Goal: Task Accomplishment & Management: Use online tool/utility

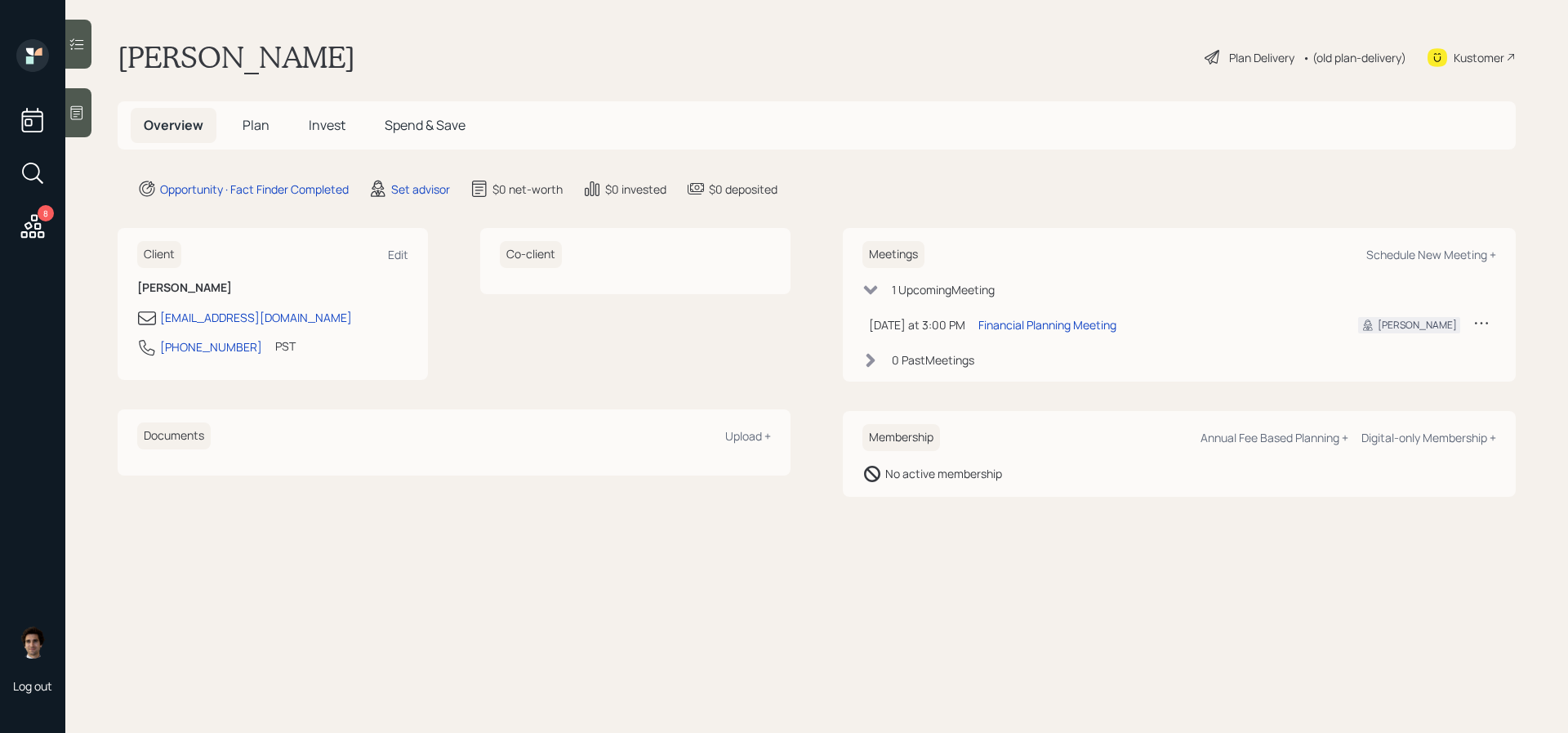
click at [384, 167] on main "[PERSON_NAME] Plan Delivery • (old plan-delivery) Kustomer Overview Plan Invest…" at bounding box center [816, 366] width 1503 height 733
click at [385, 183] on icon at bounding box center [378, 188] width 19 height 19
click at [444, 184] on div "Set advisor" at bounding box center [421, 189] width 59 height 17
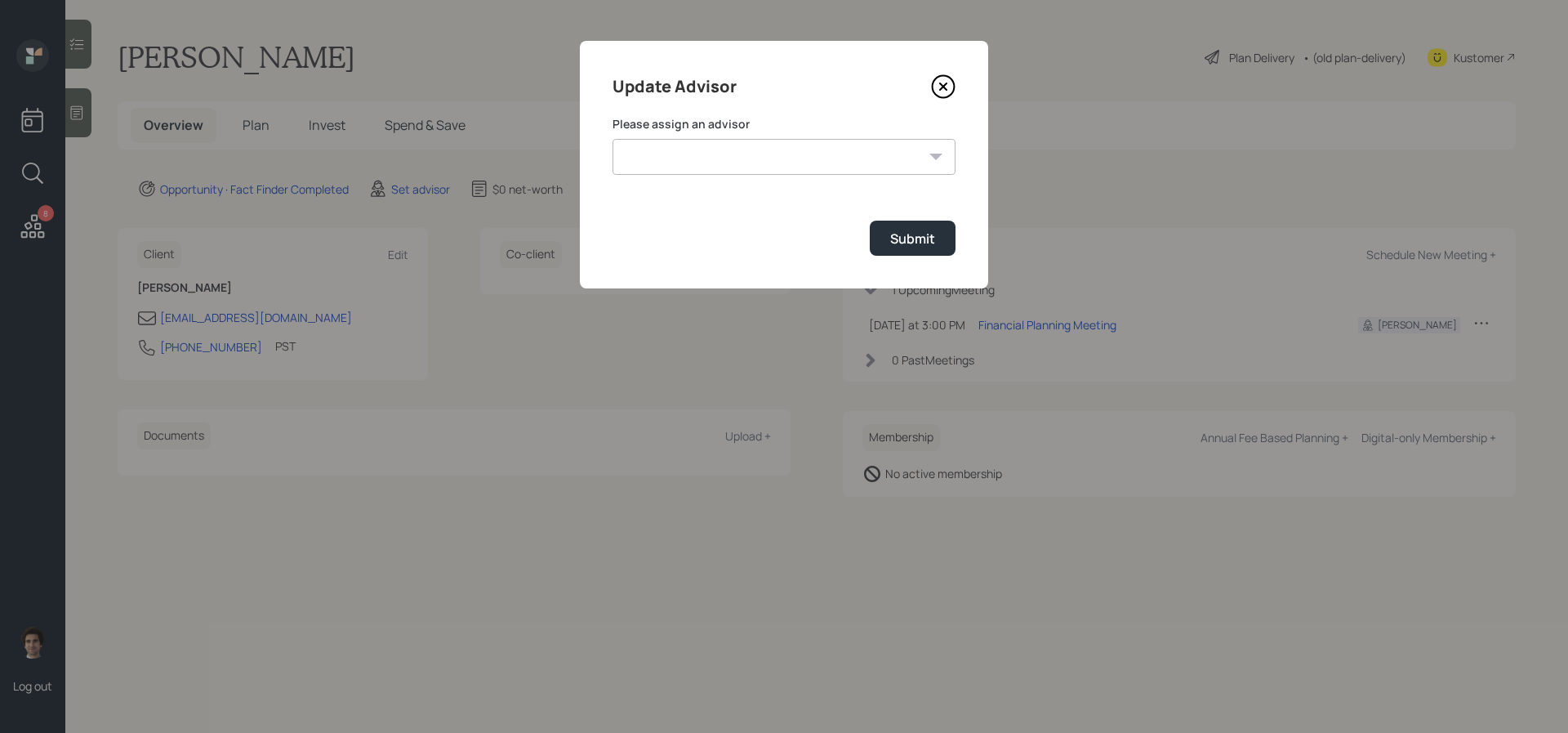
click at [675, 171] on select "[PERSON_NAME] [PERSON_NAME] [PERSON_NAME] End [PERSON_NAME] [PERSON_NAME] [PERS…" at bounding box center [784, 156] width 343 height 36
select select "59554aeb-d739-4552-90b9-0d27d70b4bf7"
click at [613, 139] on select "[PERSON_NAME] [PERSON_NAME] [PERSON_NAME] End [PERSON_NAME] [PERSON_NAME] [PERS…" at bounding box center [784, 156] width 343 height 36
click at [923, 250] on button "Submit" at bounding box center [913, 238] width 86 height 35
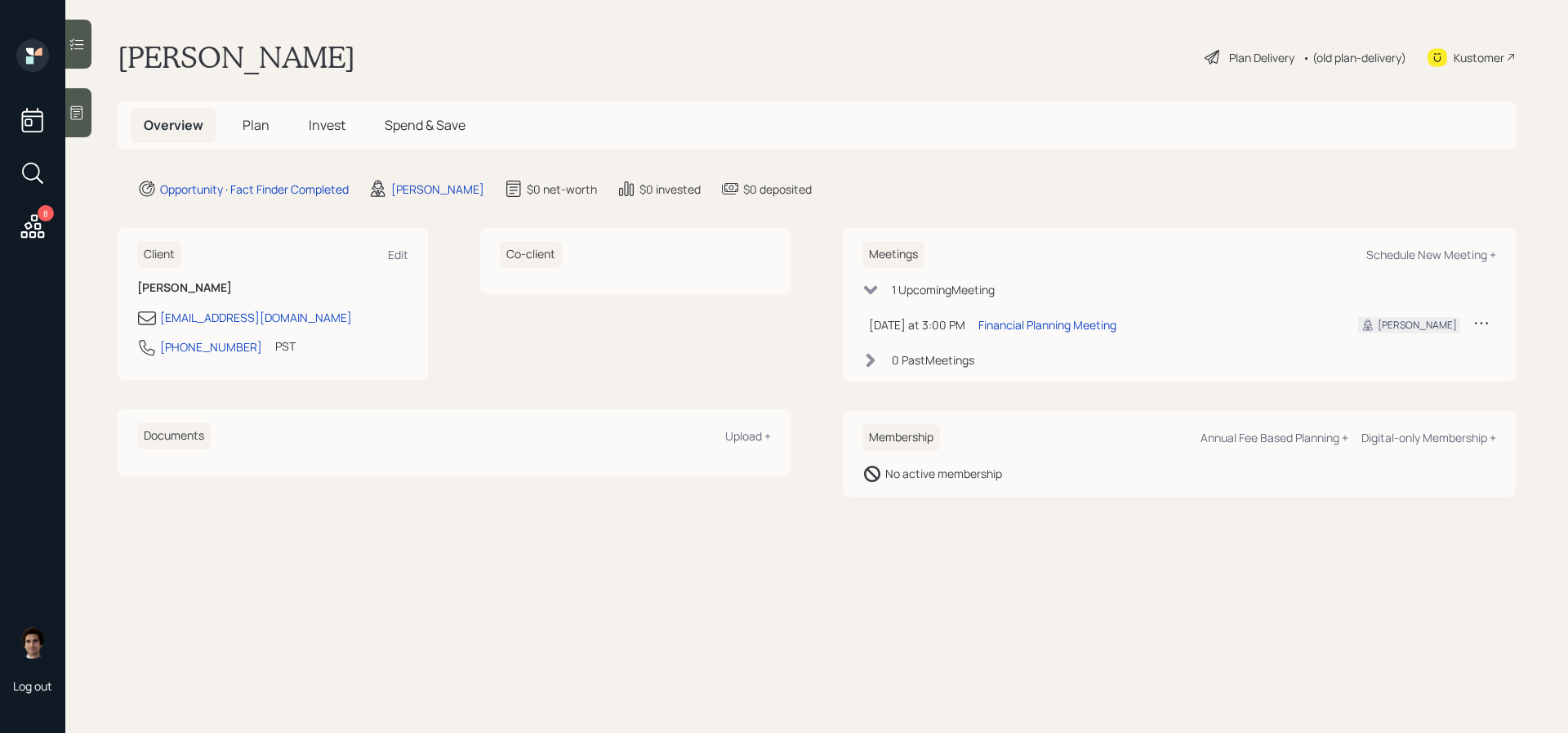
click at [1471, 55] on div "Kustomer" at bounding box center [1478, 57] width 50 height 17
click at [1230, 75] on main "[PERSON_NAME] Plan Delivery • (old plan-delivery) Kustomer Overview Plan Invest…" at bounding box center [816, 366] width 1503 height 733
click at [1233, 50] on div "Plan Delivery" at bounding box center [1261, 57] width 65 height 17
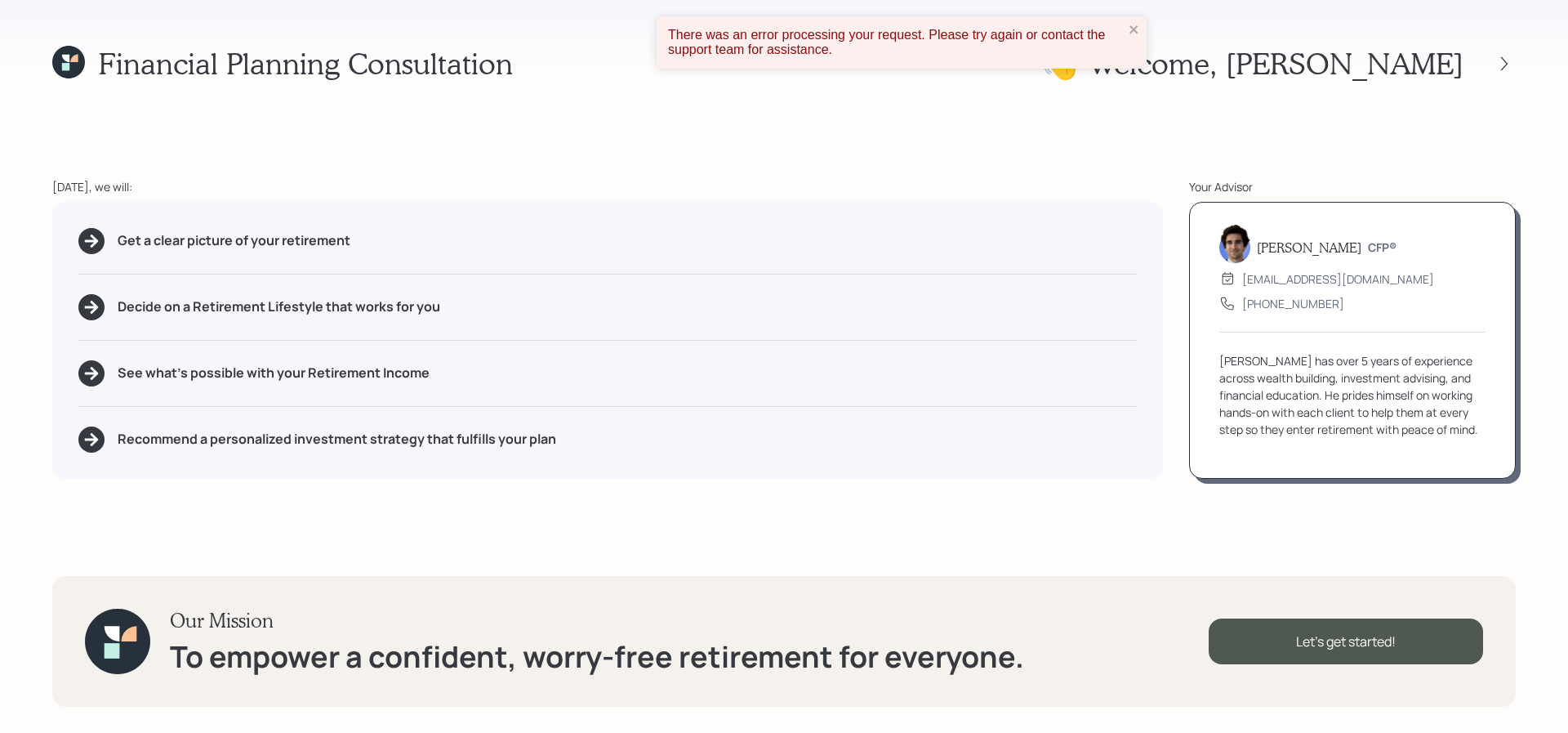
click at [1116, 50] on div "There was an error processing your request. Please try again or contact the sup…" at bounding box center [896, 42] width 456 height 29
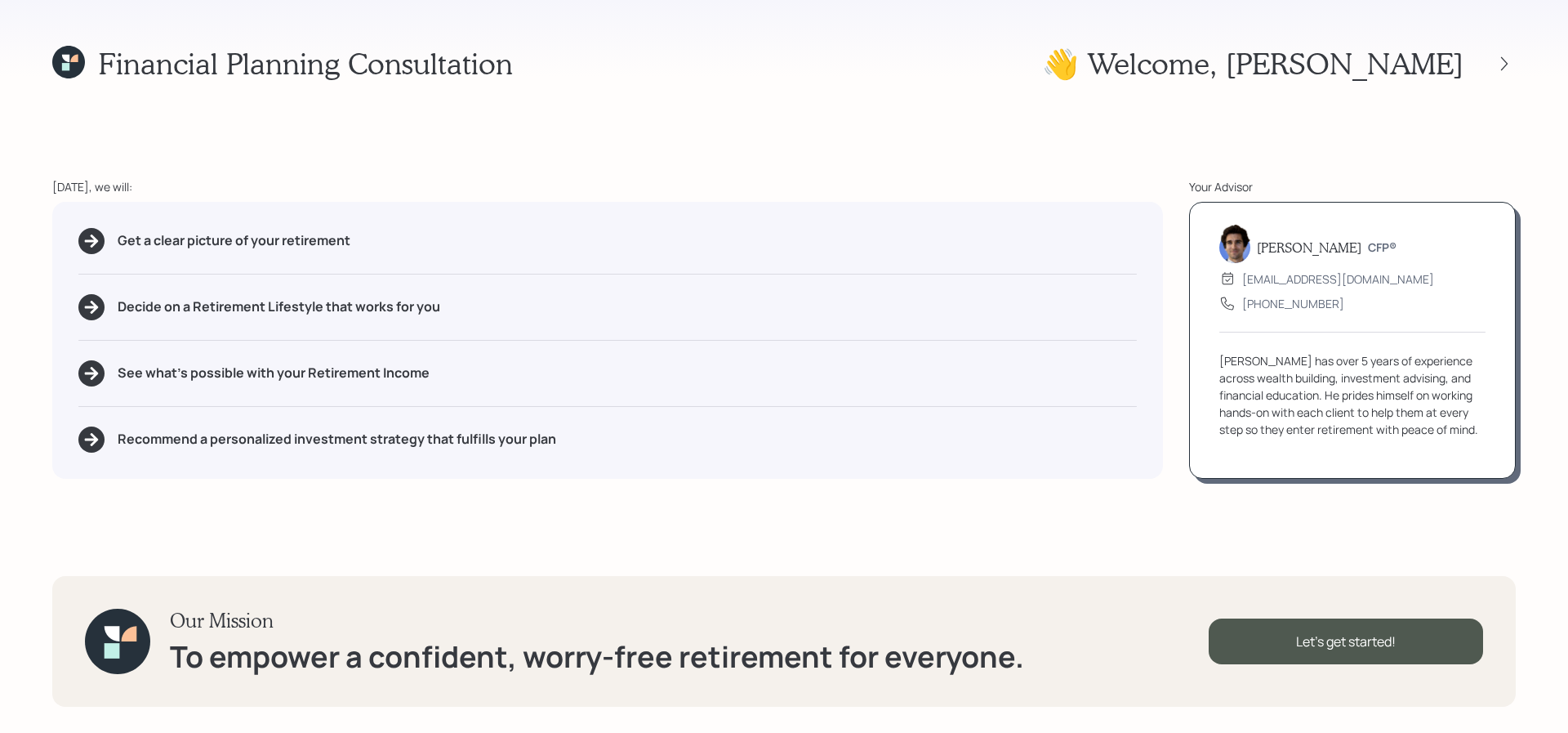
click at [310, 262] on div "Get a clear picture of your retirement Decide on a Retirement Lifestyle that wo…" at bounding box center [607, 340] width 1110 height 277
drag, startPoint x: 400, startPoint y: 254, endPoint x: 91, endPoint y: 234, distance: 309.6
click at [91, 234] on div "Get a clear picture of your retirement Decide on a Retirement Lifestyle that wo…" at bounding box center [607, 340] width 1110 height 277
click at [176, 258] on div "Get a clear picture of your retirement Decide on a Retirement Lifestyle that wo…" at bounding box center [607, 340] width 1110 height 277
drag, startPoint x: 463, startPoint y: 393, endPoint x: 307, endPoint y: 377, distance: 156.8
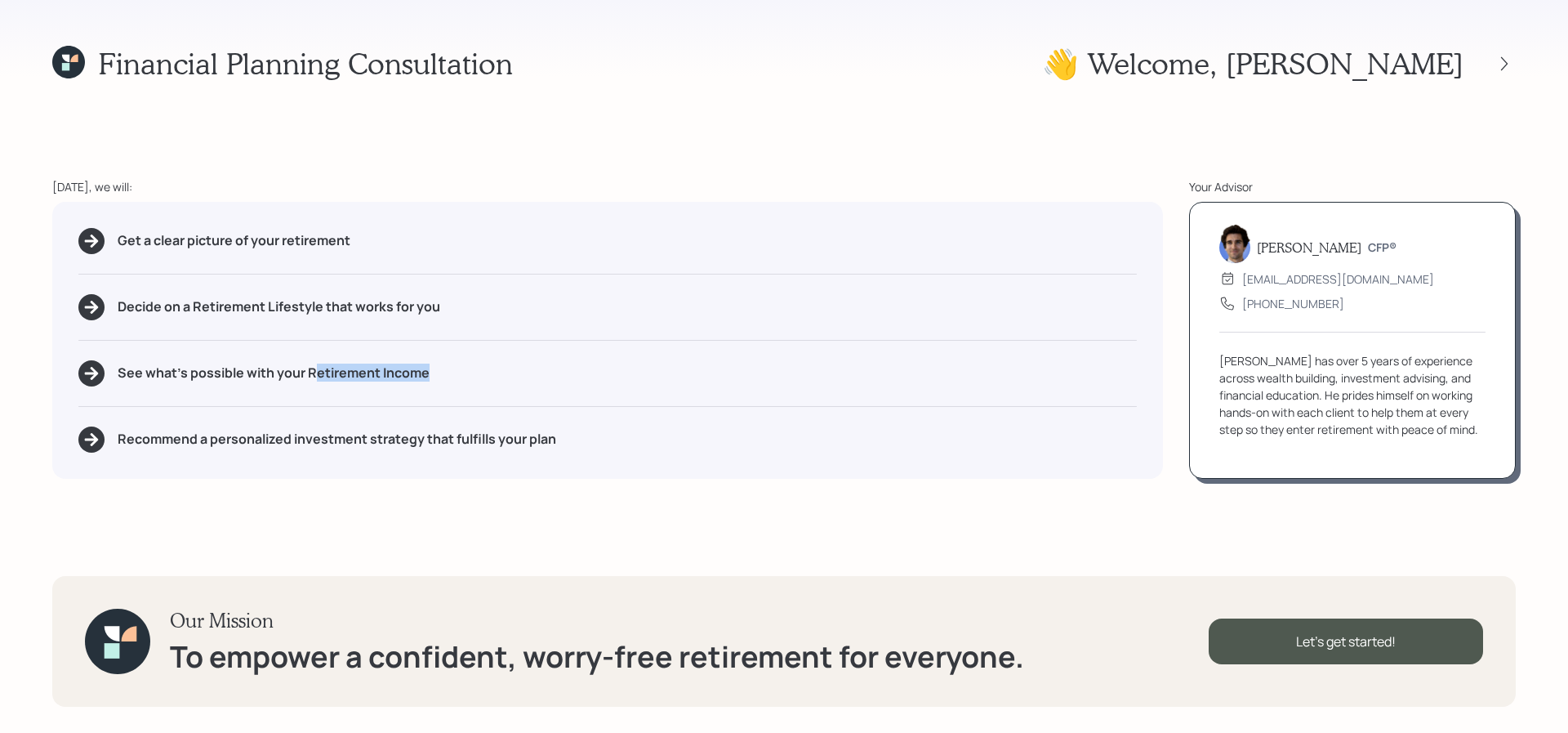
click at [307, 377] on div "Get a clear picture of your retirement Decide on a Retirement Lifestyle that wo…" at bounding box center [607, 340] width 1110 height 277
click at [525, 437] on h5 "Recommend a personalized investment strategy that fulfills your plan" at bounding box center [337, 439] width 438 height 16
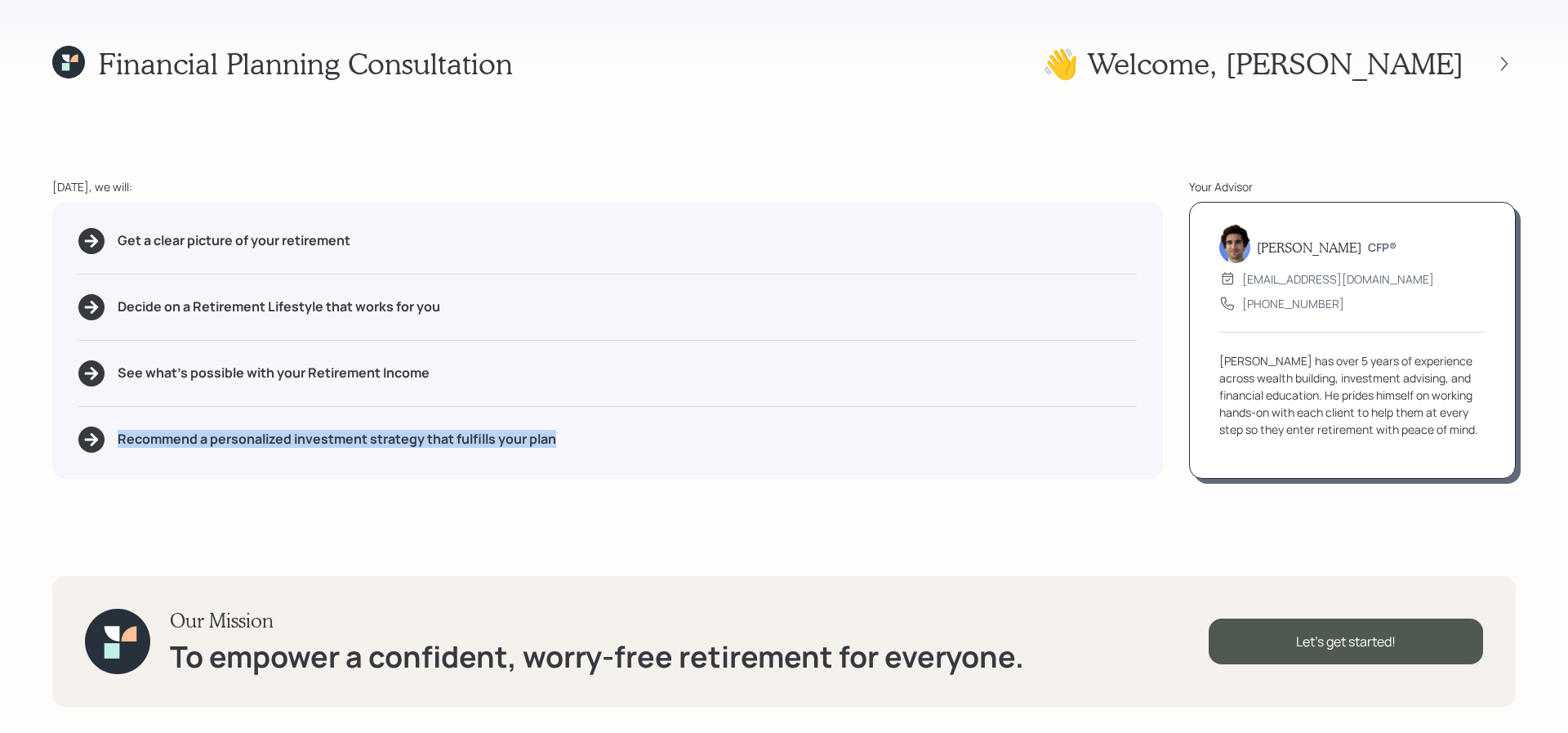
drag, startPoint x: 573, startPoint y: 436, endPoint x: 88, endPoint y: 434, distance: 485.0
click at [88, 434] on div "Recommend a personalized investment strategy that fulfills your plan" at bounding box center [608, 439] width 1058 height 27
click at [1271, 667] on div "Our Mission To empower a confident, worry-free retirement for everyone. Let's g…" at bounding box center [784, 641] width 1463 height 131
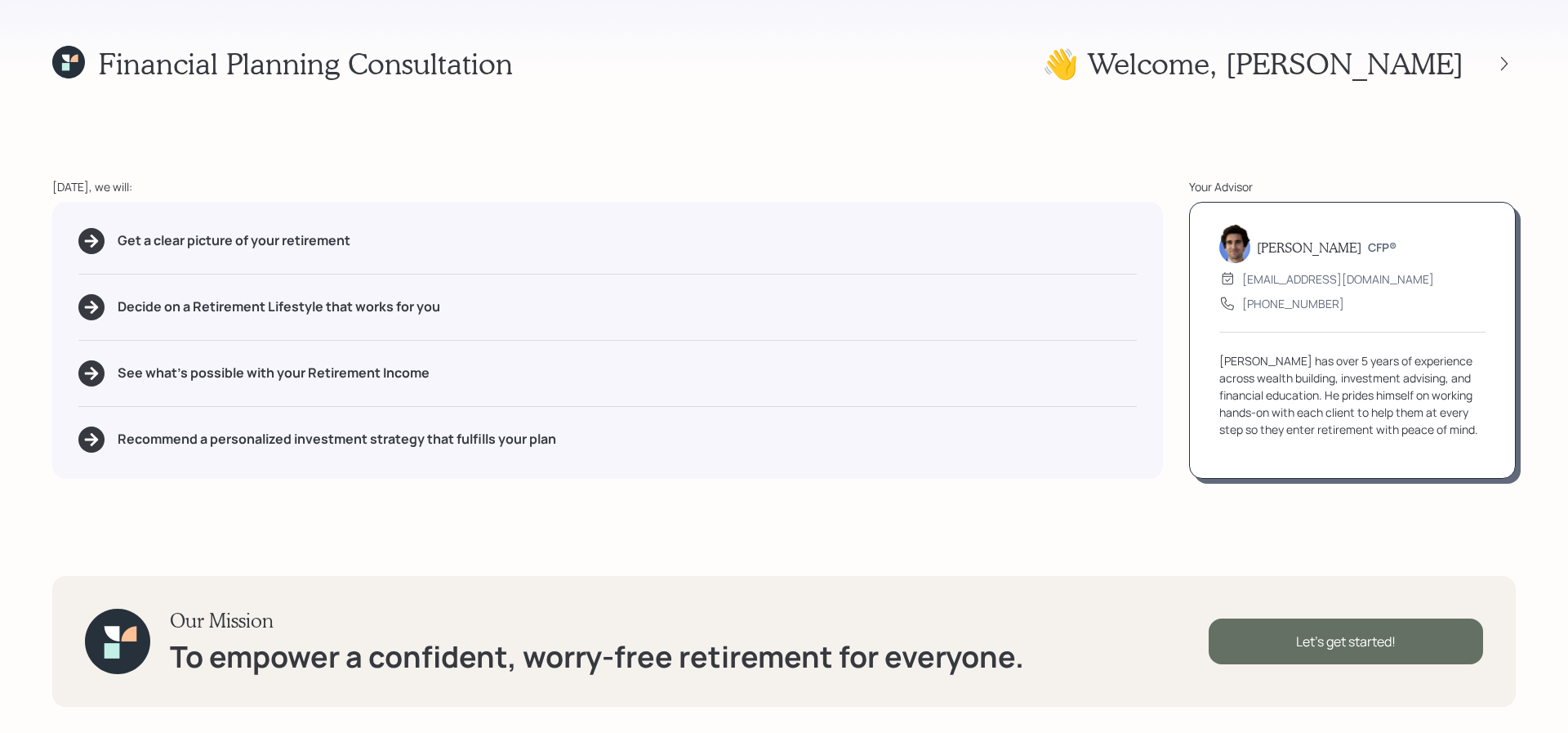
click at [1273, 645] on div "Let's get started!" at bounding box center [1345, 641] width 274 height 46
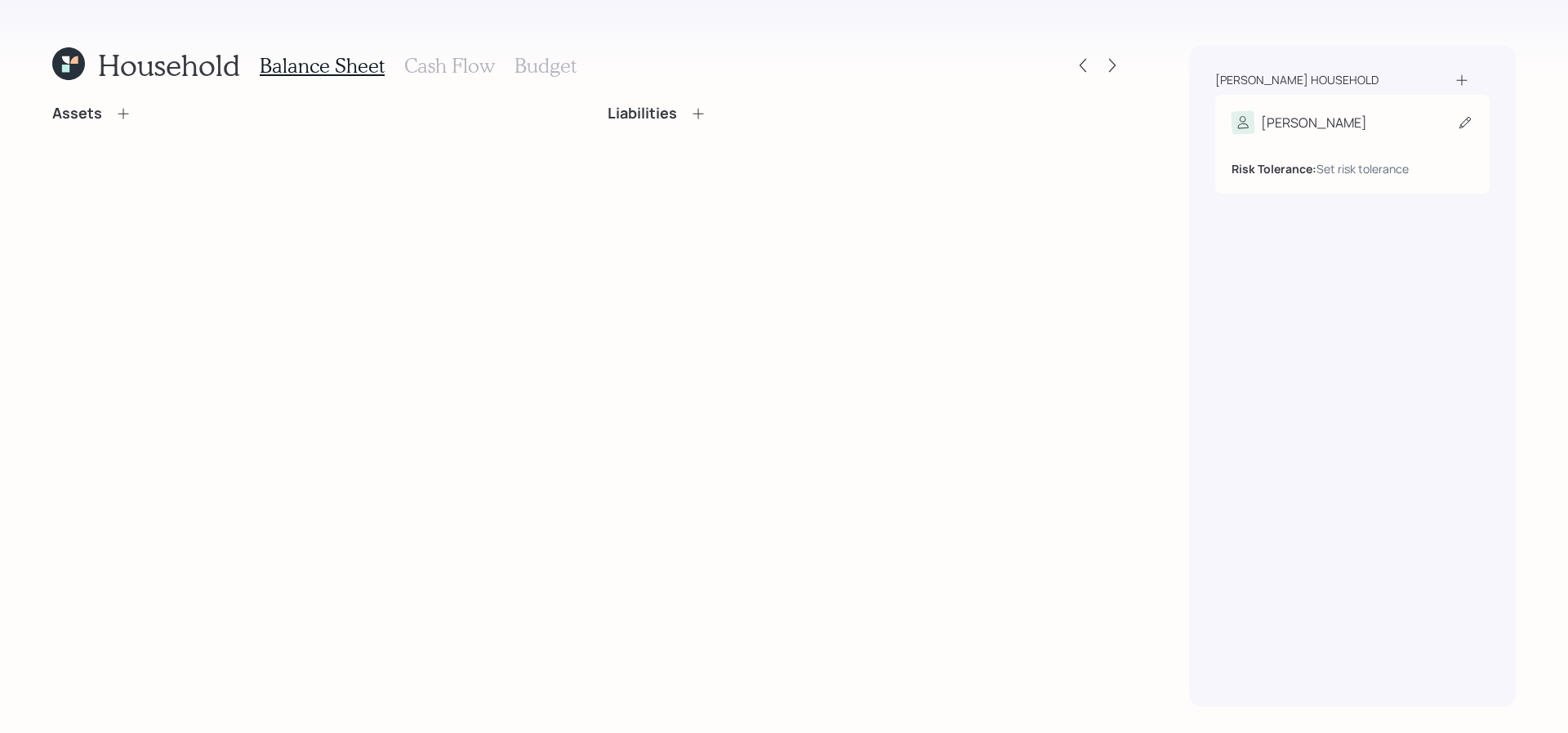
click at [1422, 147] on div "Risk Tolerance: Set risk tolerance" at bounding box center [1353, 161] width 242 height 30
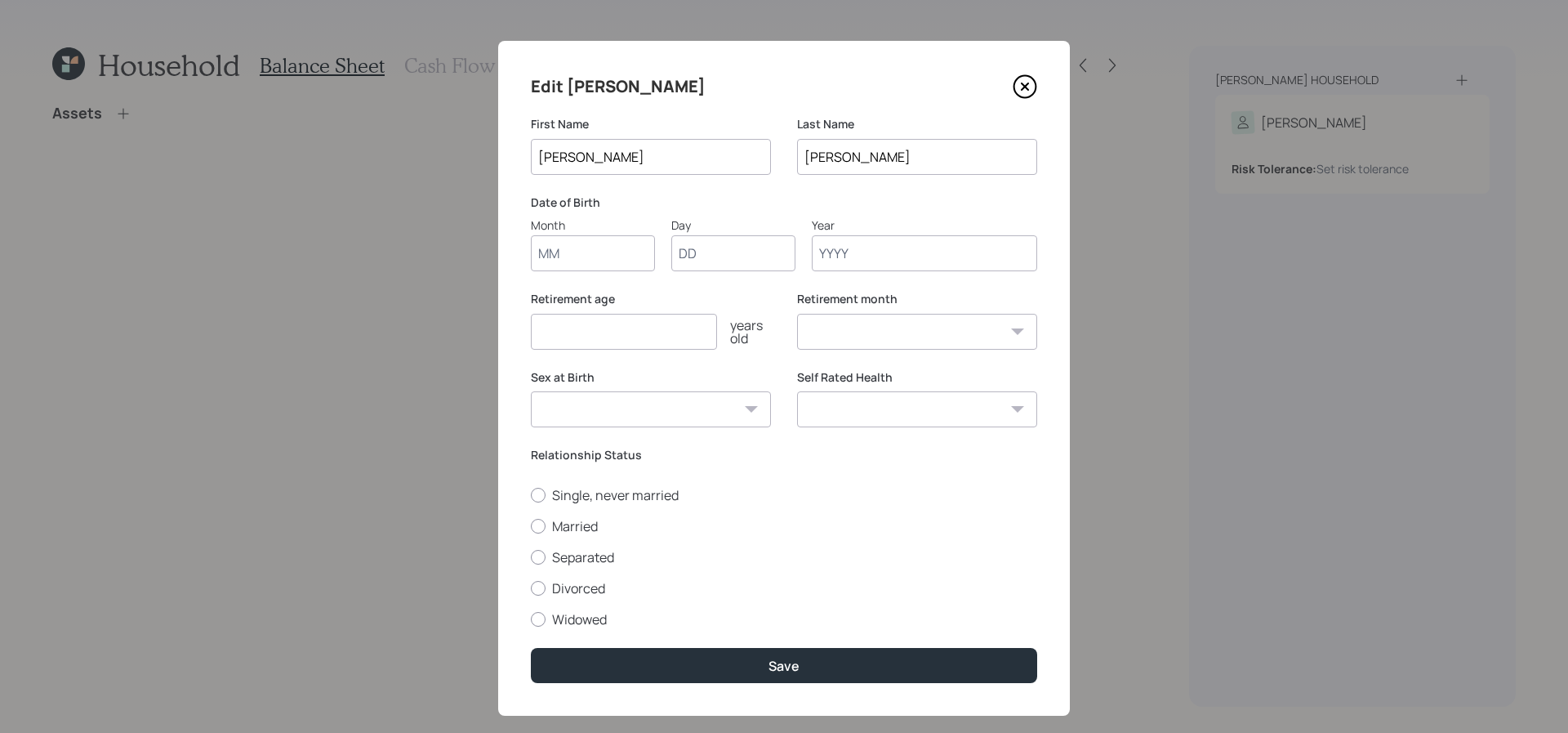
click at [572, 273] on div "Edit Michael First Name Michael Last Name Hedtke Date of Birth Month Day Year R…" at bounding box center [783, 379] width 571 height 675
click at [579, 267] on input "Month" at bounding box center [592, 253] width 124 height 36
type input "06"
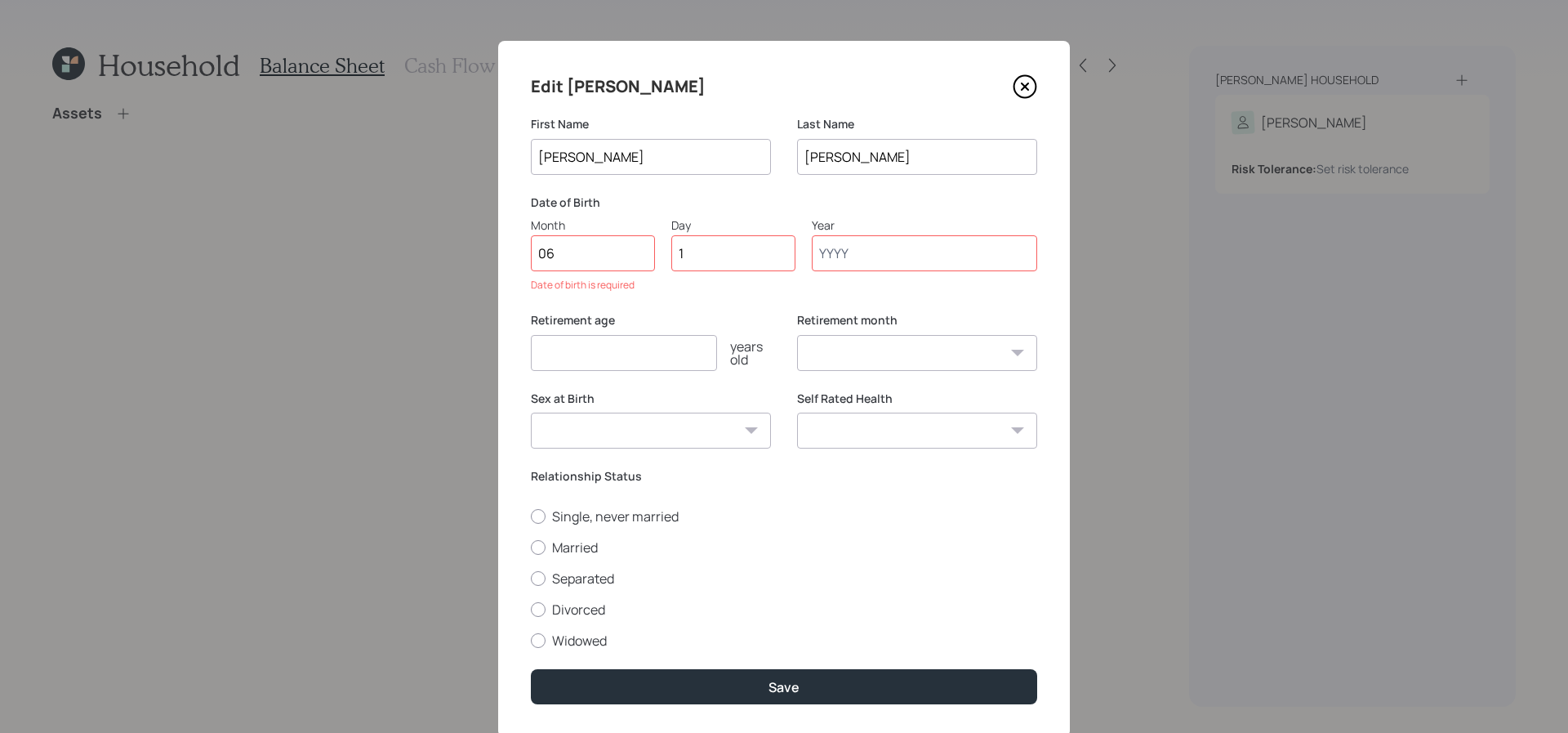
type input "16"
type input "1958"
select select "6"
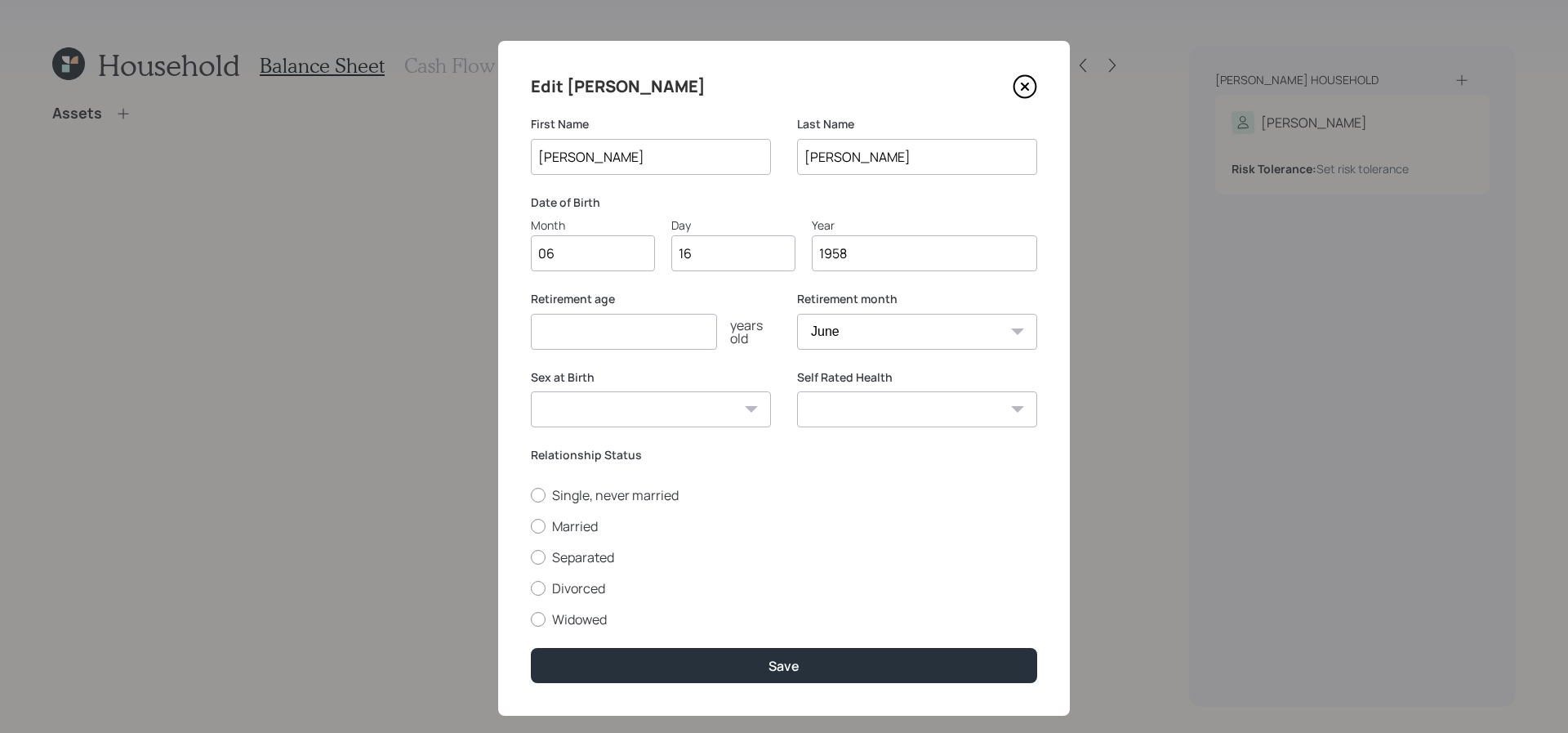
type input "1958"
click at [586, 340] on input "number" at bounding box center [624, 331] width 186 height 36
type input "67"
click at [978, 331] on select "January February March April May June July August September October November De…" at bounding box center [917, 331] width 240 height 36
select select "8"
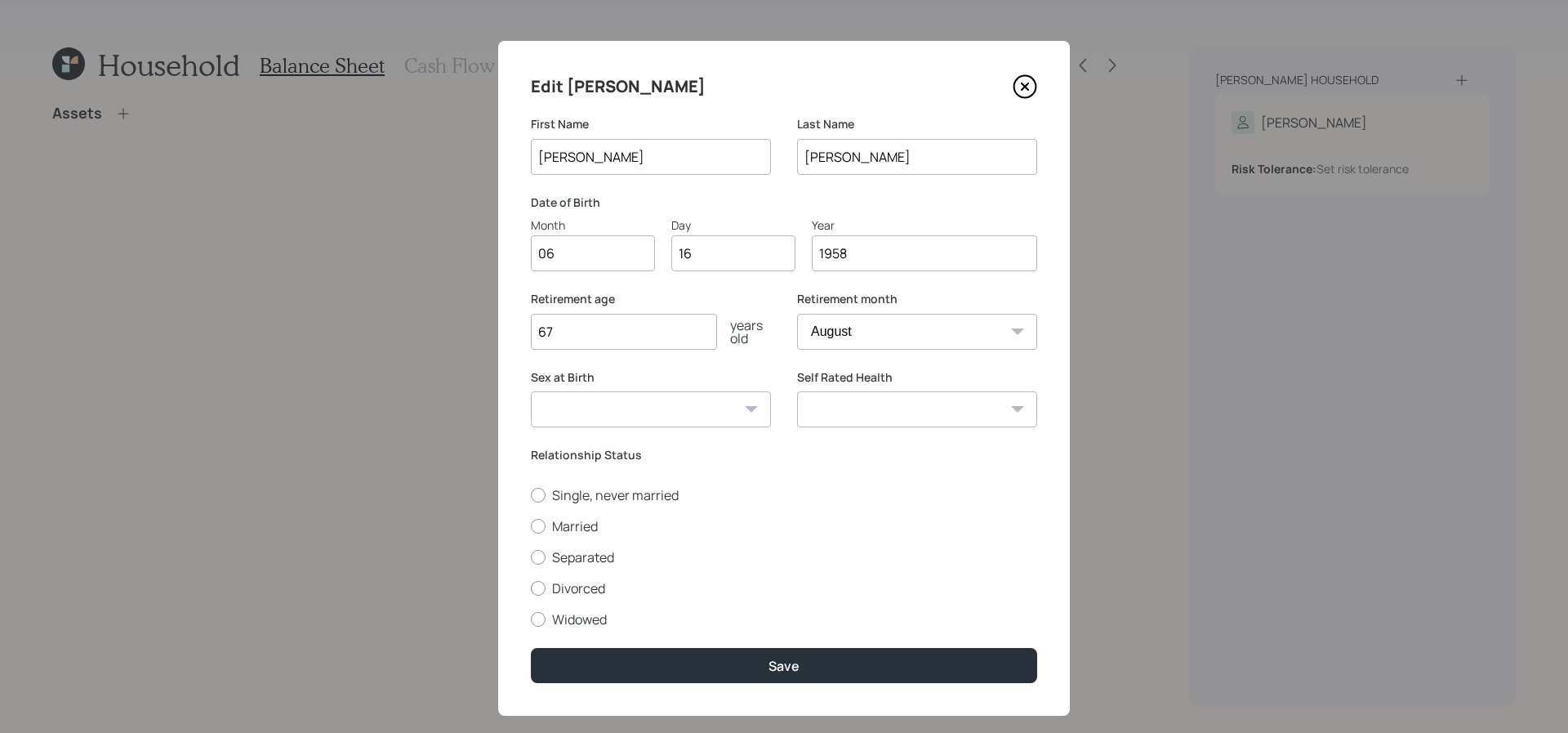
click at [797, 314] on select "January February March April May June July August September October November De…" at bounding box center [917, 331] width 240 height 36
click at [855, 416] on select "Excellent Very Good Good Fair Poor" at bounding box center [917, 409] width 240 height 36
select select "poor"
click at [797, 392] on select "Excellent Very Good Good Fair Poor" at bounding box center [917, 409] width 240 height 36
click at [736, 437] on div "Sex at Birth Male Female Other / Prefer not to say" at bounding box center [651, 409] width 240 height 79
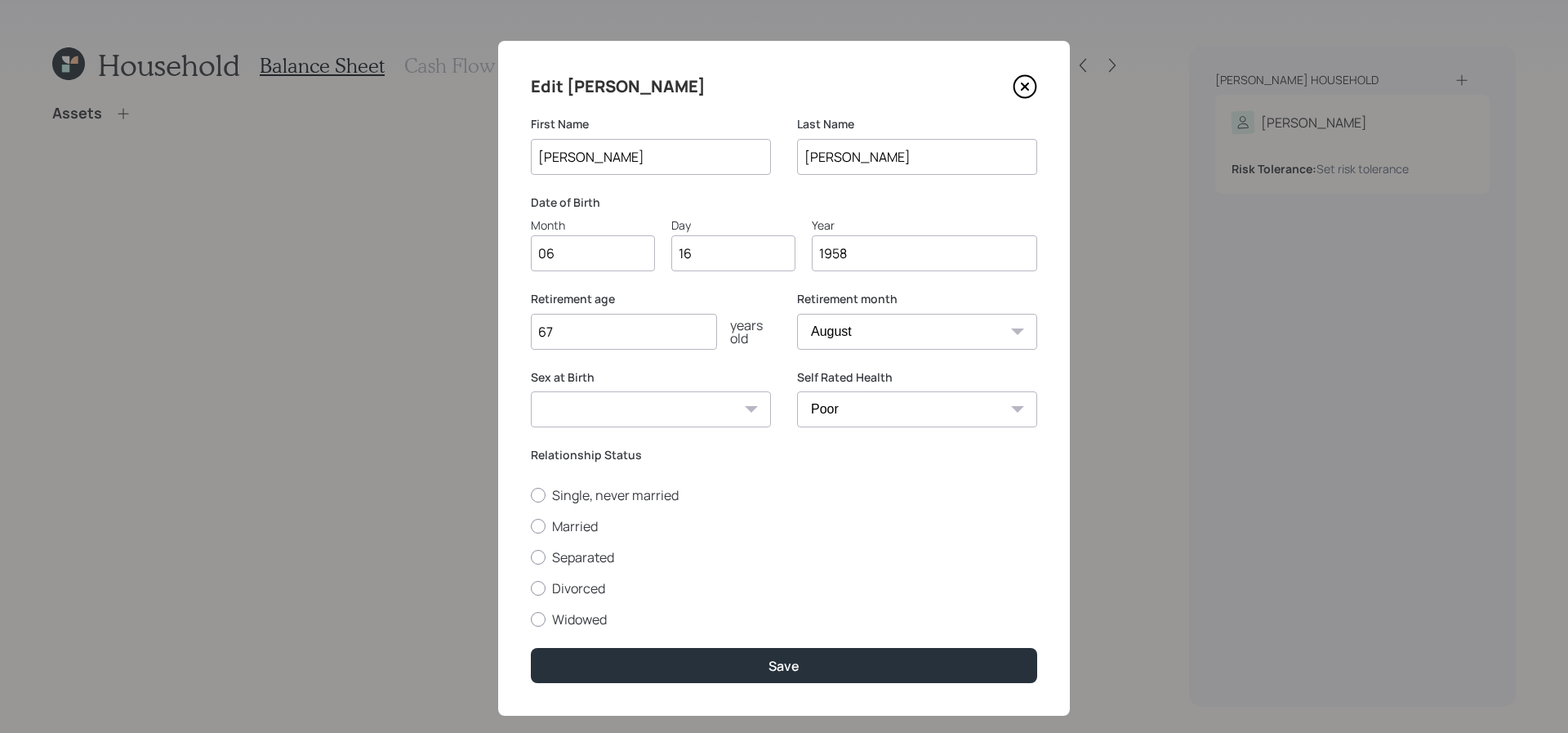
click at [735, 415] on select "Male Female Other / Prefer not to say" at bounding box center [651, 409] width 240 height 36
select select "male"
click at [531, 392] on select "Male Female Other / Prefer not to say" at bounding box center [651, 409] width 240 height 36
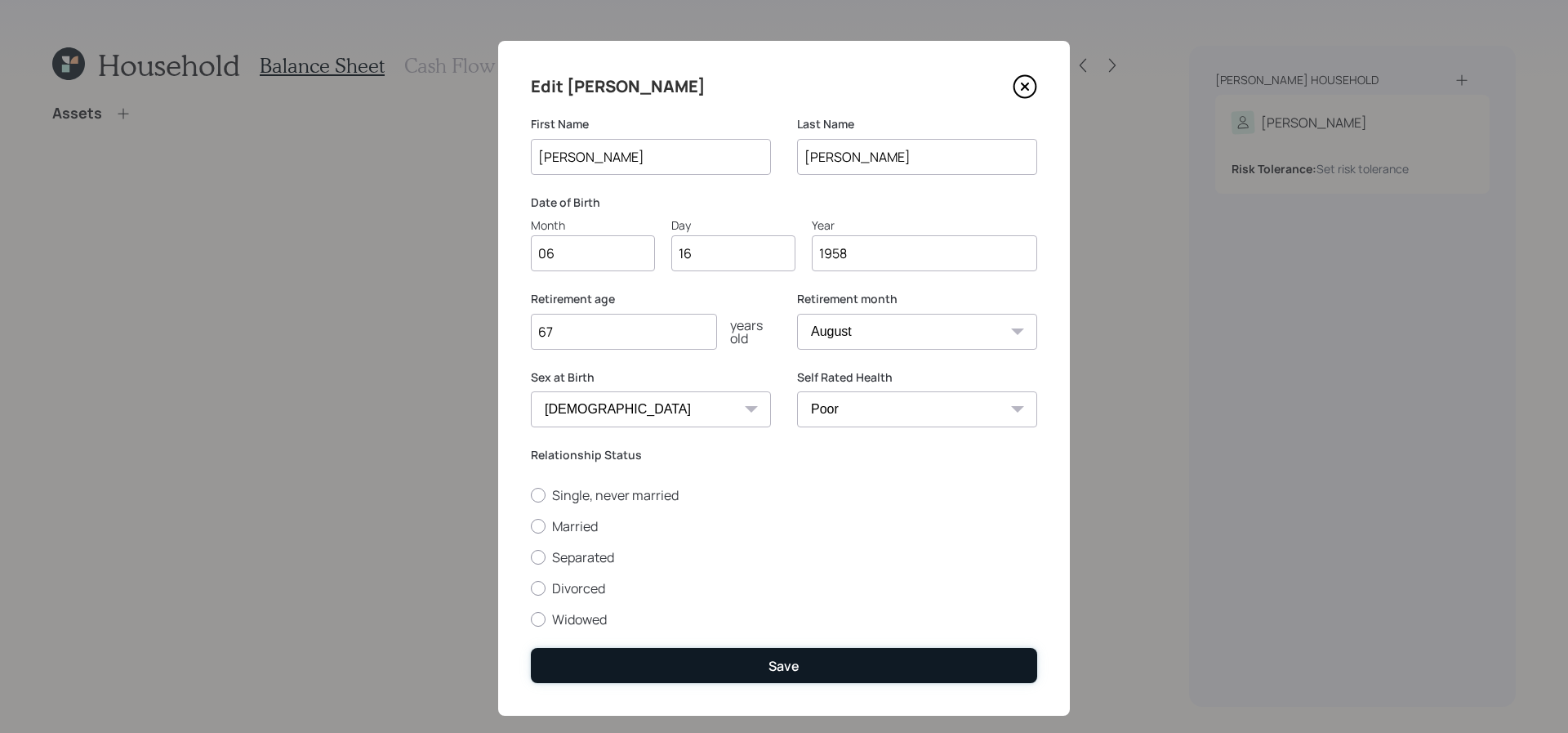
click at [725, 669] on button "Save" at bounding box center [784, 665] width 506 height 35
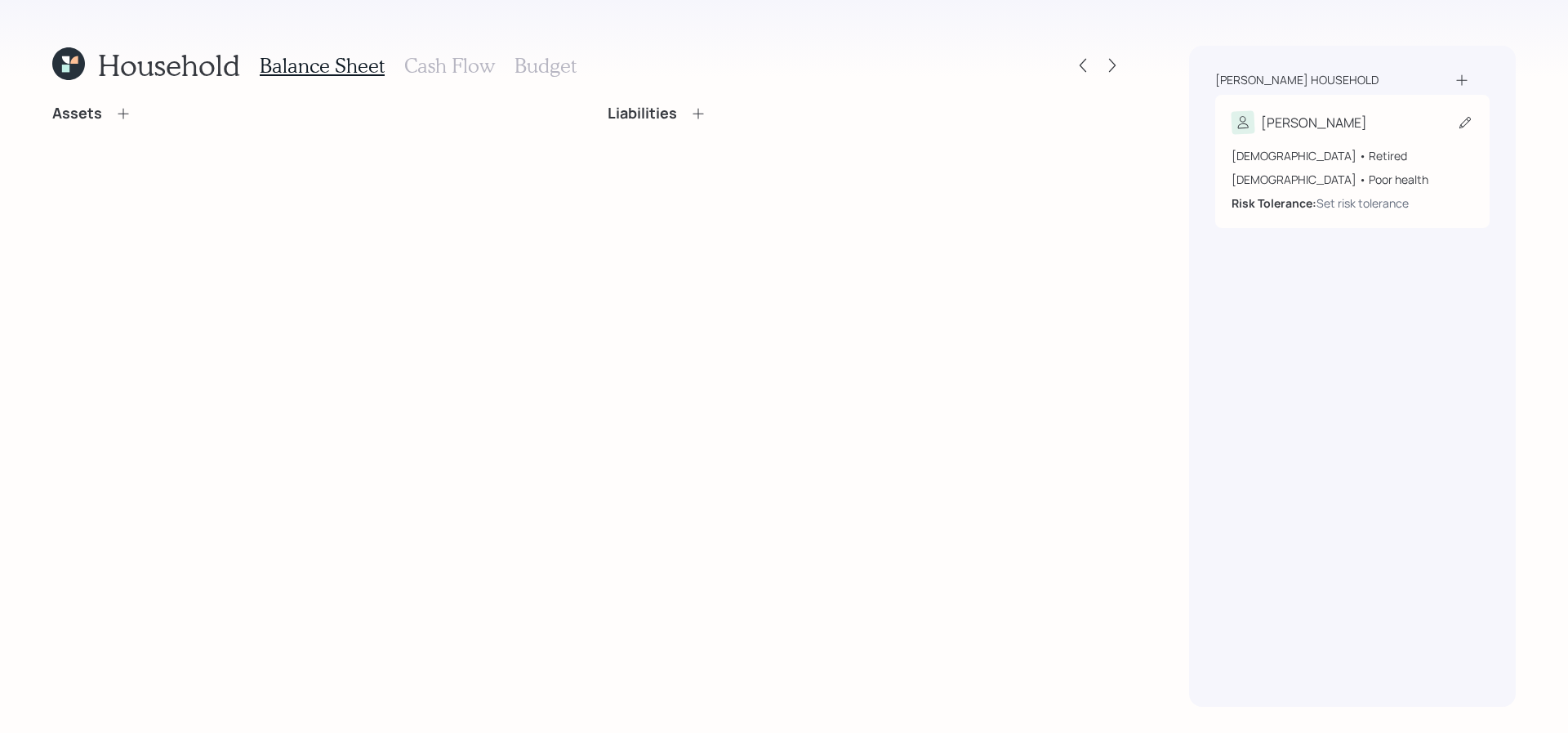
click at [1381, 126] on div "Michael" at bounding box center [1353, 122] width 242 height 23
select select "8"
select select "poor"
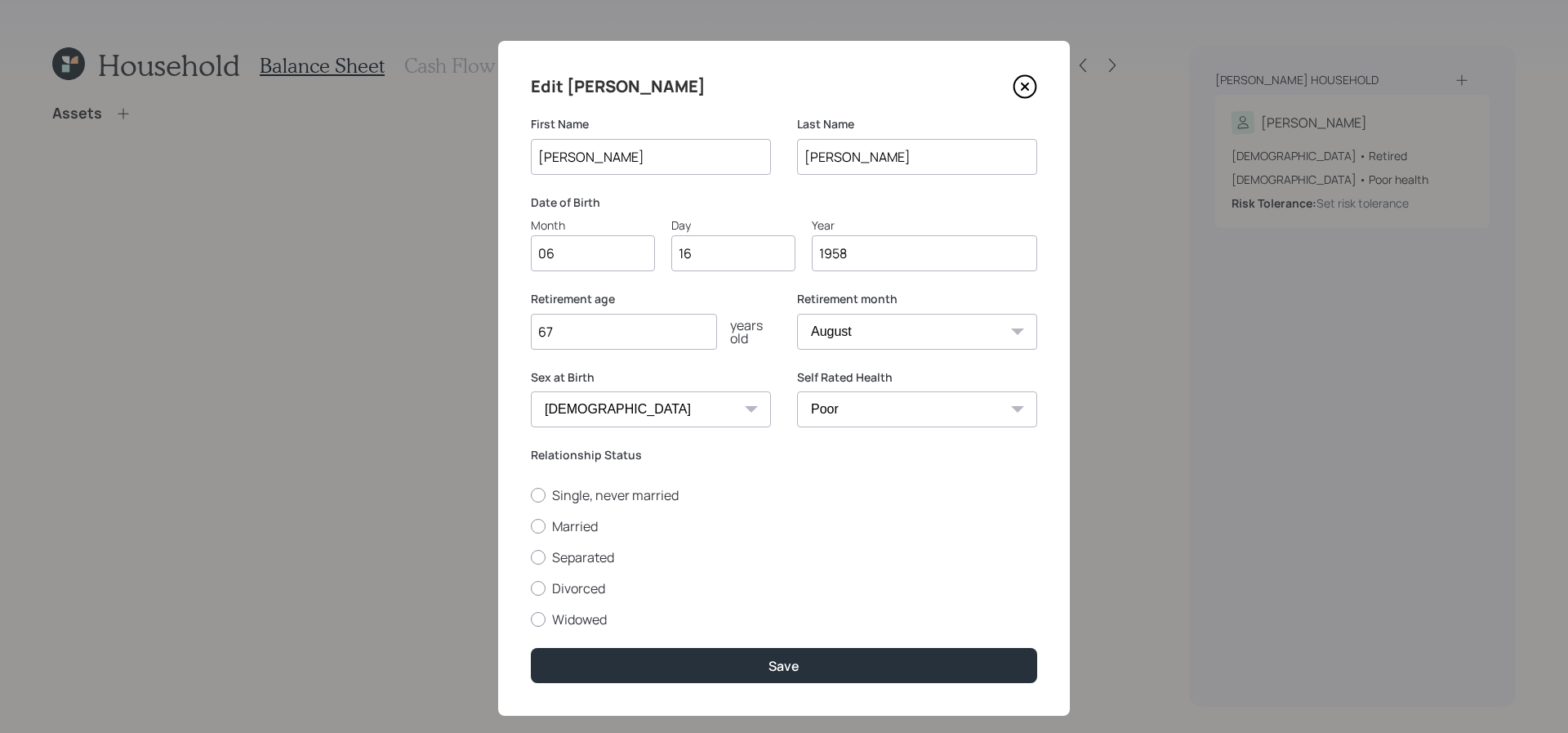
click at [1032, 78] on icon at bounding box center [1025, 87] width 22 height 22
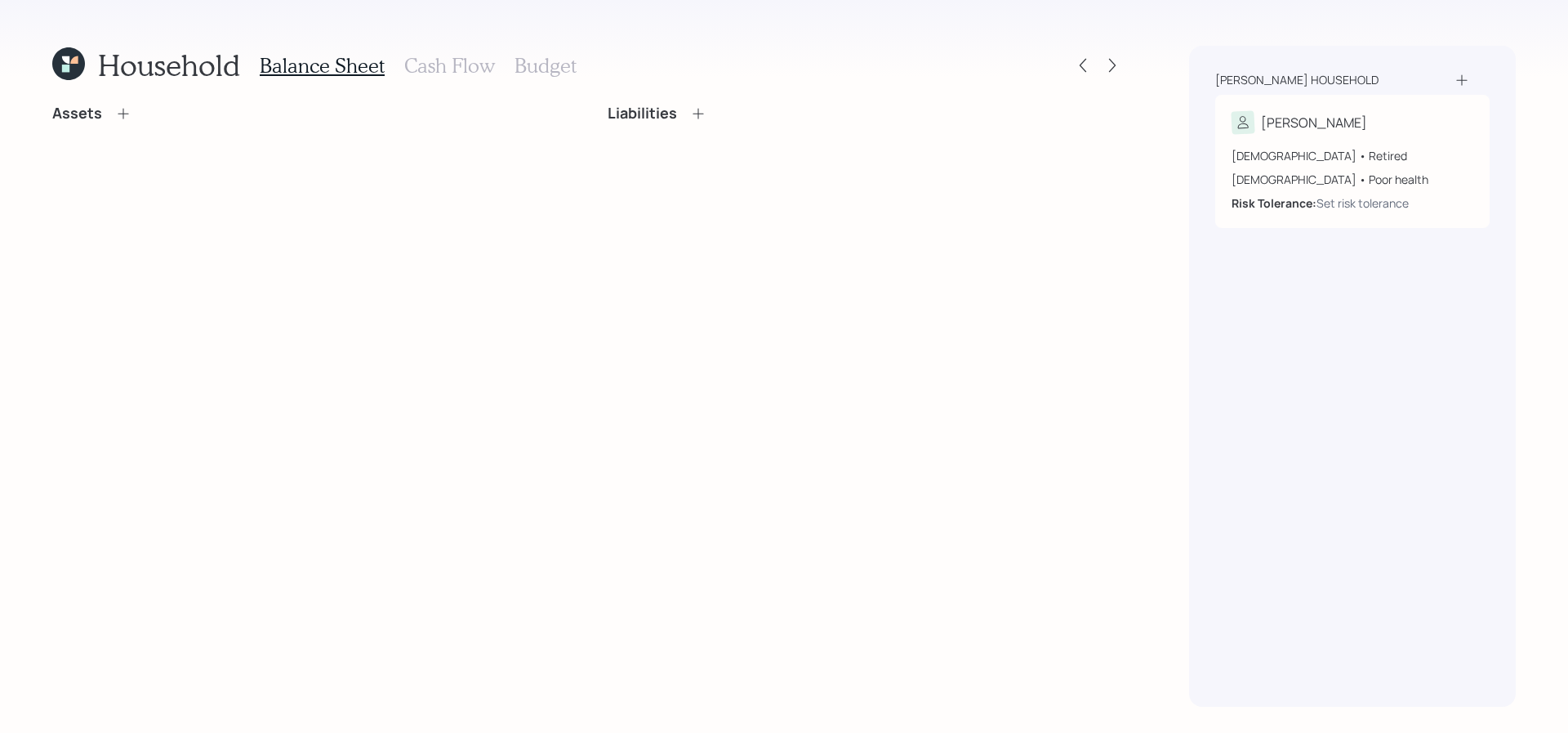
click at [123, 114] on icon at bounding box center [123, 114] width 11 height 11
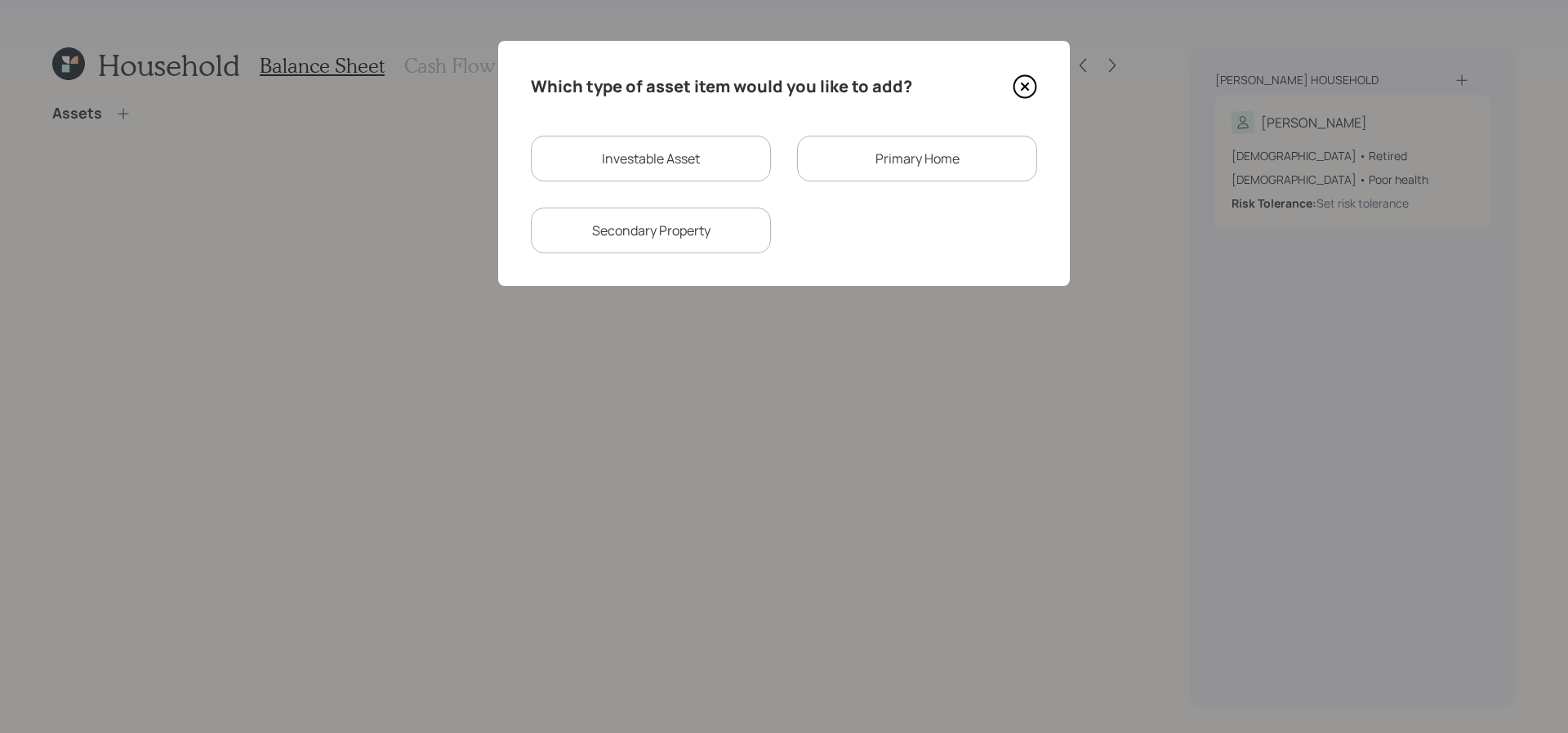
click at [629, 173] on div "Investable Asset" at bounding box center [651, 159] width 240 height 46
select select "taxable"
select select "balanced"
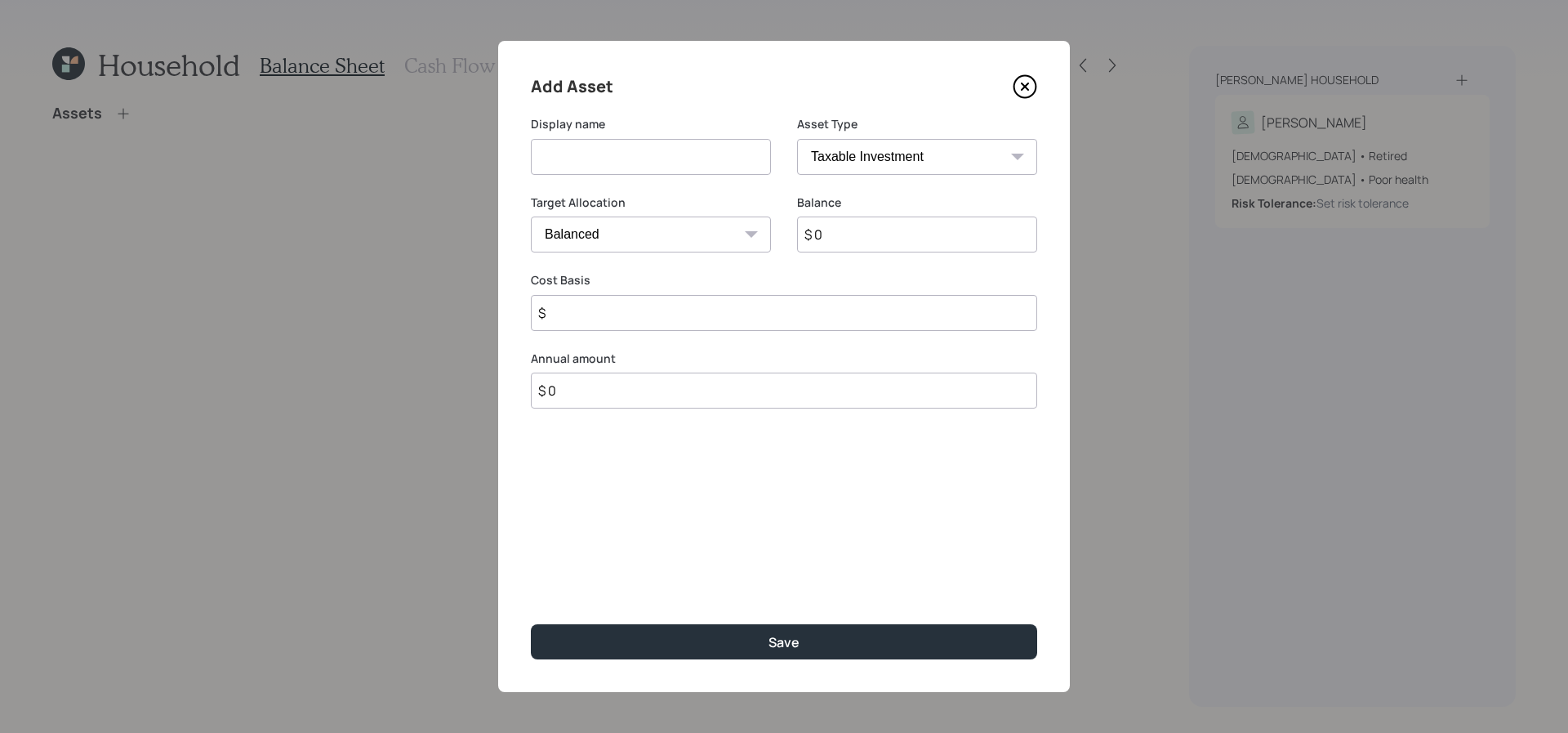
click at [836, 128] on label "Asset Type" at bounding box center [917, 124] width 240 height 17
click at [836, 172] on select "SEP IRA IRA Roth IRA 401(k) Roth 401(k) 403(b) Roth 403(b) 457(b) Roth 457(b) H…" at bounding box center [917, 156] width 240 height 36
select select "company_sponsored"
click at [797, 139] on select "SEP IRA IRA Roth IRA 401(k) Roth 401(k) 403(b) Roth 403(b) 457(b) Roth 457(b) H…" at bounding box center [917, 156] width 240 height 36
click at [652, 154] on input at bounding box center [651, 156] width 240 height 36
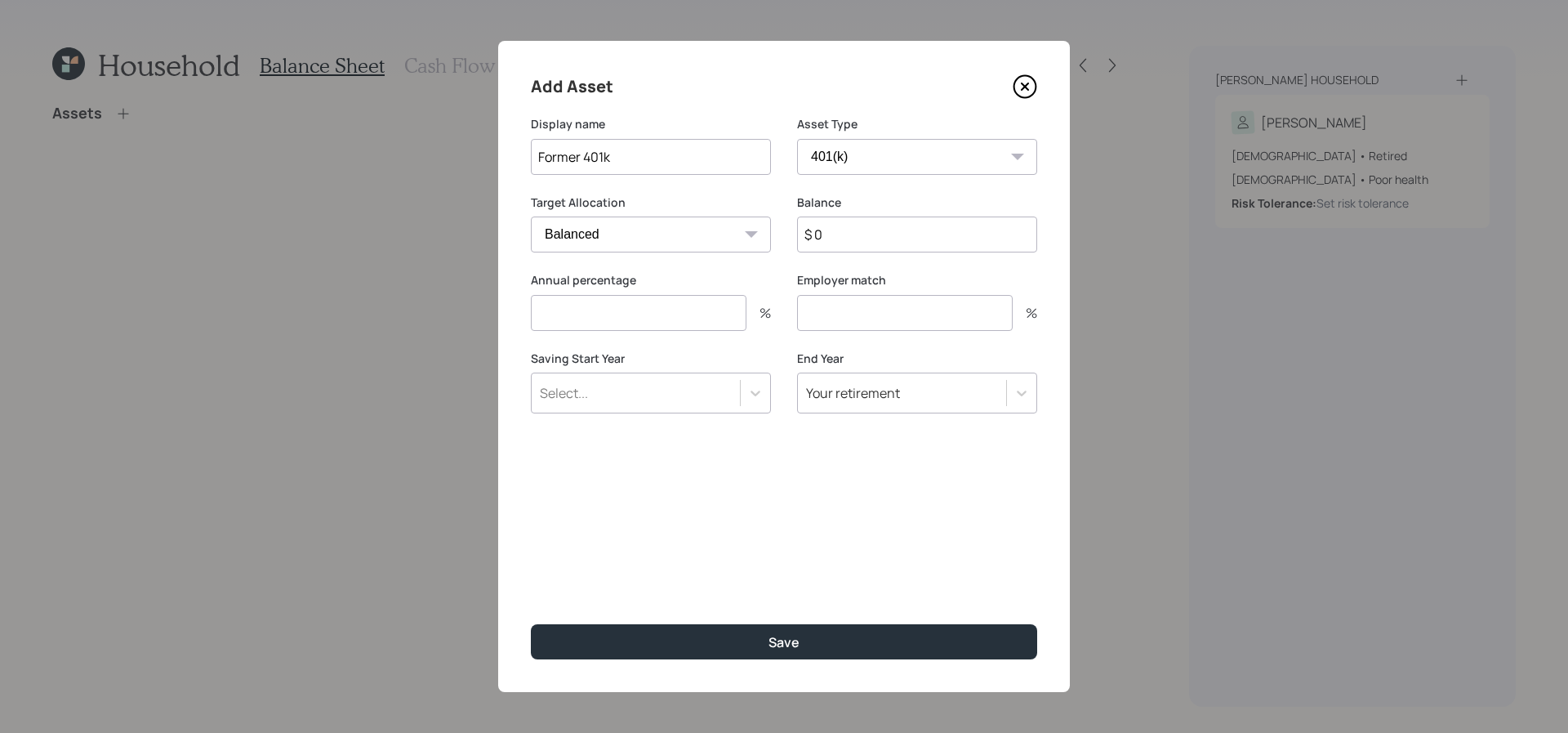
type input "Former 401k"
click at [884, 223] on input "$ 0" at bounding box center [917, 234] width 240 height 36
type input "$ 37,000"
click at [703, 308] on input "number" at bounding box center [638, 313] width 215 height 36
type input "0"
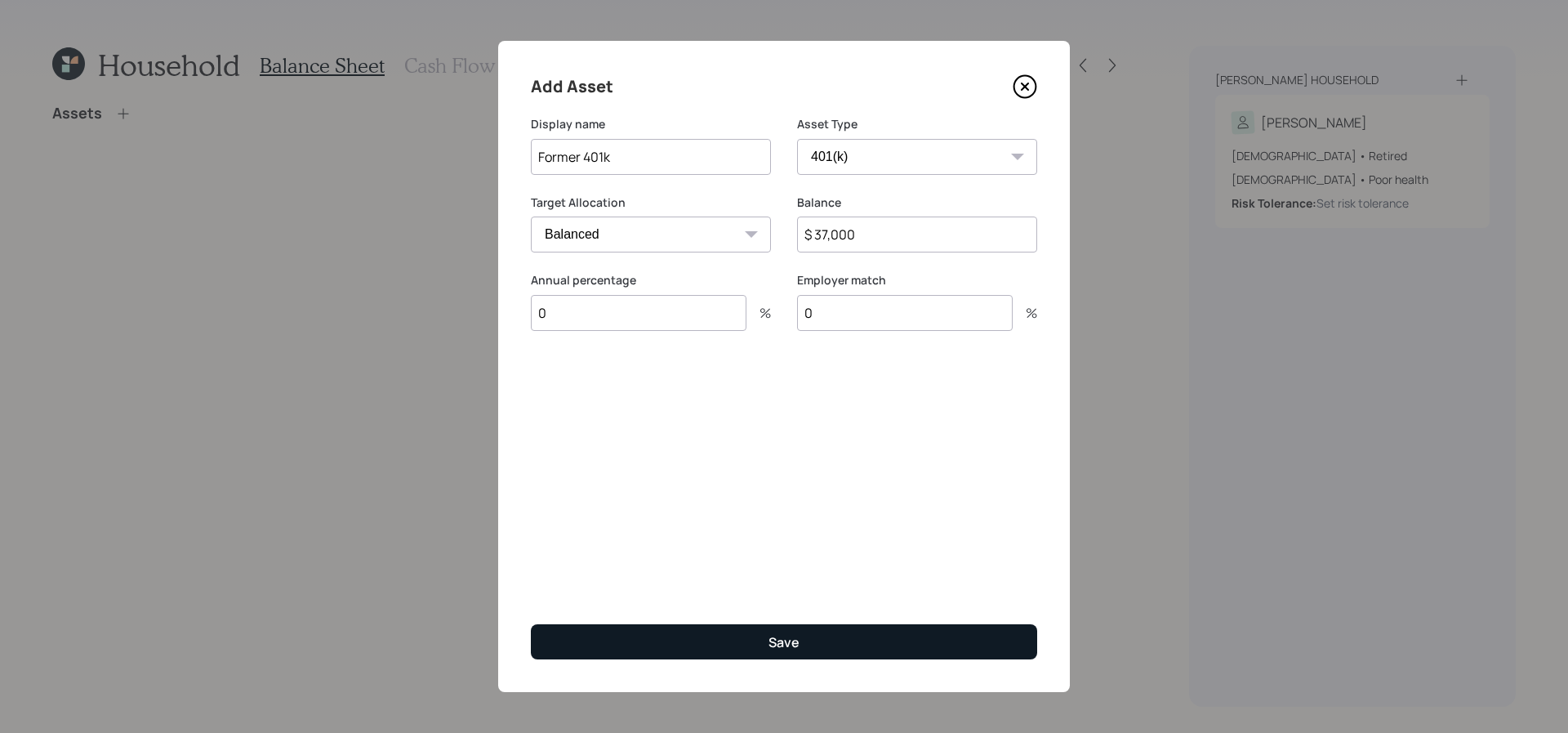
type input "0"
click at [866, 640] on button "Save" at bounding box center [784, 641] width 506 height 35
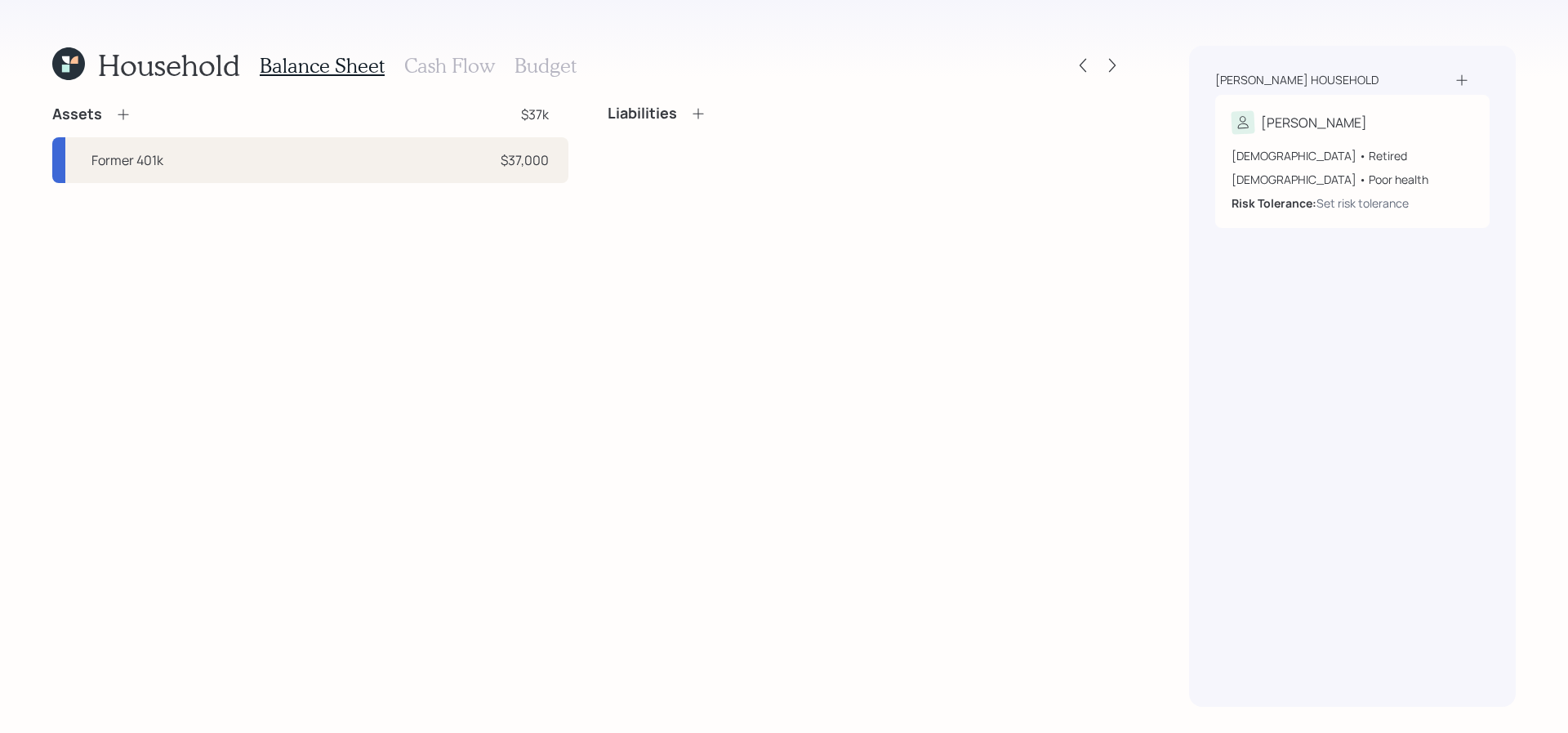
click at [122, 116] on icon at bounding box center [124, 115] width 17 height 17
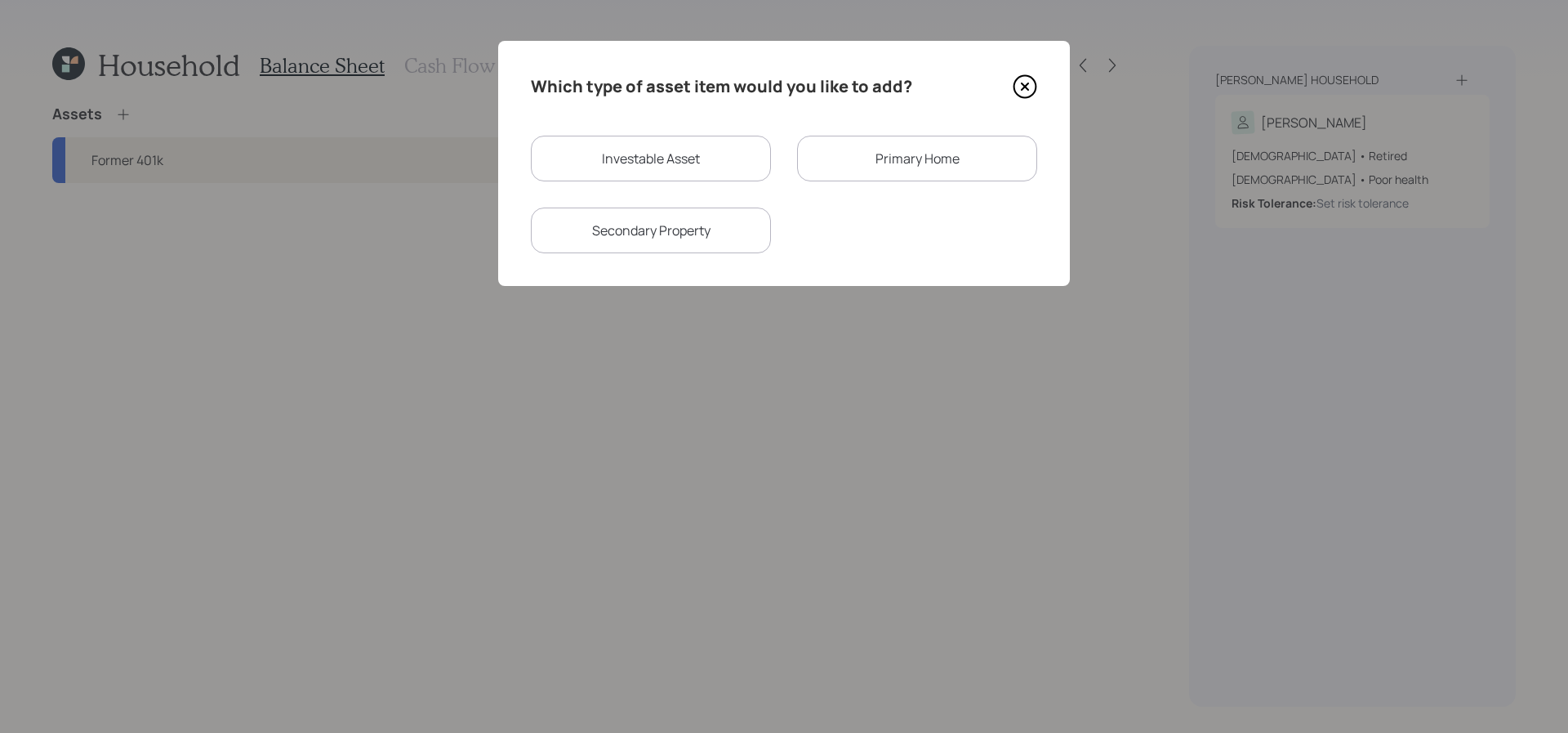
click at [707, 139] on div "Investable Asset" at bounding box center [651, 159] width 240 height 46
select select "taxable"
select select "balanced"
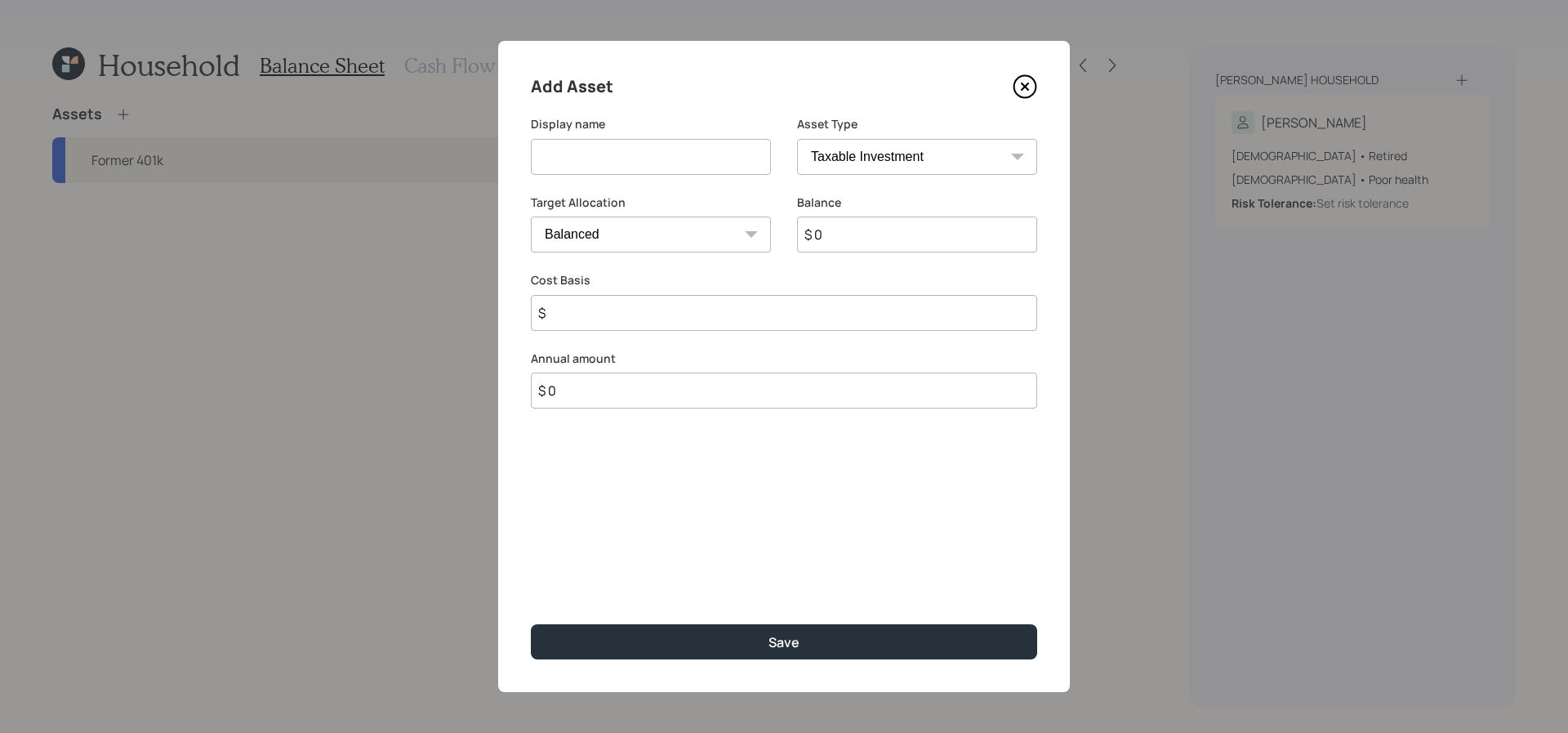
click at [855, 159] on select "SEP IRA IRA Roth IRA 401(k) Roth 401(k) 403(b) Roth 403(b) 457(b) Roth 457(b) H…" at bounding box center [917, 156] width 240 height 36
select select "roth_401k"
click at [797, 139] on select "SEP IRA IRA Roth IRA 401(k) Roth 401(k) 403(b) Roth 403(b) 457(b) Roth 457(b) H…" at bounding box center [917, 156] width 240 height 36
click at [598, 178] on div "Display name" at bounding box center [651, 155] width 240 height 79
click at [603, 149] on input at bounding box center [651, 156] width 240 height 36
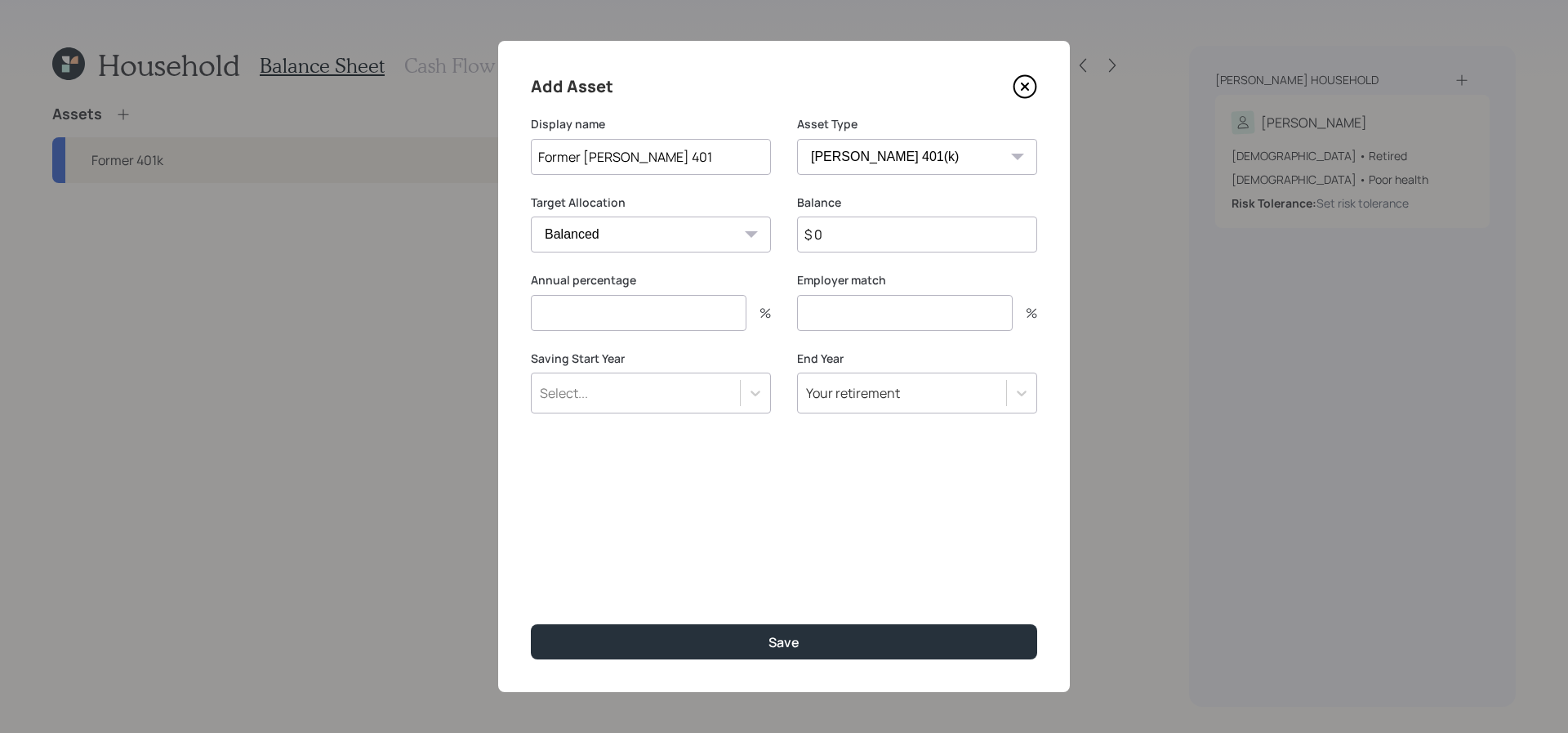
type input "Former Roth 401"
click at [900, 236] on input "$ 0" at bounding box center [917, 234] width 240 height 36
type input "$ 68,000"
type input "0"
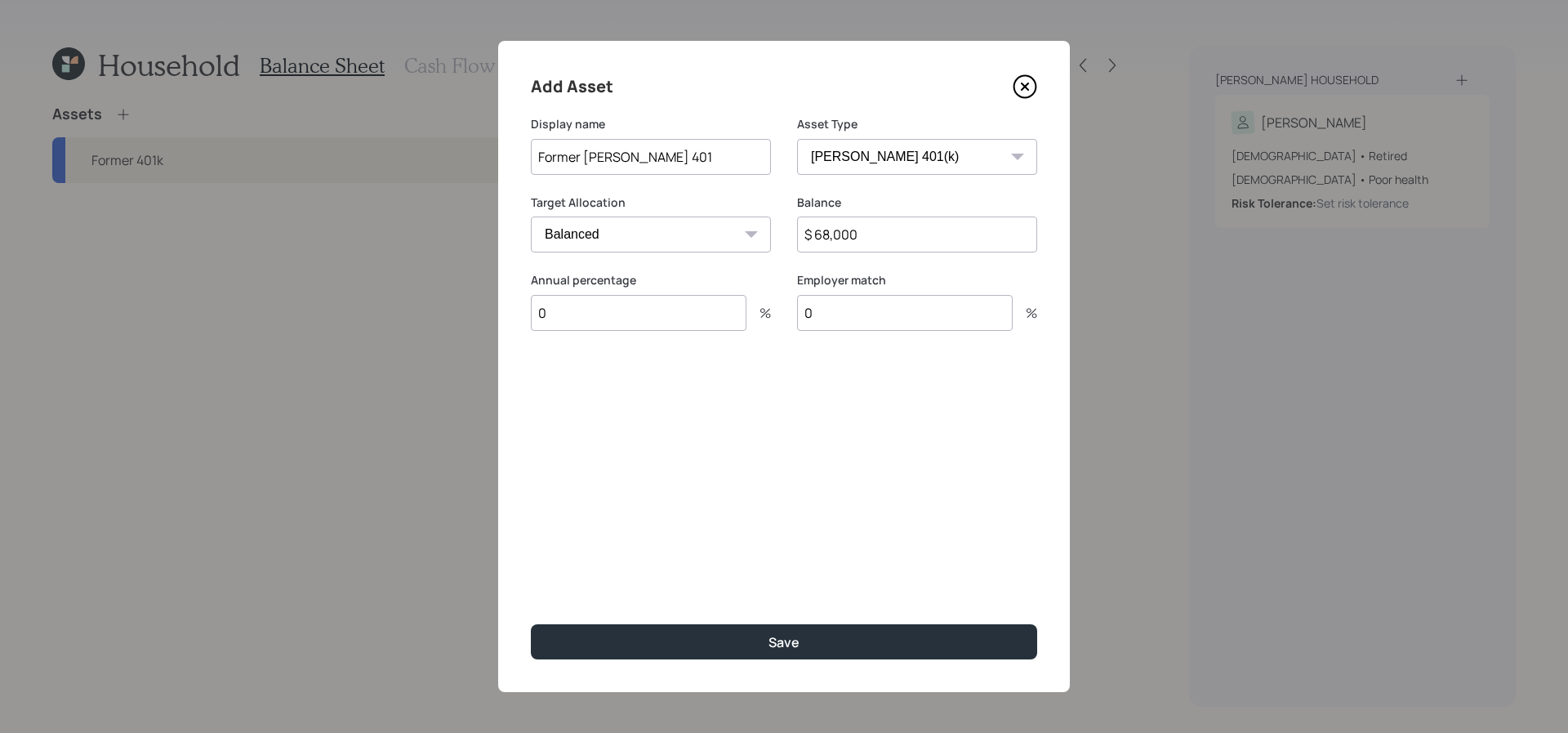
click at [531, 624] on button "Save" at bounding box center [784, 641] width 506 height 35
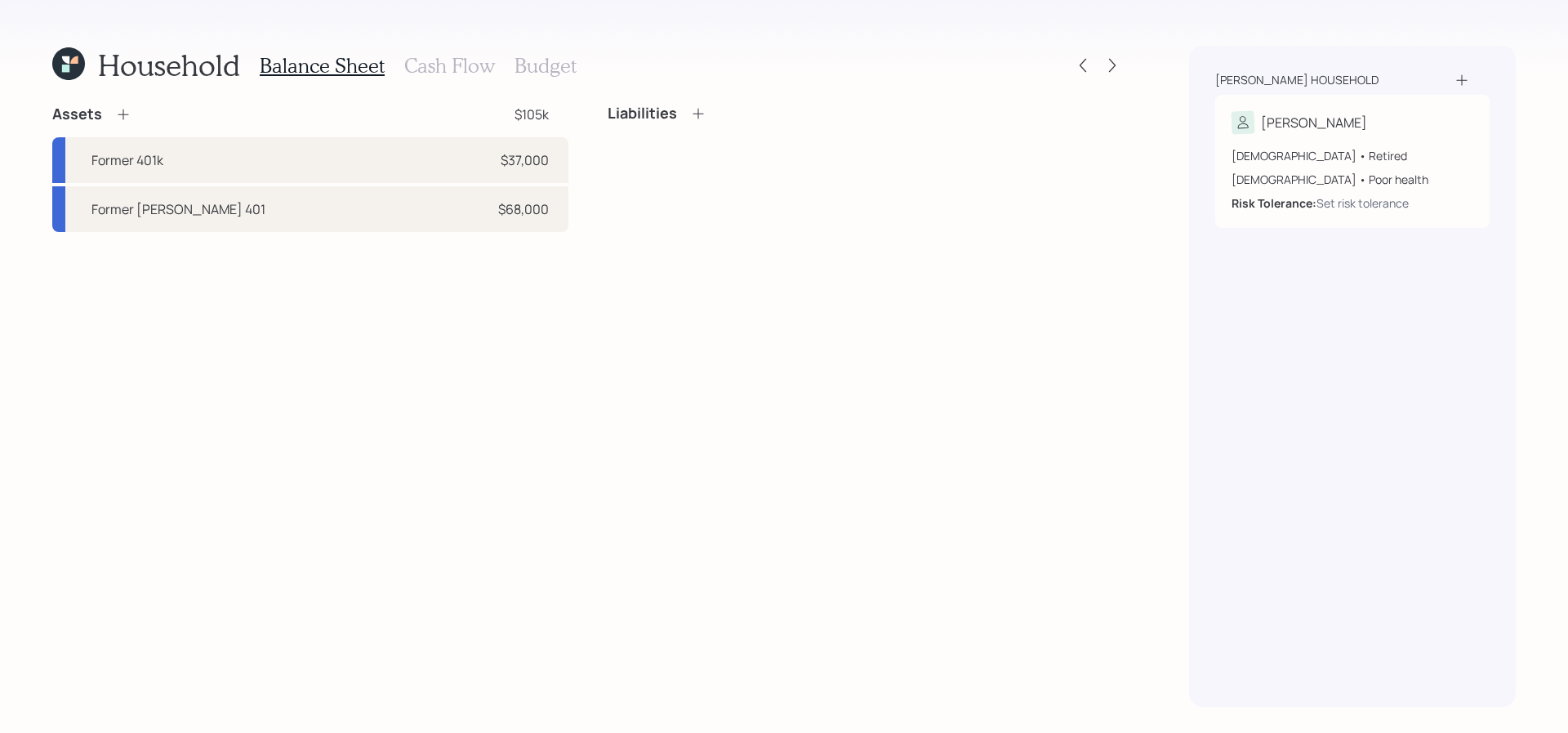
click at [130, 112] on icon at bounding box center [124, 115] width 17 height 17
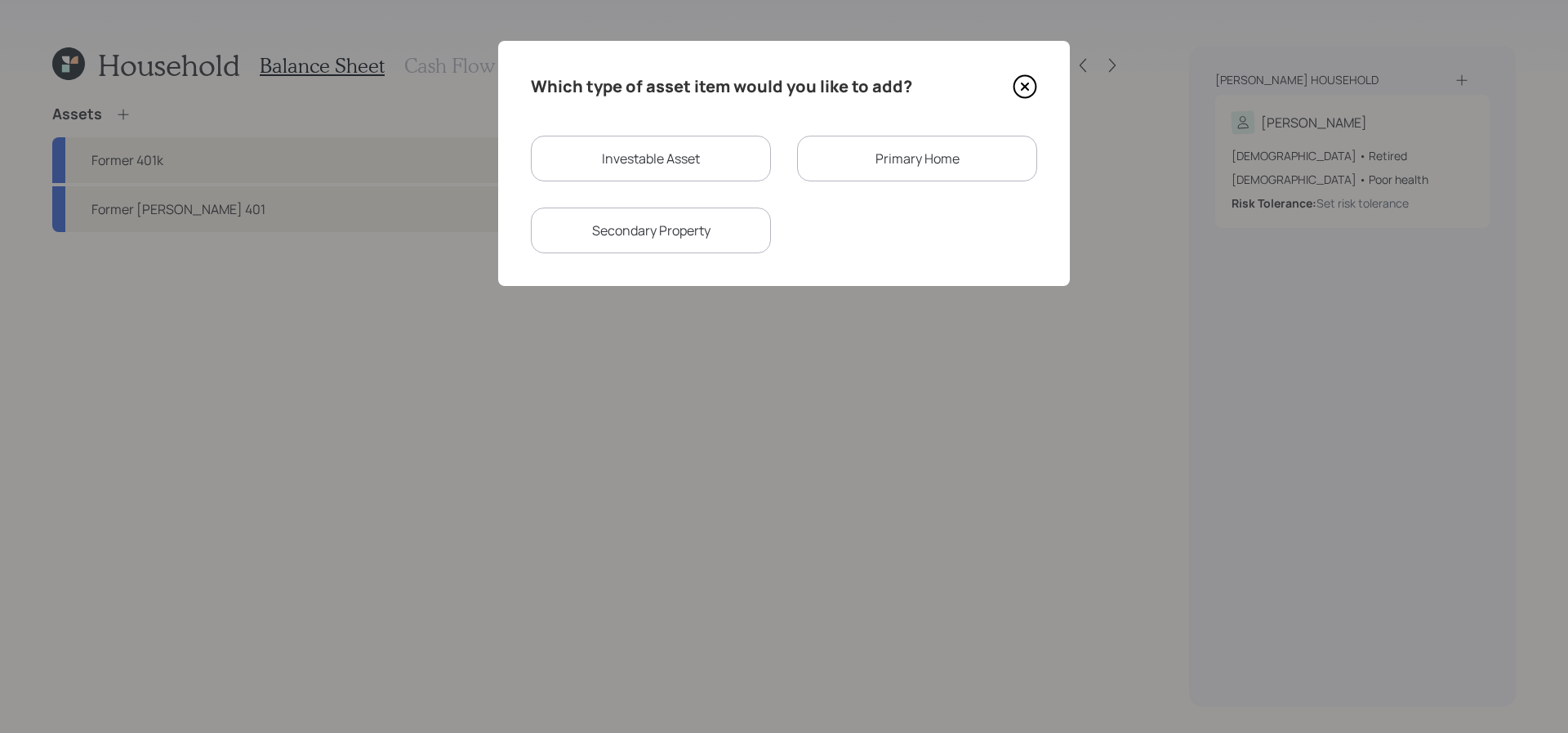
click at [610, 139] on div "Investable Asset" at bounding box center [651, 159] width 240 height 46
select select "taxable"
select select "balanced"
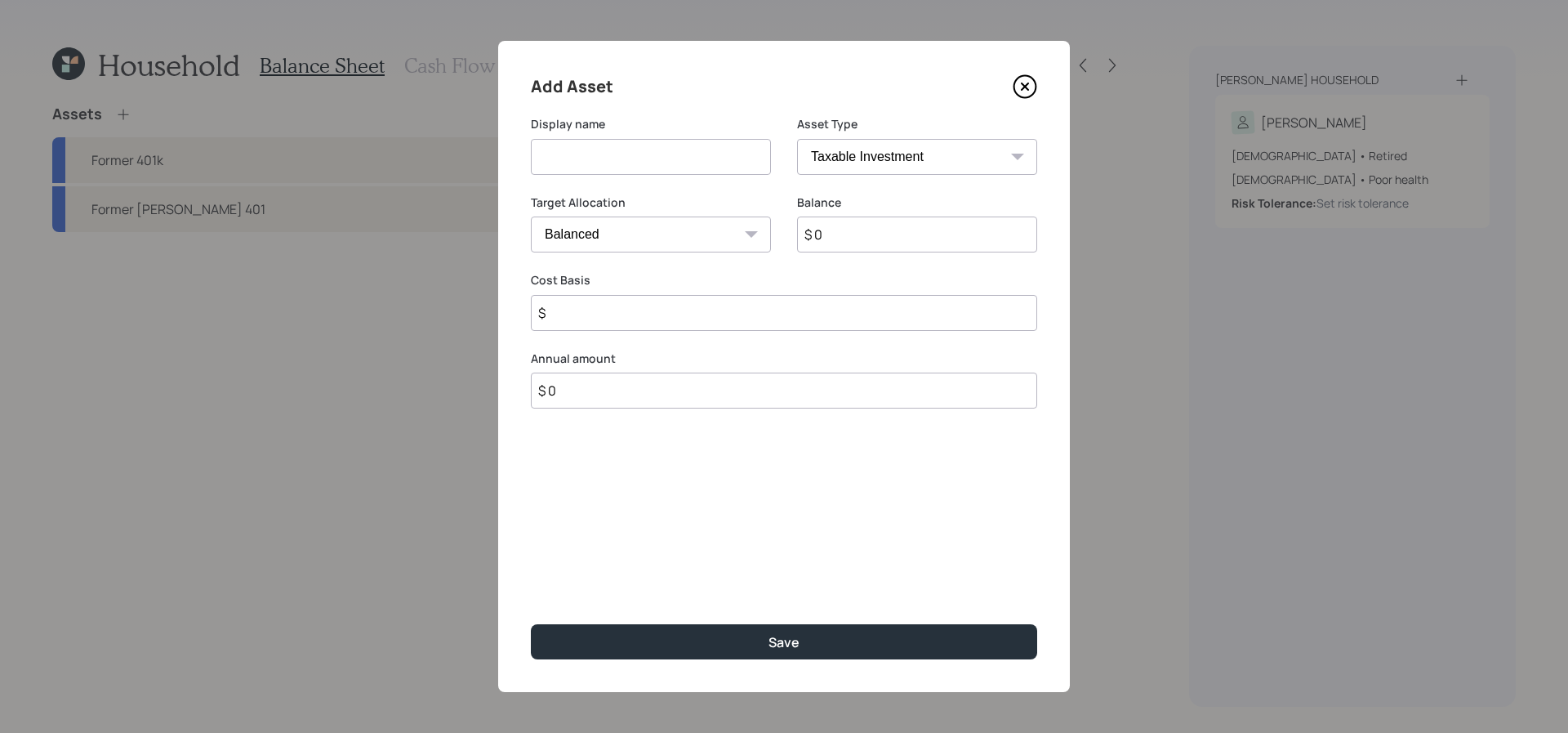
click at [638, 170] on input at bounding box center [651, 156] width 240 height 36
click at [936, 161] on select "SEP IRA IRA Roth IRA 401(k) Roth 401(k) 403(b) Roth 403(b) 457(b) Roth 457(b) H…" at bounding box center [917, 156] width 240 height 36
select select "ira"
click at [797, 139] on select "SEP IRA IRA Roth IRA 401(k) Roth 401(k) 403(b) Roth 403(b) 457(b) Roth 457(b) H…" at bounding box center [917, 156] width 240 height 36
type input "$"
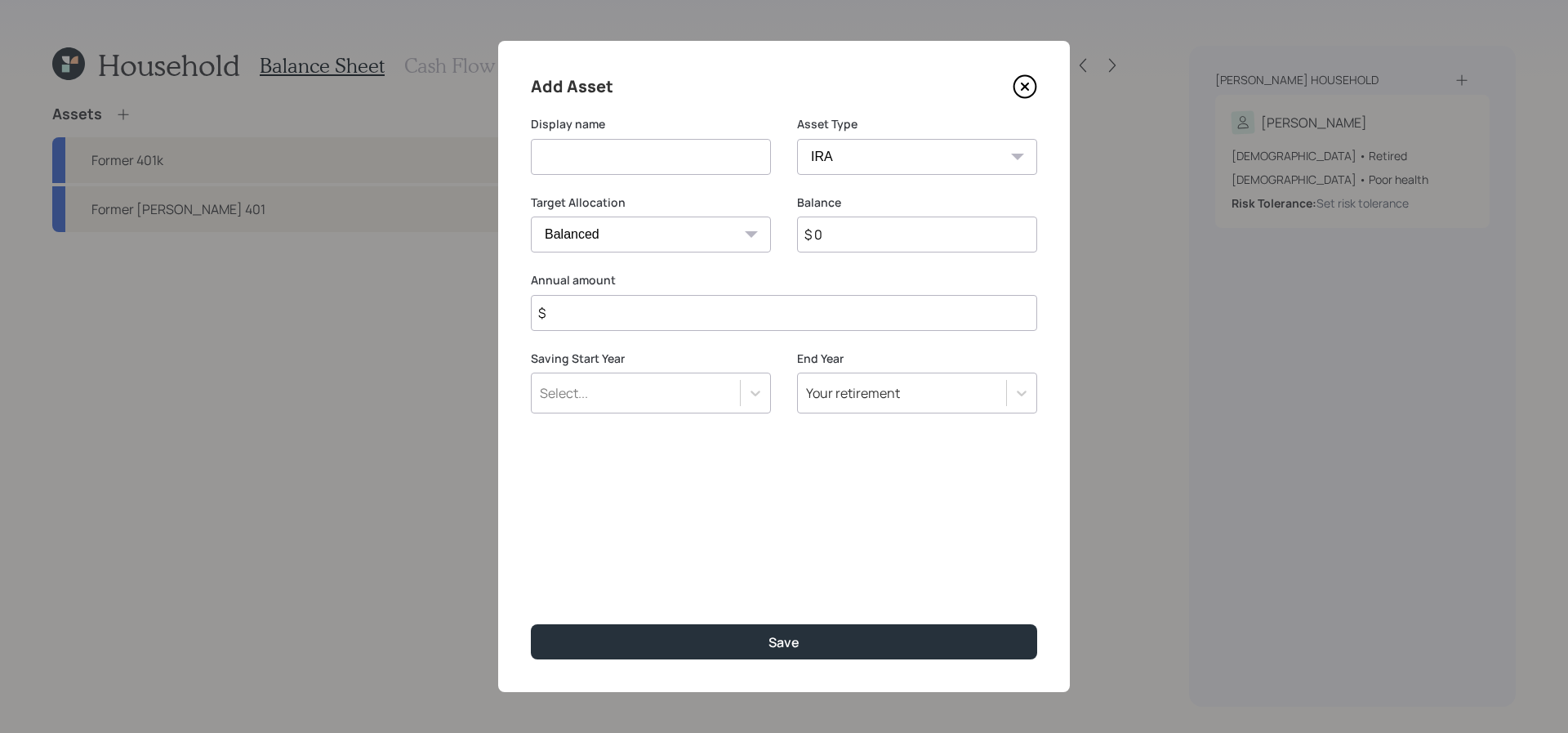
click at [593, 155] on input at bounding box center [651, 156] width 240 height 36
click at [919, 162] on select "SEP IRA IRA Roth IRA 401(k) Roth 401(k) 403(b) Roth 403(b) 457(b) Roth 457(b) H…" at bounding box center [917, 156] width 240 height 36
select select "taxable"
click at [797, 139] on select "SEP IRA IRA Roth IRA 401(k) Roth 401(k) 403(b) Roth 403(b) 457(b) Roth 457(b) H…" at bounding box center [917, 156] width 240 height 36
click at [695, 165] on input at bounding box center [651, 156] width 240 height 36
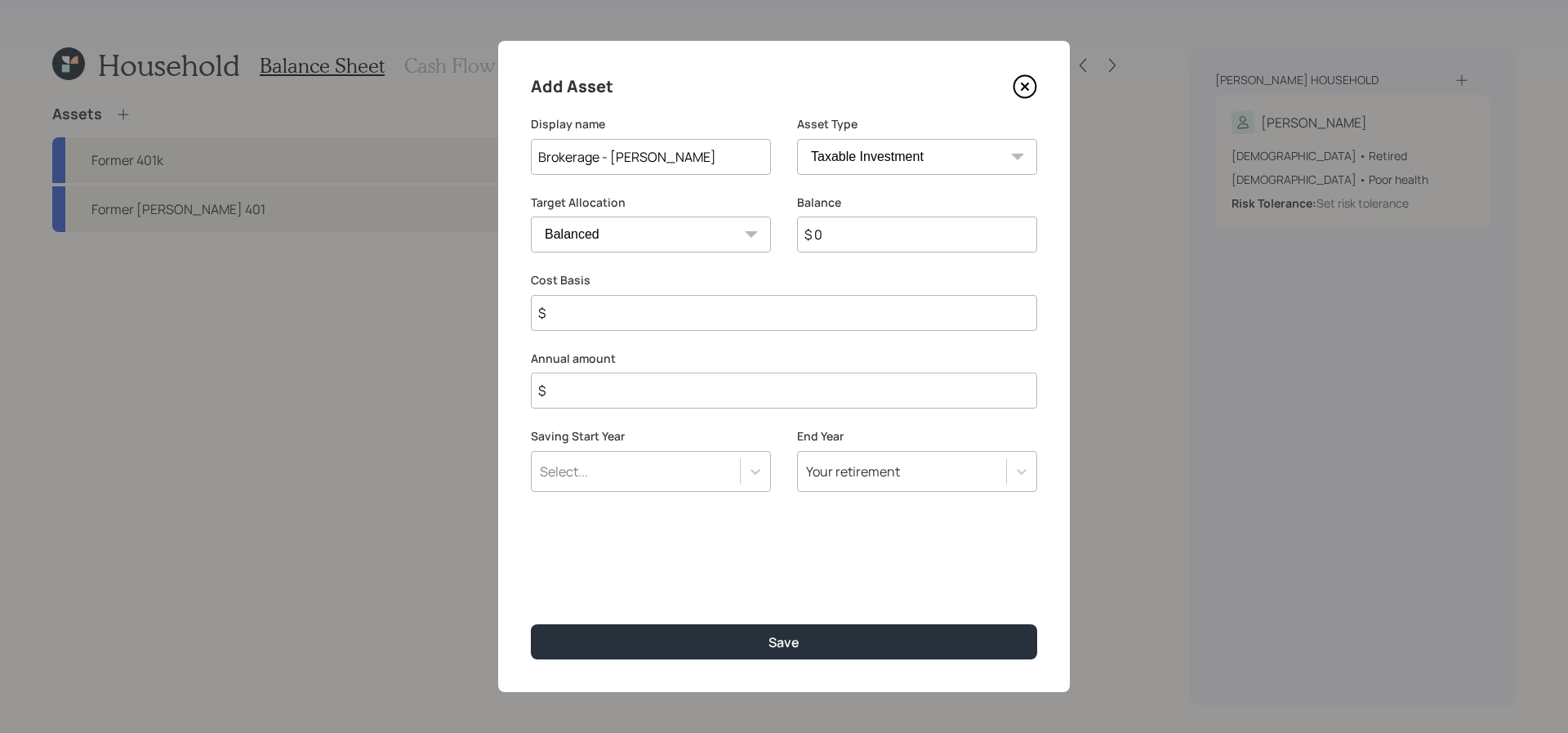
type input "Brokerage - Schwab"
click at [932, 227] on input "$ 0" at bounding box center [917, 234] width 240 height 36
click at [932, 241] on input "$ 0" at bounding box center [917, 234] width 240 height 36
type input "$ 29,000"
type input "$ 15,000"
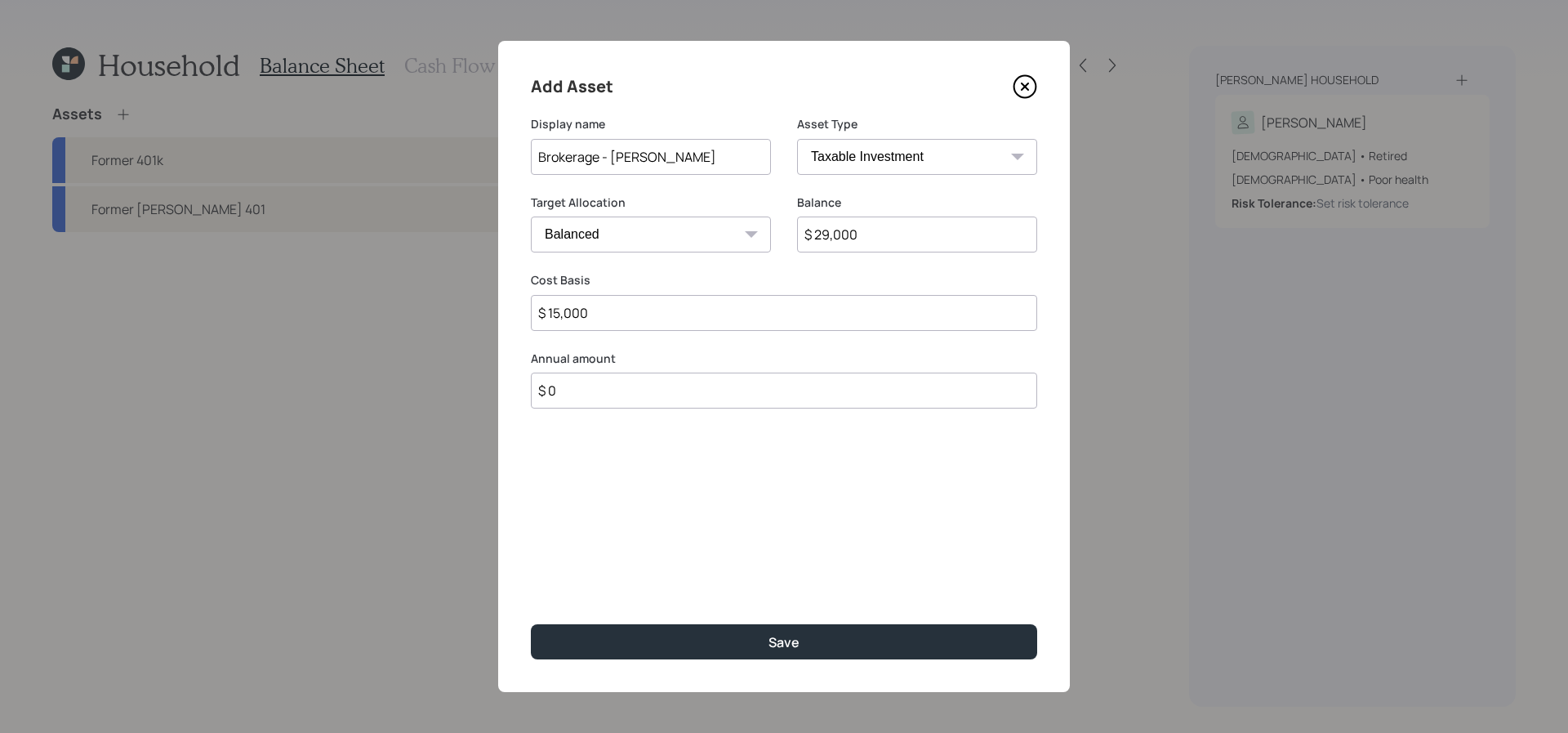
type input "$ 0"
click at [531, 624] on button "Save" at bounding box center [784, 641] width 506 height 35
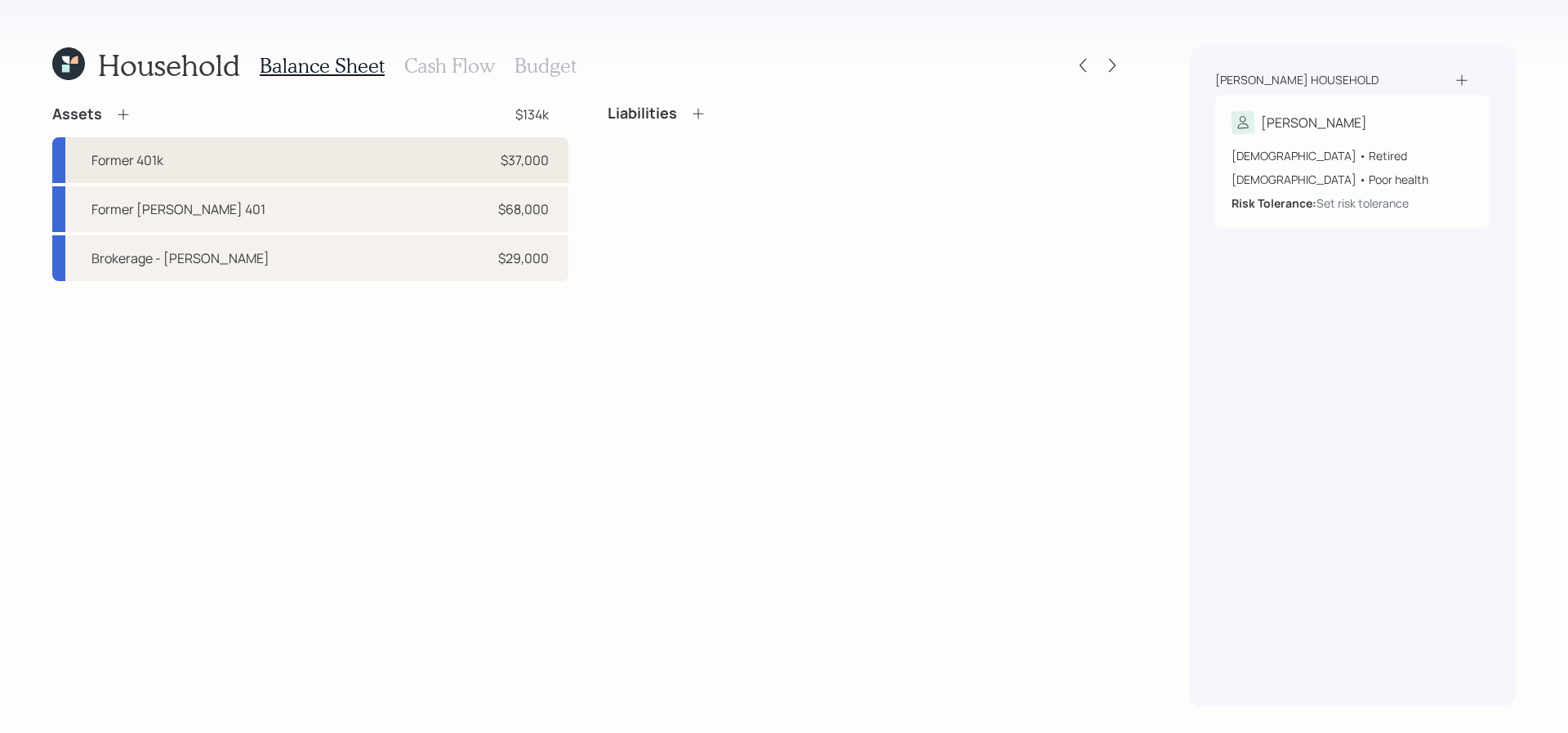
click at [234, 145] on div "Former 401k $37,000" at bounding box center [310, 161] width 516 height 46
select select "company_sponsored"
select select "balanced"
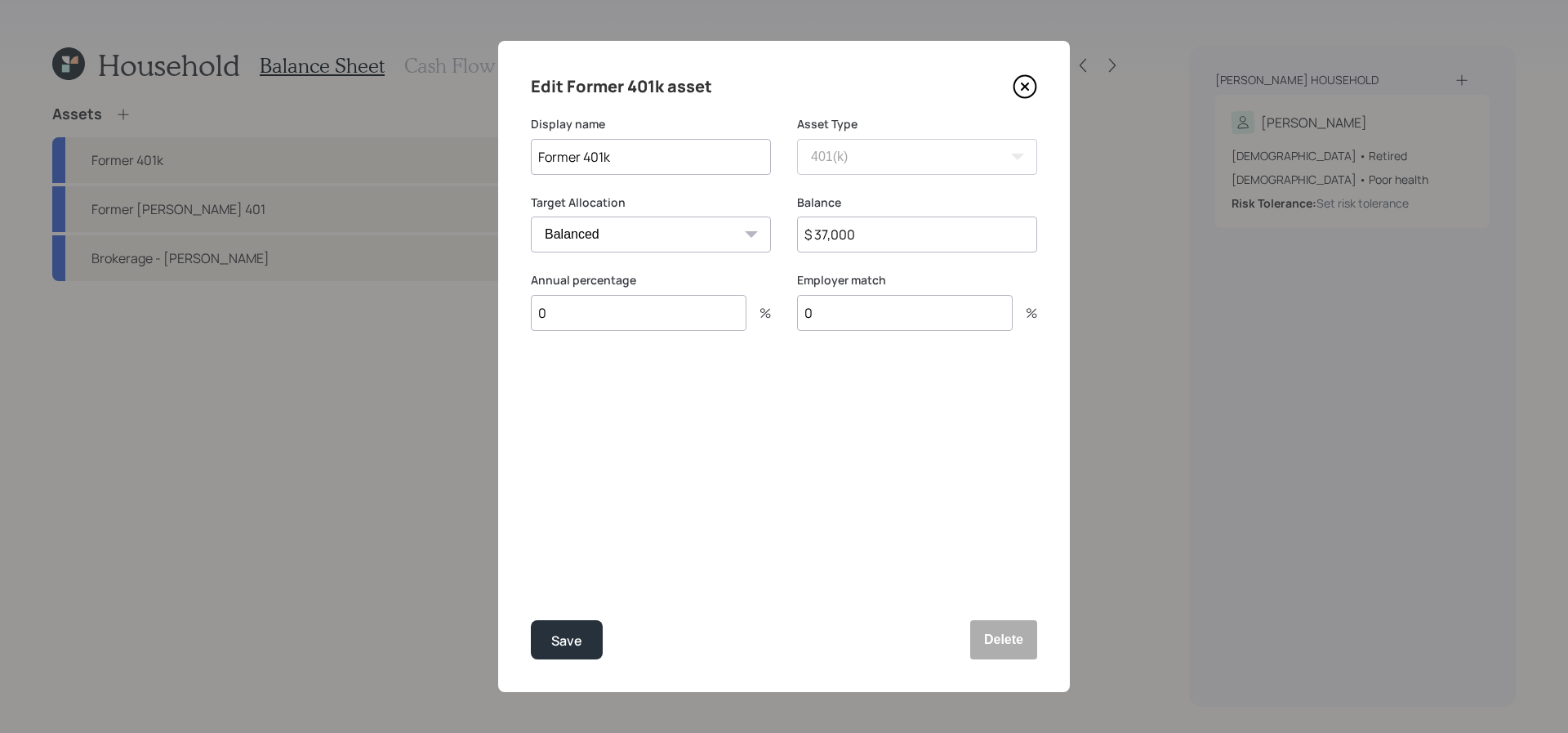
click at [746, 153] on input "Former 401k" at bounding box center [651, 156] width 240 height 36
type input "Former 401k - Empwoer"
click at [531, 620] on button "Save" at bounding box center [567, 639] width 72 height 39
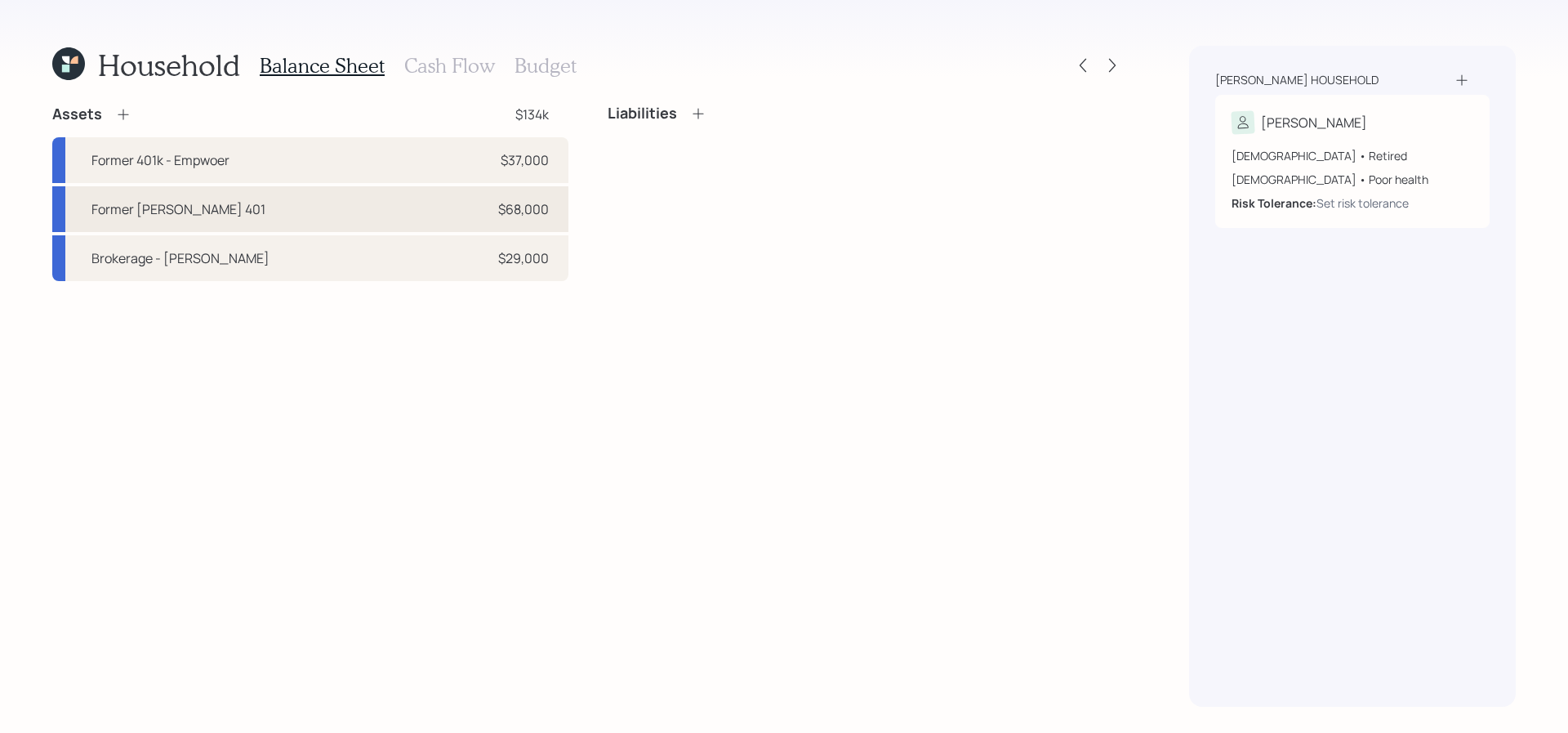
click at [284, 193] on div "Former Roth 401 $68,000" at bounding box center [310, 209] width 516 height 46
select select "roth_401k"
select select "balanced"
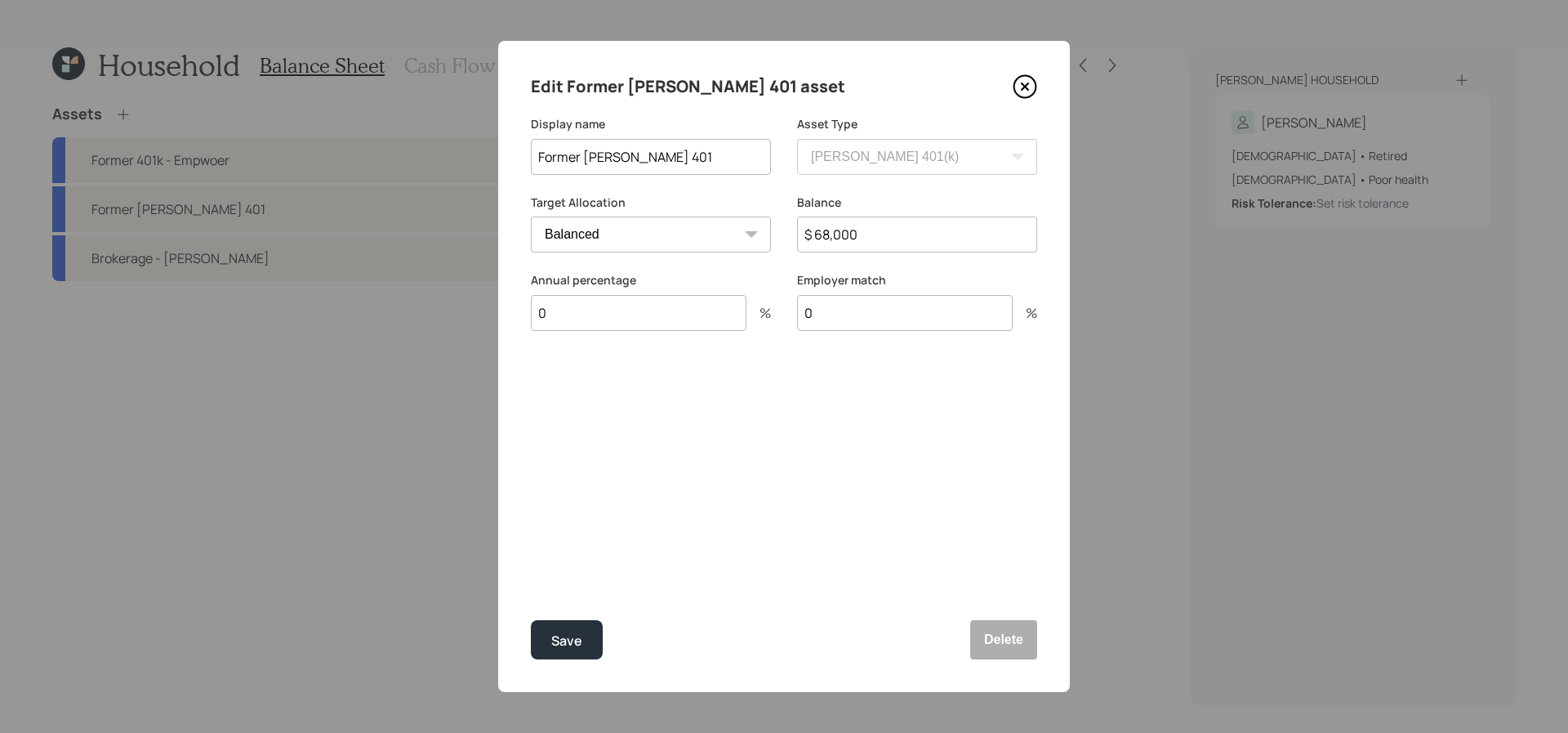
click at [699, 156] on input "Former Roth 401" at bounding box center [651, 156] width 240 height 36
type input "Former Roth 401 - Empower"
click at [531, 620] on button "Save" at bounding box center [567, 639] width 72 height 39
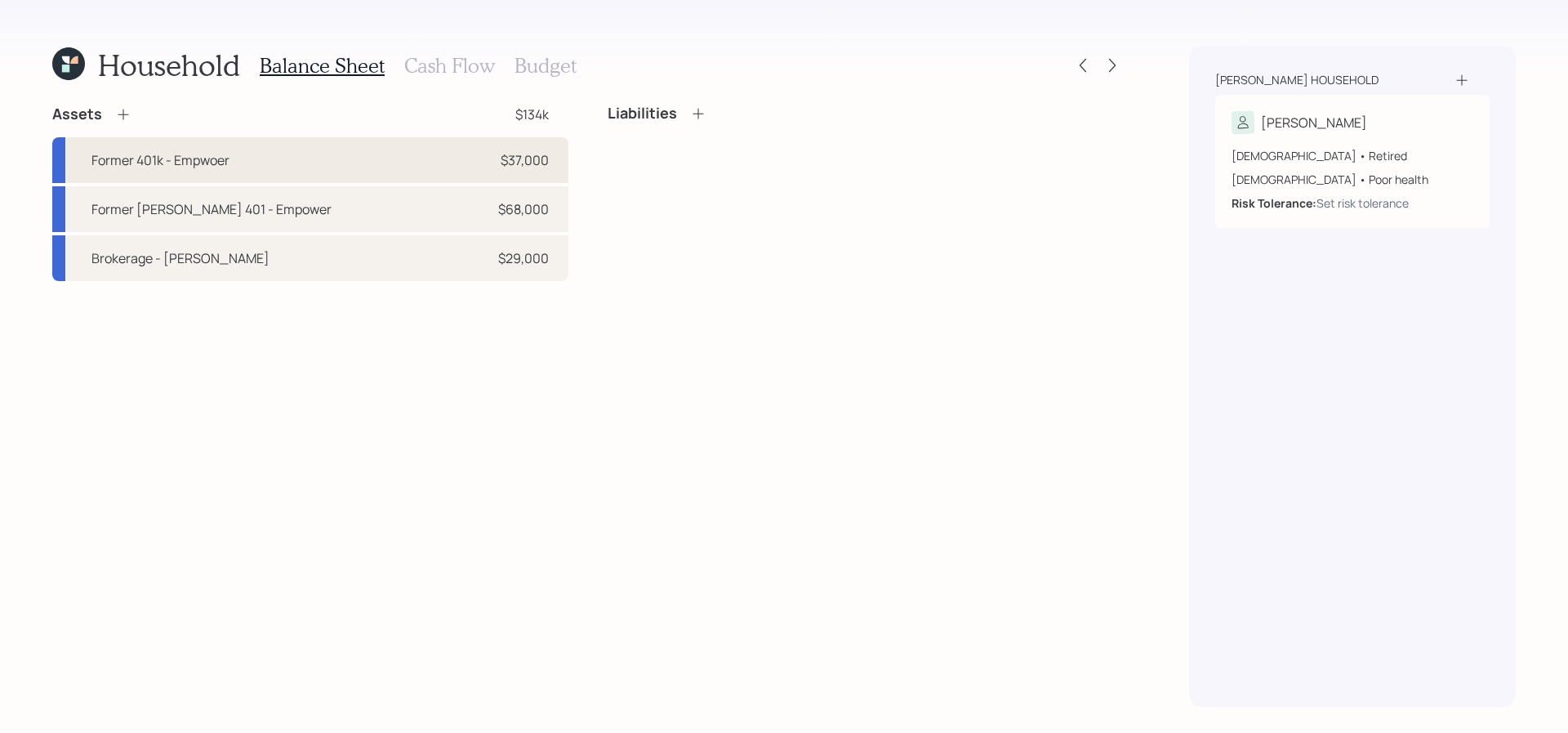
click at [292, 177] on div "Former 401k - Empwoer $37,000" at bounding box center [310, 161] width 516 height 46
select select "company_sponsored"
select select "balanced"
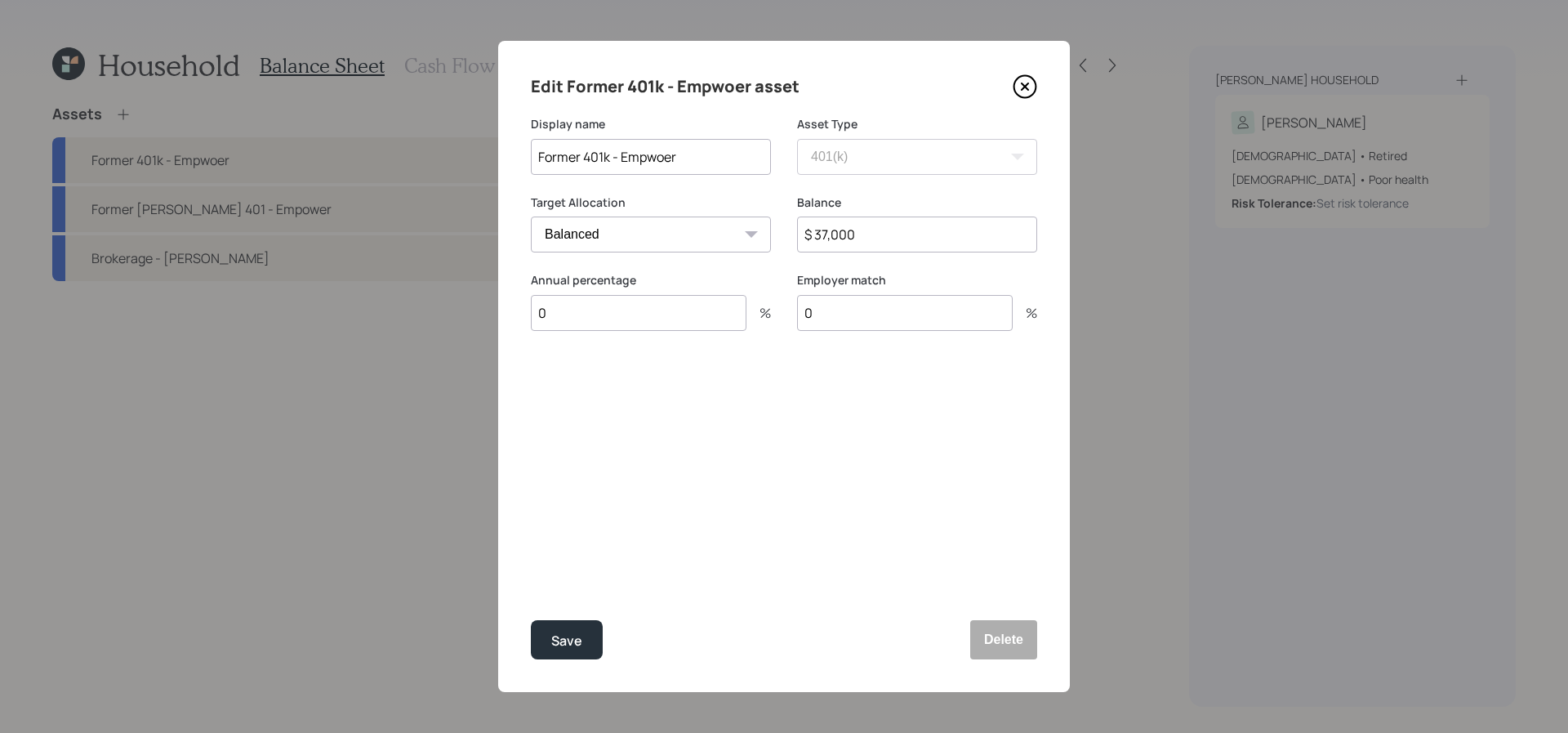
click at [747, 154] on input "Former 401k - Empwoer" at bounding box center [651, 156] width 240 height 36
type input "Former 401k - Empower"
click at [531, 620] on button "Save" at bounding box center [567, 639] width 72 height 39
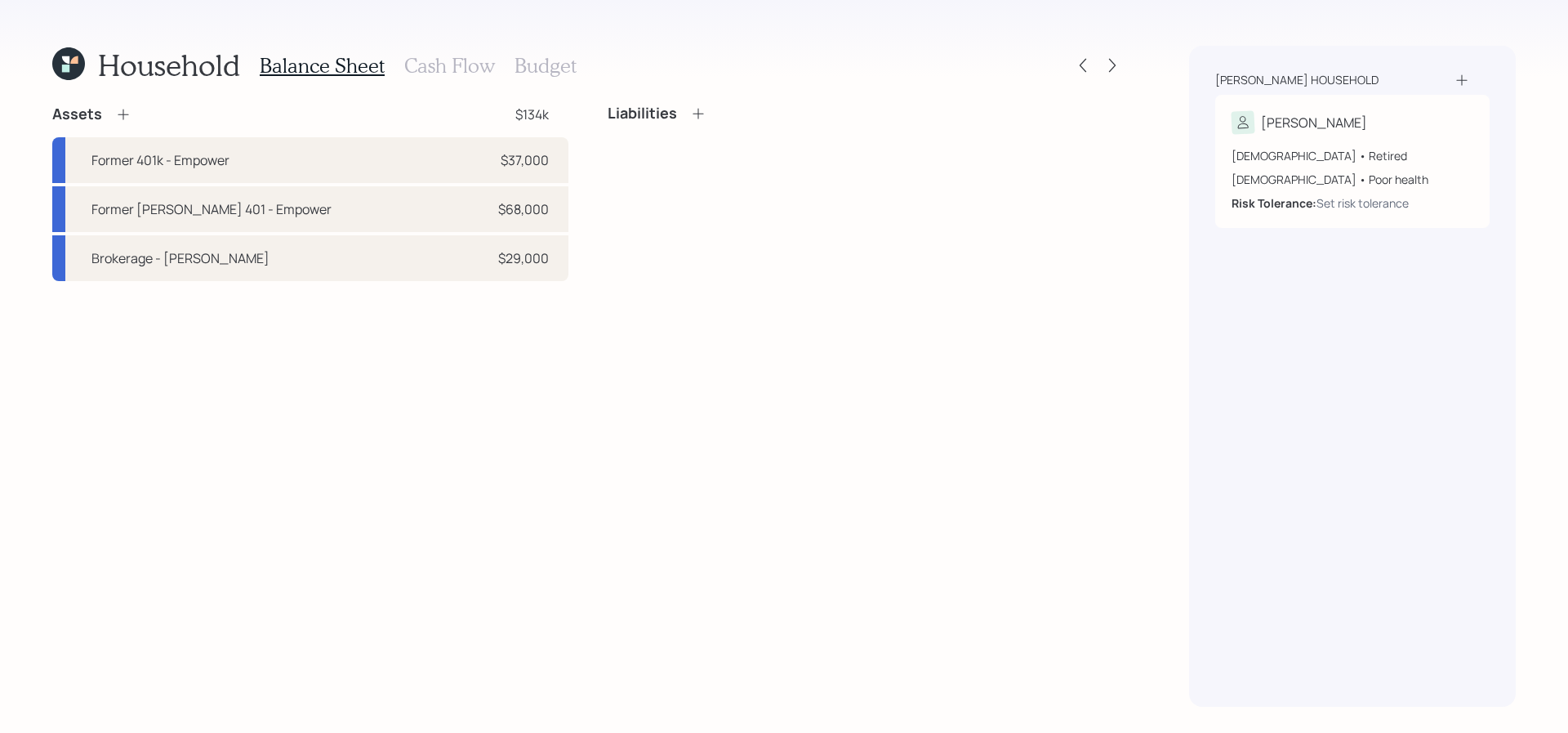
click at [128, 117] on icon at bounding box center [124, 115] width 17 height 17
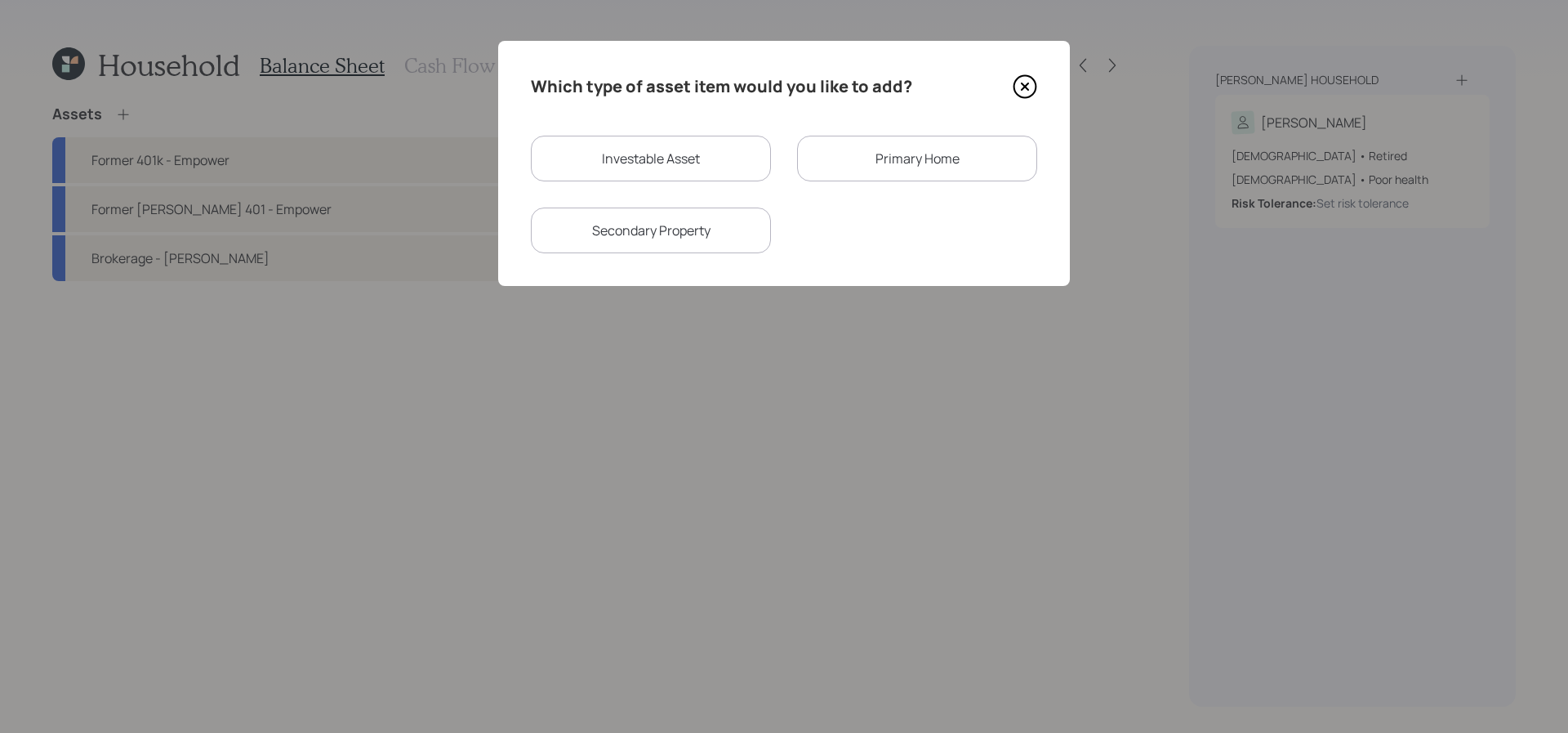
click at [736, 169] on div "Investable Asset" at bounding box center [651, 159] width 240 height 46
select select "taxable"
select select "balanced"
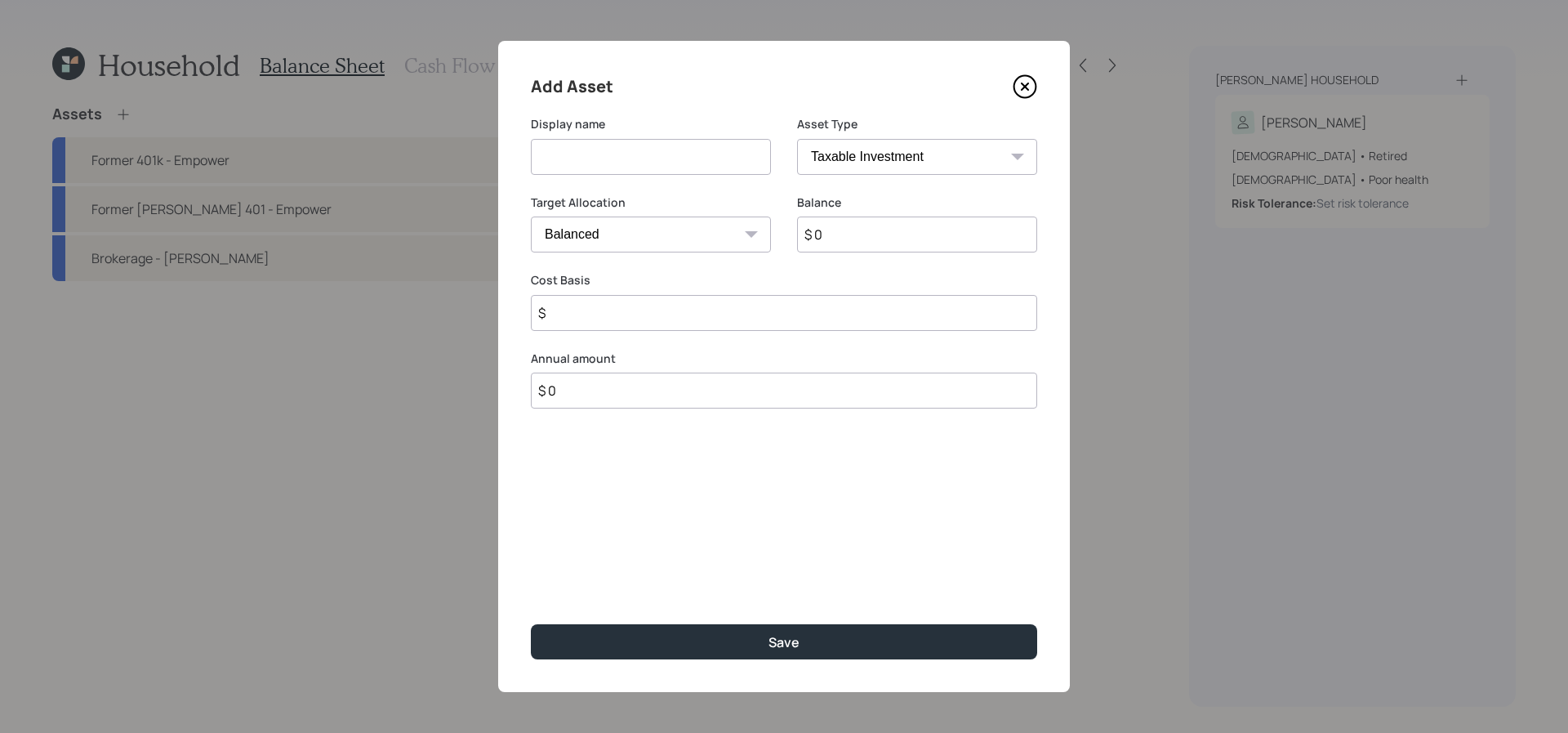
click at [902, 150] on select "SEP IRA IRA Roth IRA 401(k) Roth 401(k) 403(b) Roth 403(b) 457(b) Roth 457(b) H…" at bounding box center [917, 156] width 240 height 36
select select "ira"
click at [797, 139] on select "SEP IRA IRA Roth IRA 401(k) Roth 401(k) 403(b) Roth 403(b) 457(b) Roth 457(b) H…" at bounding box center [917, 156] width 240 height 36
type input "$"
click at [685, 150] on input at bounding box center [651, 156] width 240 height 36
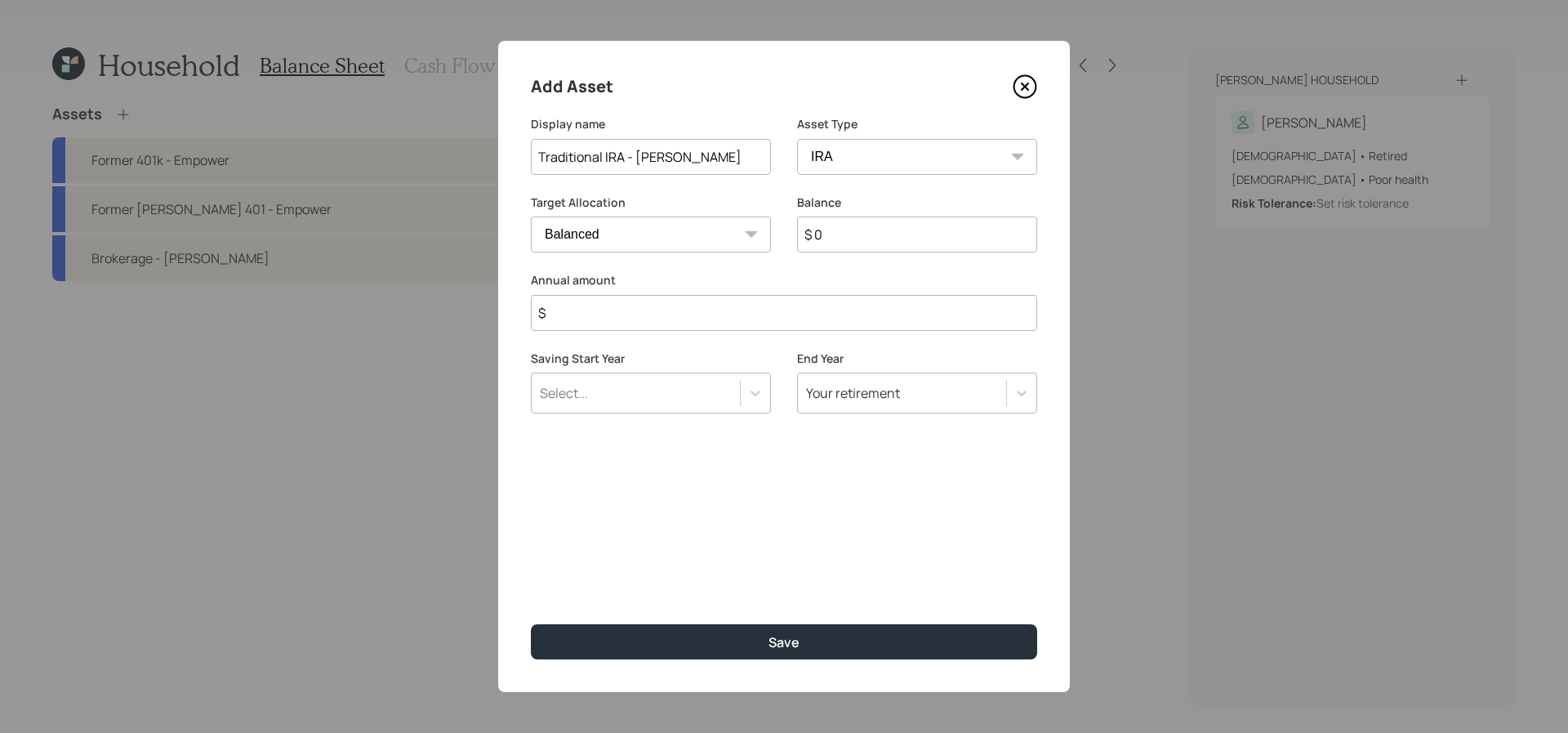
type input "Traditional IRA - Schwab"
click at [895, 239] on input "$ 0" at bounding box center [917, 234] width 240 height 36
type input "$ 1,200"
type input "$ 0"
click at [531, 624] on button "Save" at bounding box center [784, 641] width 506 height 35
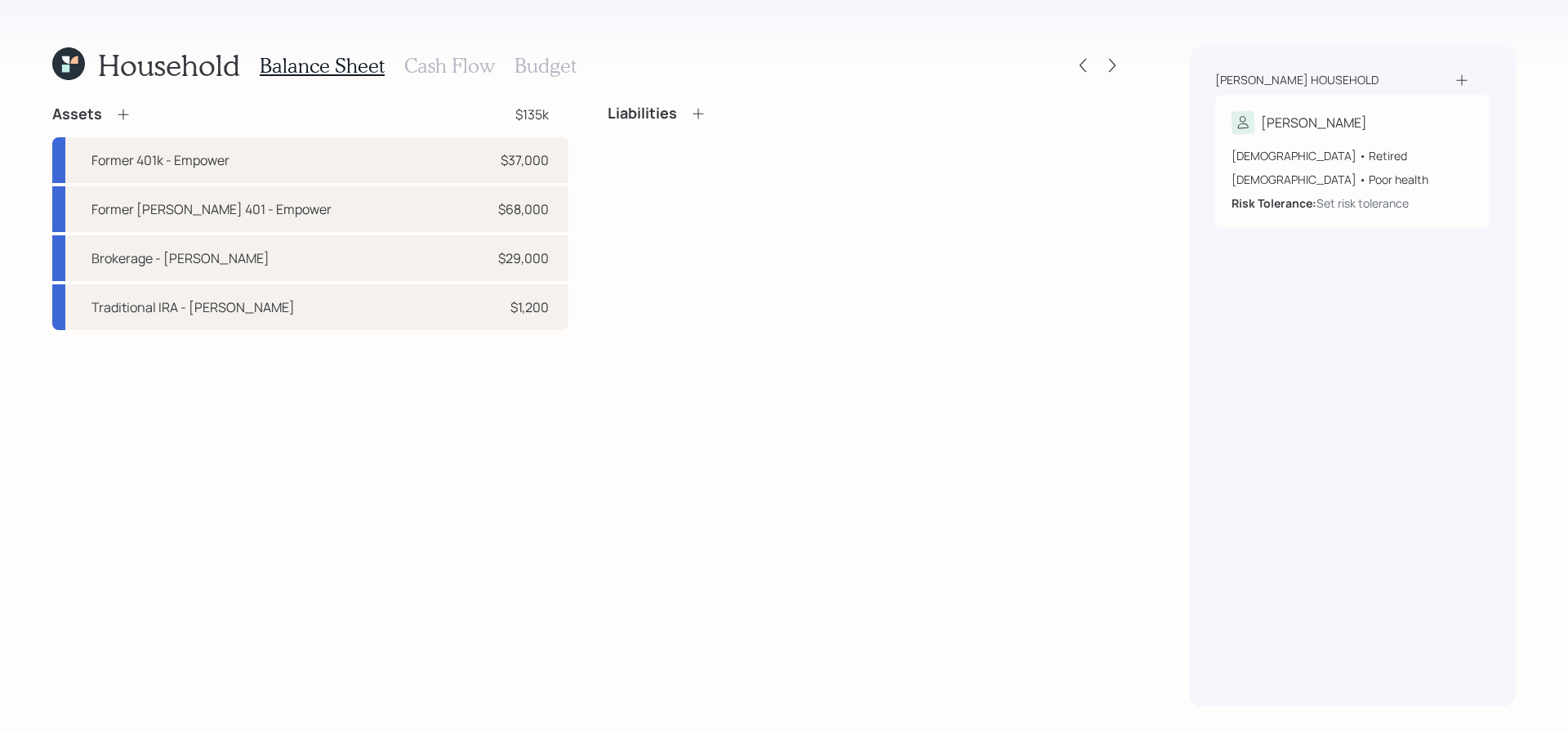
click at [123, 116] on icon at bounding box center [124, 115] width 17 height 17
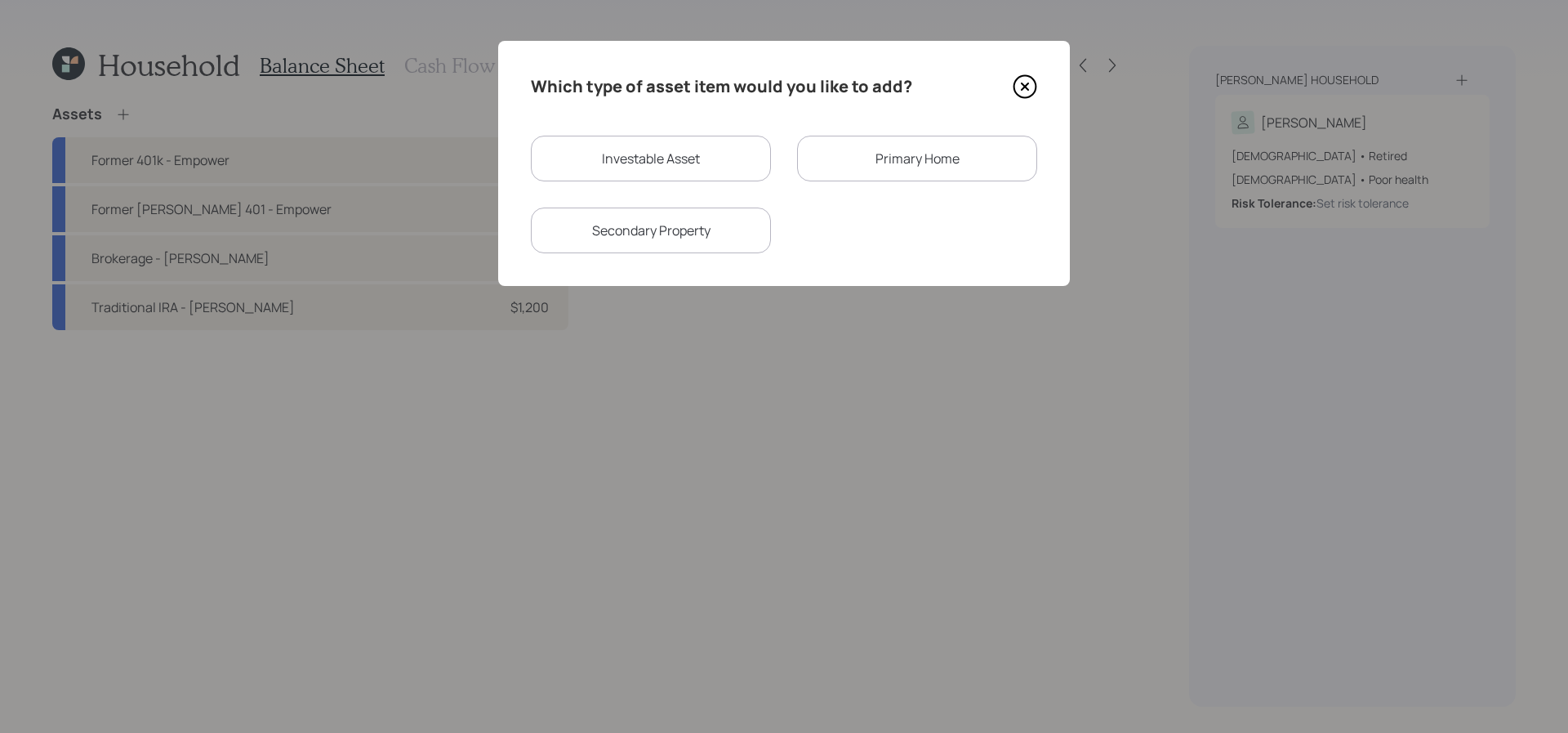
click at [749, 159] on div "Investable Asset" at bounding box center [651, 159] width 240 height 46
select select "taxable"
select select "balanced"
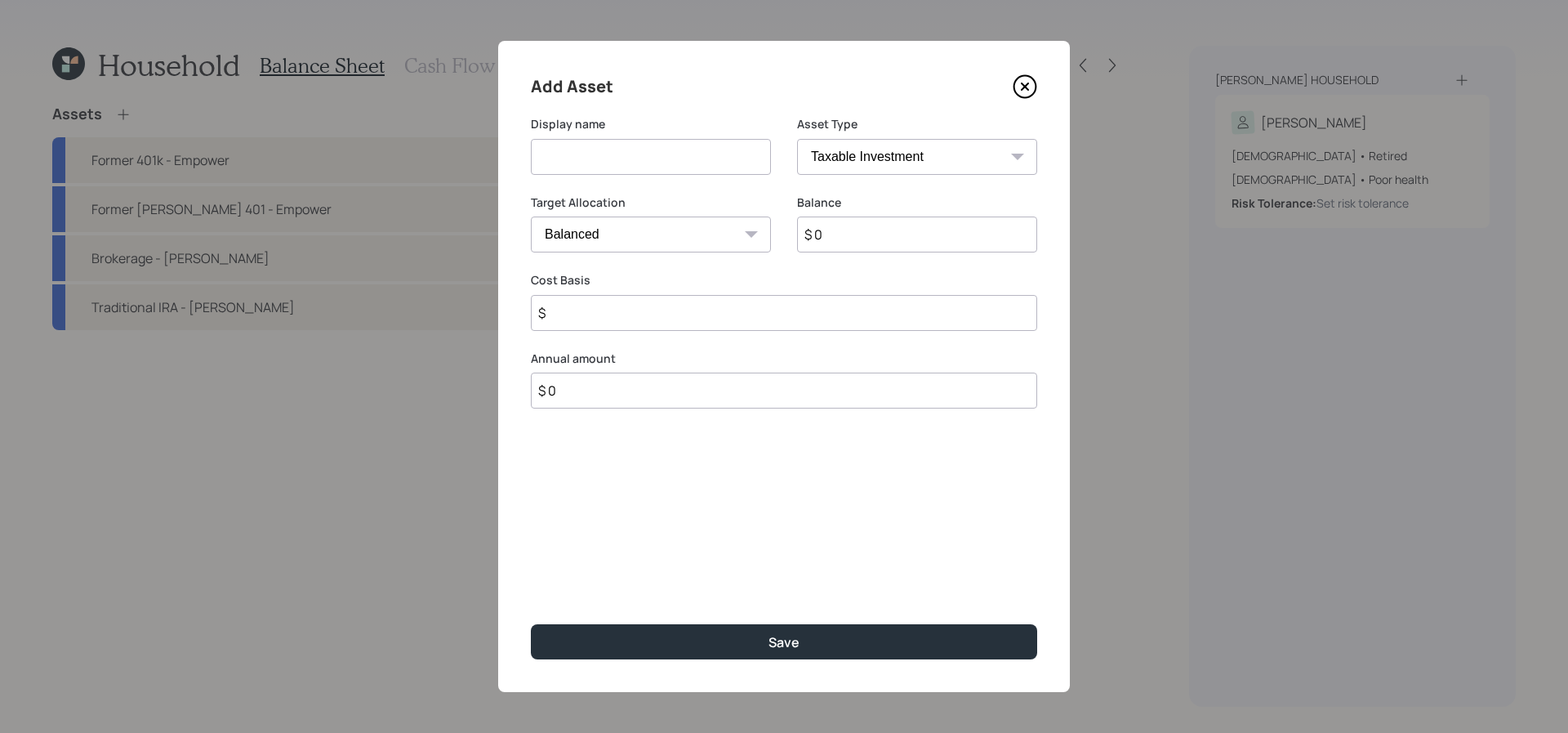
click at [668, 172] on input at bounding box center [651, 156] width 240 height 36
type input "N"
type input "Qualified Annuity"
click at [968, 155] on select "SEP IRA IRA Roth IRA 401(k) Roth 401(k) 403(b) Roth 403(b) 457(b) Roth 457(b) H…" at bounding box center [917, 156] width 240 height 36
select select "roth_ira"
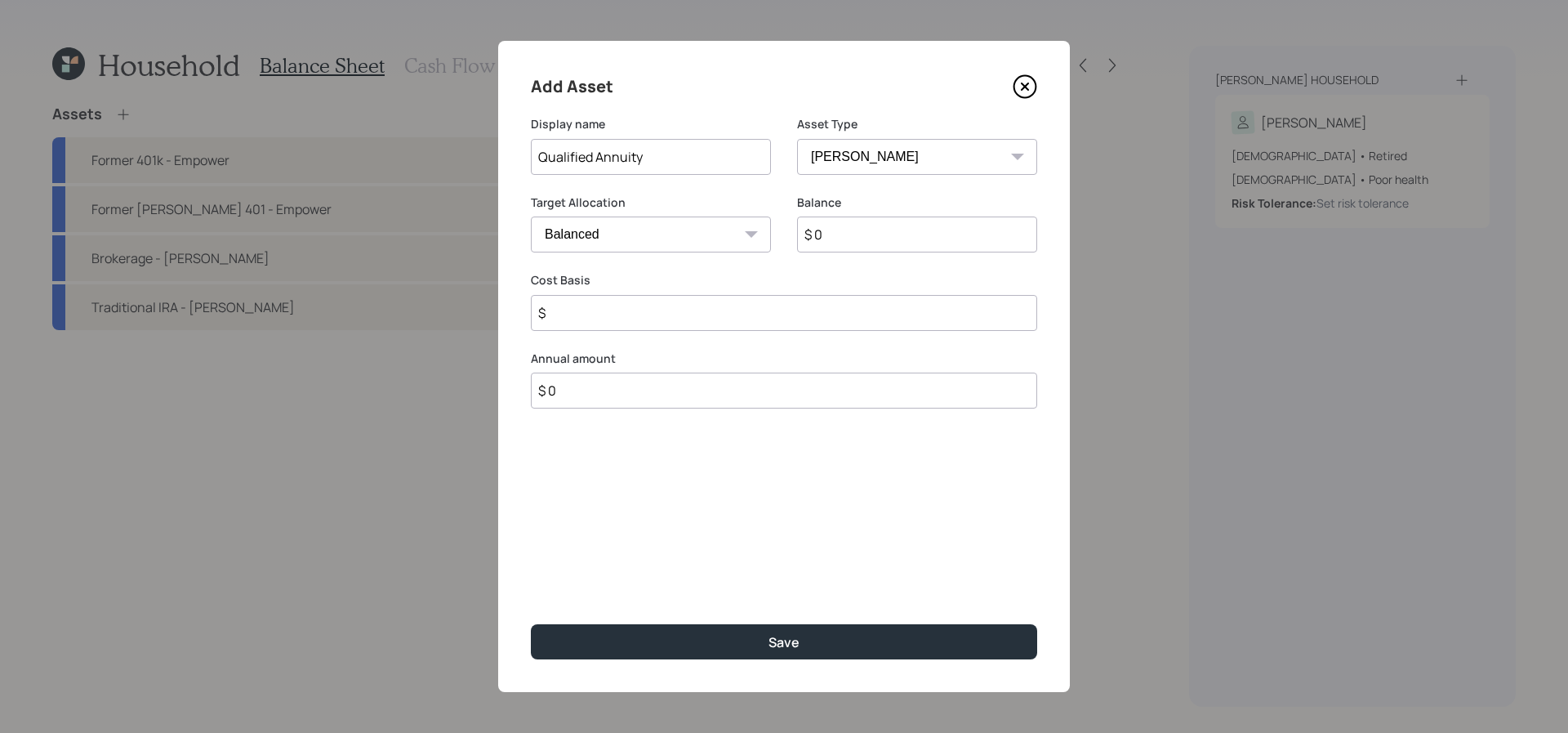
click at [797, 139] on select "SEP IRA IRA Roth IRA 401(k) Roth 401(k) 403(b) Roth 403(b) 457(b) Roth 457(b) H…" at bounding box center [917, 156] width 240 height 36
type input "$"
click at [885, 233] on input "$ 0" at bounding box center [917, 234] width 240 height 36
type input "$ 37,400"
type input "$ 0"
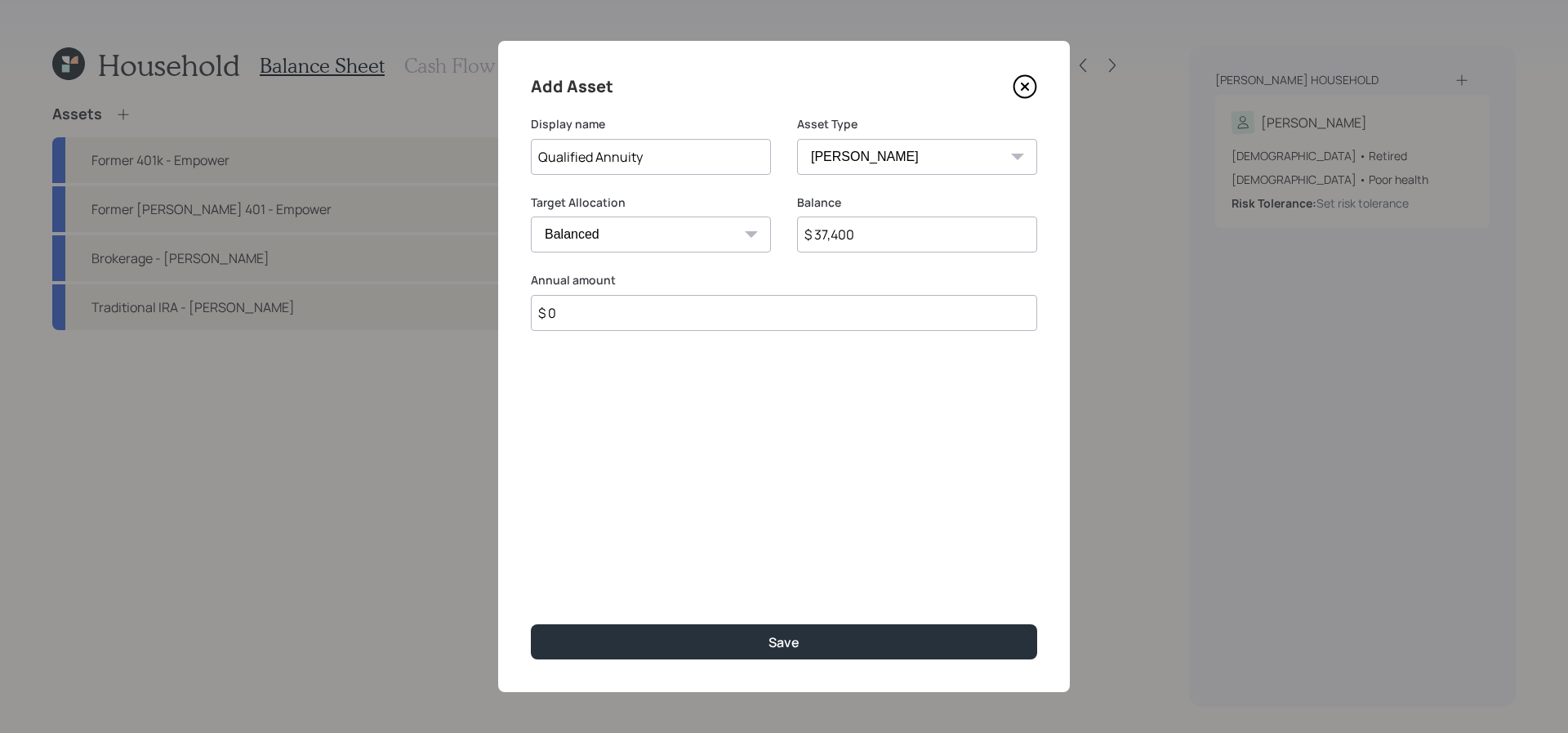
click at [531, 624] on button "Save" at bounding box center [784, 641] width 506 height 35
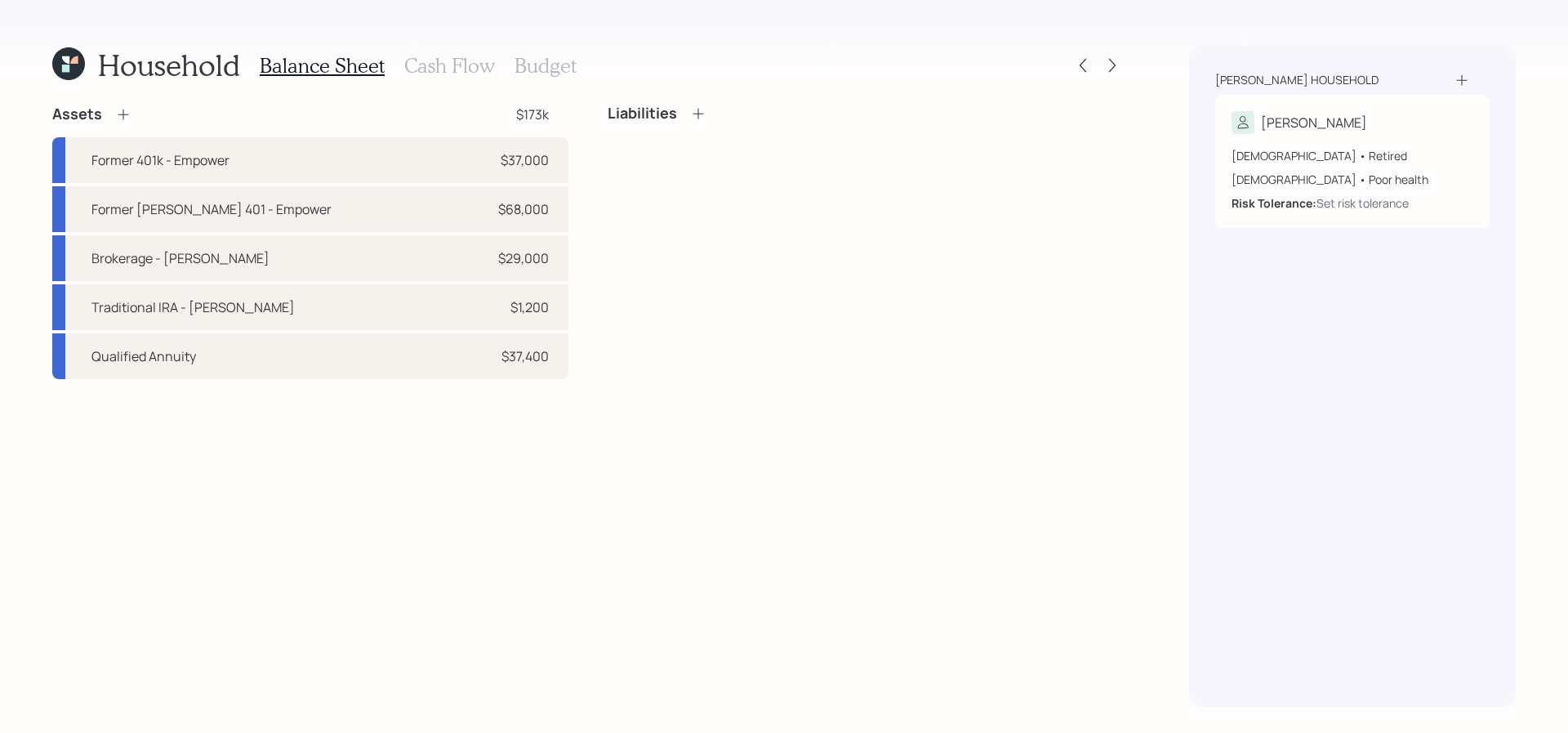
click at [118, 106] on icon at bounding box center [124, 115] width 17 height 17
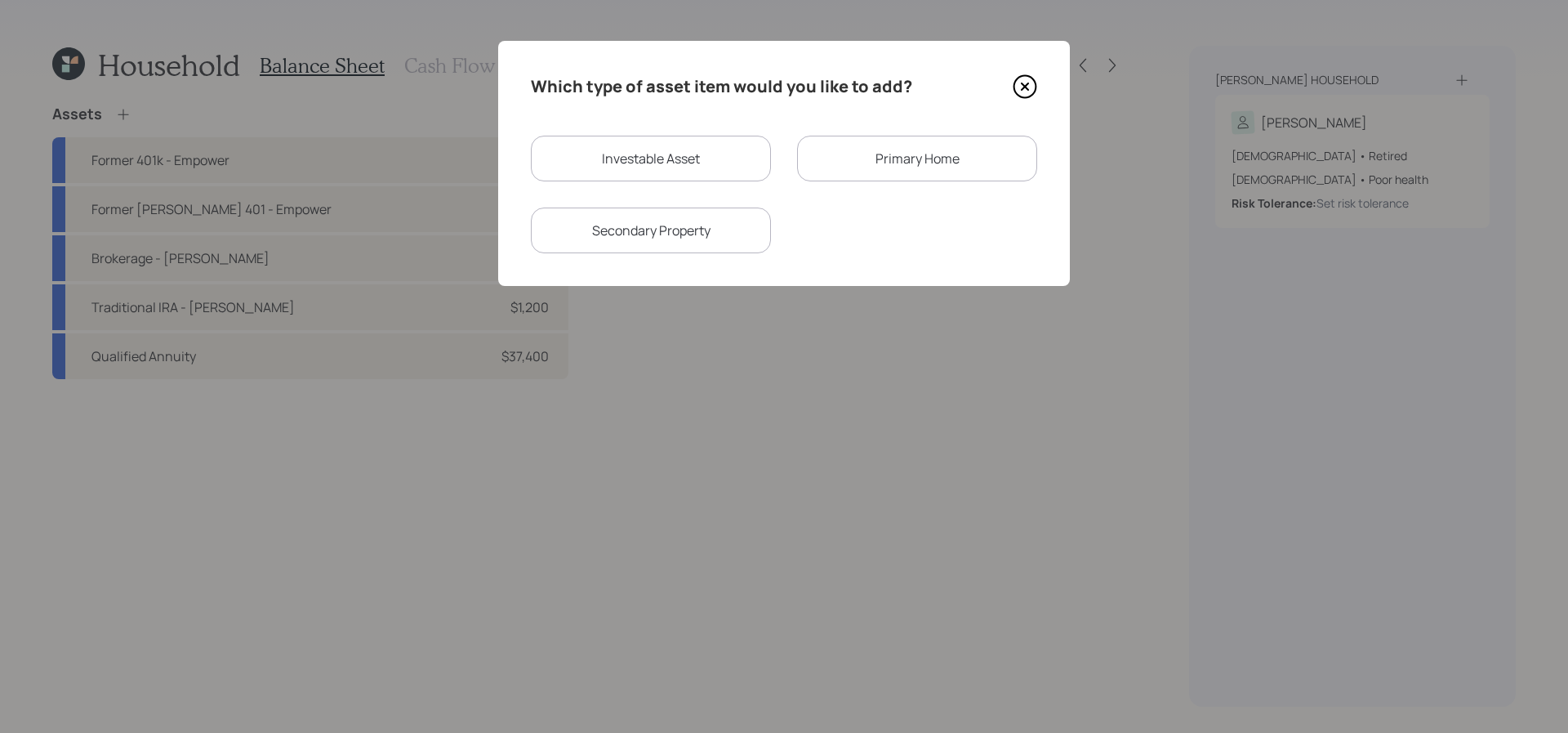
click at [702, 150] on div "Investable Asset" at bounding box center [651, 159] width 240 height 46
select select "taxable"
select select "balanced"
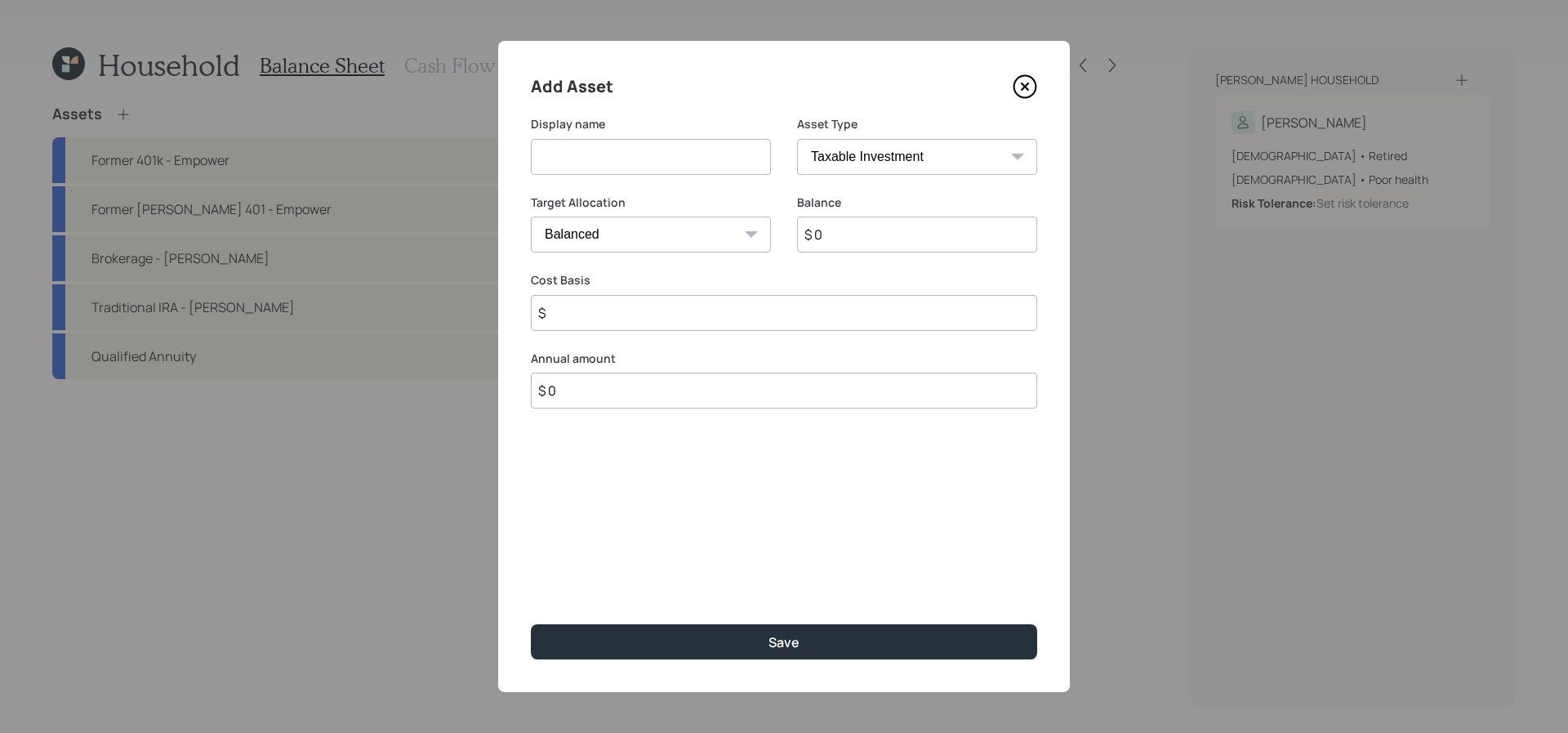
drag, startPoint x: 958, startPoint y: 122, endPoint x: 955, endPoint y: 139, distance: 17.3
click at [958, 123] on label "Asset Type" at bounding box center [917, 124] width 240 height 17
click at [952, 152] on select "SEP IRA IRA Roth IRA 401(k) Roth 401(k) 403(b) Roth 403(b) 457(b) Roth 457(b) H…" at bounding box center [917, 156] width 240 height 36
select select "ira"
click at [797, 139] on select "SEP IRA IRA Roth IRA 401(k) Roth 401(k) 403(b) Roth 403(b) 457(b) Roth 457(b) H…" at bounding box center [917, 156] width 240 height 36
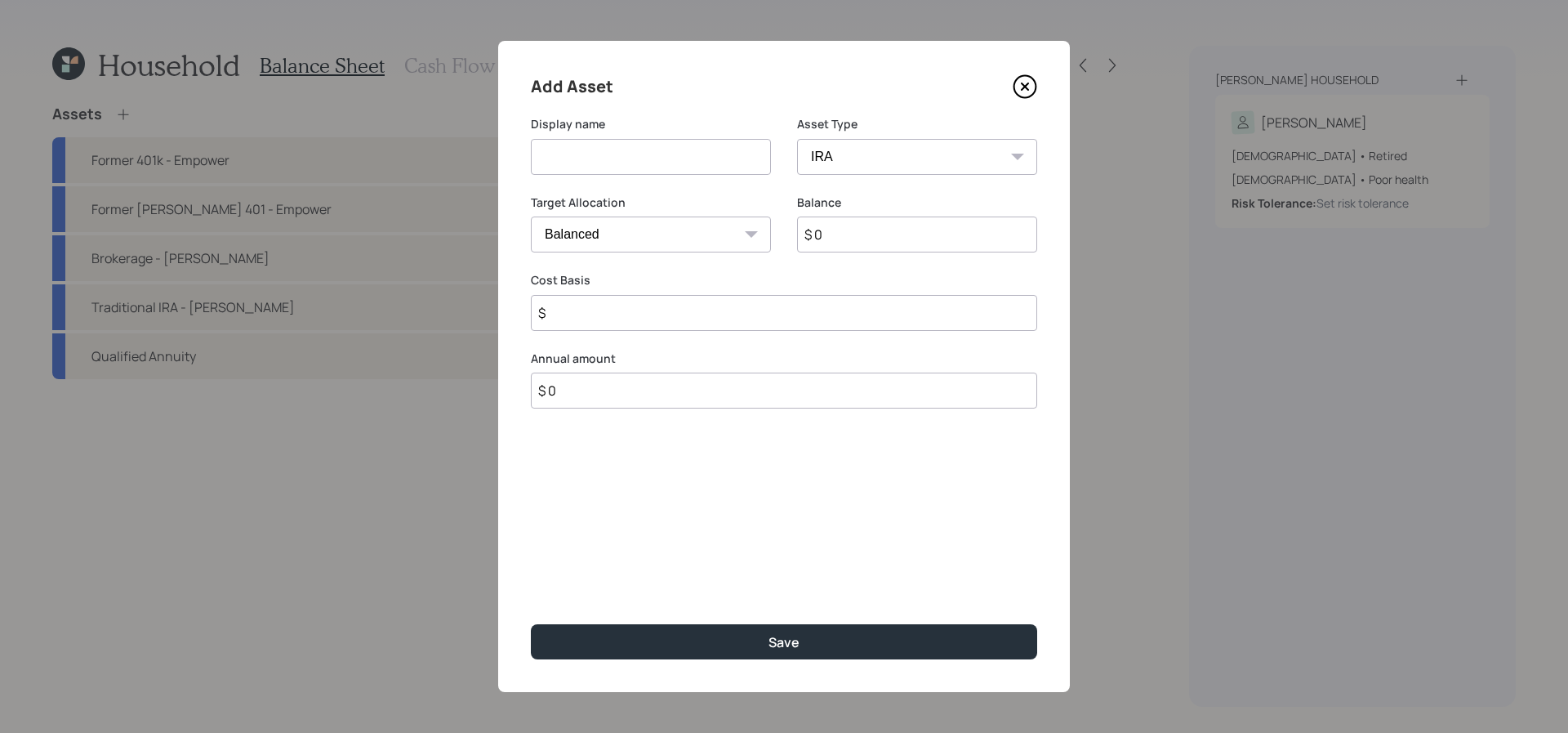
type input "$"
click at [668, 135] on div "Display name" at bounding box center [651, 145] width 240 height 59
click at [668, 161] on input at bounding box center [651, 156] width 240 height 36
type input "CALPERS Lump Sum"
click at [862, 234] on input "$ 0" at bounding box center [917, 234] width 240 height 36
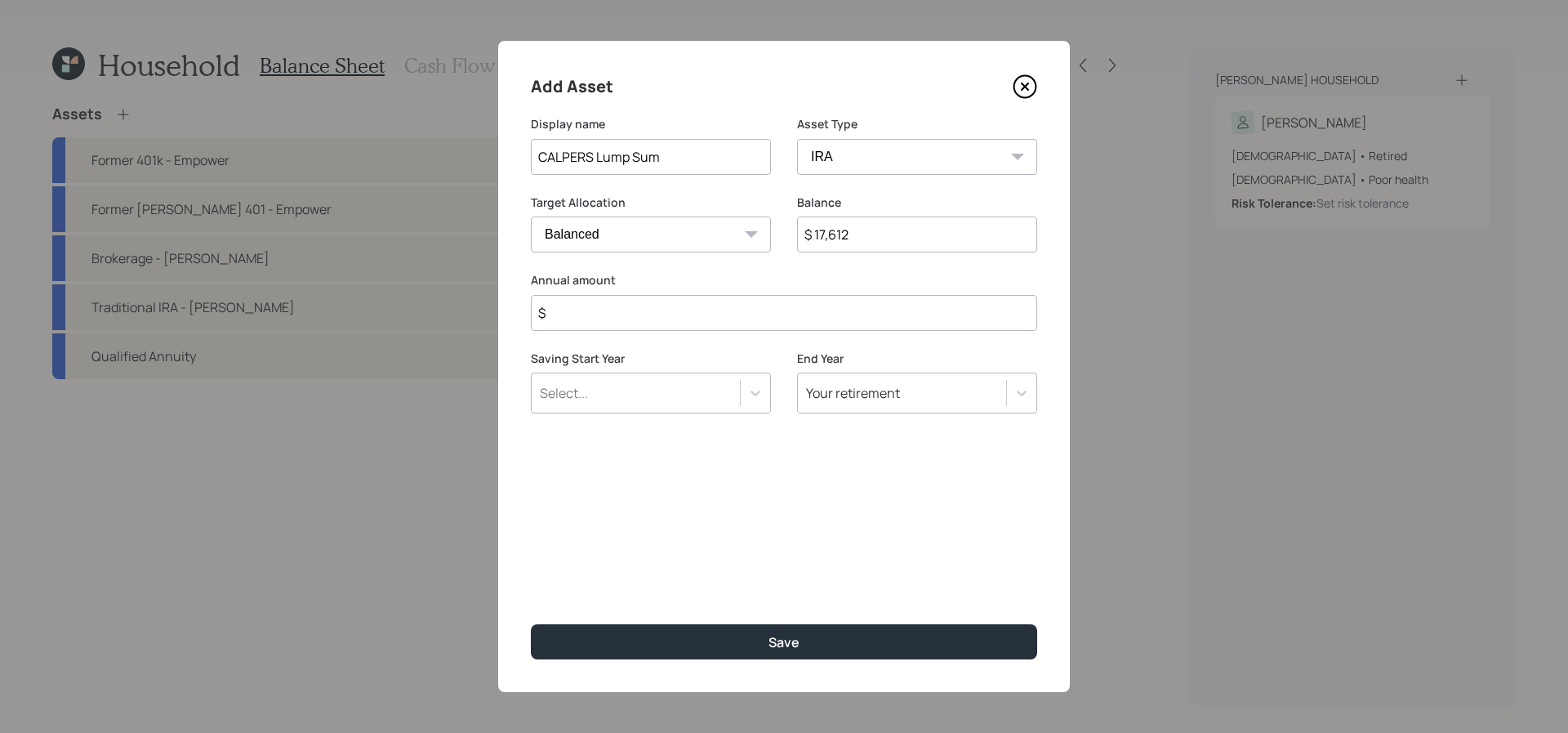
type input "$ 17,612"
click at [743, 328] on input "$" at bounding box center [784, 313] width 506 height 36
type input "$ 0"
click at [531, 624] on button "Save" at bounding box center [784, 641] width 506 height 35
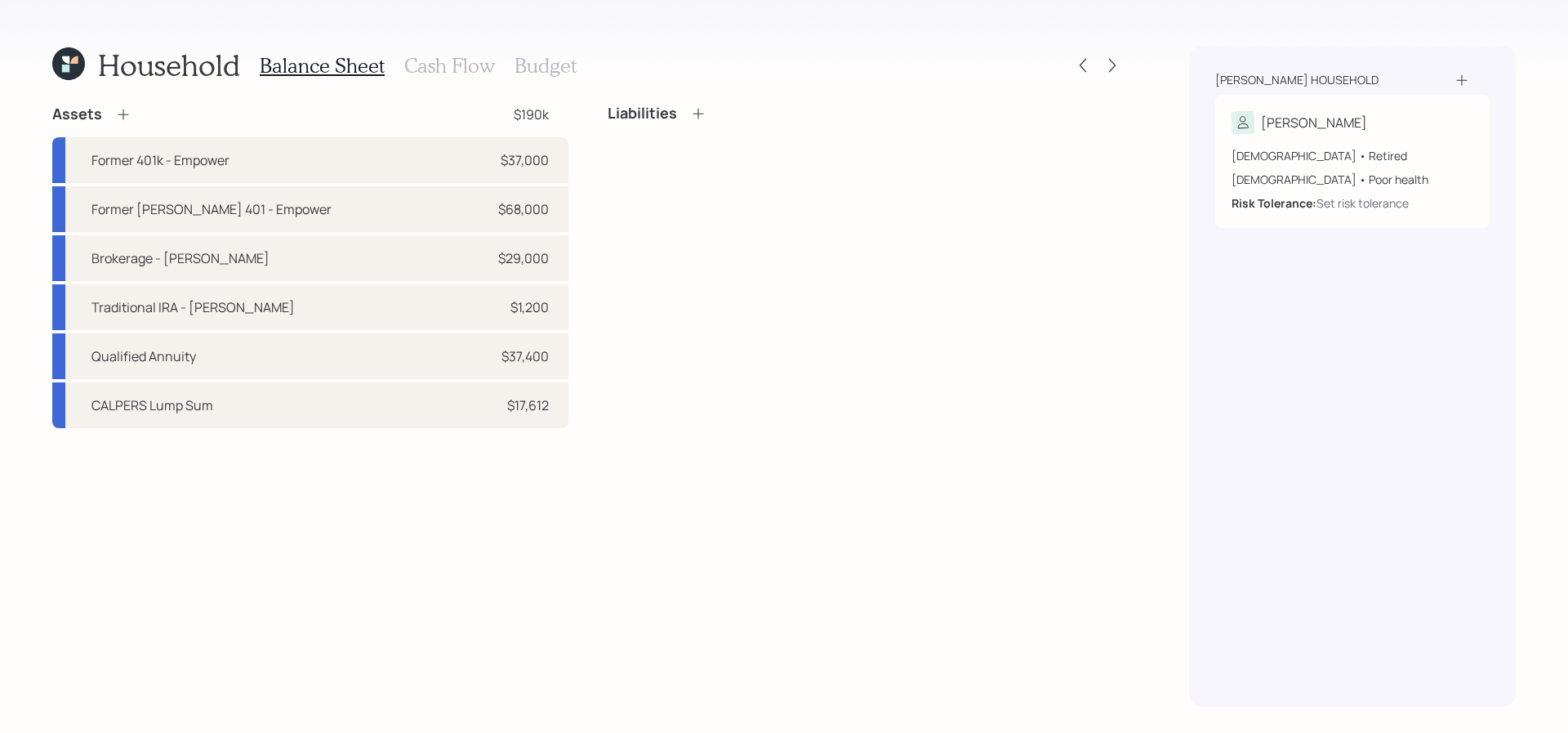
click at [105, 99] on div "Household Balance Sheet Cash Flow Budget Assets $190k Former 401k - Empower $37…" at bounding box center [588, 376] width 1072 height 661
click at [131, 113] on div "Assets $190k" at bounding box center [310, 114] width 516 height 19
click at [122, 116] on icon at bounding box center [123, 115] width 11 height 11
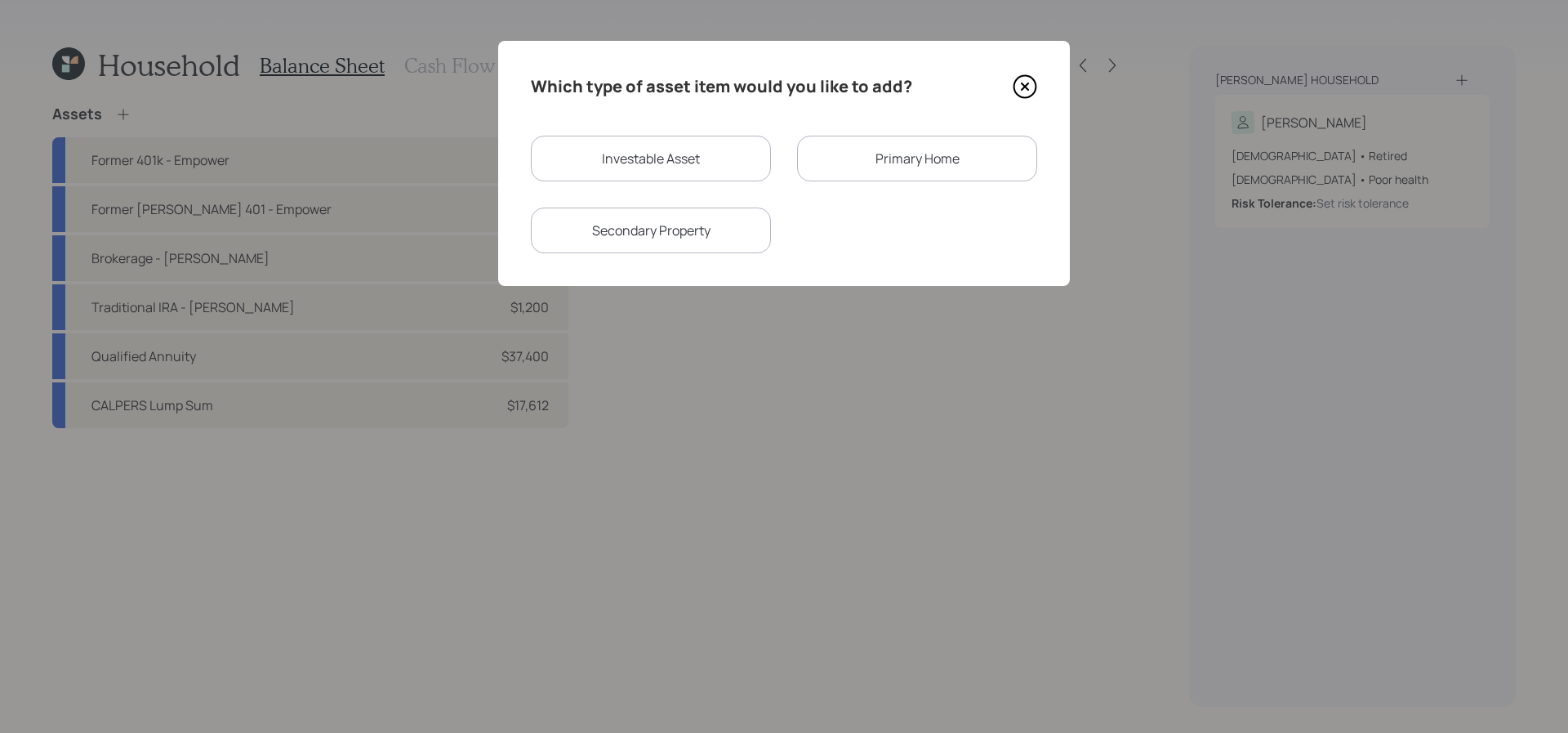
click at [627, 157] on div "Investable Asset" at bounding box center [651, 159] width 240 height 46
select select "taxable"
select select "balanced"
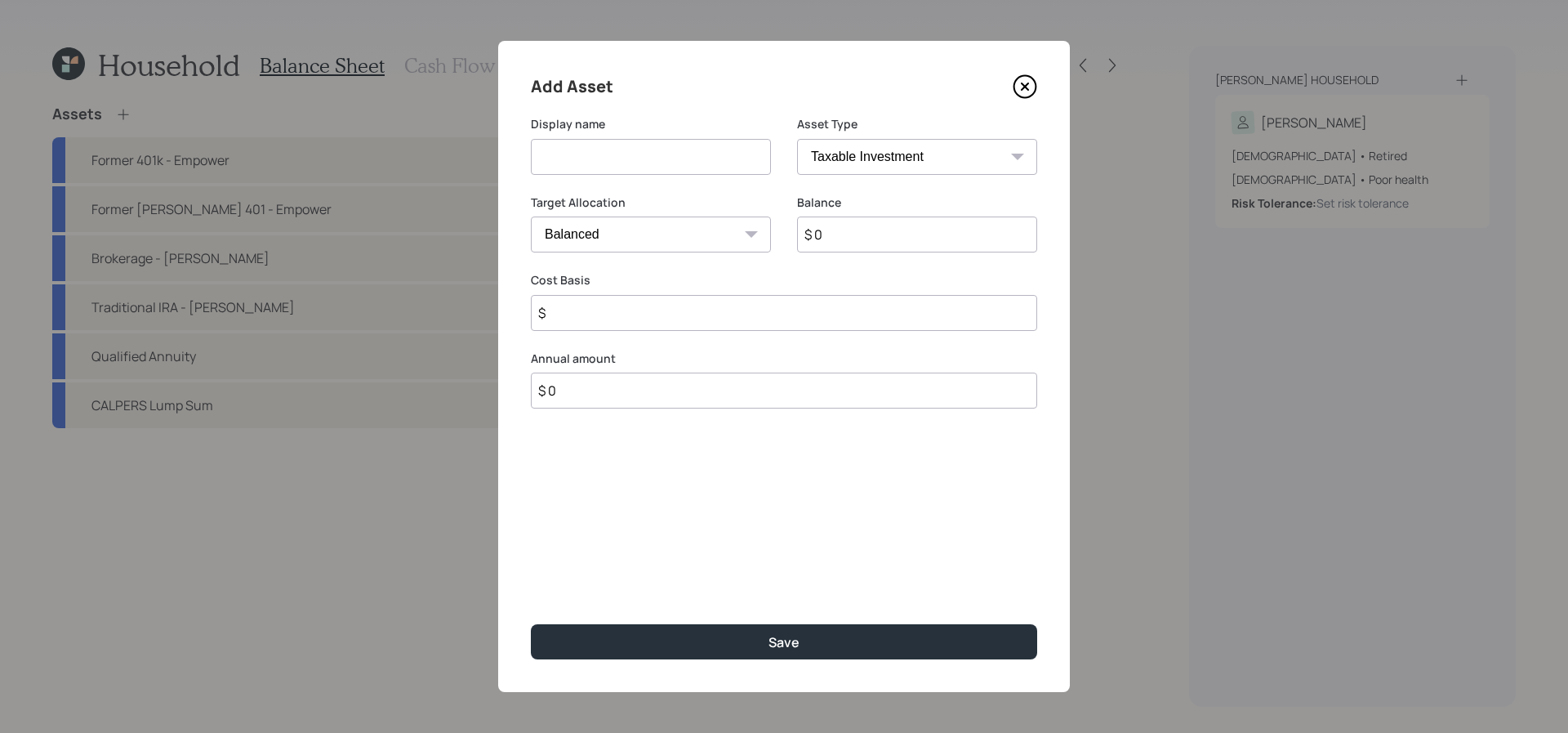
click at [933, 141] on select "SEP IRA IRA Roth IRA 401(k) Roth 401(k) 403(b) Roth 403(b) 457(b) Roth 457(b) H…" at bounding box center [917, 156] width 240 height 36
select select "public_school_sponsored"
click at [797, 139] on select "SEP IRA IRA Roth IRA 401(k) Roth 401(k) 403(b) Roth 403(b) 457(b) Roth 457(b) H…" at bounding box center [917, 156] width 240 height 36
click at [624, 183] on div "Display name" at bounding box center [651, 155] width 240 height 79
click at [624, 167] on input at bounding box center [651, 156] width 240 height 36
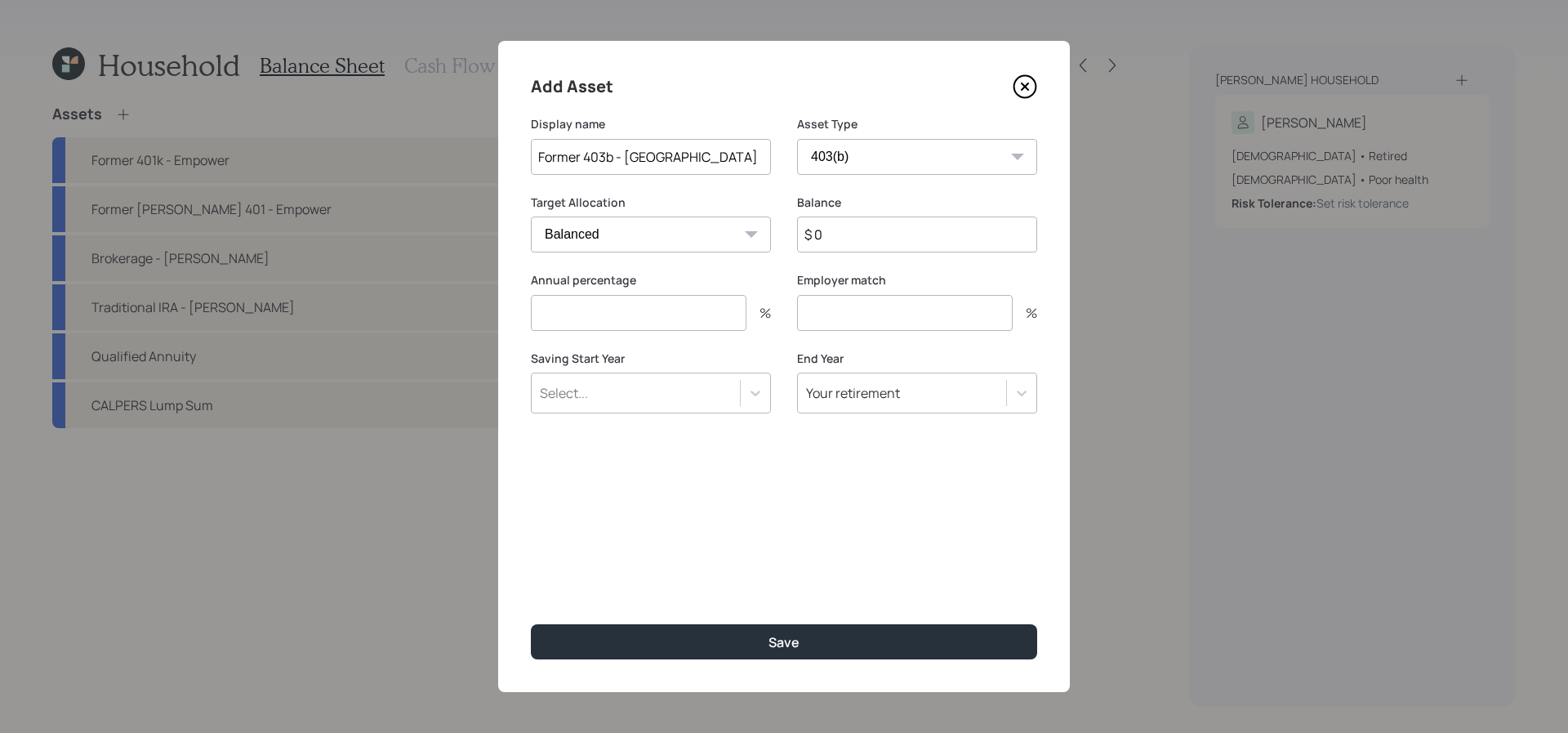
type input "Former 403b - Corebridge"
click at [843, 230] on input "$ 0" at bounding box center [917, 234] width 240 height 36
type input "$ 4,200"
type input "0"
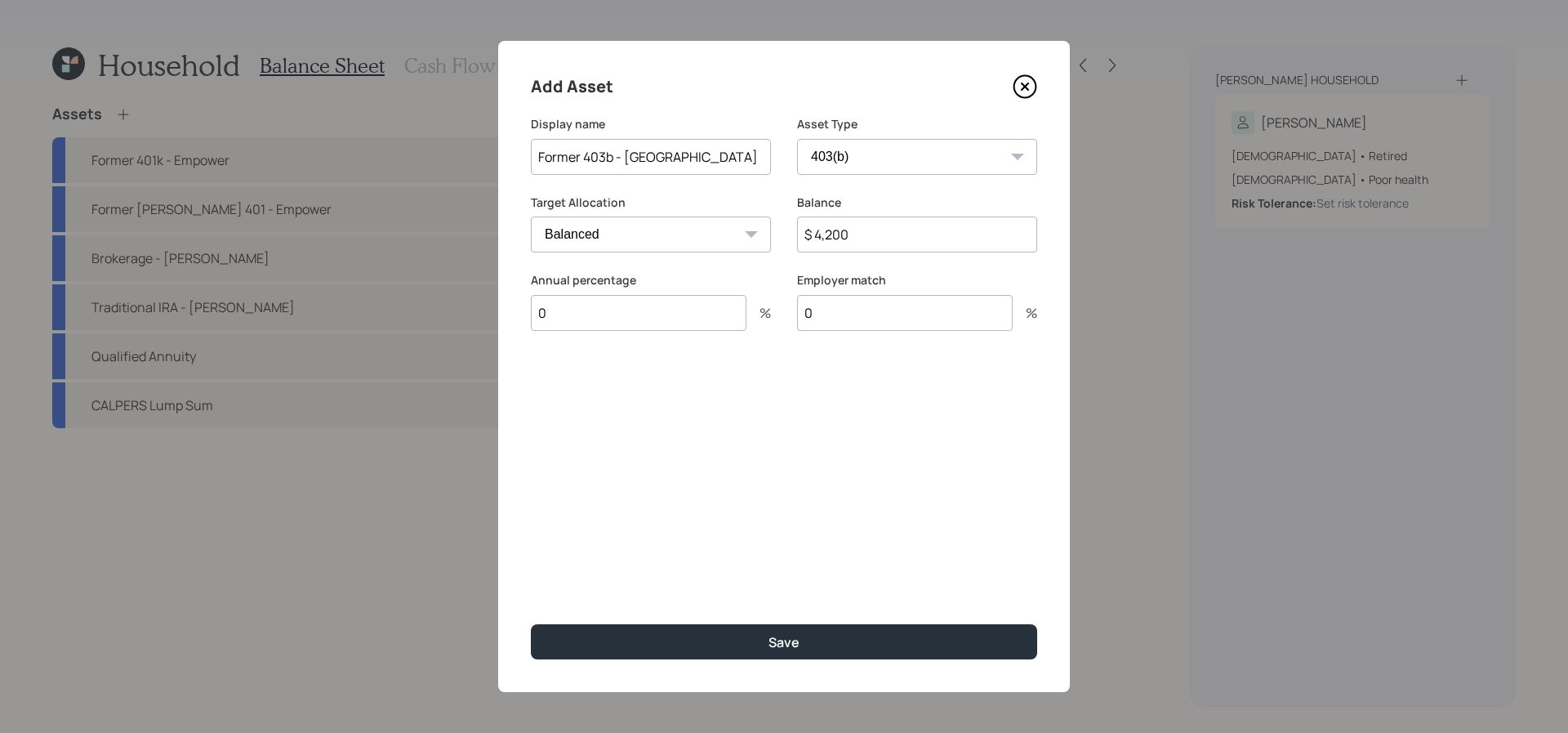
click at [531, 624] on button "Save" at bounding box center [784, 641] width 506 height 35
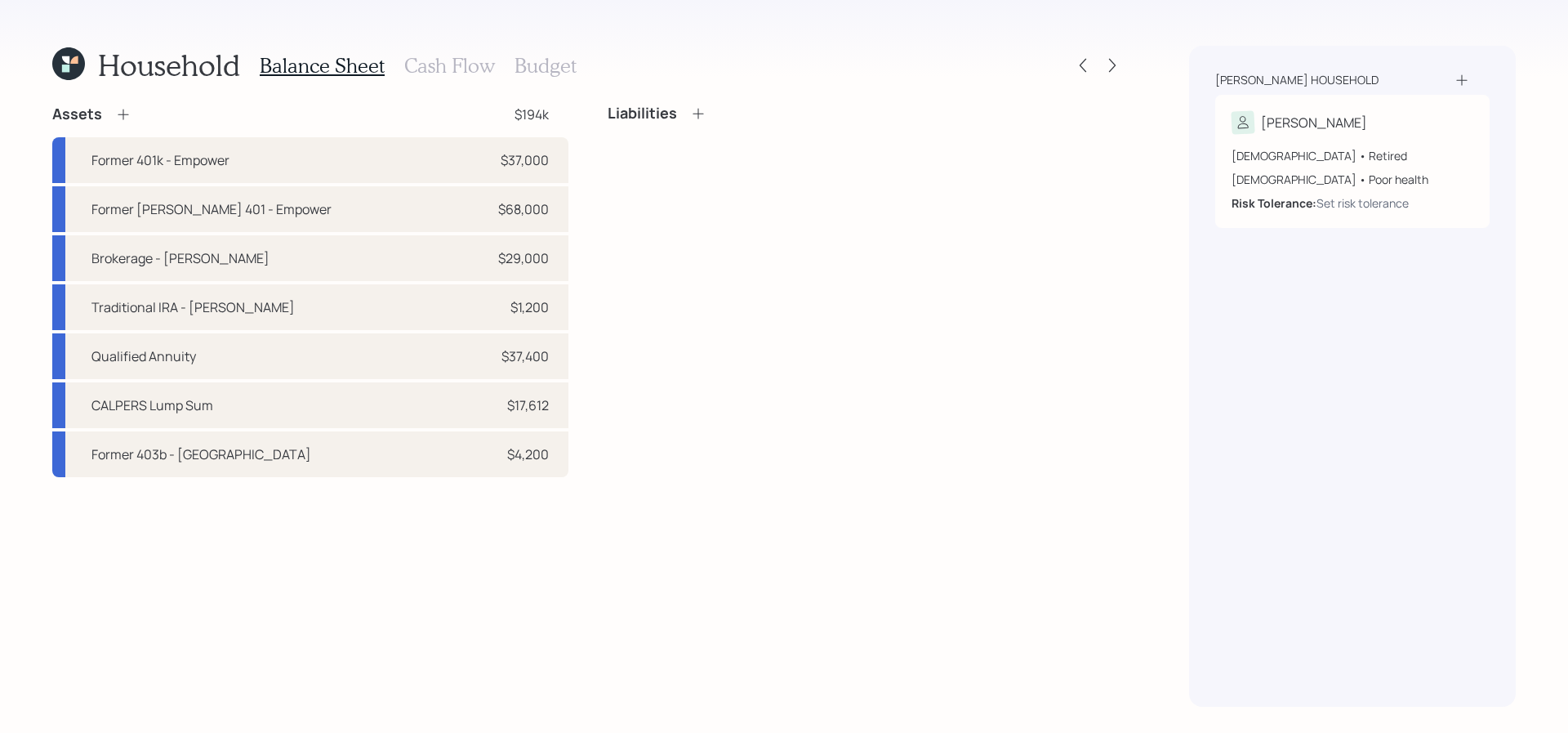
click at [117, 110] on icon at bounding box center [124, 115] width 17 height 17
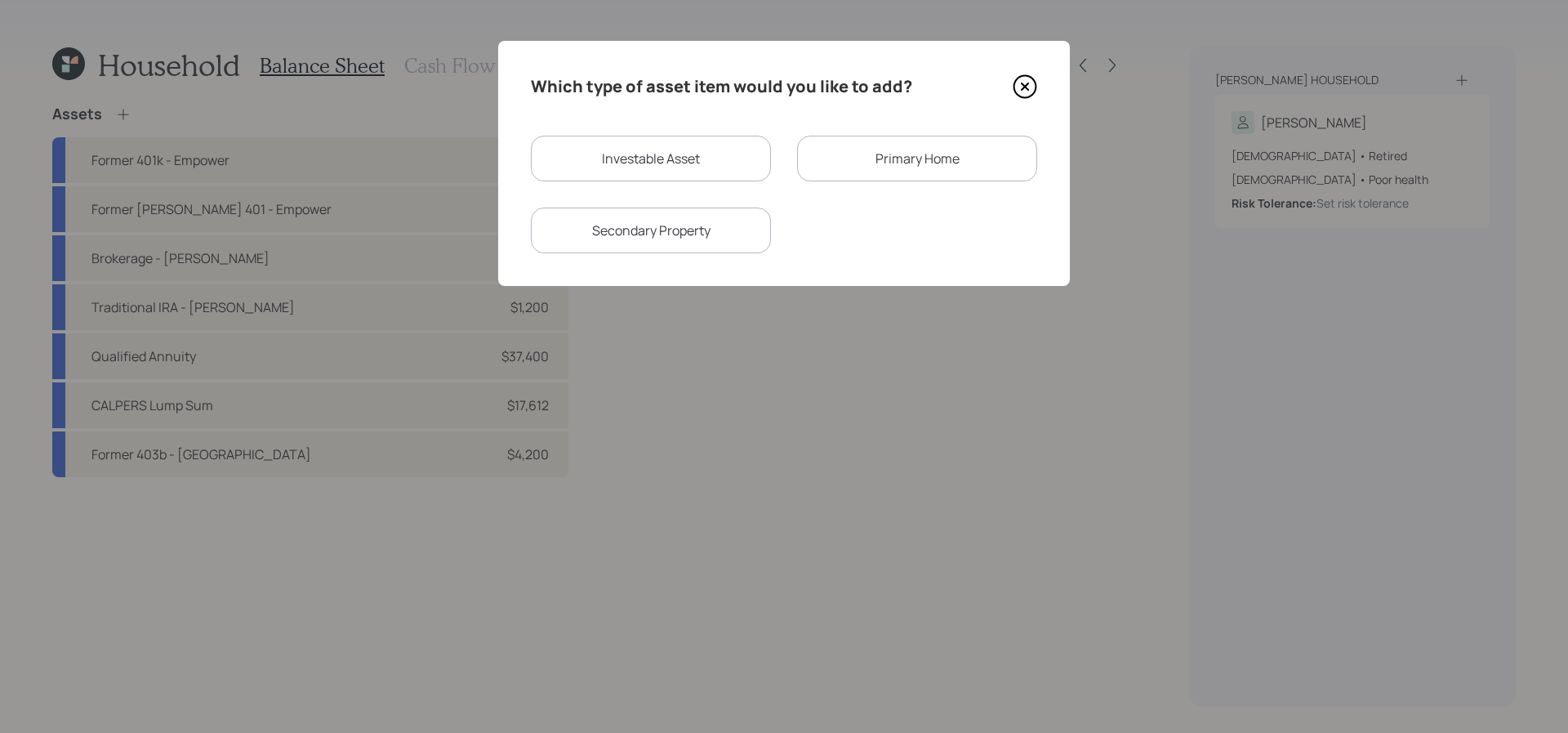
click at [644, 163] on div "Investable Asset" at bounding box center [651, 159] width 240 height 46
select select "taxable"
select select "balanced"
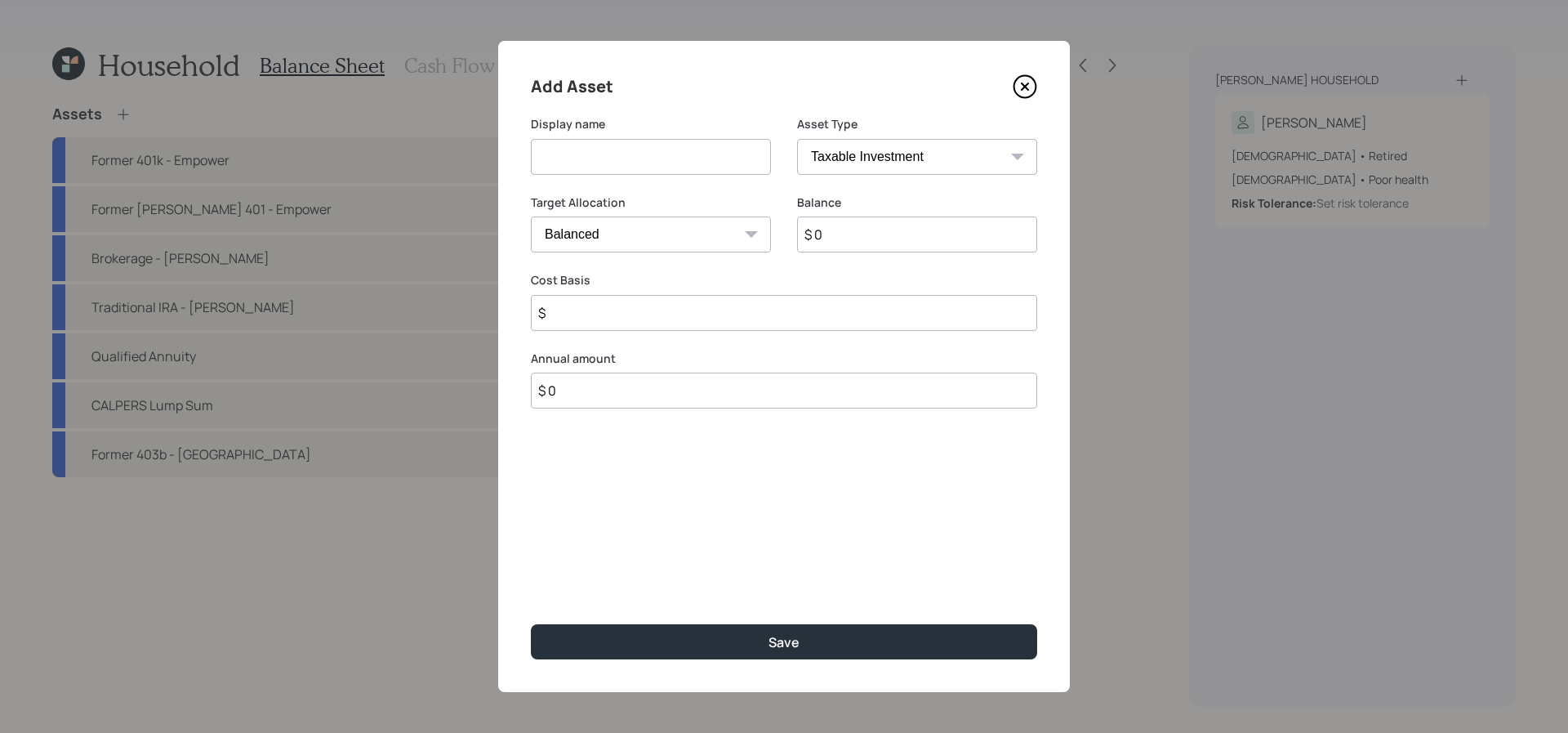
click at [867, 159] on select "SEP IRA IRA Roth IRA 401(k) Roth 401(k) 403(b) Roth 403(b) 457(b) Roth 457(b) H…" at bounding box center [917, 156] width 240 height 36
select select "cash"
click at [797, 139] on select "SEP IRA IRA Roth IRA 401(k) Roth 401(k) 403(b) Roth 403(b) 457(b) Roth 457(b) H…" at bounding box center [917, 156] width 240 height 36
type input "$"
click at [638, 157] on input at bounding box center [651, 156] width 240 height 36
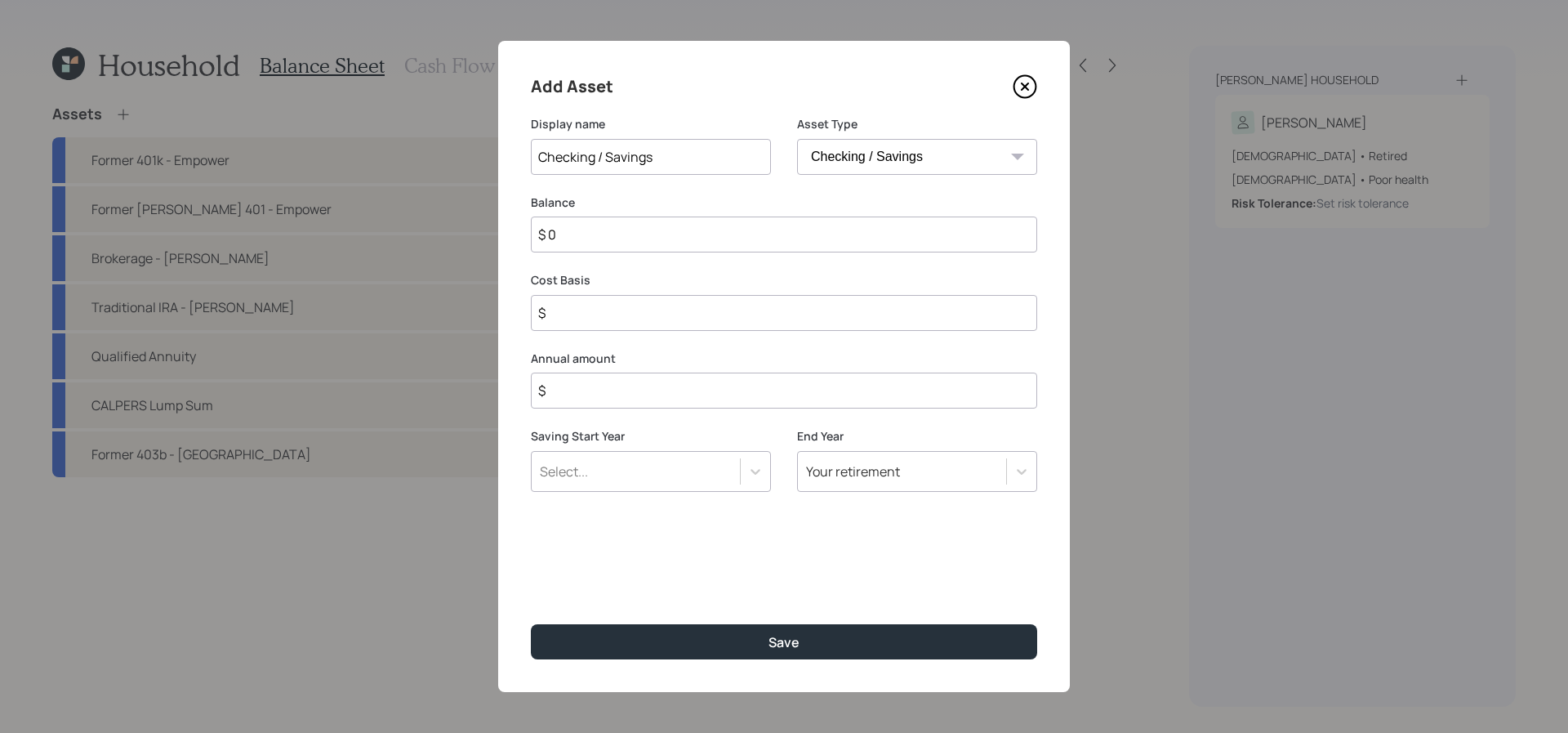
type input "Checking / Savings"
click at [571, 243] on input "$ 0" at bounding box center [784, 234] width 506 height 36
type input "$"
type input "$ 3"
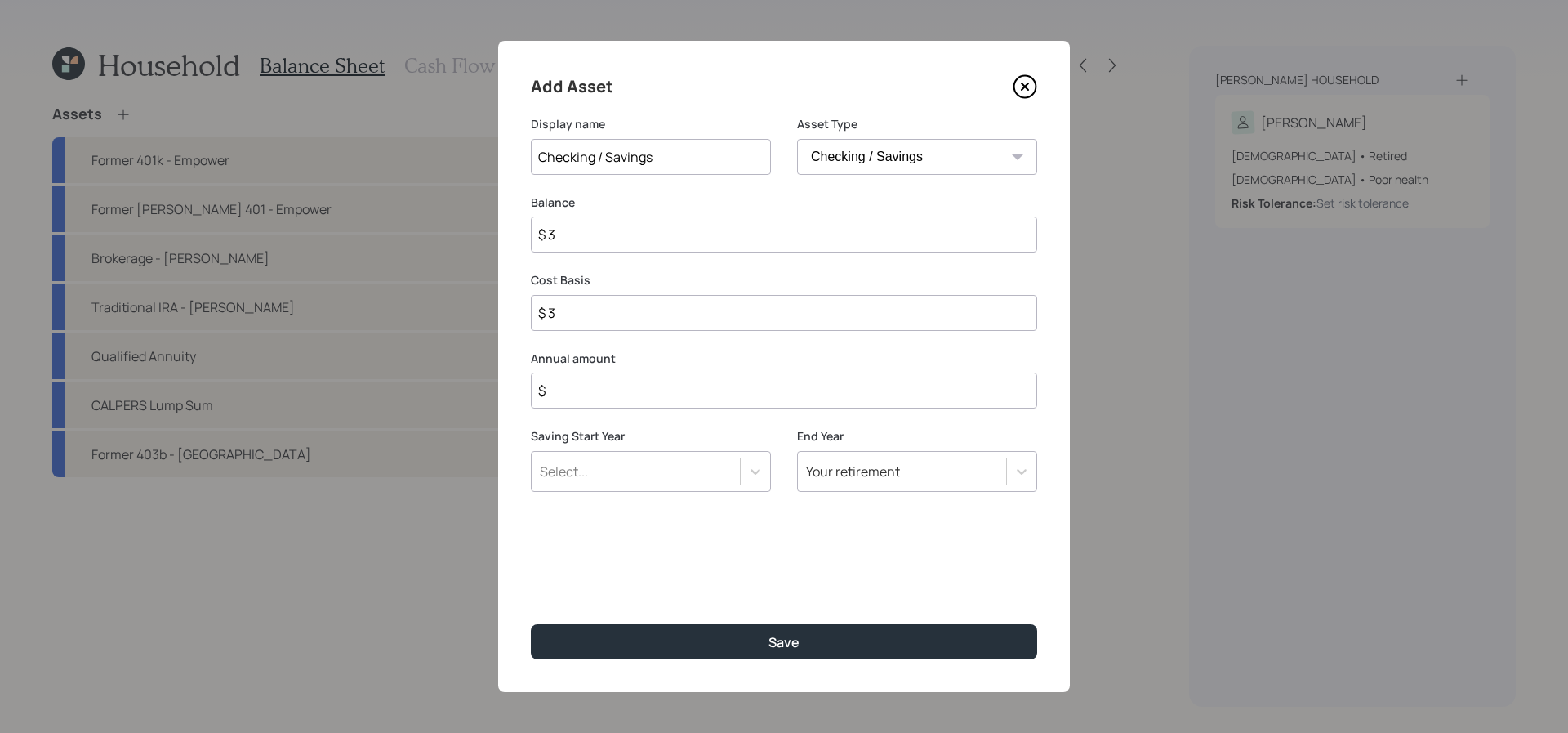
type input "$ 31"
type input "$ 319"
type input "$ 3,197"
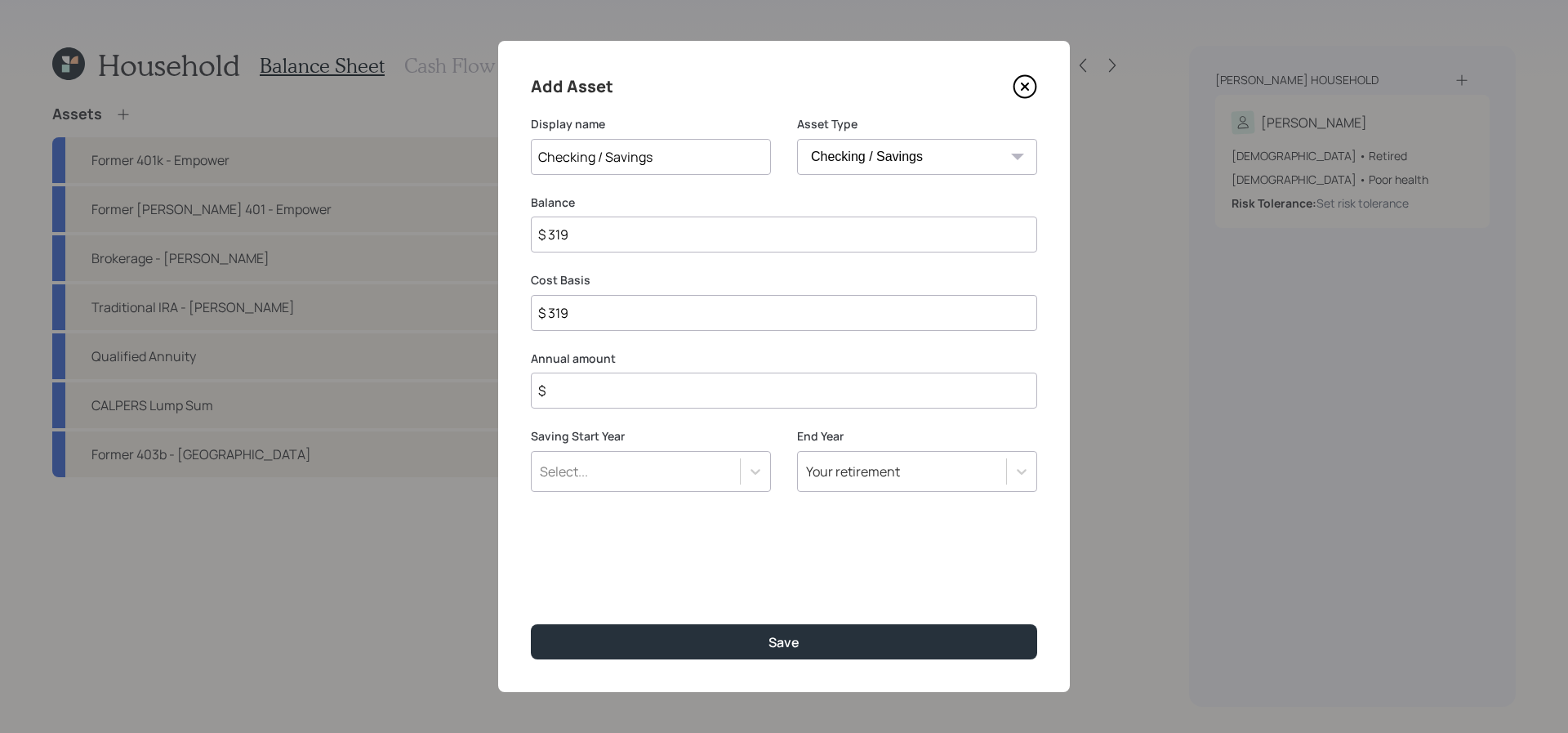
type input "$ 3,197"
type input "$ 31,975"
click at [592, 407] on input "$" at bounding box center [784, 390] width 506 height 36
type input "$ 0"
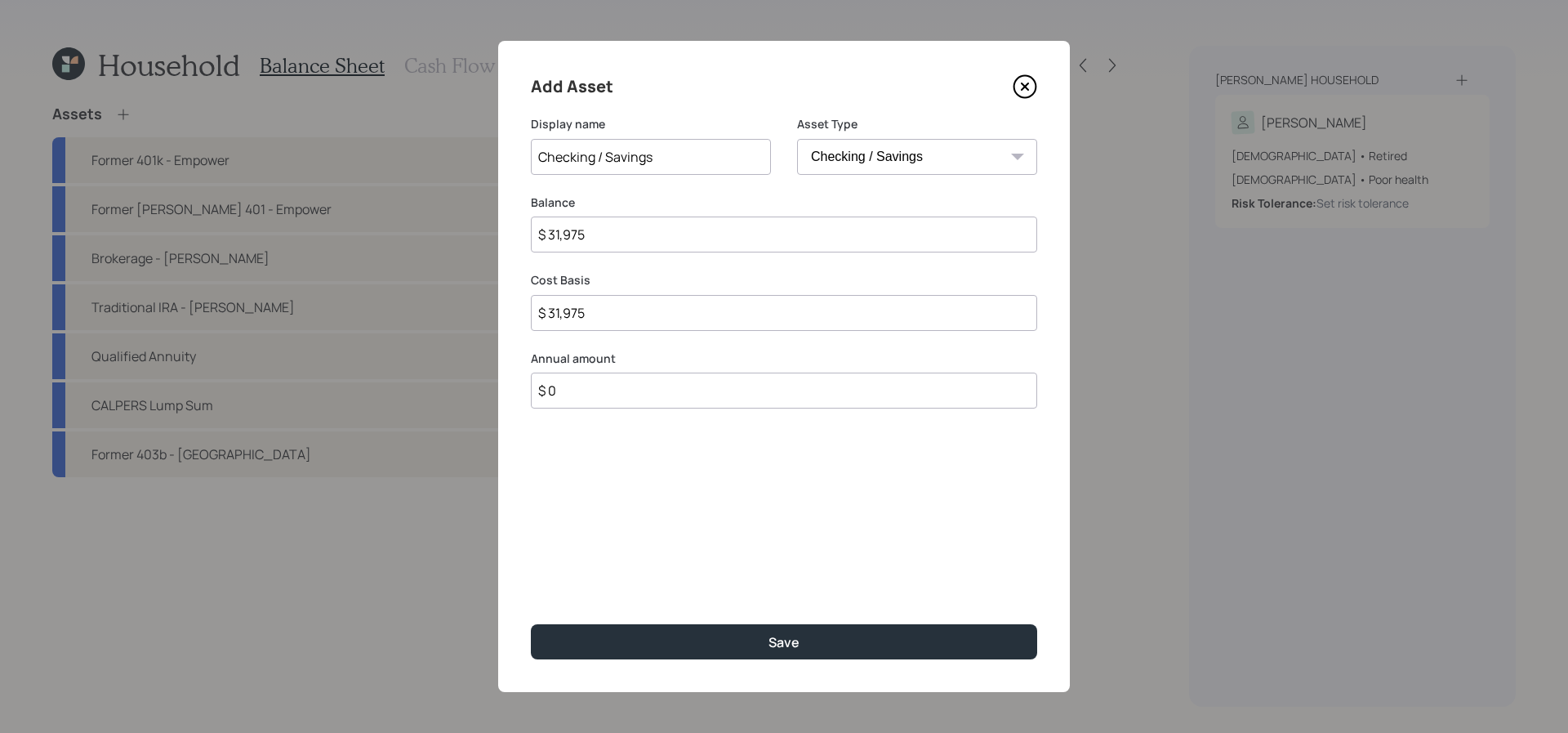
click at [531, 624] on button "Save" at bounding box center [784, 641] width 506 height 35
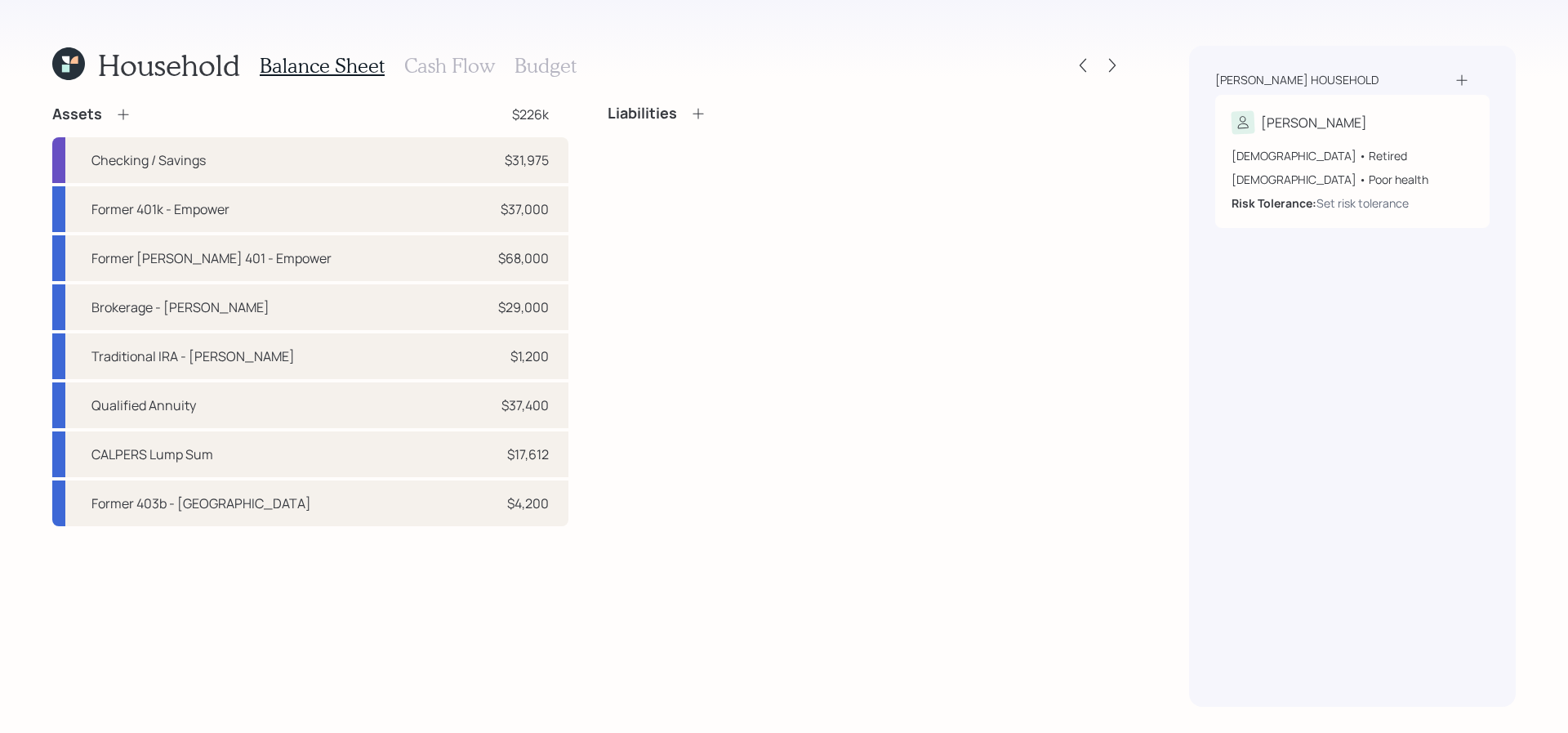
click at [123, 113] on icon at bounding box center [124, 115] width 17 height 17
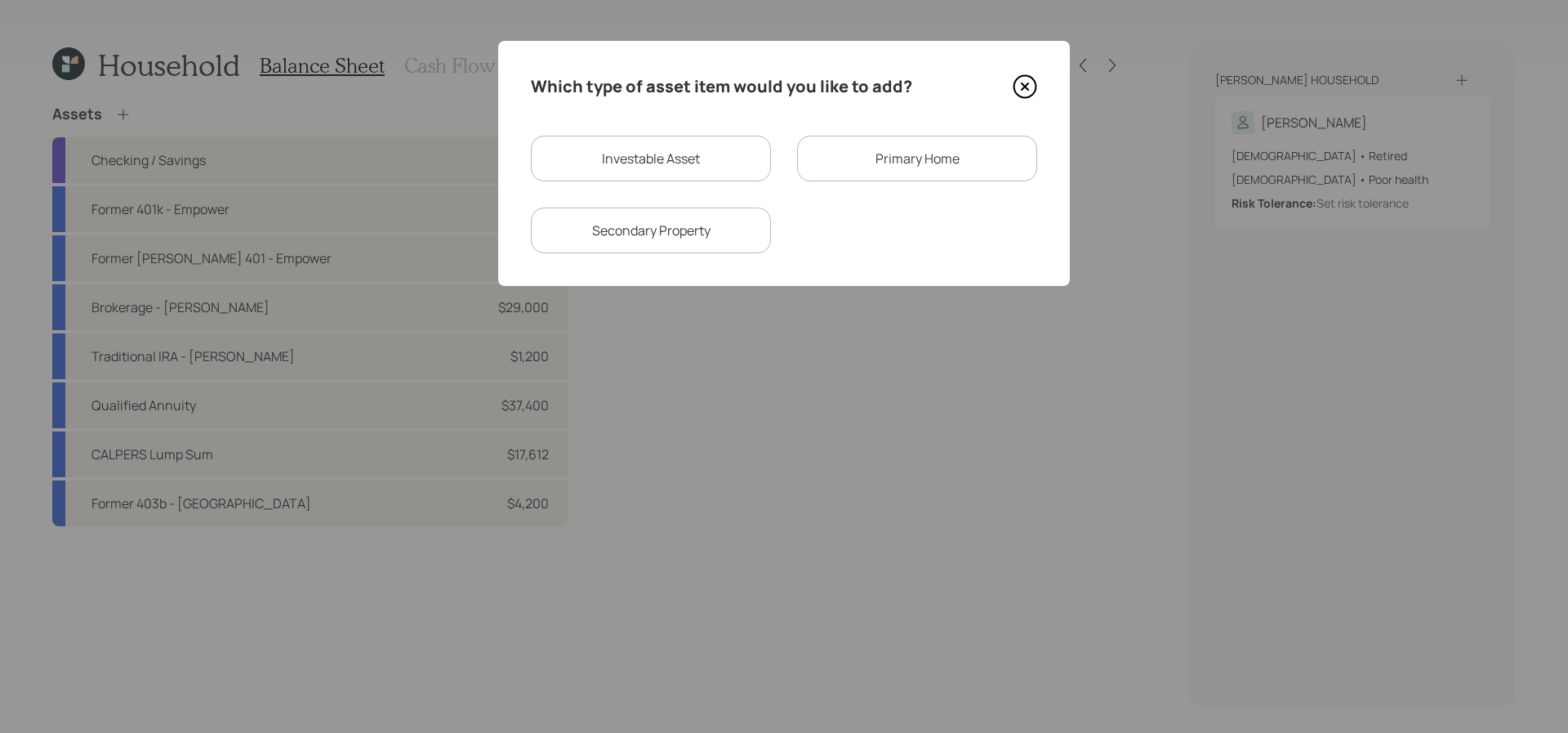
click at [630, 167] on div "Investable Asset" at bounding box center [651, 159] width 240 height 46
select select "taxable"
select select "balanced"
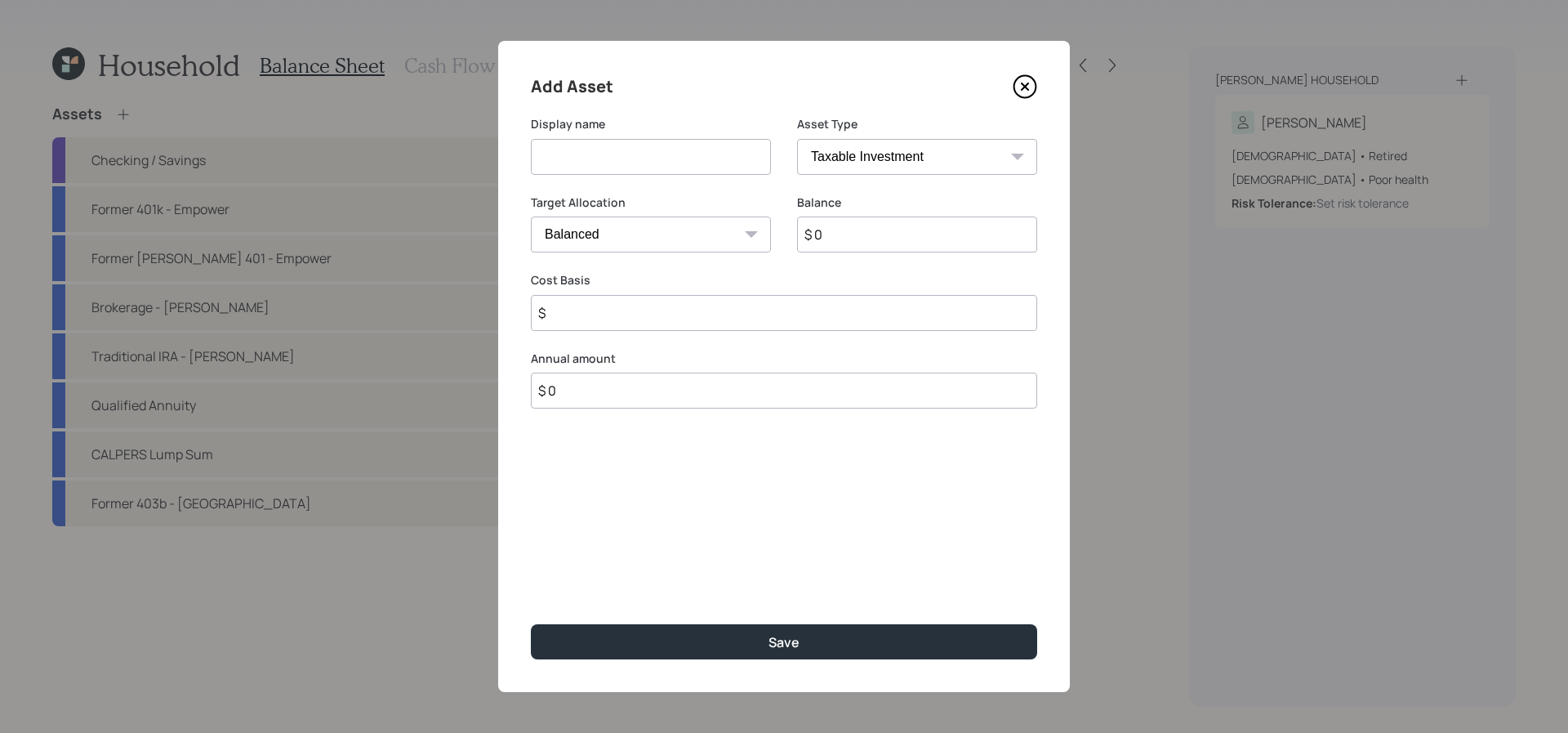
click at [840, 149] on select "SEP IRA IRA Roth IRA 401(k) Roth 401(k) 403(b) Roth 403(b) 457(b) Roth 457(b) H…" at bounding box center [917, 156] width 240 height 36
select select "emergency_fund"
click at [797, 139] on select "SEP IRA IRA Roth IRA 401(k) Roth 401(k) 403(b) Roth 403(b) 457(b) Roth 457(b) H…" at bounding box center [917, 156] width 240 height 36
click at [692, 161] on input at bounding box center [651, 156] width 240 height 36
type input "Emergency Savings"
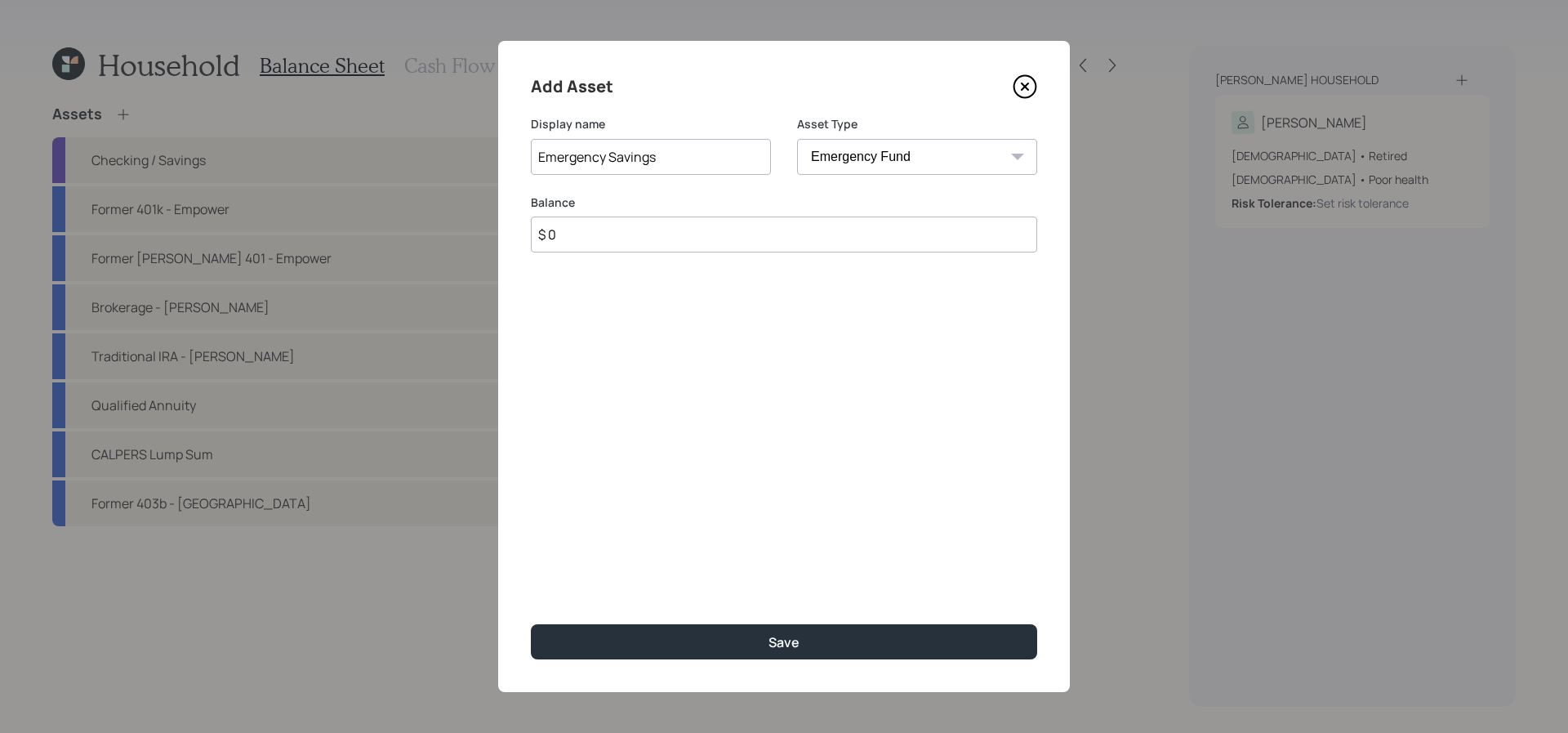
click at [631, 228] on input "$ 0" at bounding box center [784, 234] width 506 height 36
type input "$ 30,000"
click at [531, 624] on button "Save" at bounding box center [784, 641] width 506 height 35
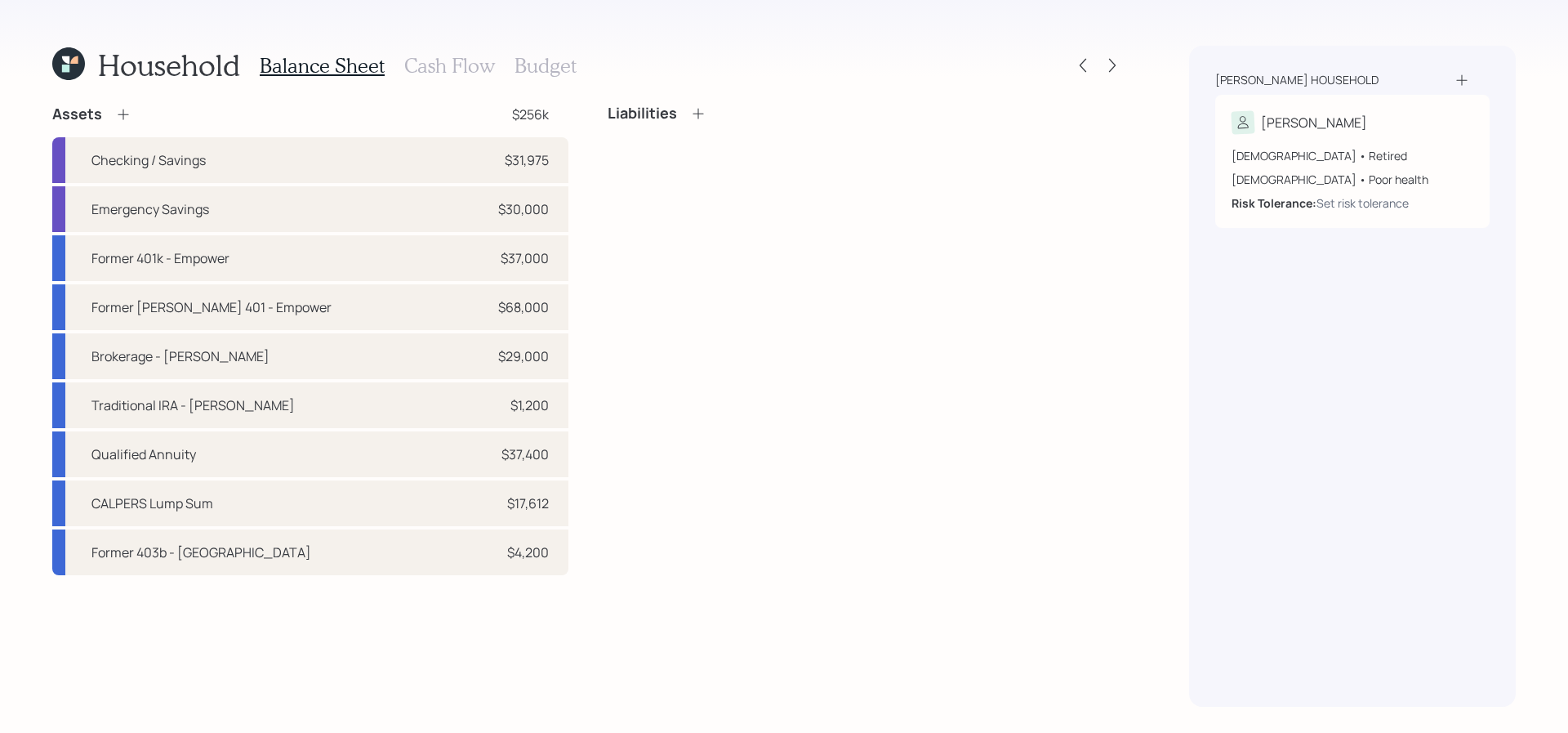
click at [699, 116] on icon at bounding box center [699, 114] width 17 height 17
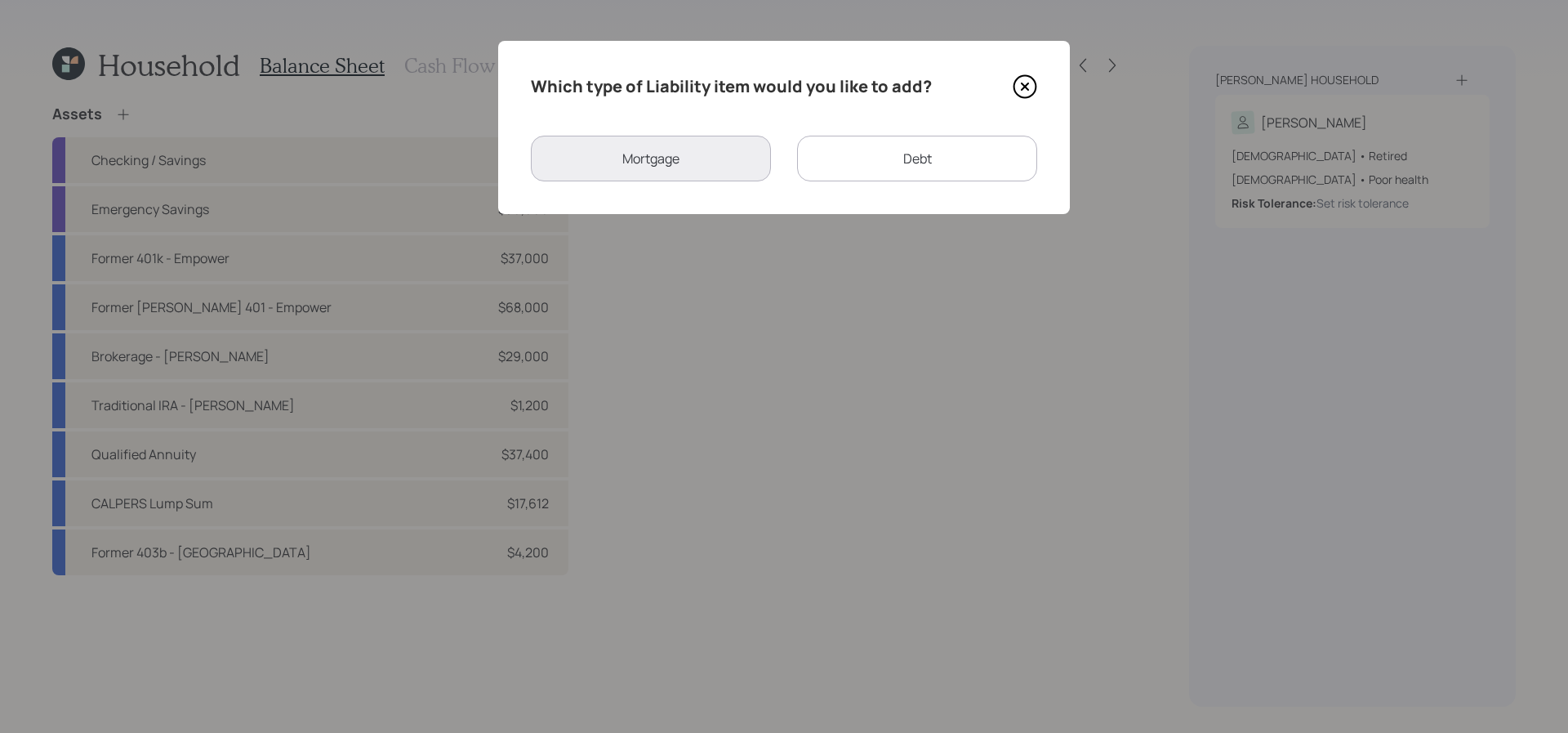
click at [838, 166] on div "Debt" at bounding box center [917, 159] width 240 height 46
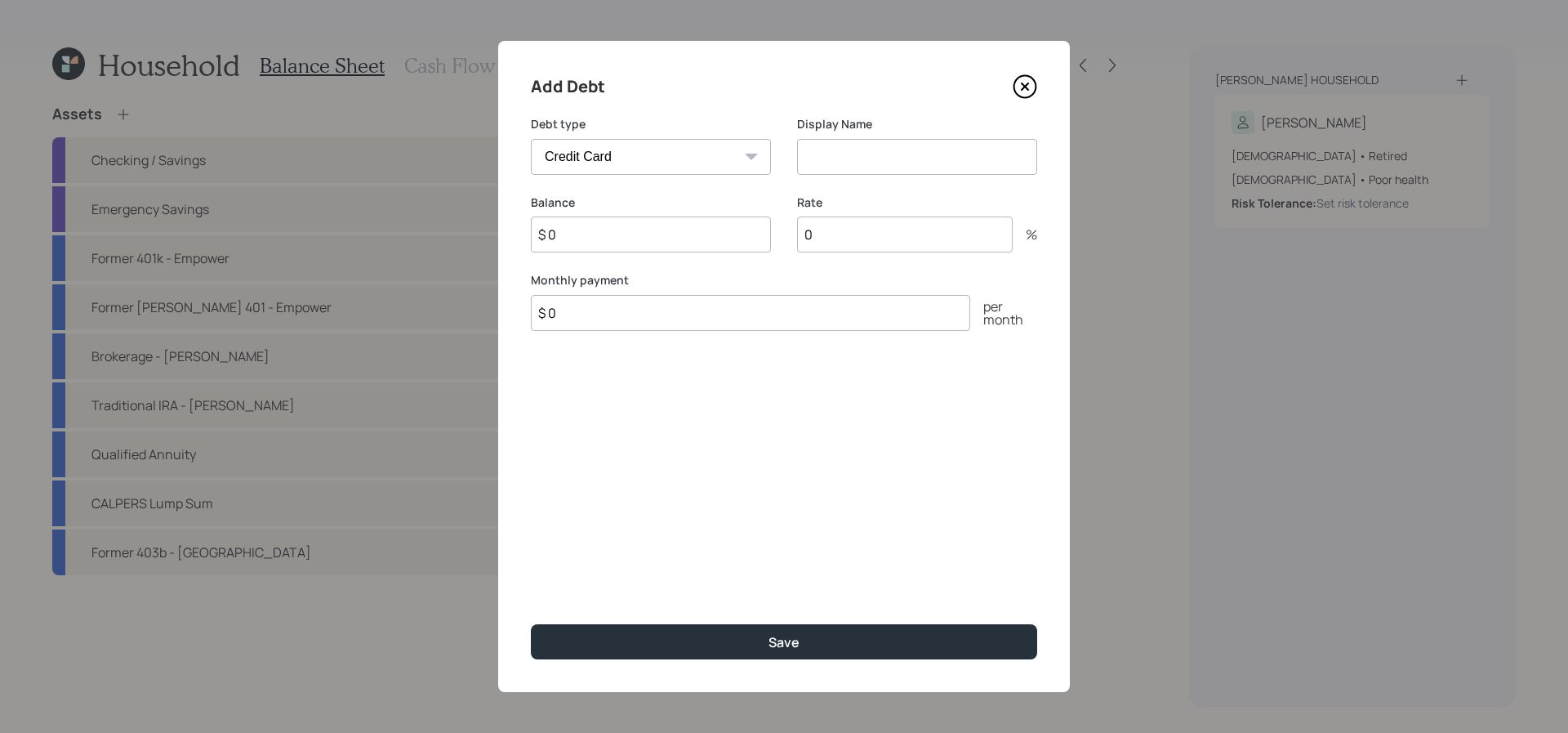
click at [726, 145] on select "Car Credit Card Medical Student Other" at bounding box center [651, 156] width 240 height 36
select select "car"
click at [531, 139] on select "Car Credit Card Medical Student Other" at bounding box center [651, 156] width 240 height 36
click at [936, 161] on input at bounding box center [917, 156] width 240 height 36
click at [900, 166] on input at bounding box center [917, 156] width 240 height 36
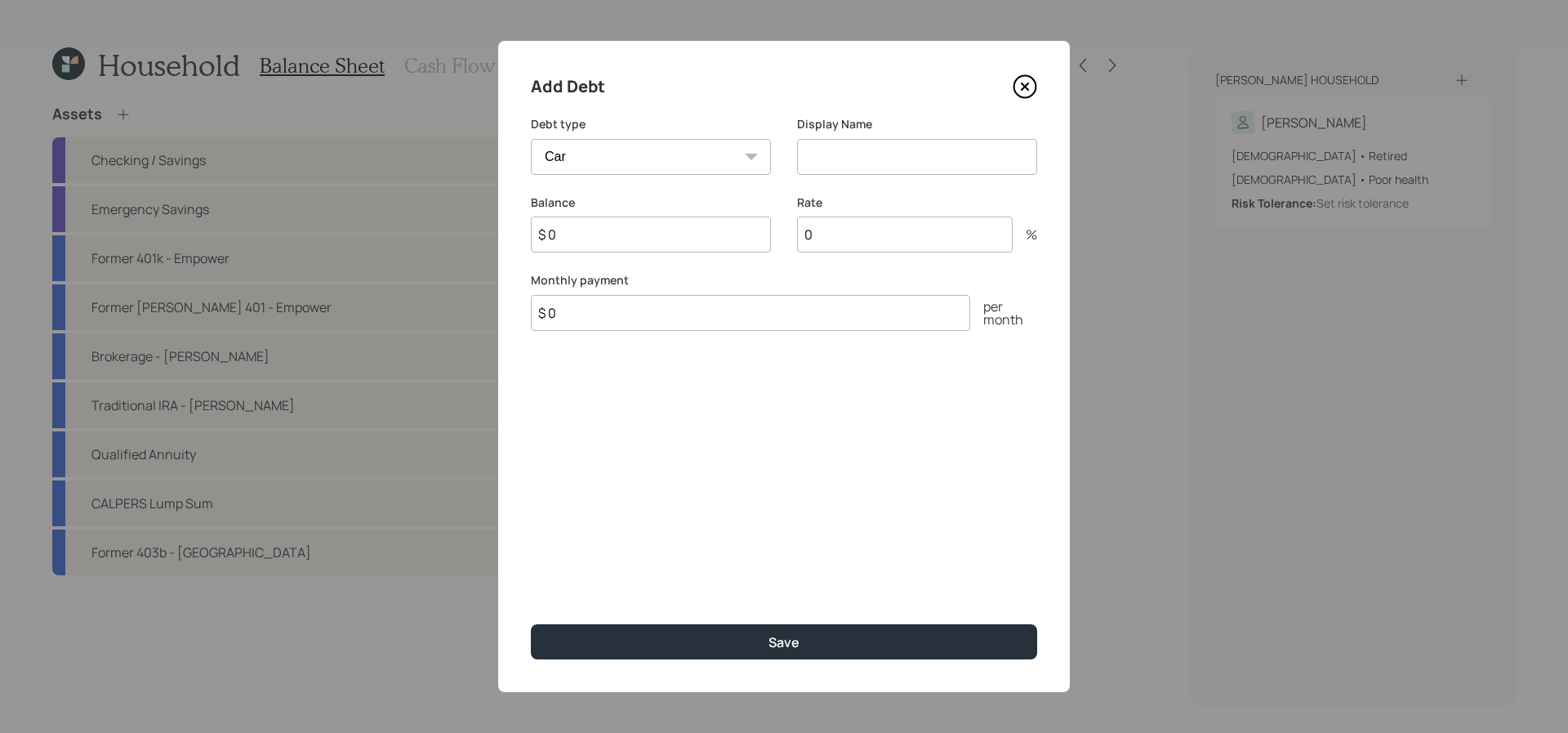
click at [900, 166] on input at bounding box center [917, 156] width 240 height 36
type input "Auto Loan"
click at [635, 234] on input "$ 0" at bounding box center [651, 234] width 240 height 36
type input "$ 18,000"
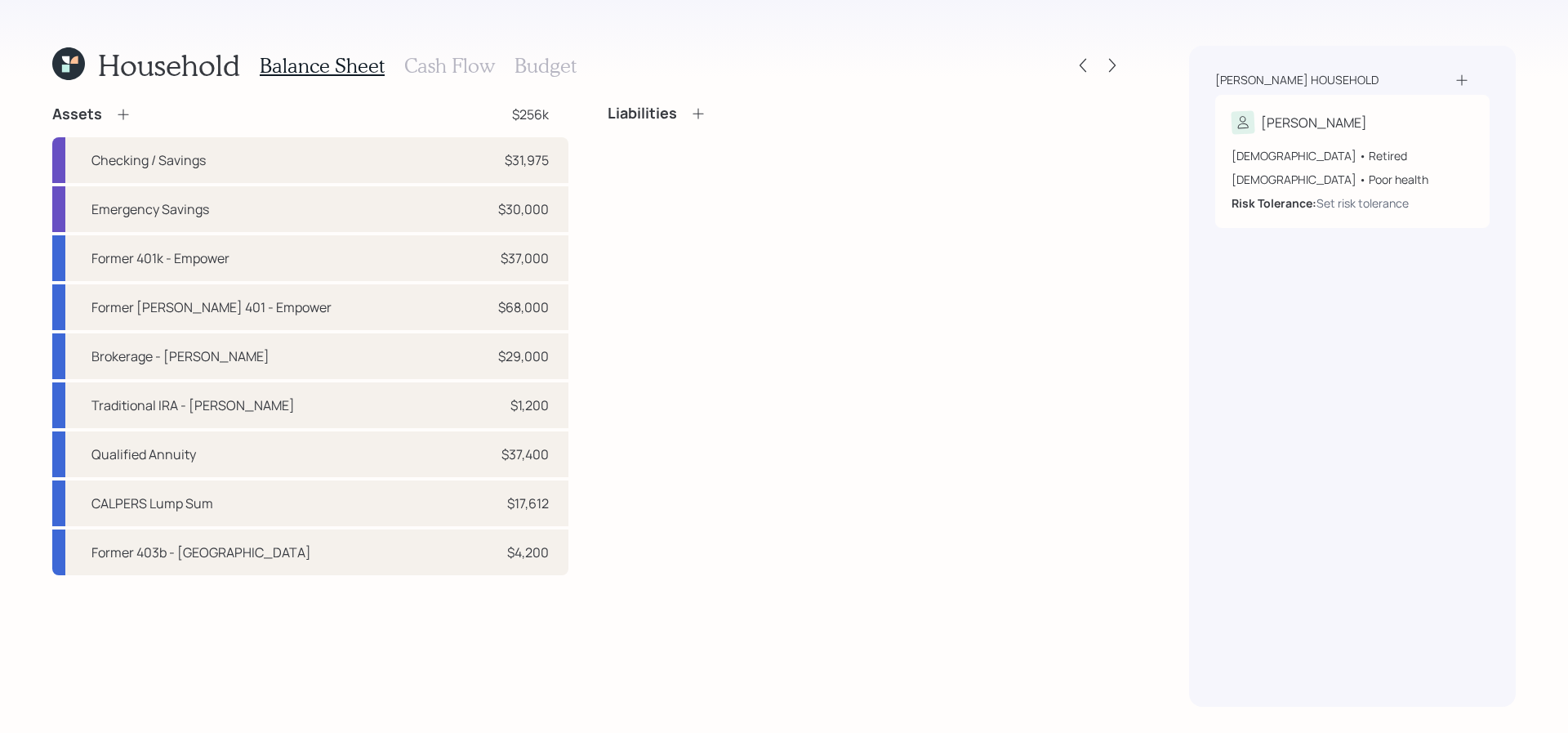
drag, startPoint x: 1095, startPoint y: 216, endPoint x: 956, endPoint y: 217, distance: 139.0
click at [956, 217] on div "Liabilities" at bounding box center [866, 339] width 516 height 471
click at [695, 115] on icon at bounding box center [699, 114] width 17 height 17
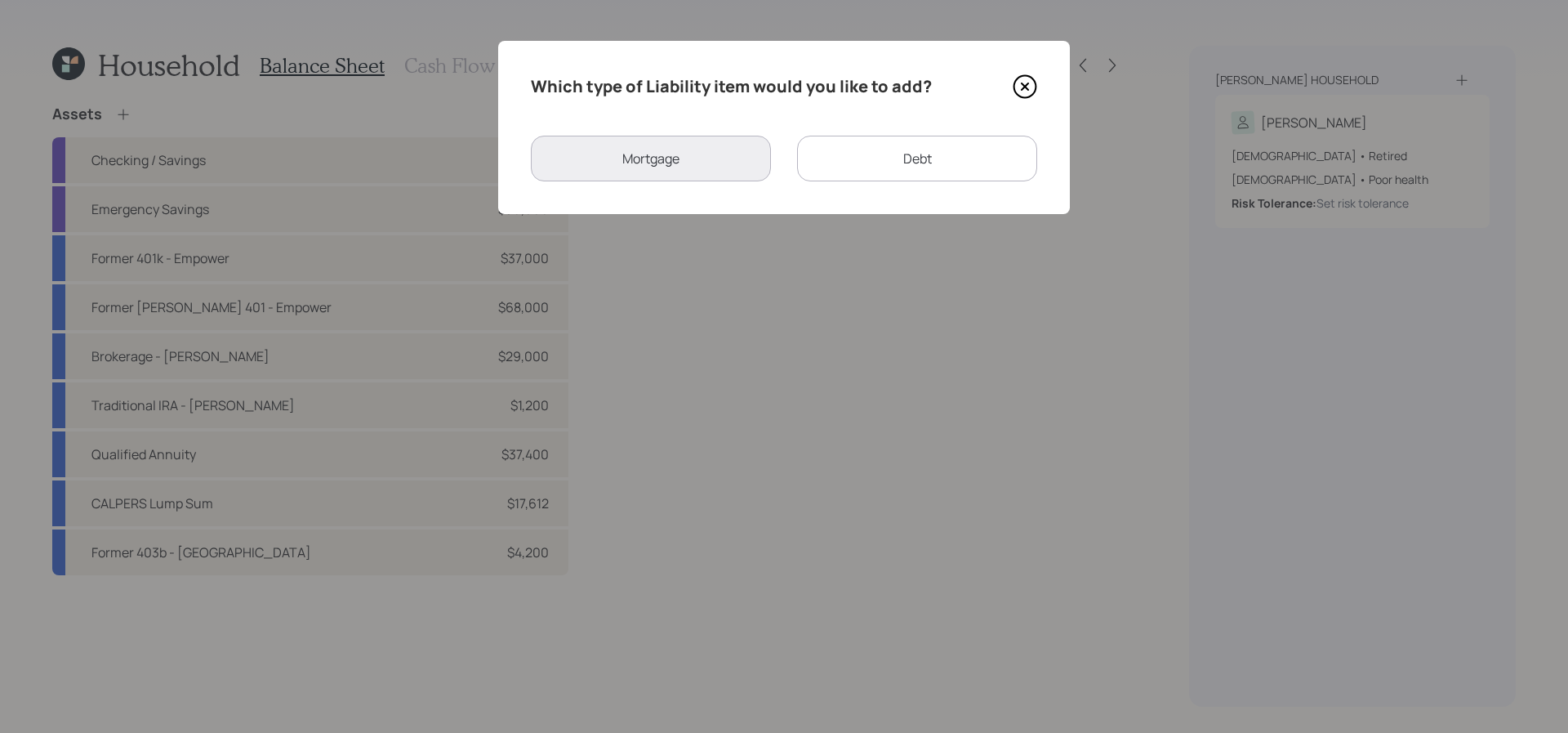
click at [850, 174] on div "Debt" at bounding box center [917, 159] width 240 height 46
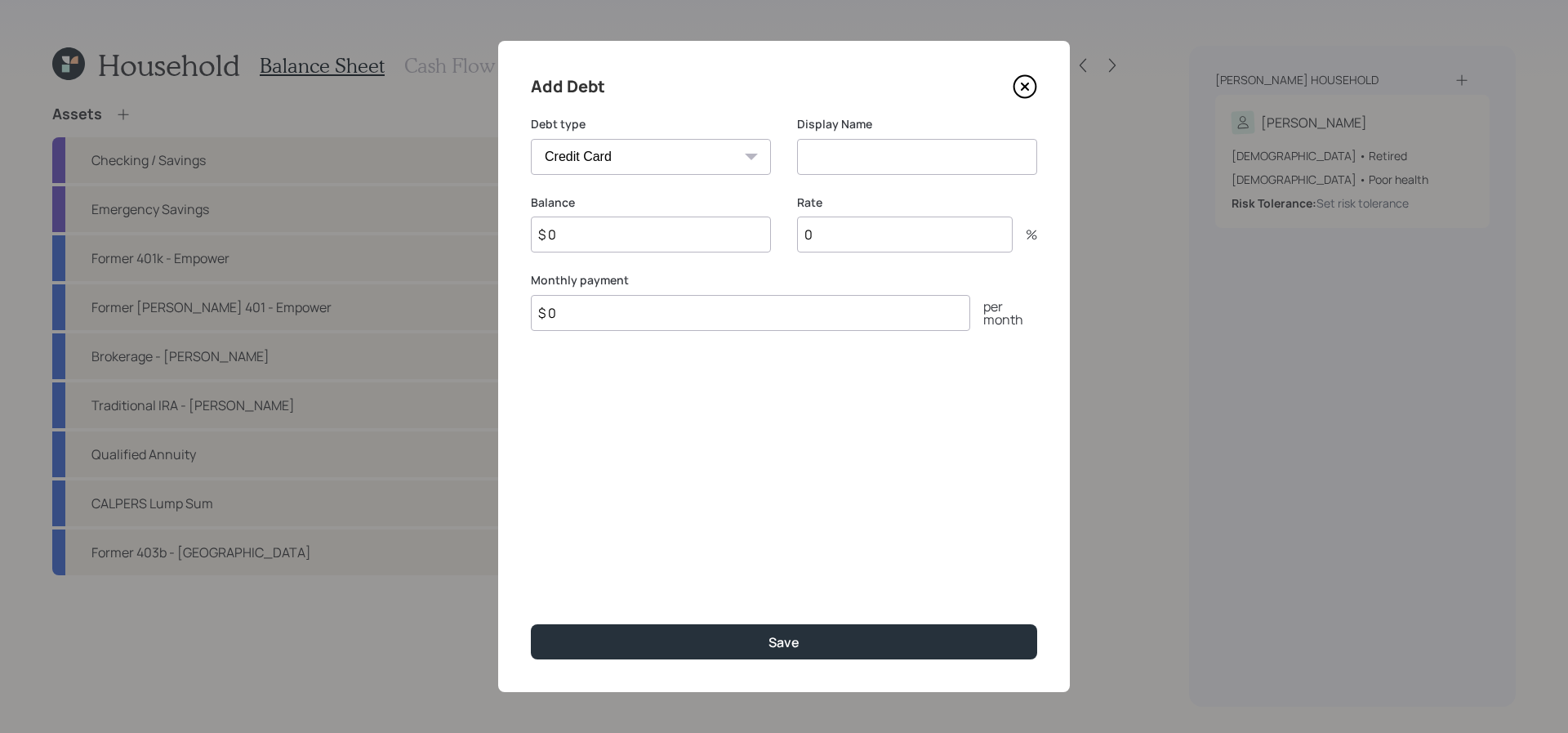
click at [593, 175] on div "Debt type Car Credit Card Medical Student Other" at bounding box center [651, 155] width 240 height 79
click at [593, 161] on select "Car Credit Card Medical Student Other" at bounding box center [651, 156] width 240 height 36
select select "car"
click at [531, 139] on select "Car Credit Card Medical Student Other" at bounding box center [651, 156] width 240 height 36
click at [833, 158] on input at bounding box center [917, 156] width 240 height 36
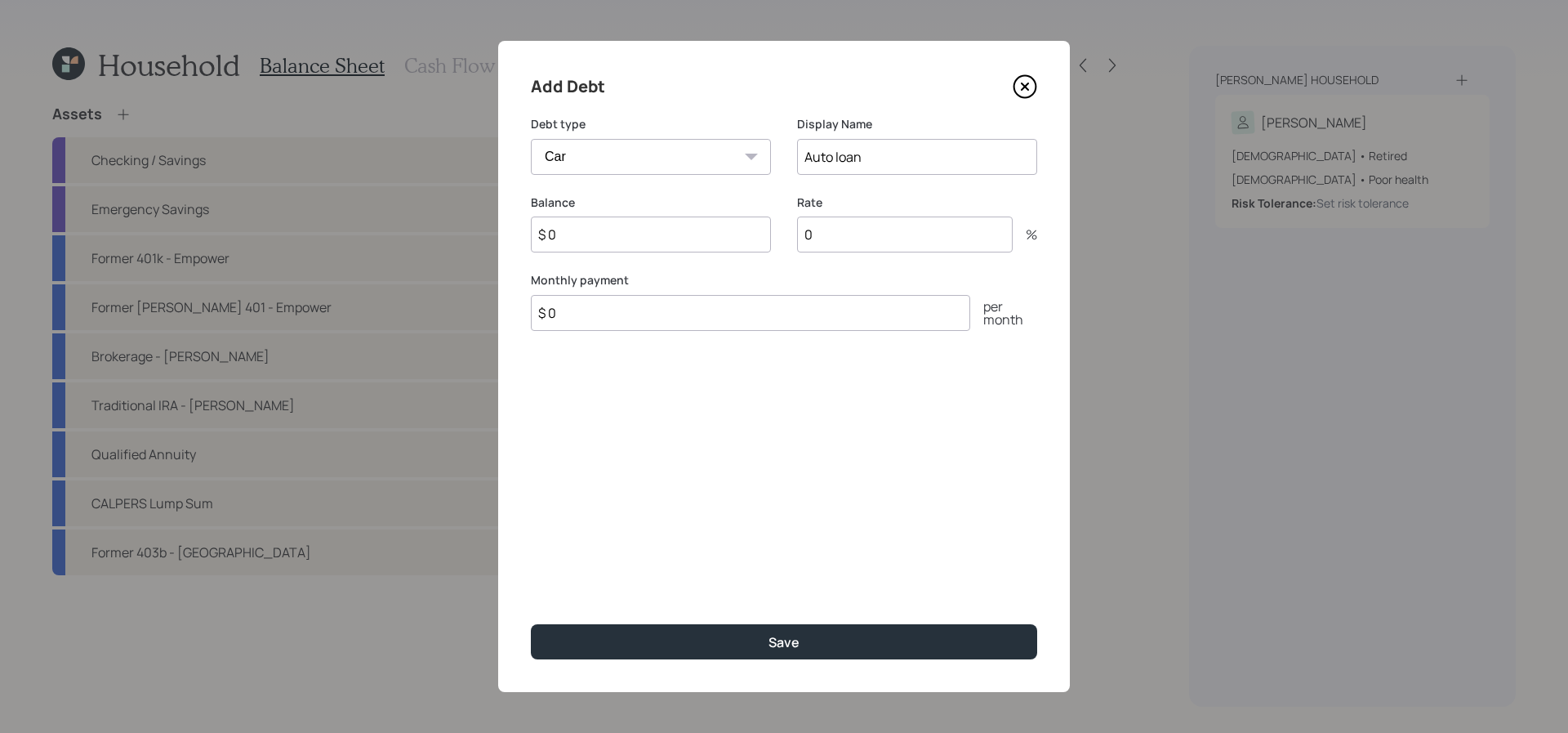
type input "Auto loan"
click at [576, 232] on input "$ 0" at bounding box center [651, 234] width 240 height 36
type input "$ 18,000"
type input "6.25"
click at [588, 321] on input "$ 0" at bounding box center [750, 313] width 439 height 36
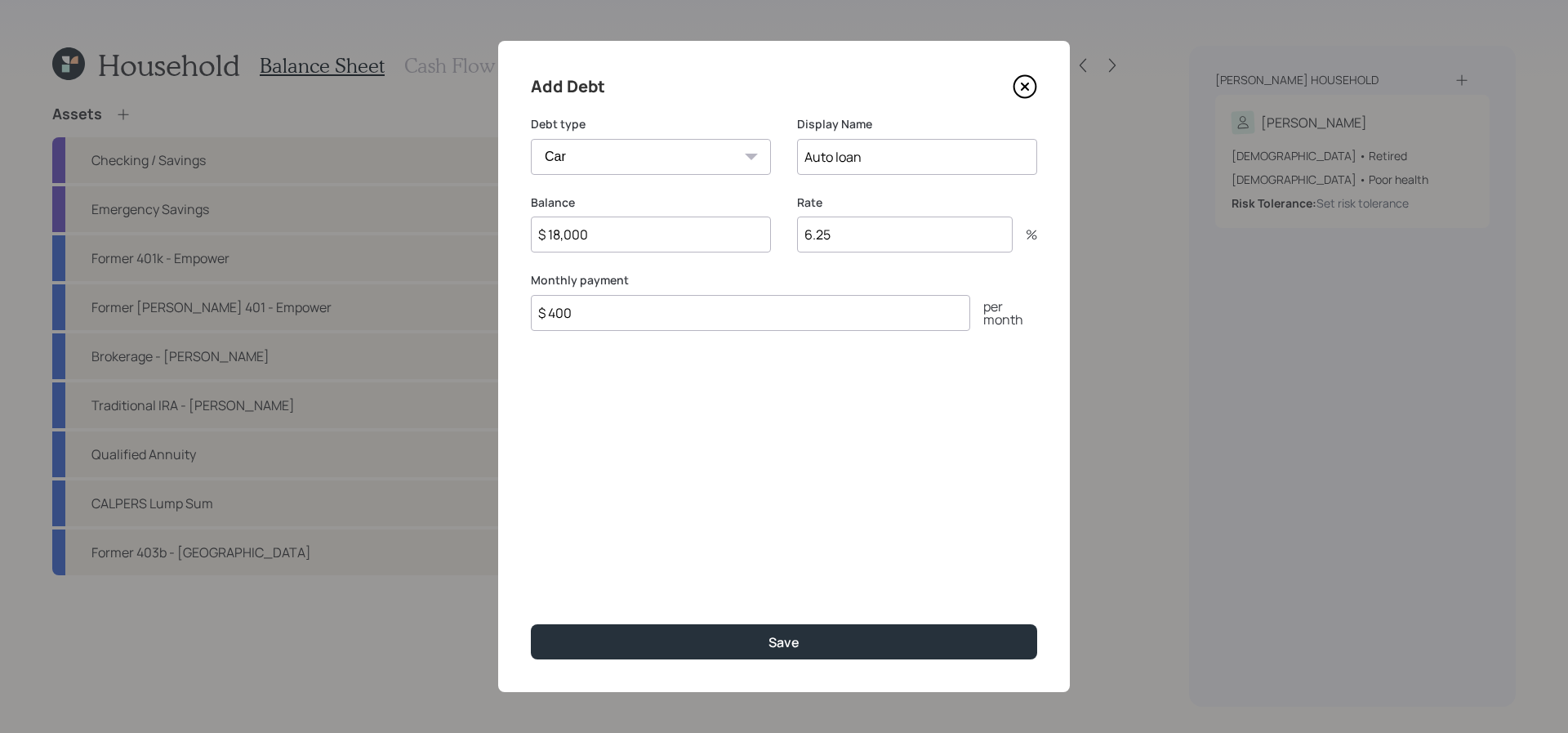
type input "$ 400"
click at [531, 624] on button "Save" at bounding box center [784, 641] width 506 height 35
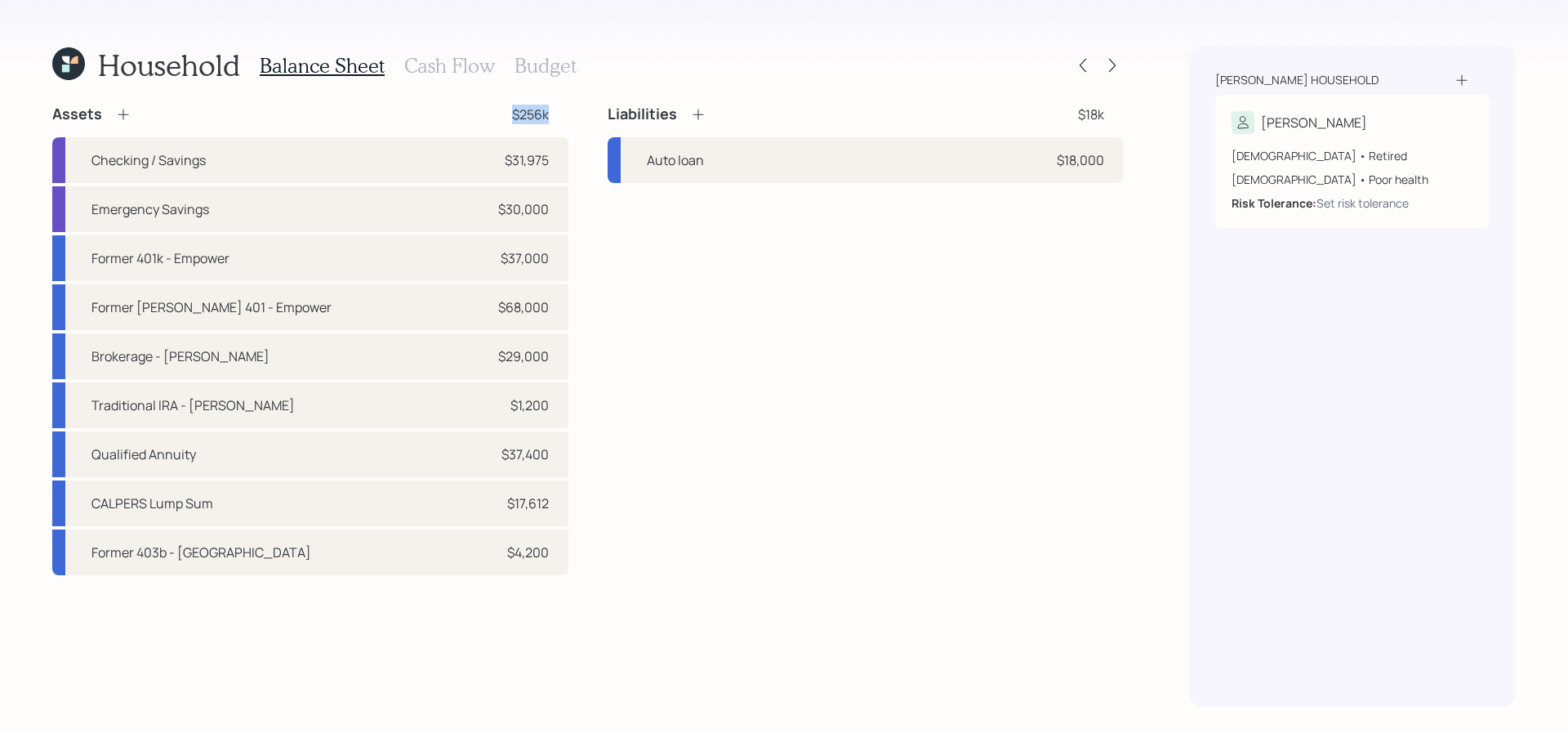
drag, startPoint x: 567, startPoint y: 115, endPoint x: 427, endPoint y: 116, distance: 140.0
click at [427, 116] on div "Assets $256k" at bounding box center [310, 114] width 516 height 19
click at [731, 308] on div "Liabilities $18k Auto loan $18,000" at bounding box center [866, 339] width 516 height 471
click at [487, 66] on h3 "Cash Flow" at bounding box center [449, 66] width 91 height 24
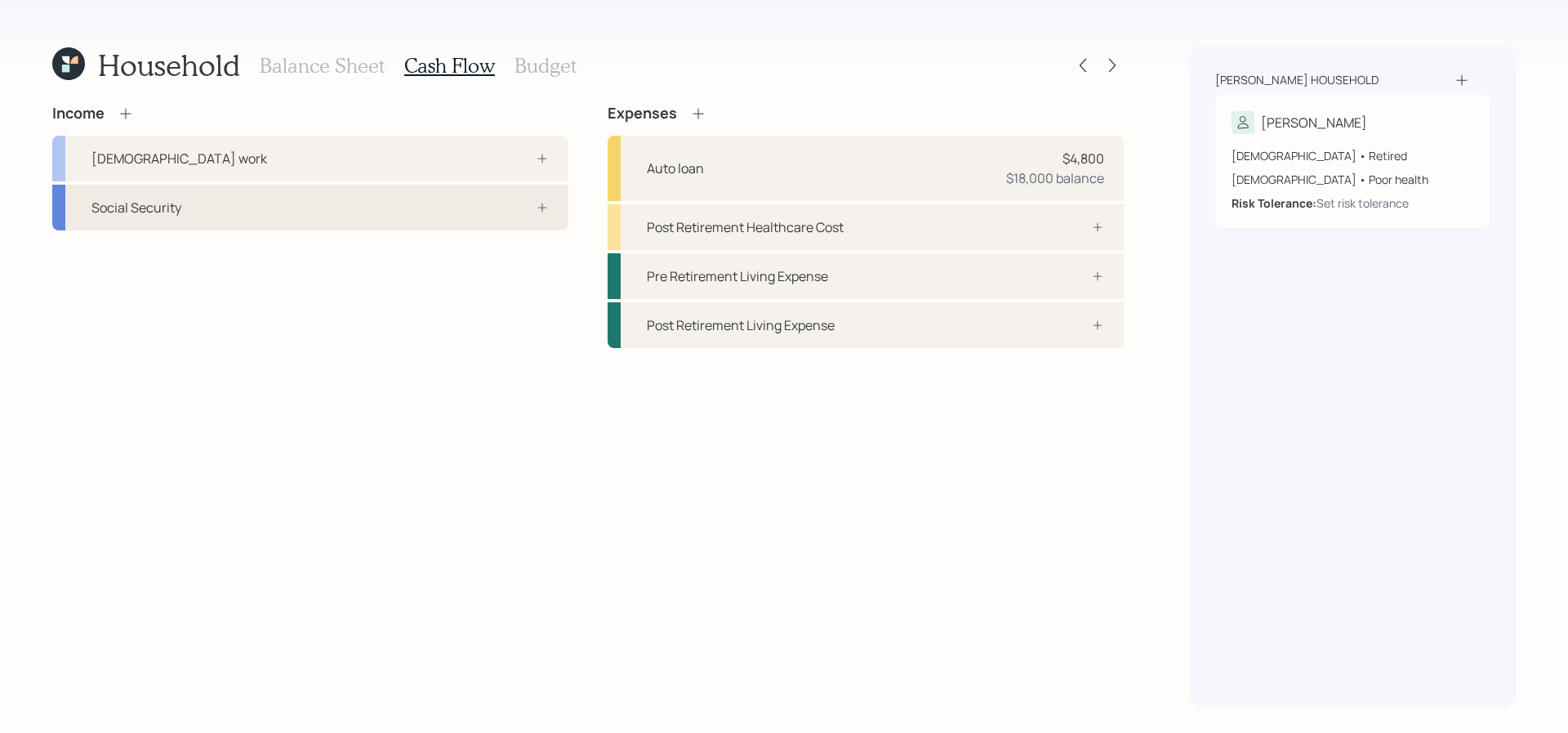
click at [466, 213] on div "Social Security" at bounding box center [310, 207] width 516 height 46
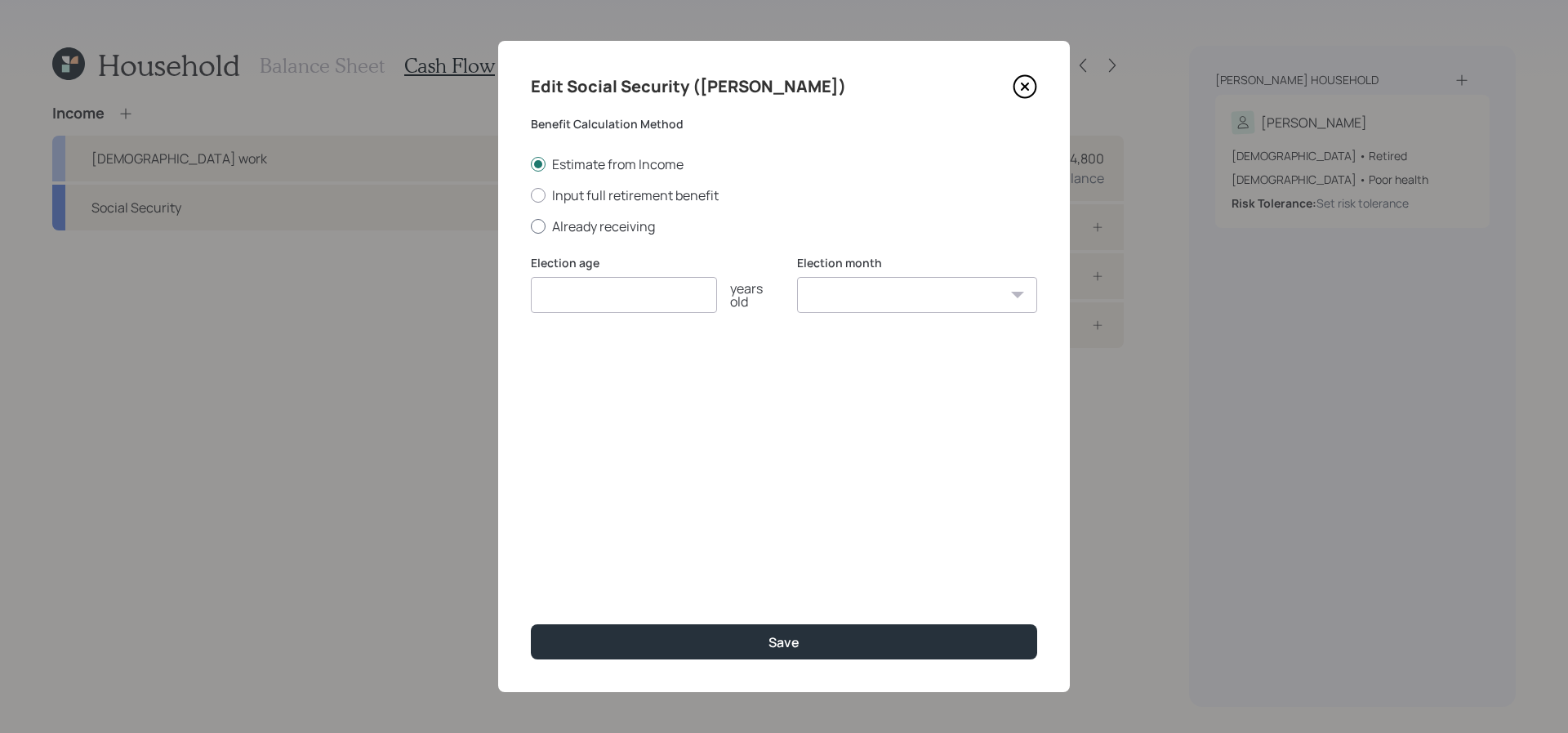
click at [652, 231] on label "Already receiving" at bounding box center [784, 227] width 506 height 18
click at [531, 227] on input "Already receiving" at bounding box center [530, 226] width 1 height 1
radio input "true"
drag, startPoint x: 666, startPoint y: 316, endPoint x: 662, endPoint y: 295, distance: 21.4
click at [662, 295] on div "Election age years old" at bounding box center [651, 294] width 240 height 79
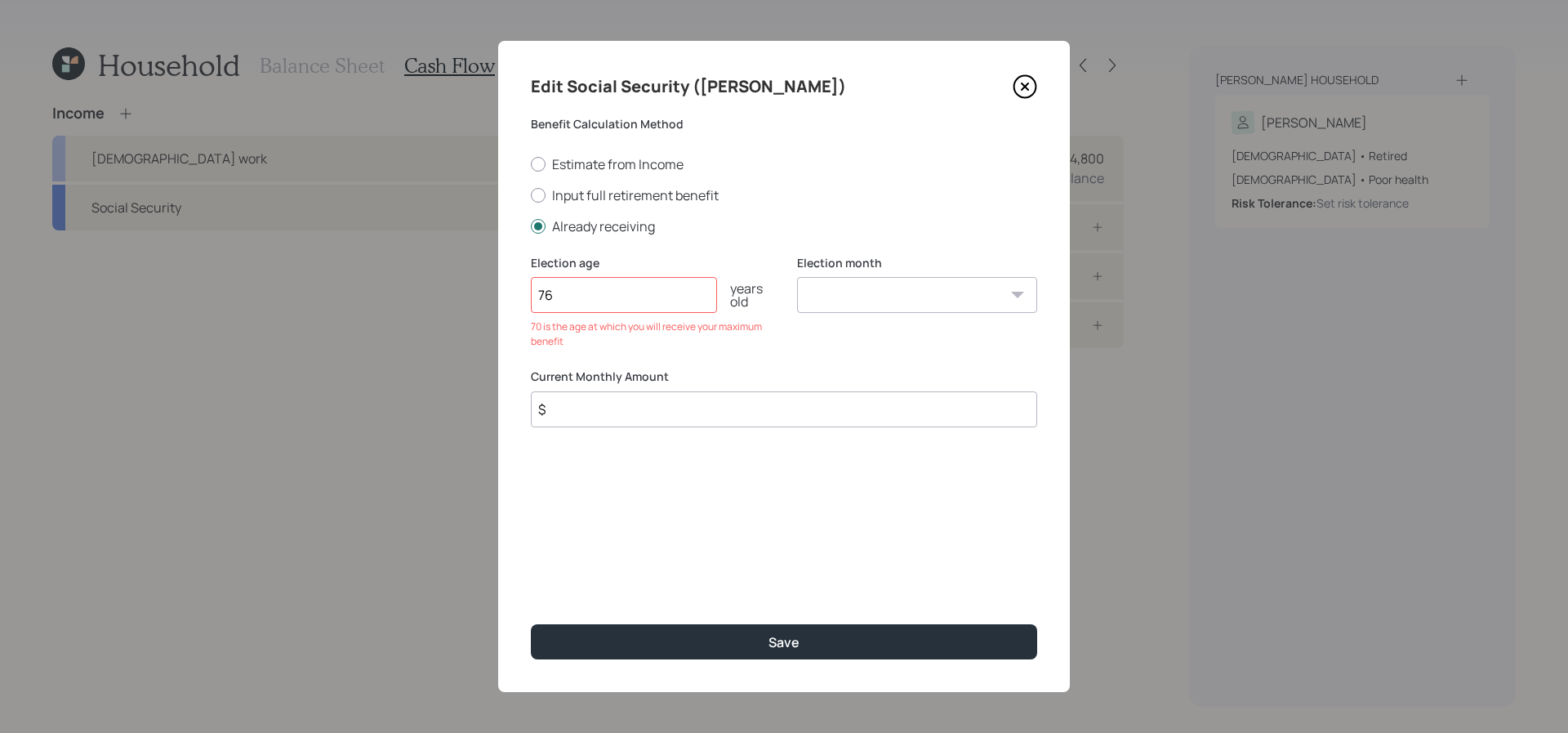
type input "7"
type input "66"
click at [681, 383] on input "$" at bounding box center [784, 372] width 506 height 36
type input "$ 3,500"
click at [531, 624] on button "Save" at bounding box center [784, 641] width 506 height 35
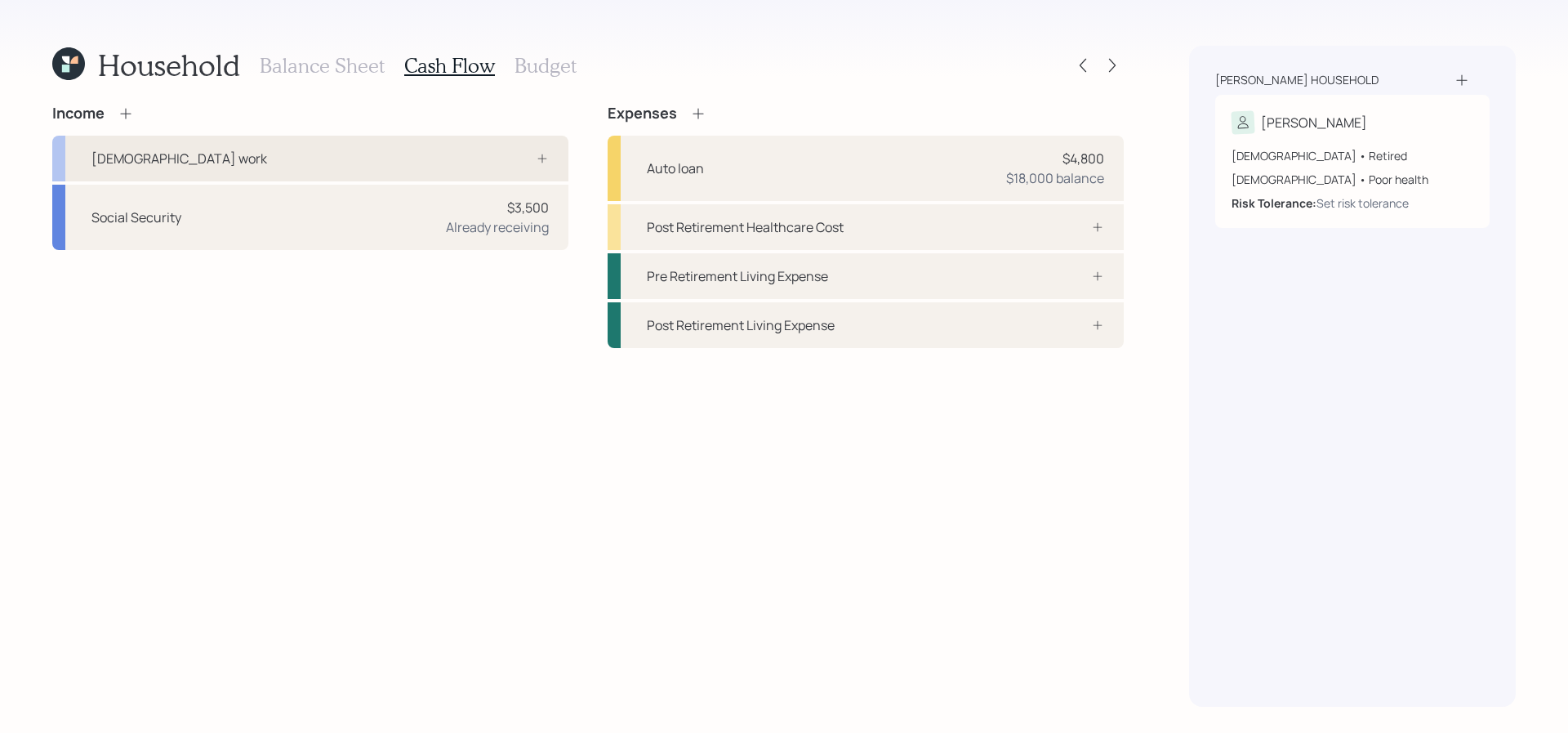
click at [396, 150] on div "Full-time work" at bounding box center [310, 159] width 516 height 46
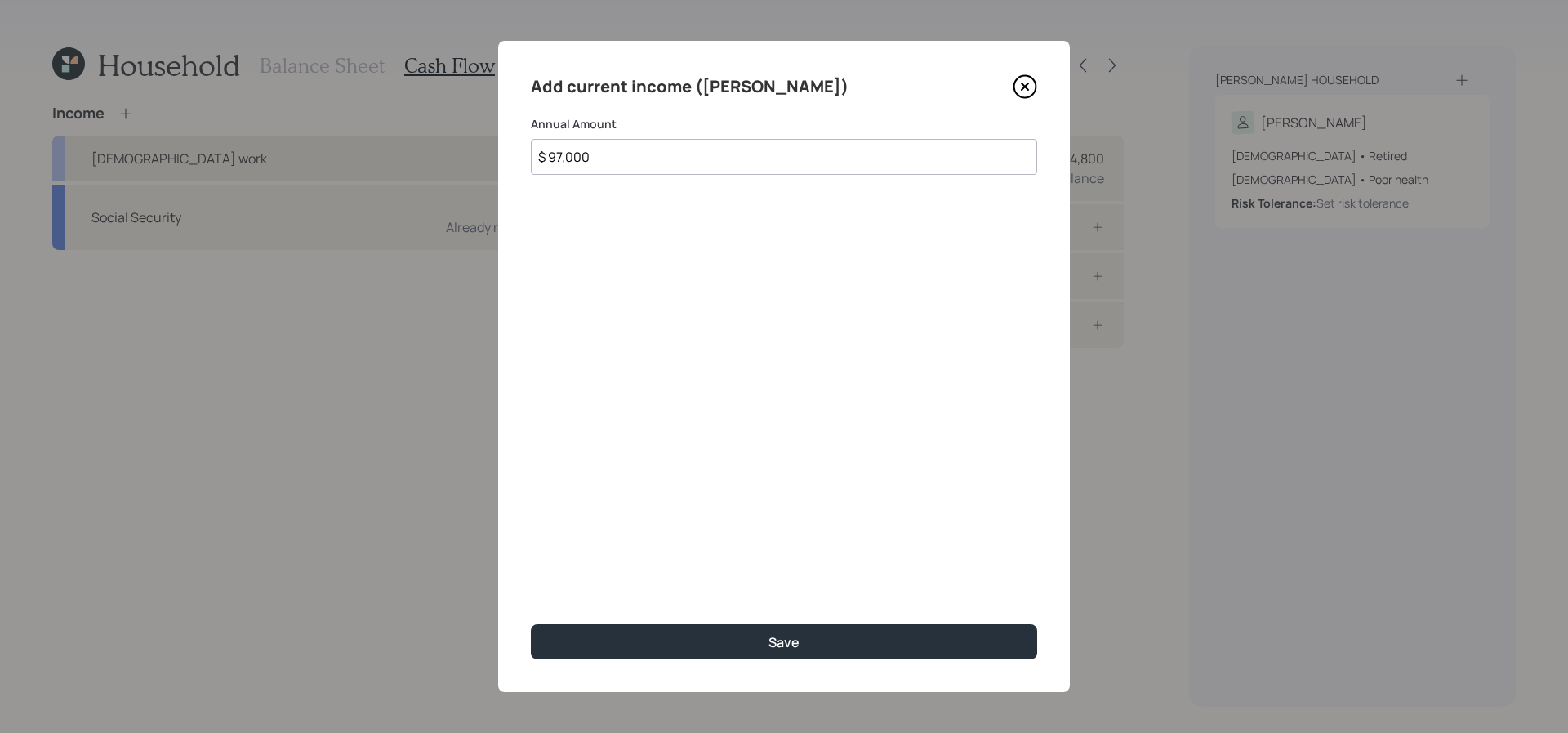
type input "$ 97,000"
click at [531, 624] on button "Save" at bounding box center [784, 641] width 506 height 35
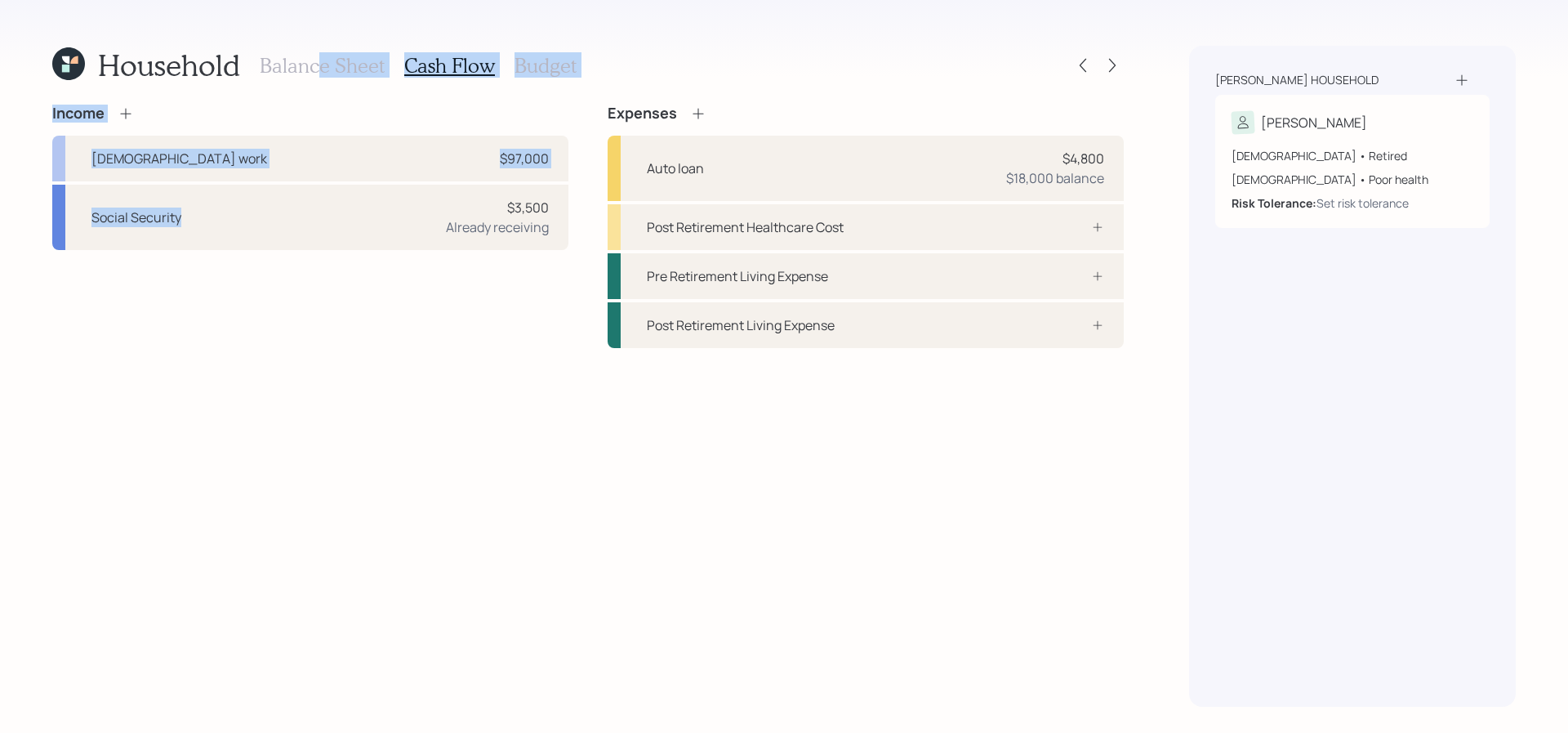
drag, startPoint x: 315, startPoint y: 63, endPoint x: 284, endPoint y: 292, distance: 231.1
click at [284, 292] on div "Household Balance Sheet Cash Flow Budget Income Full-time work $97,000 Social S…" at bounding box center [588, 376] width 1072 height 661
click at [284, 292] on div "Income Full-time work $97,000 Social Security $3,500 Already receiving" at bounding box center [310, 226] width 516 height 243
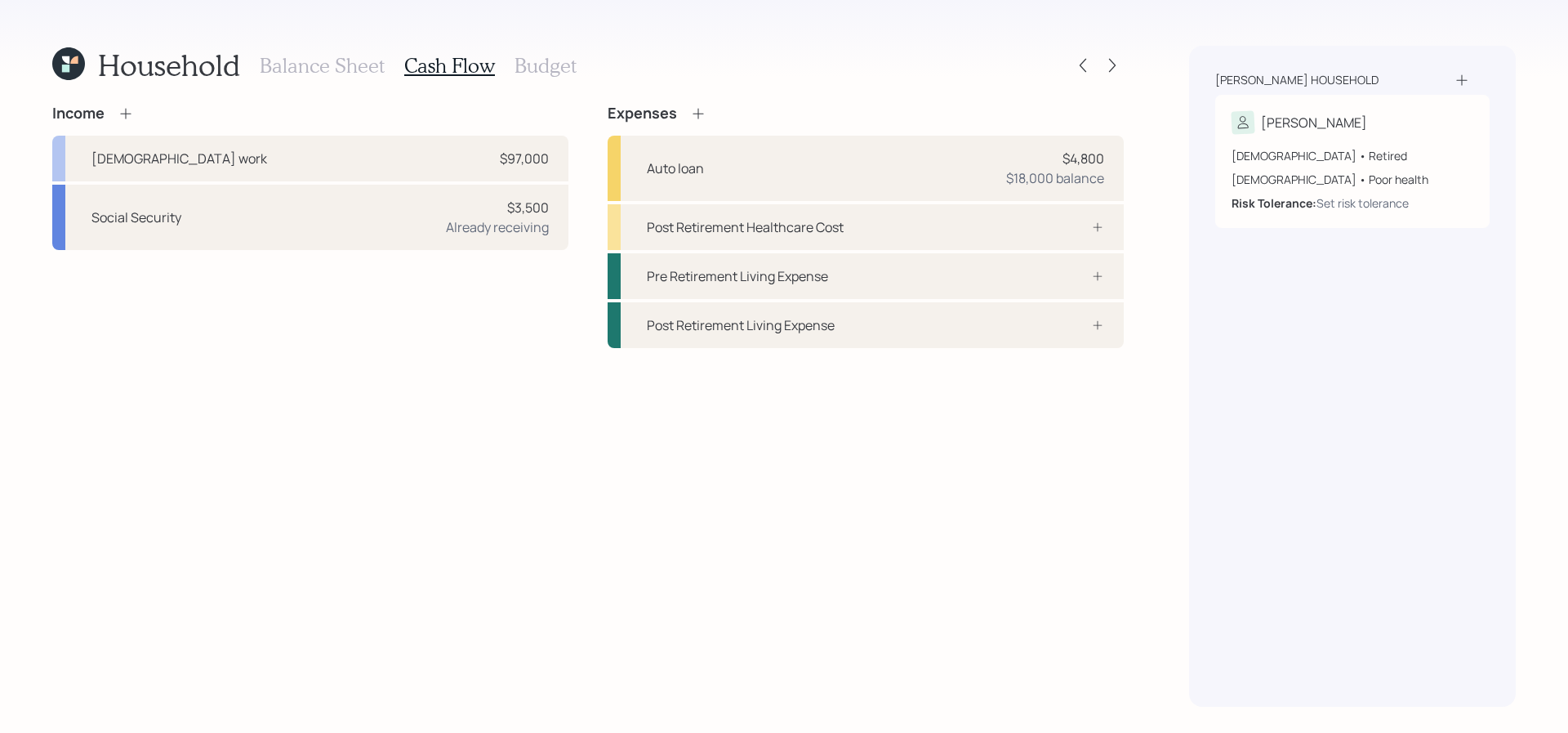
click at [700, 115] on icon at bounding box center [699, 114] width 17 height 17
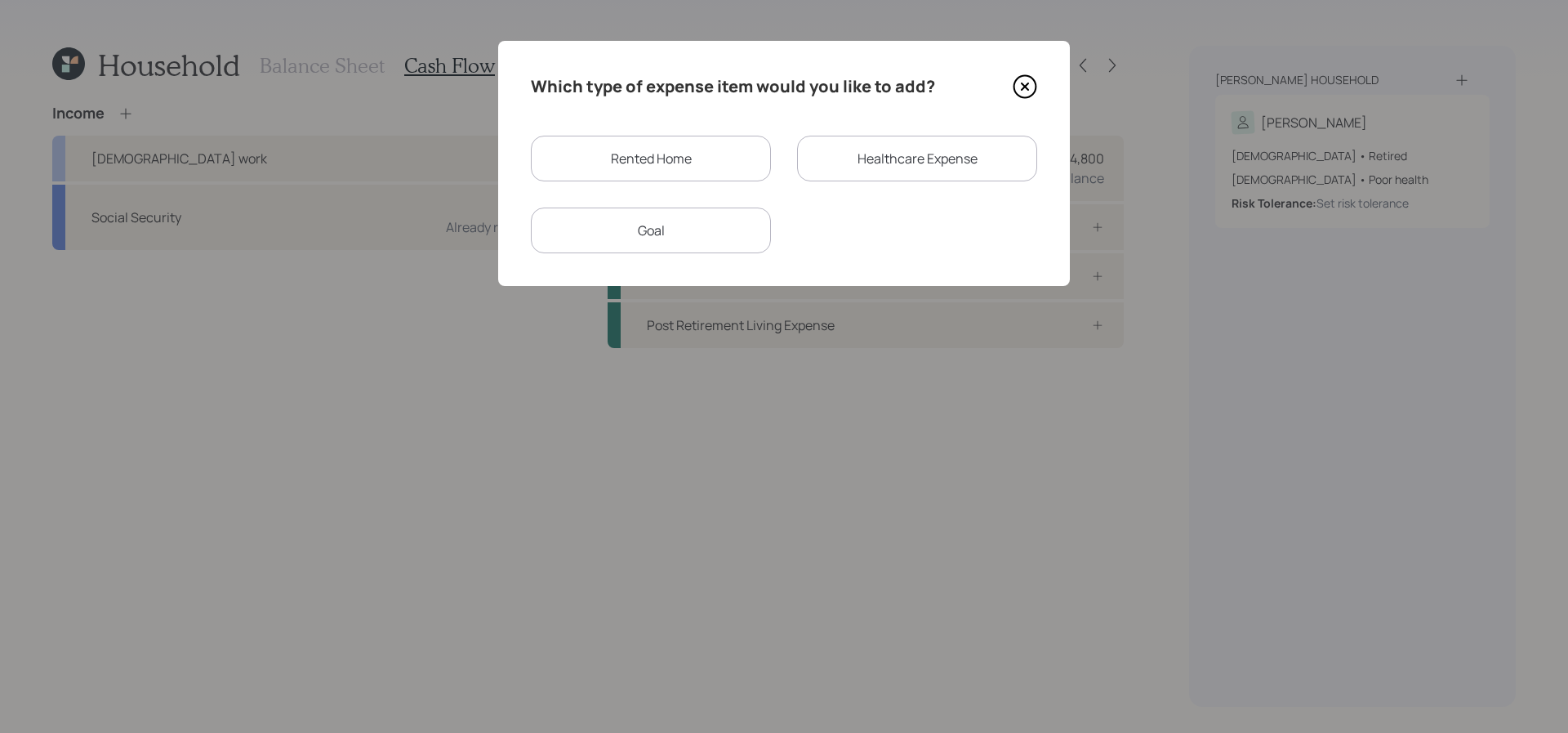
click at [686, 182] on div "Rented Home Healthcare Expense Goal" at bounding box center [784, 194] width 506 height 117
click at [679, 175] on div "Rented Home" at bounding box center [651, 159] width 240 height 46
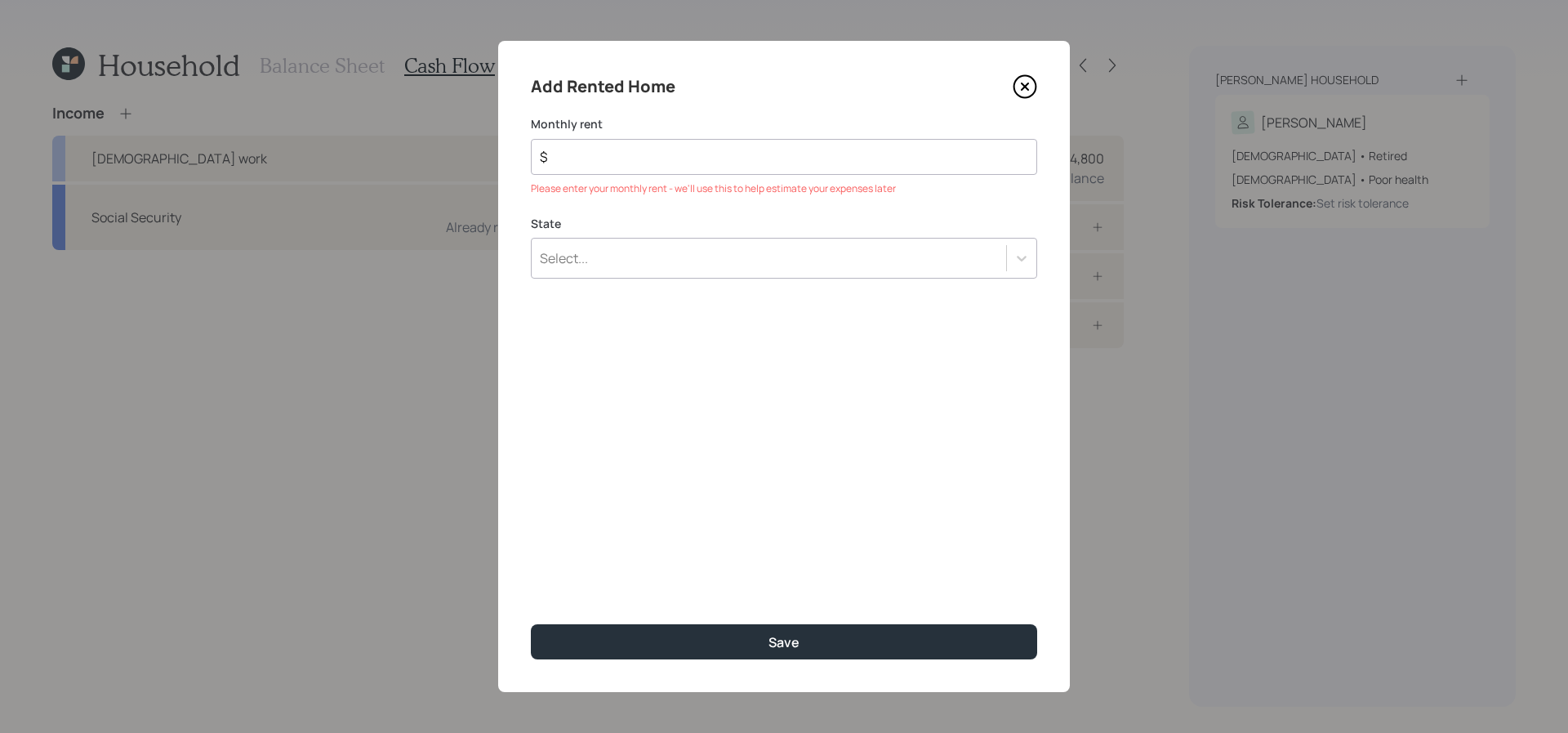
click at [672, 212] on div "Add Rented Home Monthly rent $ Please enter your monthly rent - we'll use this …" at bounding box center [783, 367] width 571 height 651
click at [672, 243] on div "Select..." at bounding box center [784, 258] width 506 height 41
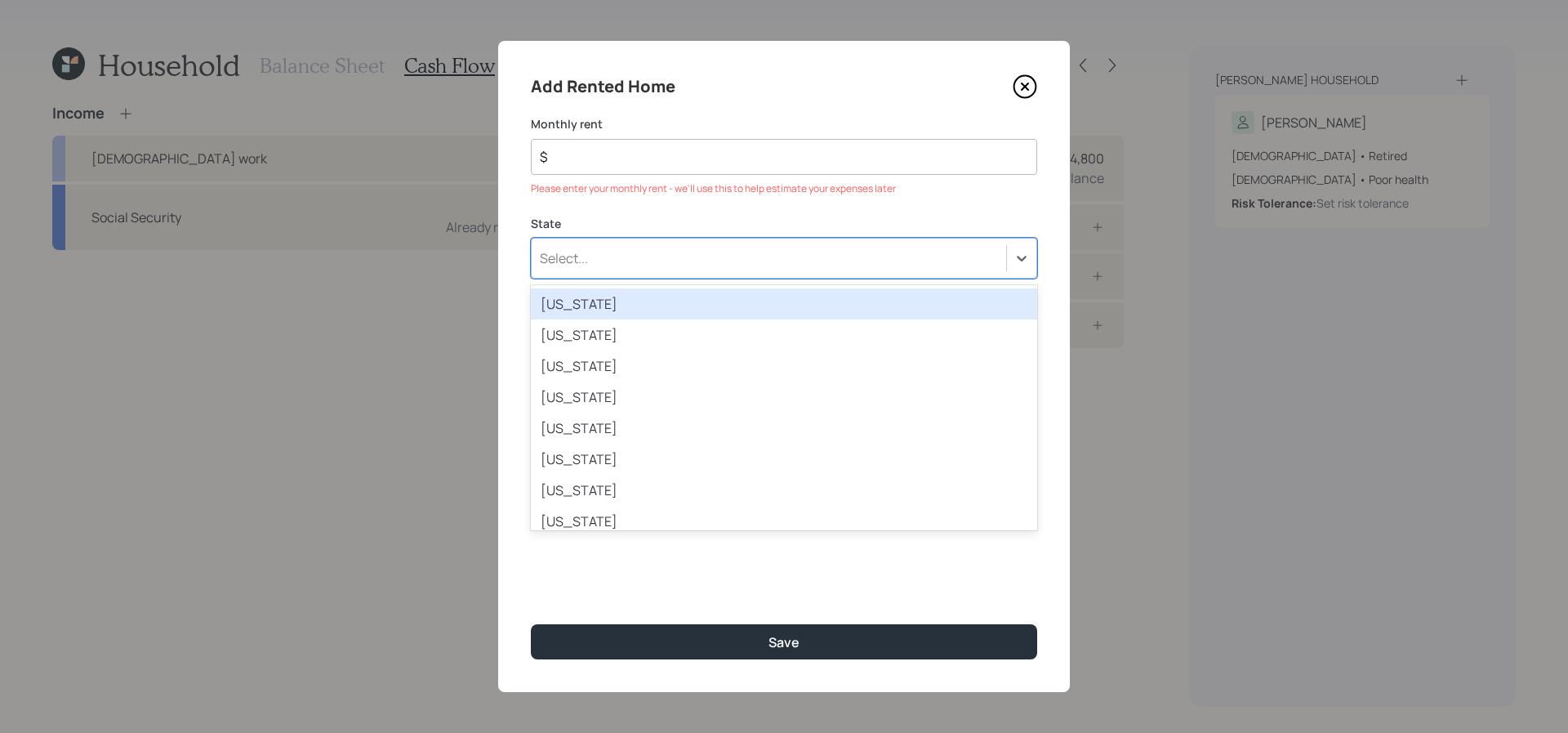
type input "x"
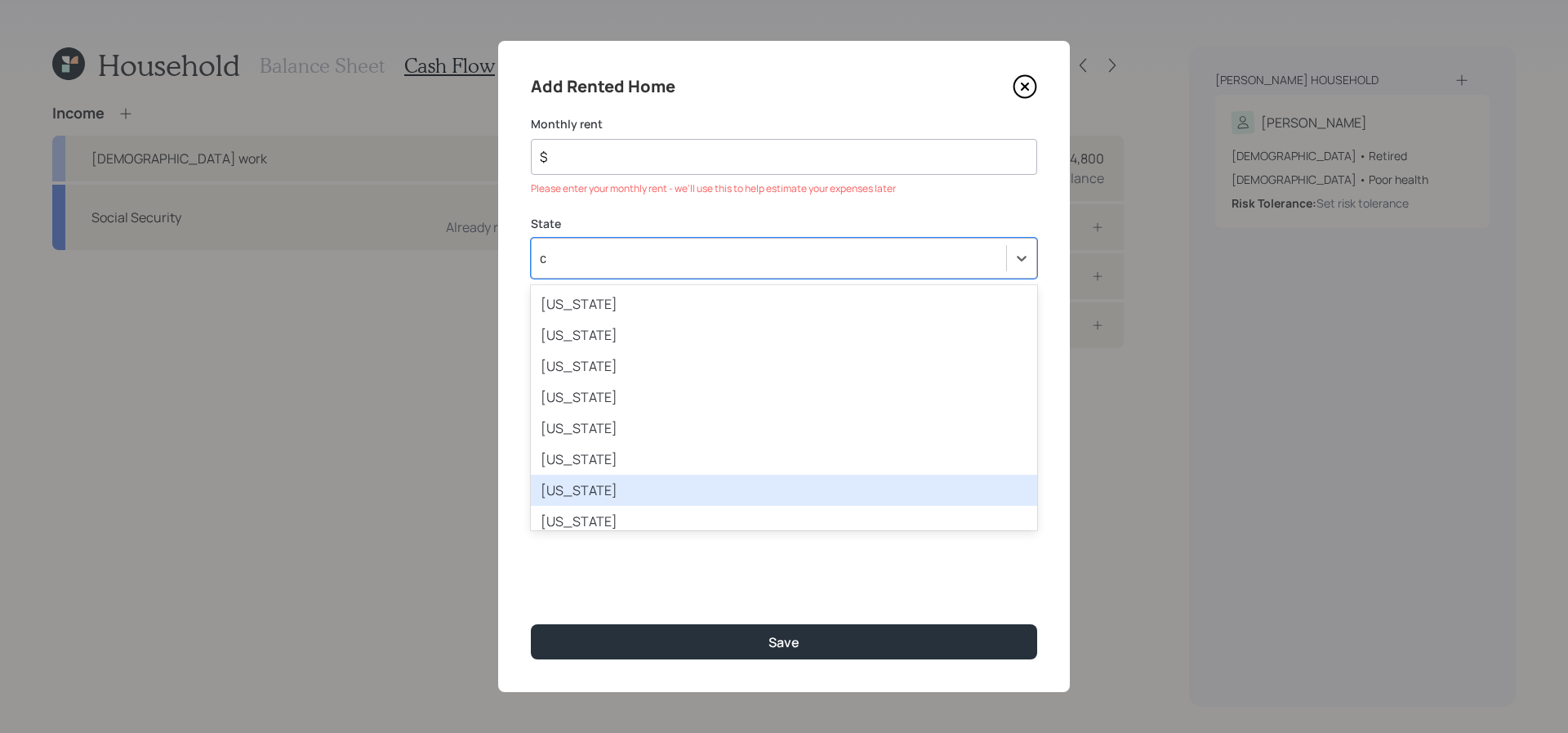
type input "ca"
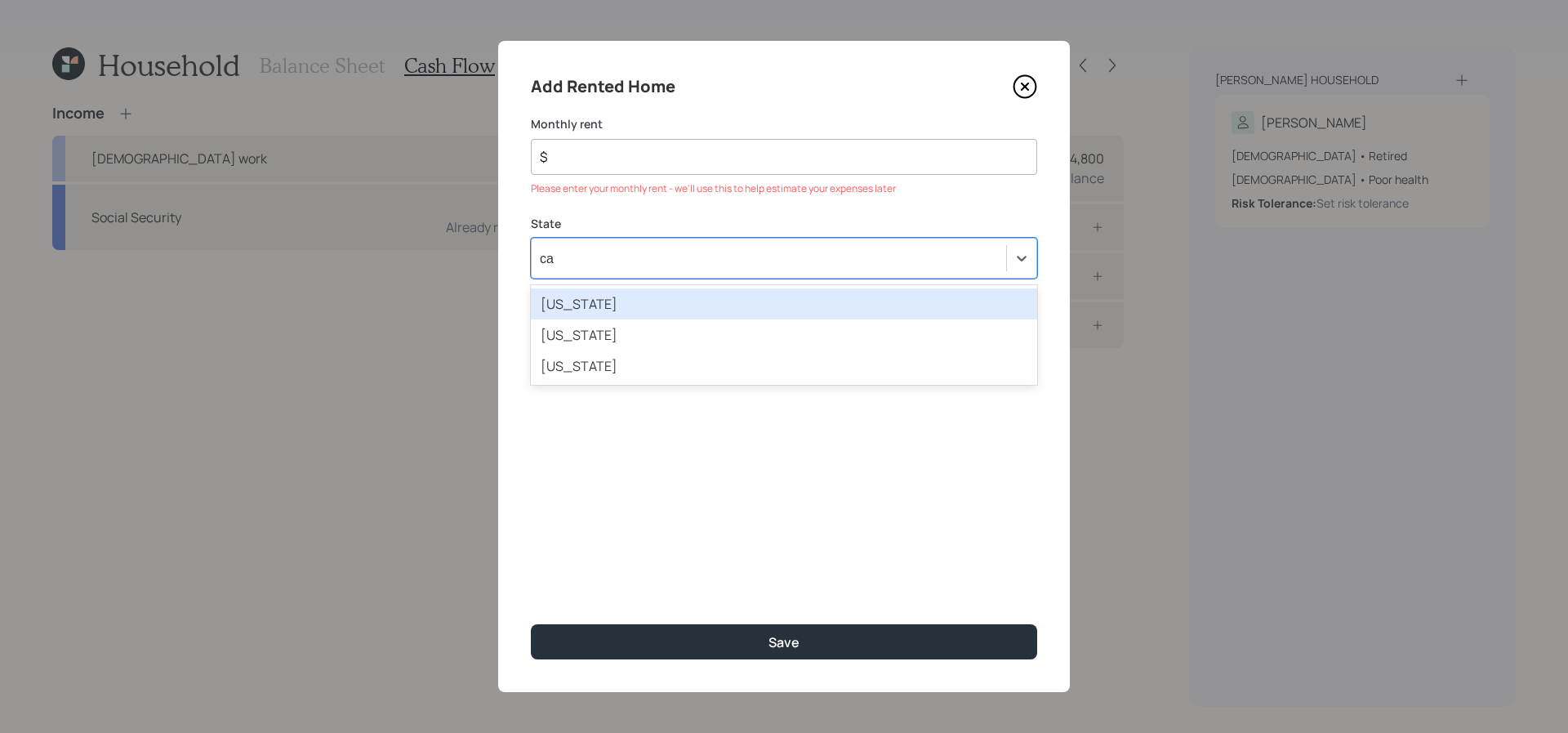
click at [669, 303] on div "California" at bounding box center [784, 304] width 506 height 31
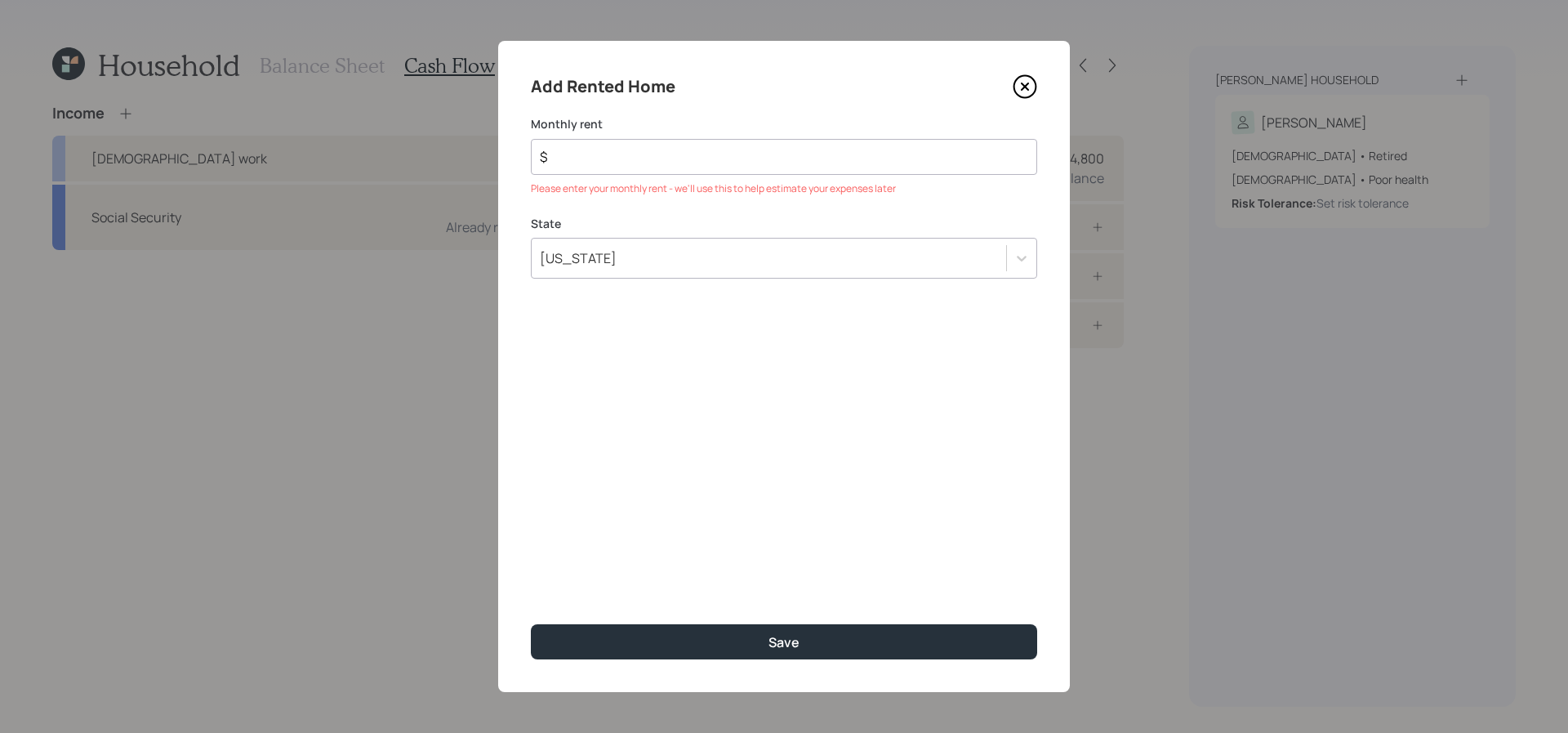
click at [671, 158] on input "$" at bounding box center [778, 156] width 479 height 19
type input "$ 1,600"
click at [531, 624] on button "Save" at bounding box center [784, 641] width 506 height 35
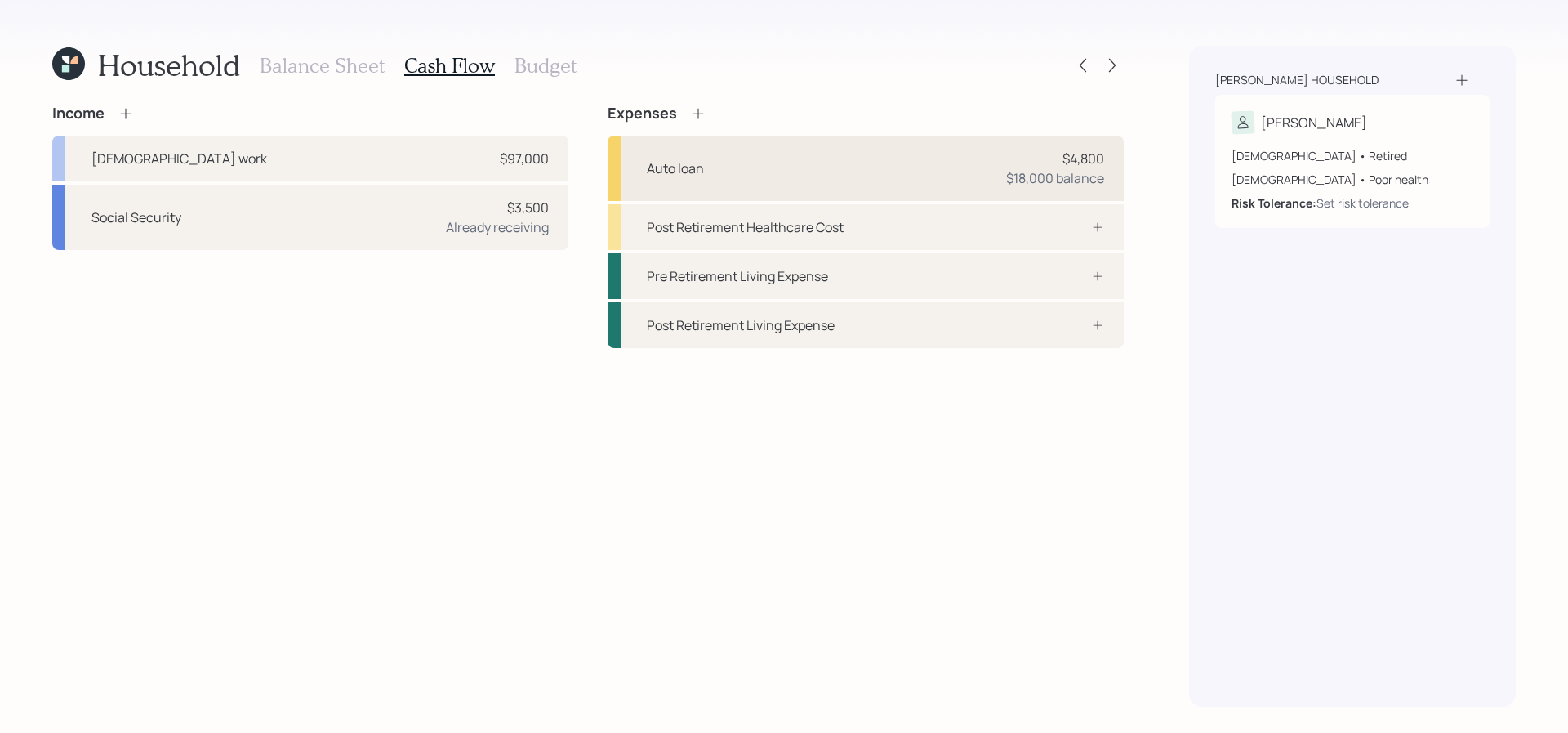
click at [927, 169] on div "Auto loan $4,800 $18,000 balance" at bounding box center [866, 168] width 516 height 65
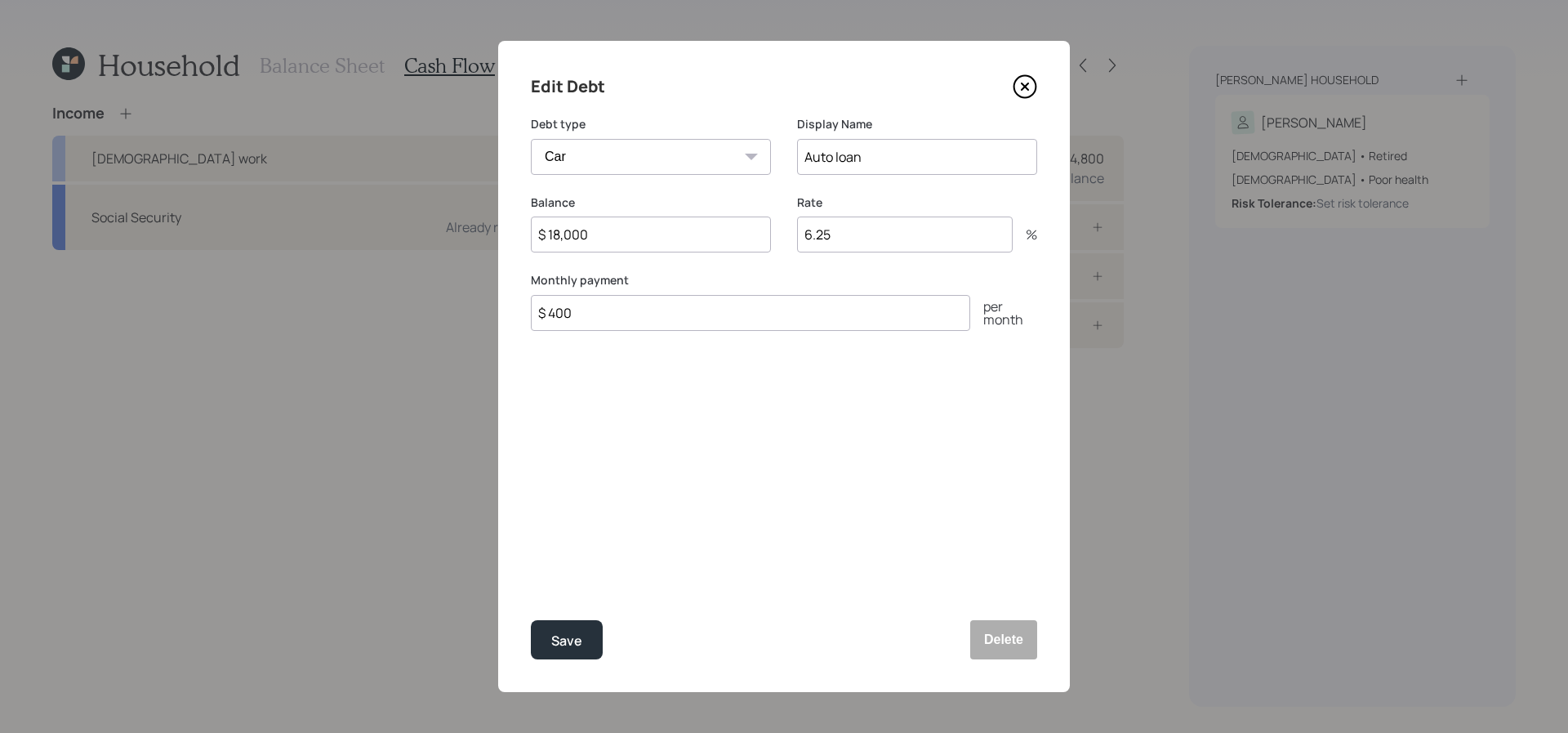
click at [1021, 83] on icon at bounding box center [1024, 86] width 25 height 25
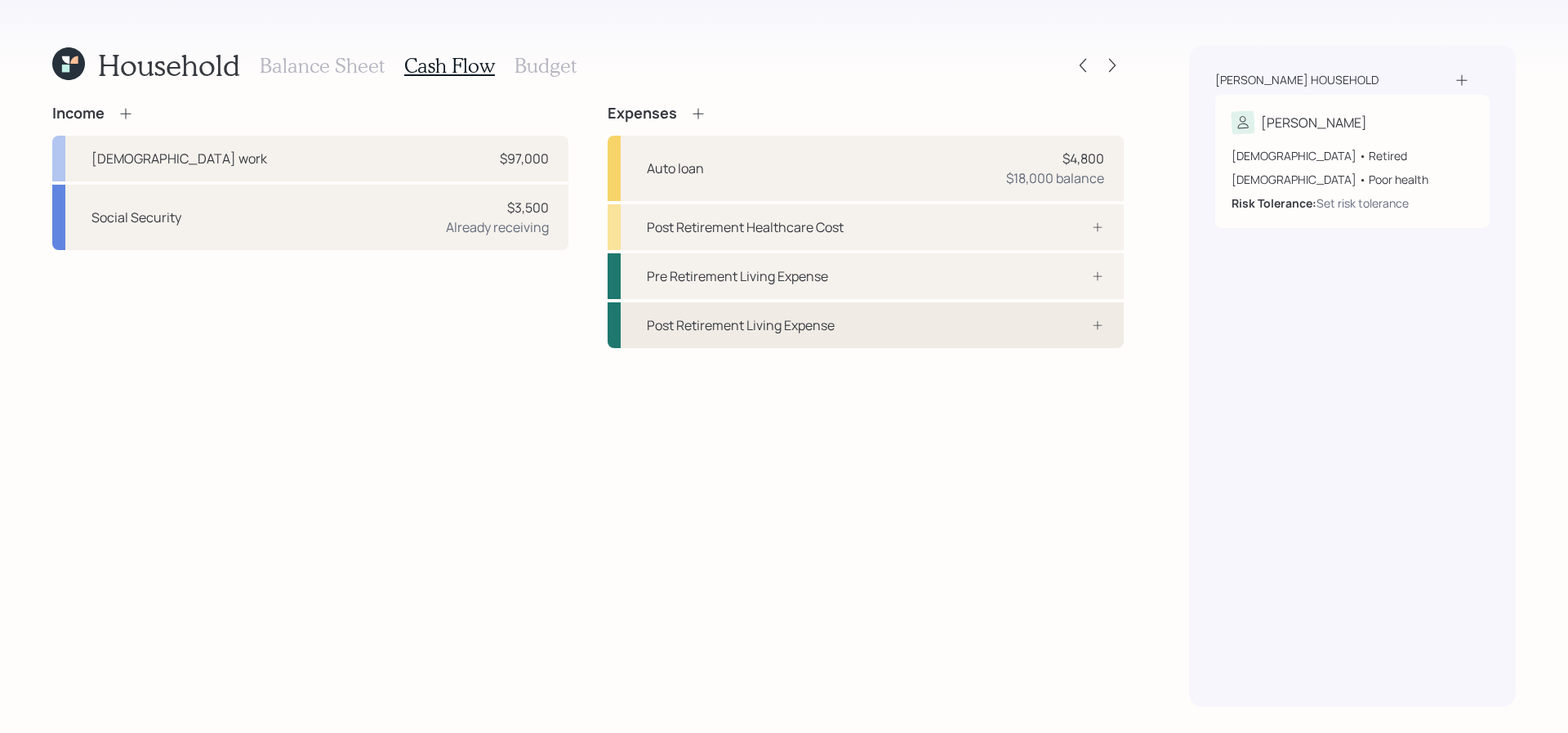
click at [820, 318] on div "Post Retirement Living Expense" at bounding box center [740, 325] width 188 height 19
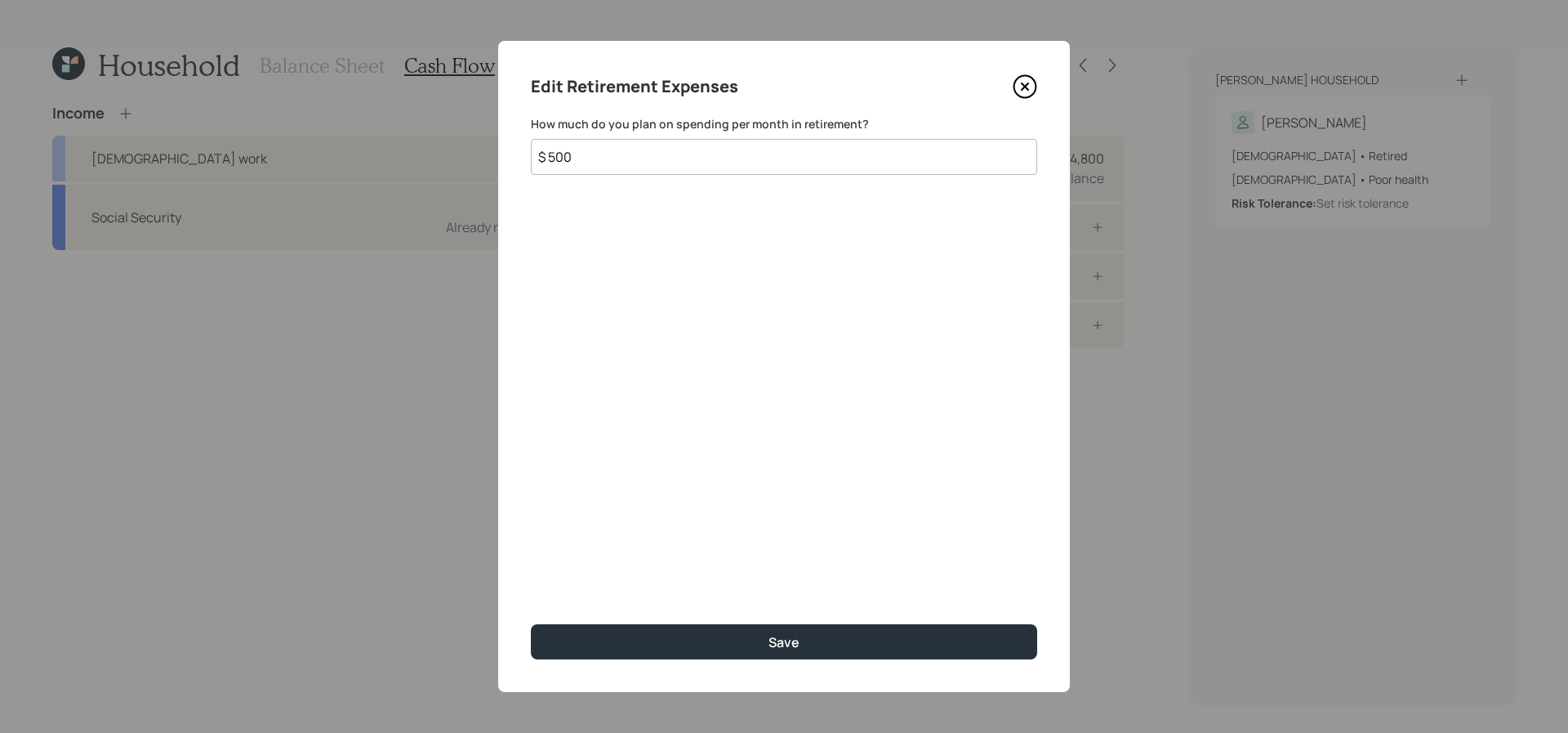
type input "$ 500"
click at [531, 624] on button "Save" at bounding box center [784, 641] width 506 height 35
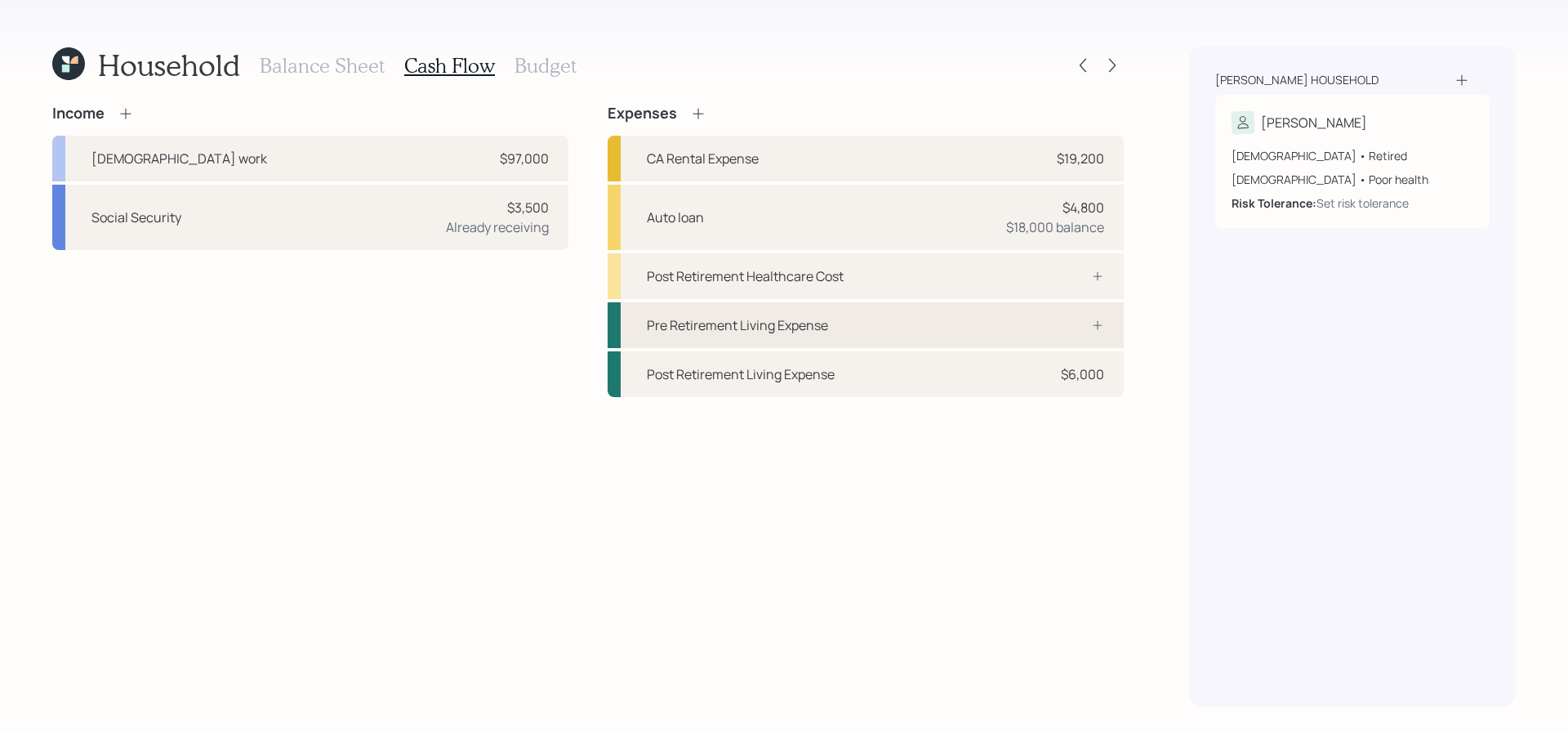
click at [801, 328] on div "Pre Retirement Living Expense" at bounding box center [737, 325] width 182 height 19
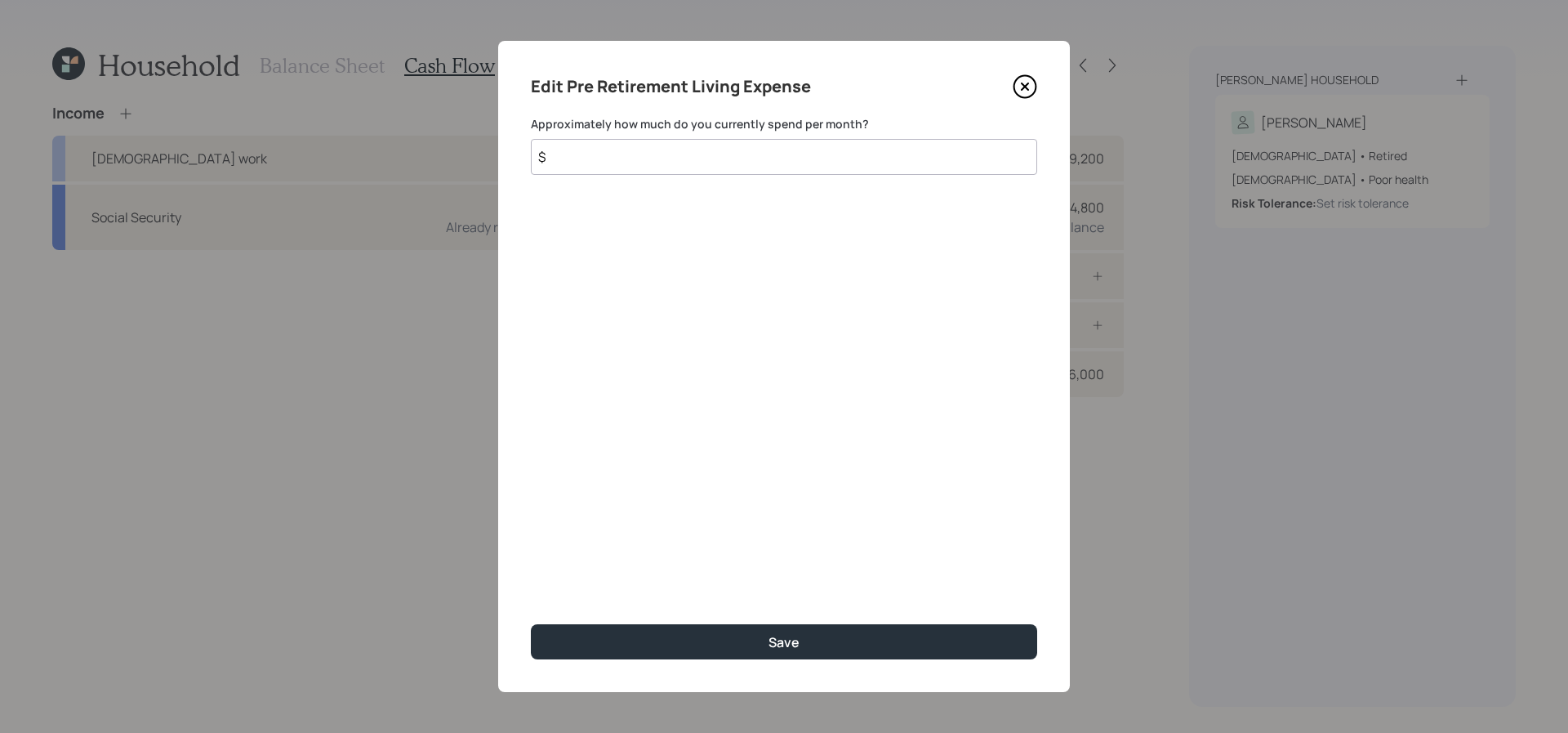
click at [798, 172] on input "$" at bounding box center [784, 156] width 506 height 36
type input "$ 500"
click at [531, 624] on button "Save" at bounding box center [784, 641] width 506 height 35
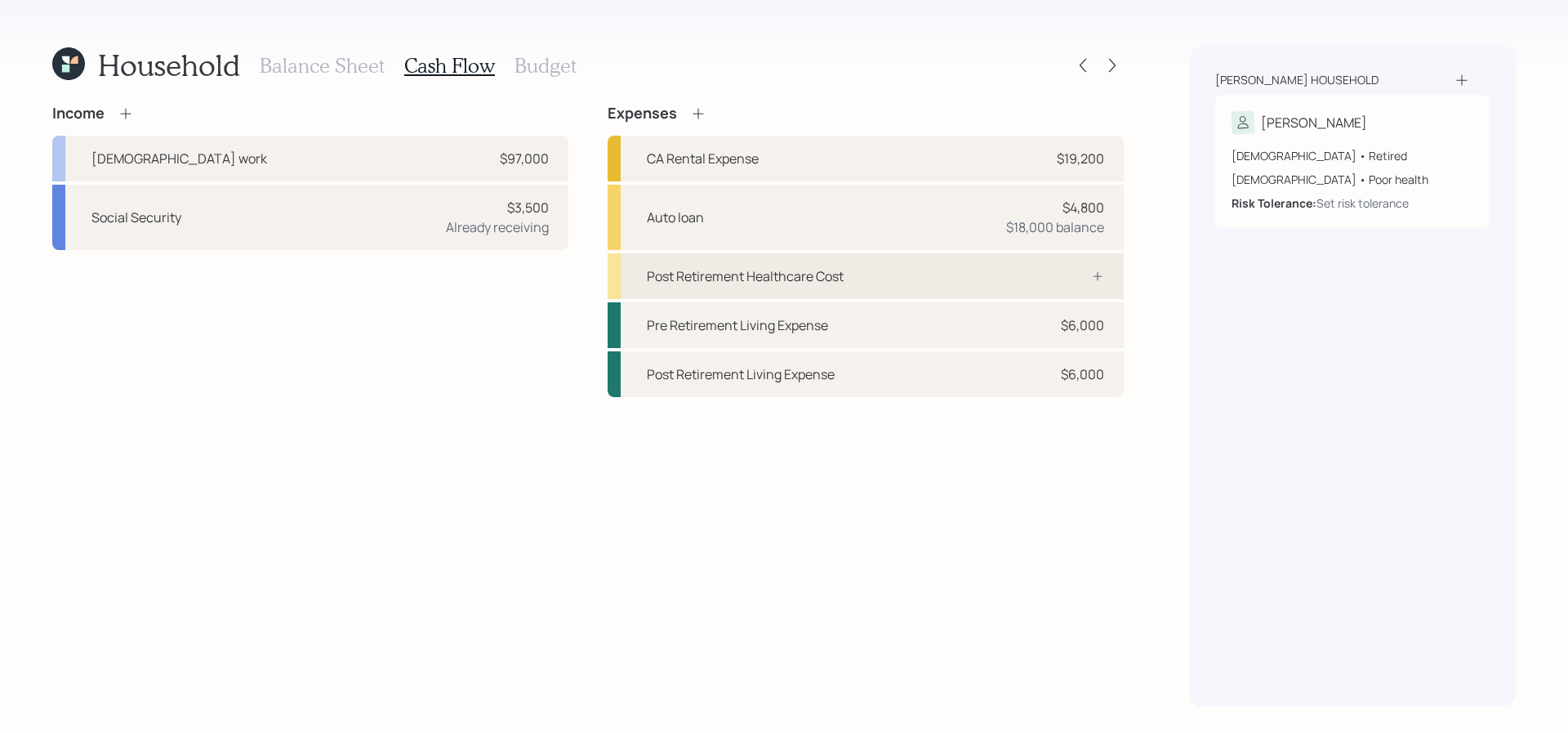
click at [929, 274] on div "Post Retirement Healthcare Cost" at bounding box center [866, 276] width 516 height 46
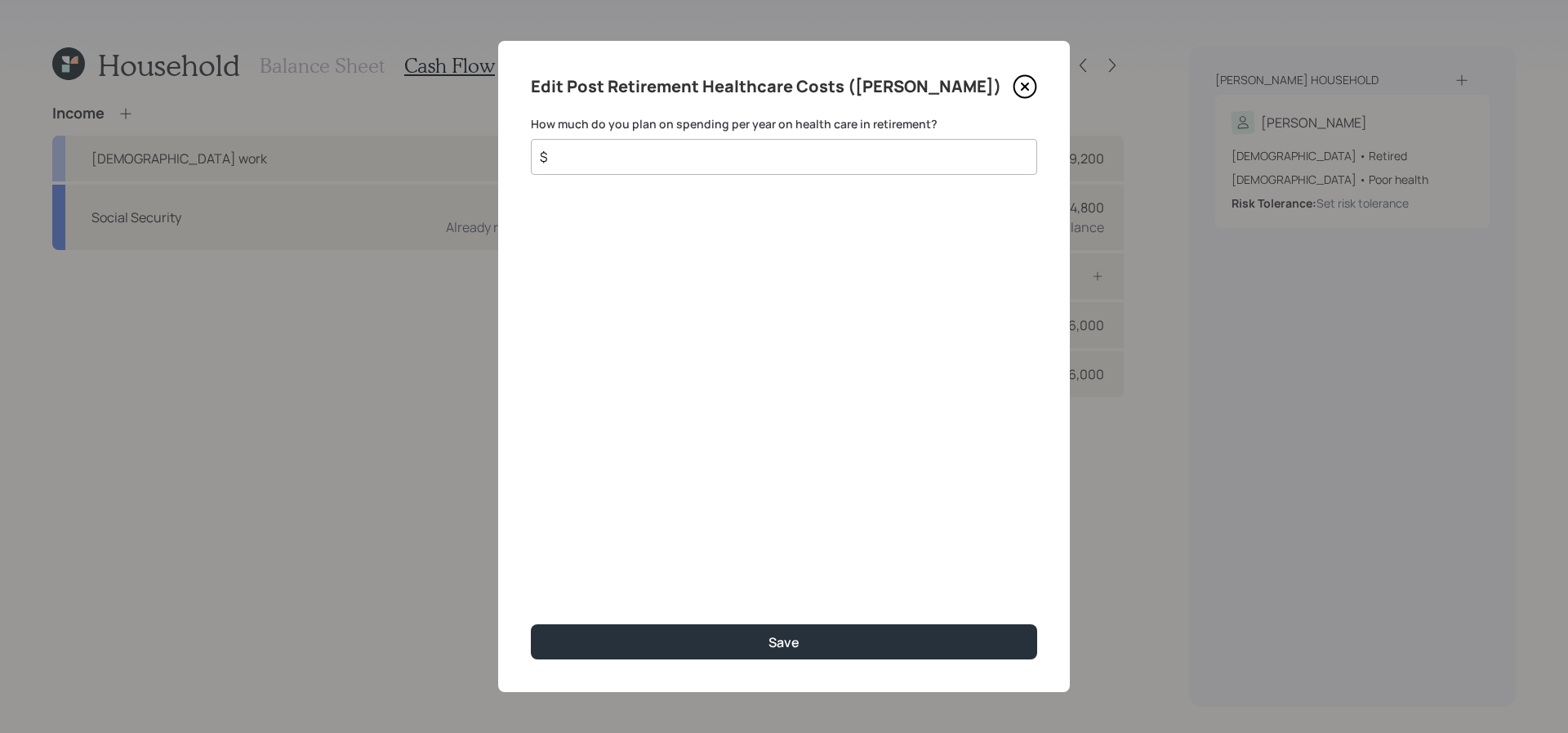
click at [870, 148] on input "$" at bounding box center [778, 156] width 479 height 19
type input "$ 4,500"
click at [531, 624] on button "Save" at bounding box center [784, 641] width 506 height 35
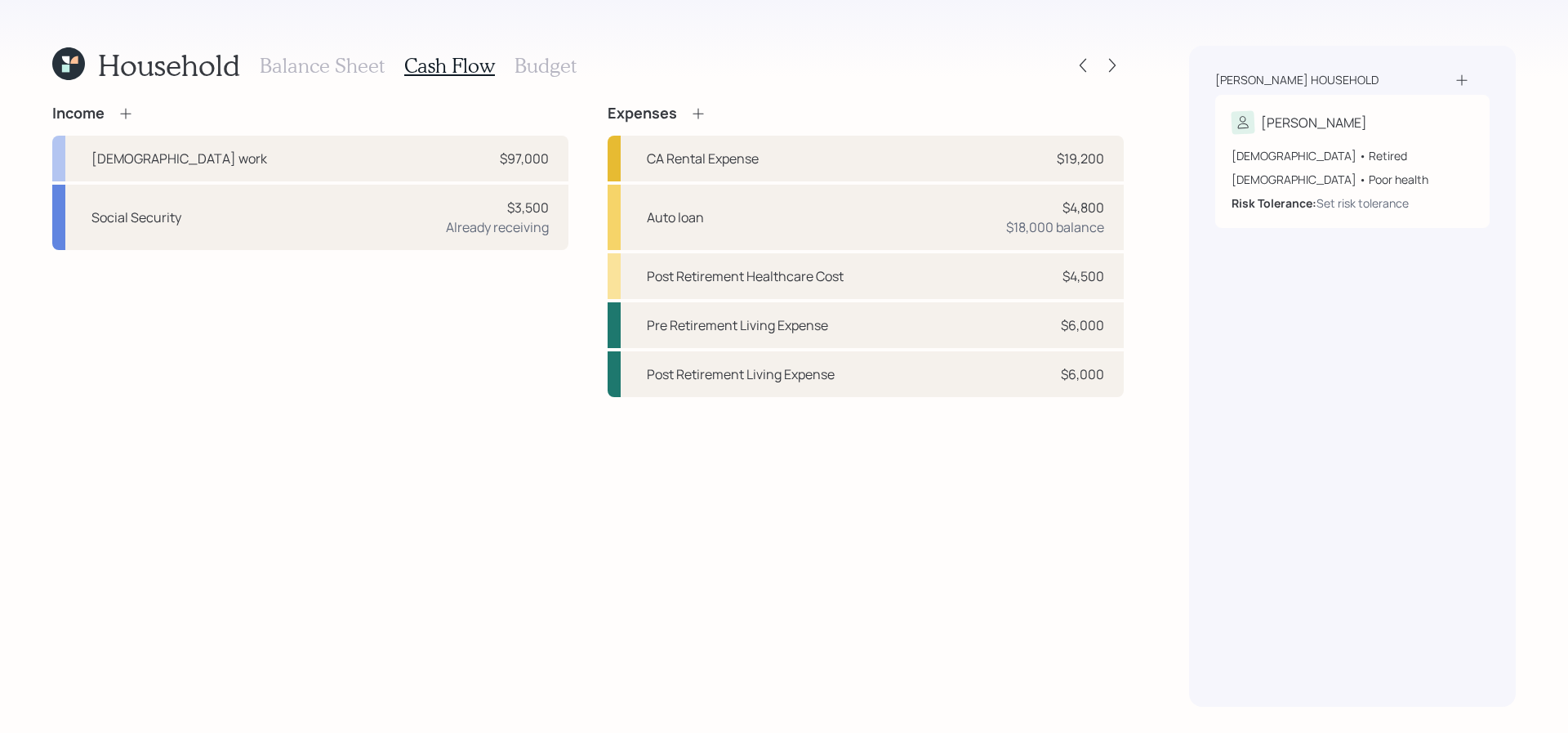
click at [539, 61] on h3 "Budget" at bounding box center [546, 66] width 62 height 24
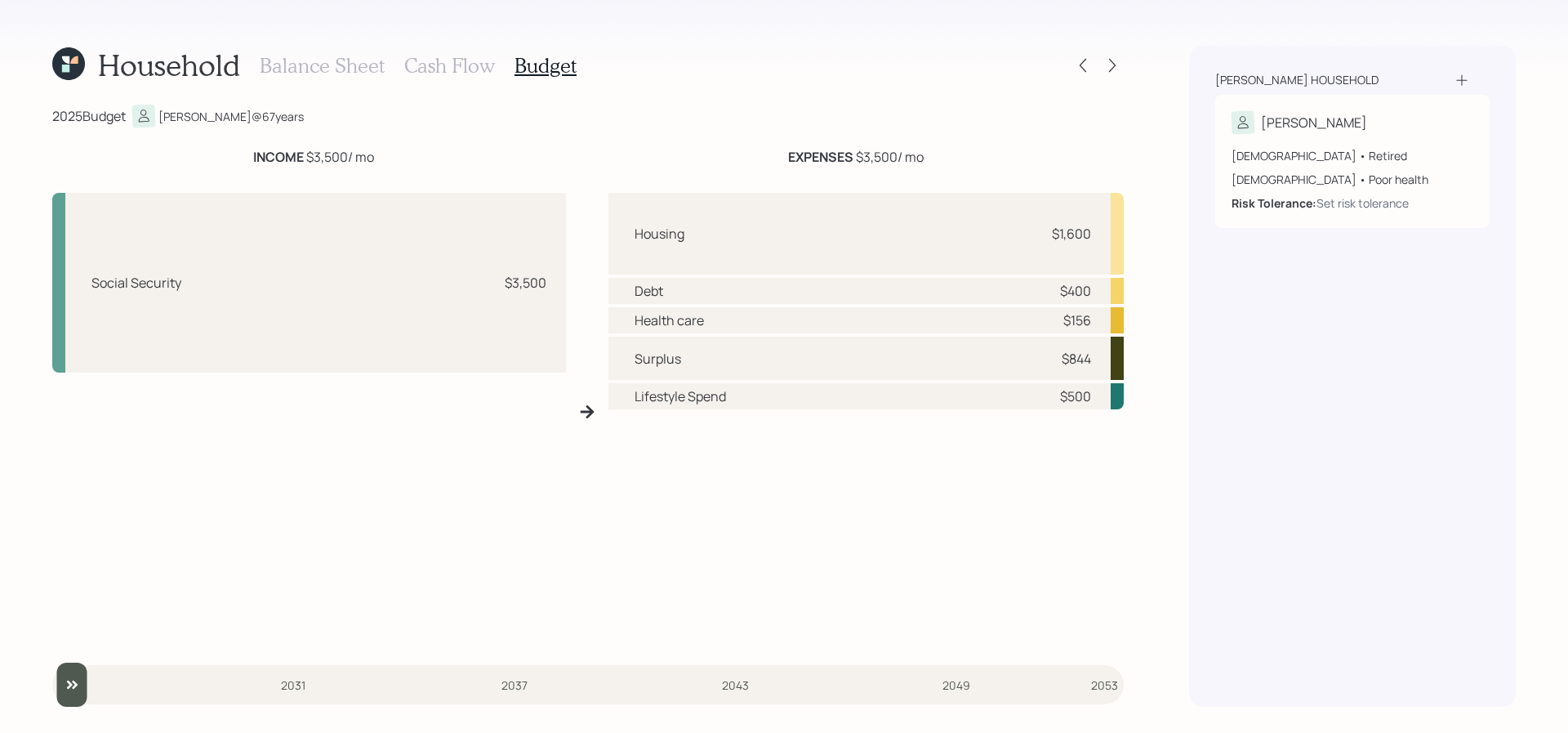
click at [446, 74] on h3 "Cash Flow" at bounding box center [449, 66] width 91 height 24
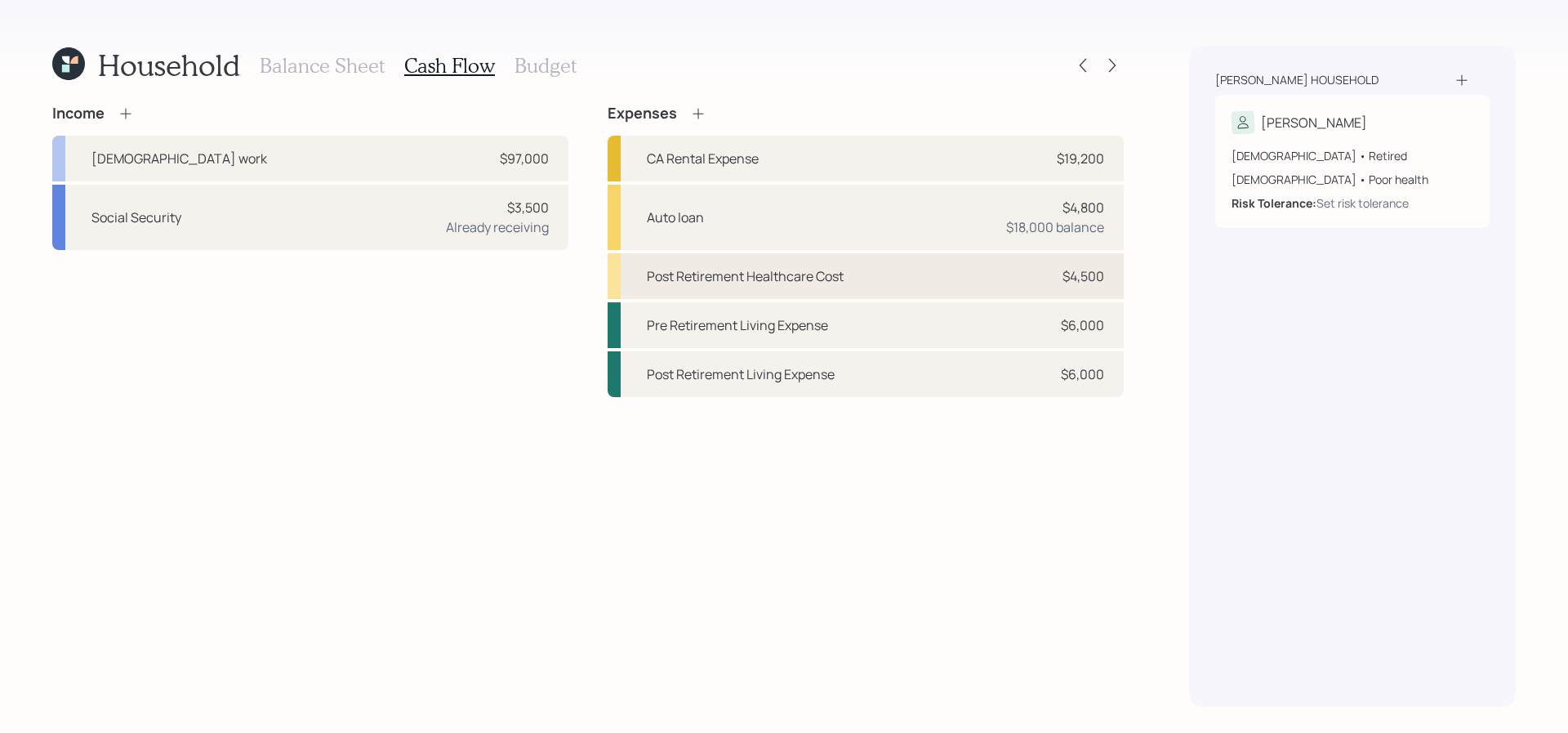
click at [781, 295] on div "Post Retirement Healthcare Cost $4,500" at bounding box center [866, 276] width 516 height 46
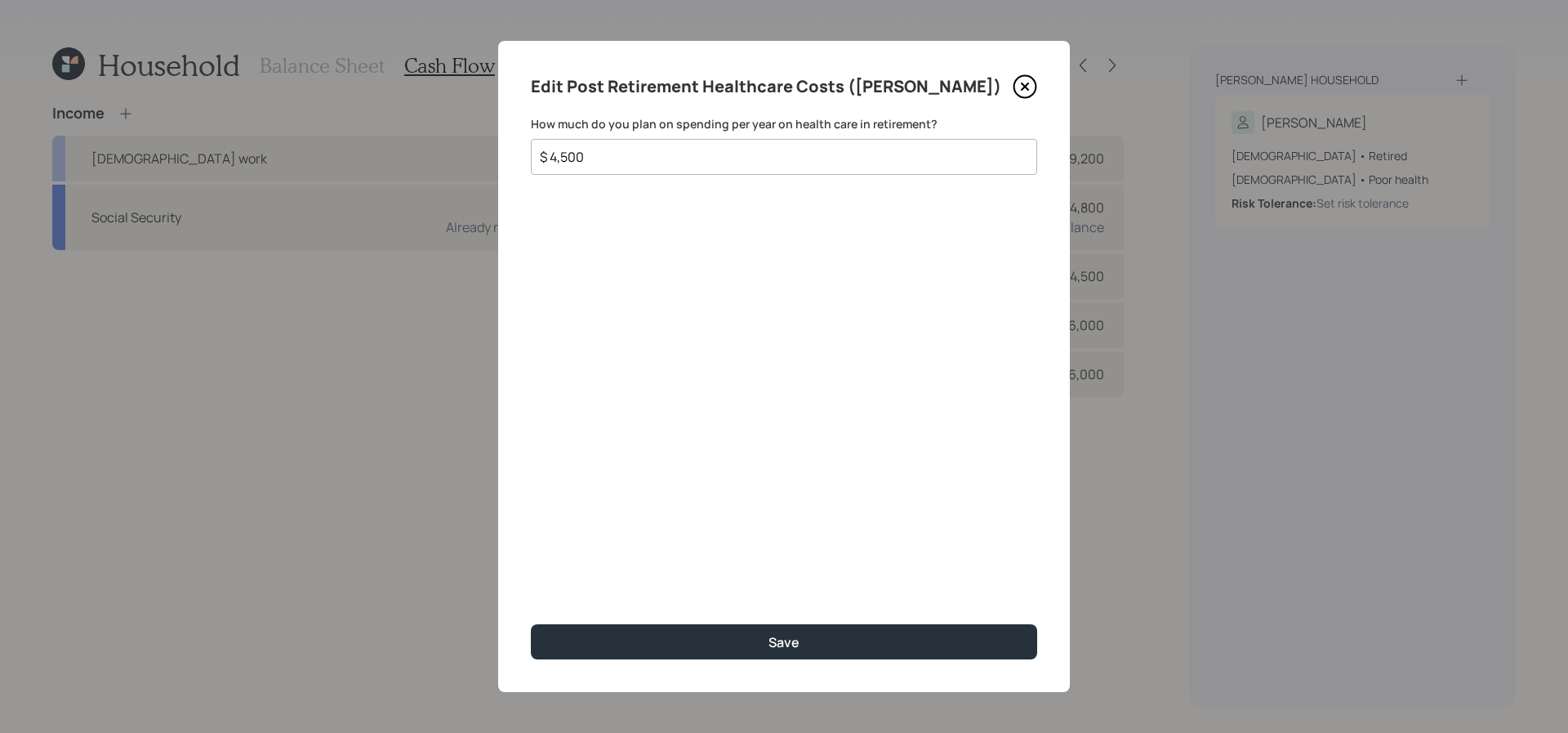
drag, startPoint x: 616, startPoint y: 153, endPoint x: 381, endPoint y: 135, distance: 235.7
click at [381, 135] on div "Edit Post Retirement Healthcare Costs (Michael) How much do you plan on spendin…" at bounding box center [784, 366] width 1568 height 733
type input "$ 6,000"
click at [531, 624] on button "Save" at bounding box center [784, 641] width 506 height 35
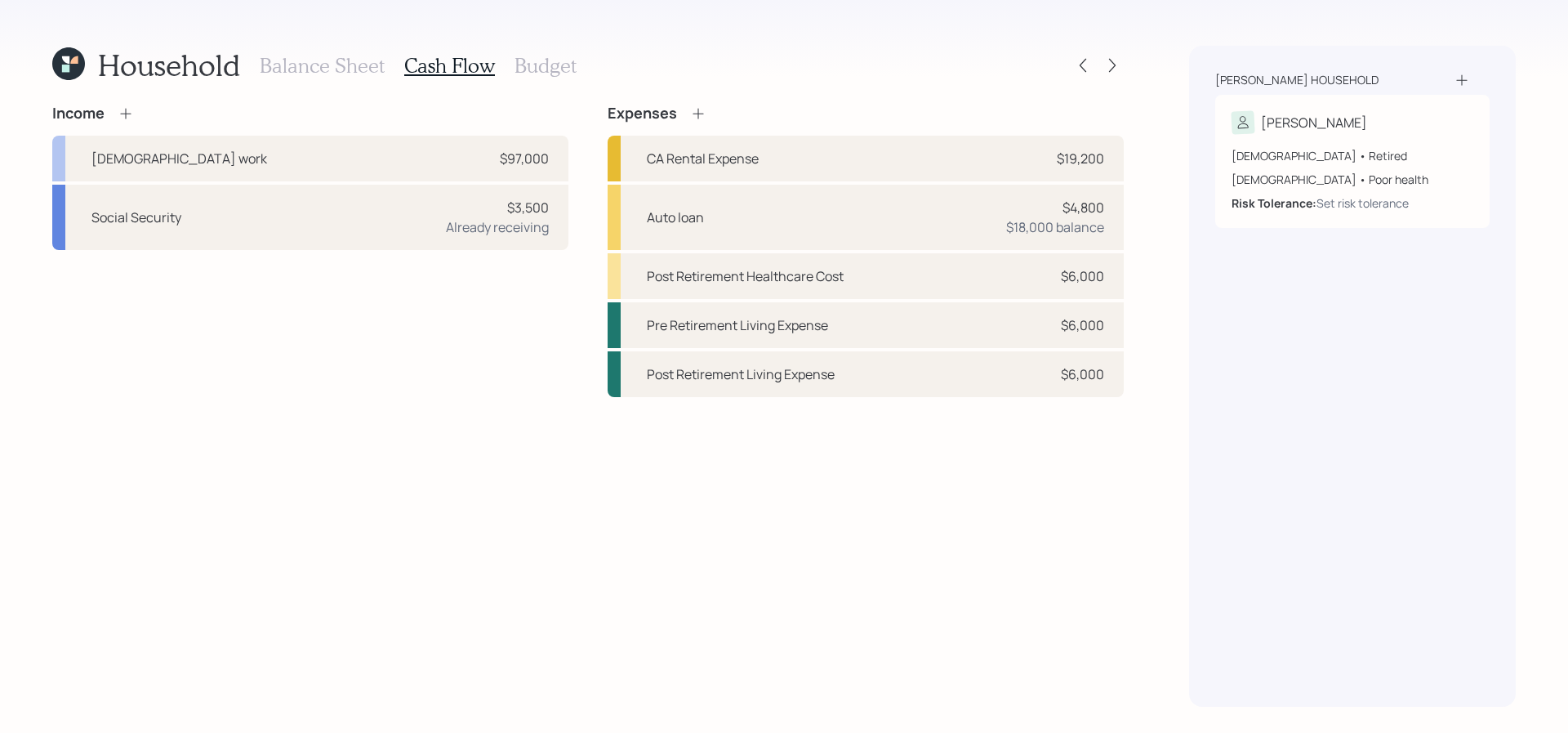
click at [549, 62] on h3 "Budget" at bounding box center [546, 66] width 62 height 24
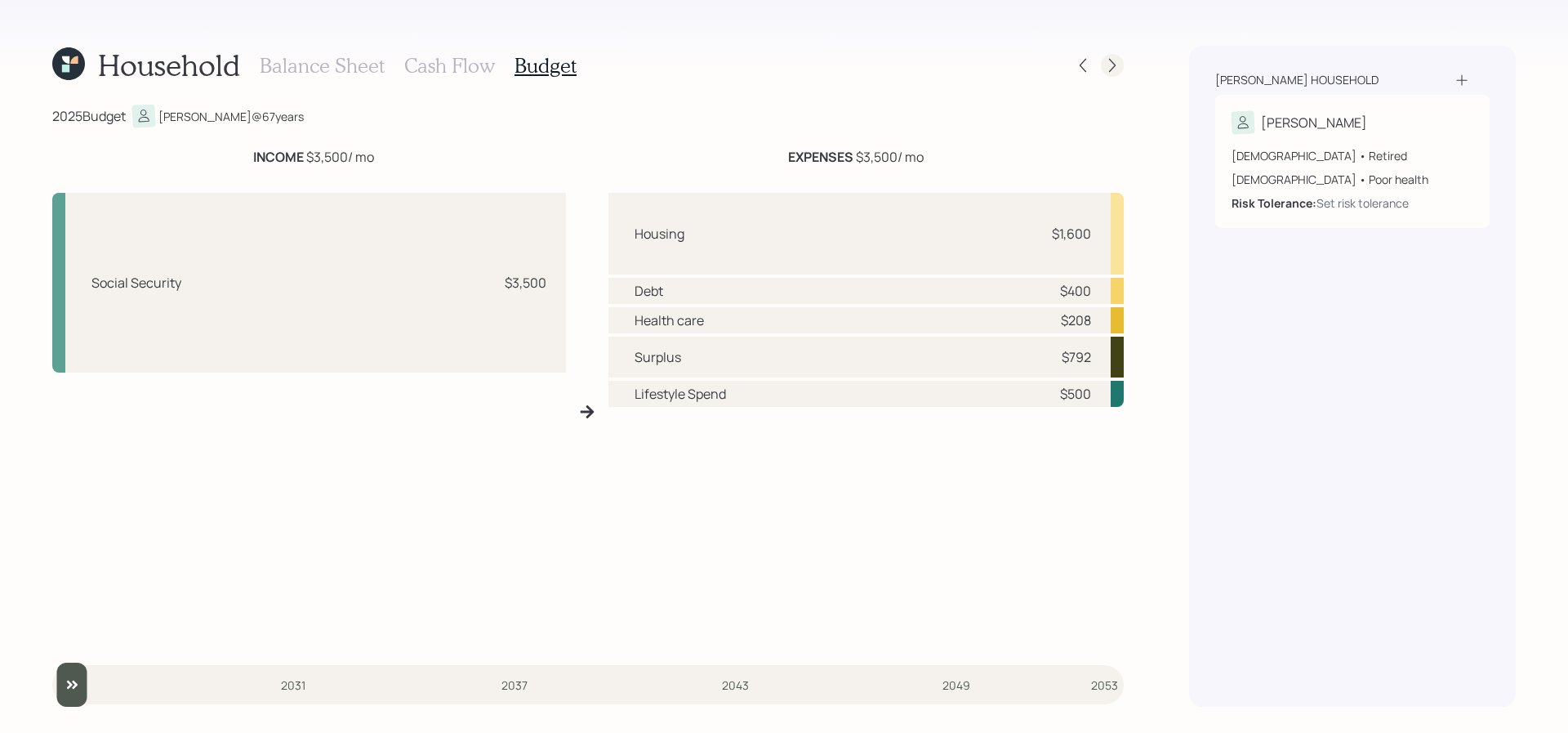
click at [1110, 61] on icon at bounding box center [1111, 65] width 6 height 14
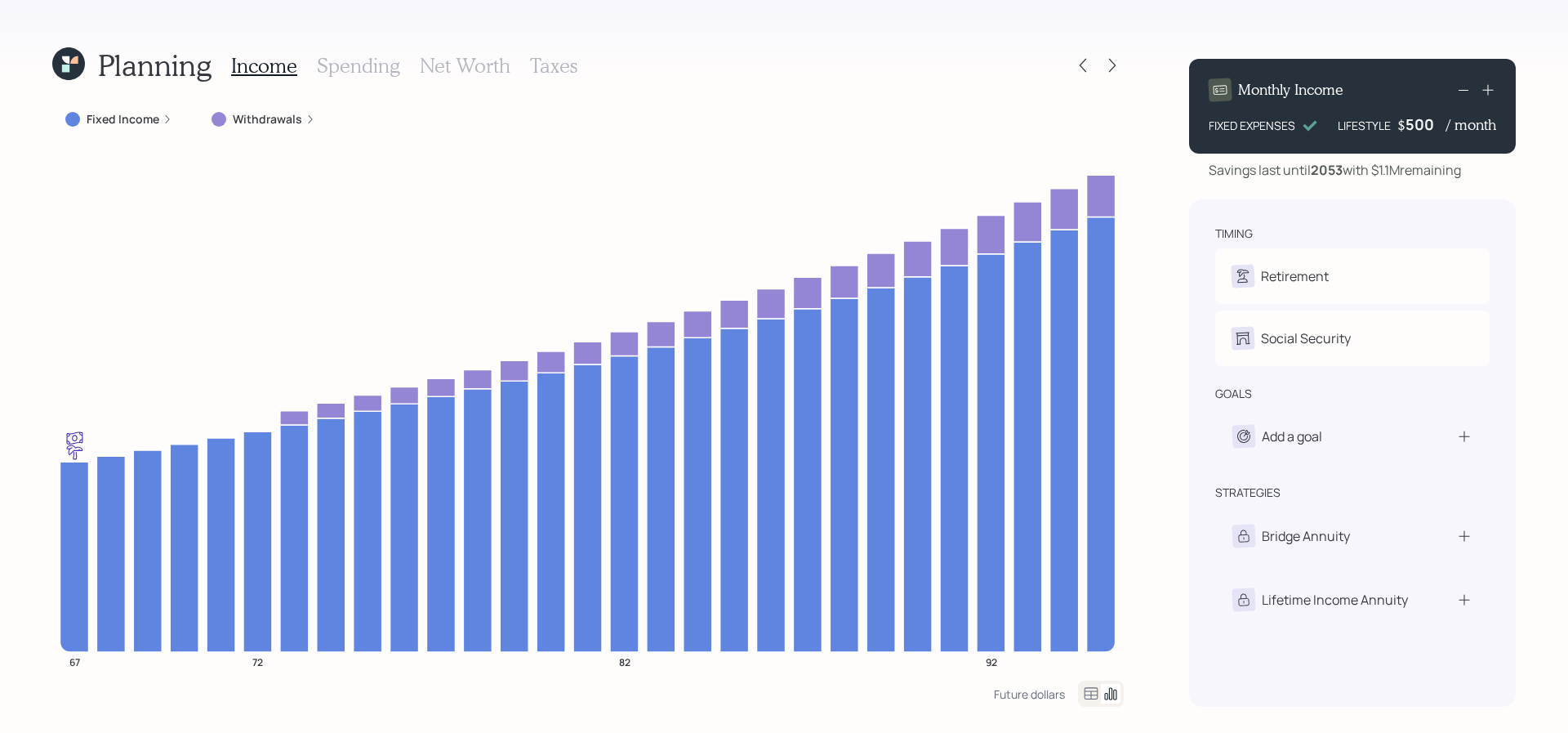
click at [116, 122] on label "Fixed Income" at bounding box center [122, 119] width 72 height 17
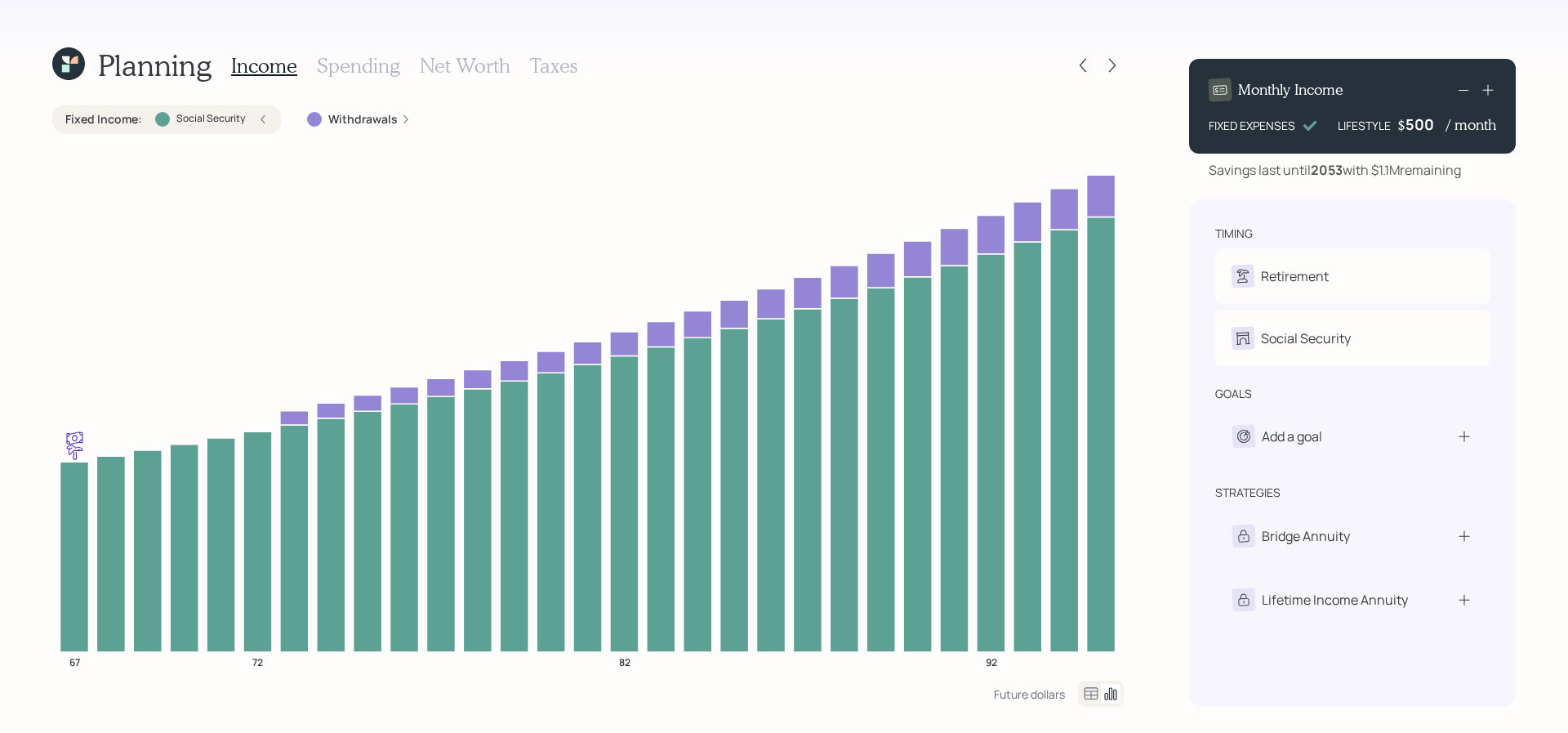
click at [116, 121] on label "Fixed Income :" at bounding box center [104, 119] width 77 height 17
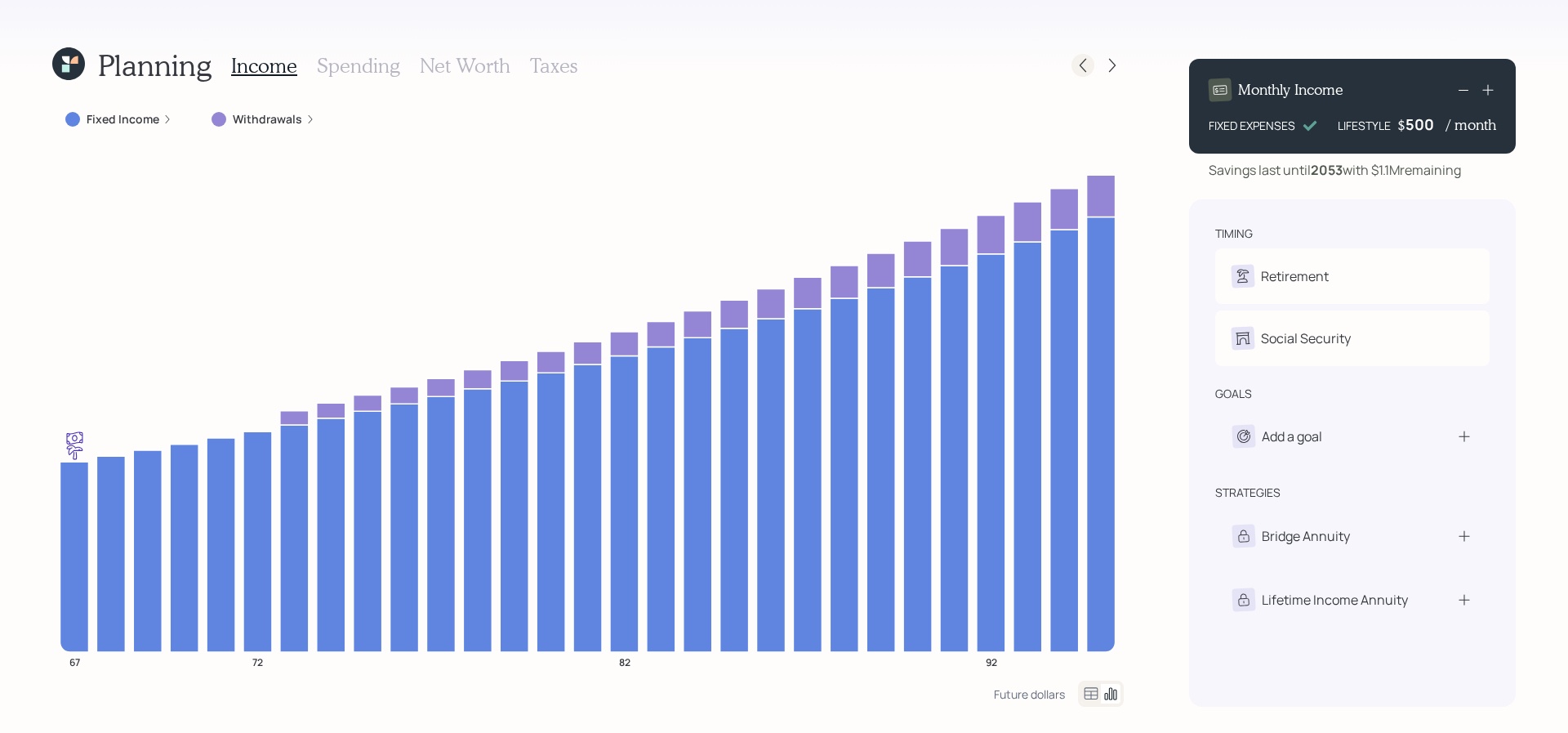
click at [1083, 60] on icon at bounding box center [1083, 65] width 17 height 17
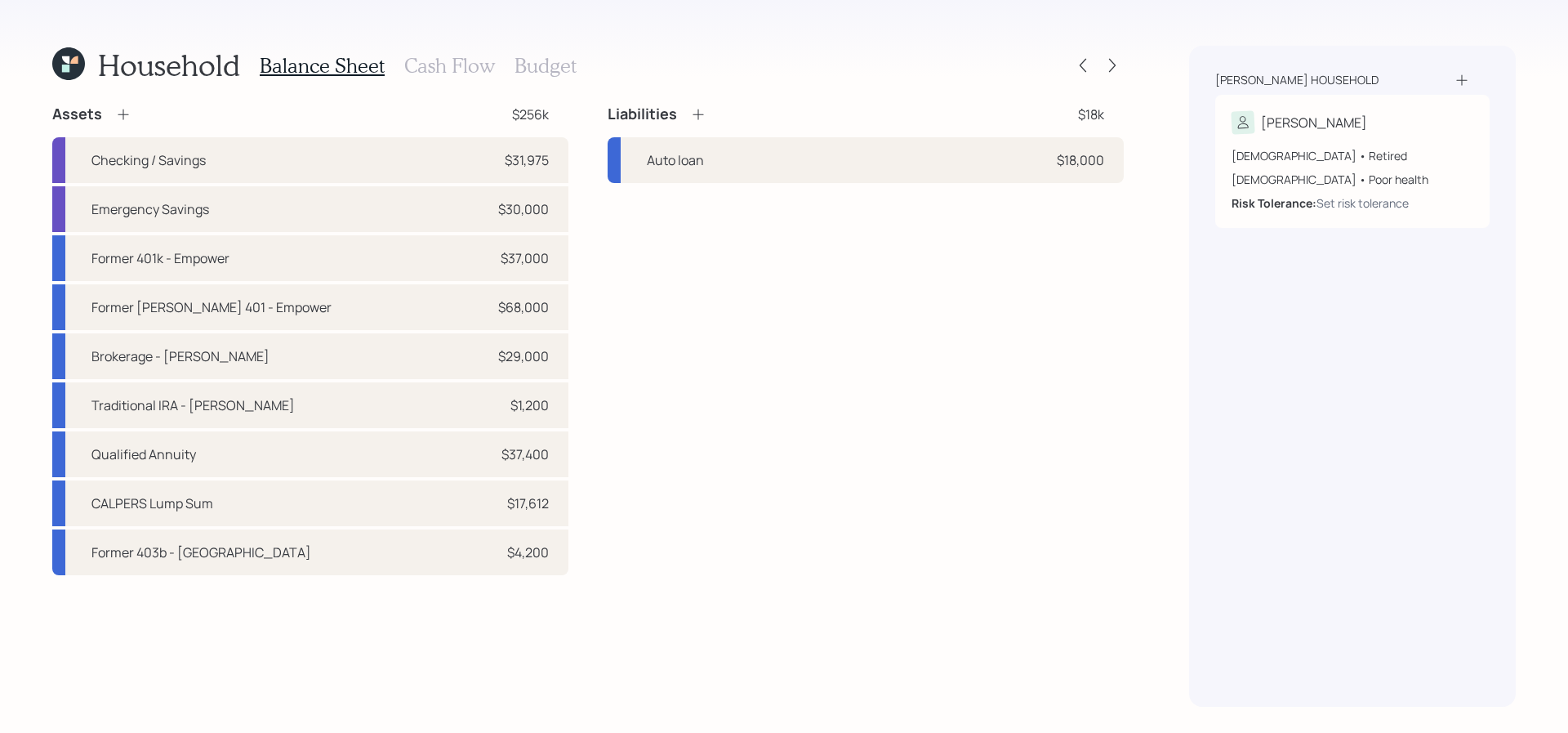
click at [477, 72] on h3 "Cash Flow" at bounding box center [449, 66] width 91 height 24
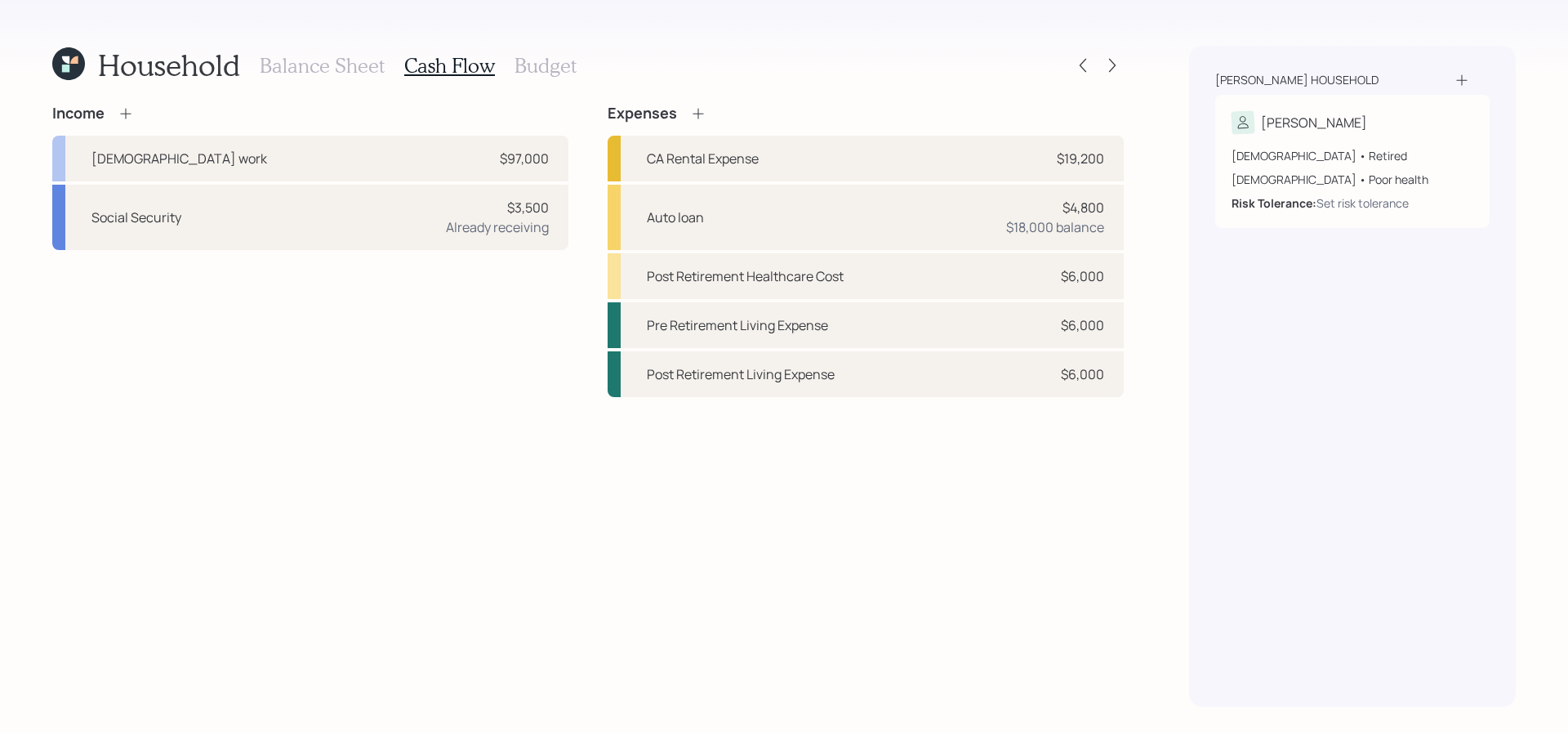
click at [124, 116] on icon at bounding box center [126, 114] width 17 height 17
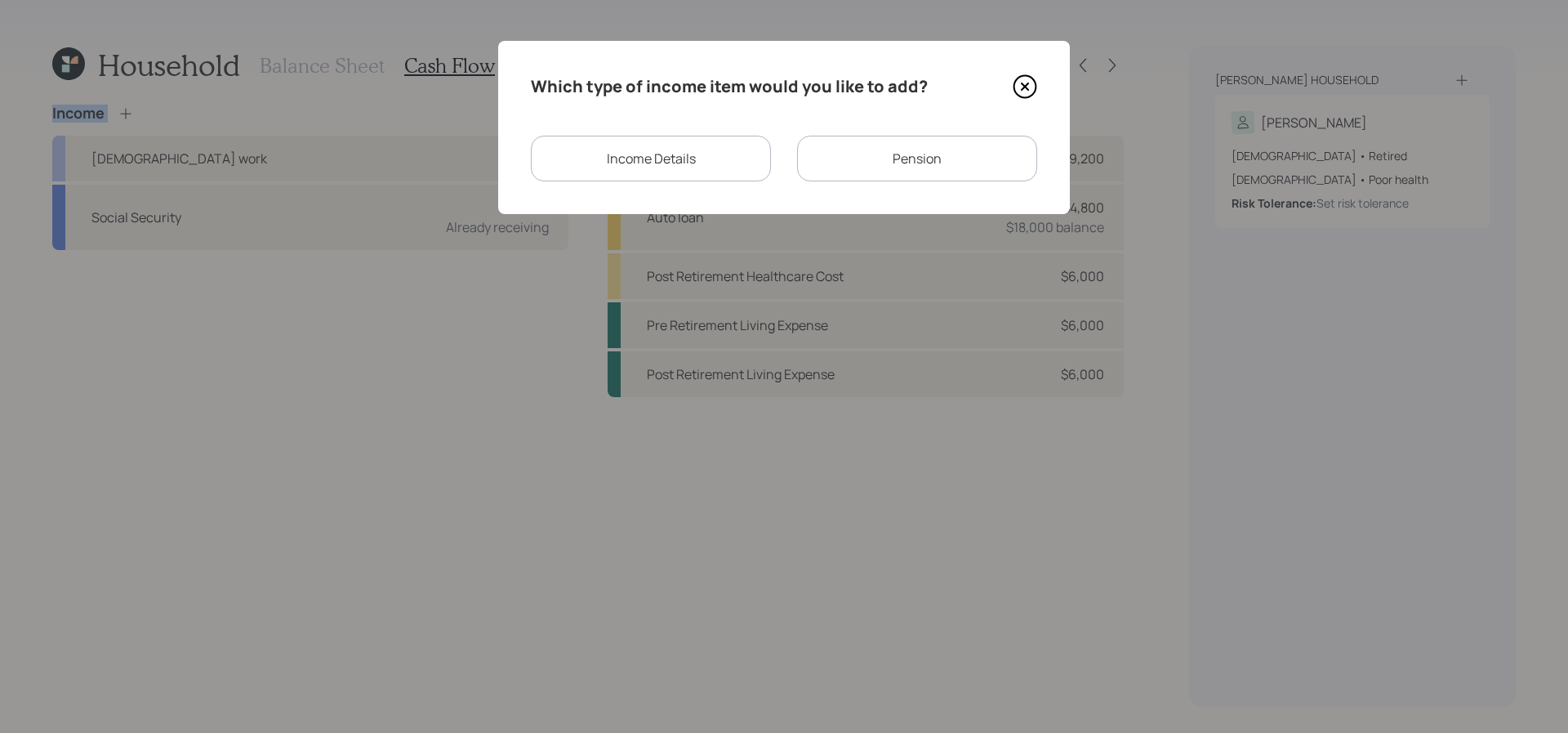
click at [687, 149] on div "Income Details" at bounding box center [651, 159] width 240 height 46
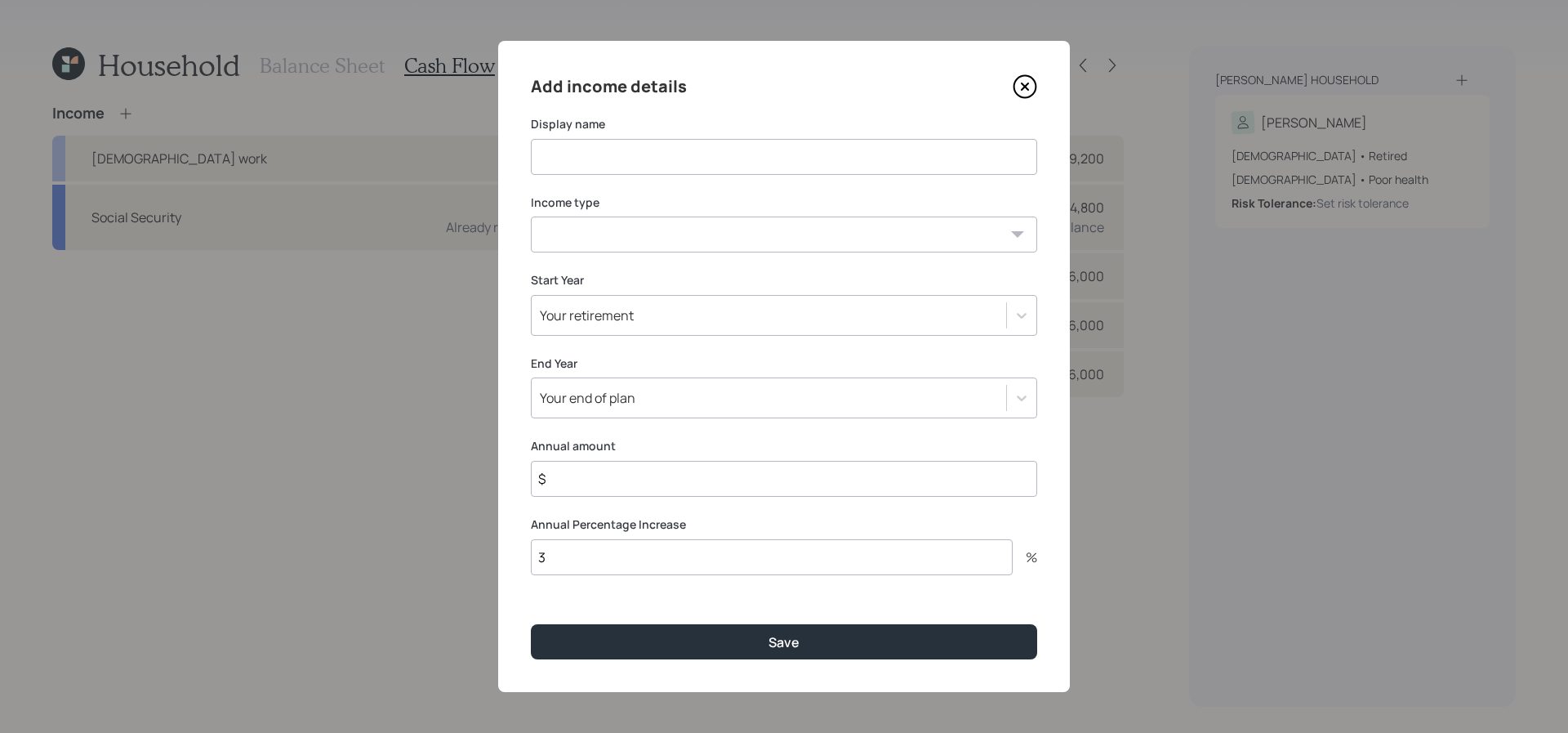
click at [685, 150] on input at bounding box center [784, 156] width 506 height 36
type input "Full-time work 2025"
click at [693, 258] on div "Add income details Display name Full-time work 2025 Income type Full-time work …" at bounding box center [783, 367] width 571 height 651
click at [697, 237] on select "Full-time work Part-time work Self employment Other" at bounding box center [784, 234] width 506 height 36
select select "salary"
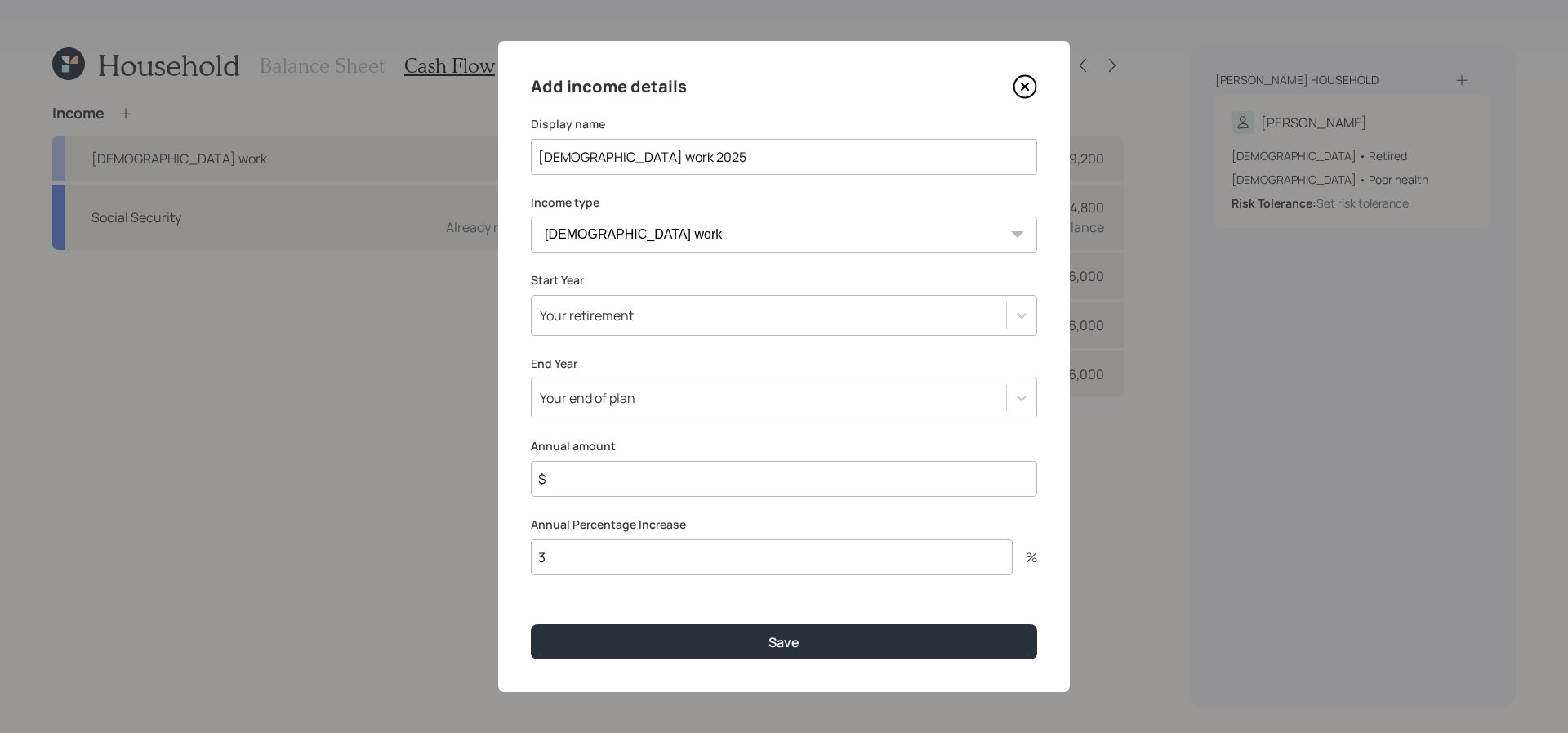
click at [531, 217] on select "Full-time work Part-time work Self employment Other" at bounding box center [784, 234] width 506 height 36
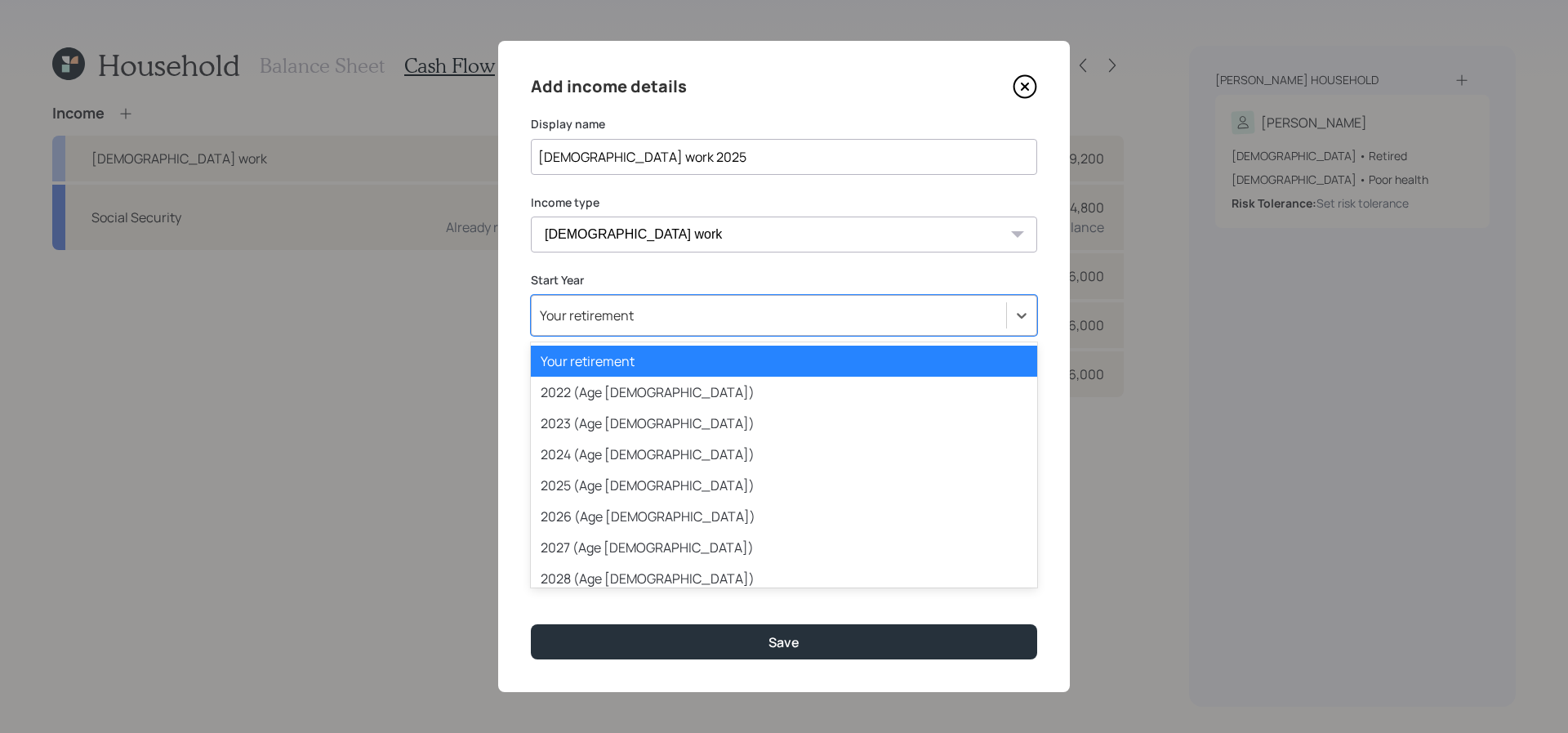
click at [616, 302] on div "Your retirement" at bounding box center [768, 316] width 474 height 28
click at [713, 479] on div "2025 (Age 67)" at bounding box center [784, 485] width 506 height 31
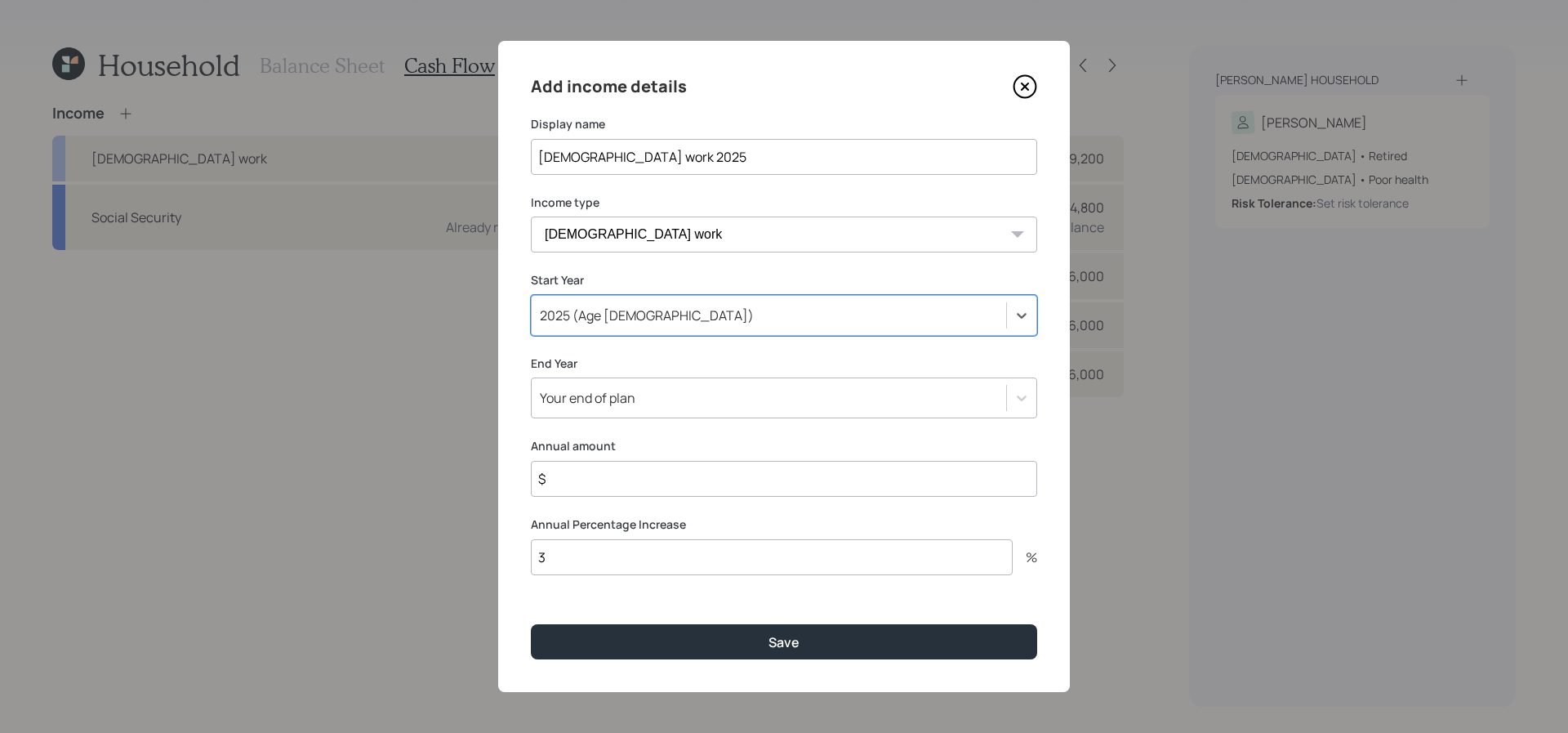
click at [687, 407] on div "Your end of plan" at bounding box center [768, 398] width 474 height 28
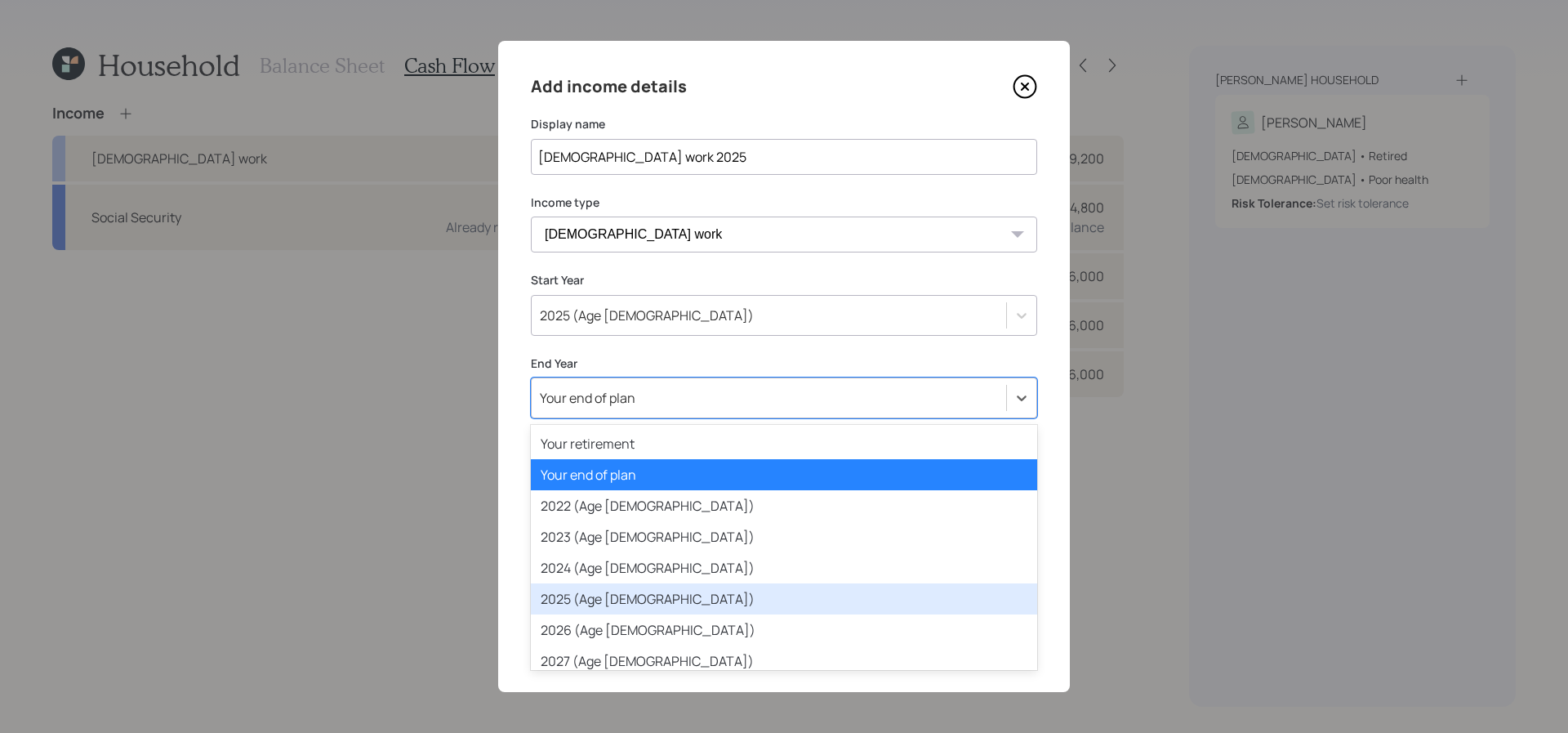
click at [705, 602] on div "2025 (Age 67)" at bounding box center [784, 599] width 506 height 31
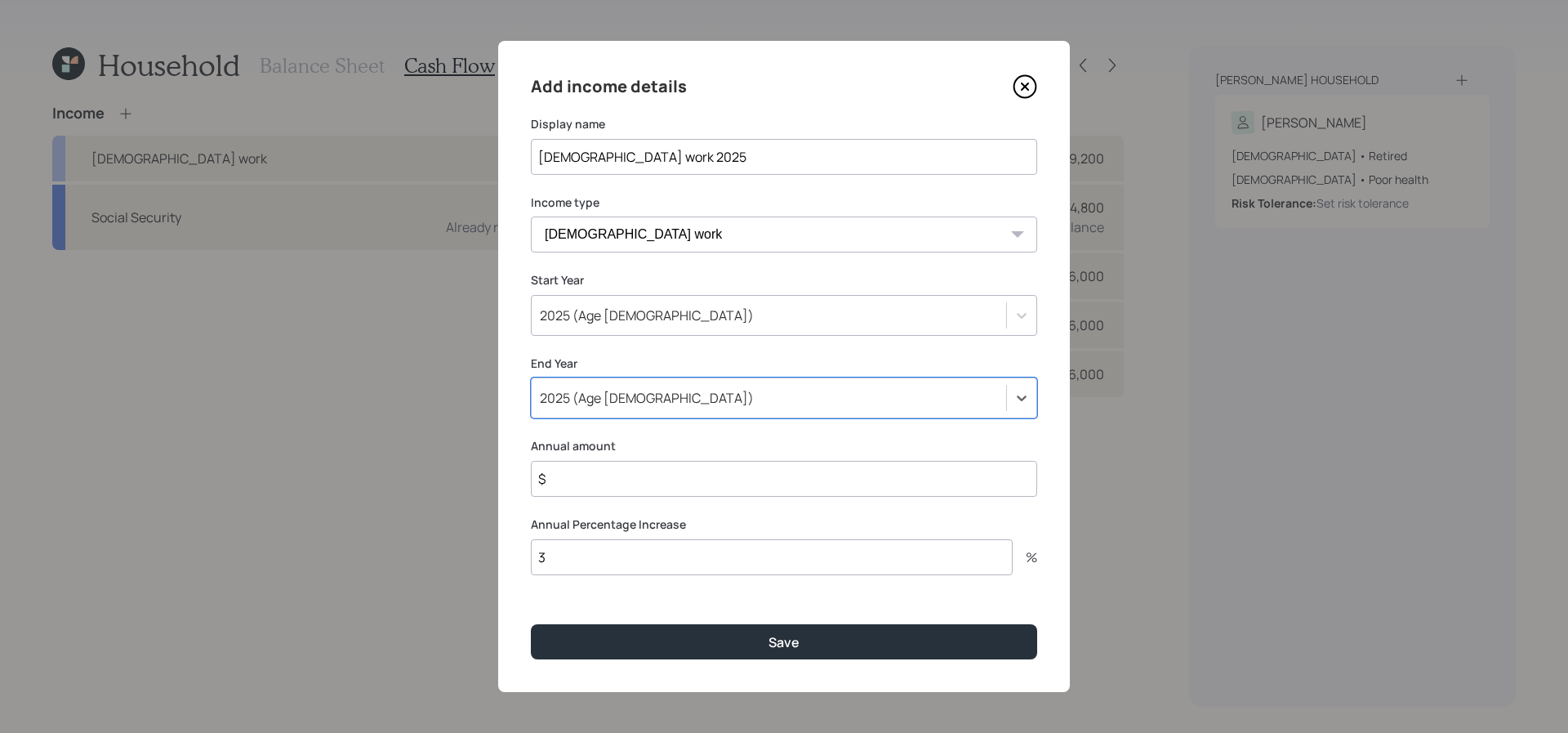
click at [683, 491] on input "$" at bounding box center [784, 478] width 506 height 36
type input "$ 56,583"
click at [649, 587] on div "Add income details Display name Full-time work 2025 Income type Full-time work …" at bounding box center [783, 367] width 571 height 651
click at [649, 571] on input "3" at bounding box center [771, 557] width 481 height 36
type input "0"
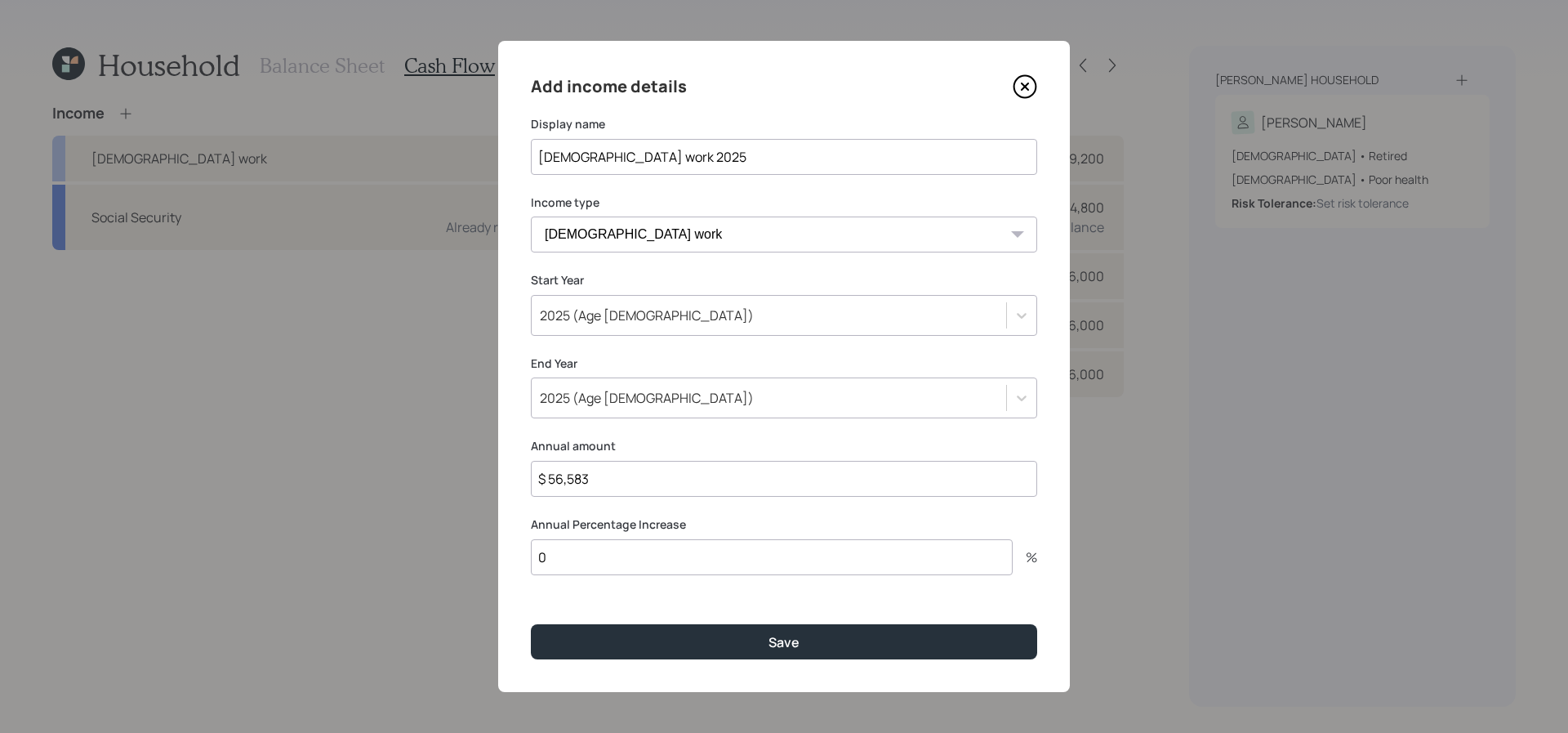
click at [531, 624] on button "Save" at bounding box center [784, 641] width 506 height 35
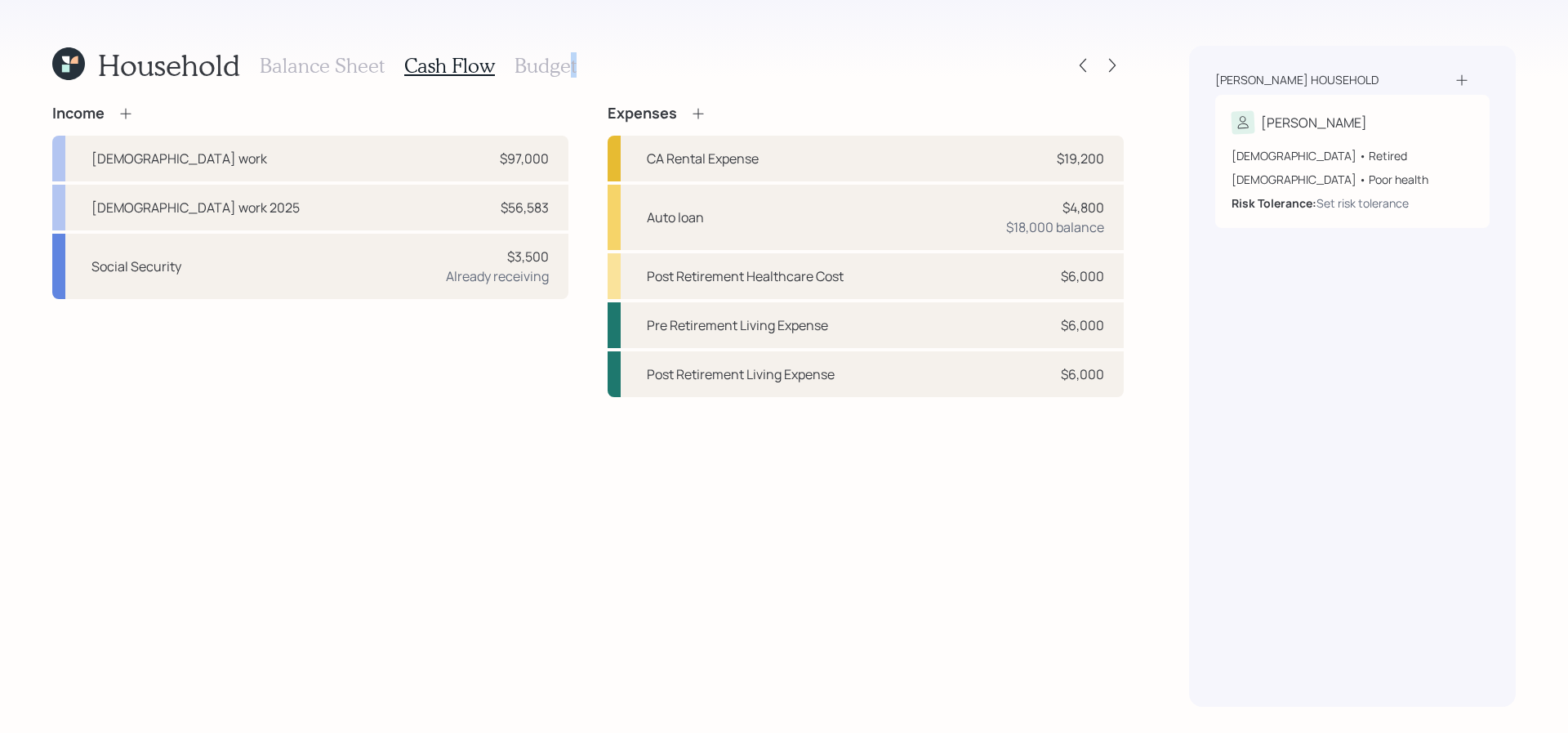
click at [570, 61] on h3 "Budget" at bounding box center [546, 66] width 62 height 24
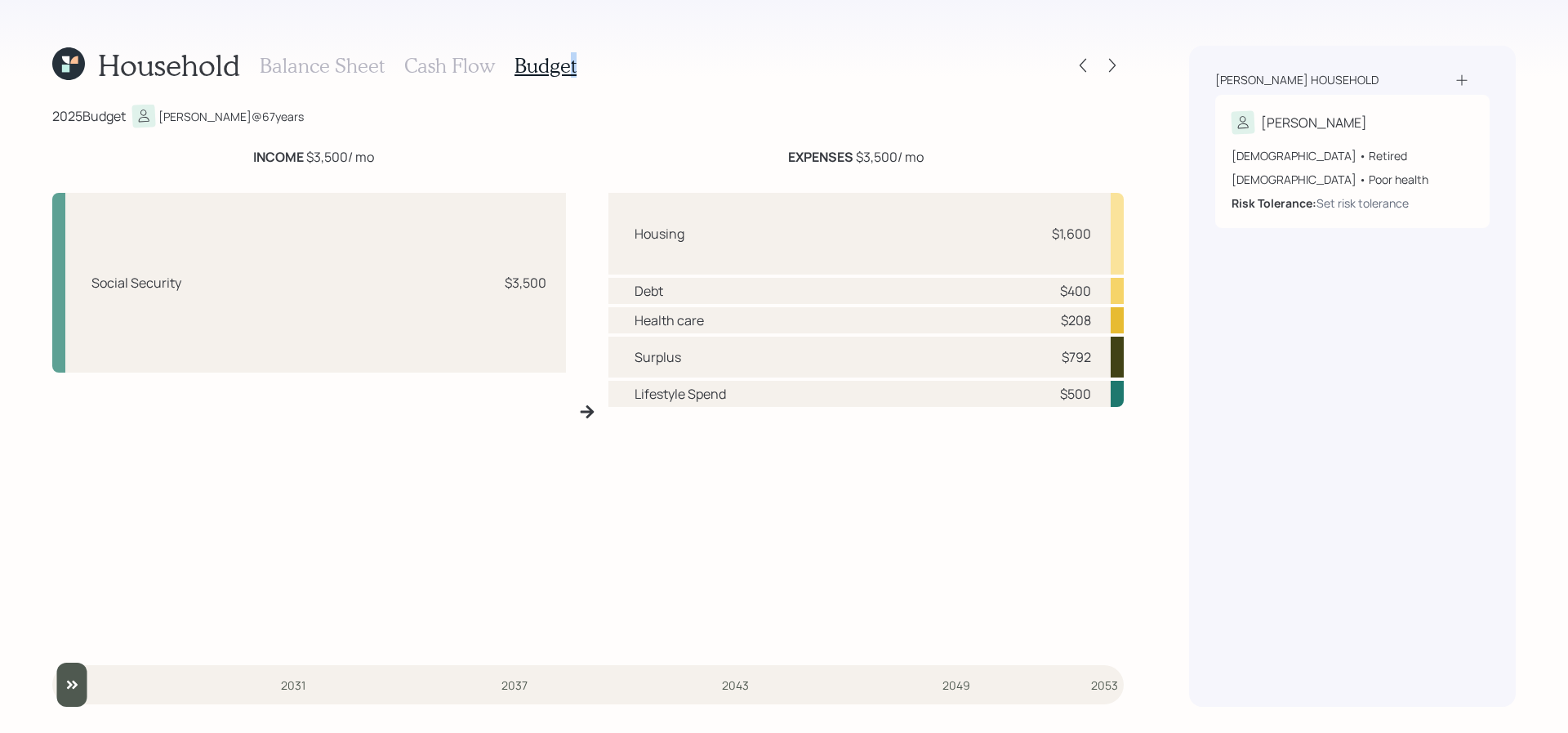
click at [579, 69] on div "Household Balance Sheet Cash Flow Budget" at bounding box center [588, 65] width 1072 height 39
click at [547, 68] on h3 "Budget" at bounding box center [546, 66] width 62 height 24
click at [1109, 64] on icon at bounding box center [1112, 65] width 17 height 17
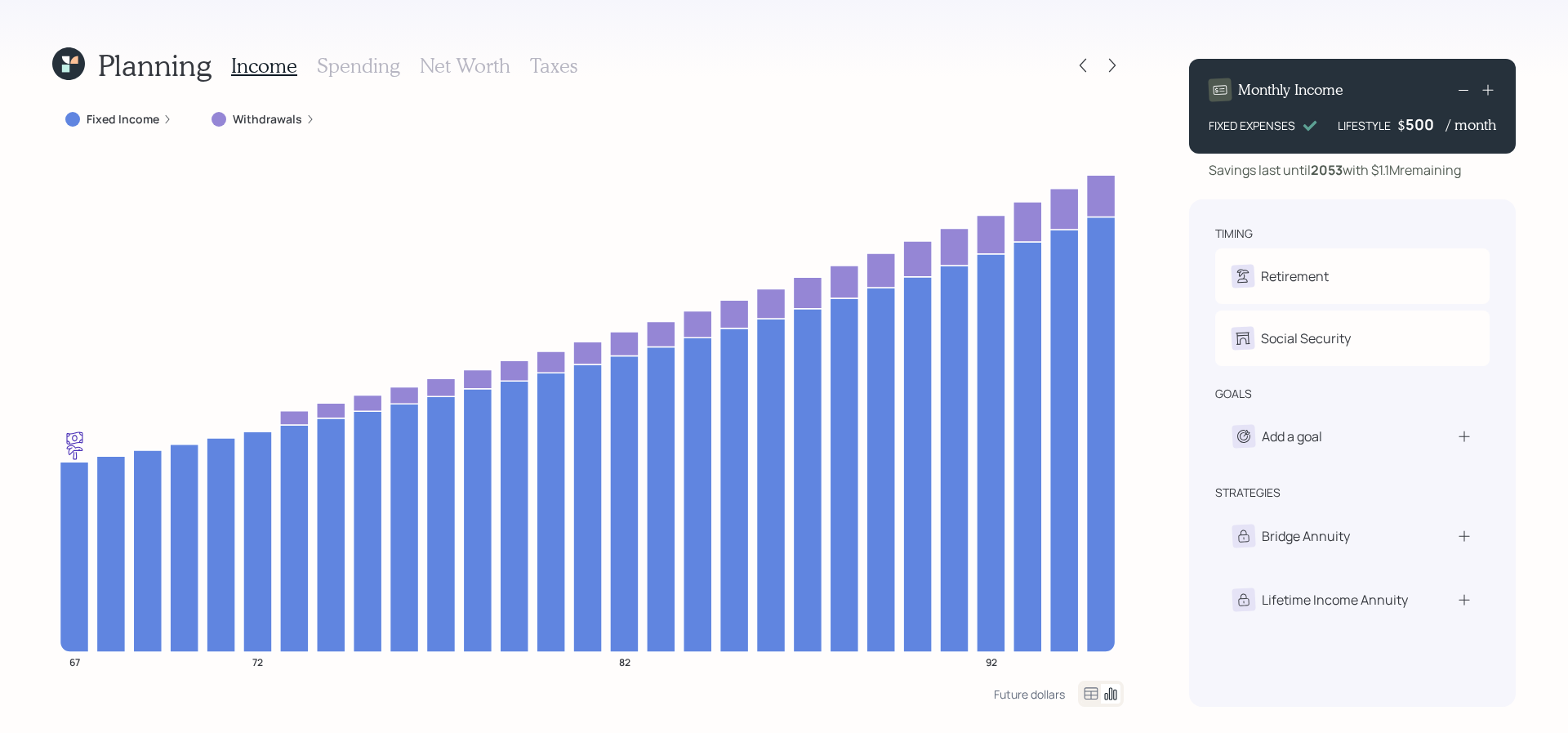
click at [410, 48] on div "Income Spending Net Worth Taxes" at bounding box center [404, 65] width 347 height 39
click at [1081, 70] on icon at bounding box center [1083, 65] width 17 height 17
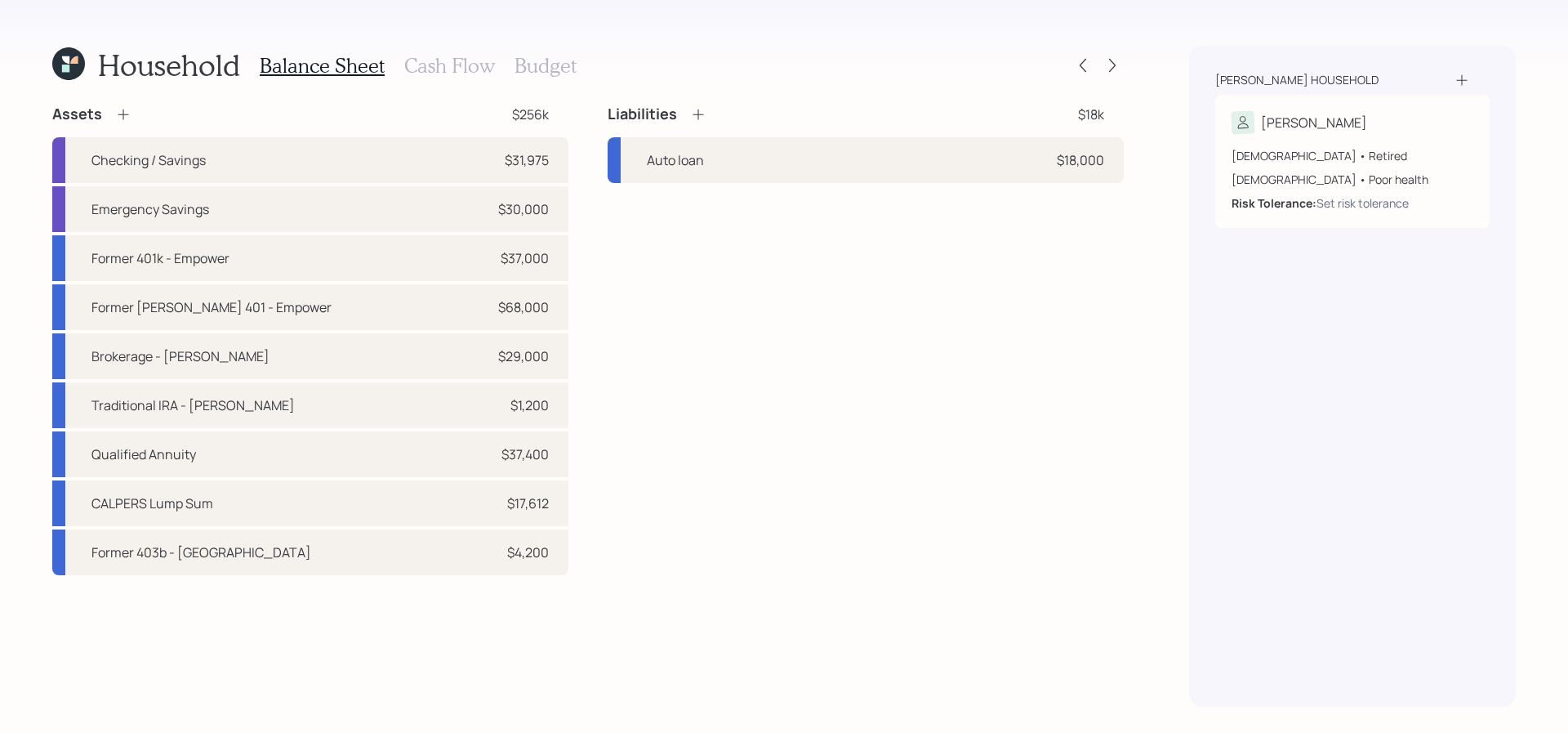
click at [441, 71] on h3 "Cash Flow" at bounding box center [449, 66] width 91 height 24
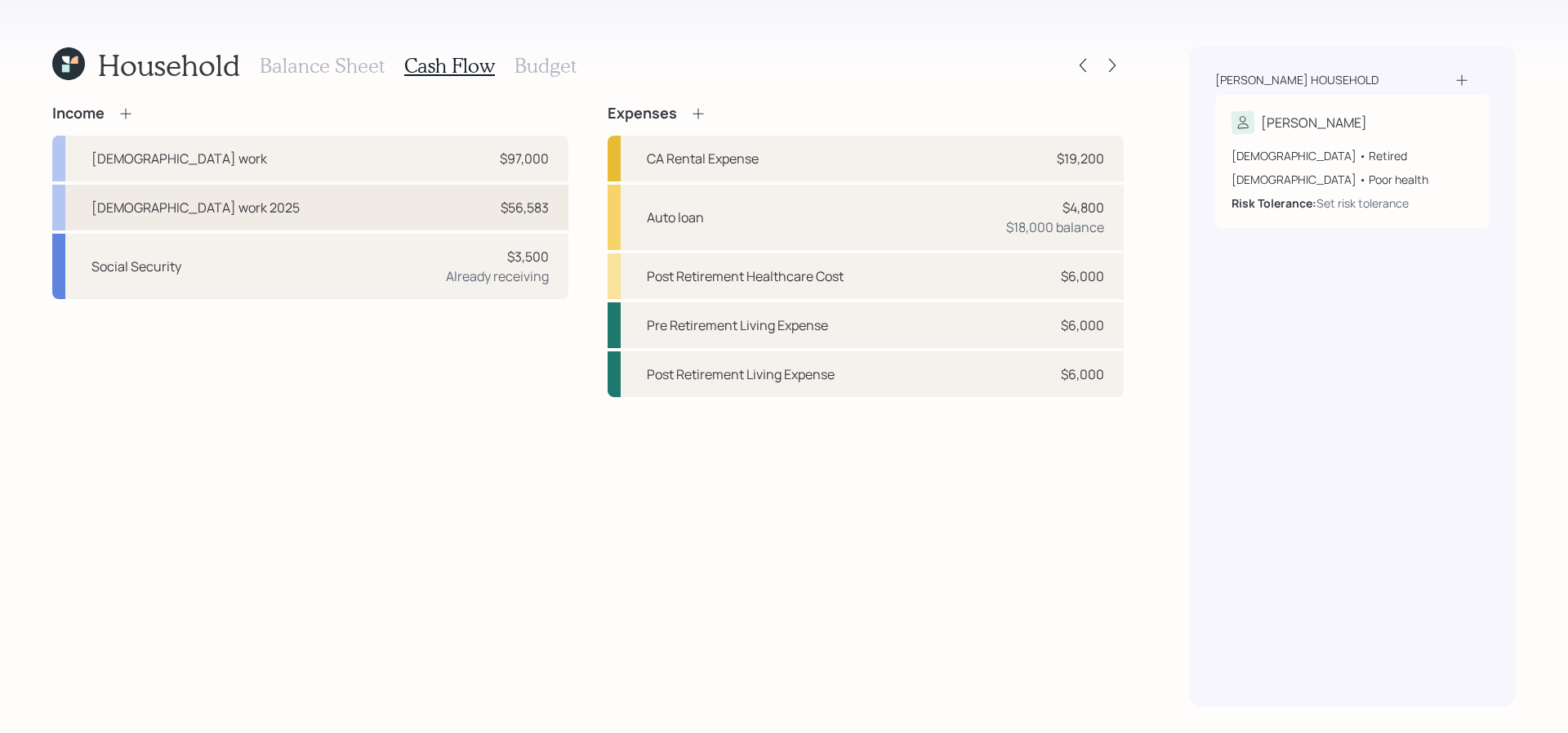
click at [315, 206] on div "Full-time work 2025 $56,583" at bounding box center [310, 207] width 516 height 46
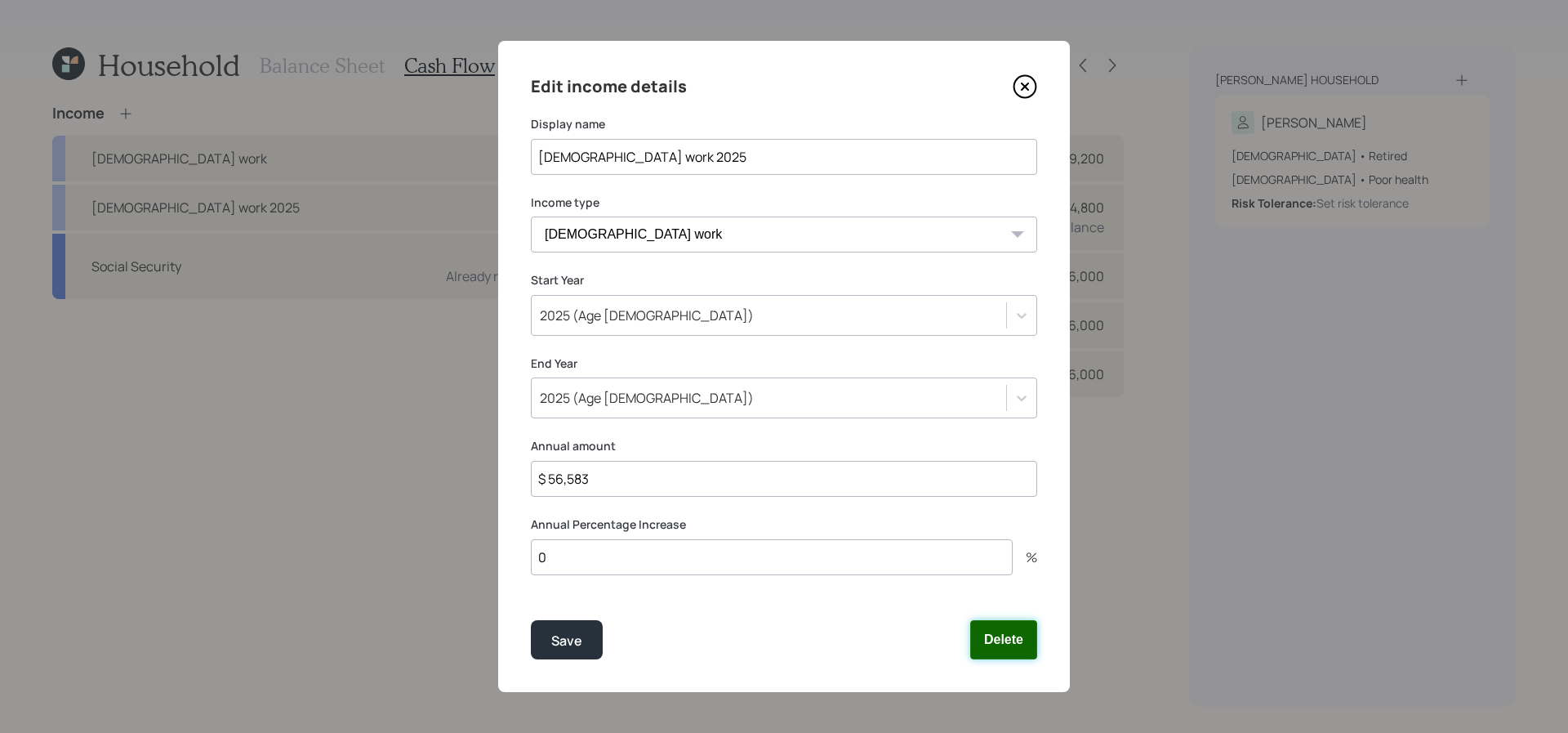
click at [999, 642] on button "Delete" at bounding box center [1003, 639] width 67 height 39
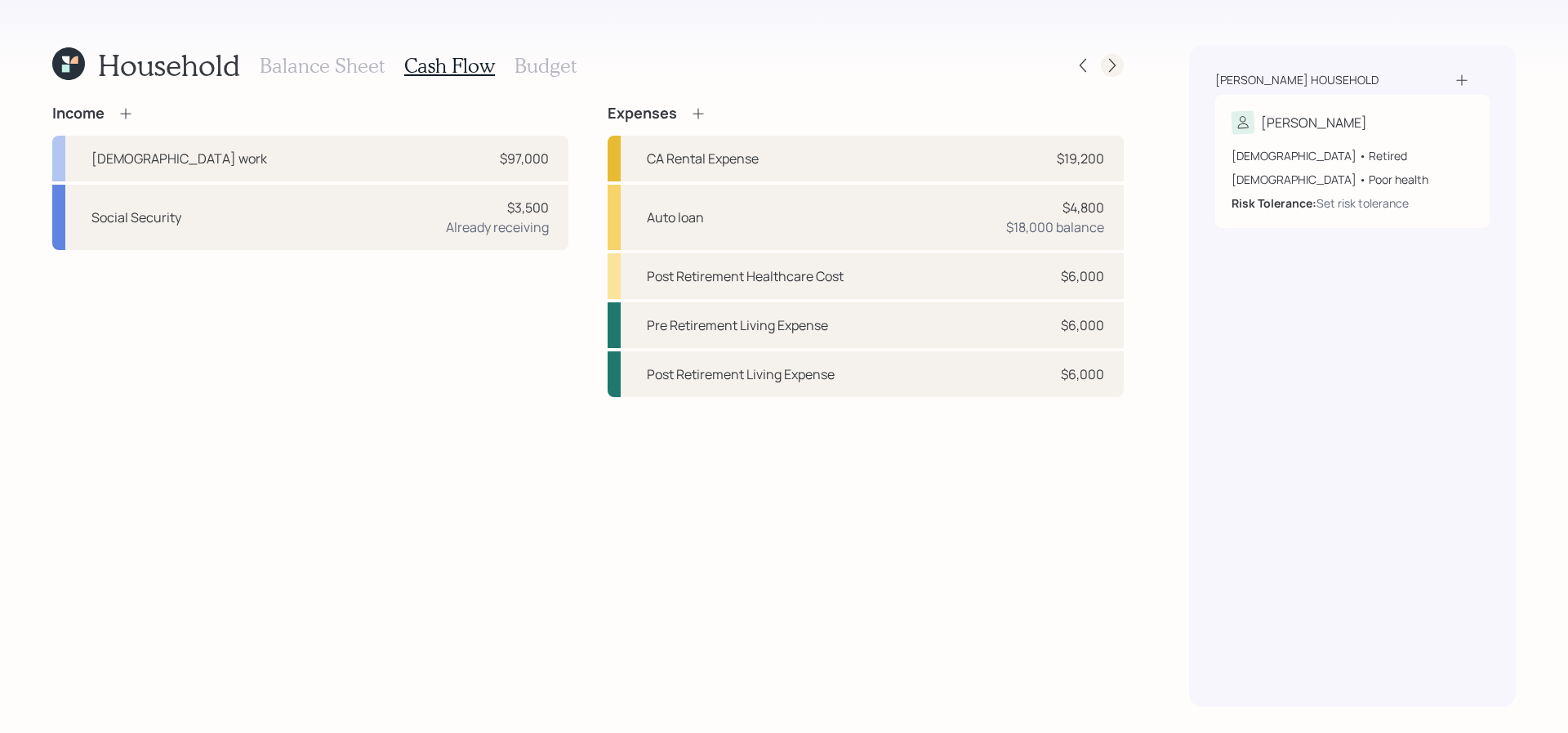
click at [1119, 57] on icon at bounding box center [1112, 65] width 17 height 17
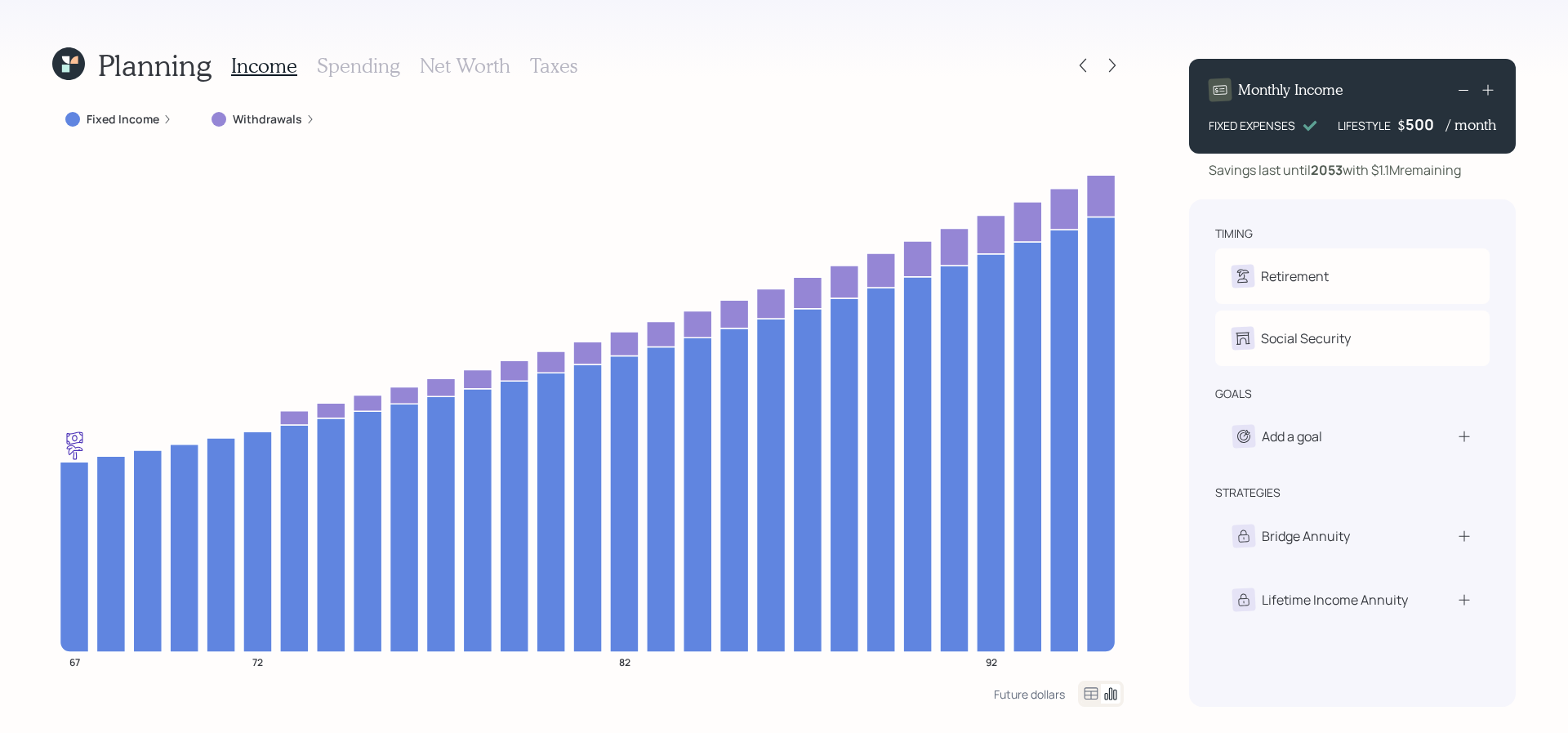
click at [124, 123] on label "Fixed Income" at bounding box center [122, 119] width 72 height 17
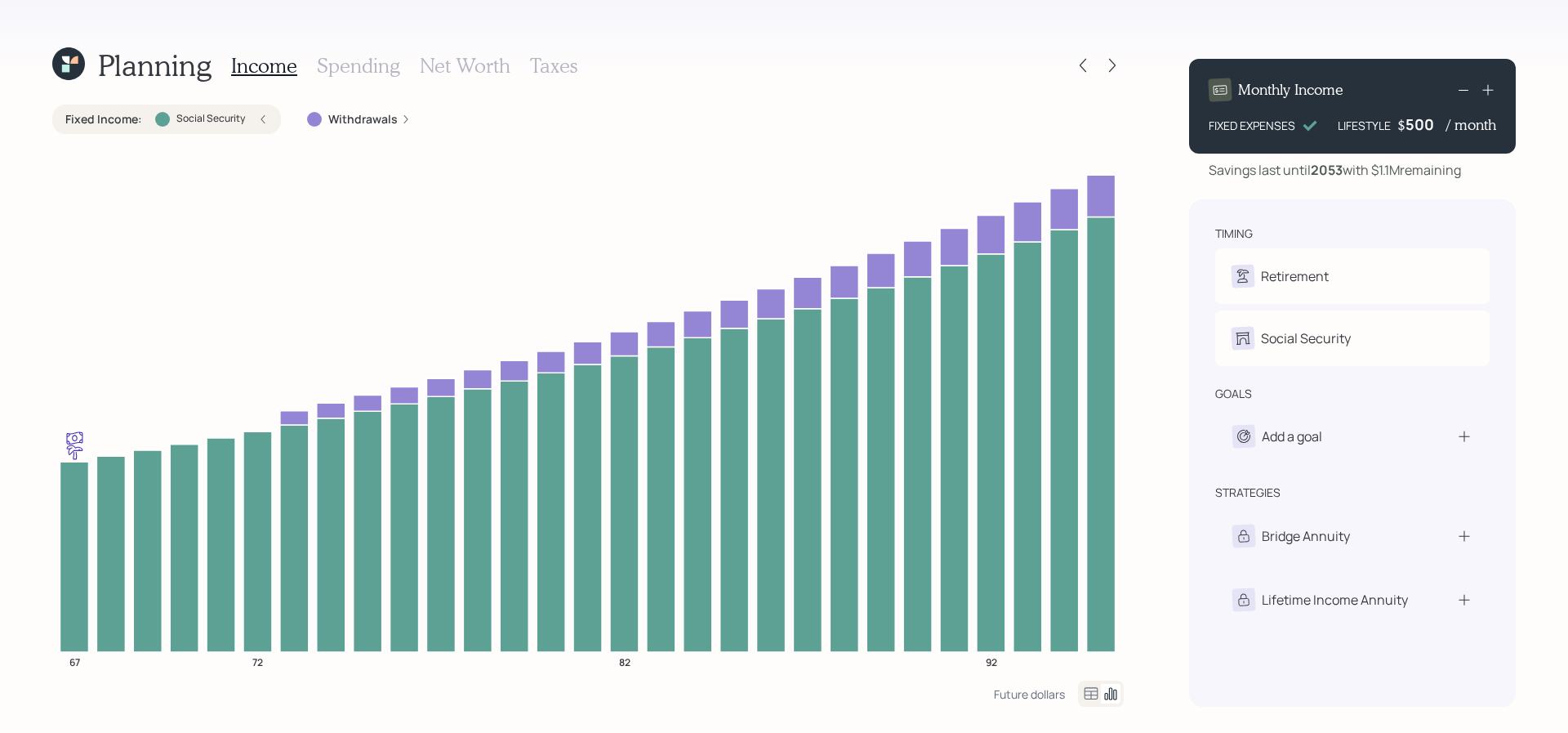
click at [233, 109] on div "Fixed Income : Social Security" at bounding box center [166, 119] width 228 height 29
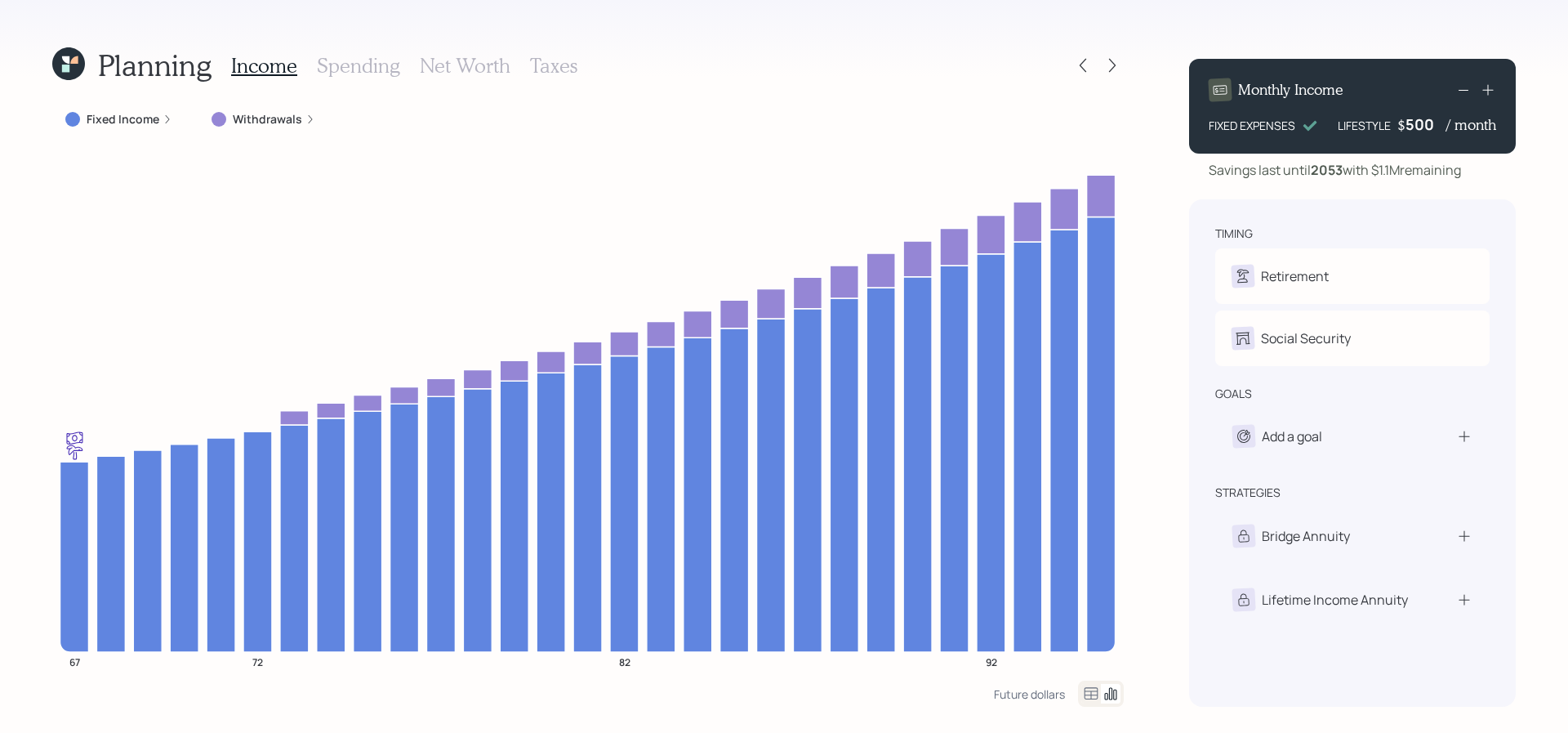
click at [368, 61] on h3 "Spending" at bounding box center [359, 66] width 83 height 24
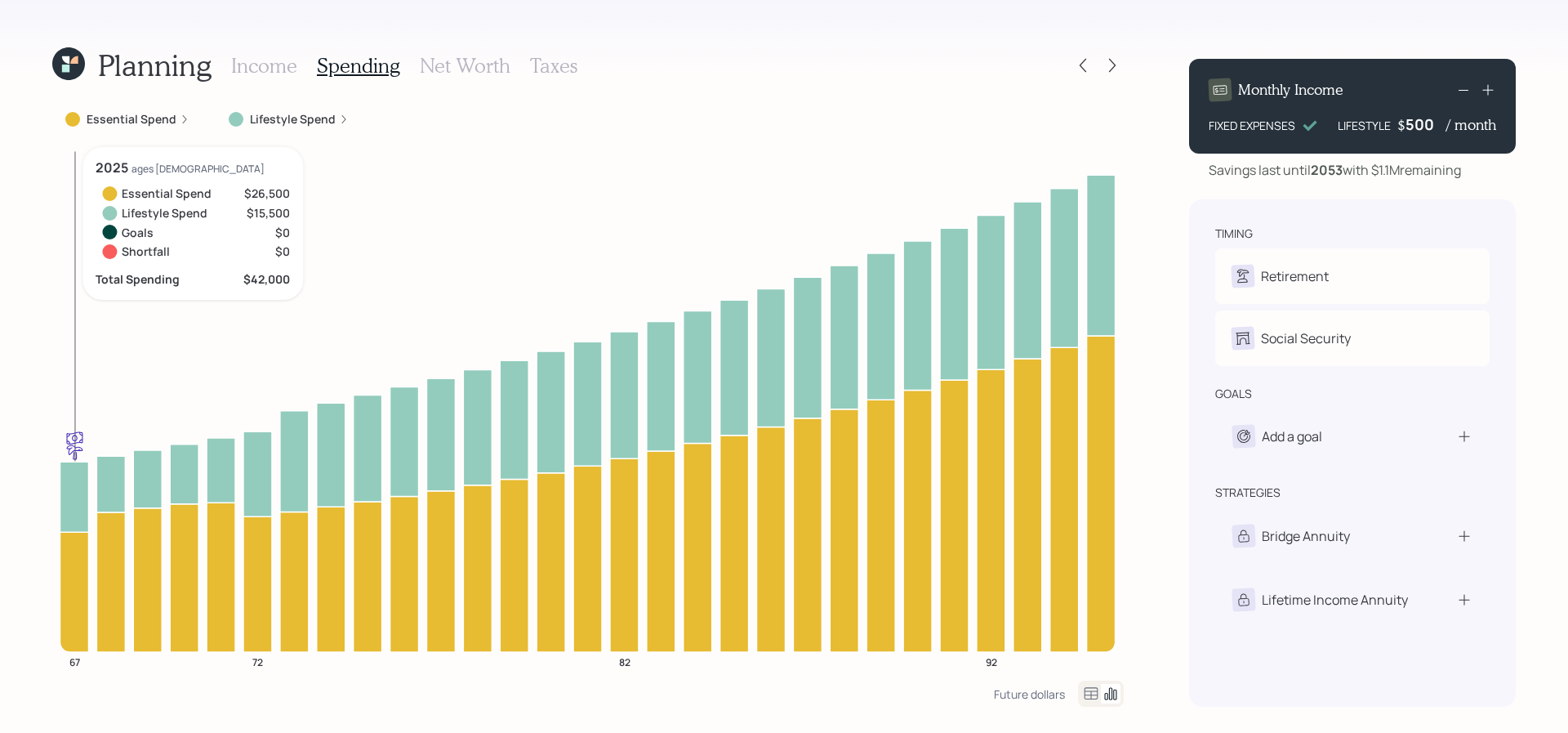
click at [89, 551] on icon "67 72 82 92" at bounding box center [588, 414] width 1072 height 534
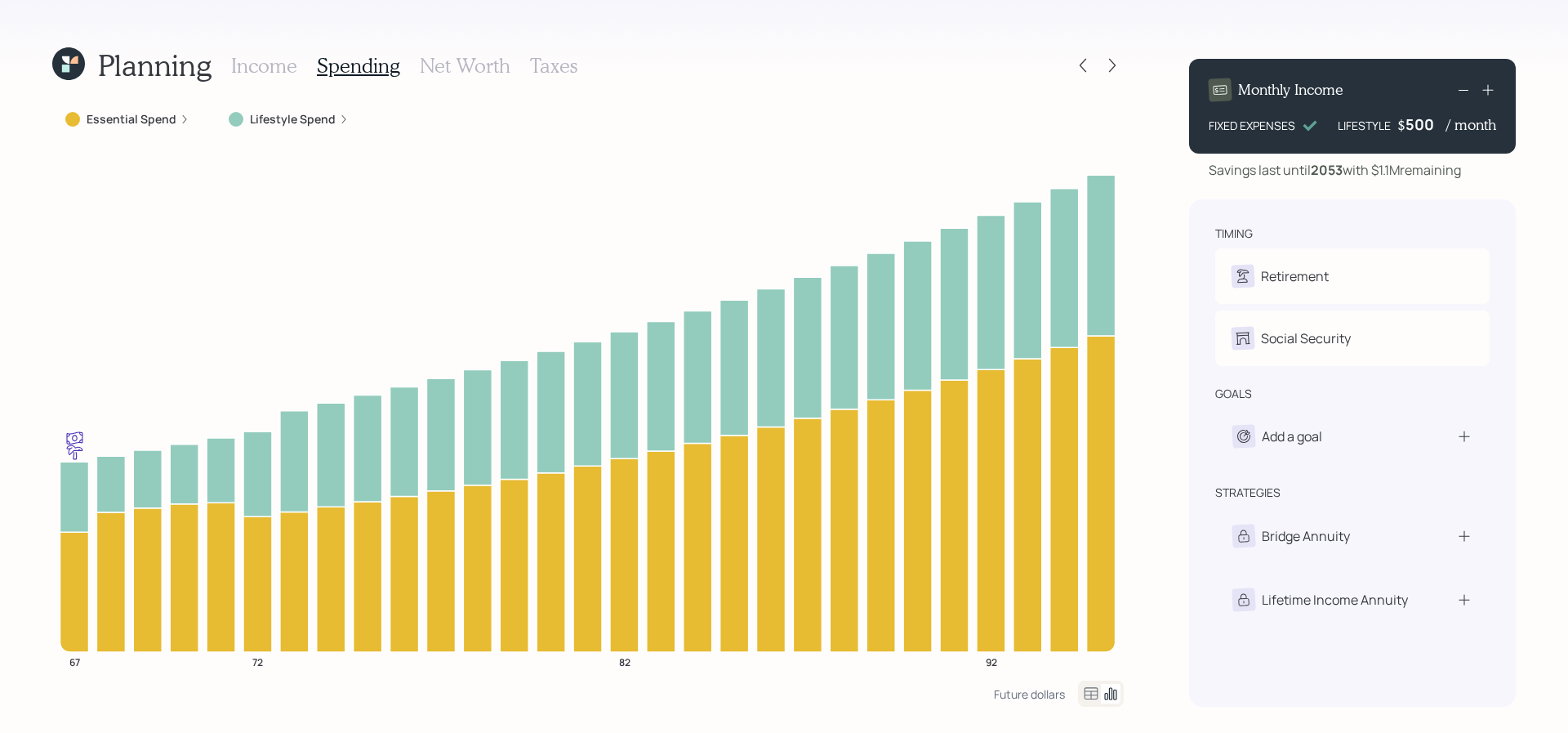
click at [1087, 704] on div at bounding box center [1101, 694] width 46 height 27
click at [1087, 691] on icon at bounding box center [1090, 693] width 19 height 19
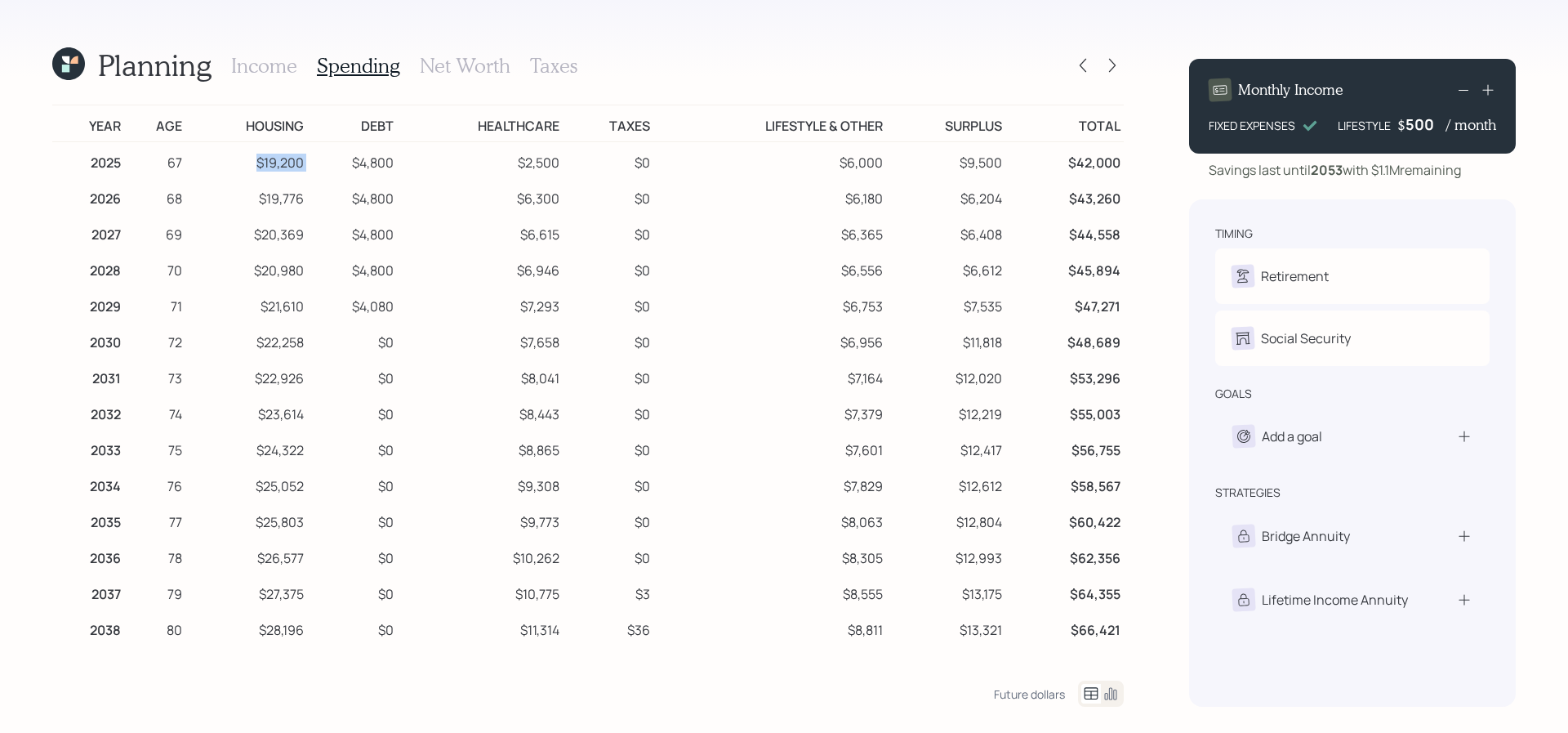
drag, startPoint x: 311, startPoint y: 155, endPoint x: 220, endPoint y: 162, distance: 91.3
click at [220, 162] on tr "2025 67 $19,200 $4,800 $2,500 $0 $6,000 $9,500 $42,000" at bounding box center [588, 161] width 1072 height 37
drag, startPoint x: 401, startPoint y: 161, endPoint x: 329, endPoint y: 161, distance: 72.0
click at [329, 161] on tr "2025 67 $19,200 $4,800 $2,500 $0 $6,000 $9,500 $42,000" at bounding box center [588, 161] width 1072 height 37
drag, startPoint x: 558, startPoint y: 148, endPoint x: 506, endPoint y: 156, distance: 52.6
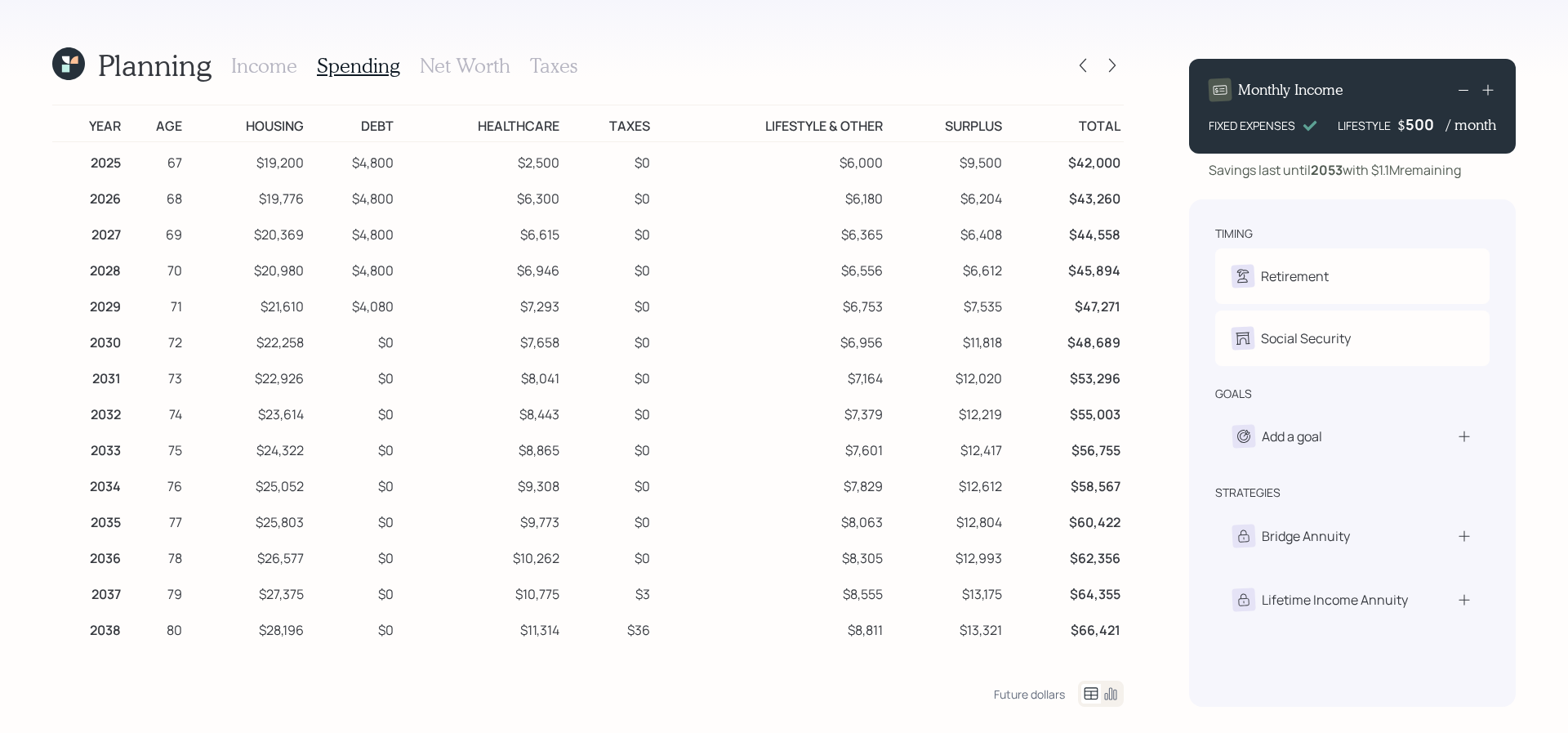
click at [506, 156] on td "$2,500" at bounding box center [480, 161] width 166 height 37
drag, startPoint x: 506, startPoint y: 161, endPoint x: 585, endPoint y: 161, distance: 79.0
click at [585, 161] on tr "2025 67 $19,200 $4,800 $2,500 $0 $6,000 $9,500 $42,000" at bounding box center [588, 161] width 1072 height 37
drag, startPoint x: 563, startPoint y: 201, endPoint x: 494, endPoint y: 201, distance: 69.0
click at [494, 201] on tr "2026 68 $19,776 $4,800 $6,300 $0 $6,180 $6,204 $43,260" at bounding box center [588, 195] width 1072 height 36
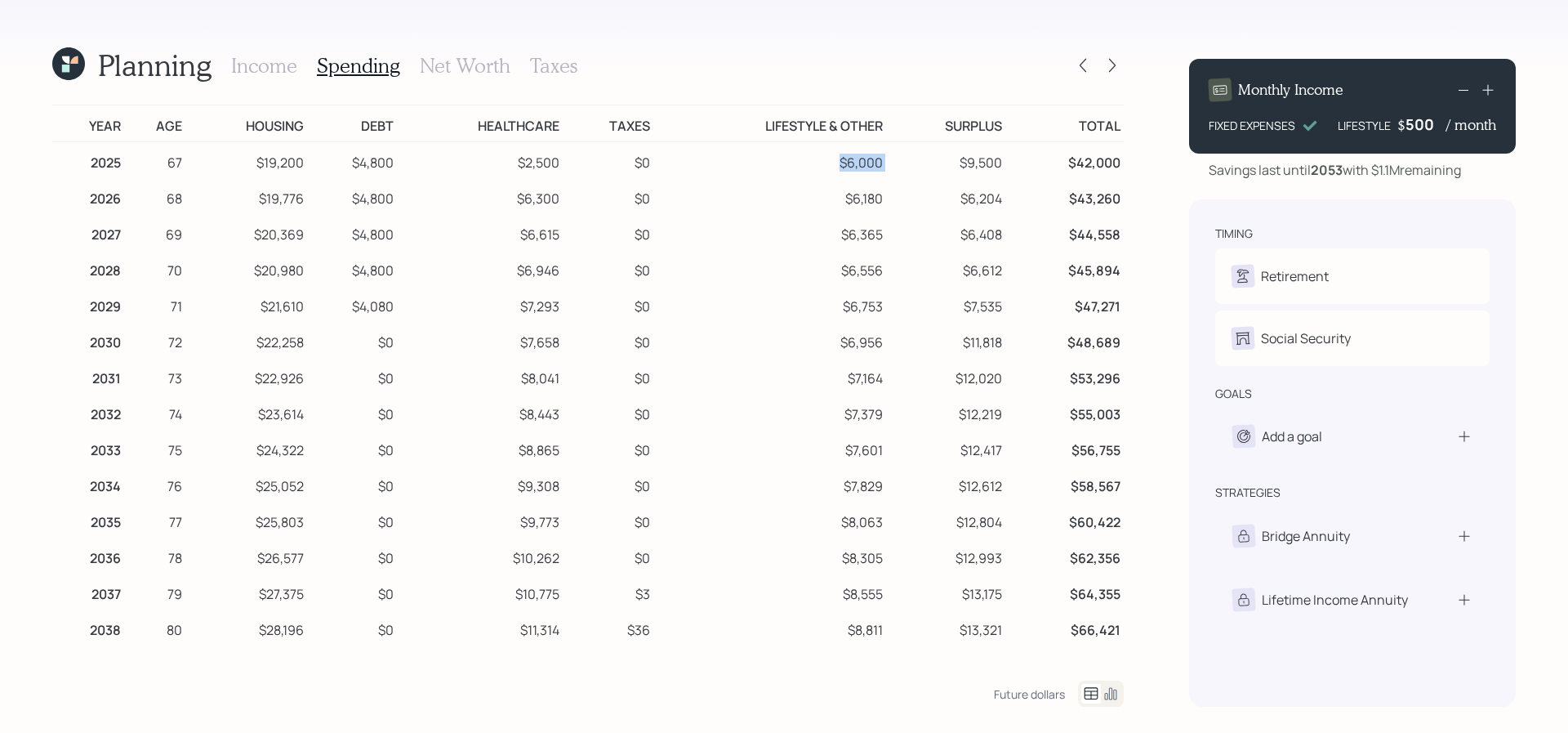
drag, startPoint x: 896, startPoint y: 160, endPoint x: 825, endPoint y: 155, distance: 71.2
click at [825, 155] on tr "2025 67 $19,200 $4,800 $2,500 $0 $6,000 $9,500 $42,000" at bounding box center [588, 161] width 1072 height 37
click at [1083, 61] on icon at bounding box center [1082, 65] width 6 height 14
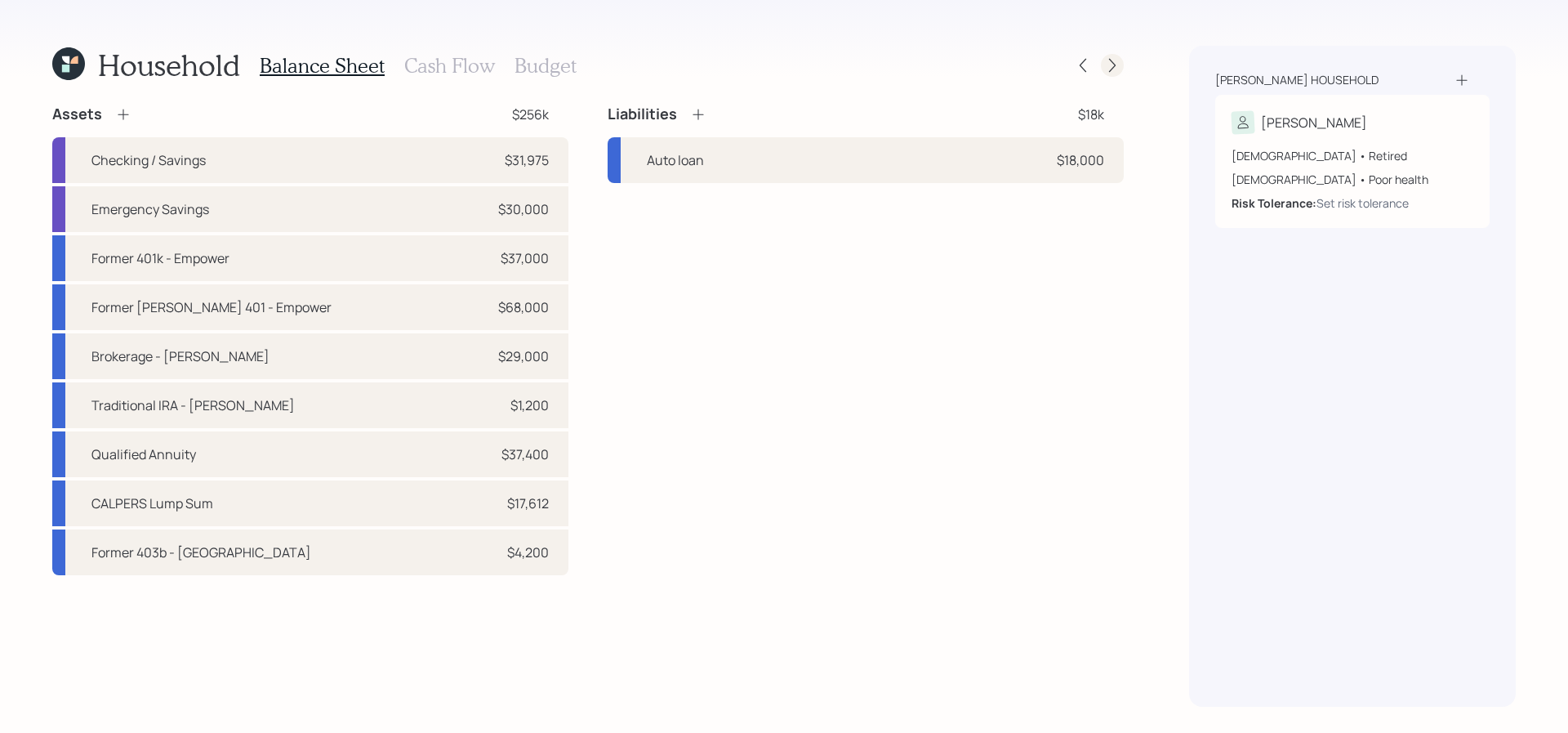
click at [1109, 68] on icon at bounding box center [1112, 65] width 17 height 17
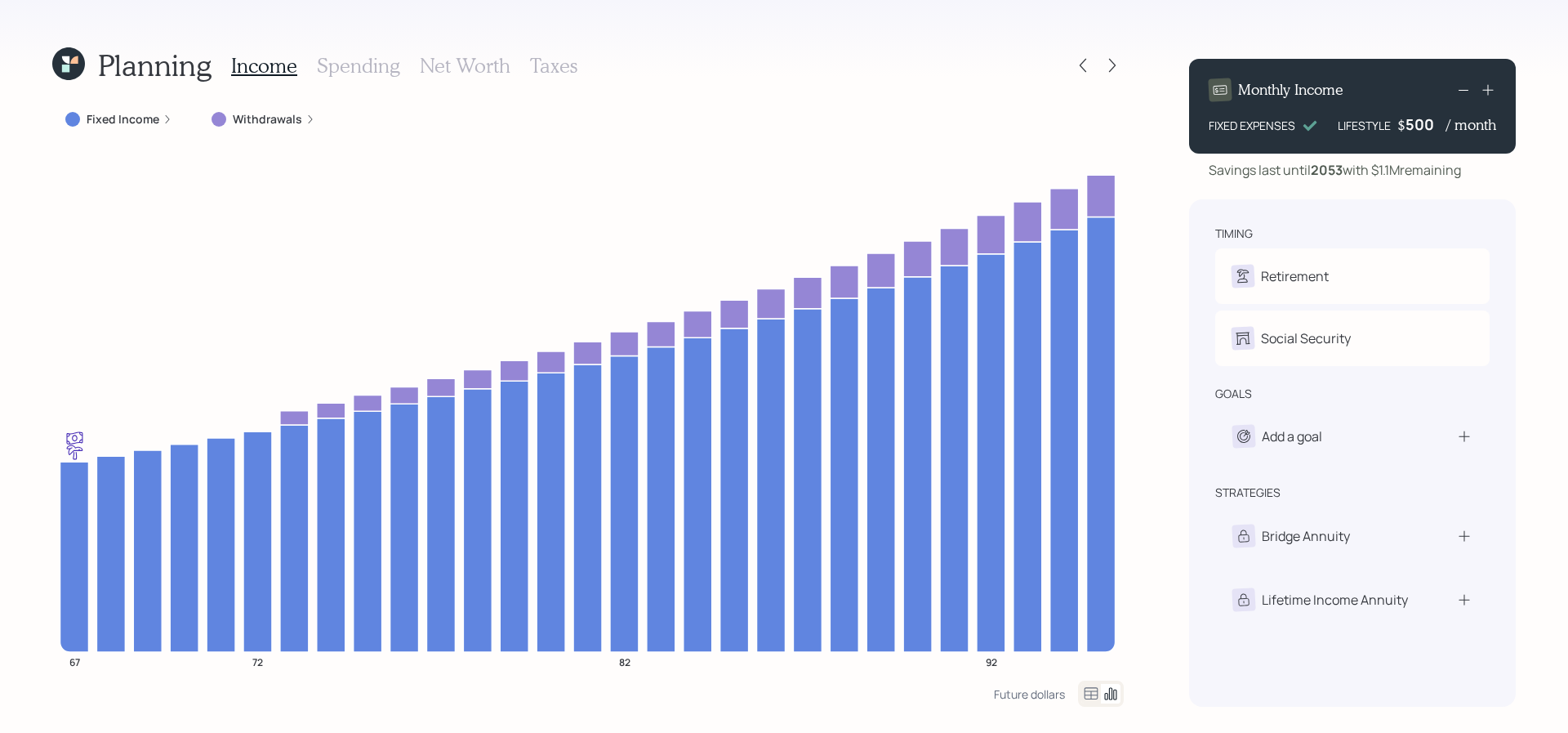
click at [354, 69] on h3 "Spending" at bounding box center [359, 66] width 83 height 24
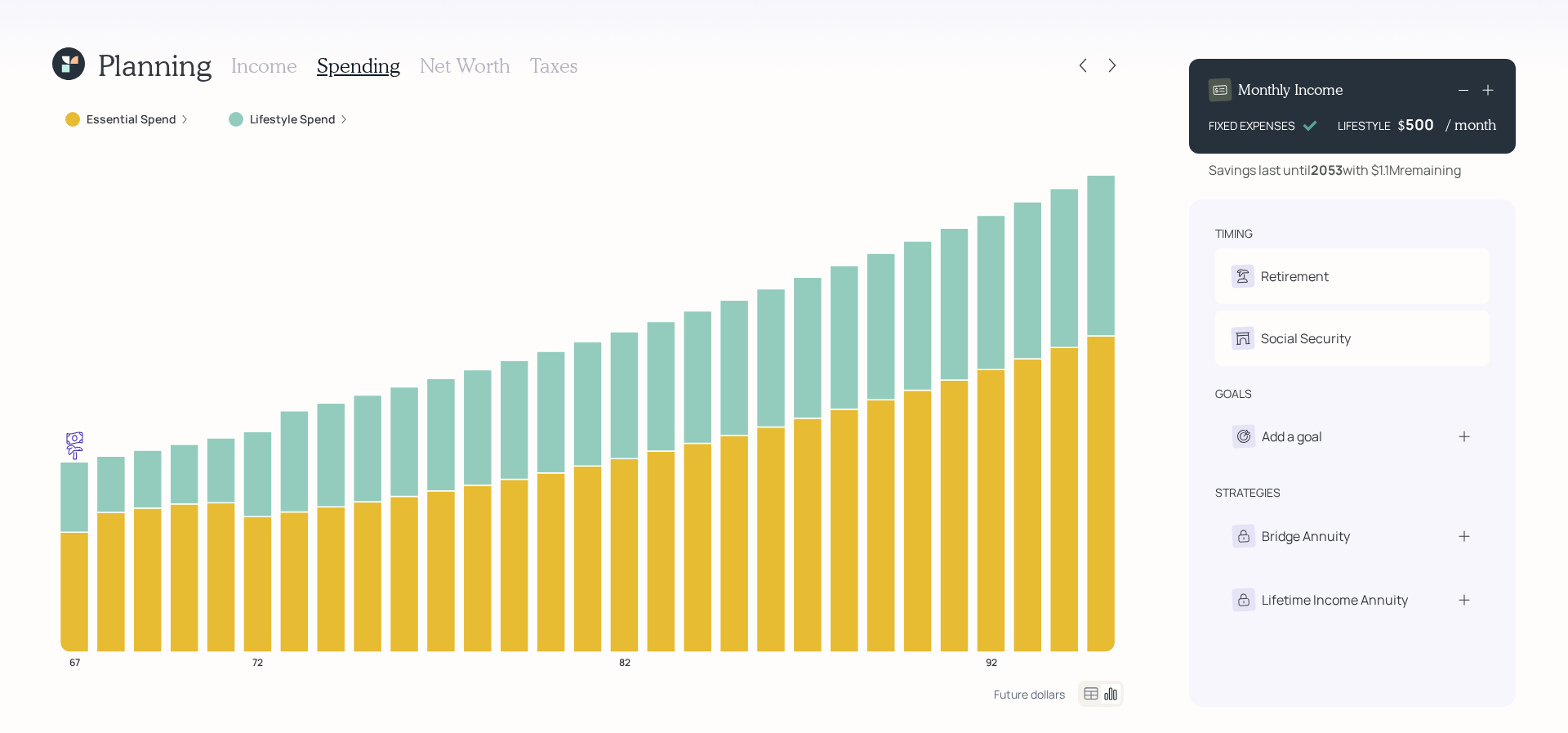
click at [1090, 702] on icon at bounding box center [1090, 693] width 19 height 19
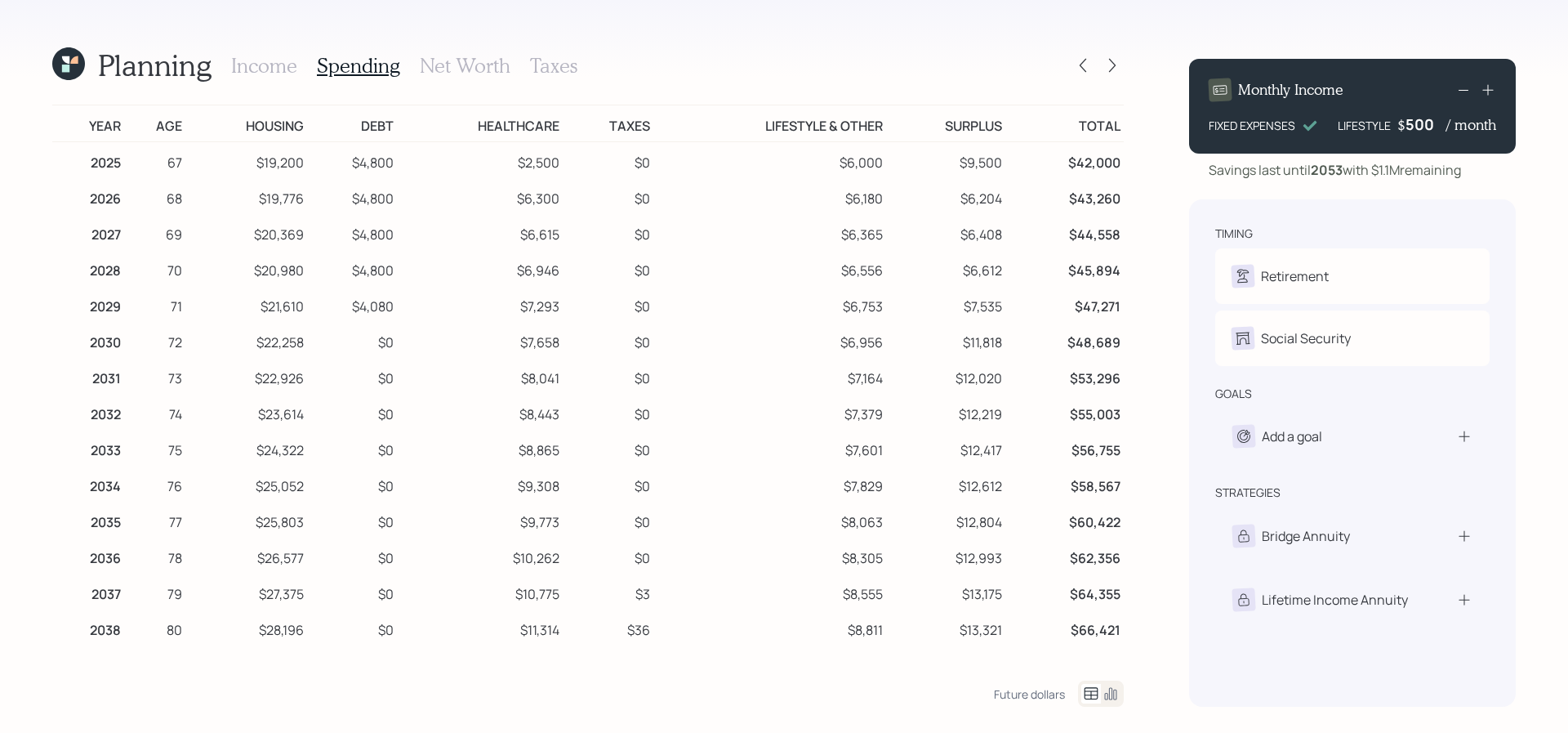
click at [1485, 84] on icon at bounding box center [1488, 90] width 17 height 17
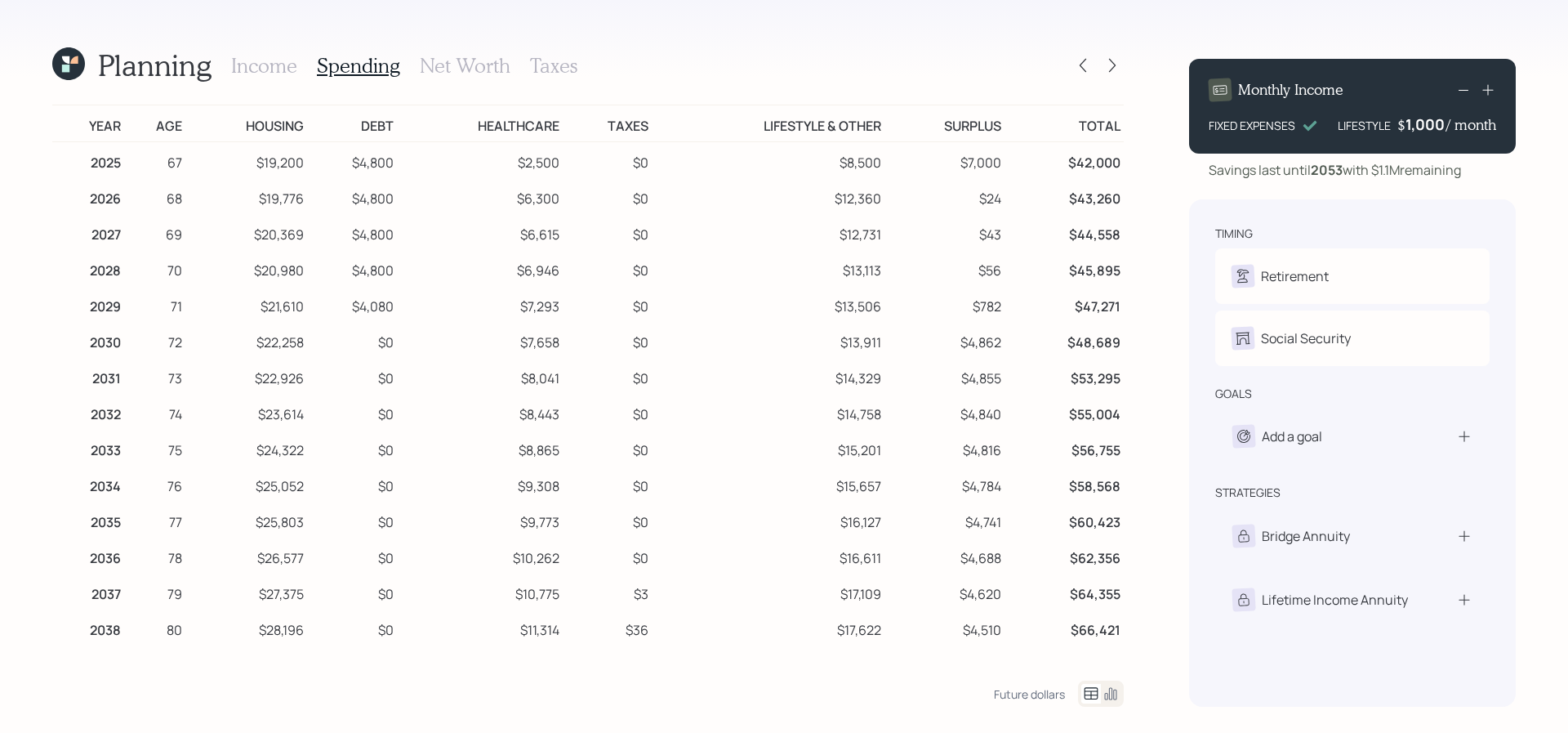
click at [1491, 86] on icon at bounding box center [1488, 90] width 17 height 17
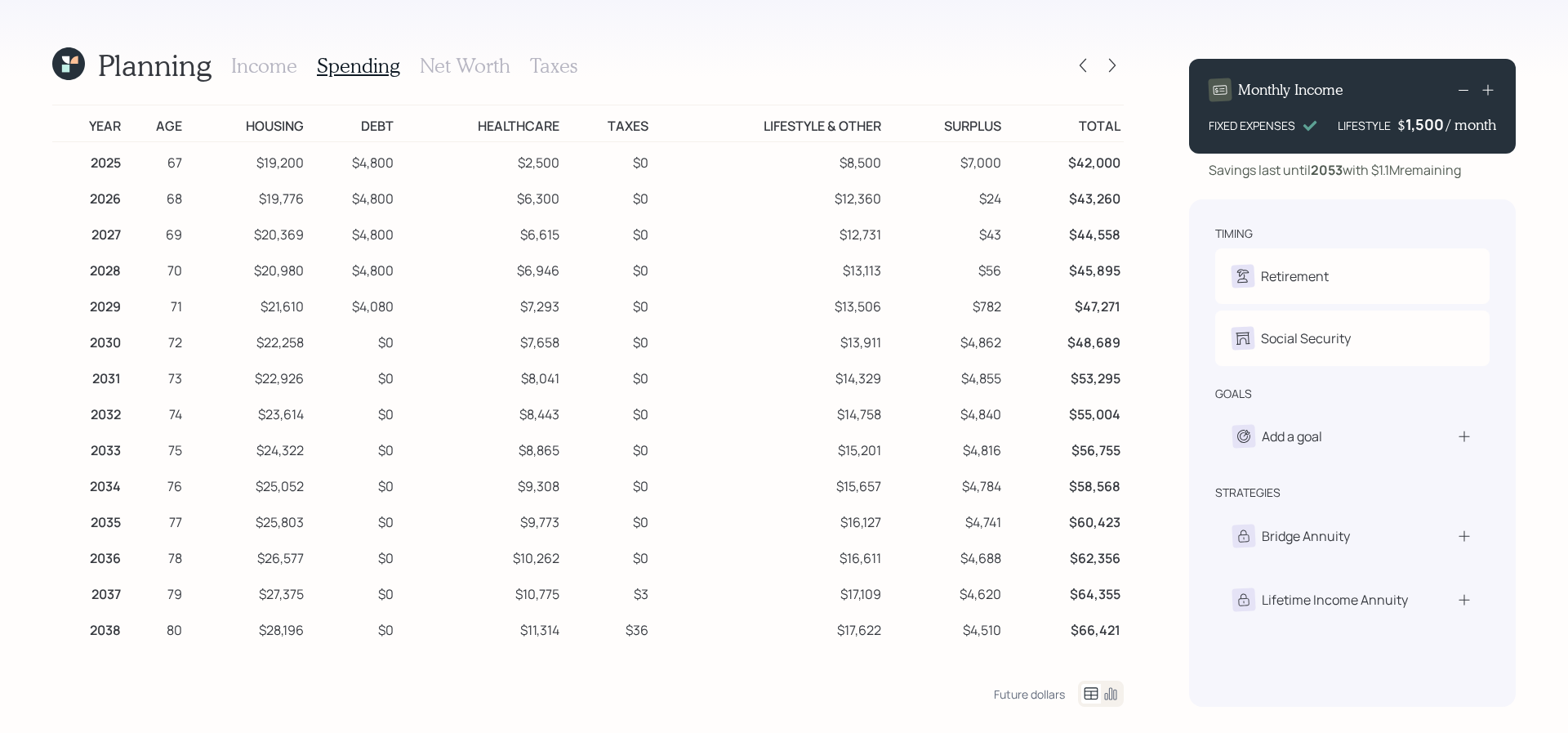
click at [1491, 86] on icon at bounding box center [1488, 90] width 17 height 17
click at [1467, 93] on icon at bounding box center [1463, 89] width 19 height 19
click at [1085, 60] on icon at bounding box center [1082, 65] width 6 height 14
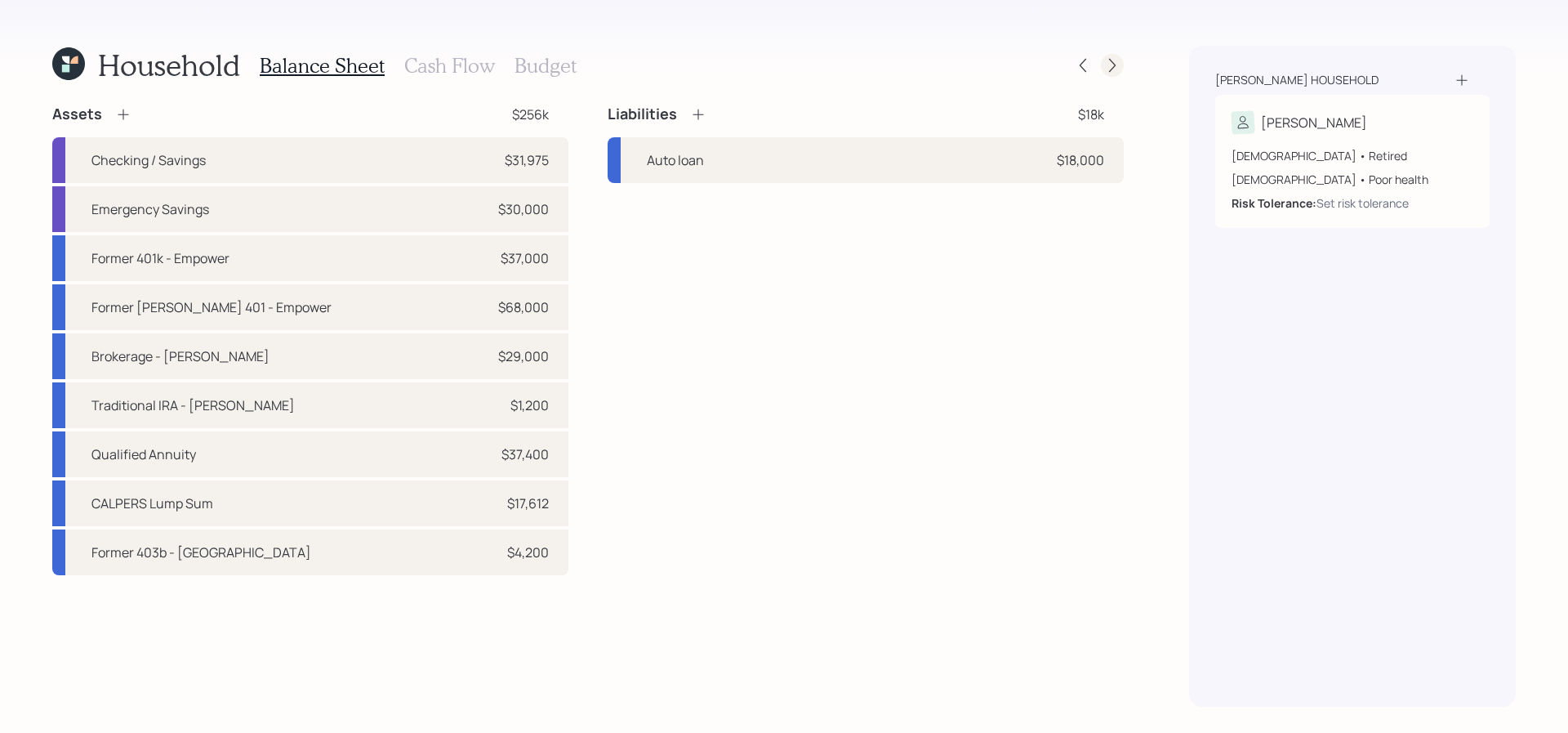
click at [1117, 63] on icon at bounding box center [1112, 65] width 17 height 17
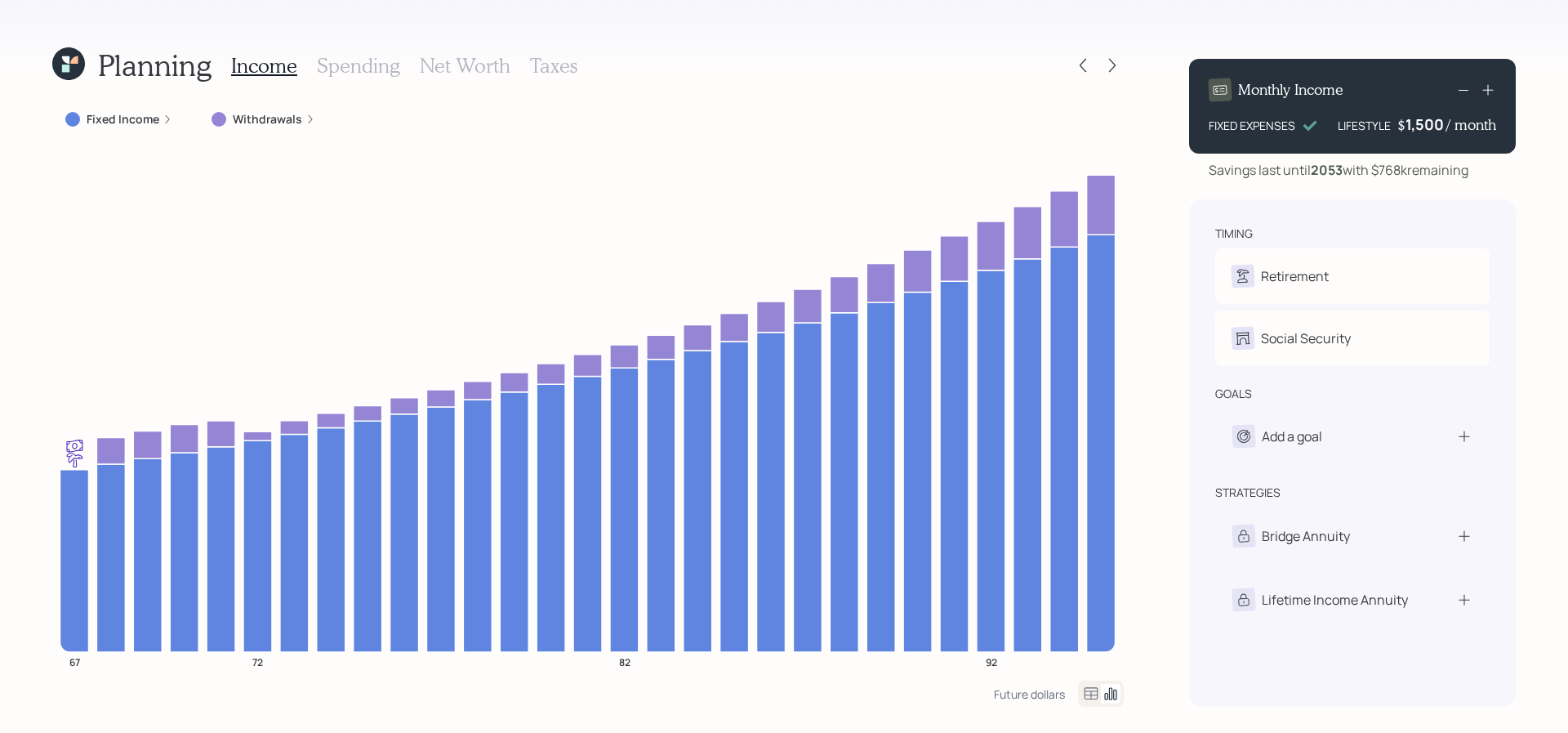
click at [384, 61] on h3 "Spending" at bounding box center [359, 66] width 83 height 24
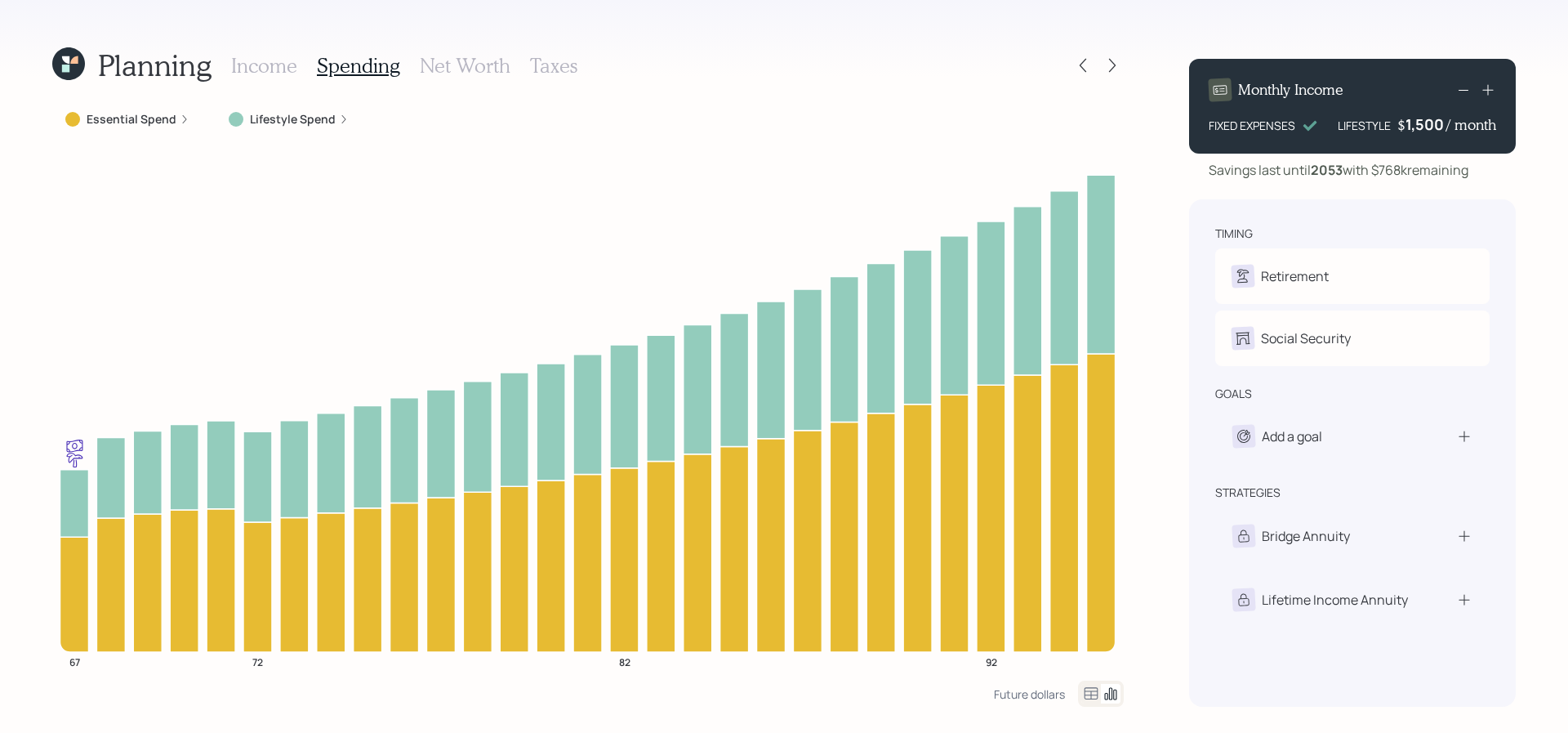
click at [1091, 690] on icon at bounding box center [1090, 693] width 19 height 19
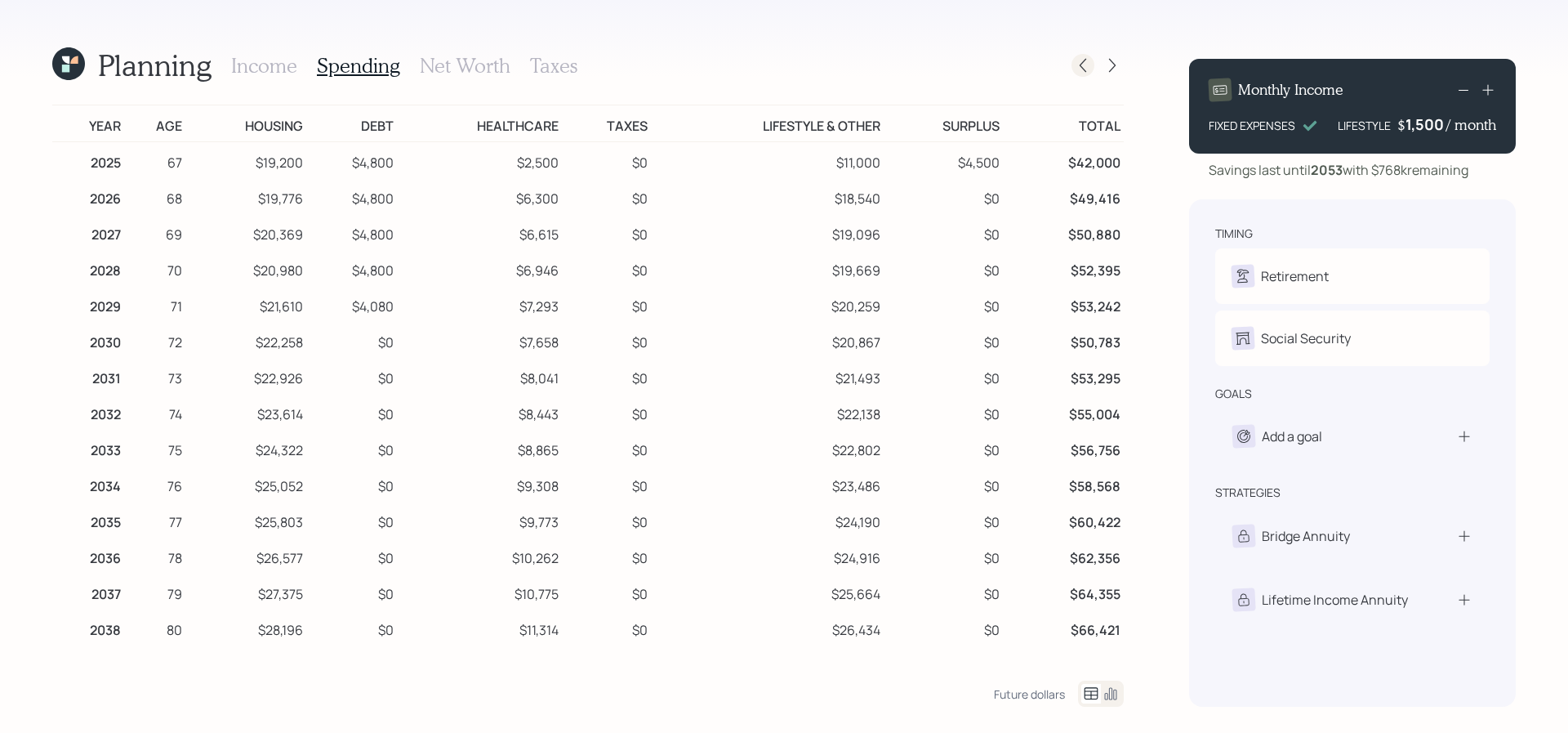
click at [1081, 72] on icon at bounding box center [1083, 65] width 17 height 17
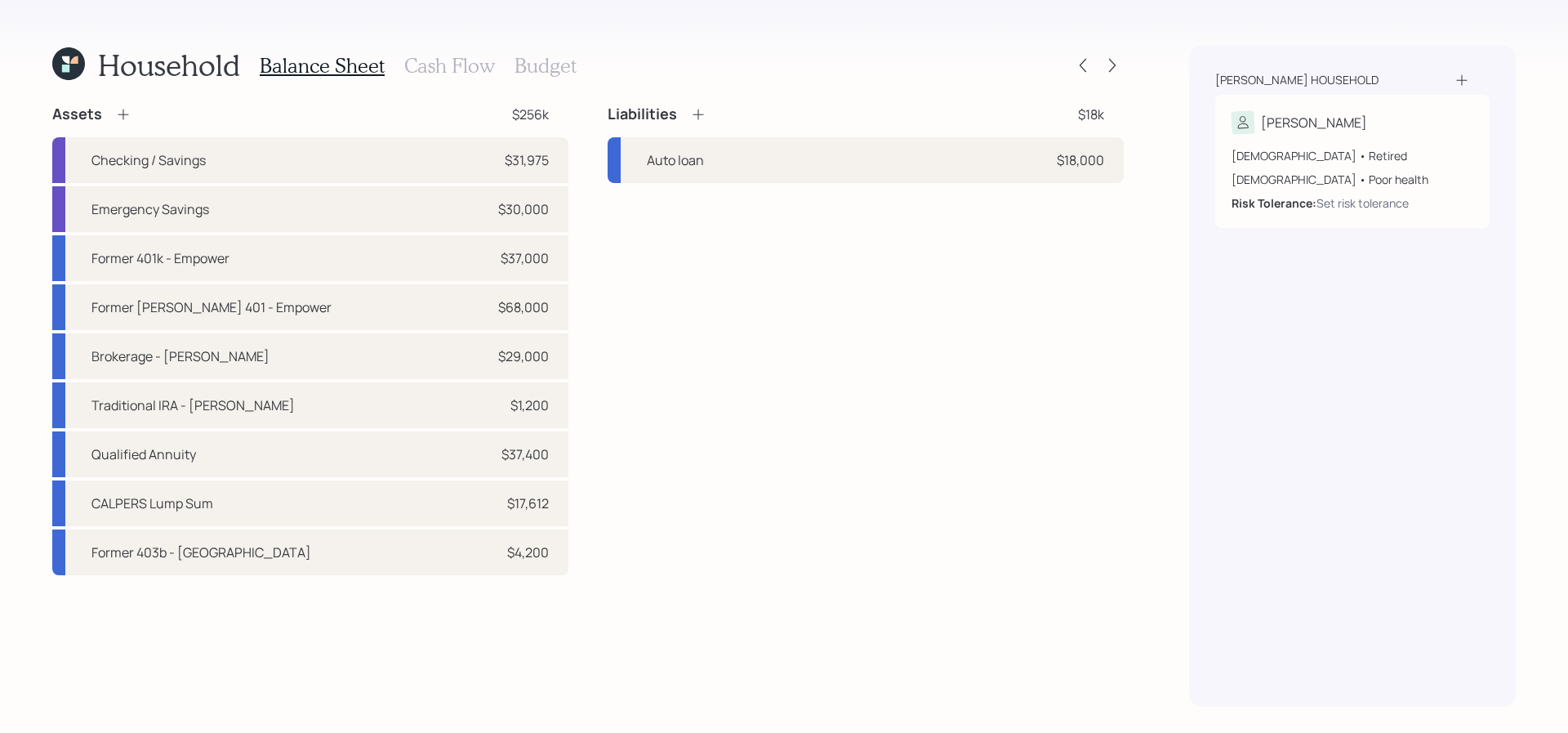
click at [481, 75] on h3 "Cash Flow" at bounding box center [449, 66] width 91 height 24
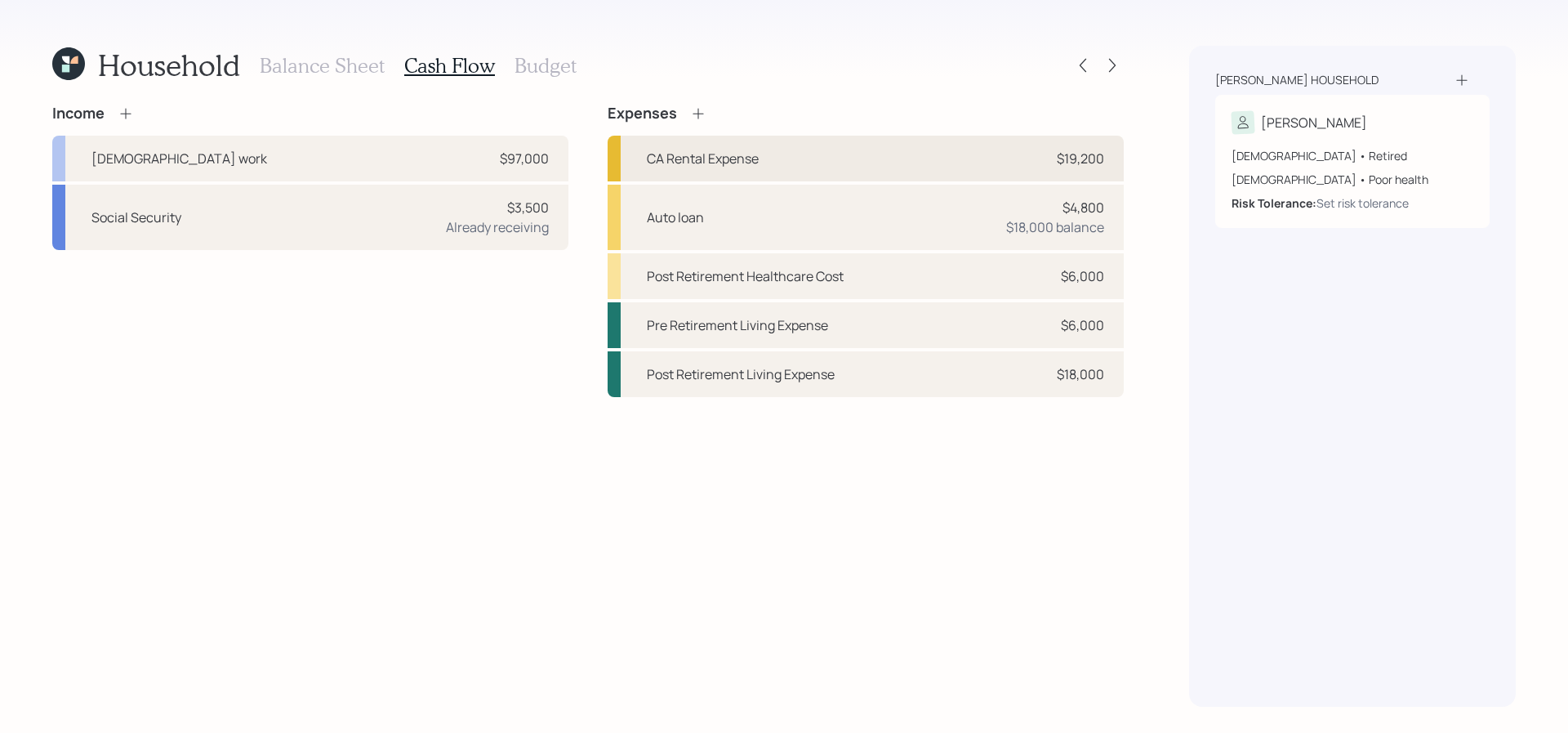
click at [704, 146] on div "CA Rental Expense $19,200" at bounding box center [866, 159] width 516 height 46
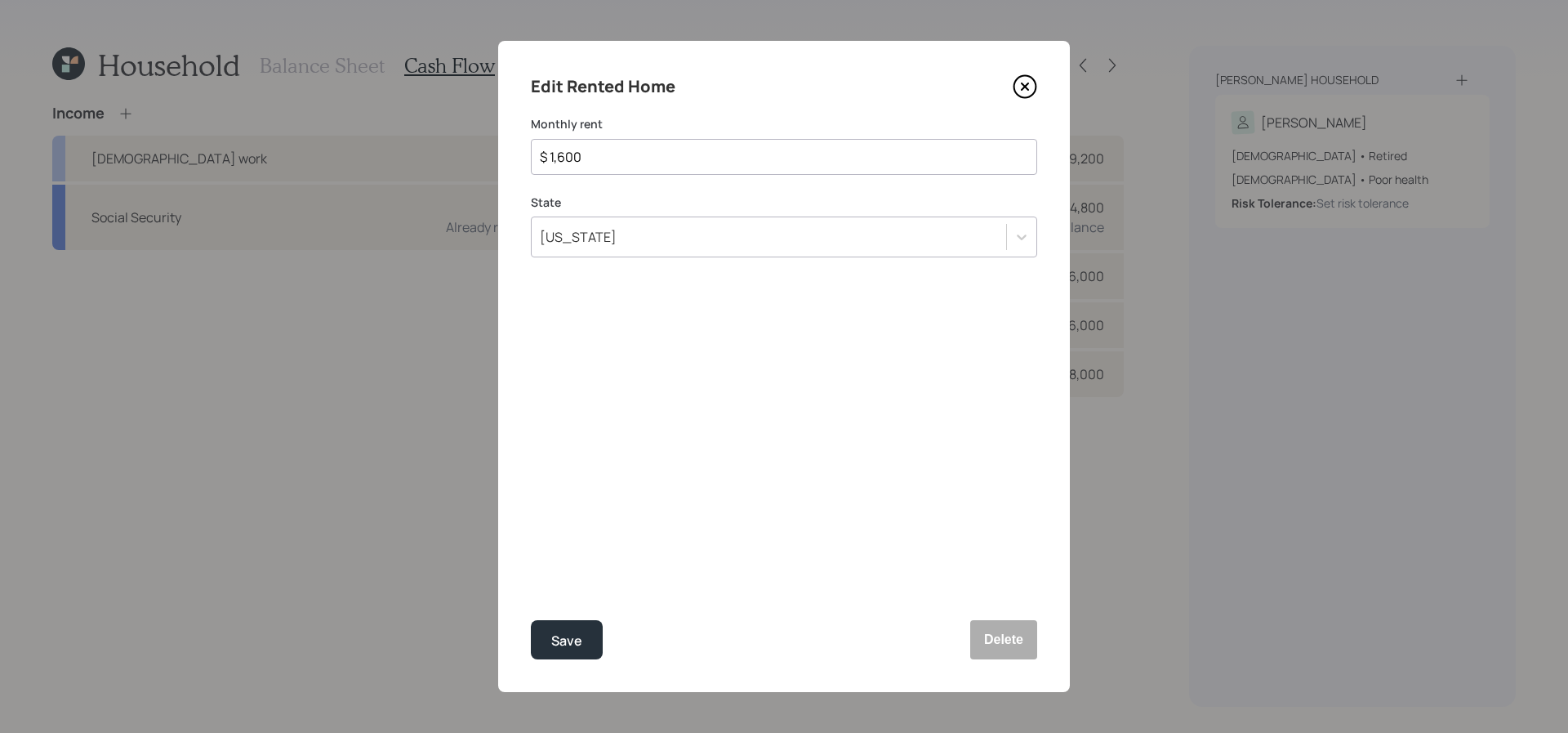
click at [1021, 86] on icon at bounding box center [1024, 86] width 25 height 25
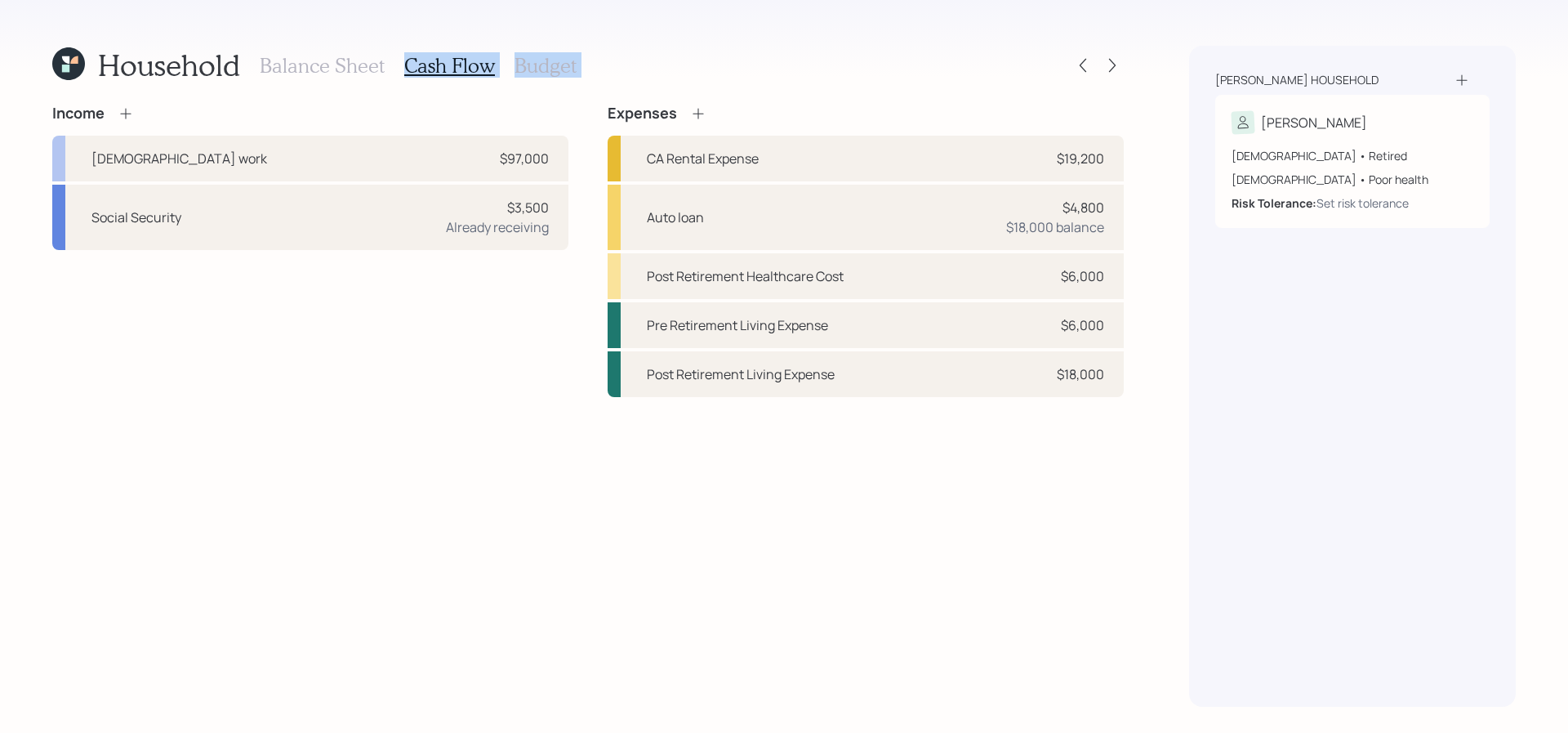
drag, startPoint x: 1112, startPoint y: 71, endPoint x: 470, endPoint y: 41, distance: 642.7
click at [470, 41] on div "Household Balance Sheet Cash Flow Budget Income Full-time work $97,000 Social S…" at bounding box center [784, 366] width 1568 height 733
click at [544, 67] on h3 "Budget" at bounding box center [546, 66] width 62 height 24
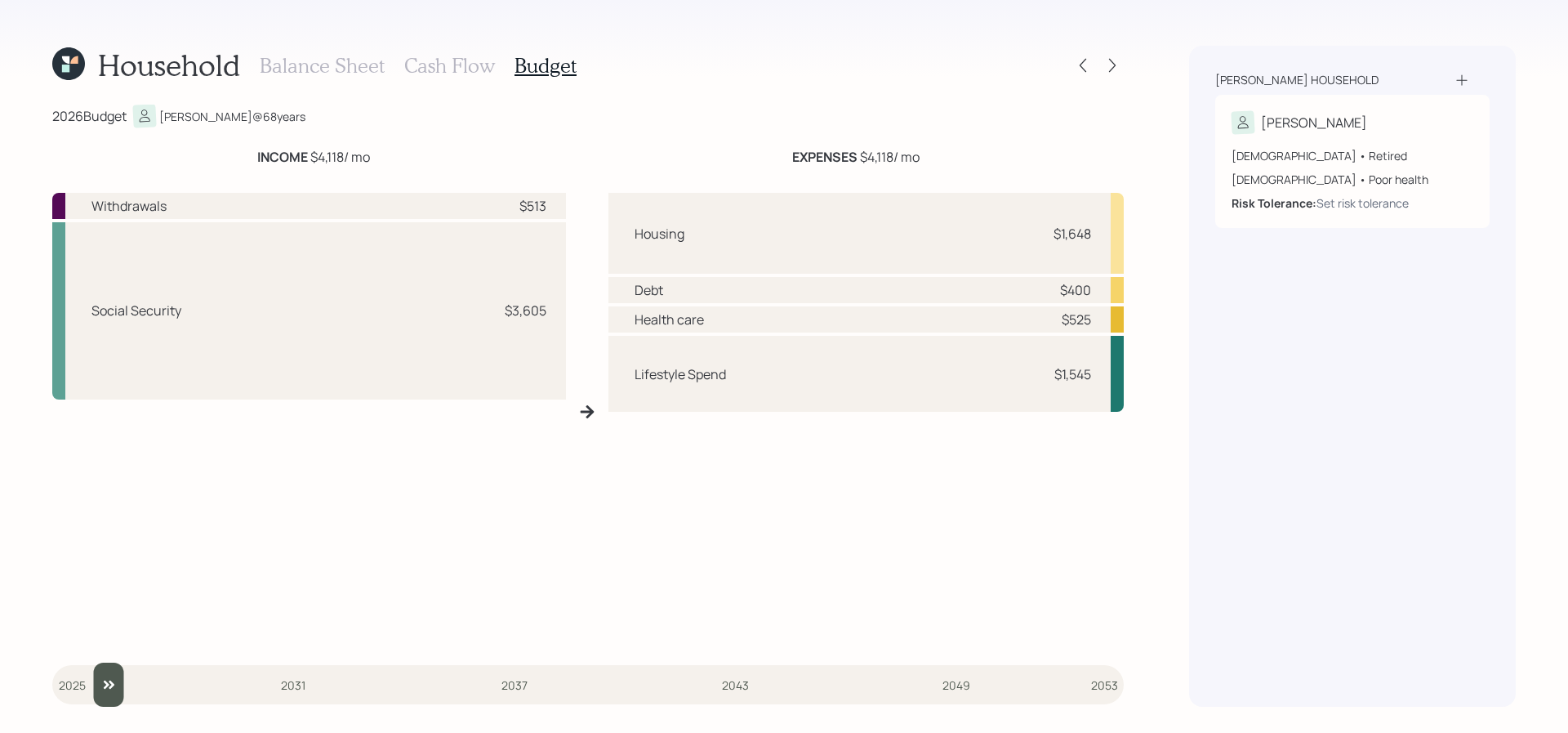
type input "2026"
click at [83, 687] on input "slider" at bounding box center [588, 684] width 1072 height 44
drag, startPoint x: 893, startPoint y: 156, endPoint x: 859, endPoint y: 158, distance: 34.1
click at [859, 158] on div "EXPENSES $4,118 / mo" at bounding box center [856, 156] width 127 height 19
click at [1039, 234] on div "Housing $1,648" at bounding box center [867, 233] width 515 height 81
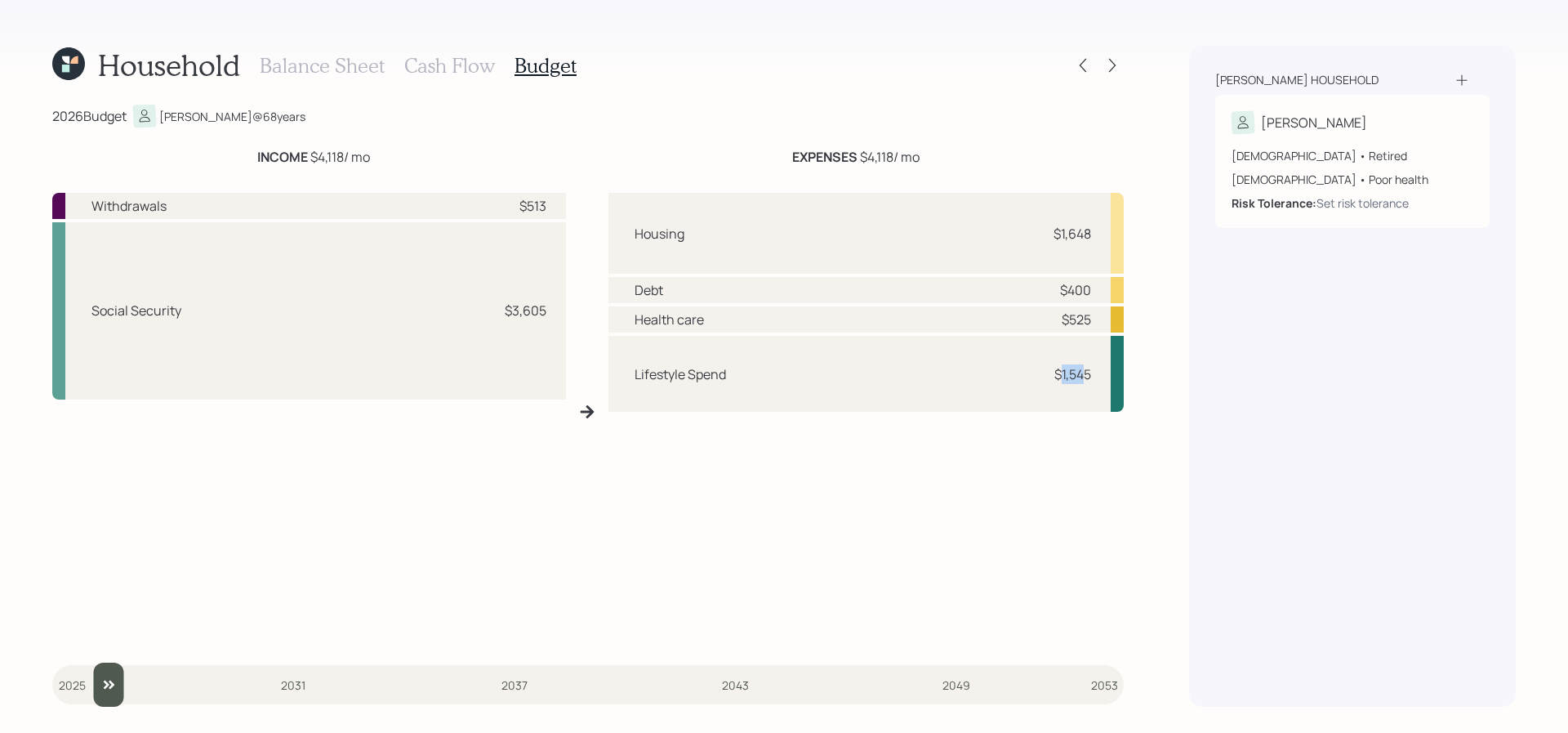
drag, startPoint x: 1087, startPoint y: 377, endPoint x: 1056, endPoint y: 374, distance: 31.1
click at [1056, 374] on div "$1,545" at bounding box center [1073, 373] width 37 height 19
click at [1114, 65] on icon at bounding box center [1111, 65] width 6 height 14
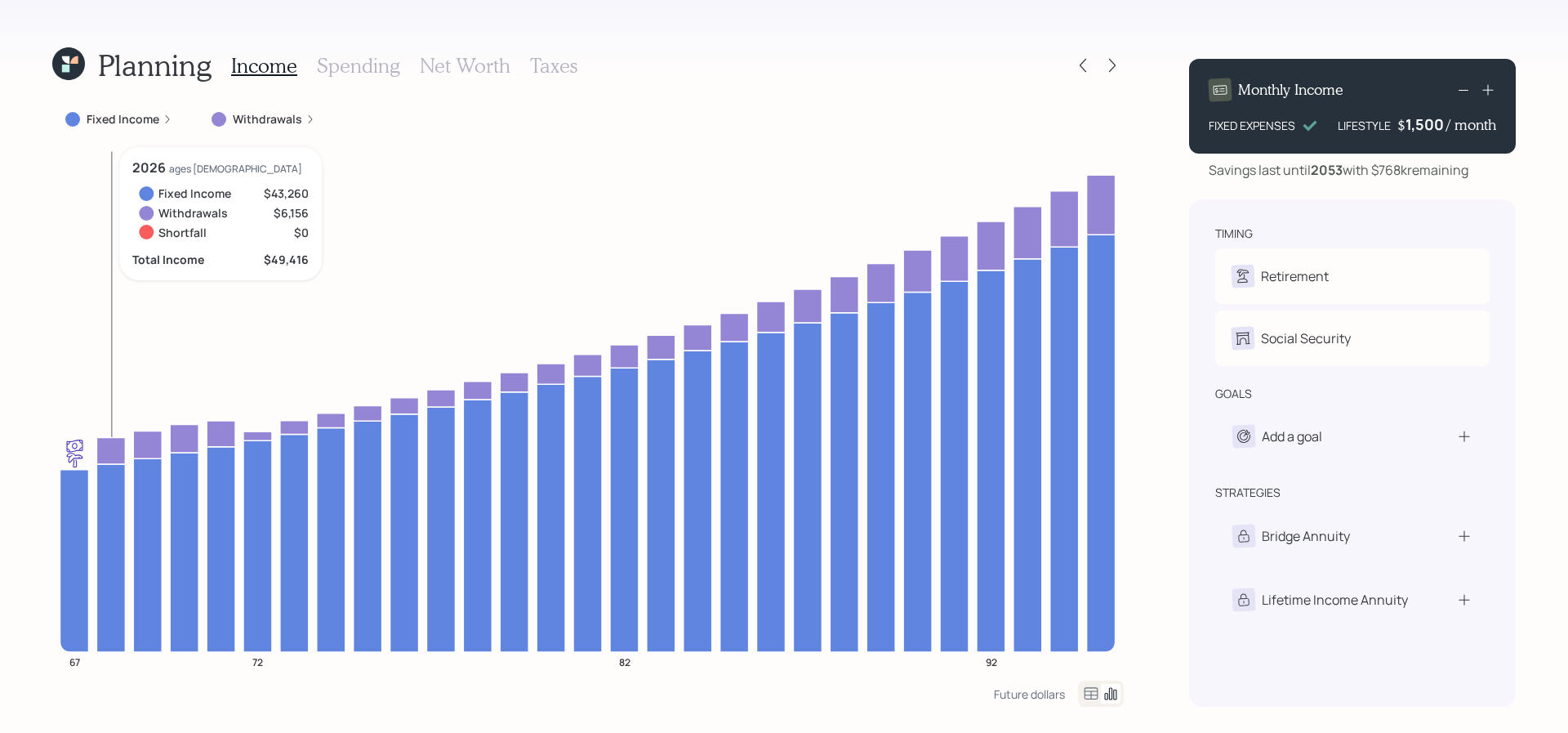
click at [115, 458] on icon at bounding box center [110, 450] width 28 height 27
click at [469, 49] on div "Income Spending Net Worth Taxes" at bounding box center [404, 65] width 347 height 39
click at [469, 60] on h3 "Net Worth" at bounding box center [465, 66] width 91 height 24
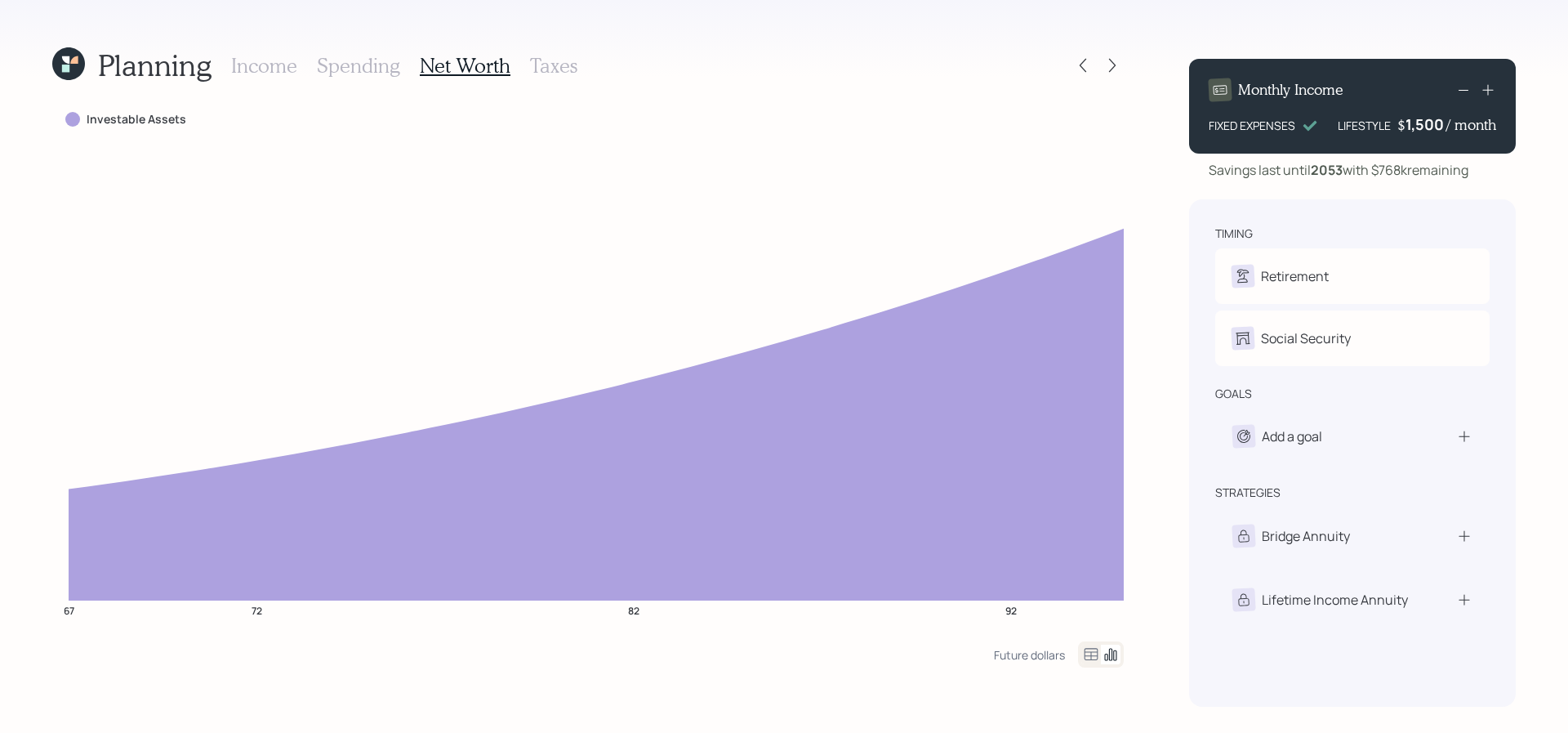
click at [85, 65] on div "Planning" at bounding box center [132, 65] width 160 height 35
click at [72, 65] on icon at bounding box center [69, 64] width 33 height 33
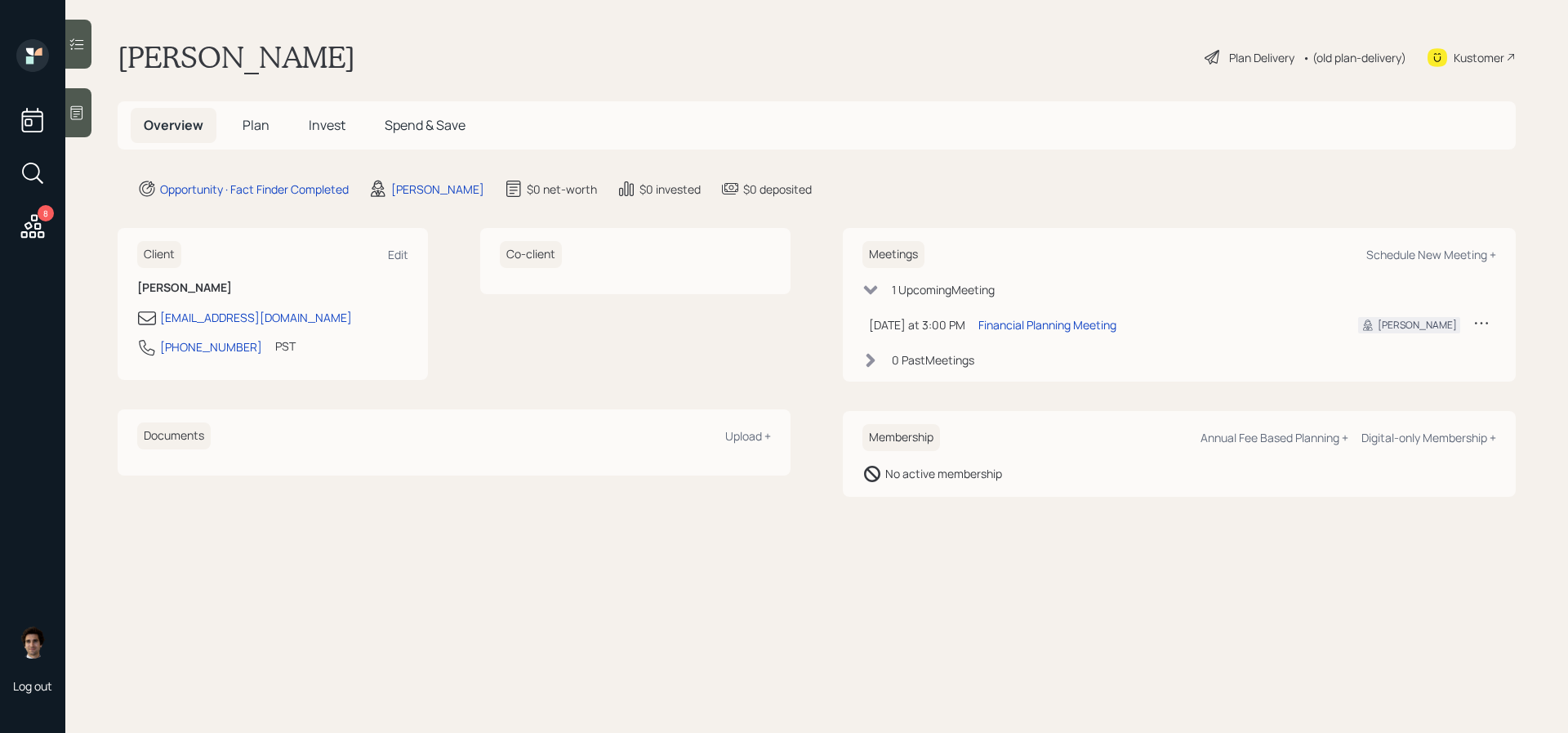
click at [255, 117] on span "Plan" at bounding box center [256, 125] width 27 height 18
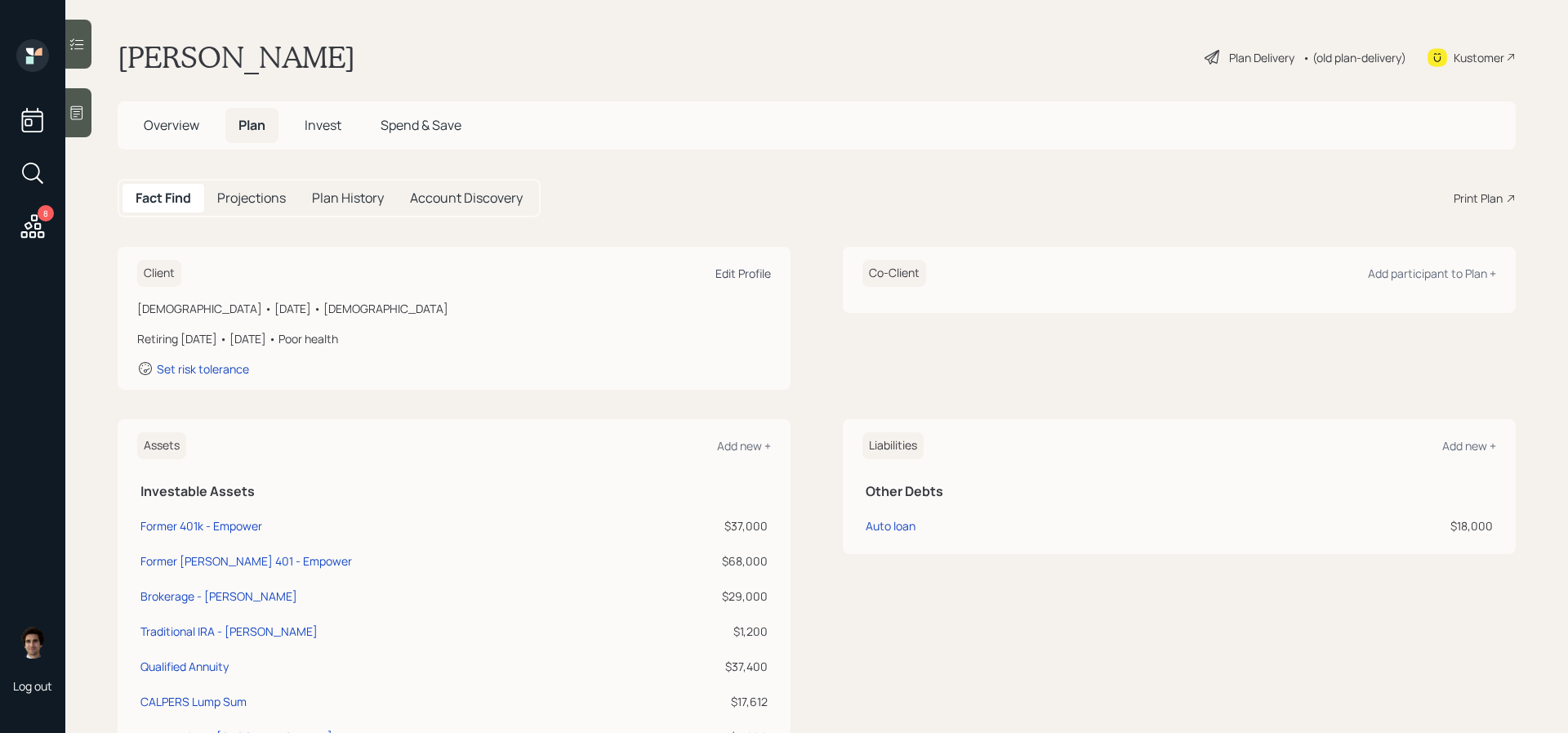
click at [724, 274] on div "Edit Profile" at bounding box center [743, 272] width 56 height 16
select select "8"
select select "poor"
click at [731, 265] on div "Client Edit Profile" at bounding box center [454, 272] width 634 height 27
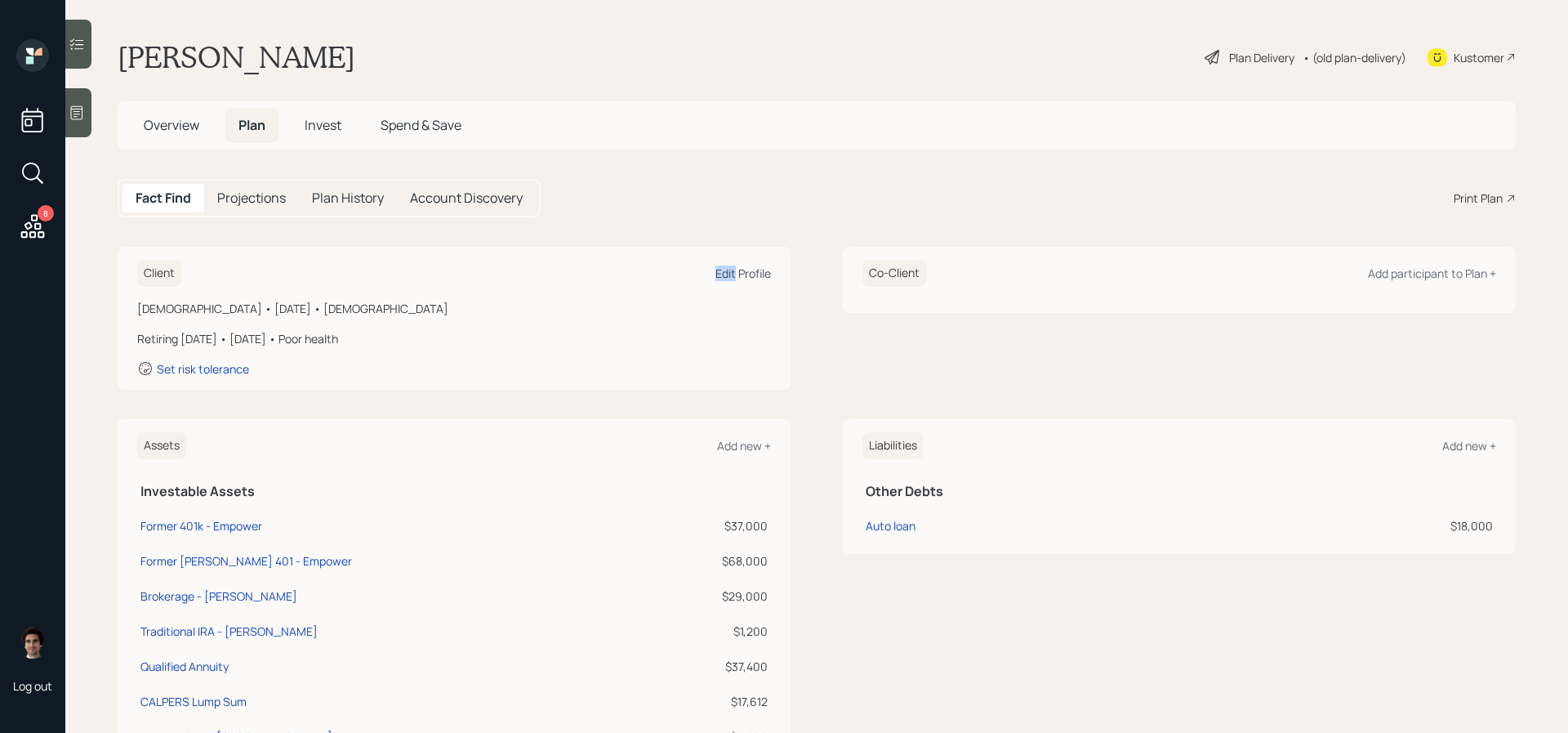
click at [731, 270] on div "Edit Profile" at bounding box center [743, 272] width 56 height 16
select select "8"
select select "poor"
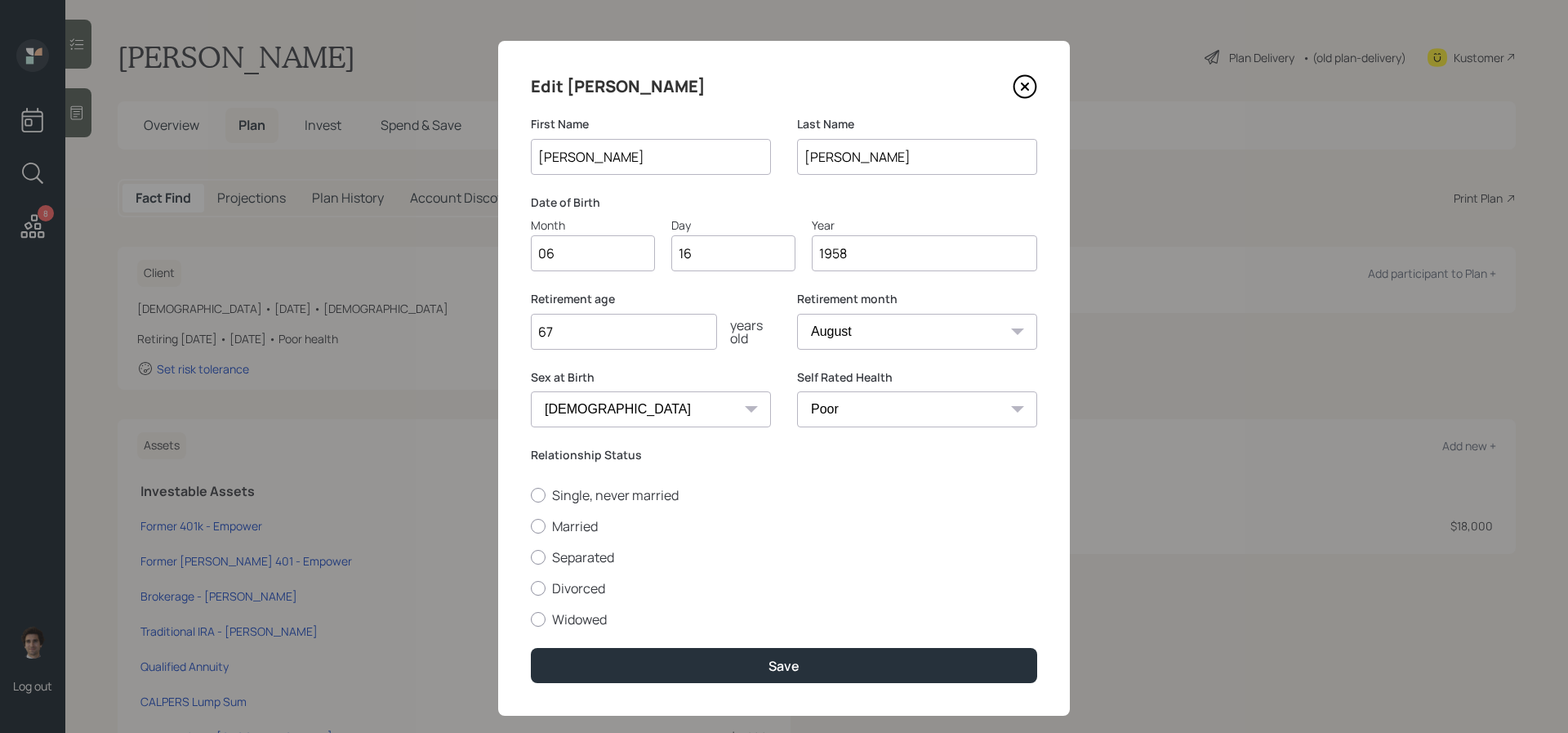
scroll to position [25, 0]
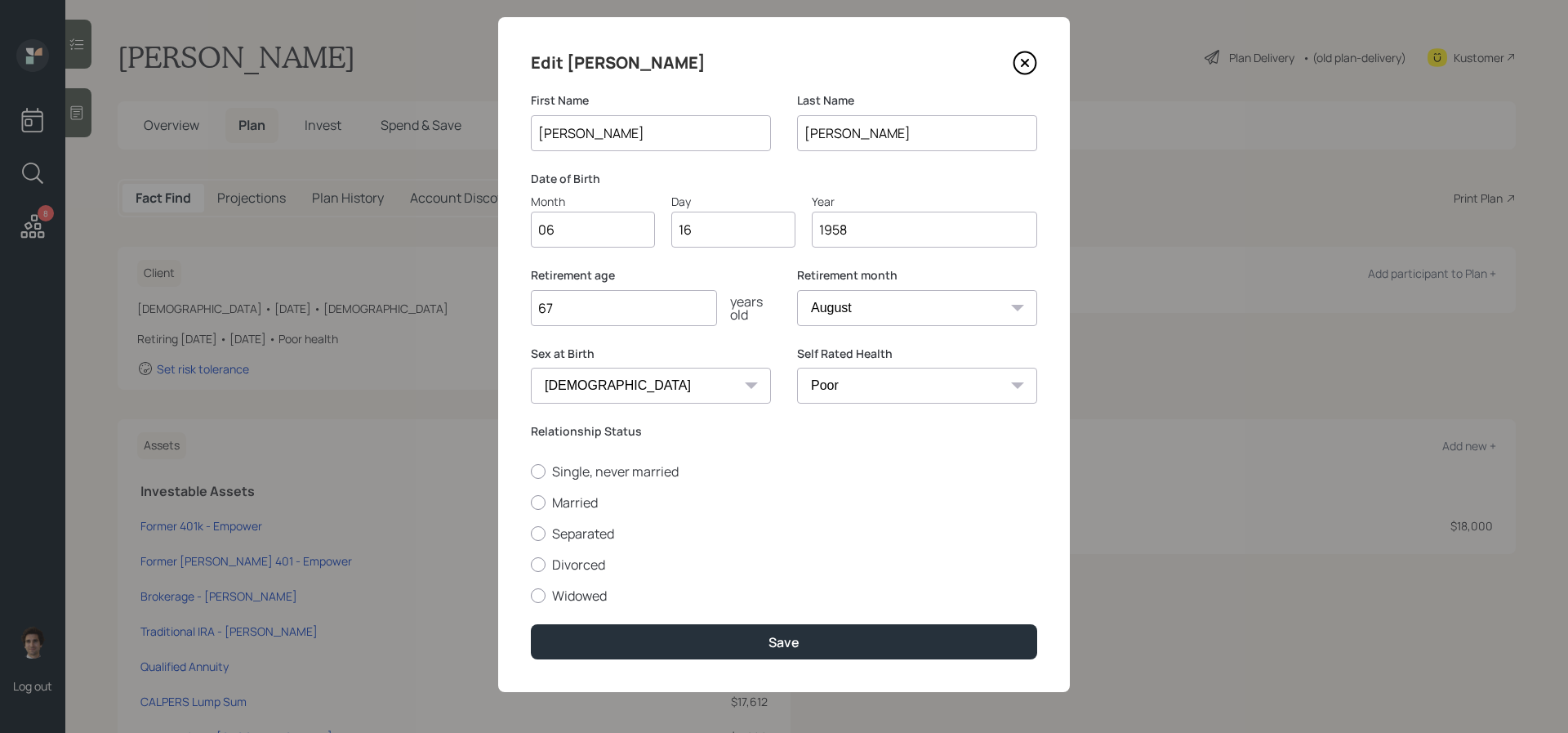
click at [1036, 59] on icon at bounding box center [1025, 63] width 22 height 22
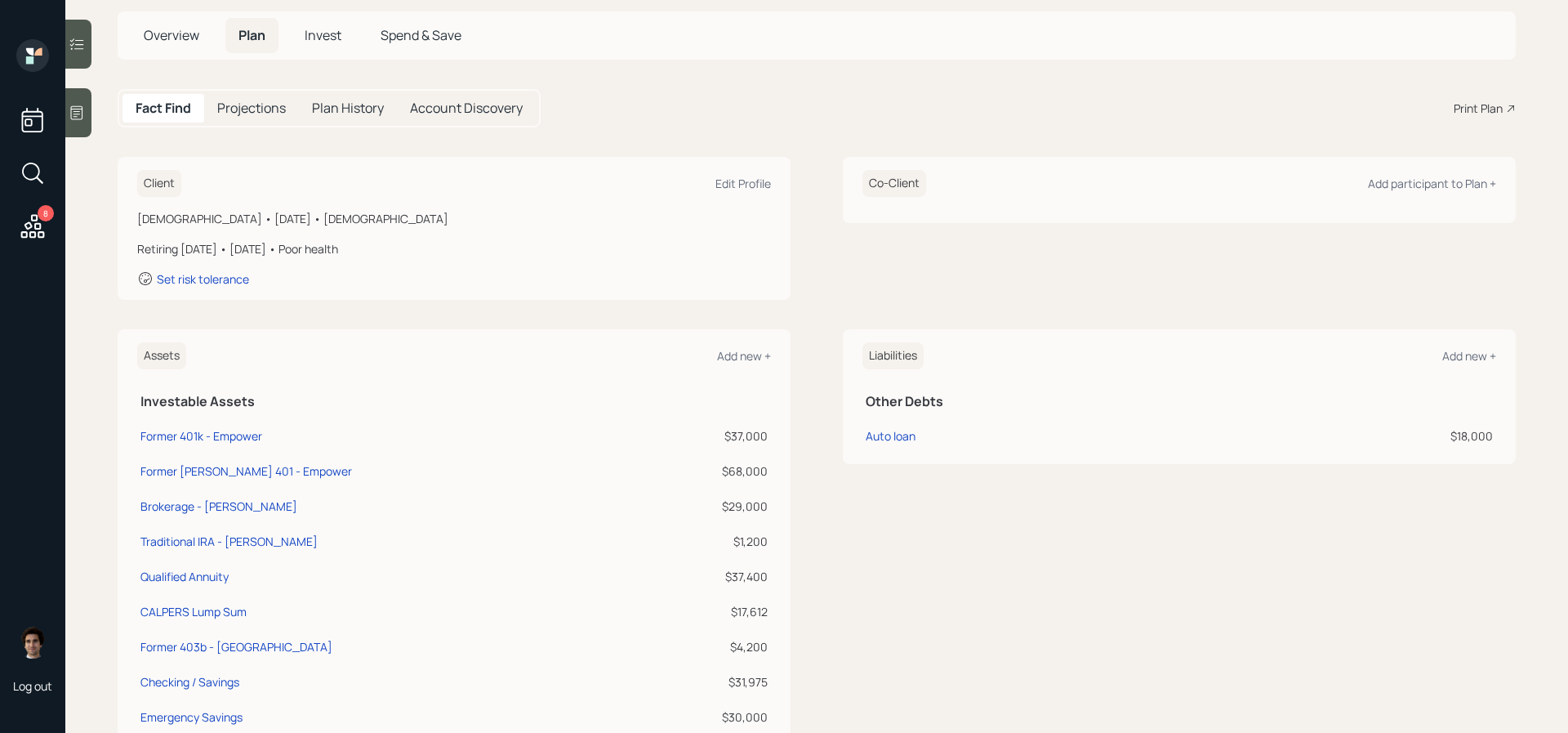
scroll to position [94, 0]
click at [767, 175] on div "Edit Profile" at bounding box center [743, 179] width 56 height 16
select select "8"
select select "poor"
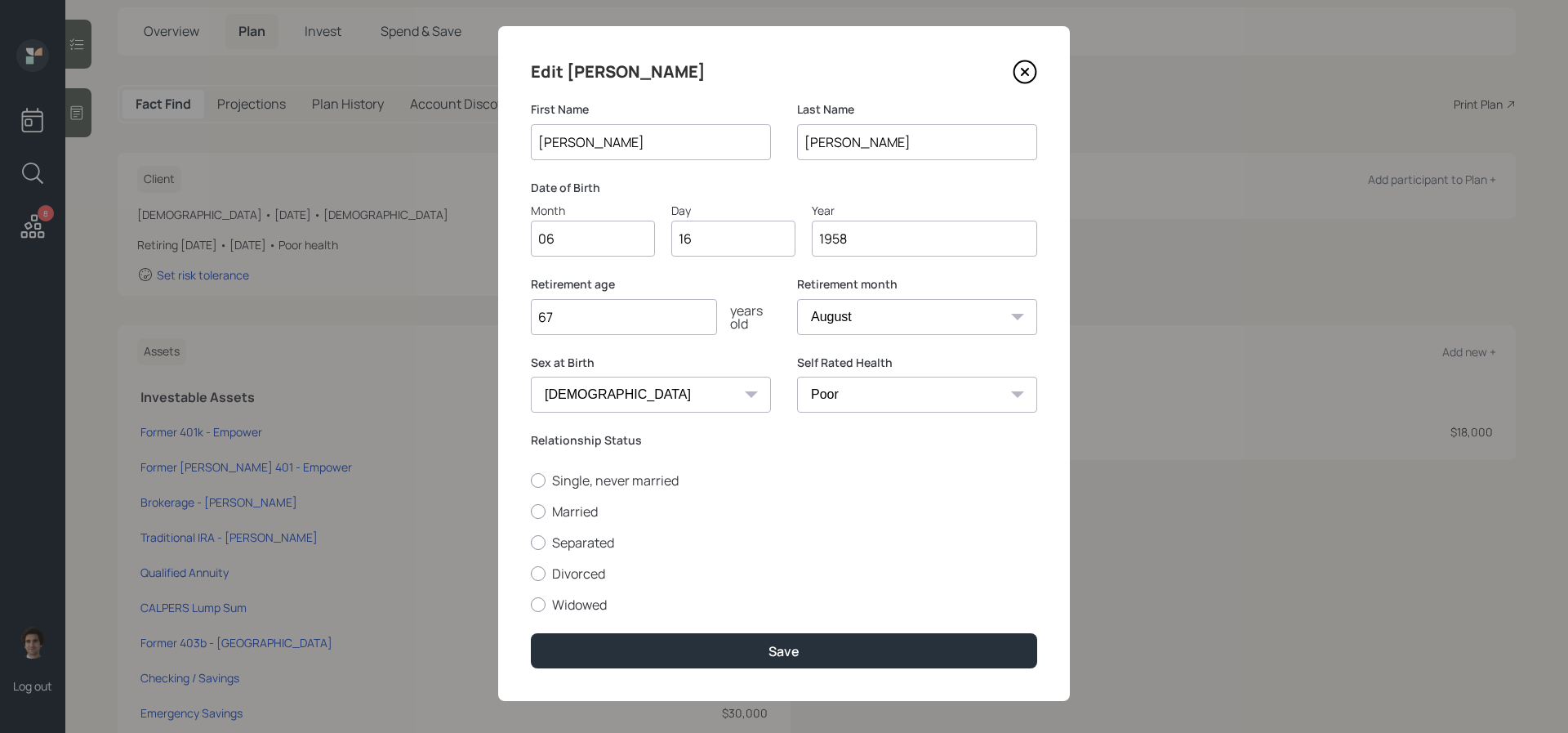
scroll to position [25, 0]
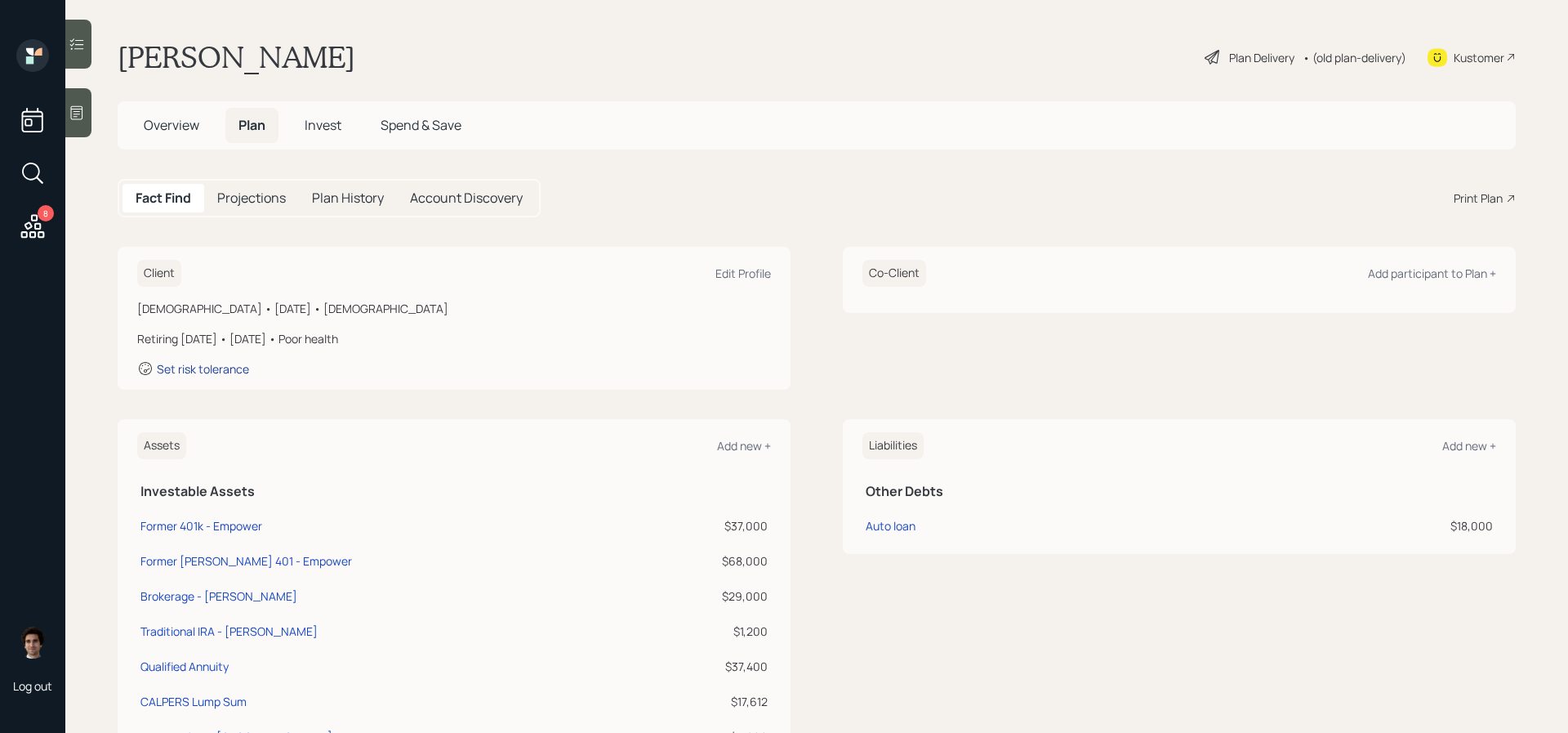
click at [238, 367] on div "Set risk tolerance" at bounding box center [203, 369] width 93 height 16
click at [207, 329] on div "Male • June 16, 1958 • 67 years old Retiring in 0 years • August 2025 • Poor he…" at bounding box center [454, 339] width 634 height 77
click at [1242, 49] on div "Plan Delivery" at bounding box center [1261, 57] width 65 height 17
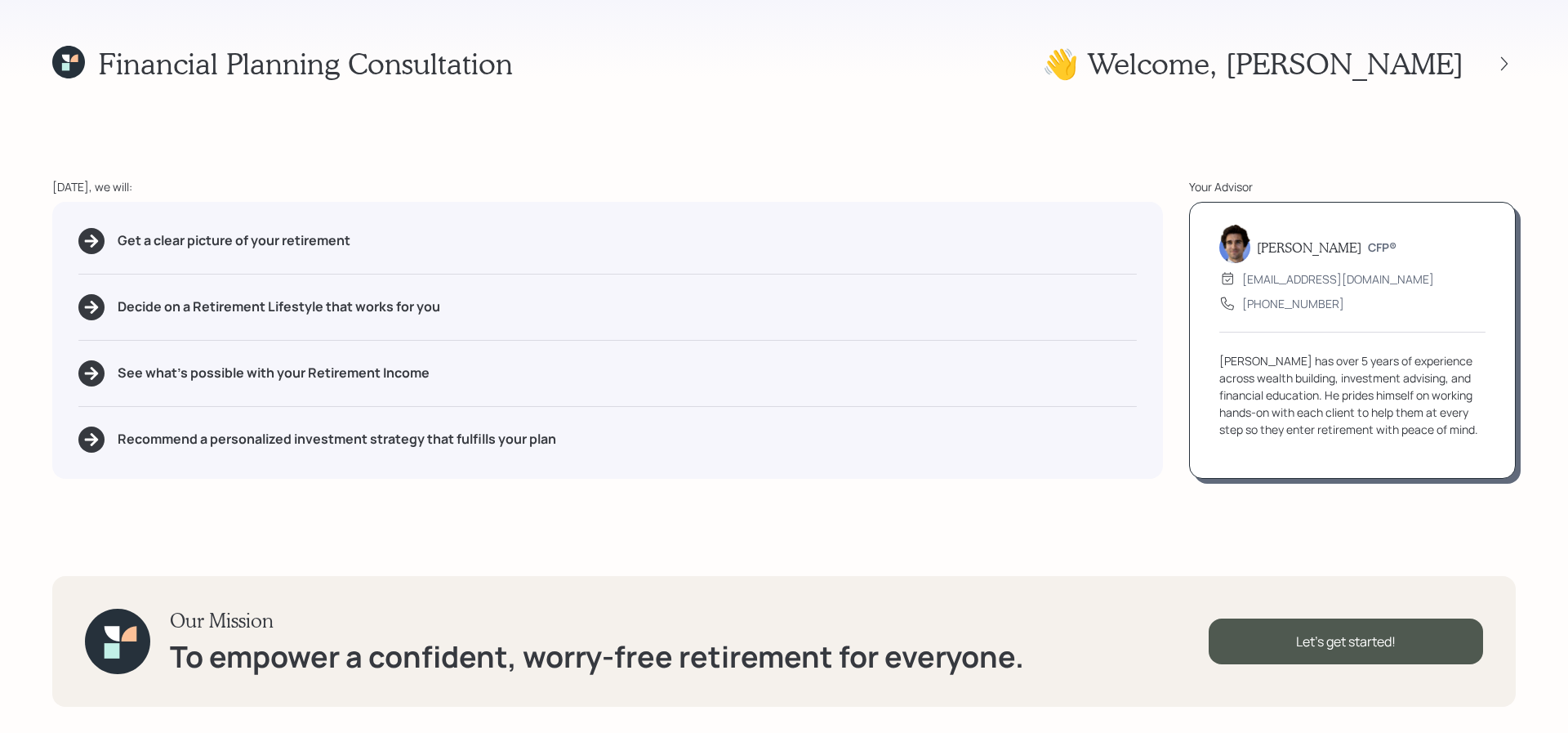
click at [1487, 49] on div "👋 Welcome , Michael" at bounding box center [1278, 63] width 474 height 35
click at [1500, 54] on div at bounding box center [1504, 63] width 23 height 23
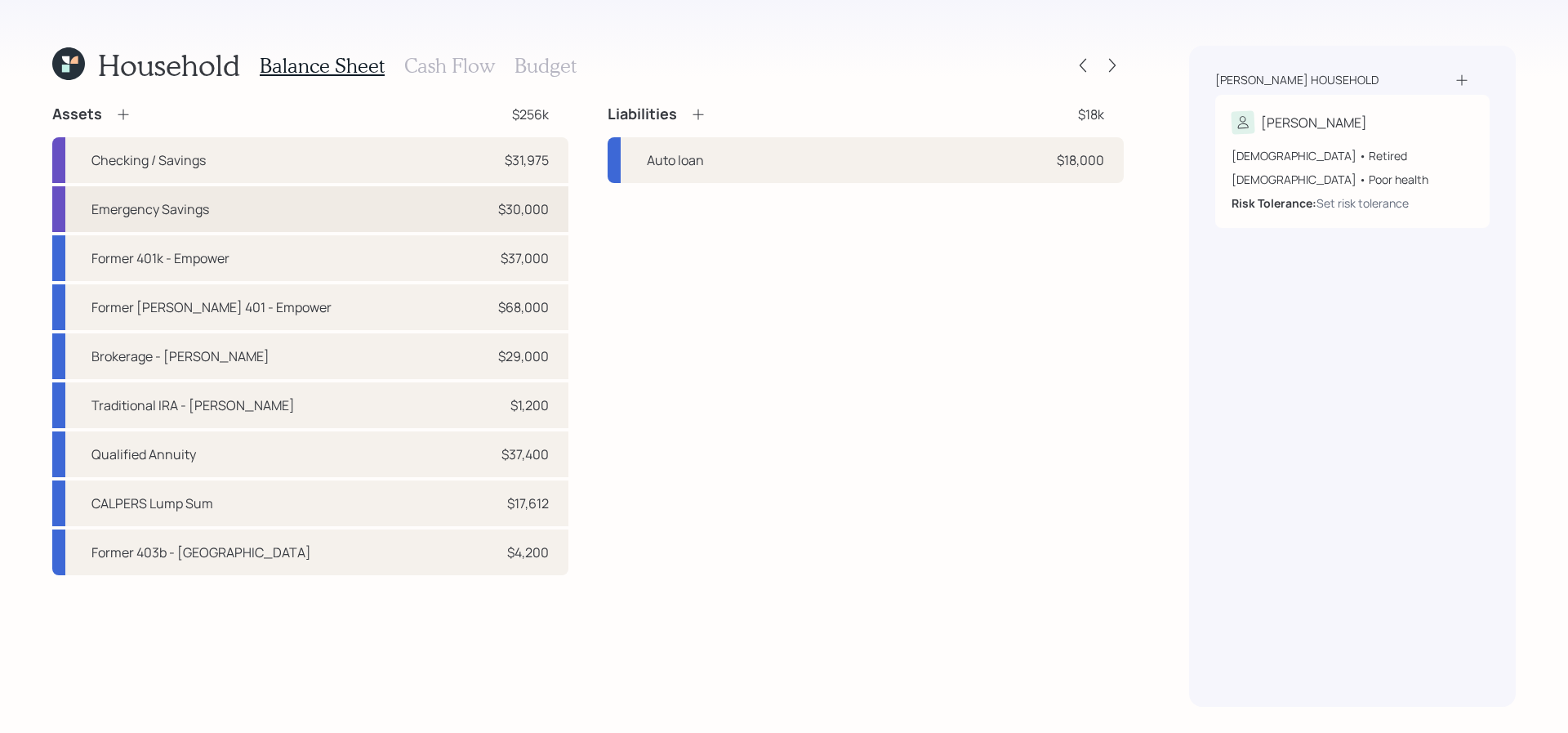
click at [309, 202] on div "Emergency Savings $30,000" at bounding box center [310, 209] width 516 height 46
select select "emergency_fund"
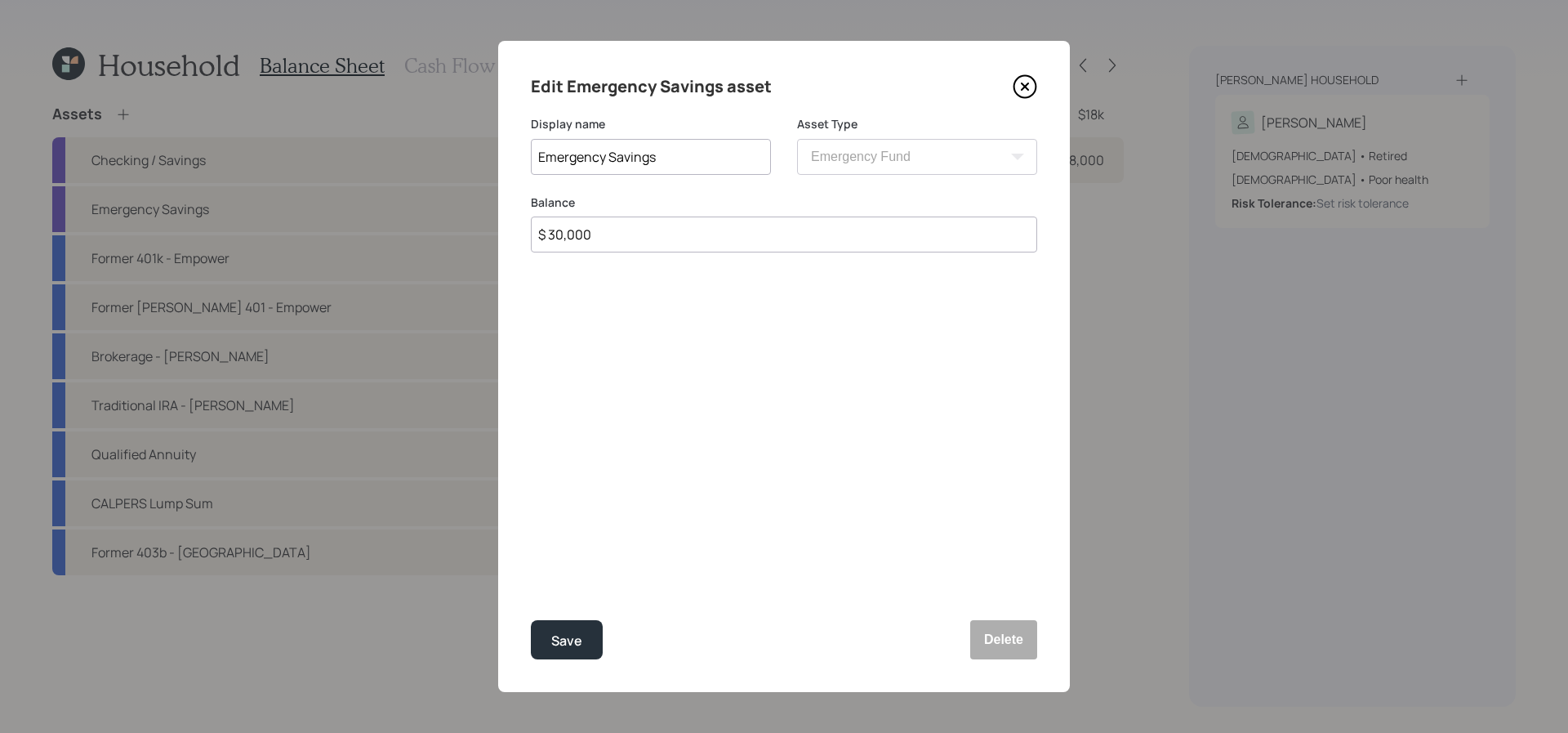
drag, startPoint x: 736, startPoint y: 215, endPoint x: 656, endPoint y: 241, distance: 84.1
click at [656, 241] on div "Balance $ 30,000" at bounding box center [784, 224] width 506 height 59
drag, startPoint x: 654, startPoint y: 250, endPoint x: 365, endPoint y: 207, distance: 292.2
click at [365, 207] on div "Edit Emergency Savings asset Display name Emergency Savings Asset Type SEP IRA …" at bounding box center [784, 366] width 1568 height 733
type input "$ 62,000"
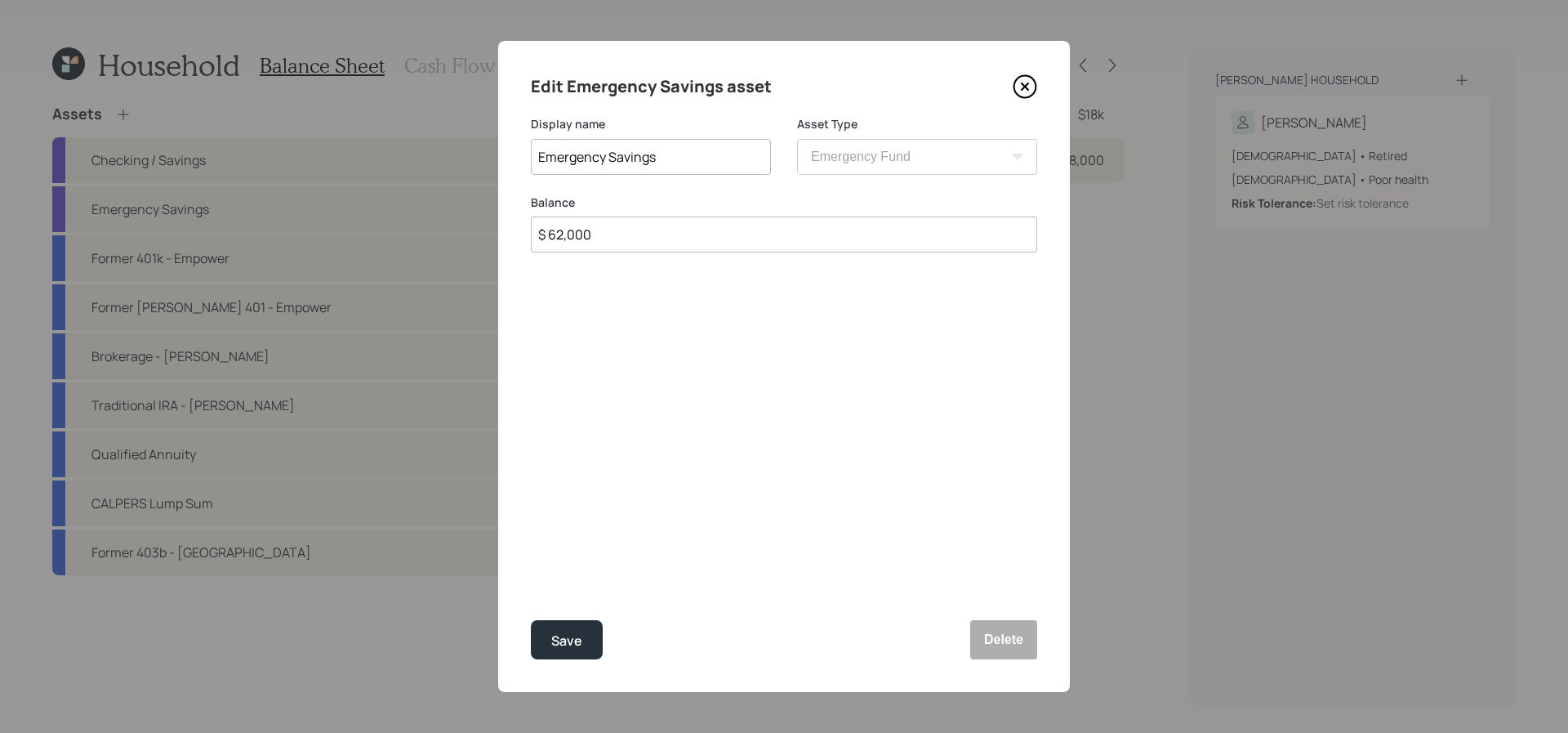
click at [531, 620] on button "Save" at bounding box center [567, 639] width 72 height 39
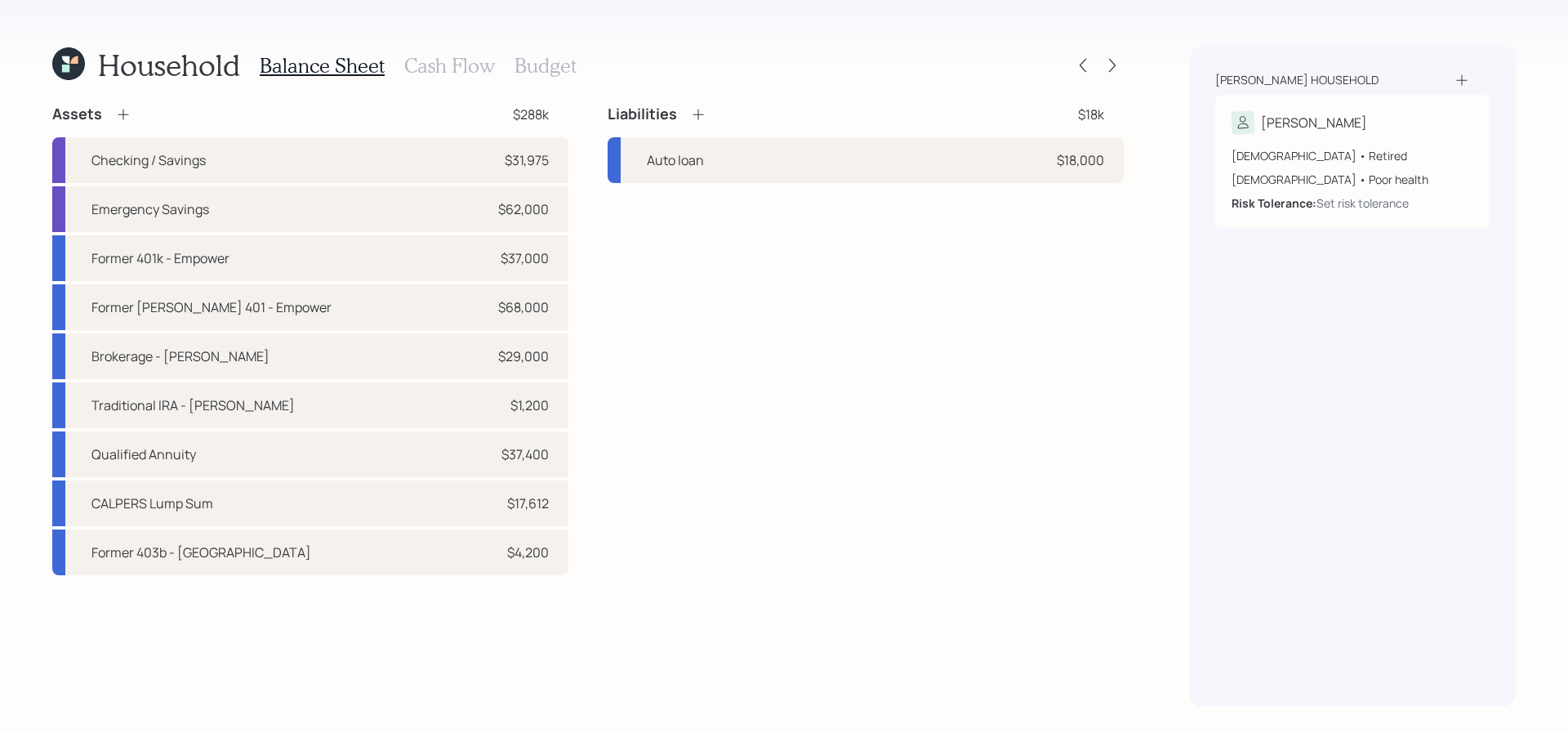
click at [301, 130] on div "Assets $288k Checking / Savings $31,975 Emergency Savings $62,000 Former 401k -…" at bounding box center [310, 339] width 516 height 471
click at [302, 163] on div "Checking / Savings $31,975" at bounding box center [310, 161] width 516 height 46
select select "cash"
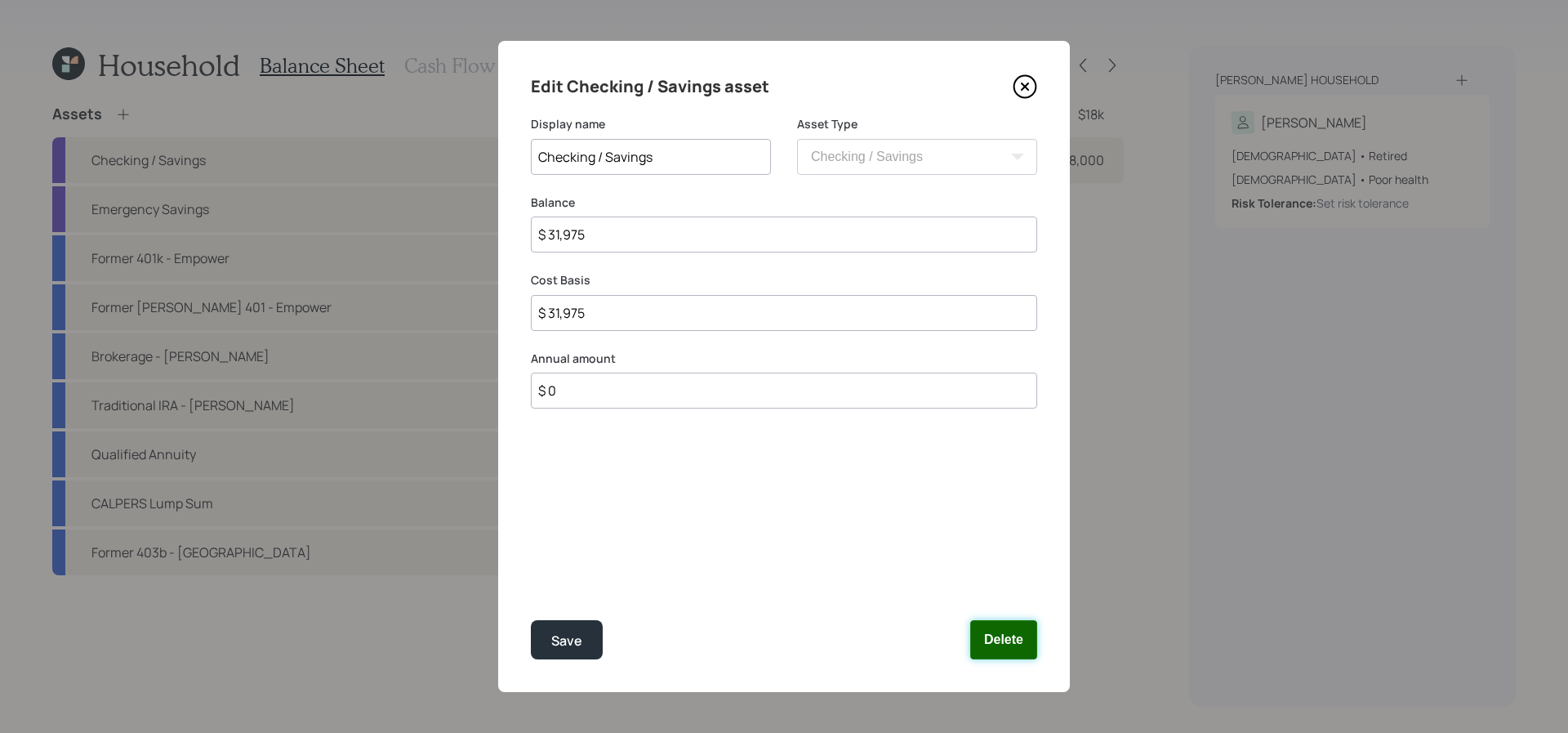
click at [1009, 656] on button "Delete" at bounding box center [1003, 639] width 67 height 39
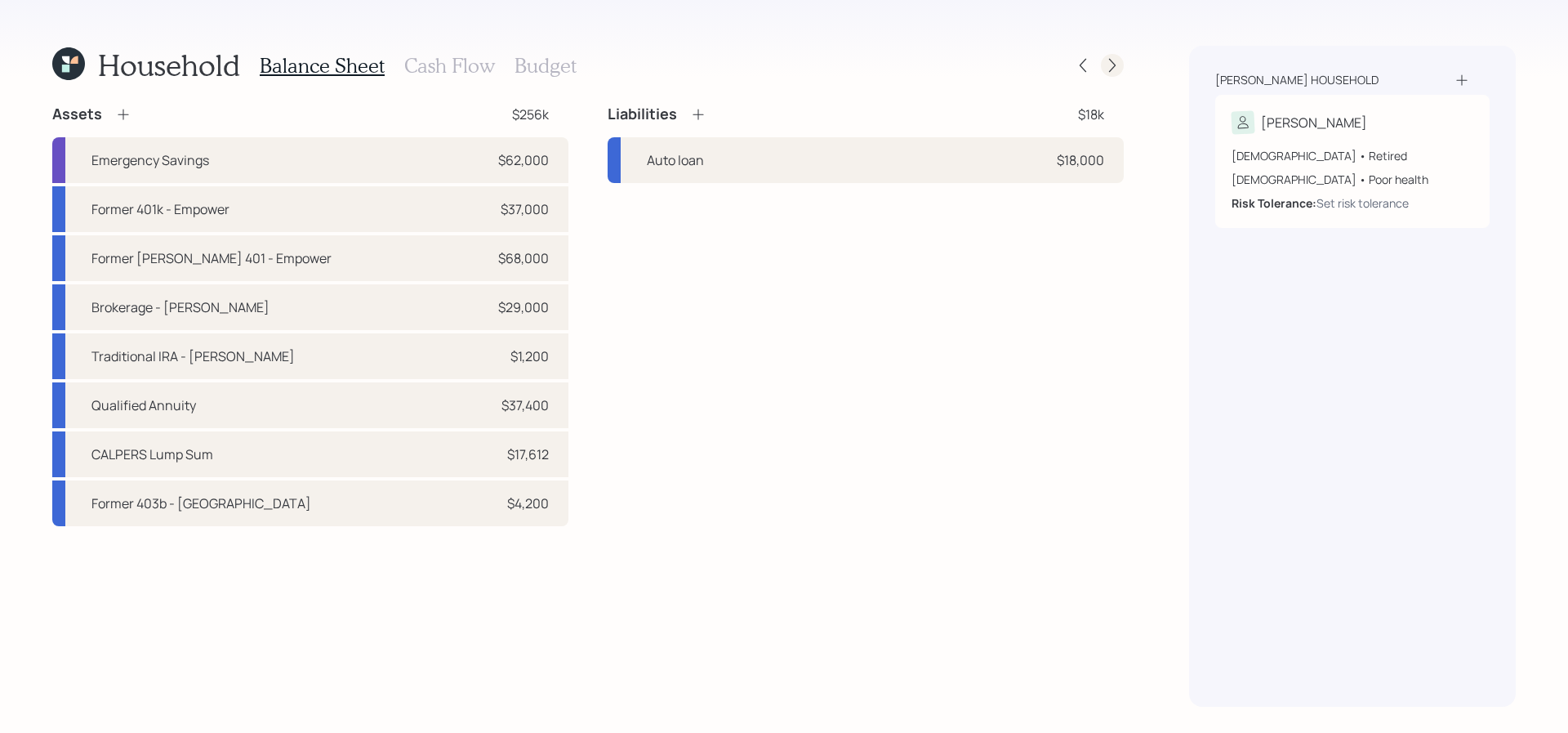
click at [1103, 66] on div at bounding box center [1112, 65] width 23 height 23
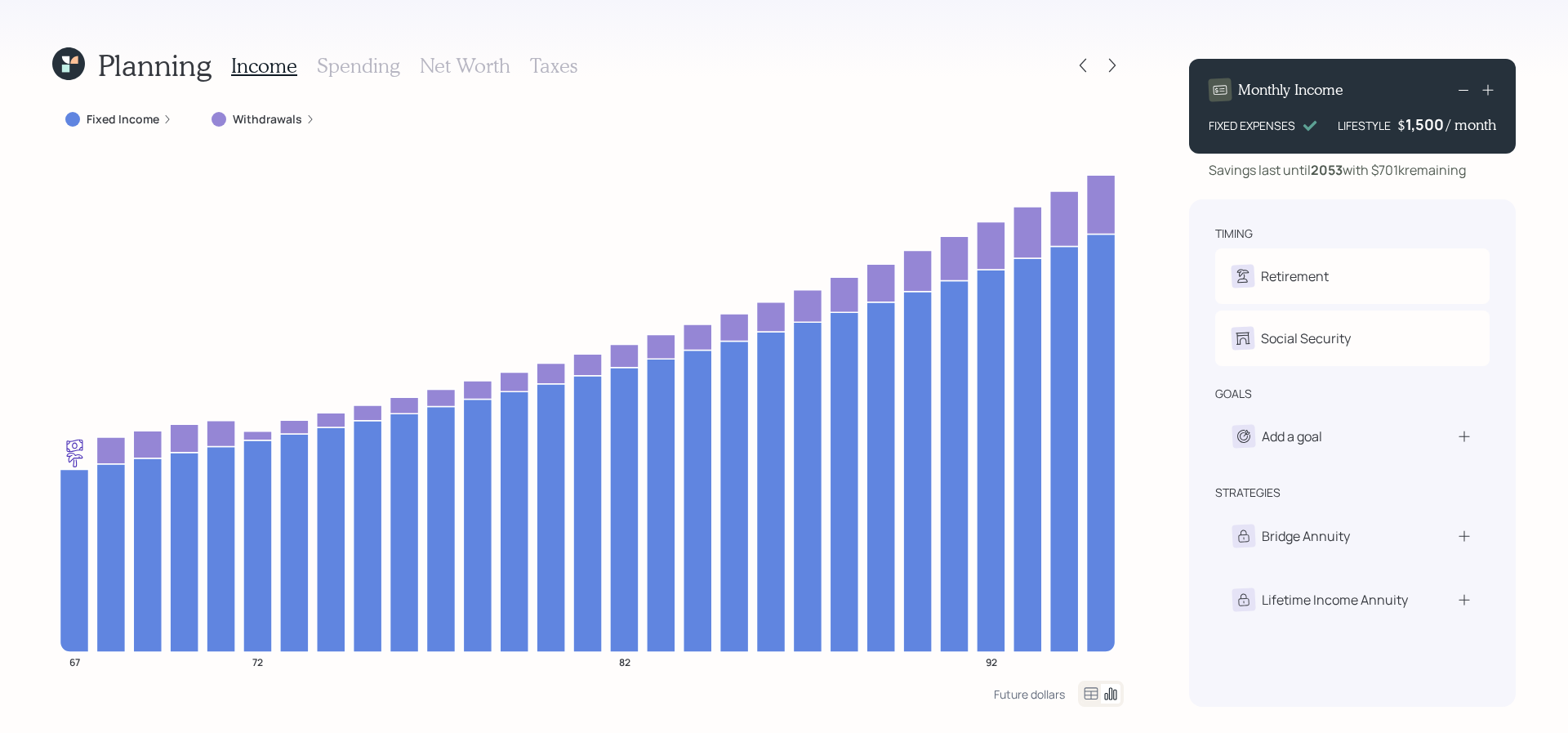
click at [418, 84] on div "Income Spending Net Worth Taxes" at bounding box center [404, 65] width 347 height 39
click at [449, 64] on h3 "Net Worth" at bounding box center [465, 66] width 91 height 24
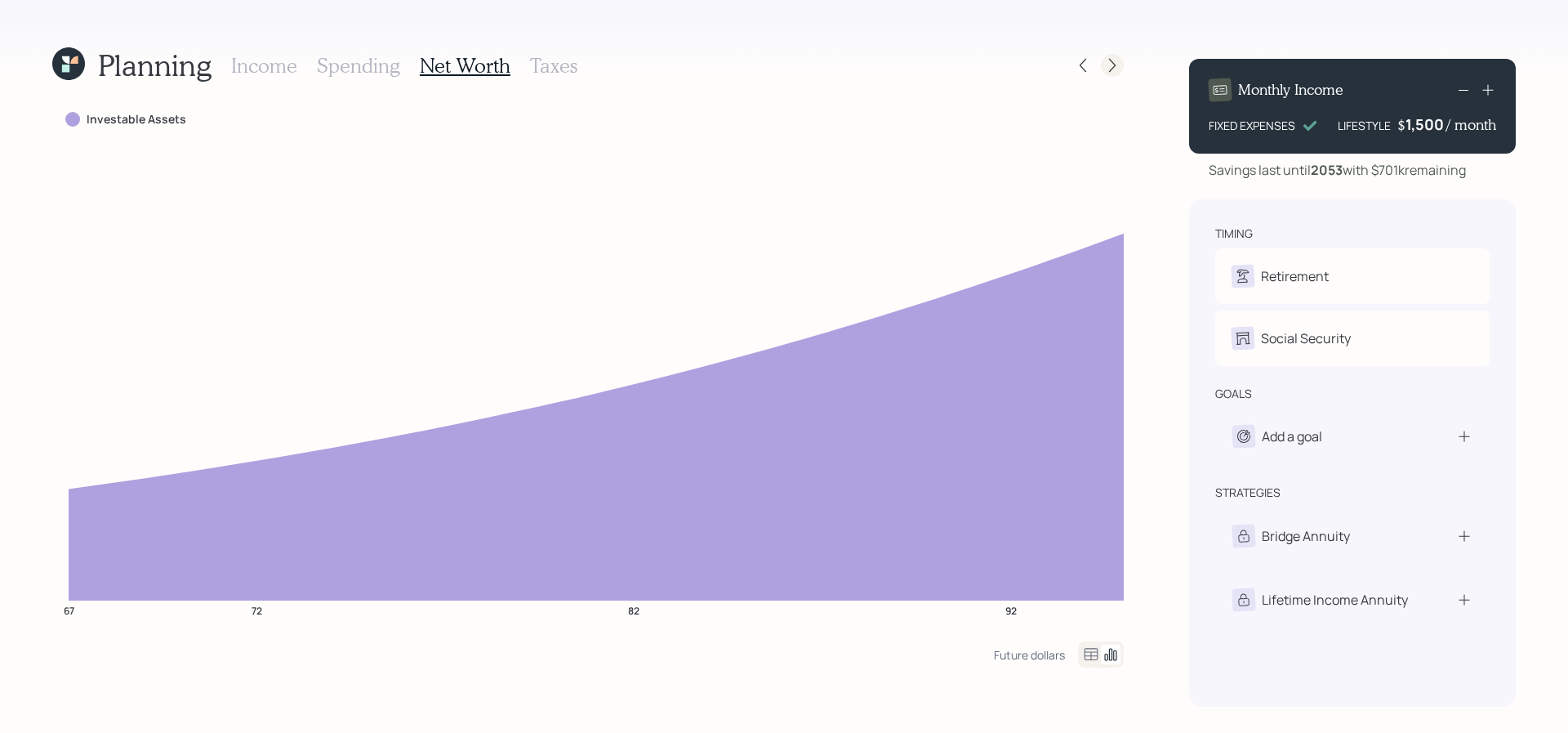
click at [1111, 57] on icon at bounding box center [1112, 65] width 17 height 17
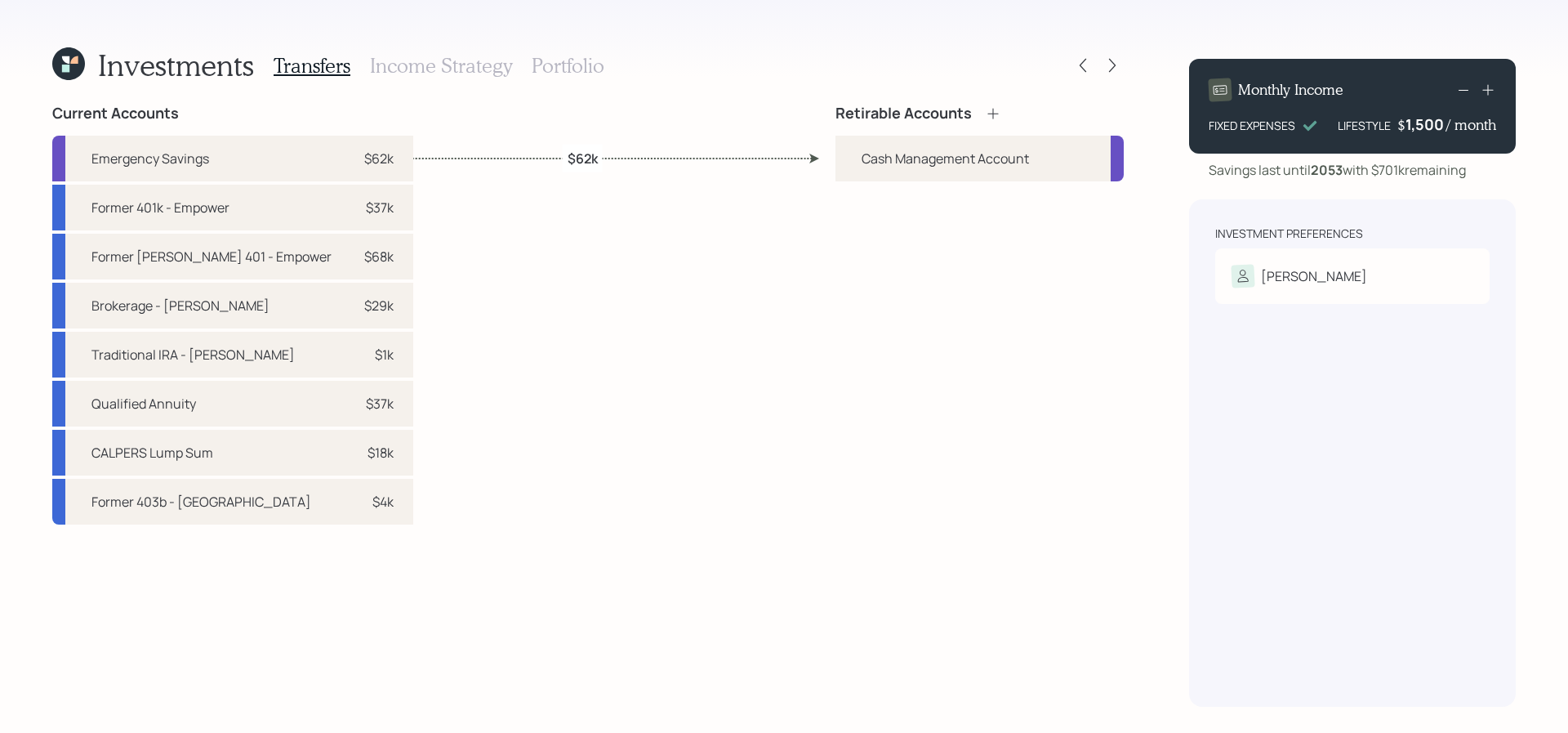
click at [992, 108] on icon at bounding box center [993, 114] width 17 height 17
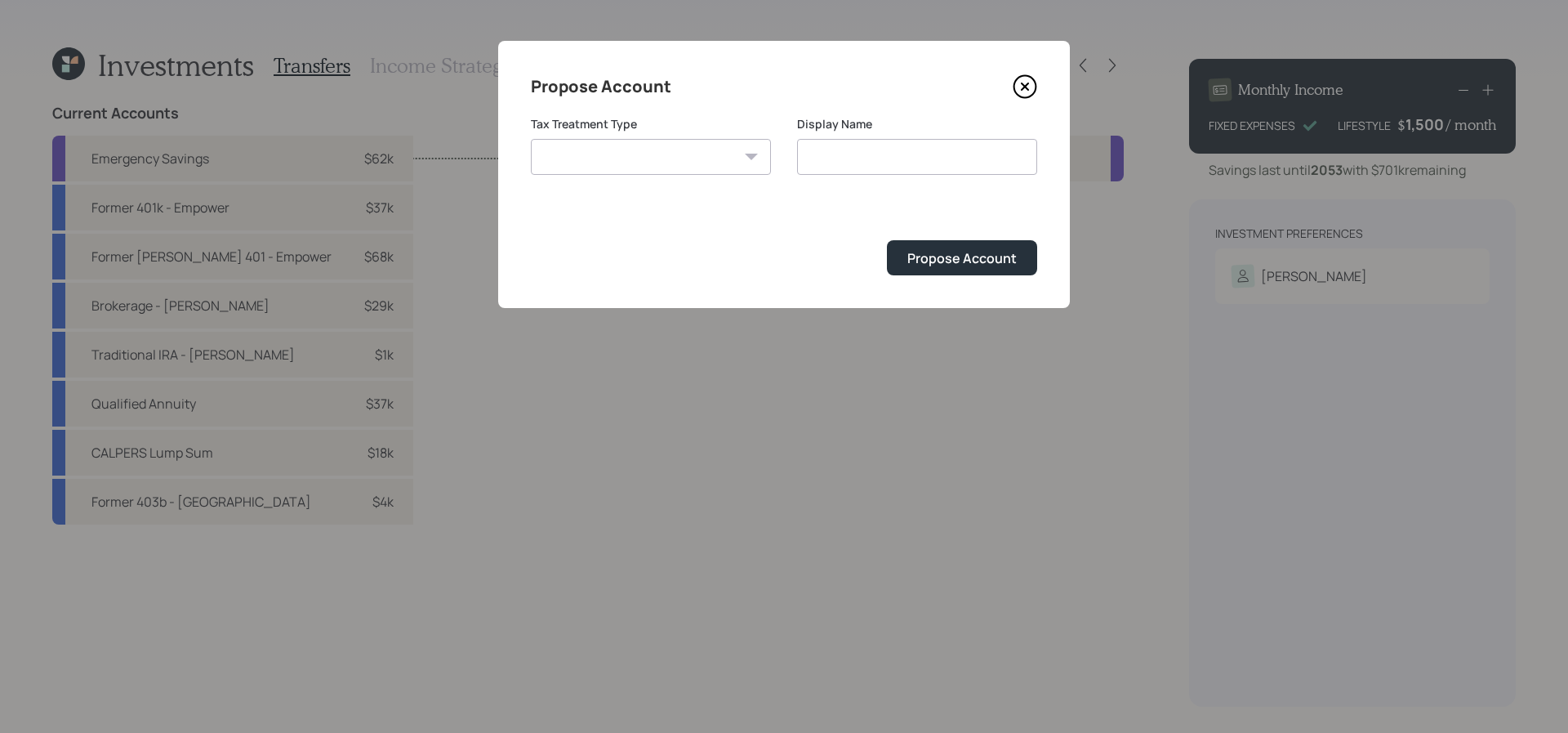
click at [708, 161] on select "Roth Taxable Traditional" at bounding box center [651, 156] width 240 height 36
select select "traditional"
click at [531, 139] on select "Roth Taxable Traditional" at bounding box center [651, 156] width 240 height 36
click at [961, 149] on input "Traditional" at bounding box center [917, 156] width 240 height 36
type input "Traditional IRA"
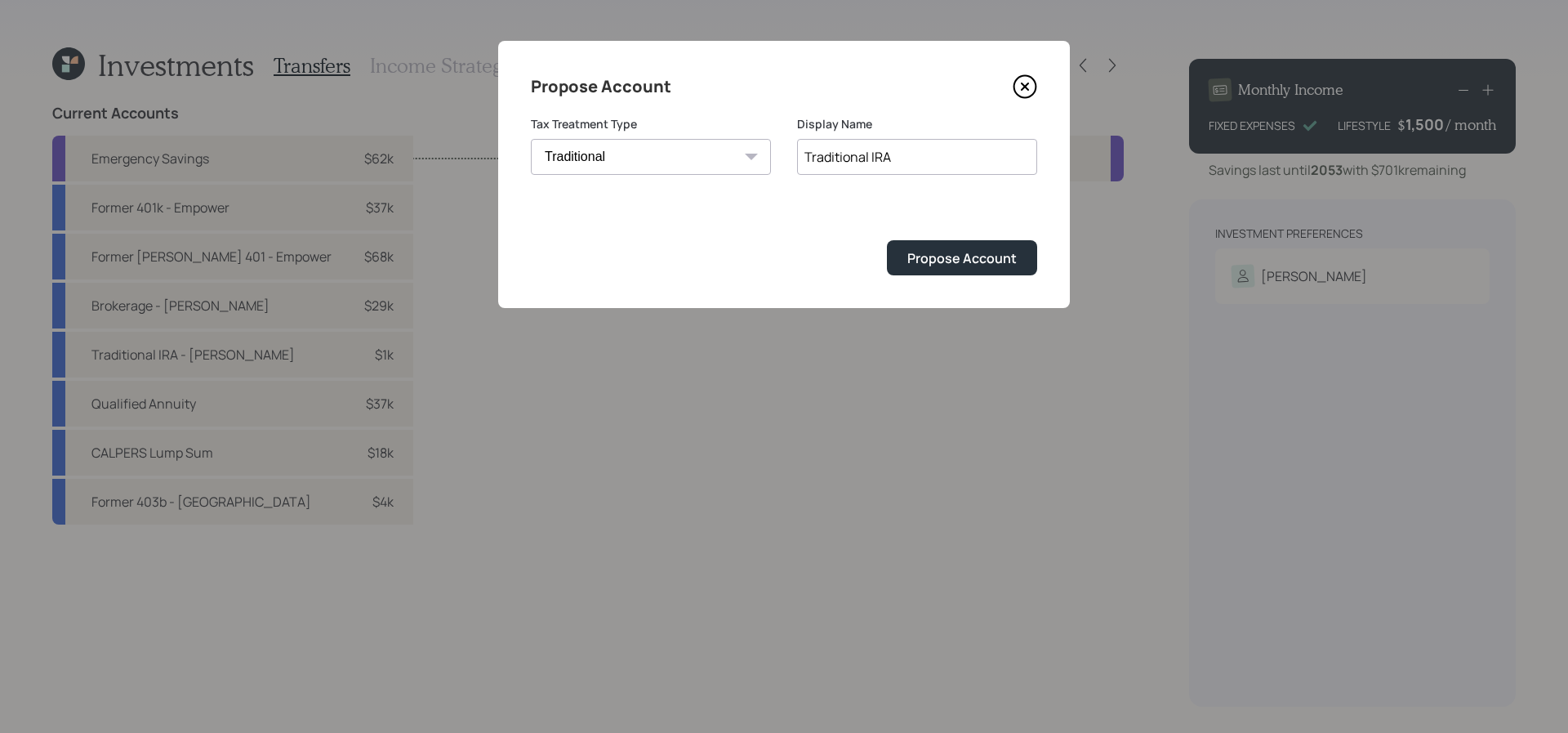
click at [887, 240] on button "Propose Account" at bounding box center [962, 258] width 150 height 35
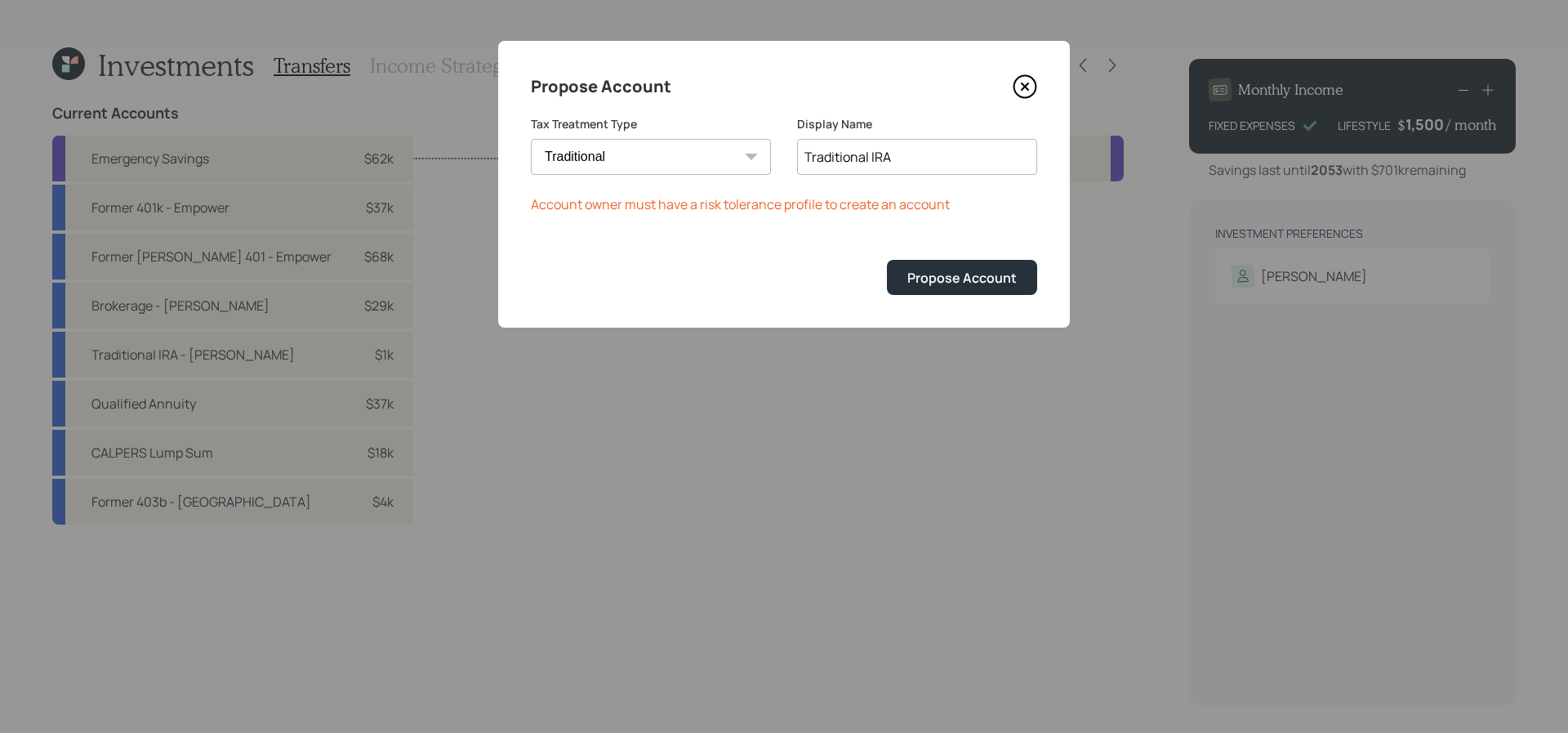
click at [1013, 91] on icon at bounding box center [1024, 86] width 25 height 25
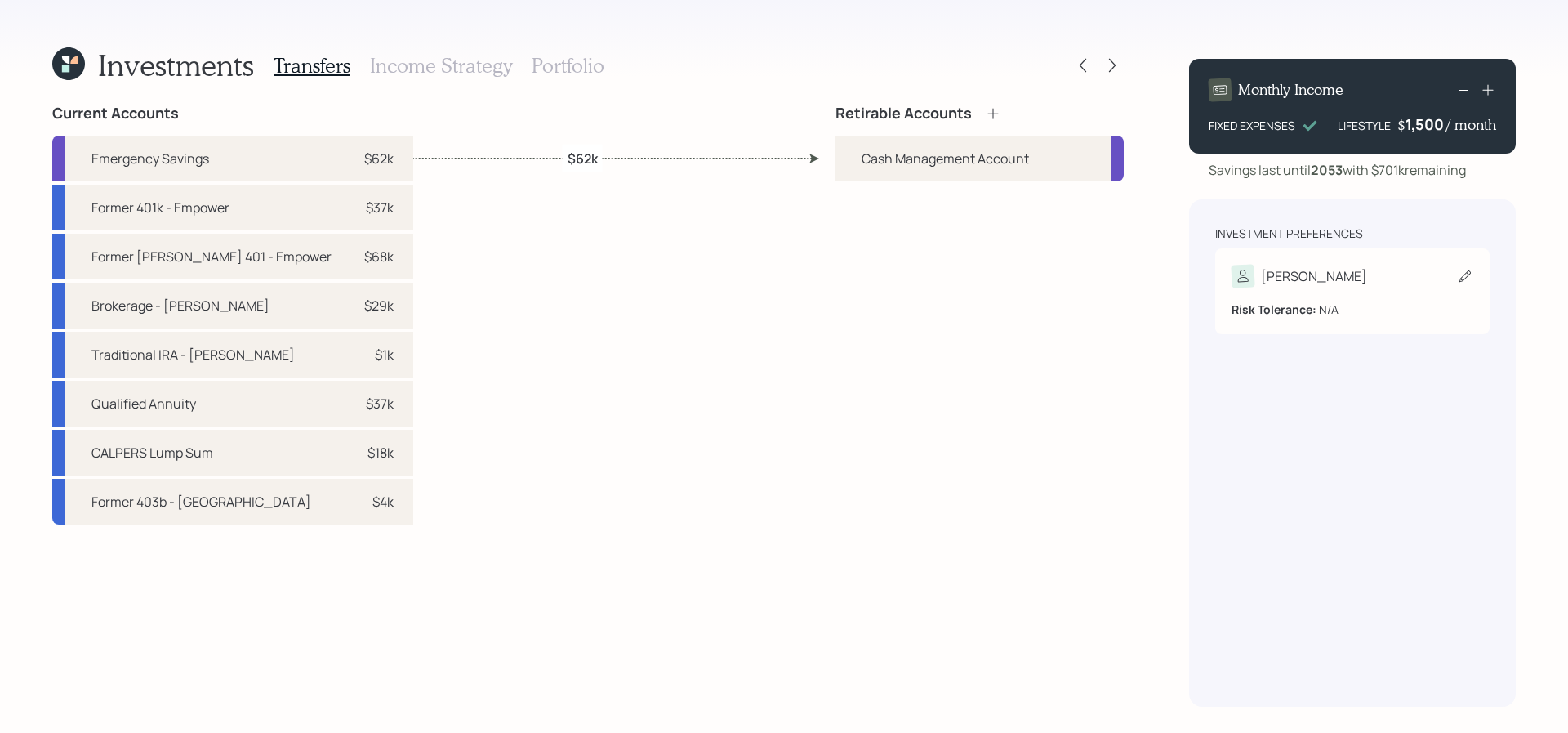
click at [1328, 263] on div "Michael Risk Tolerance: N/A" at bounding box center [1352, 292] width 274 height 86
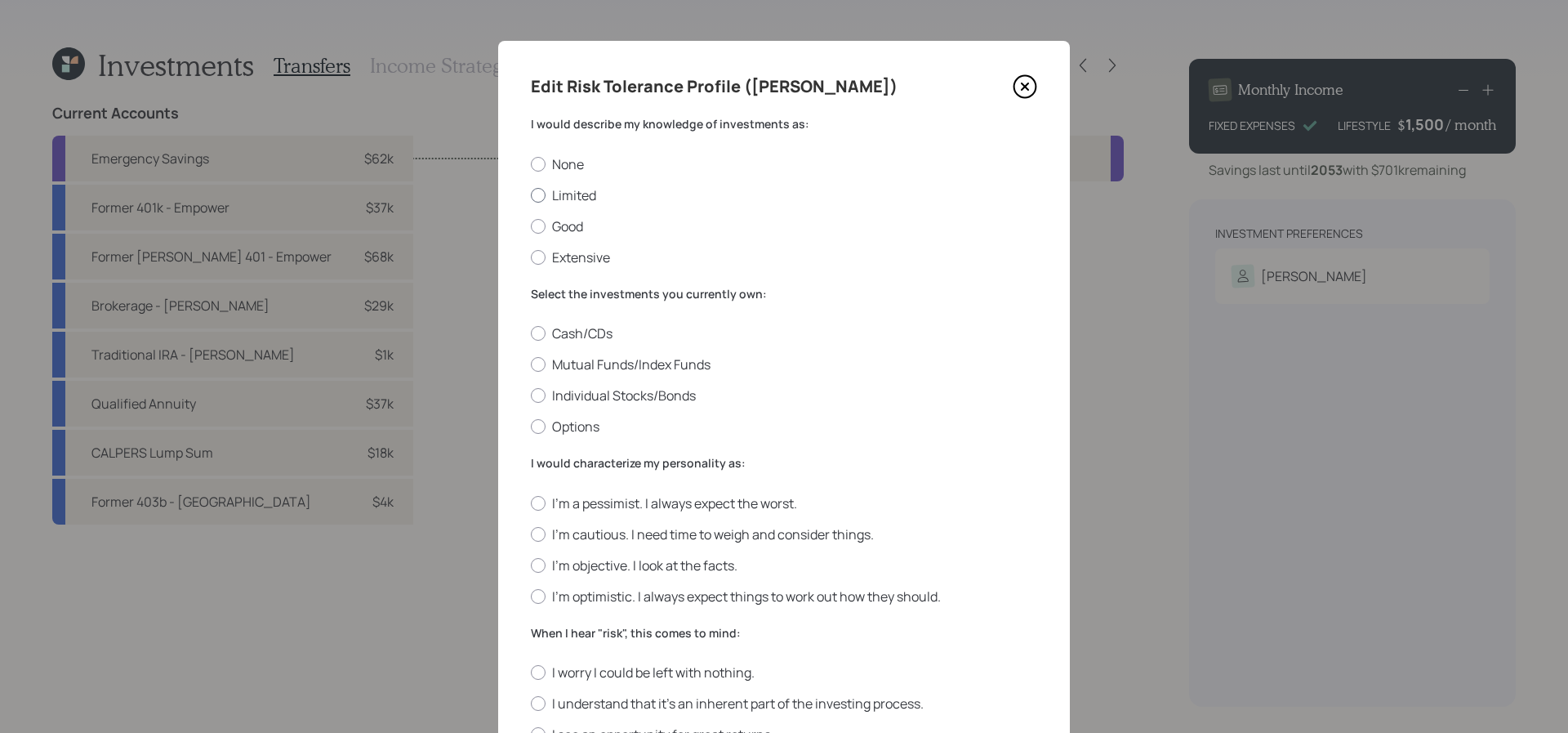
click at [544, 198] on div at bounding box center [538, 195] width 15 height 15
click at [531, 195] on input "Limited" at bounding box center [530, 194] width 1 height 1
radio input "true"
click at [544, 198] on div at bounding box center [538, 195] width 15 height 15
click at [531, 195] on input "Limited" at bounding box center [530, 194] width 1 height 1
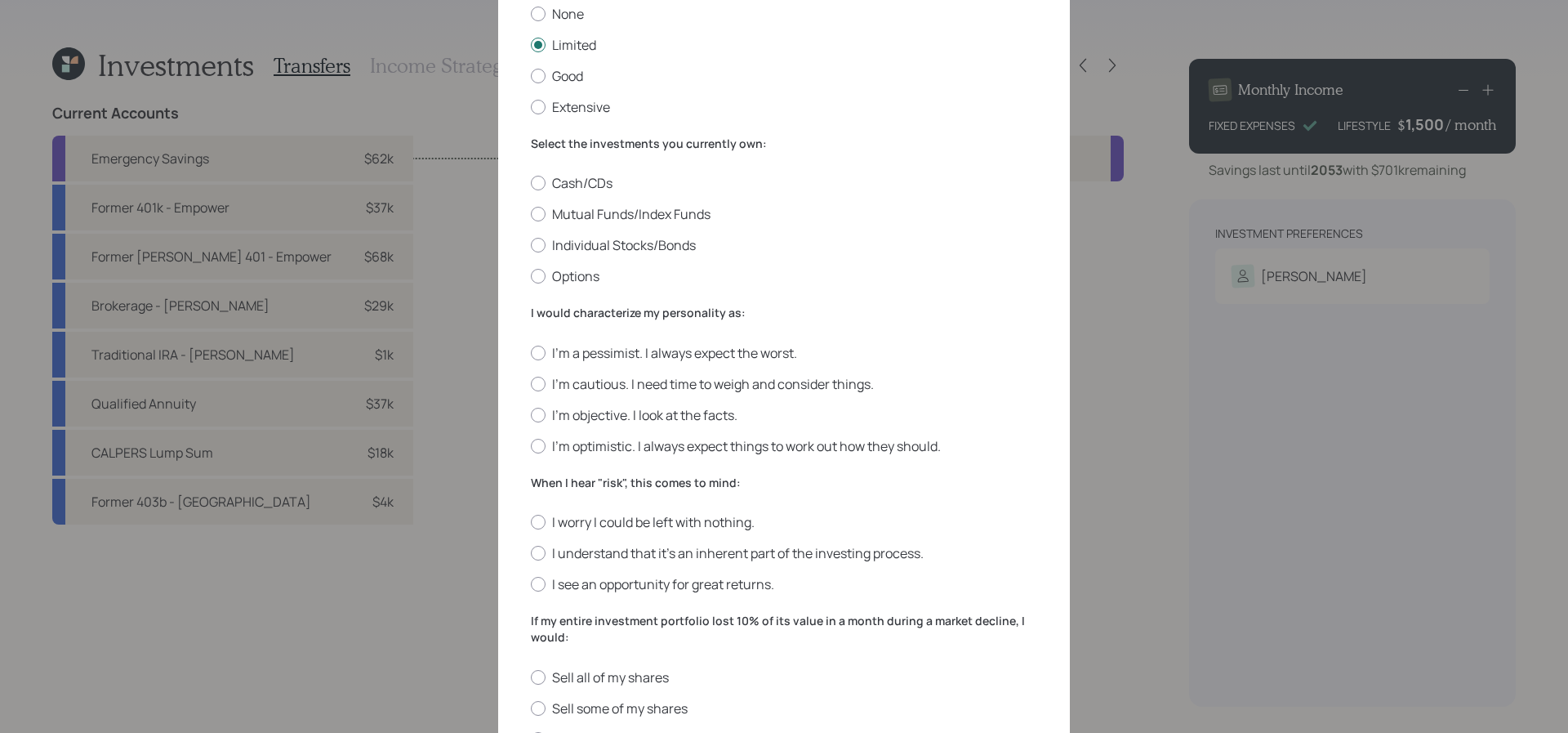
scroll to position [148, 0]
click at [571, 203] on div "Cash/CDs Mutual Funds/Index Funds Individual Stocks/Bonds Options" at bounding box center [784, 231] width 506 height 111
click at [571, 219] on label "Mutual Funds/Index Funds" at bounding box center [784, 217] width 506 height 18
click at [531, 217] on input "Mutual Funds/Index Funds" at bounding box center [530, 217] width 1 height 1
radio input "true"
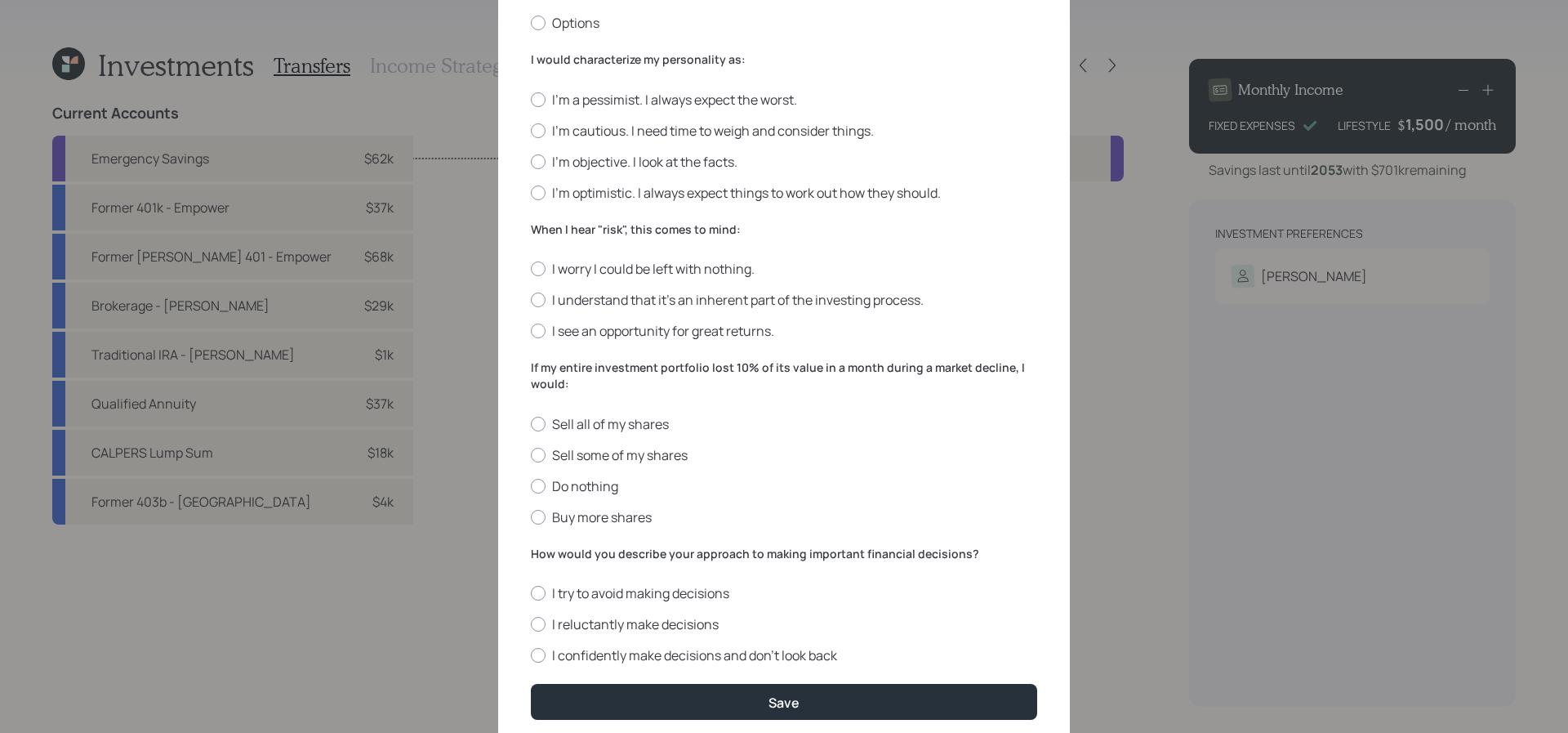
scroll to position [405, 0]
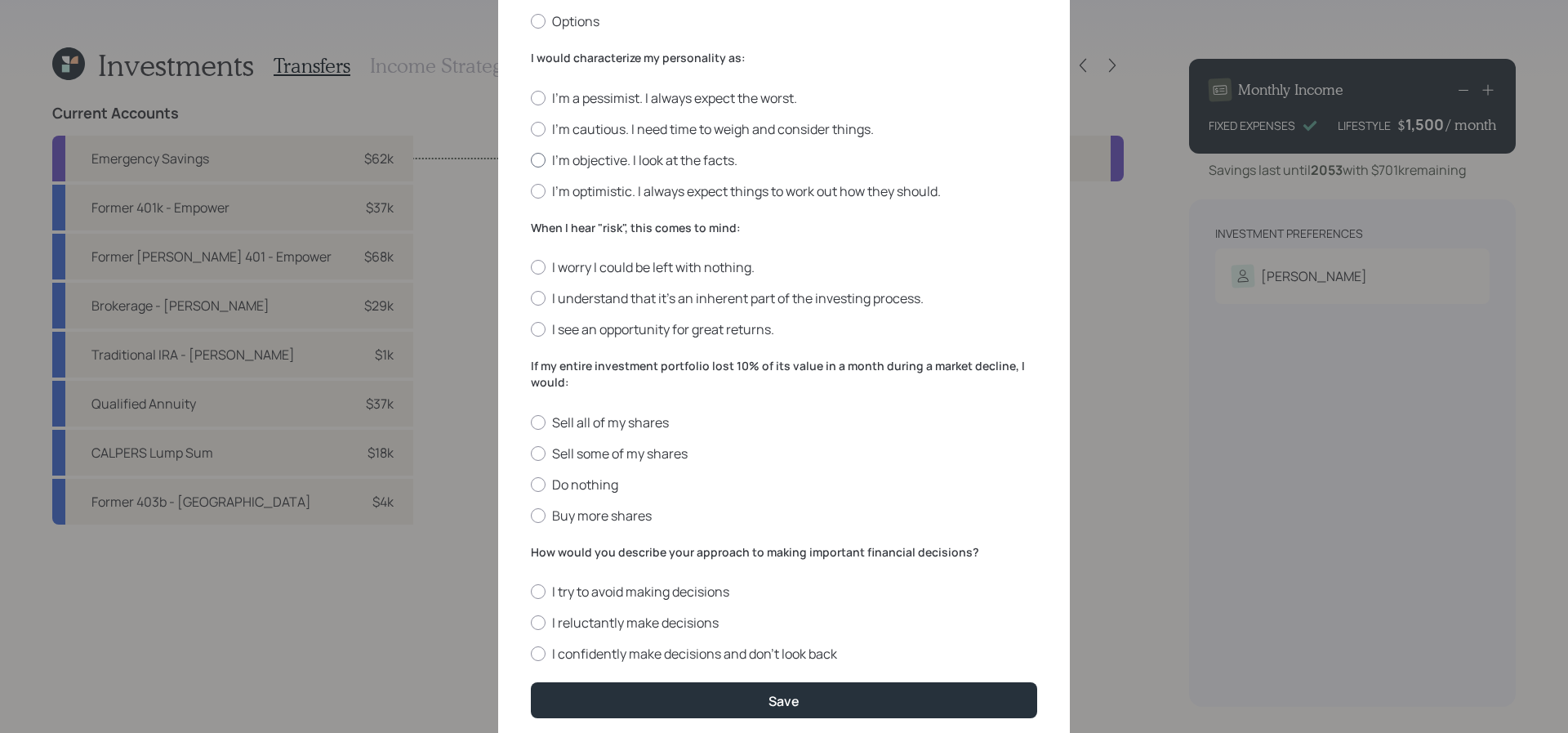
click at [611, 155] on label "I'm objective. I look at the facts." at bounding box center [784, 161] width 506 height 18
click at [531, 160] on input "I'm objective. I look at the facts." at bounding box center [530, 160] width 1 height 1
radio input "true"
click at [631, 305] on label "I understand that it’s an inherent part of the investing process." at bounding box center [784, 298] width 506 height 18
click at [531, 299] on input "I understand that it’s an inherent part of the investing process." at bounding box center [530, 298] width 1 height 1
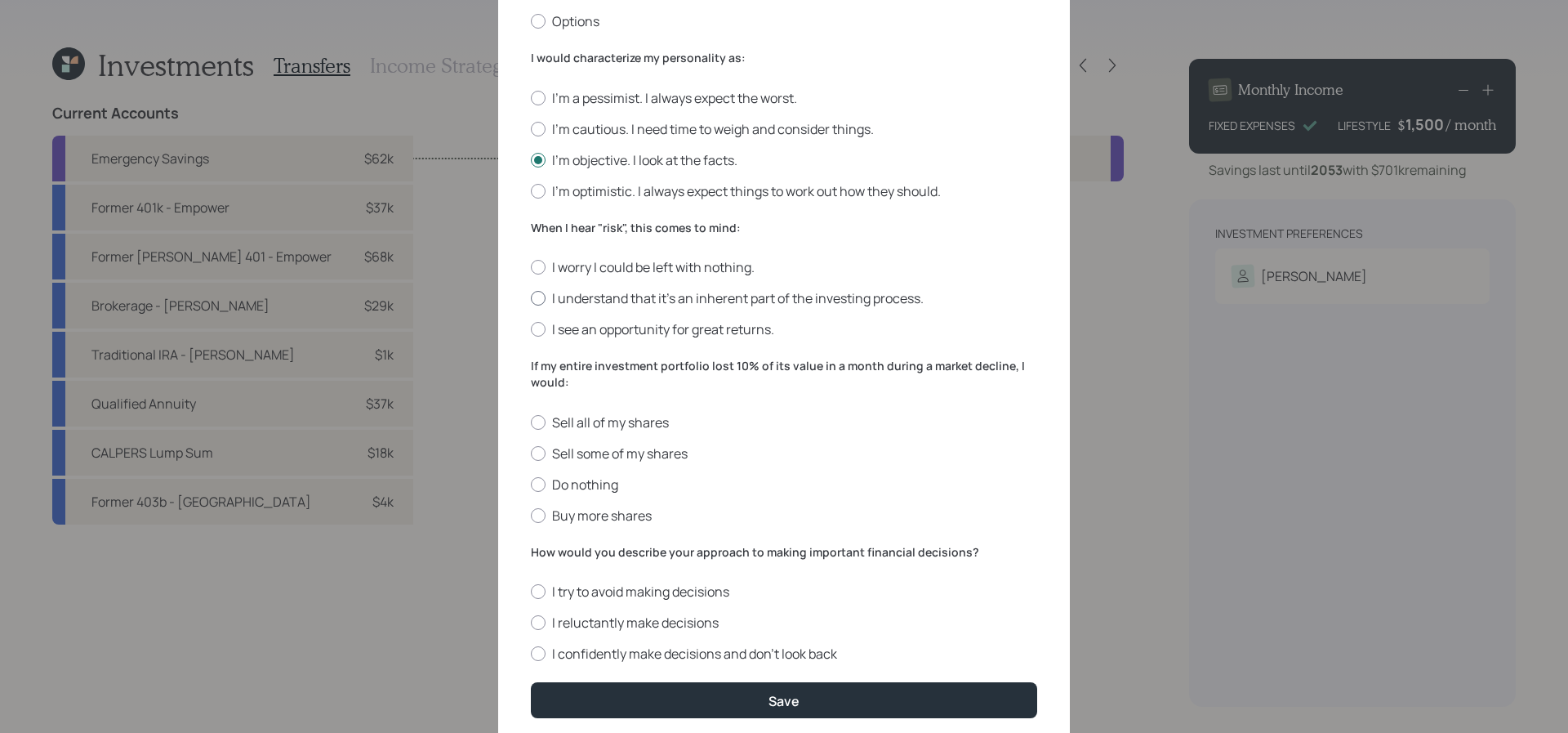
radio input "true"
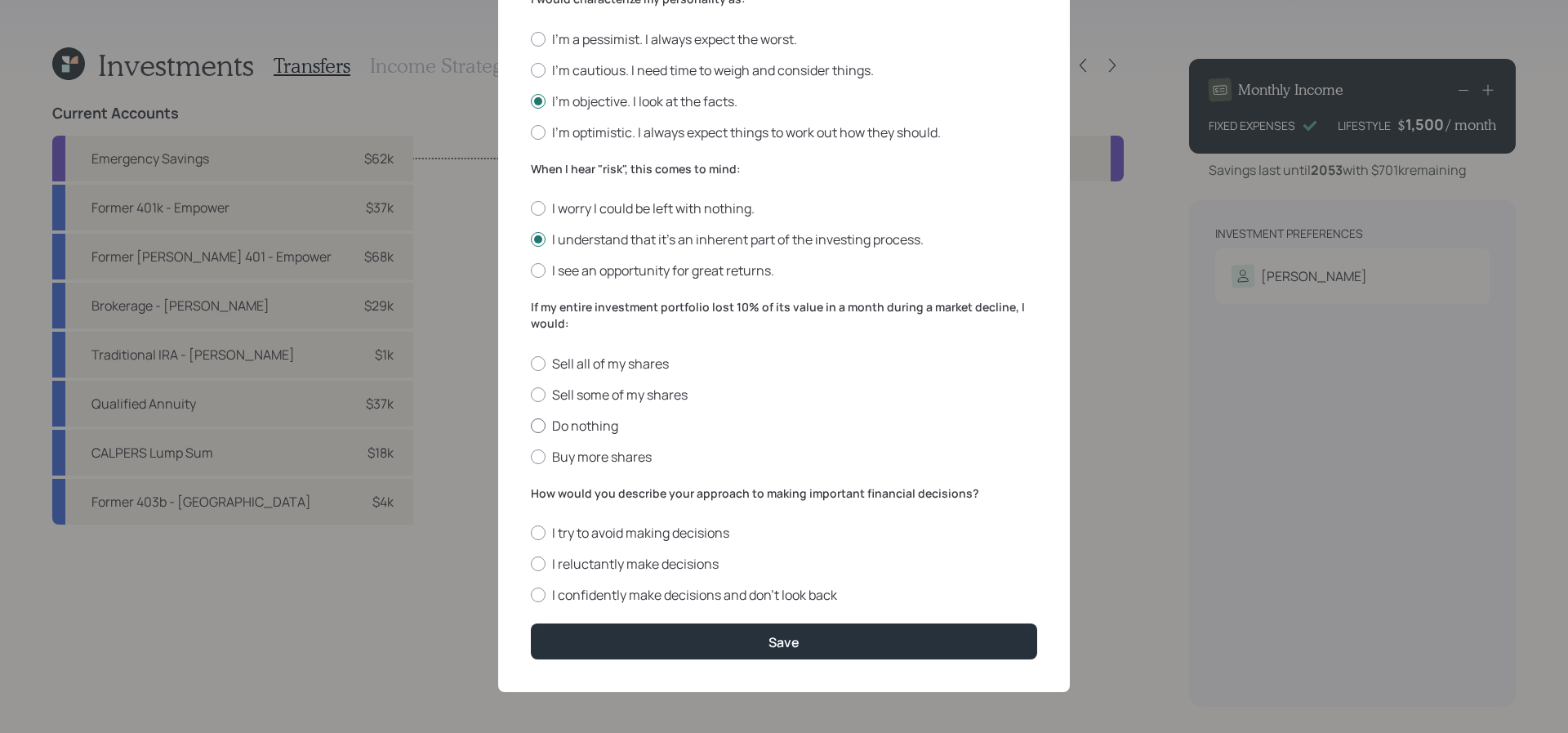
click at [619, 421] on label "Do nothing" at bounding box center [784, 426] width 506 height 18
click at [531, 425] on input "Do nothing" at bounding box center [530, 425] width 1 height 1
radio input "true"
click at [604, 586] on label "I confidently make decisions and don’t look back" at bounding box center [784, 595] width 506 height 18
click at [531, 594] on input "I confidently make decisions and don’t look back" at bounding box center [530, 594] width 1 height 1
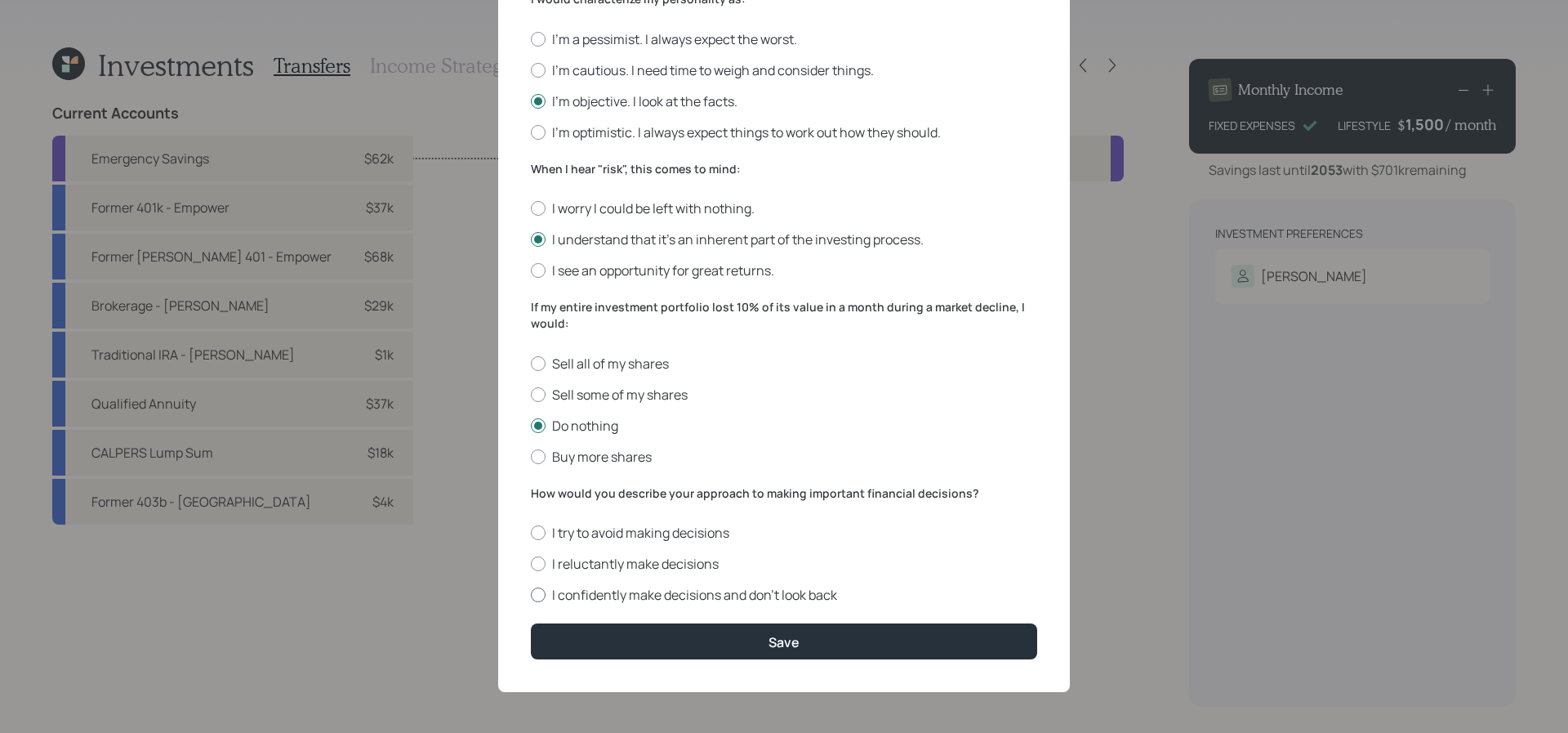
radio input "true"
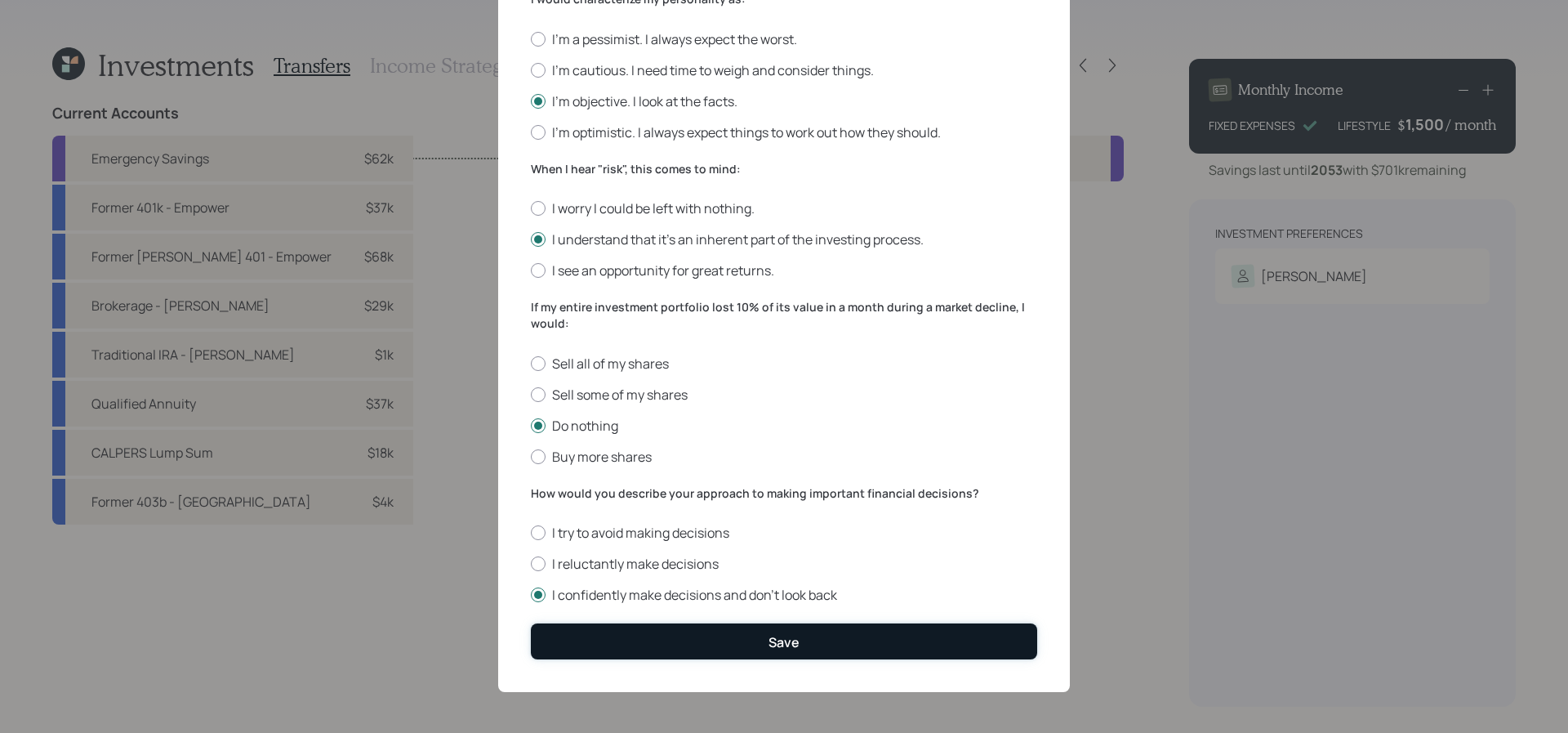
click at [614, 639] on button "Save" at bounding box center [784, 641] width 506 height 35
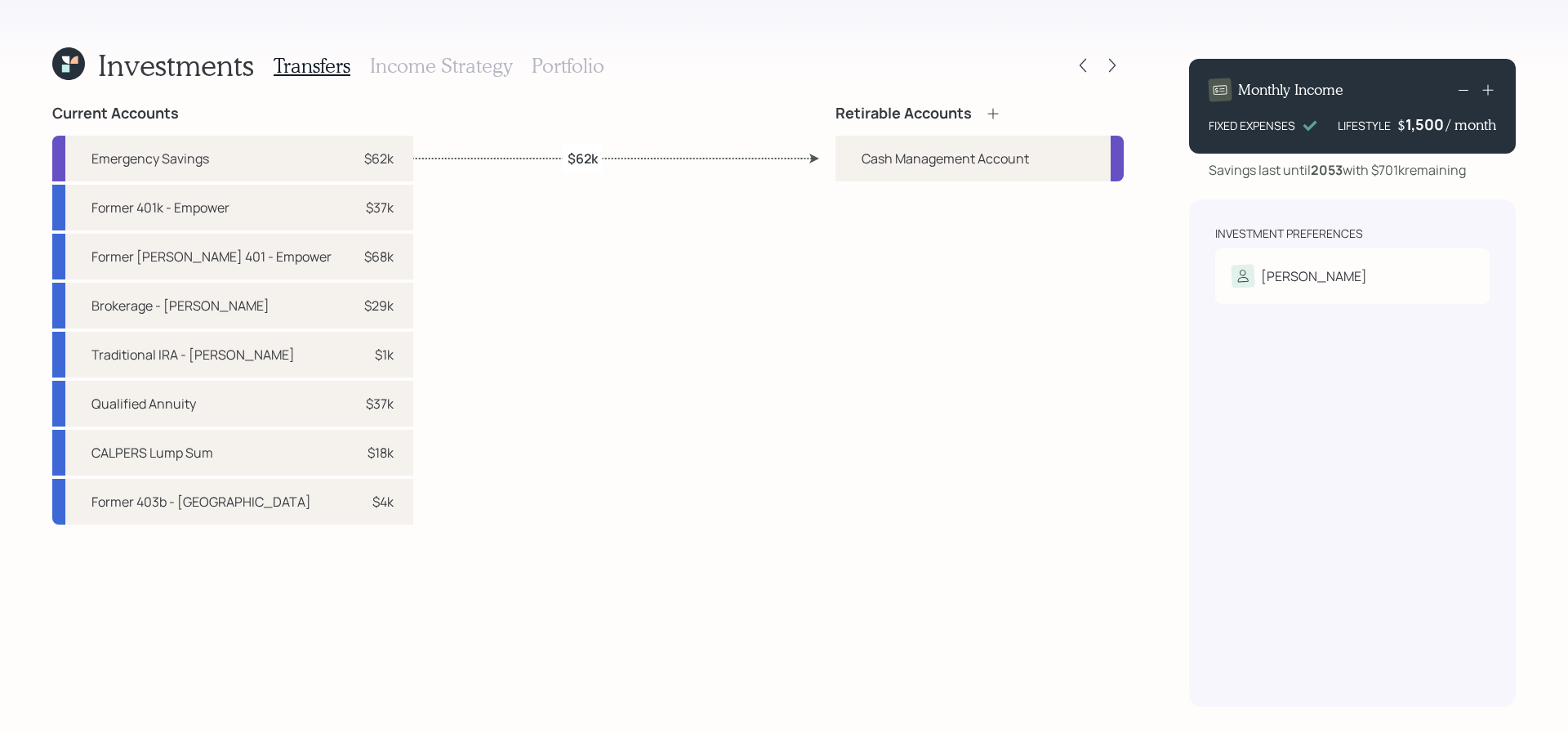
click at [985, 106] on icon at bounding box center [993, 114] width 17 height 17
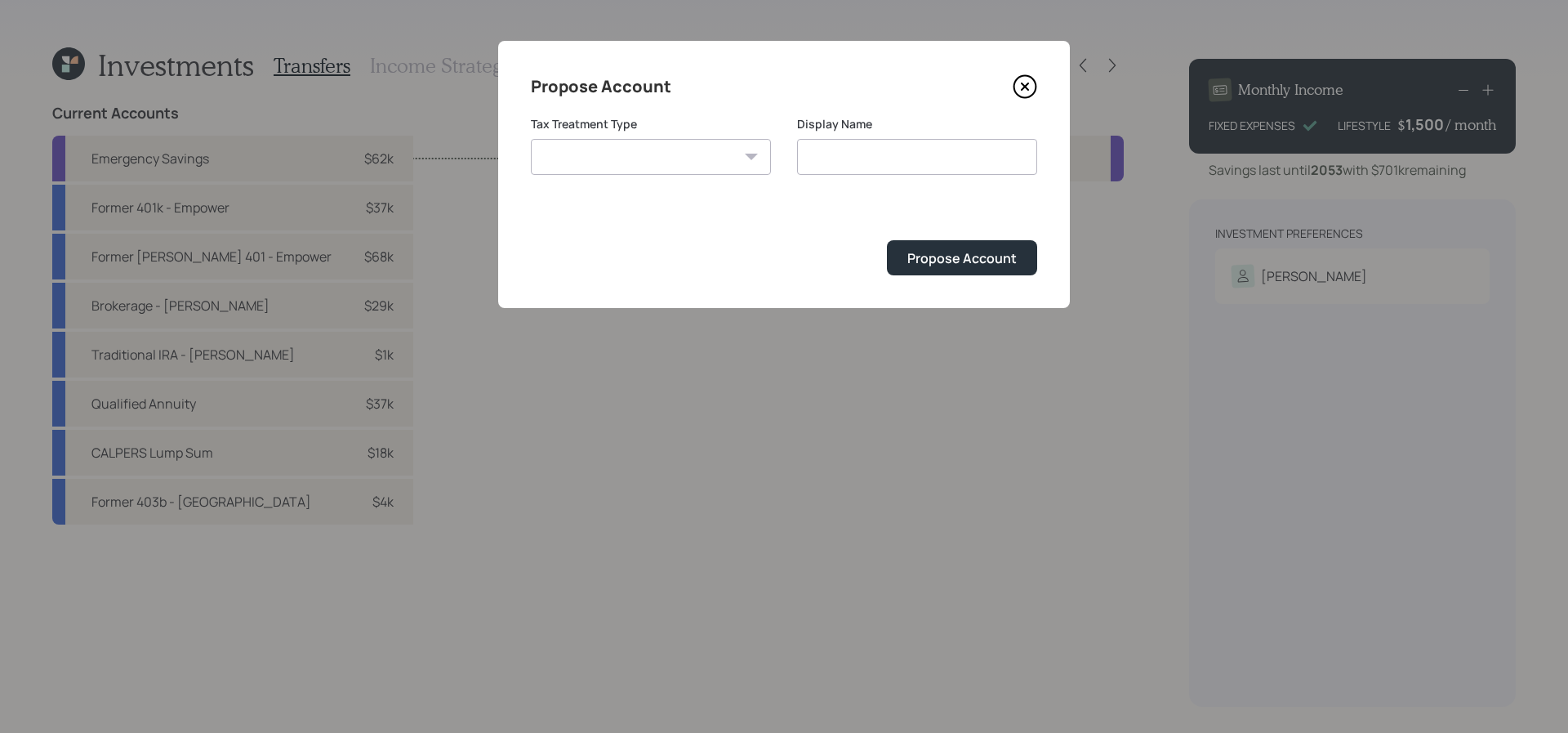
click at [629, 180] on div "Tax Treatment Type Roth Taxable Traditional" at bounding box center [651, 155] width 240 height 79
click at [646, 158] on select "Roth Taxable Traditional" at bounding box center [651, 156] width 240 height 36
select select "traditional"
click at [531, 139] on select "Roth Taxable Traditional" at bounding box center [651, 156] width 240 height 36
click at [920, 162] on input "Traditional" at bounding box center [917, 156] width 240 height 36
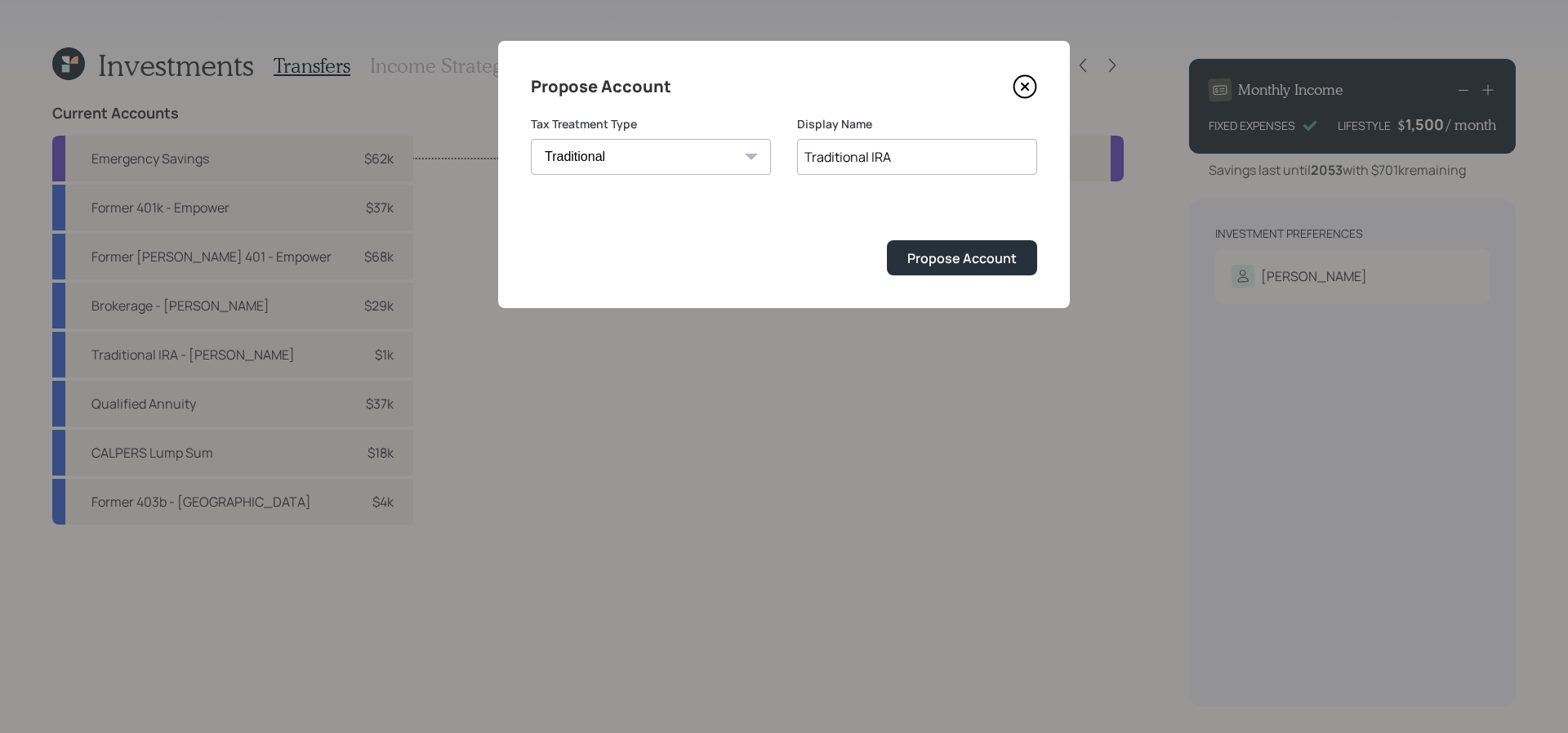
type input "Traditional IRA"
click at [887, 240] on button "Propose Account" at bounding box center [962, 258] width 150 height 35
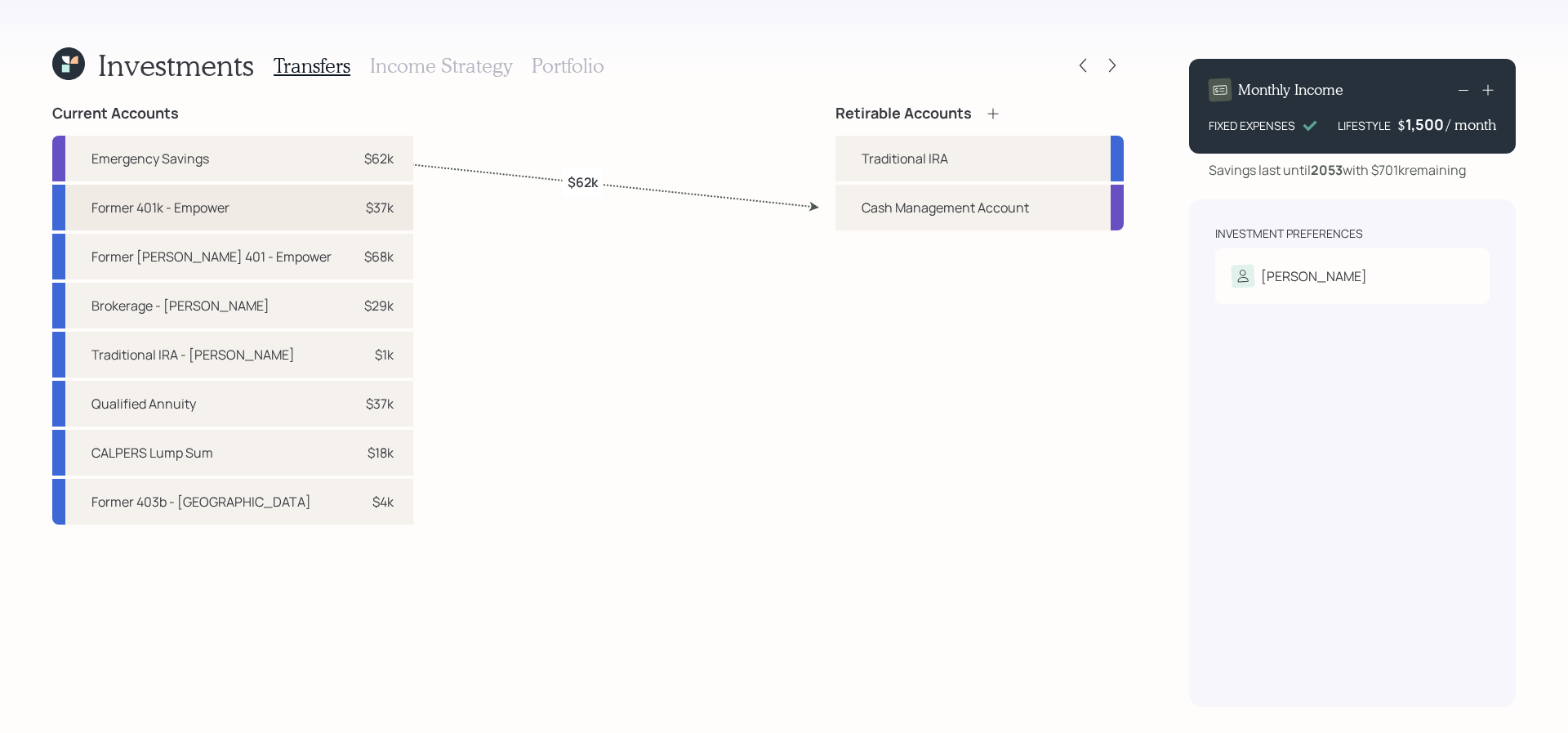
click at [345, 200] on div "$37k" at bounding box center [369, 207] width 49 height 19
click at [993, 173] on div "Traditional IRA" at bounding box center [979, 159] width 288 height 46
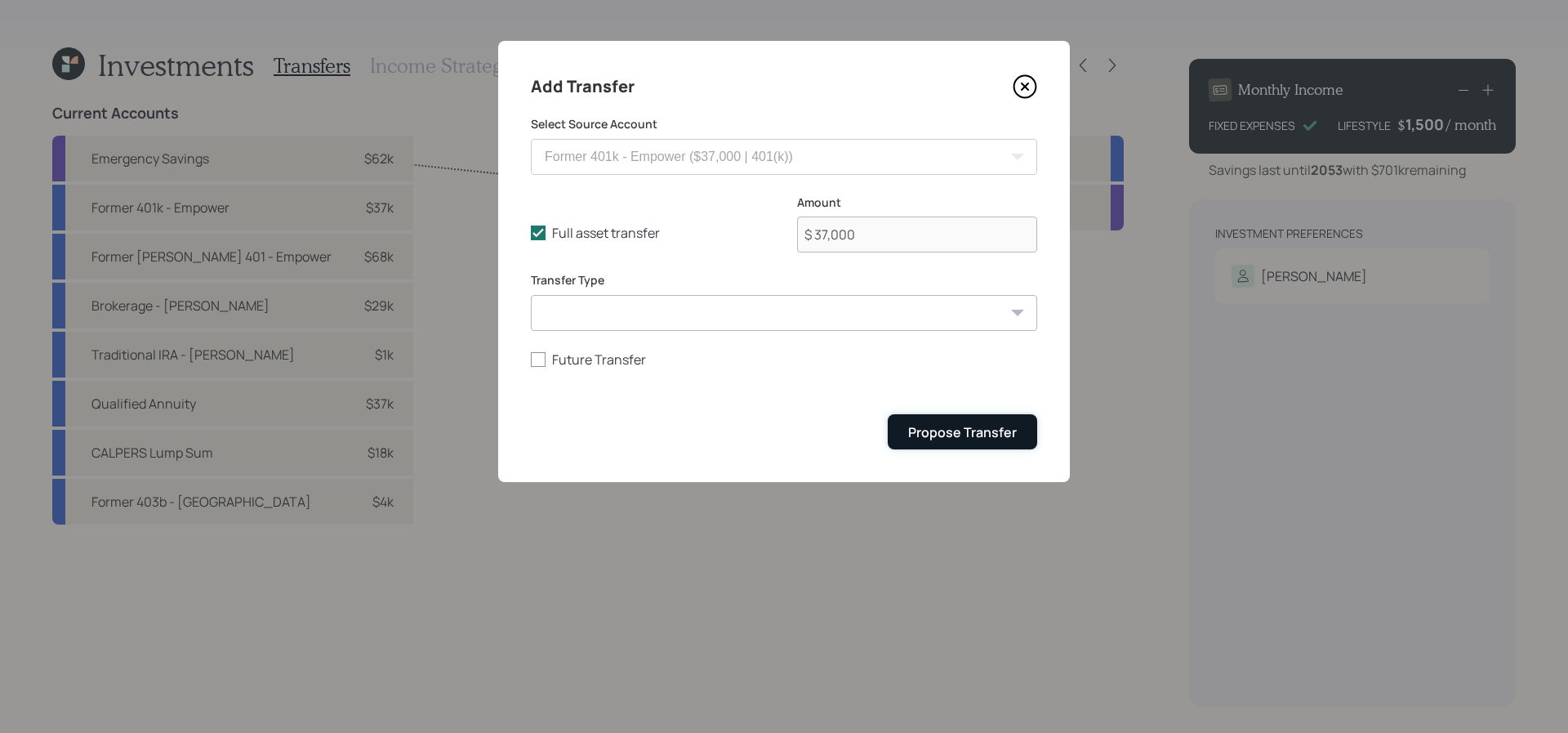
click at [970, 418] on button "Propose Transfer" at bounding box center [962, 432] width 149 height 35
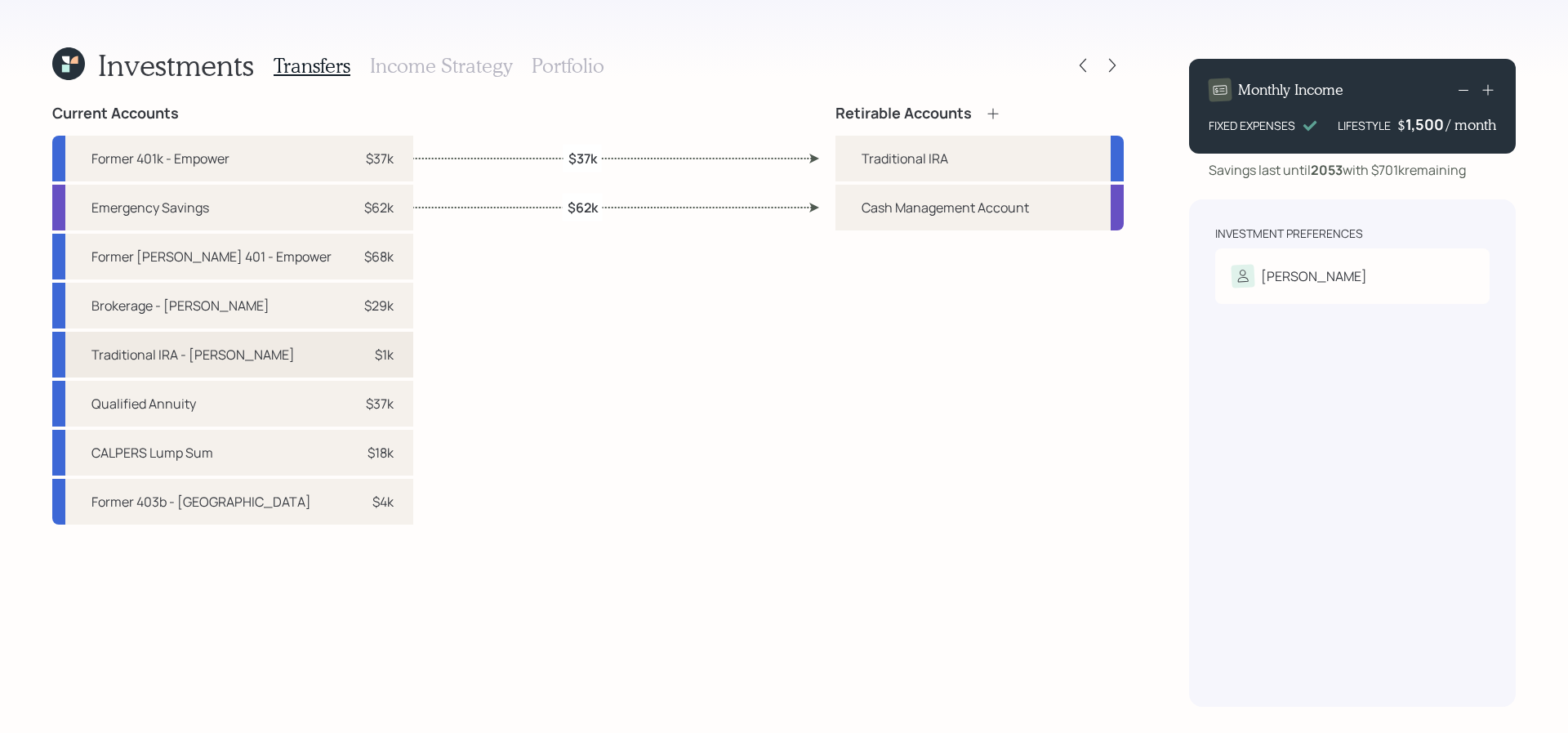
click at [239, 362] on div "Traditional IRA - Schwab $1k" at bounding box center [233, 355] width 361 height 46
click at [933, 166] on div "Traditional IRA" at bounding box center [905, 158] width 86 height 19
select select "4424f4ea-51c5-41dc-92e9-21e77833399a"
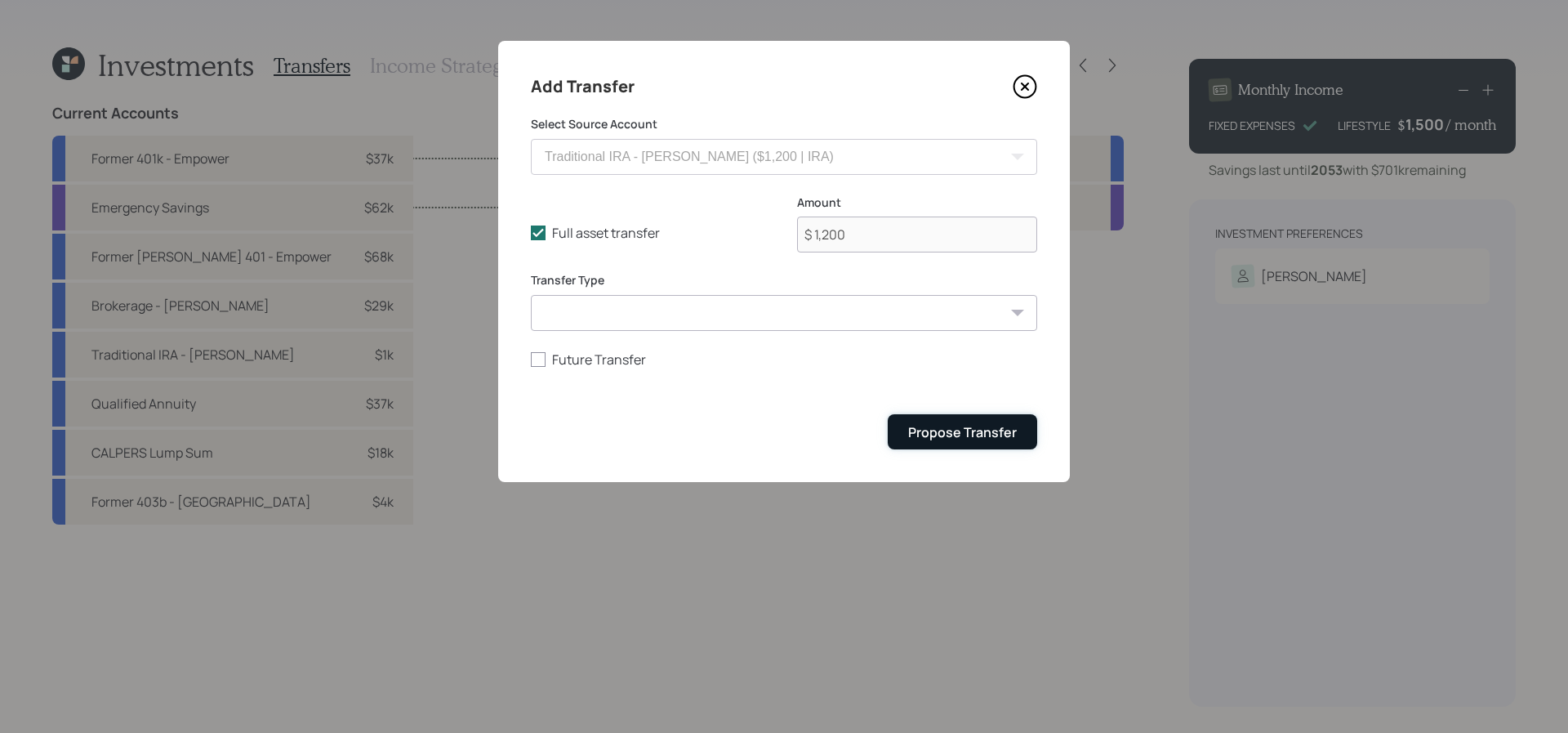
click at [910, 437] on div "Propose Transfer" at bounding box center [962, 432] width 108 height 18
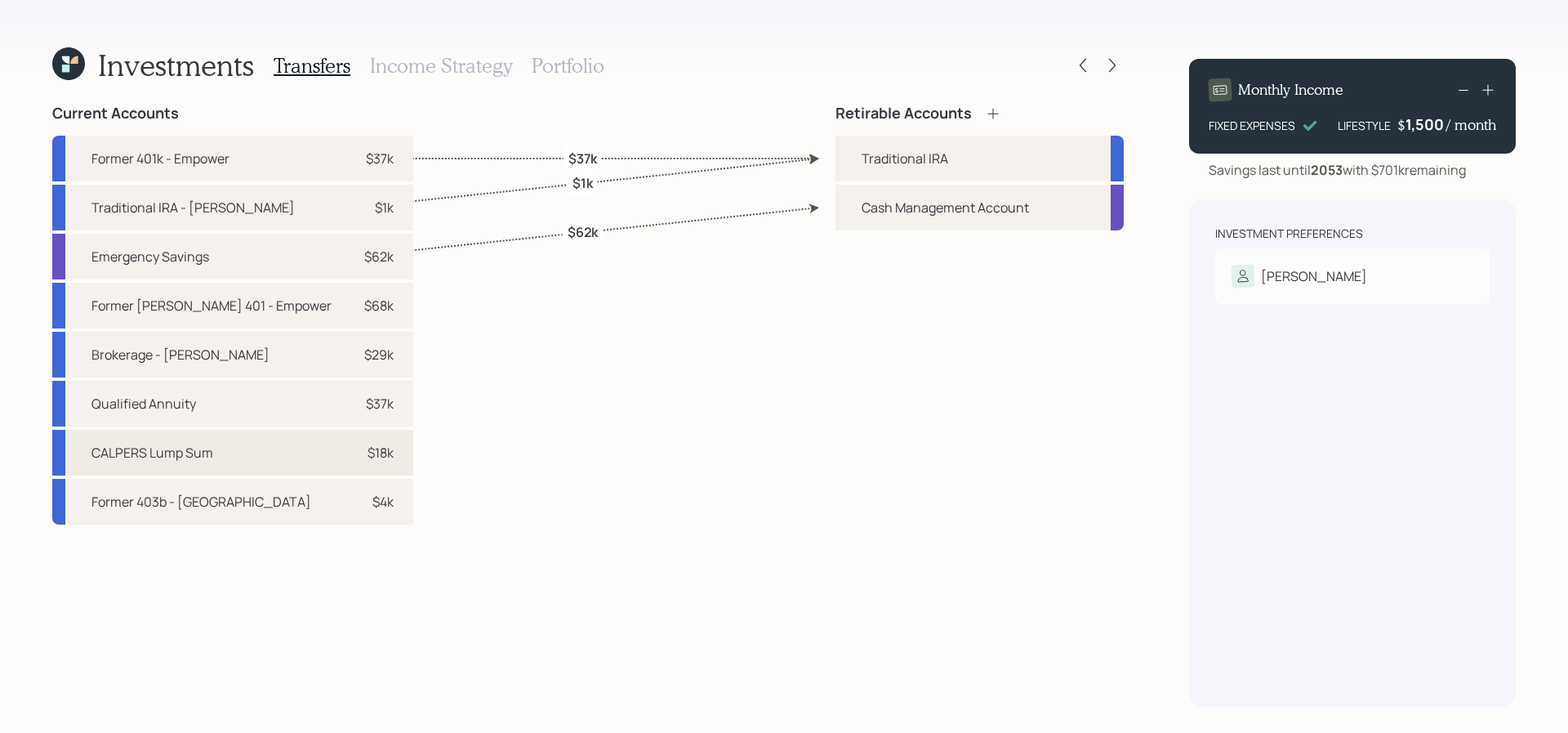
click at [279, 463] on div "CALPERS Lump Sum $18k" at bounding box center [233, 452] width 361 height 46
click at [937, 155] on div "Traditional IRA" at bounding box center [905, 158] width 86 height 19
select select "21530445-2cf2-484f-9ae3-bfd97ca7d165"
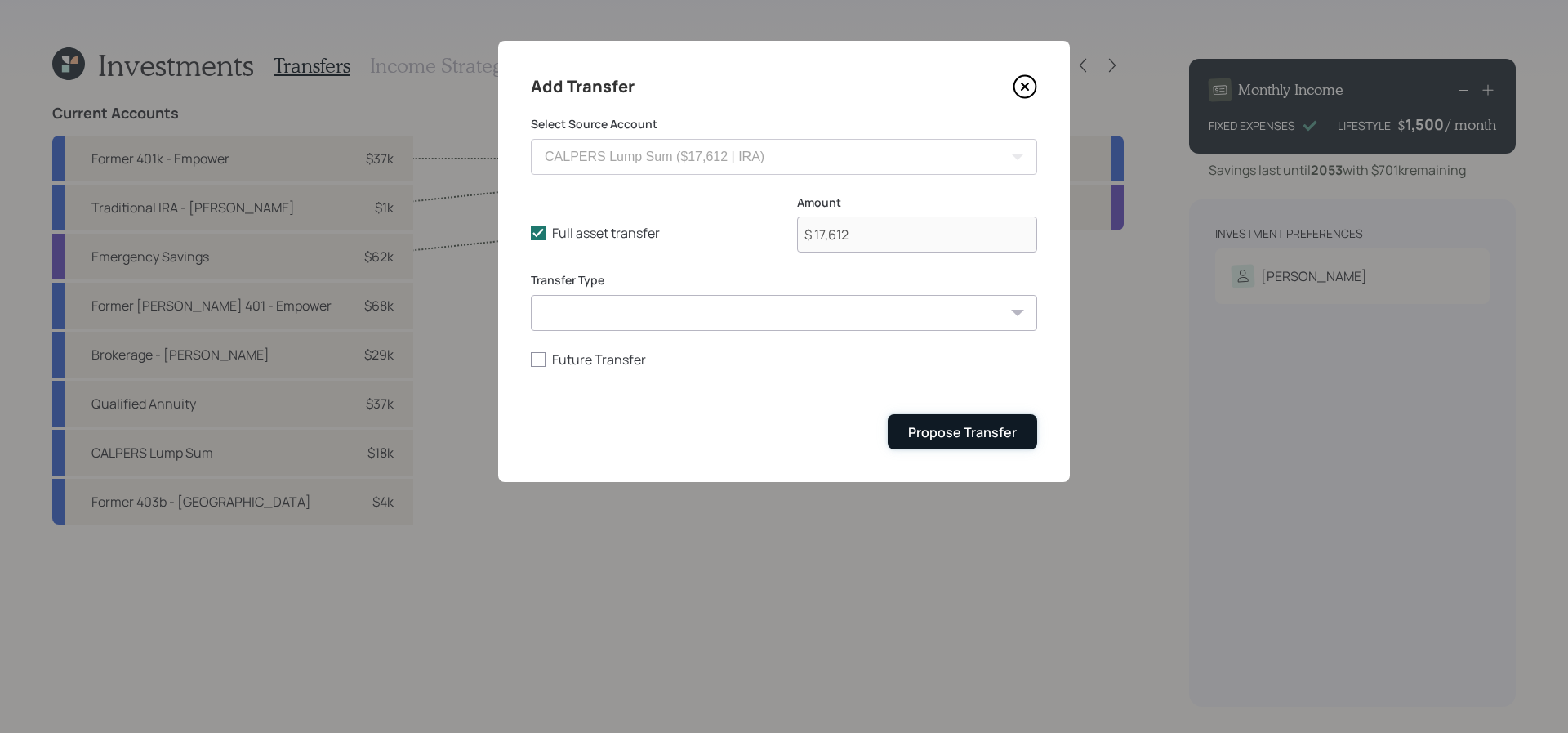
click at [974, 425] on div "Propose Transfer" at bounding box center [962, 432] width 108 height 18
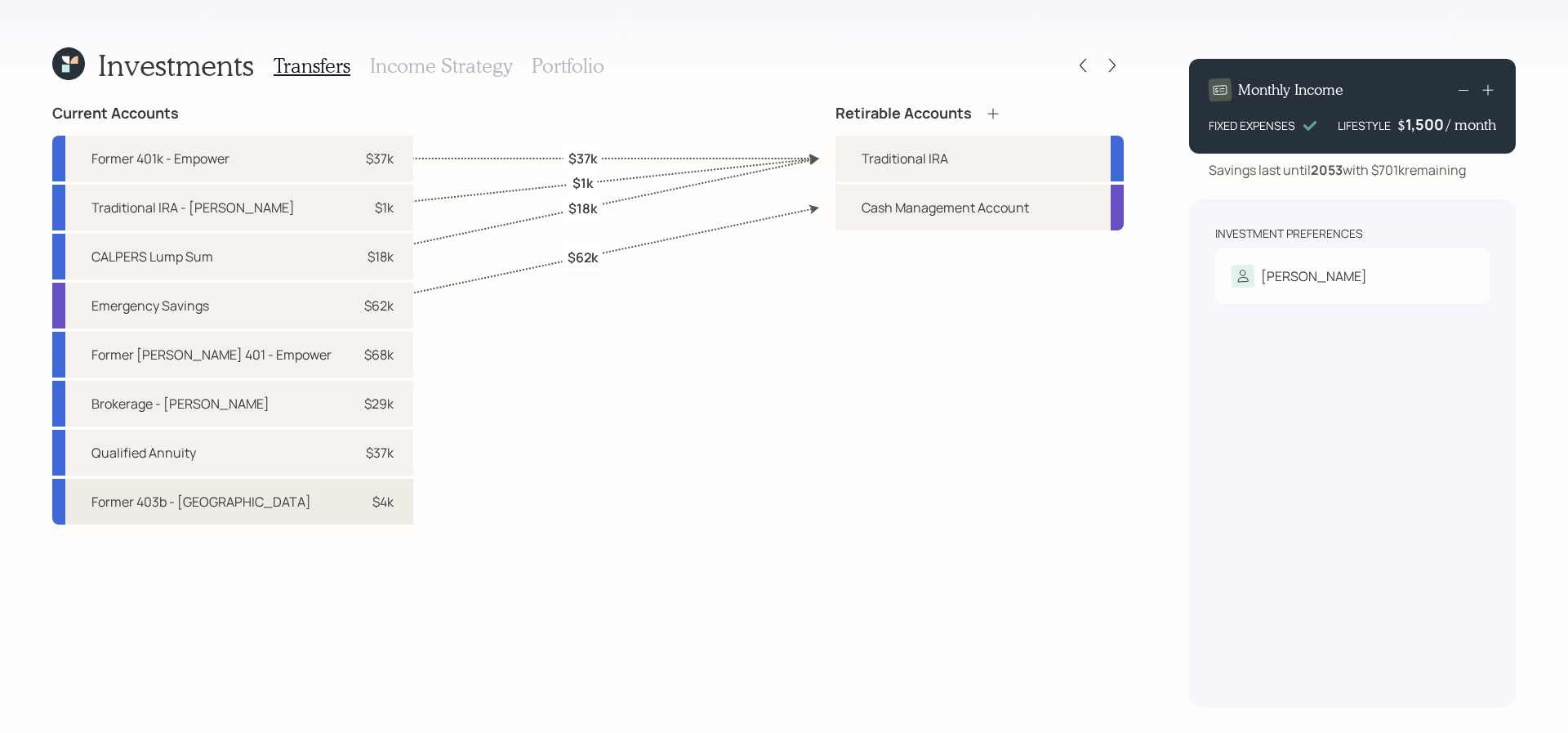
click at [345, 492] on div "$4k" at bounding box center [369, 501] width 49 height 19
click at [906, 161] on div "Traditional IRA" at bounding box center [905, 158] width 86 height 19
select select "f1d2fe72-6e56-4129-bf13-f0010a490c1a"
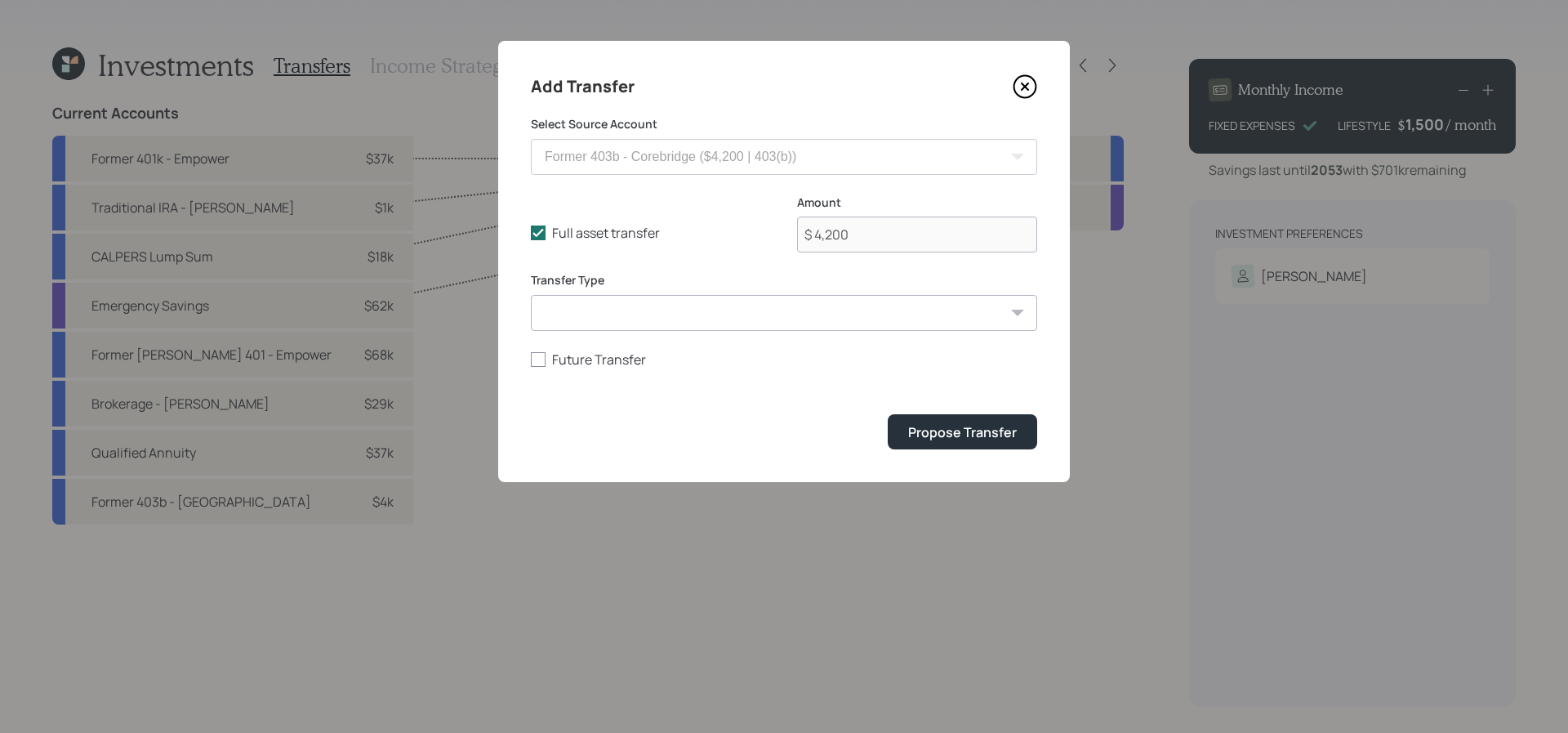
click at [938, 406] on form "Select Source Account Former 401k - Empower ($37,000 | 401(k)) Former Roth 401 …" at bounding box center [784, 282] width 506 height 333
click at [937, 427] on div "Propose Transfer" at bounding box center [962, 432] width 108 height 18
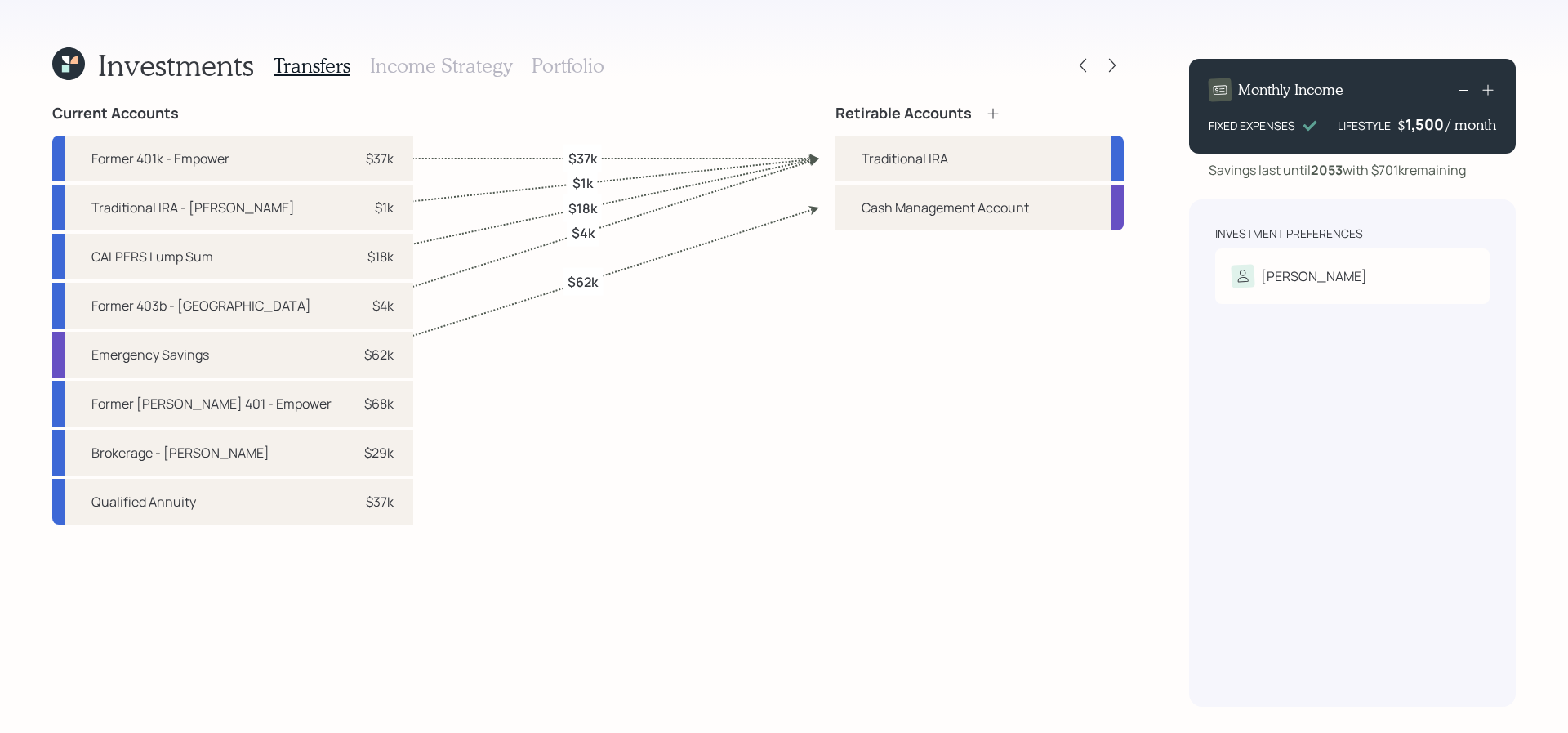
click at [999, 117] on icon at bounding box center [993, 114] width 17 height 17
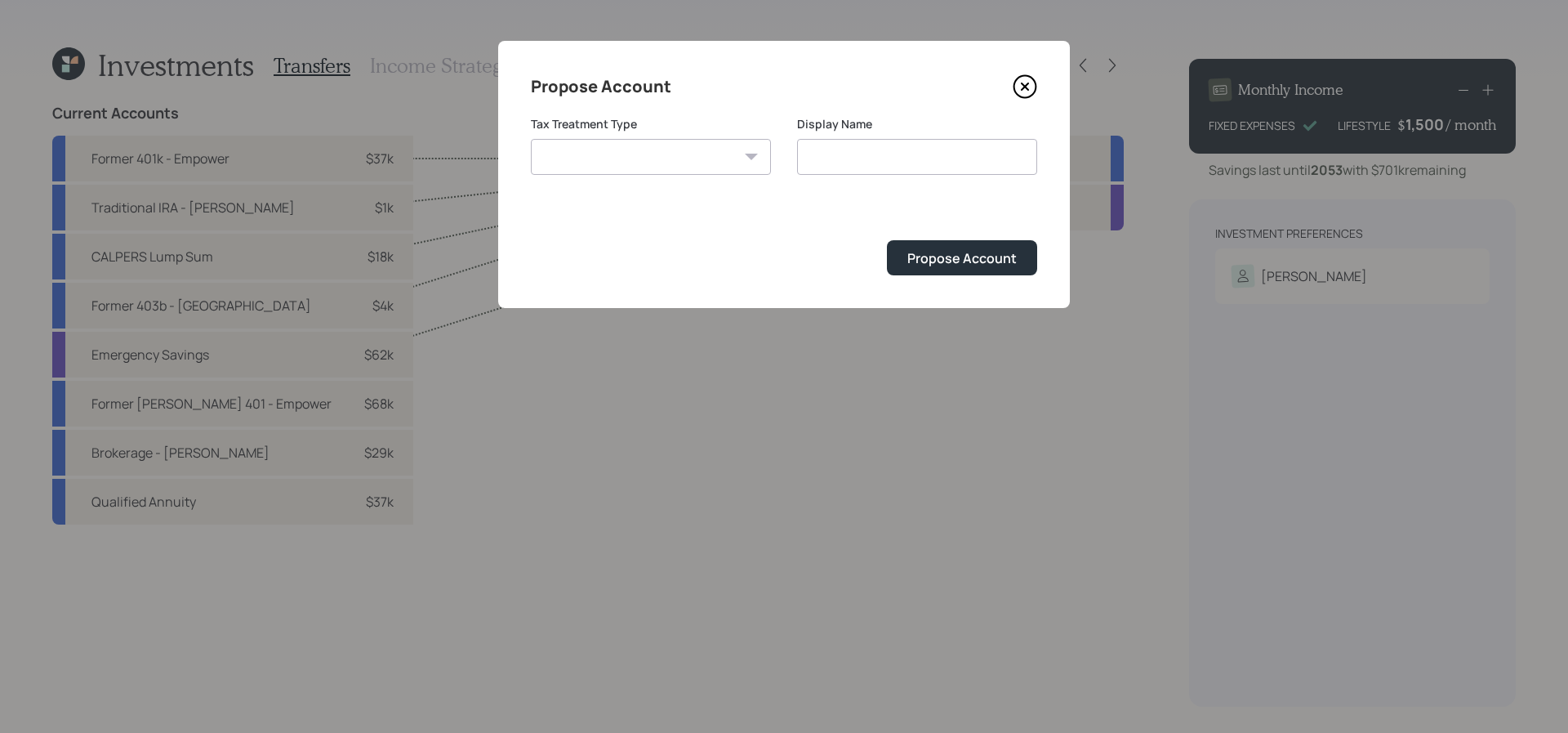
click at [603, 156] on select "Roth Taxable Traditional" at bounding box center [651, 156] width 240 height 36
select select "roth"
click at [531, 139] on select "Roth Taxable Traditional" at bounding box center [651, 156] width 240 height 36
click at [933, 166] on input "Roth" at bounding box center [917, 156] width 240 height 36
type input "Roth IRA"
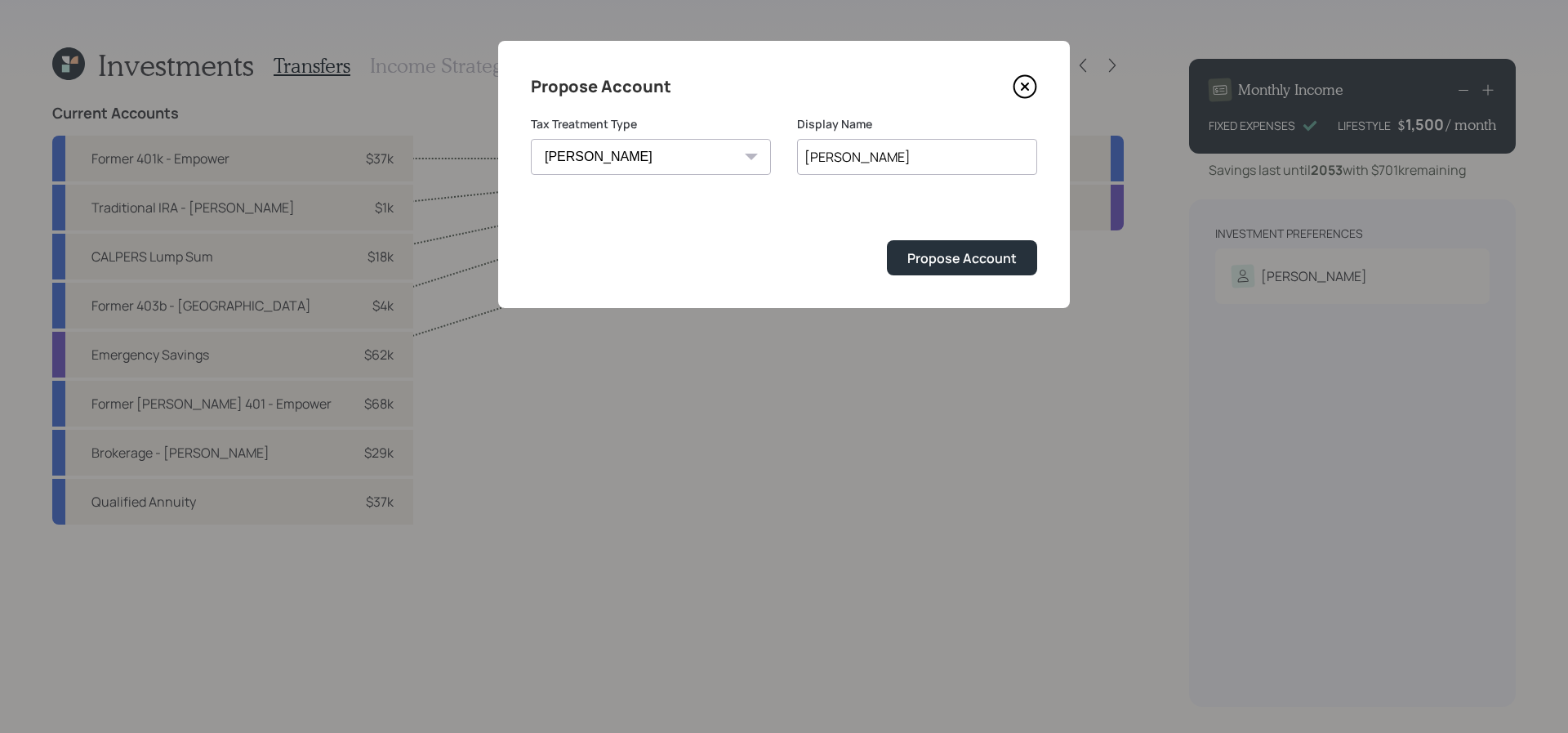
click at [887, 240] on button "Propose Account" at bounding box center [962, 258] width 150 height 35
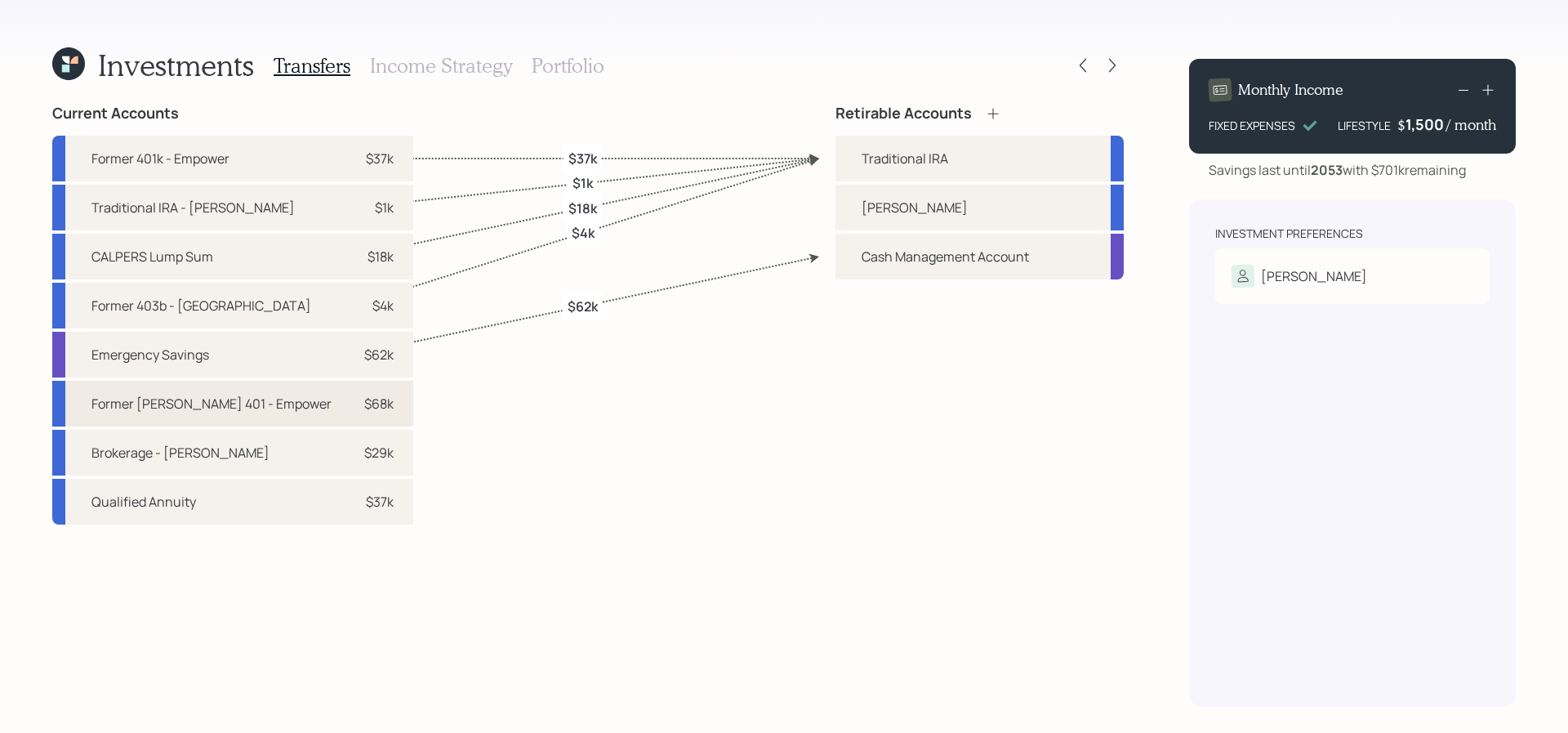
click at [345, 401] on div "$68k" at bounding box center [369, 403] width 49 height 19
click at [919, 206] on div "Roth IRA" at bounding box center [979, 207] width 288 height 46
select select "6e808125-f9d2-4658-8c49-0d6f2dfee427"
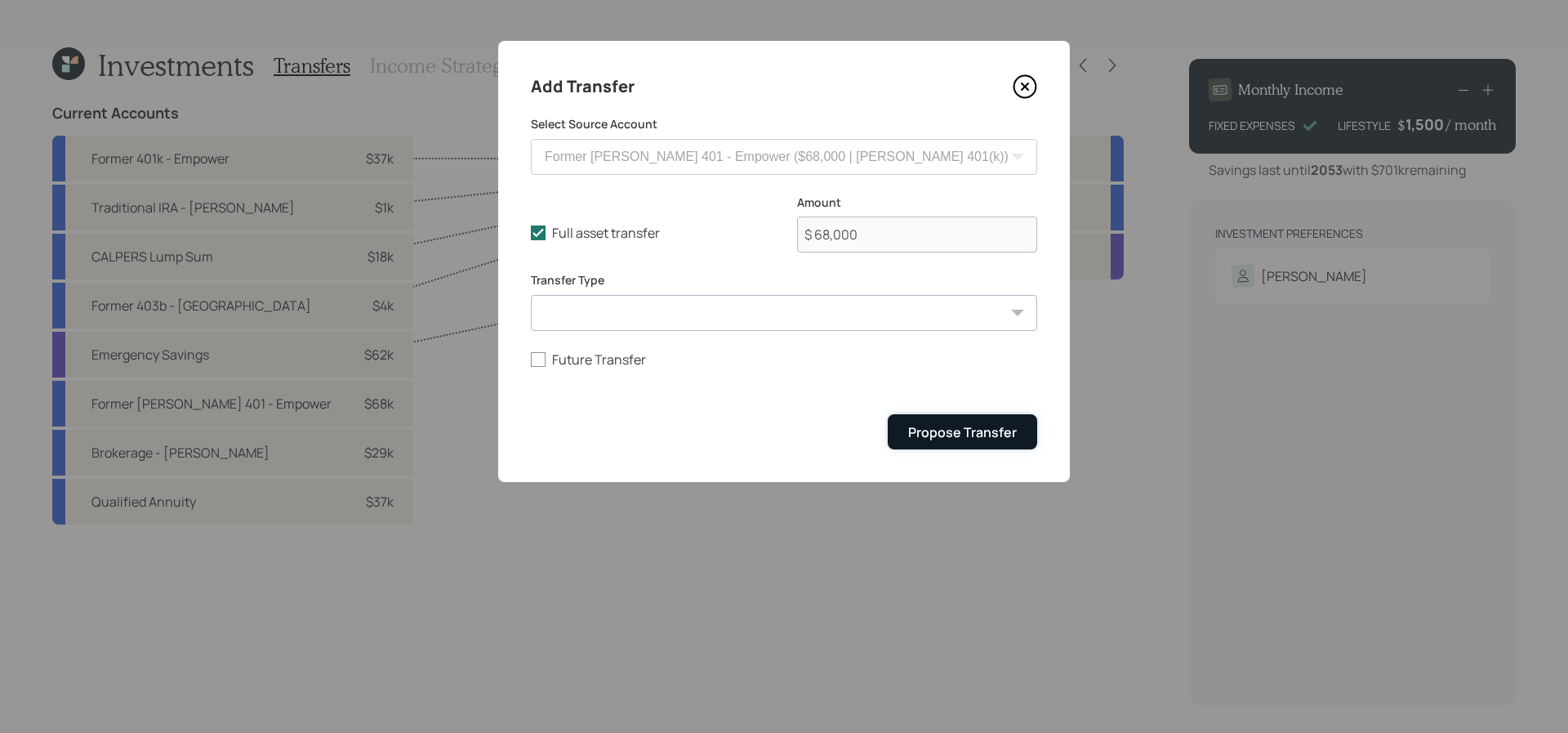
click at [961, 429] on div "Propose Transfer" at bounding box center [962, 432] width 108 height 18
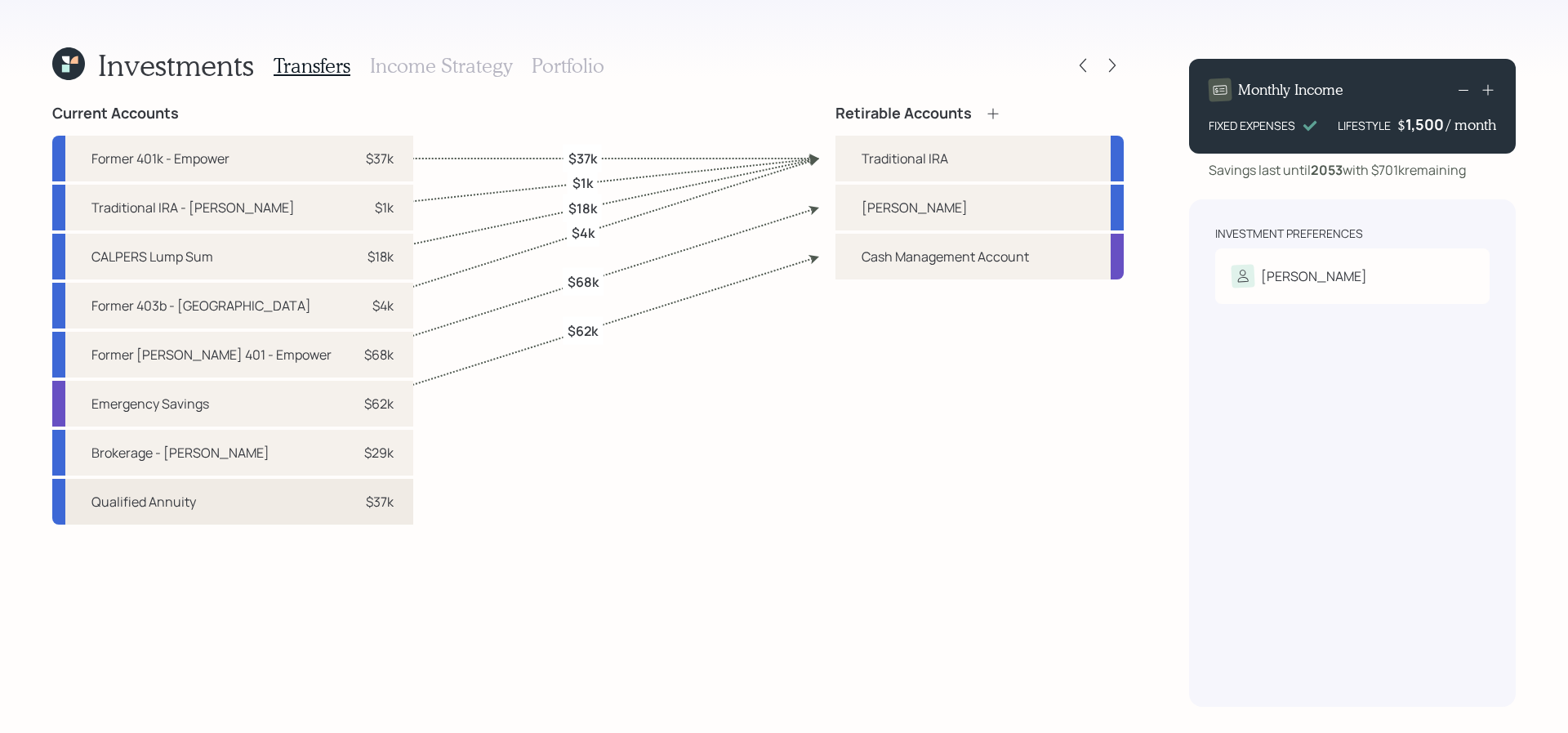
click at [302, 518] on div "Qualified Annuity $37k" at bounding box center [233, 502] width 361 height 46
click at [874, 216] on div "Roth IRA" at bounding box center [915, 207] width 106 height 19
select select "bad31bdd-27ec-4950-b3a5-11a143eb8aaf"
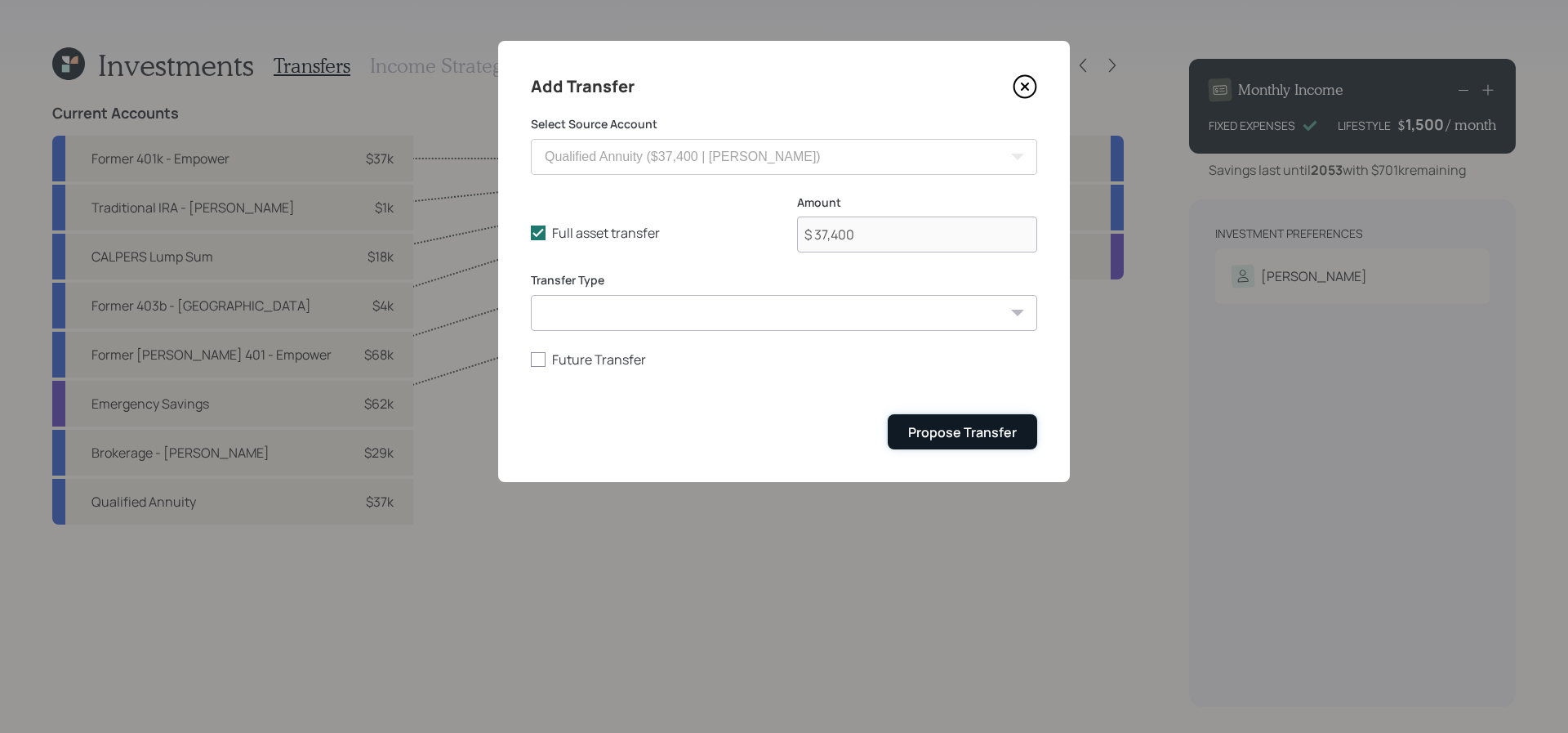
click at [989, 429] on div "Propose Transfer" at bounding box center [962, 432] width 108 height 18
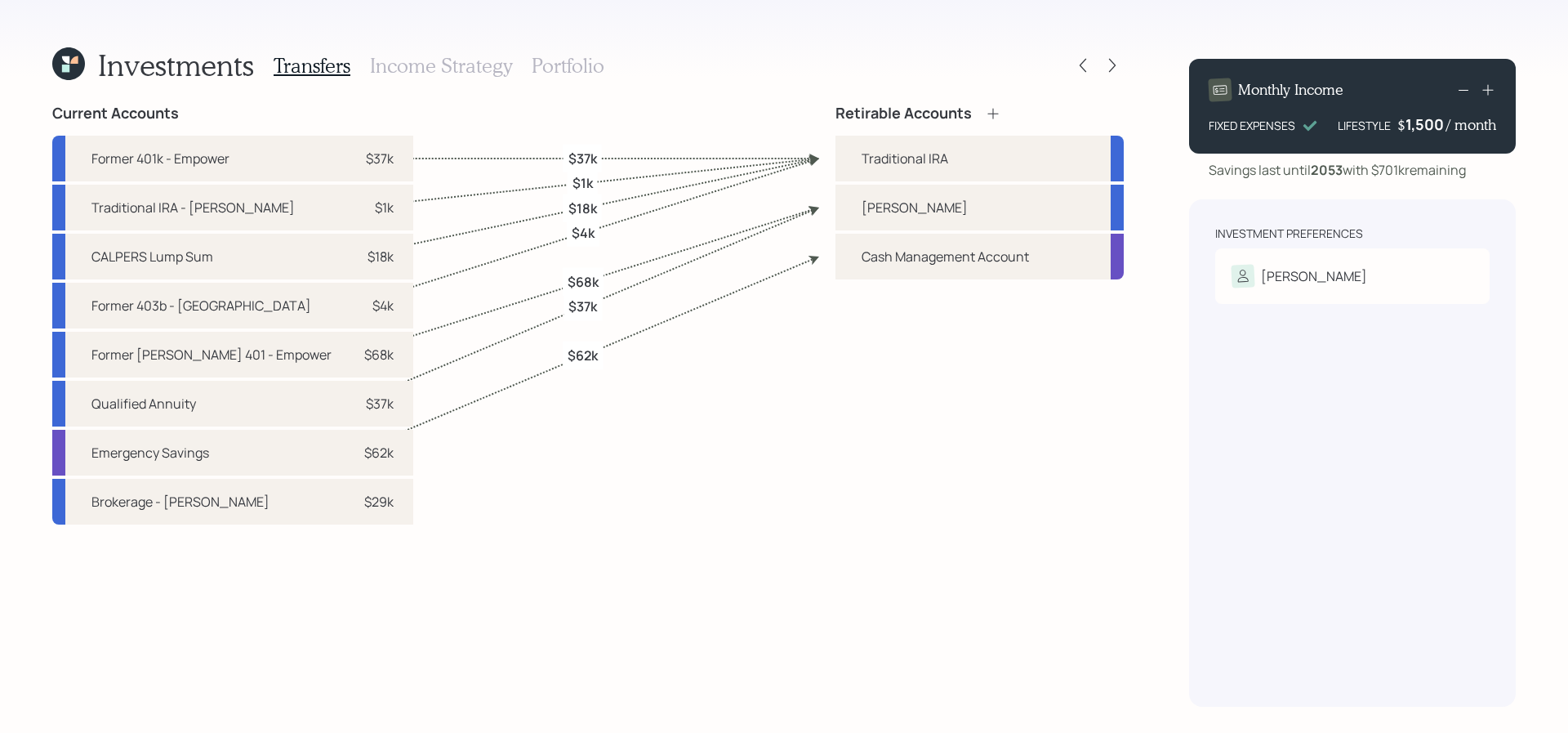
click at [998, 117] on icon at bounding box center [993, 114] width 17 height 17
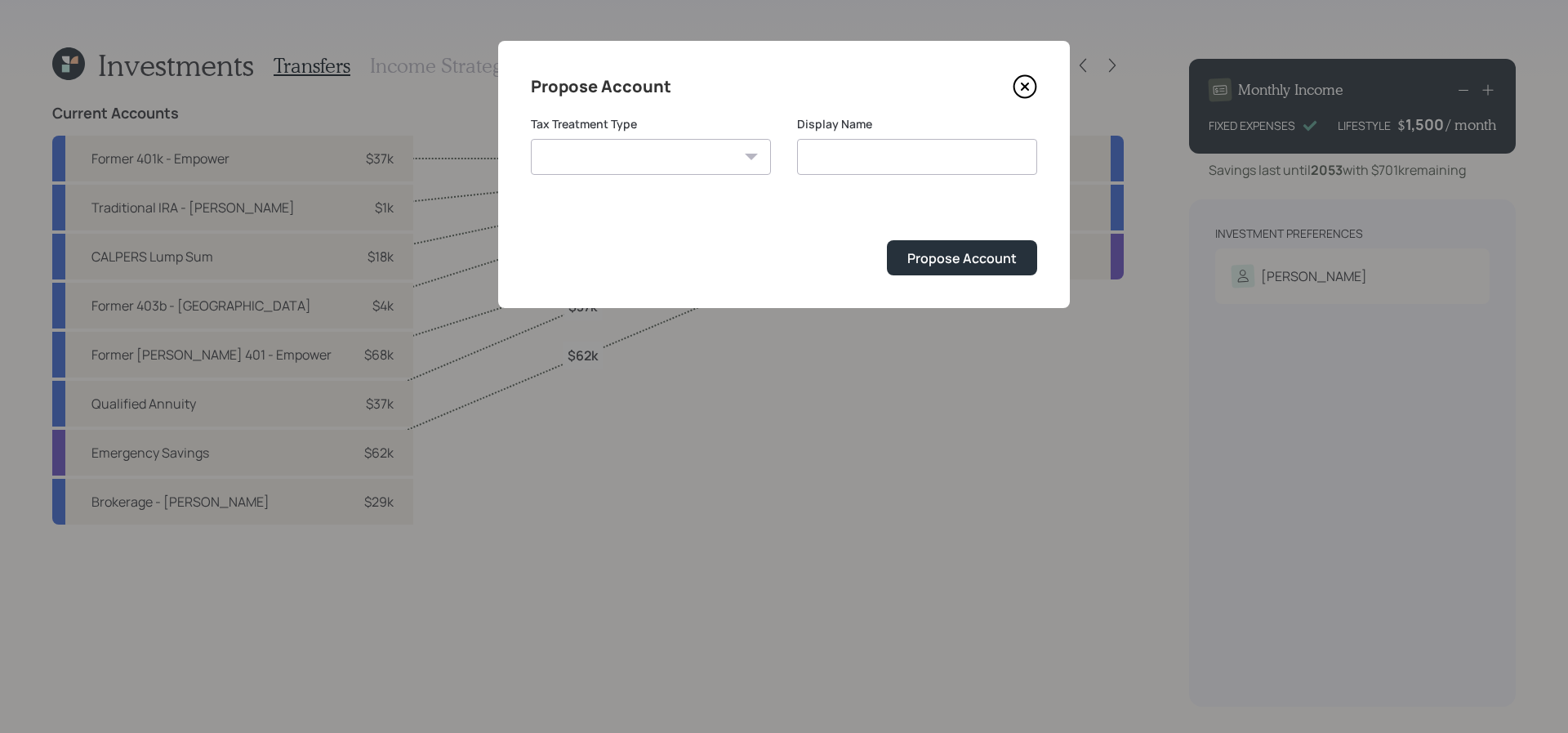
click at [662, 171] on select "Roth Taxable Traditional" at bounding box center [651, 156] width 240 height 36
select select "taxable"
click at [531, 139] on select "Roth Taxable Traditional" at bounding box center [651, 156] width 240 height 36
type input "Taxable"
click at [968, 259] on div "Propose Account" at bounding box center [961, 259] width 109 height 18
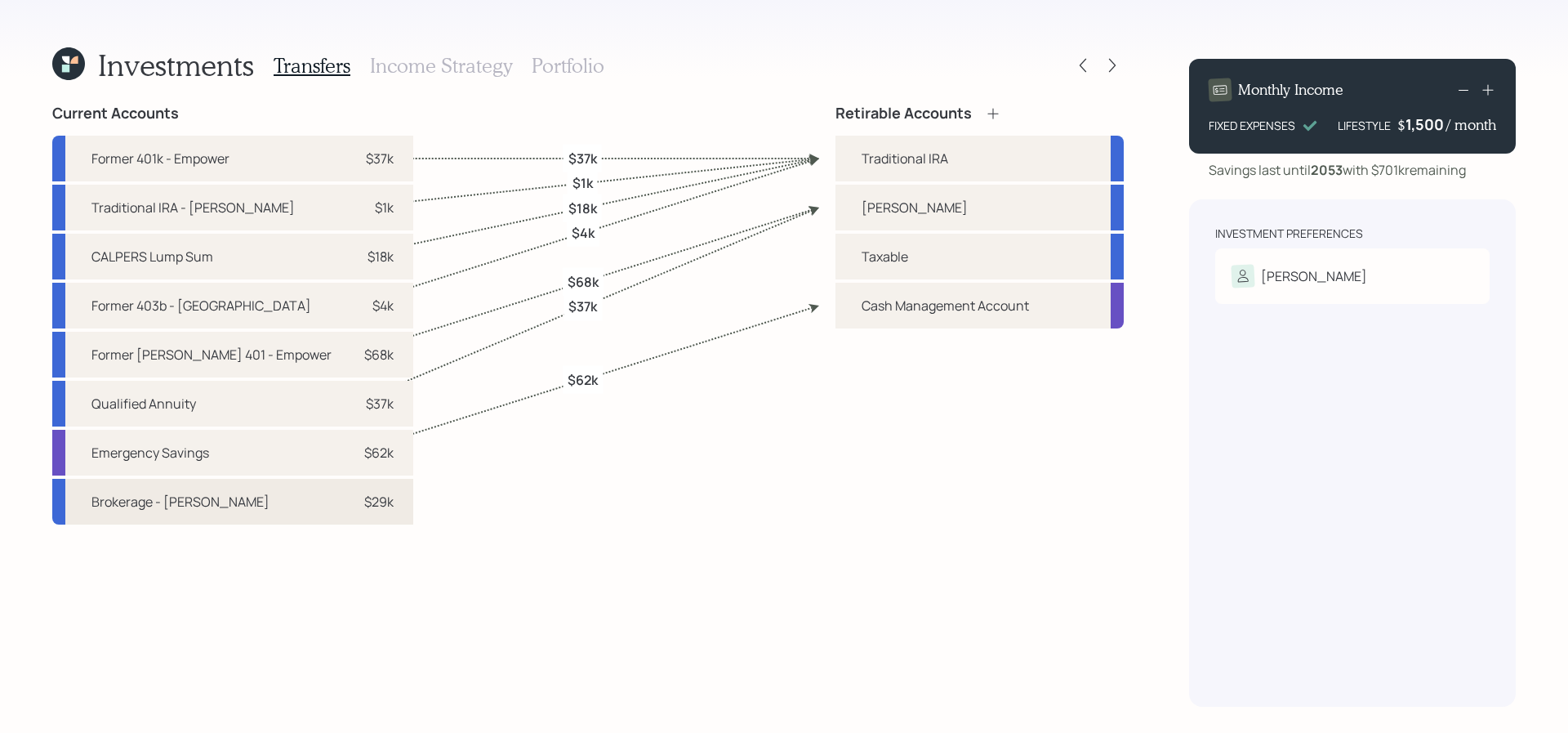
click at [265, 512] on div "Brokerage - Schwab $29k" at bounding box center [233, 502] width 361 height 46
click at [846, 251] on div "Taxable" at bounding box center [979, 257] width 288 height 46
select select "c3d0d288-976d-4b81-8559-339564c4f393"
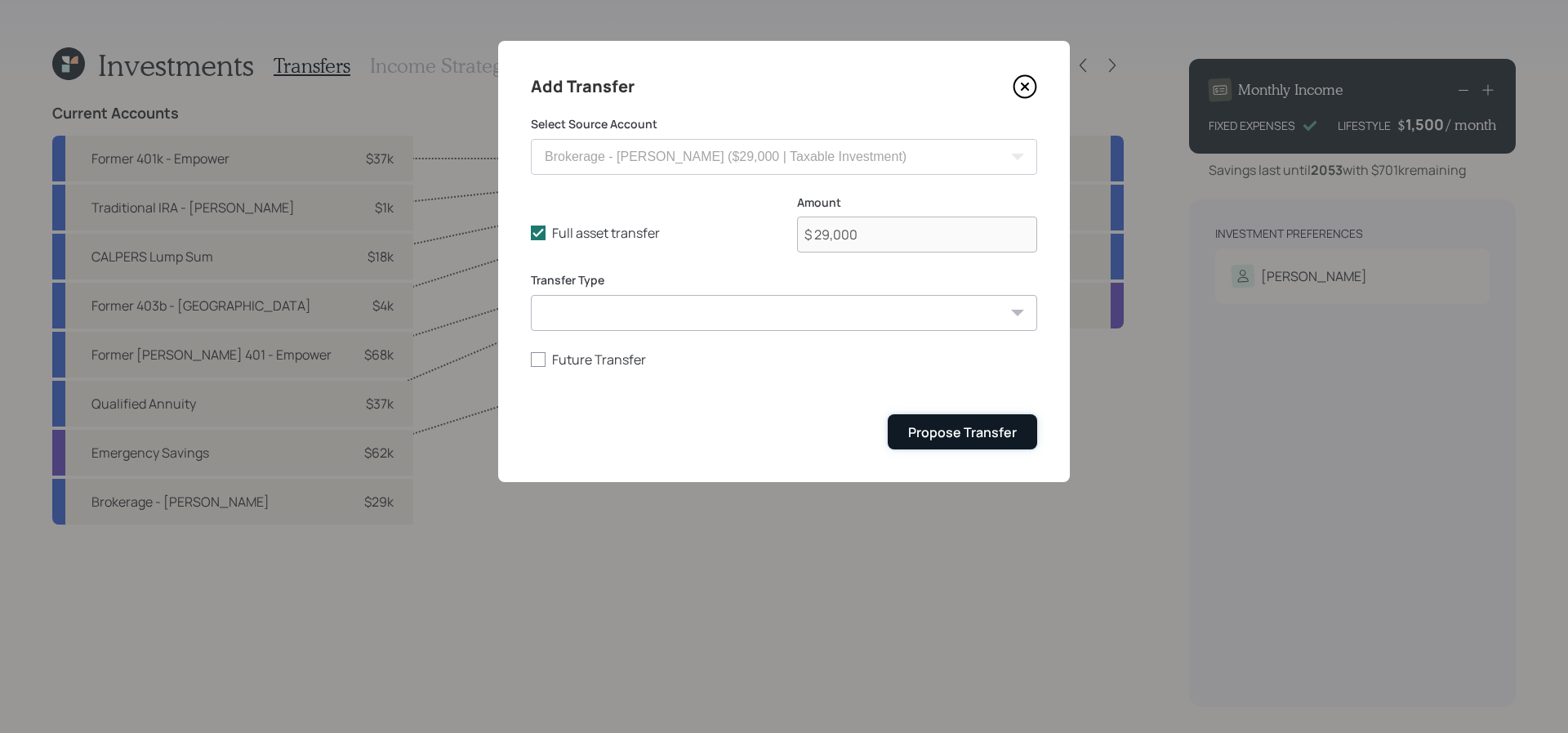
click at [1010, 429] on div "Propose Transfer" at bounding box center [962, 432] width 108 height 18
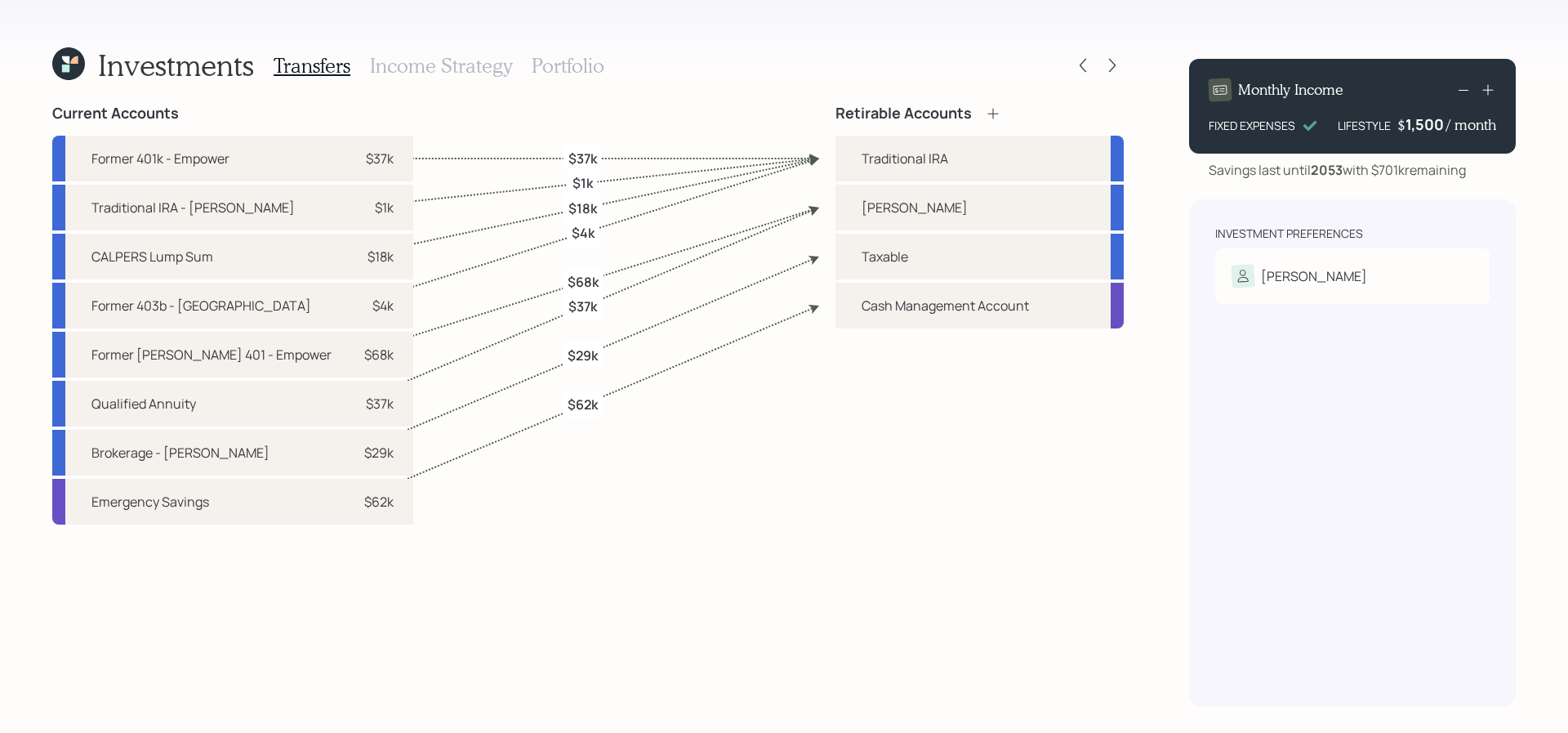
click at [441, 63] on h3 "Income Strategy" at bounding box center [440, 66] width 142 height 24
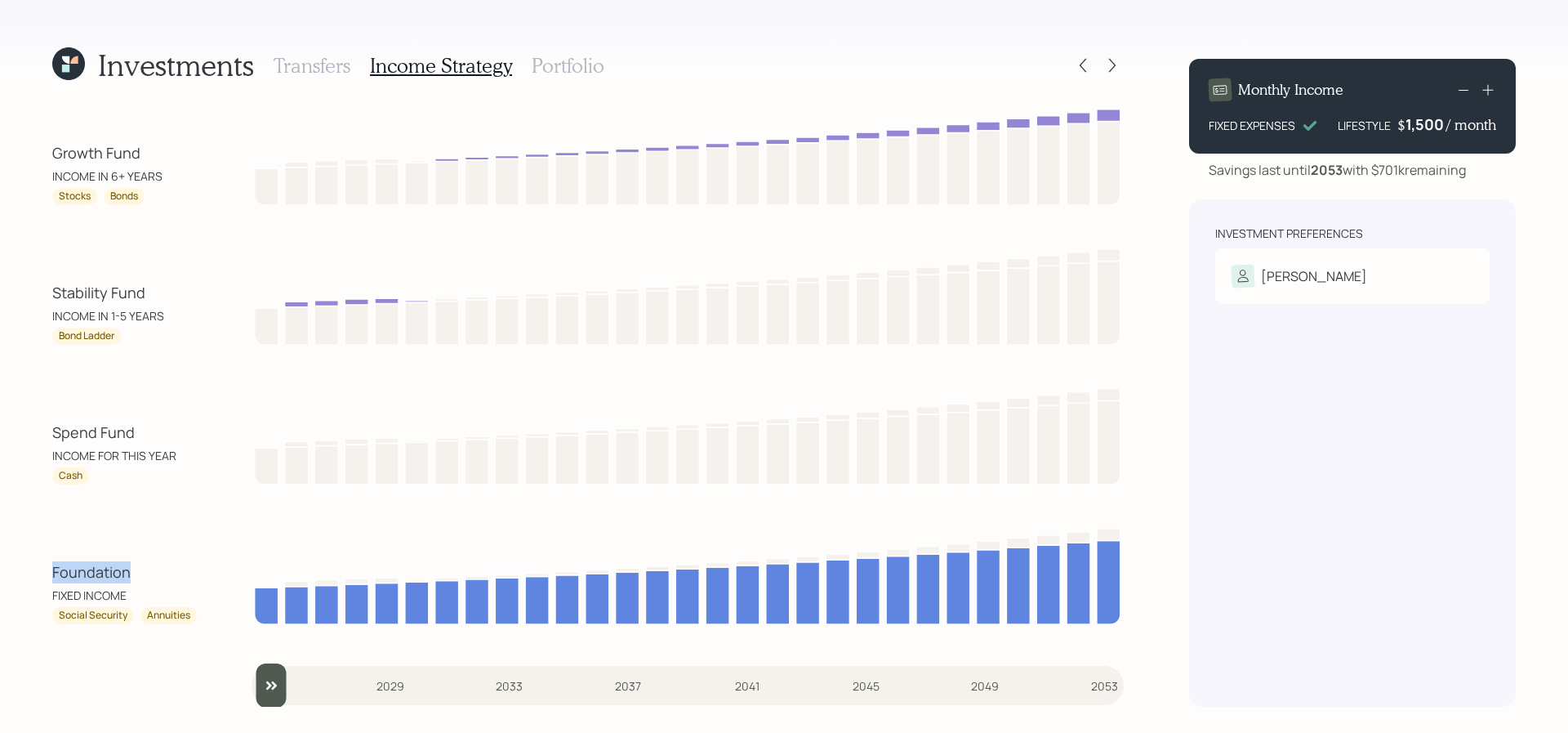
drag, startPoint x: 139, startPoint y: 575, endPoint x: 37, endPoint y: 575, distance: 102.0
click at [37, 575] on div "Investments Transfers Income Strategy Portfolio Growth Fund INCOME IN 6+ YEARS …" at bounding box center [784, 366] width 1568 height 733
drag, startPoint x: 147, startPoint y: 429, endPoint x: 50, endPoint y: 440, distance: 97.6
click at [50, 440] on div "Investments Transfers Income Strategy Portfolio Growth Fund INCOME IN 6+ YEARS …" at bounding box center [784, 366] width 1568 height 733
drag, startPoint x: 175, startPoint y: 286, endPoint x: 45, endPoint y: 289, distance: 130.0
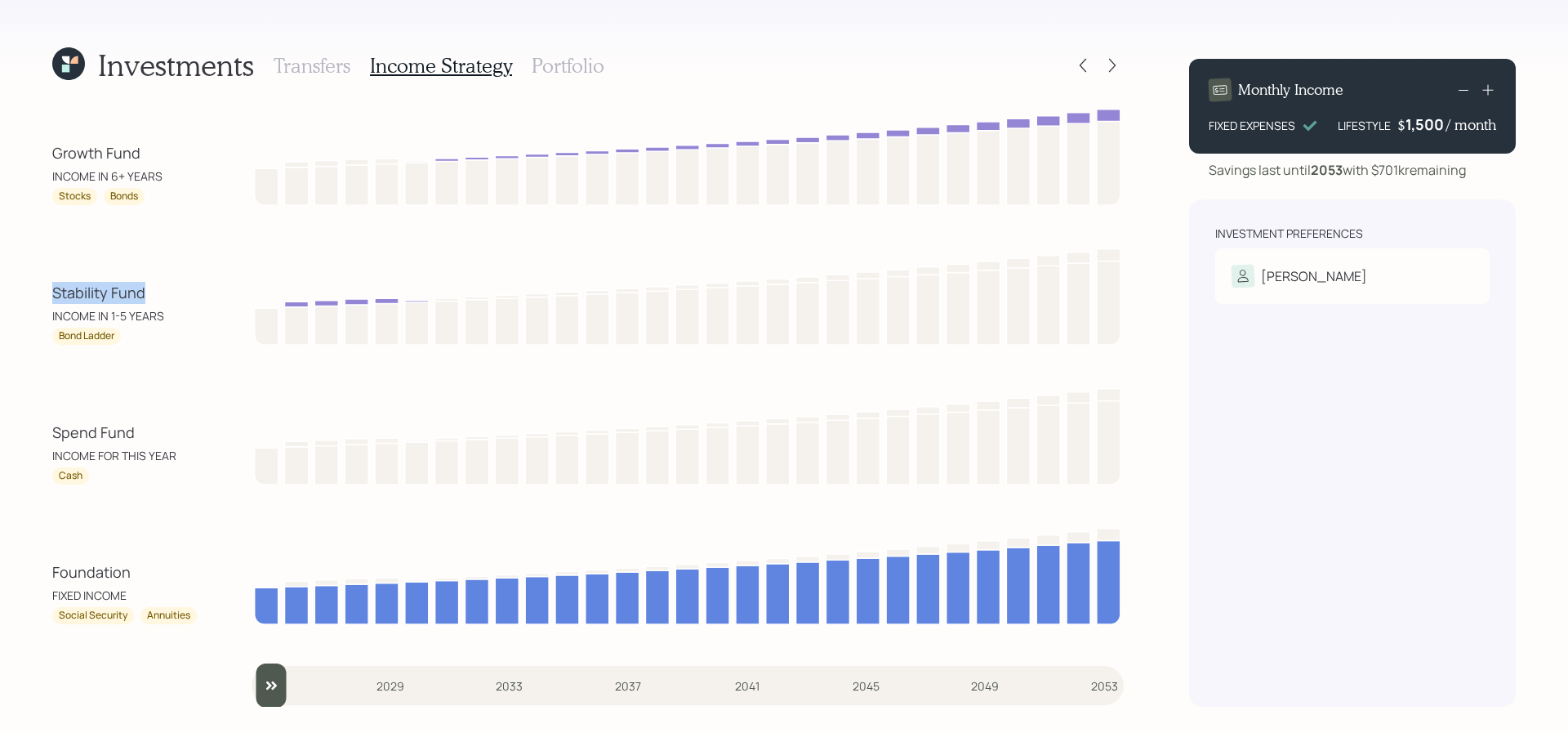
click at [45, 289] on div "Investments Transfers Income Strategy Portfolio Growth Fund INCOME IN 6+ YEARS …" at bounding box center [784, 366] width 1568 height 733
drag, startPoint x: 149, startPoint y: 151, endPoint x: 15, endPoint y: 164, distance: 134.6
click at [15, 164] on div "Investments Transfers Income Strategy Portfolio Growth Fund INCOME IN 6+ YEARS …" at bounding box center [784, 366] width 1568 height 733
click at [562, 79] on div "Transfers Income Strategy Portfolio" at bounding box center [438, 65] width 331 height 39
click at [564, 64] on h3 "Portfolio" at bounding box center [568, 66] width 72 height 24
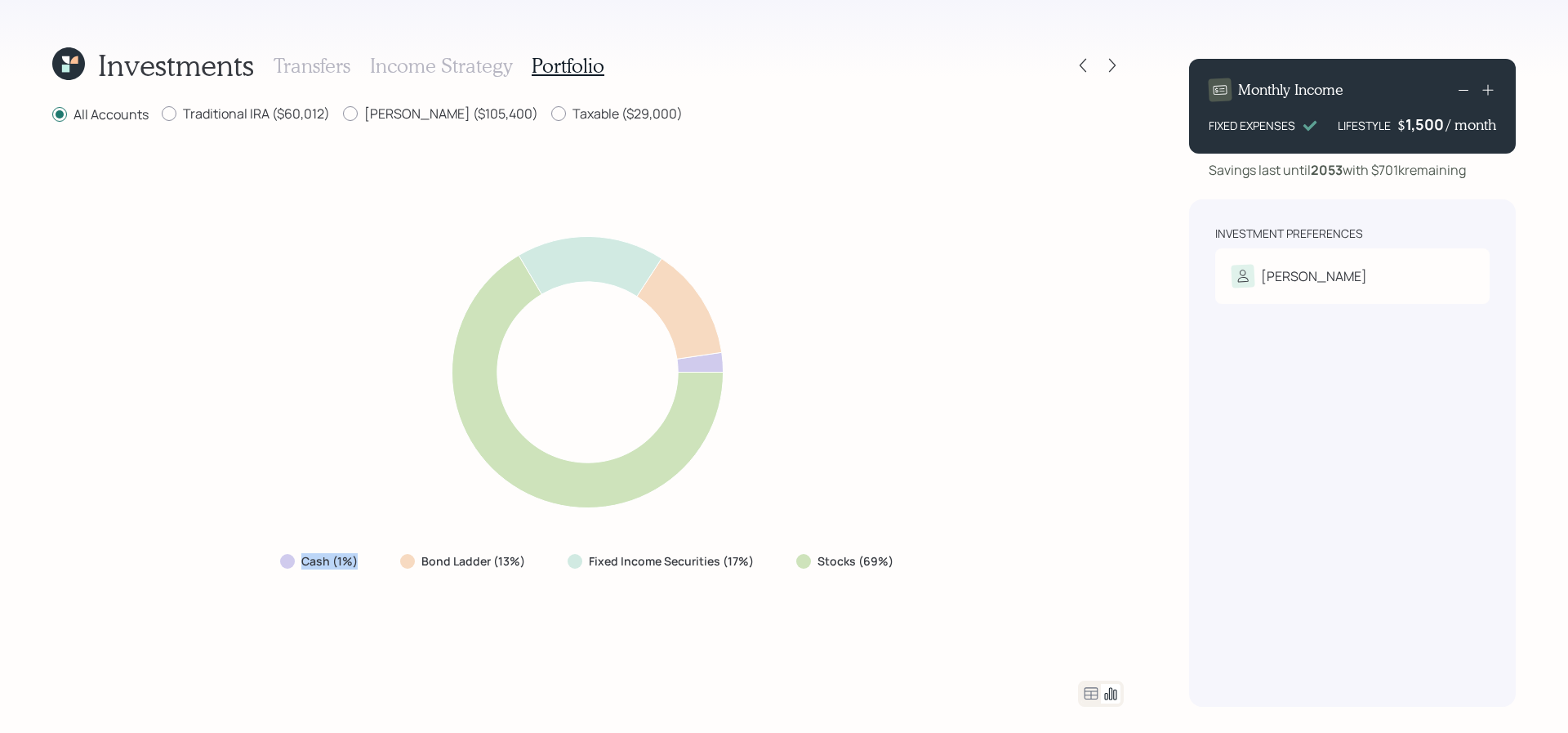
drag, startPoint x: 370, startPoint y: 566, endPoint x: 251, endPoint y: 566, distance: 119.0
click at [251, 566] on div "Cash (1%) Bond Ladder (13%) Fixed Income Securities (17%) Stocks (69%)" at bounding box center [588, 403] width 1072 height 516
drag, startPoint x: 546, startPoint y: 565, endPoint x: 416, endPoint y: 541, distance: 132.2
click at [416, 541] on div "Cash (1%) Bond Ladder (13%) Fixed Income Securities (17%) Stocks (69%)" at bounding box center [588, 403] width 1072 height 516
drag, startPoint x: 976, startPoint y: 567, endPoint x: 772, endPoint y: 571, distance: 204.0
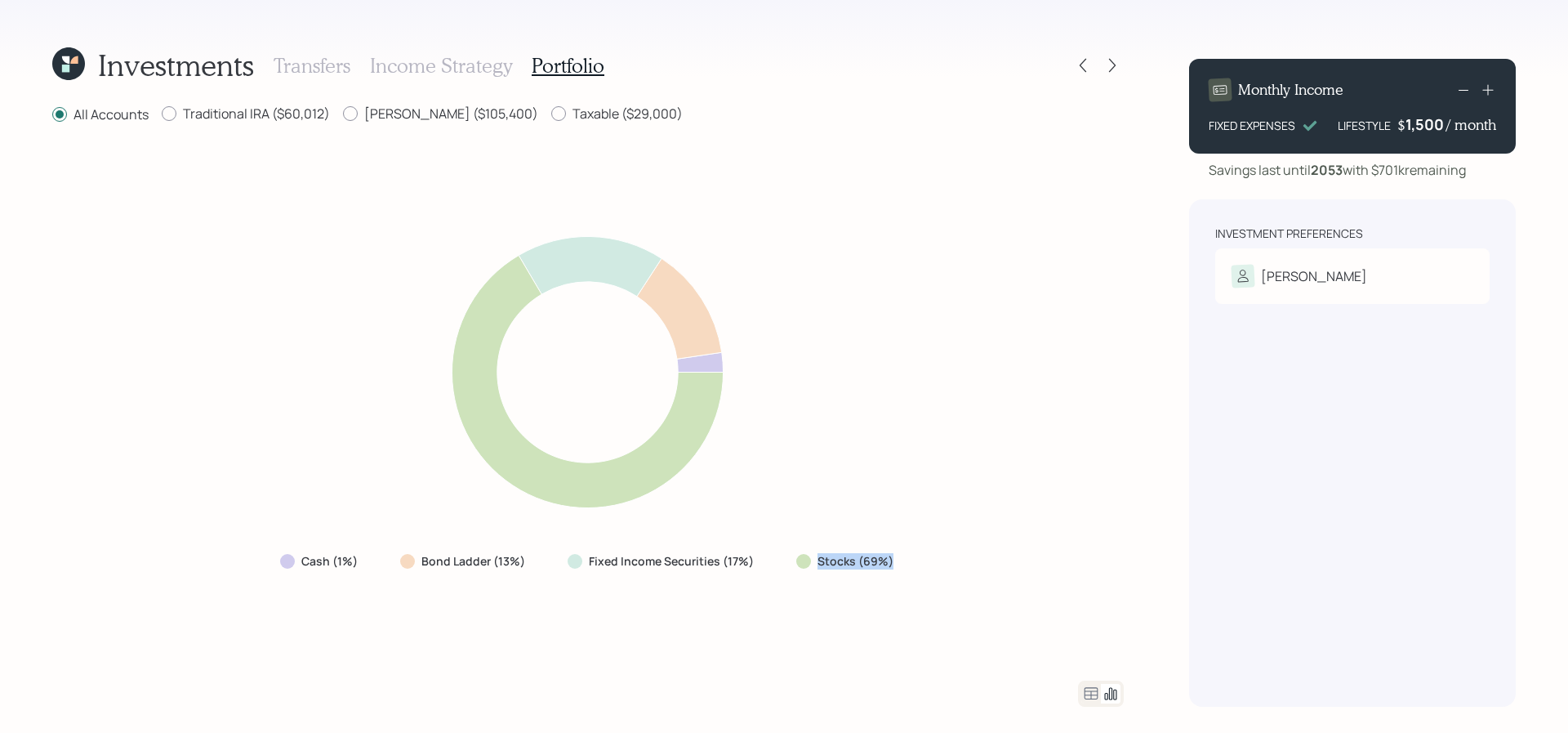
click at [772, 571] on div "Cash (1%) Bond Ladder (13%) Fixed Income Securities (17%) Stocks (69%)" at bounding box center [588, 403] width 1072 height 516
click at [613, 572] on div "Fixed Income Securities (17%)" at bounding box center [662, 561] width 215 height 29
click at [436, 70] on h3 "Income Strategy" at bounding box center [440, 66] width 142 height 24
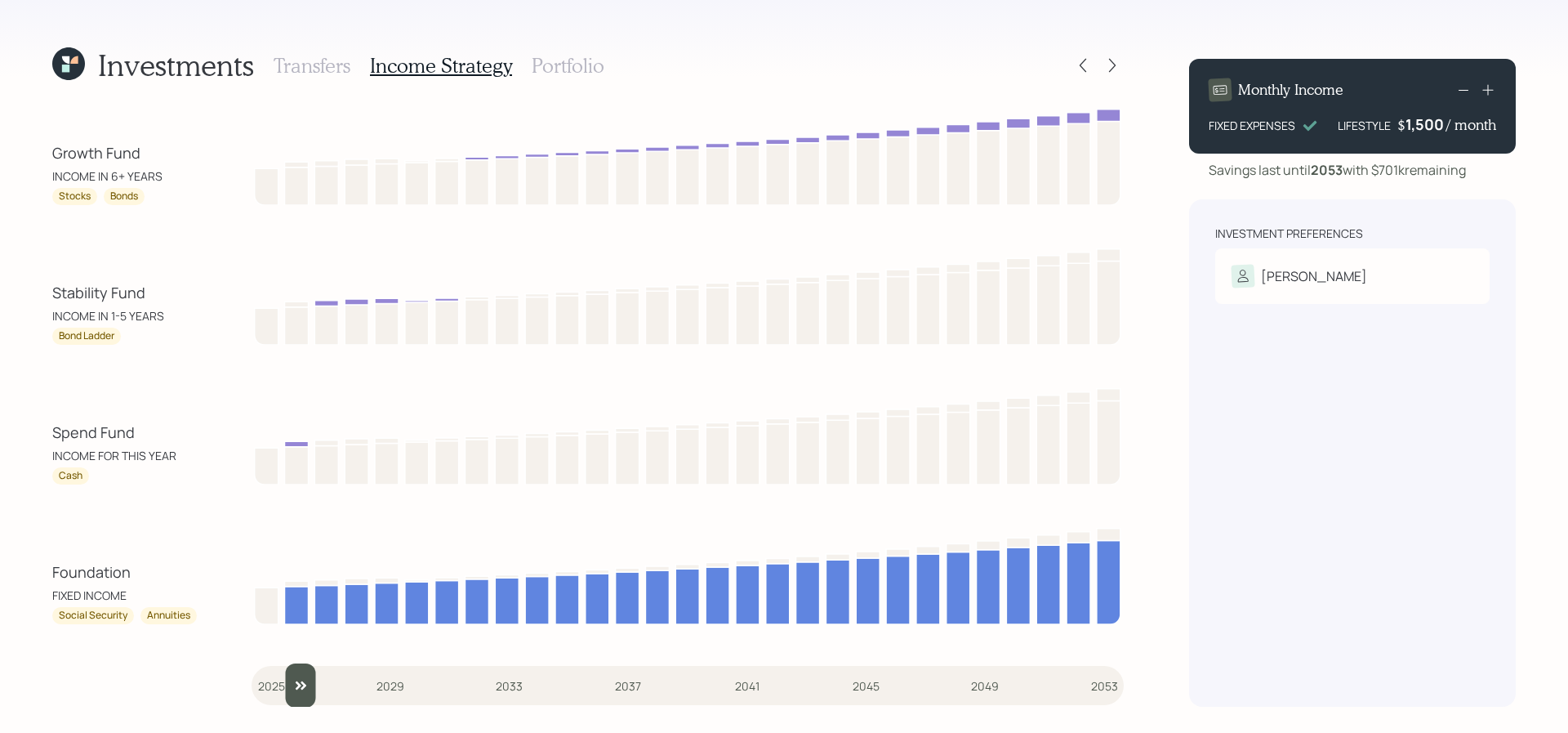
drag, startPoint x: 273, startPoint y: 702, endPoint x: 295, endPoint y: 702, distance: 22.0
click at [295, 702] on input "slider" at bounding box center [687, 685] width 872 height 44
drag, startPoint x: 160, startPoint y: 443, endPoint x: 138, endPoint y: 439, distance: 22.4
click at [138, 439] on div "Spend Fund" at bounding box center [126, 433] width 147 height 22
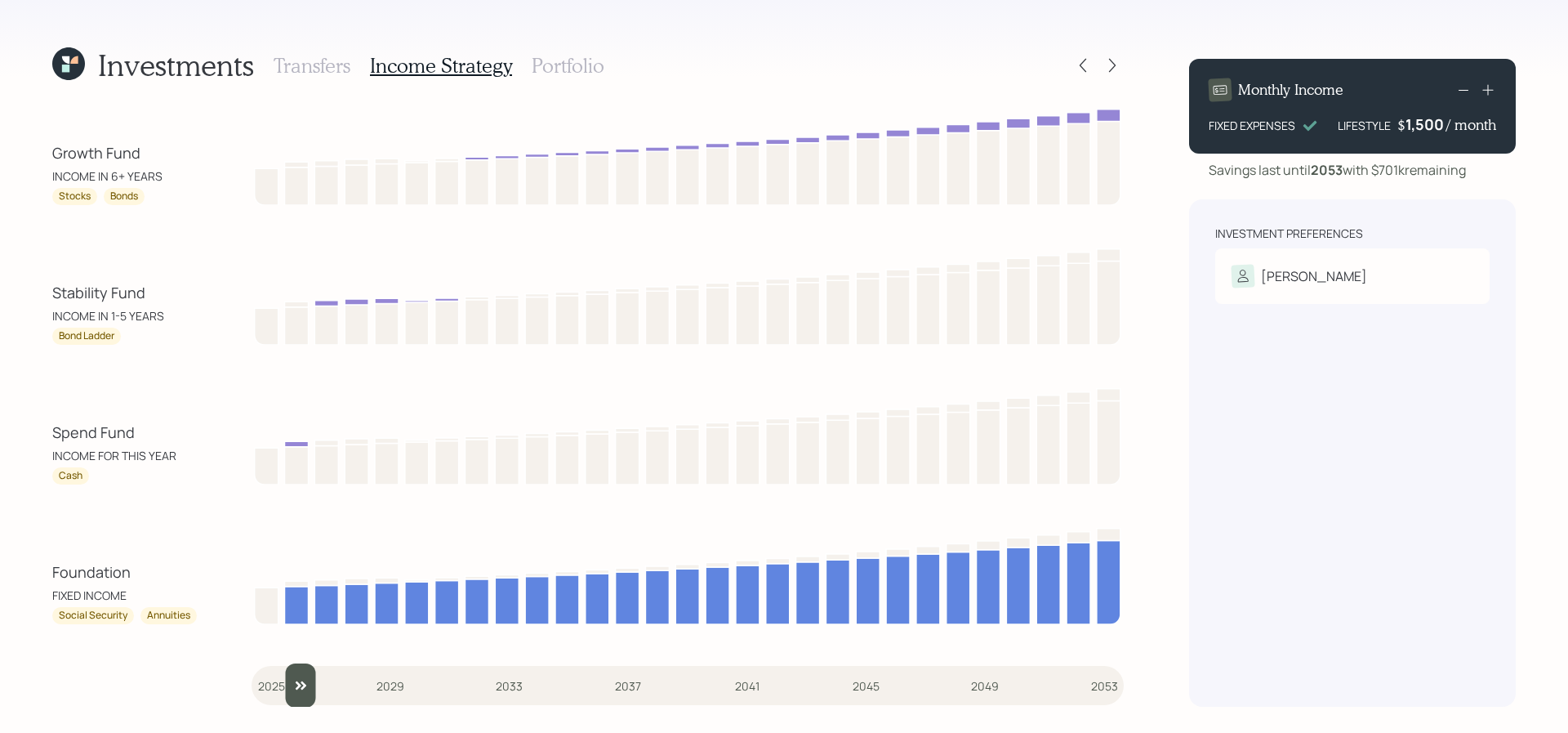
click at [171, 294] on div "Stability Fund" at bounding box center [126, 293] width 147 height 22
drag, startPoint x: 299, startPoint y: 683, endPoint x: 323, endPoint y: 683, distance: 24.0
type input "2027"
click at [323, 683] on input "slider" at bounding box center [687, 685] width 872 height 44
drag, startPoint x: 175, startPoint y: 161, endPoint x: 41, endPoint y: 161, distance: 134.0
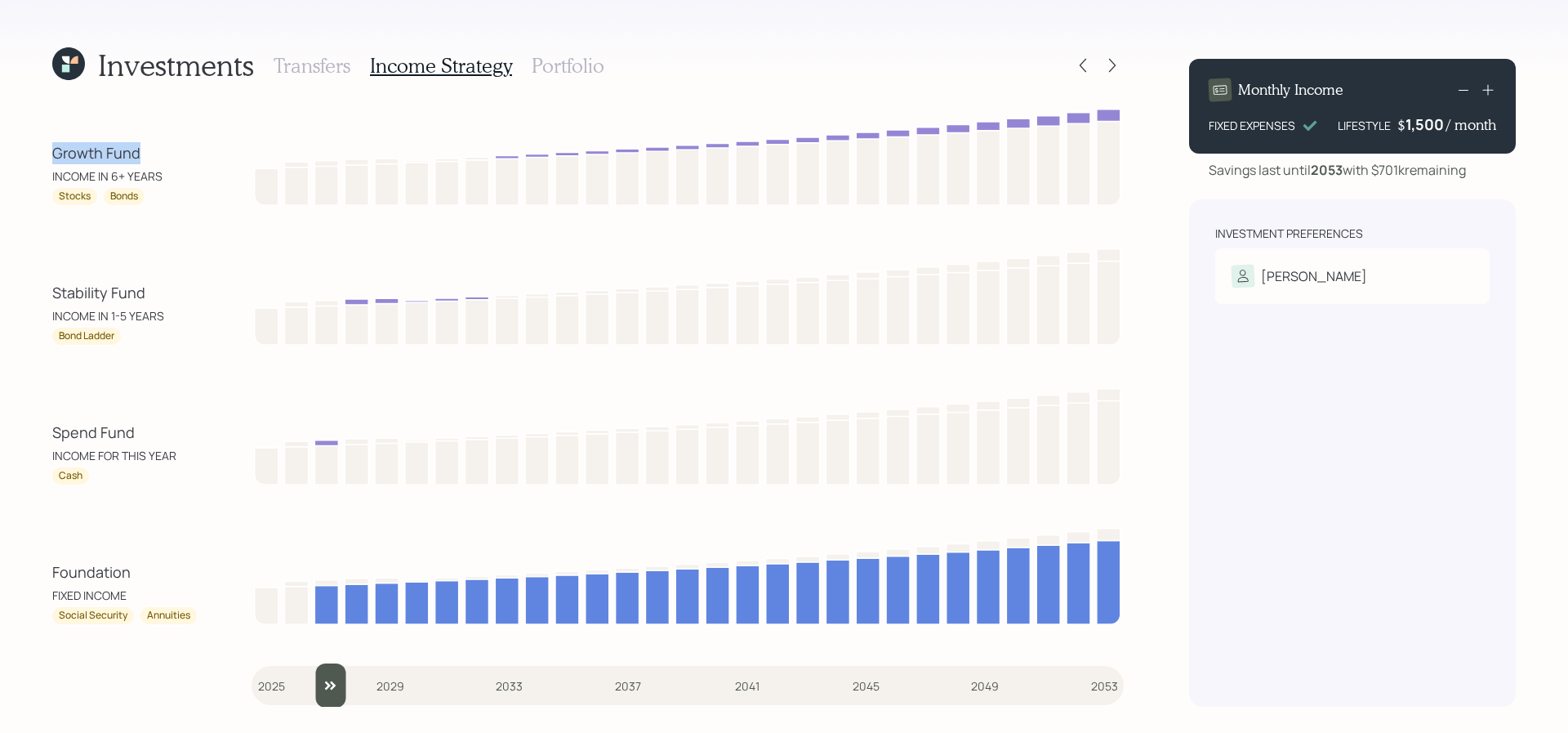
click at [41, 161] on div "Investments Transfers Income Strategy Portfolio Growth Fund INCOME IN 6+ YEARS …" at bounding box center [784, 366] width 1568 height 733
click at [555, 55] on h3 "Portfolio" at bounding box center [568, 66] width 72 height 24
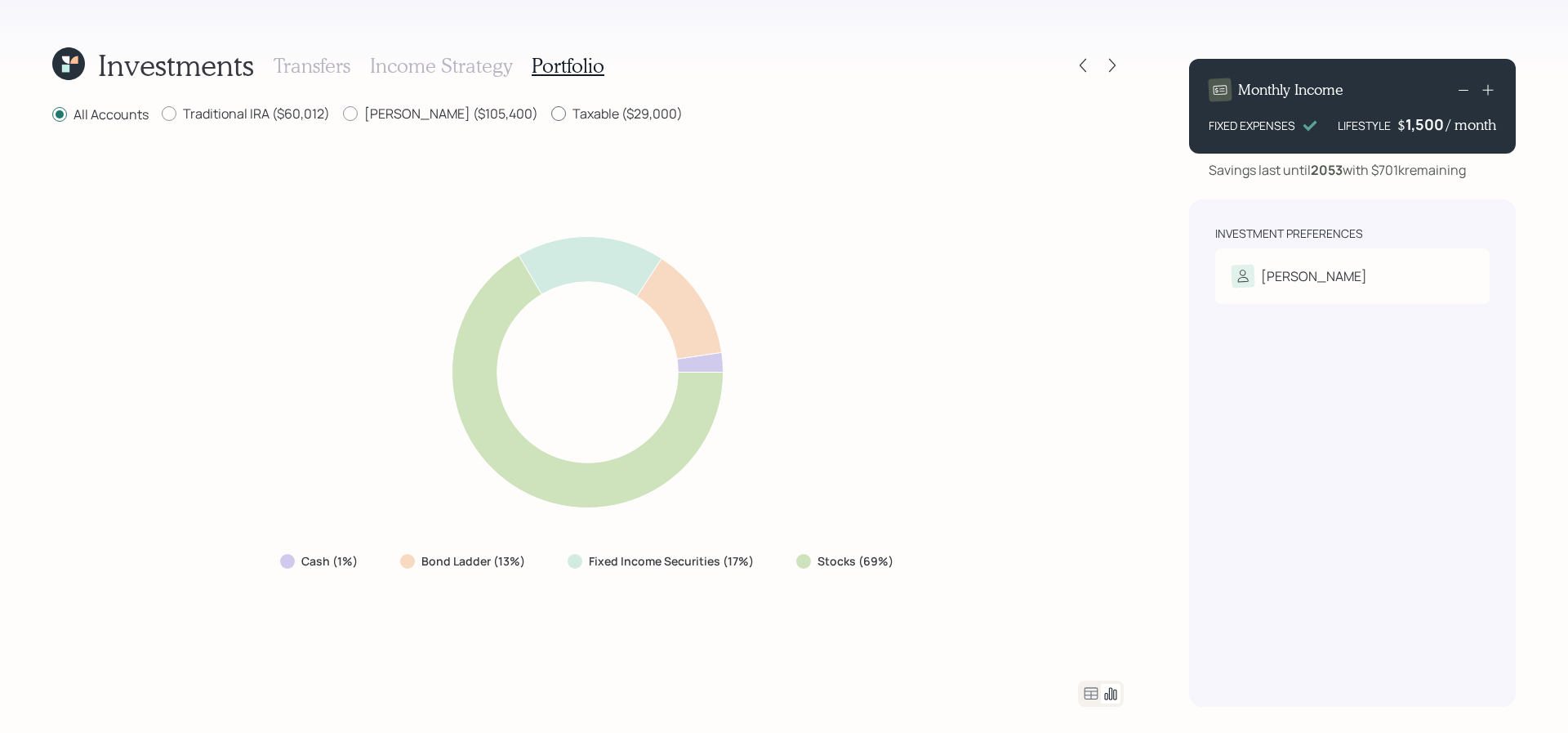
click at [553, 112] on label "Taxable ($29,000)" at bounding box center [616, 114] width 131 height 18
click at [551, 114] on input "Taxable ($29,000)" at bounding box center [550, 114] width 1 height 1
radio input "true"
radio input "false"
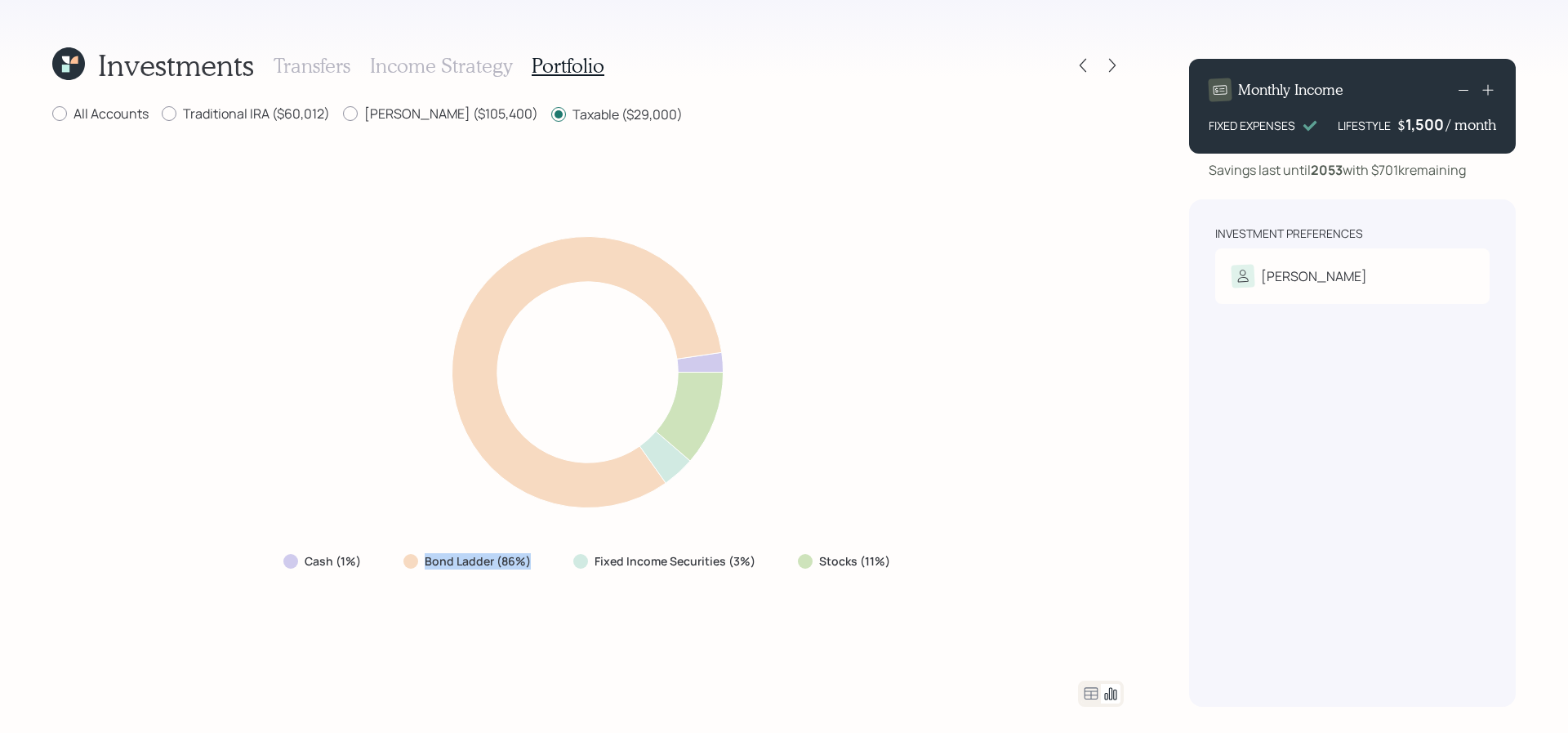
drag, startPoint x: 543, startPoint y: 564, endPoint x: 395, endPoint y: 579, distance: 148.8
click at [395, 579] on div "Cash (1%) Bond Ladder (86%) Fixed Income Securities (3%) Stocks (11%)" at bounding box center [588, 403] width 1072 height 516
click at [526, 566] on label "Bond Ladder (86%)" at bounding box center [478, 561] width 106 height 17
drag, startPoint x: 541, startPoint y: 557, endPoint x: 406, endPoint y: 573, distance: 135.9
click at [406, 573] on div "Bond Ladder (86%)" at bounding box center [469, 561] width 157 height 29
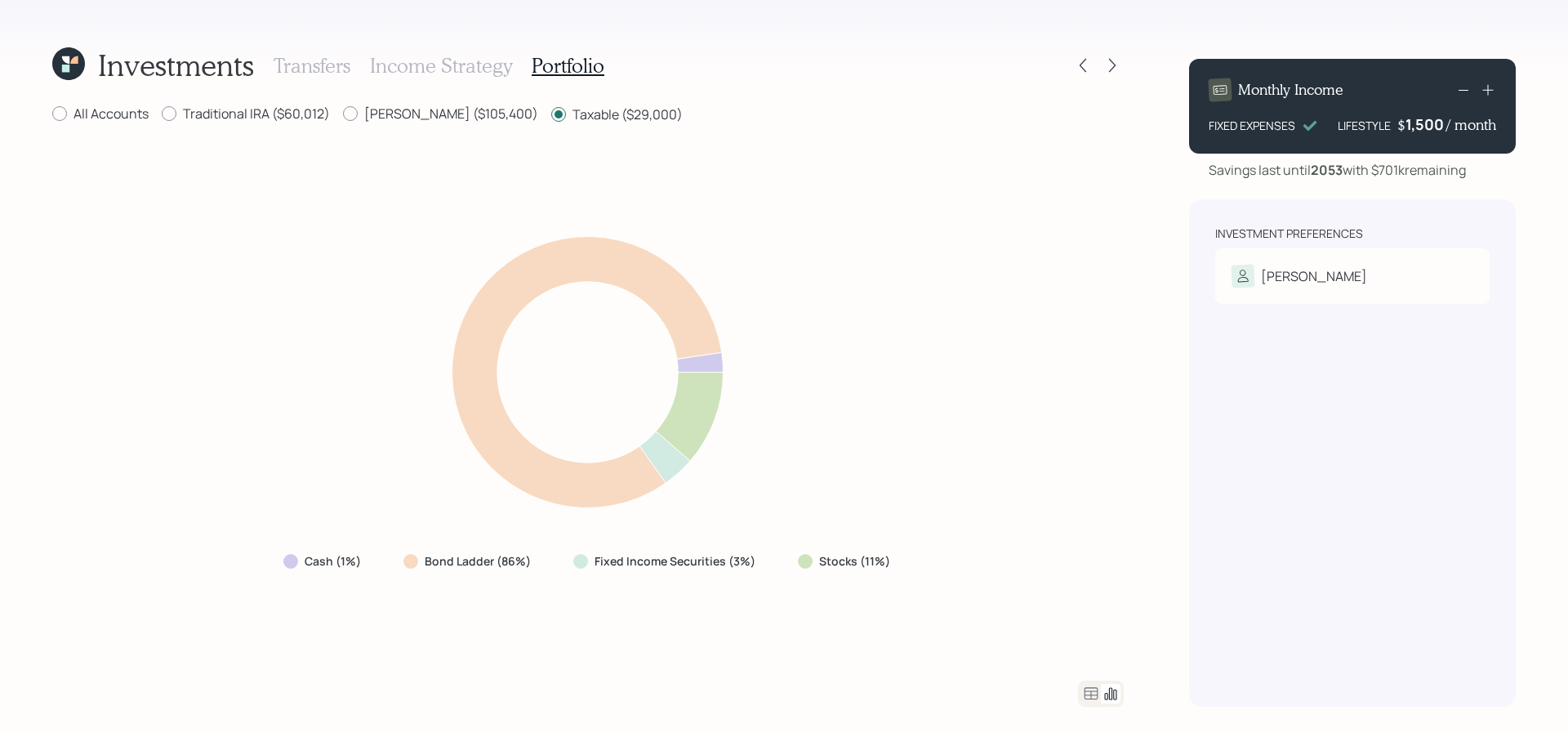
click at [1091, 690] on icon at bounding box center [1090, 693] width 19 height 19
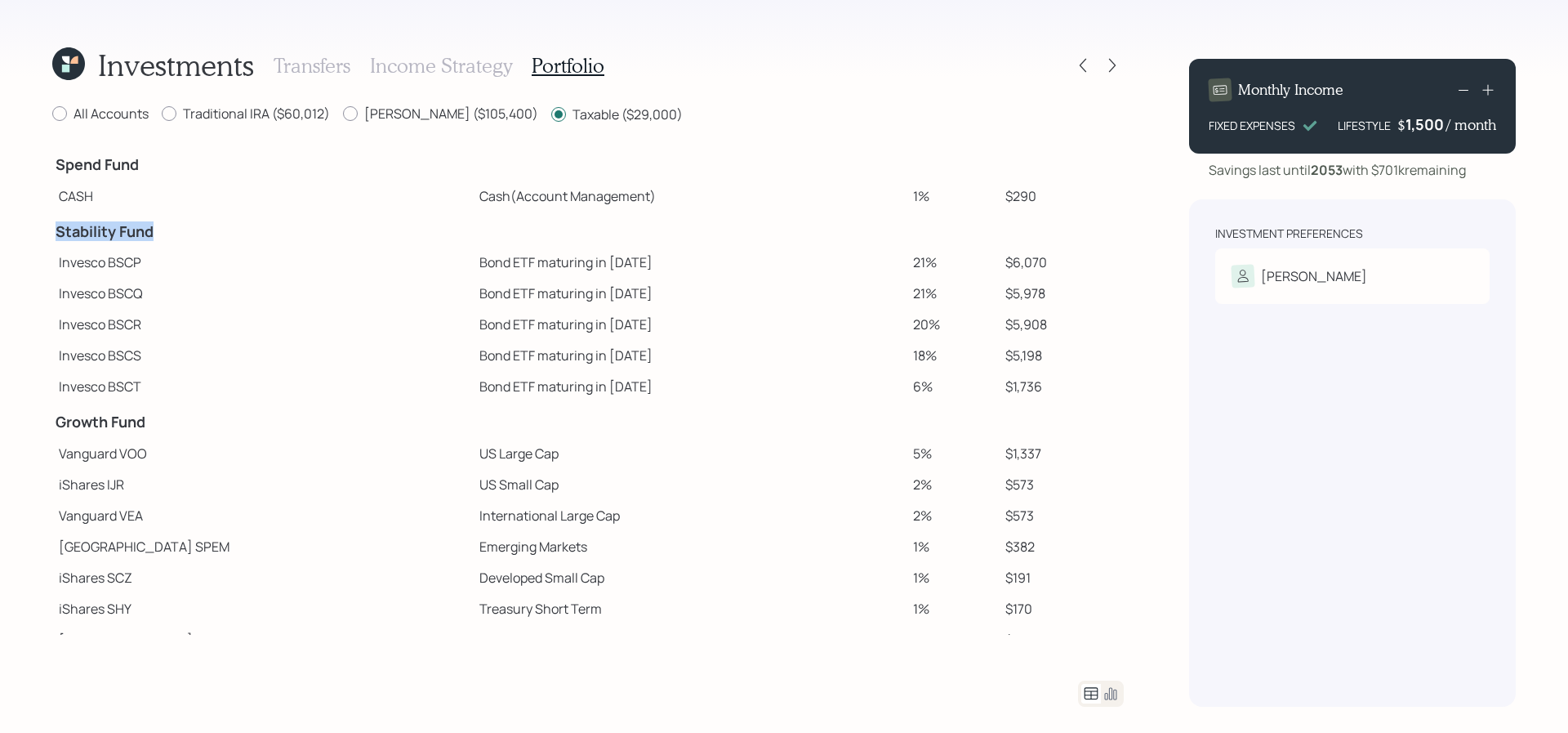
drag, startPoint x: 161, startPoint y: 225, endPoint x: 57, endPoint y: 233, distance: 104.3
click at [57, 233] on h4 "Stability Fund" at bounding box center [263, 232] width 414 height 18
click at [162, 275] on td "Invesco BSCP" at bounding box center [262, 262] width 421 height 31
drag, startPoint x: 1032, startPoint y: 380, endPoint x: 982, endPoint y: 390, distance: 51.0
click at [999, 391] on td "$1,736" at bounding box center [1061, 386] width 125 height 31
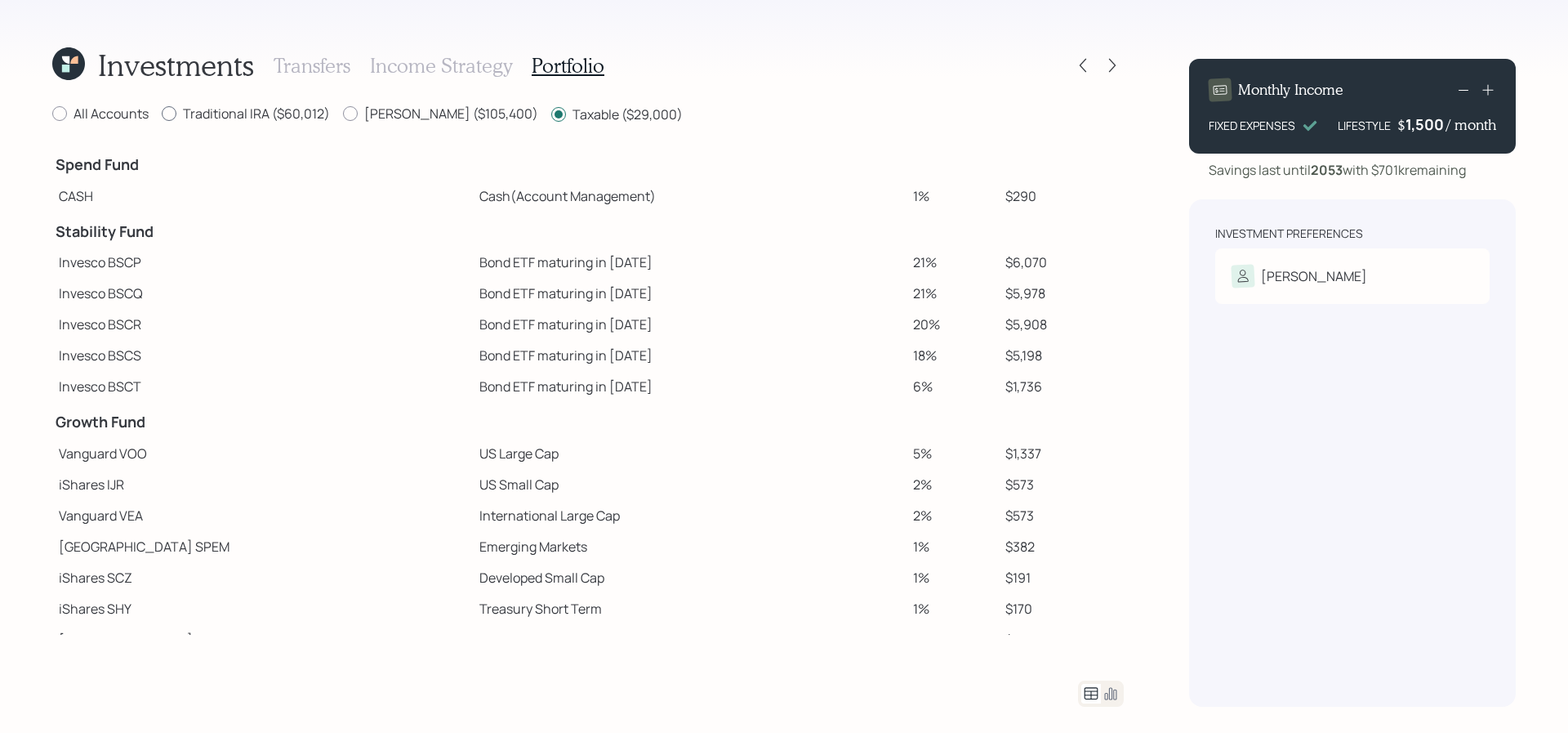
click at [293, 111] on label "Traditional IRA ($60,012)" at bounding box center [245, 114] width 168 height 18
click at [161, 114] on input "Traditional IRA ($60,012)" at bounding box center [160, 114] width 1 height 1
radio input "true"
radio input "false"
click at [1113, 696] on icon at bounding box center [1110, 694] width 12 height 12
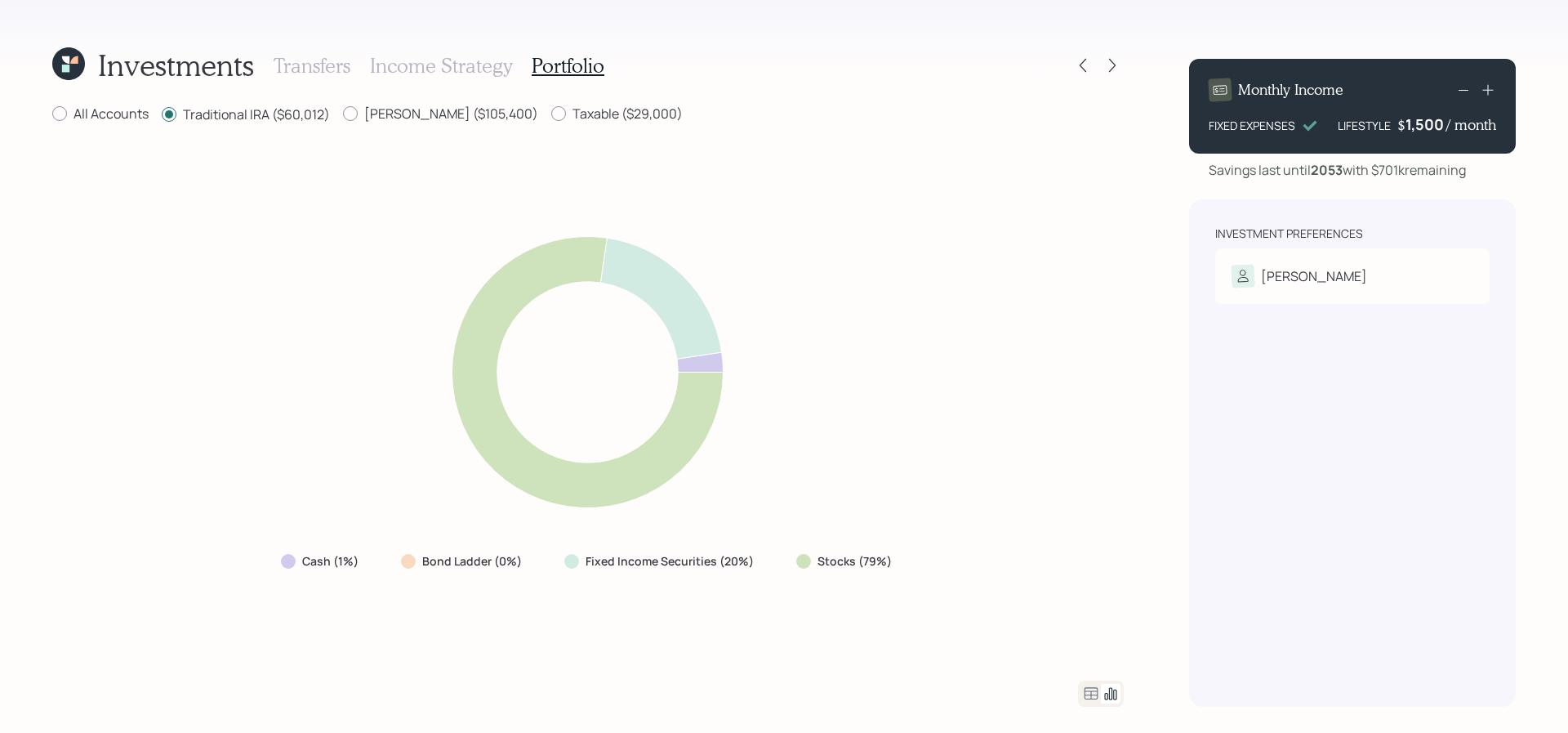
click at [558, 123] on div "Taxable ($29,000)" at bounding box center [616, 115] width 131 height 20
drag, startPoint x: 558, startPoint y: 121, endPoint x: 363, endPoint y: 180, distance: 203.7
click at [363, 180] on div "All Accounts Traditional IRA ($60,012) Roth IRA ($105,400) Taxable ($29,000) Ca…" at bounding box center [588, 405] width 1072 height 602
click at [363, 180] on div "Cash (1%) Bond Ladder (0%) Fixed Income Securities (20%) Stocks (79%)" at bounding box center [588, 403] width 1072 height 516
click at [384, 94] on div "Investments Transfers Income Strategy Portfolio All Accounts Traditional IRA ($…" at bounding box center [588, 376] width 1072 height 661
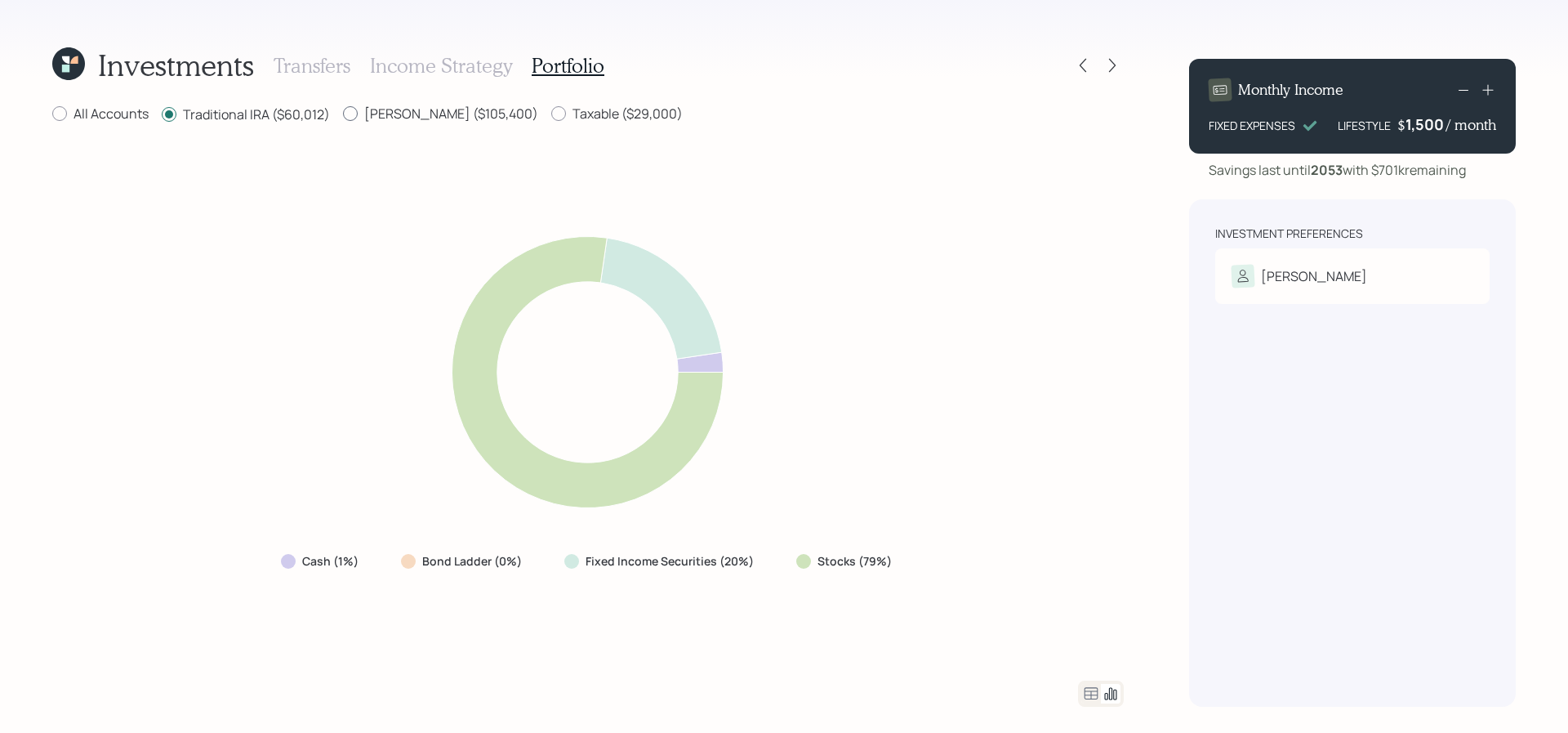
click at [384, 108] on label "Roth IRA ($105,400)" at bounding box center [440, 114] width 195 height 18
click at [343, 114] on input "Roth IRA ($105,400)" at bounding box center [342, 114] width 1 height 1
radio input "true"
radio input "false"
drag, startPoint x: 227, startPoint y: 153, endPoint x: 276, endPoint y: 135, distance: 52.2
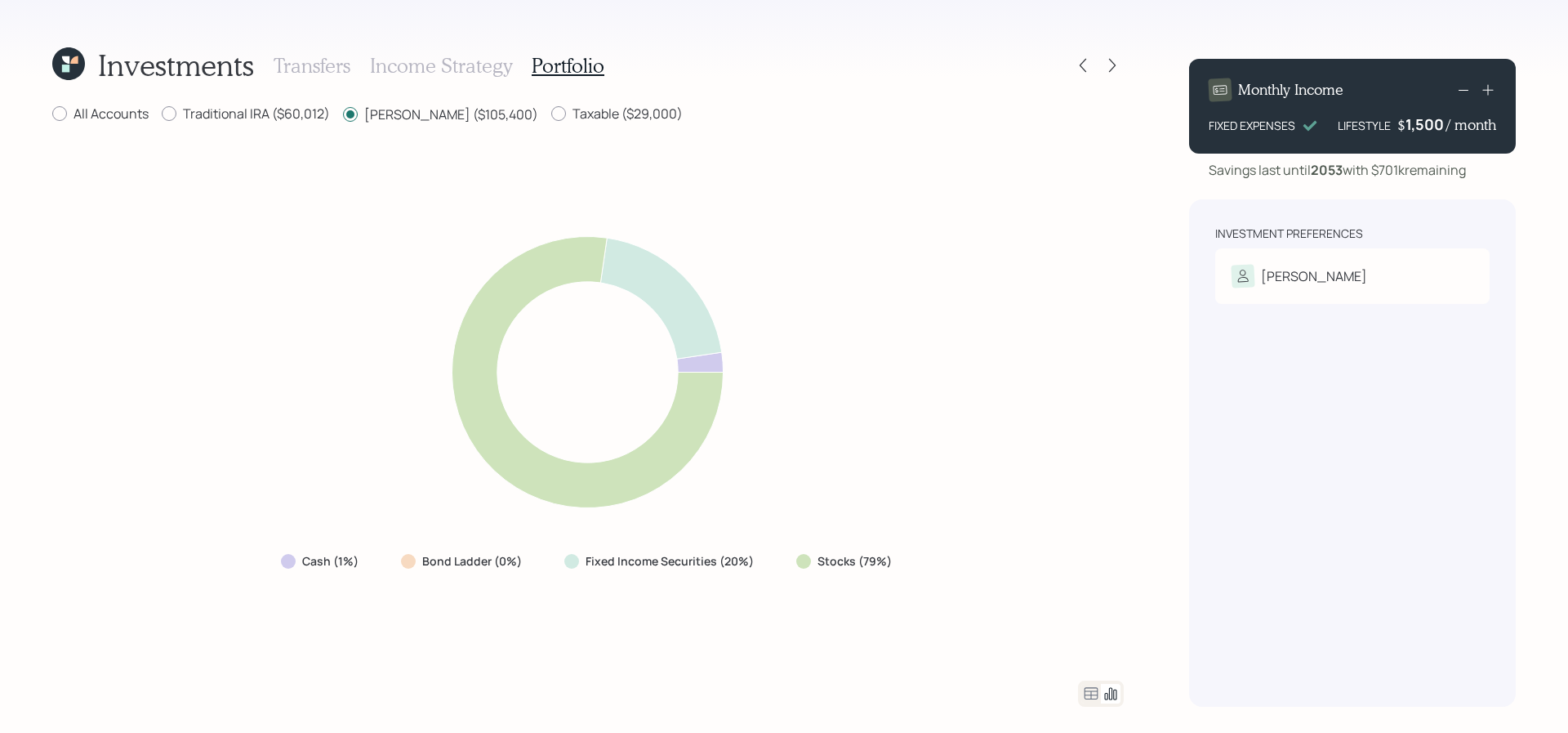
click at [227, 153] on div "Cash (1%) Bond Ladder (0%) Fixed Income Securities (20%) Stocks (79%)" at bounding box center [588, 403] width 1072 height 516
click at [171, 201] on div "Cash (1%) Bond Ladder (0%) Fixed Income Securities (20%) Stocks (79%)" at bounding box center [588, 403] width 1072 height 516
click at [335, 68] on h3 "Transfers" at bounding box center [312, 66] width 77 height 24
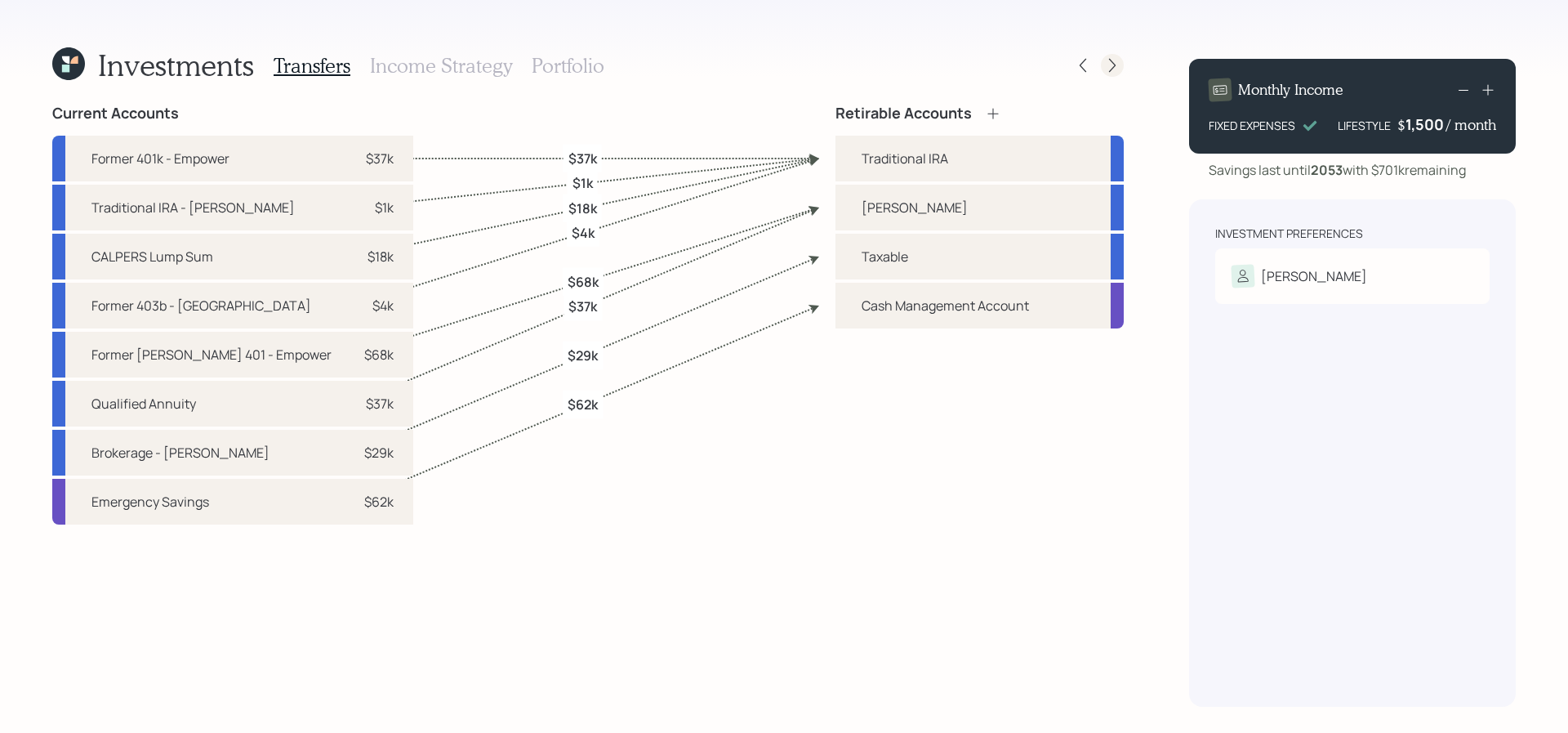
click at [1107, 70] on icon at bounding box center [1112, 65] width 17 height 17
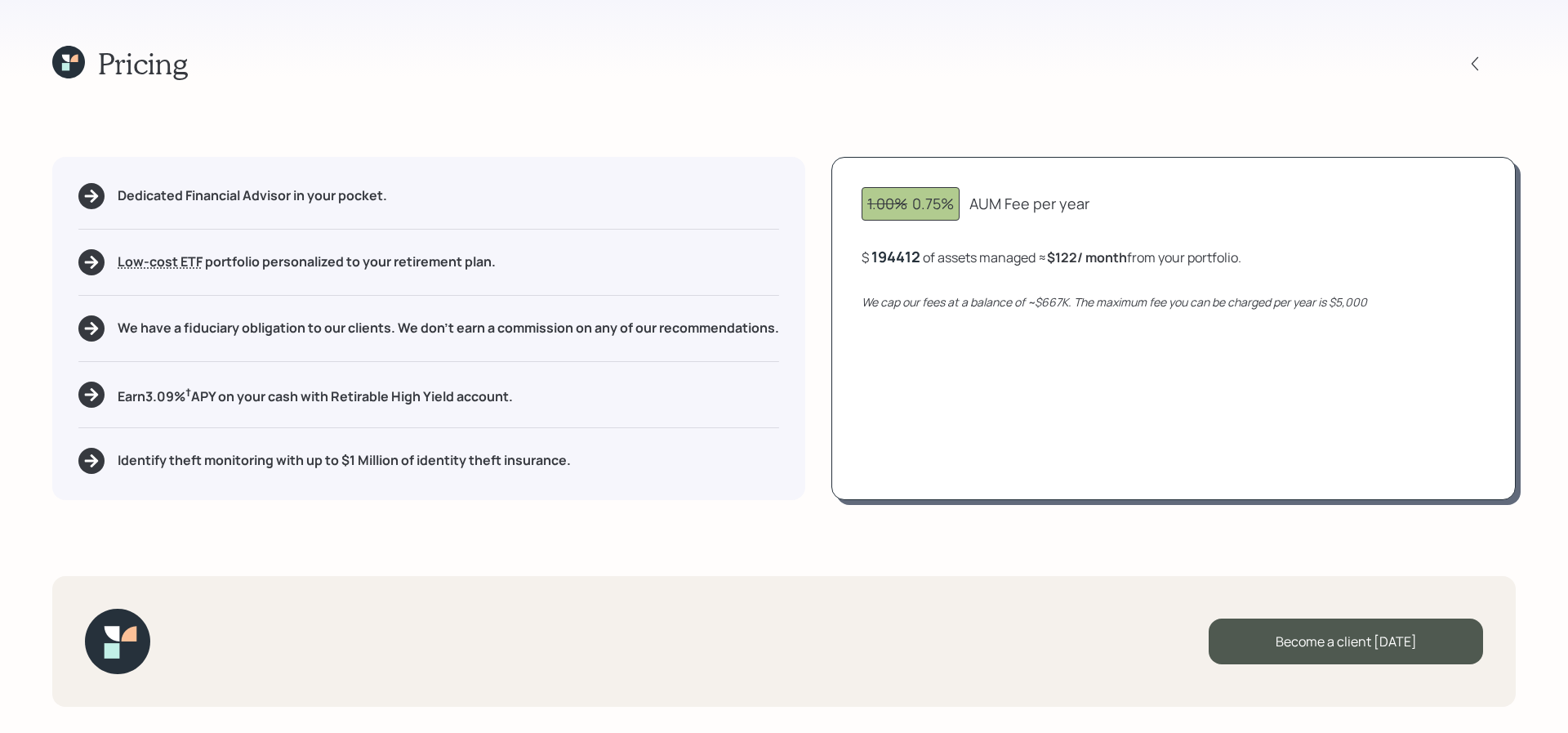
click at [922, 258] on div "$ 194412 of assets managed ≈ $122 / month from your portfolio ." at bounding box center [1052, 257] width 380 height 20
drag, startPoint x: 927, startPoint y: 258, endPoint x: 864, endPoint y: 260, distance: 63.0
click at [864, 260] on div "$ 194412 of assets managed ≈ $122 / month from your portfolio ." at bounding box center [1052, 257] width 380 height 20
click at [901, 282] on div "1.00% 0.75% AUM Fee per year $ 194,412 of assets managed ≈ $122 / month from yo…" at bounding box center [1174, 328] width 684 height 343
drag, startPoint x: 955, startPoint y: 204, endPoint x: 911, endPoint y: 207, distance: 44.1
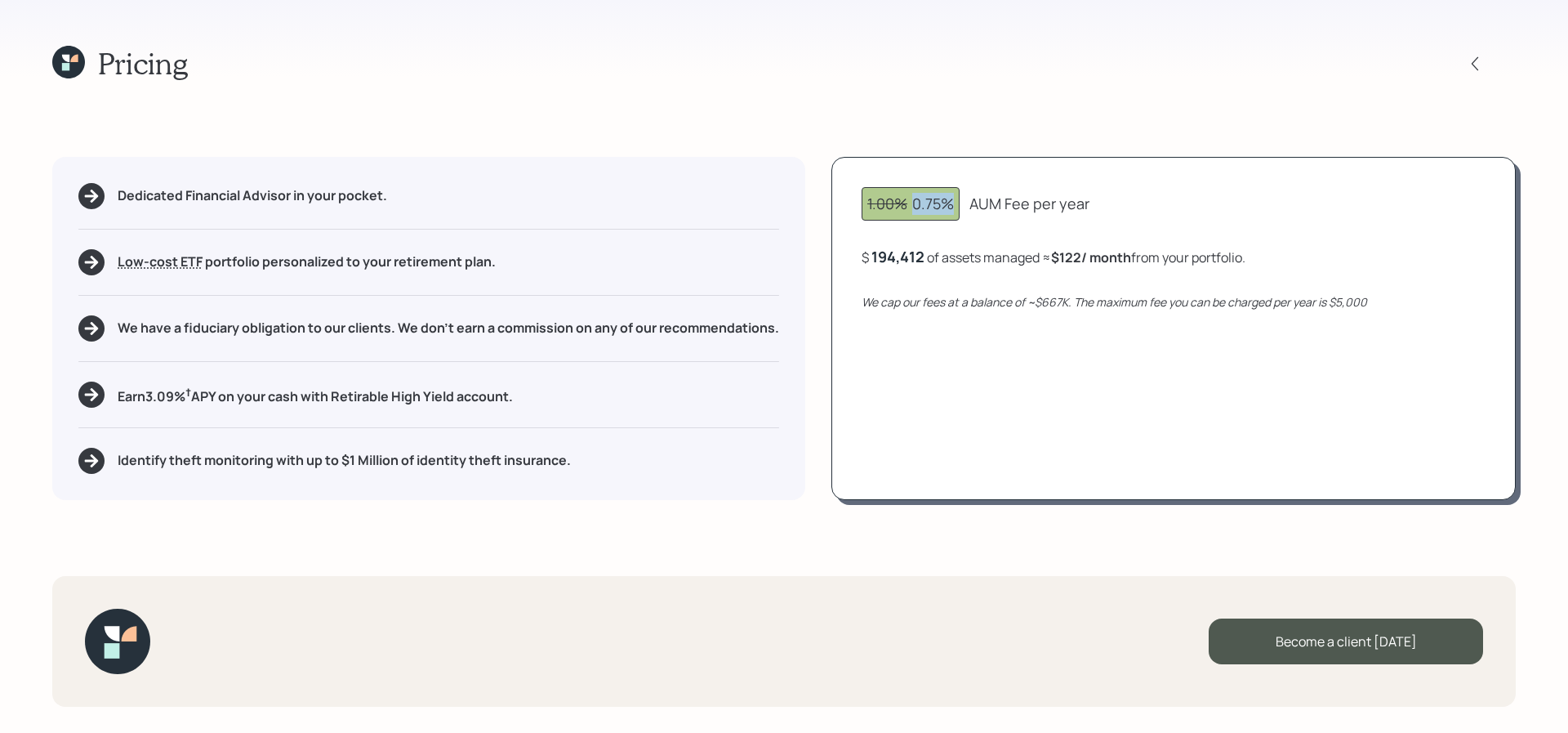
click at [911, 207] on div "1.00% 0.75%" at bounding box center [911, 204] width 86 height 22
click at [937, 218] on div "1.00% 0.75%" at bounding box center [911, 204] width 98 height 34
click at [1474, 53] on div at bounding box center [1474, 63] width 23 height 23
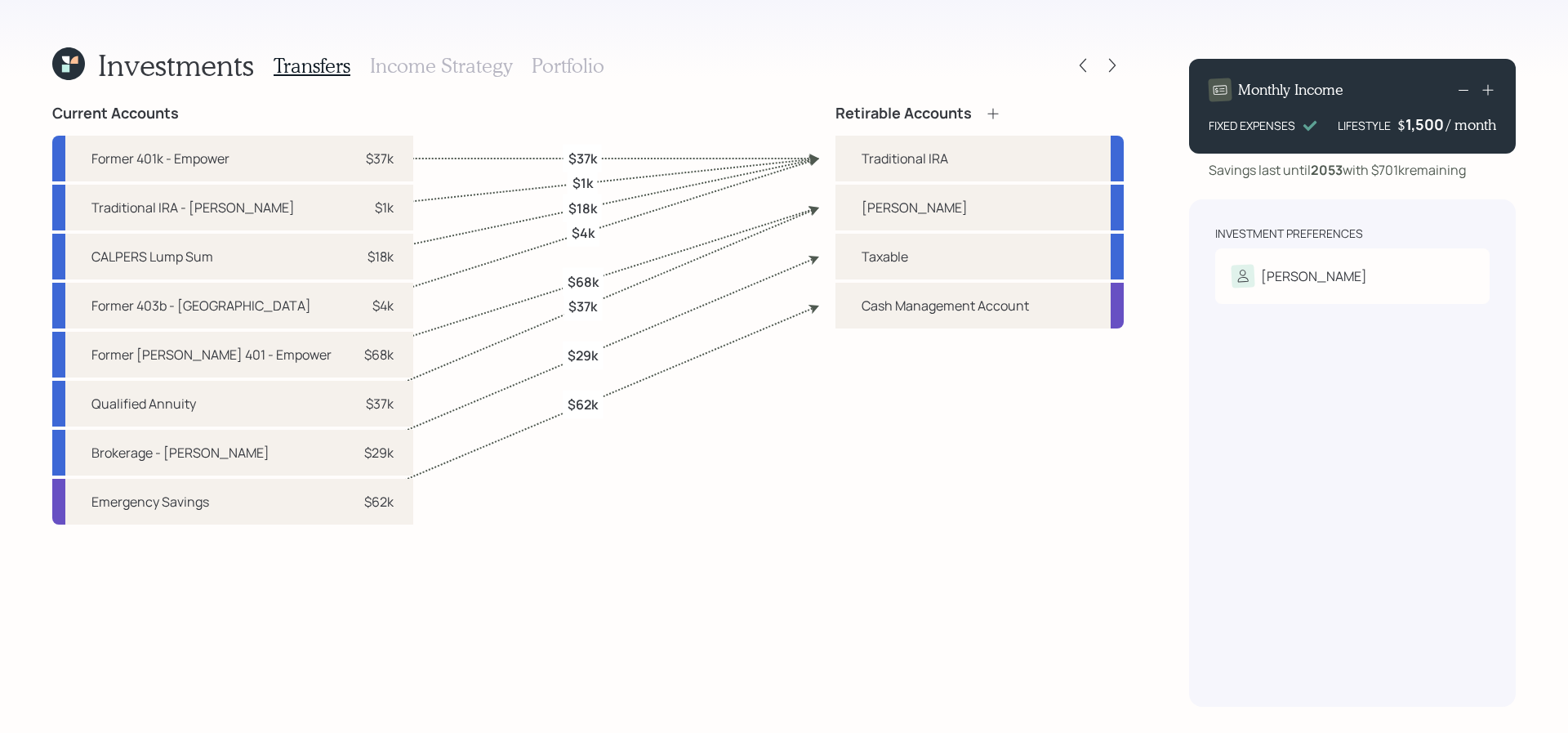
click at [593, 407] on label "$62k" at bounding box center [582, 405] width 30 height 18
click at [561, 406] on div "Current Accounts Former 401k - Empower $37k Traditional IRA - Schwab $1k CALPER…" at bounding box center [588, 405] width 1072 height 602
click at [587, 351] on label "$29k" at bounding box center [582, 356] width 30 height 18
select select "c3d0d288-976d-4b81-8559-339564c4f393"
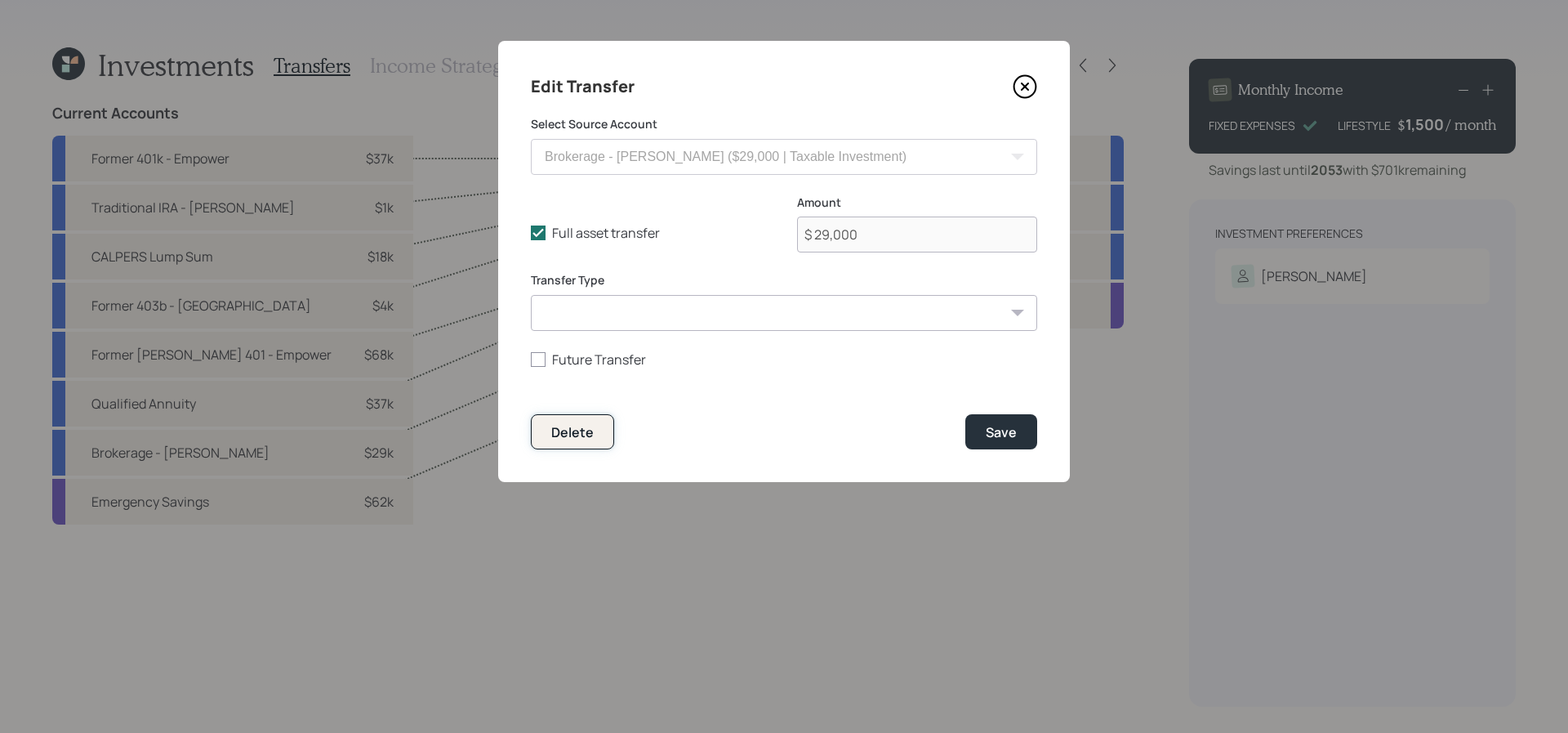
click at [546, 428] on button "Delete" at bounding box center [572, 432] width 83 height 35
click at [580, 421] on button "Delete" at bounding box center [572, 432] width 83 height 35
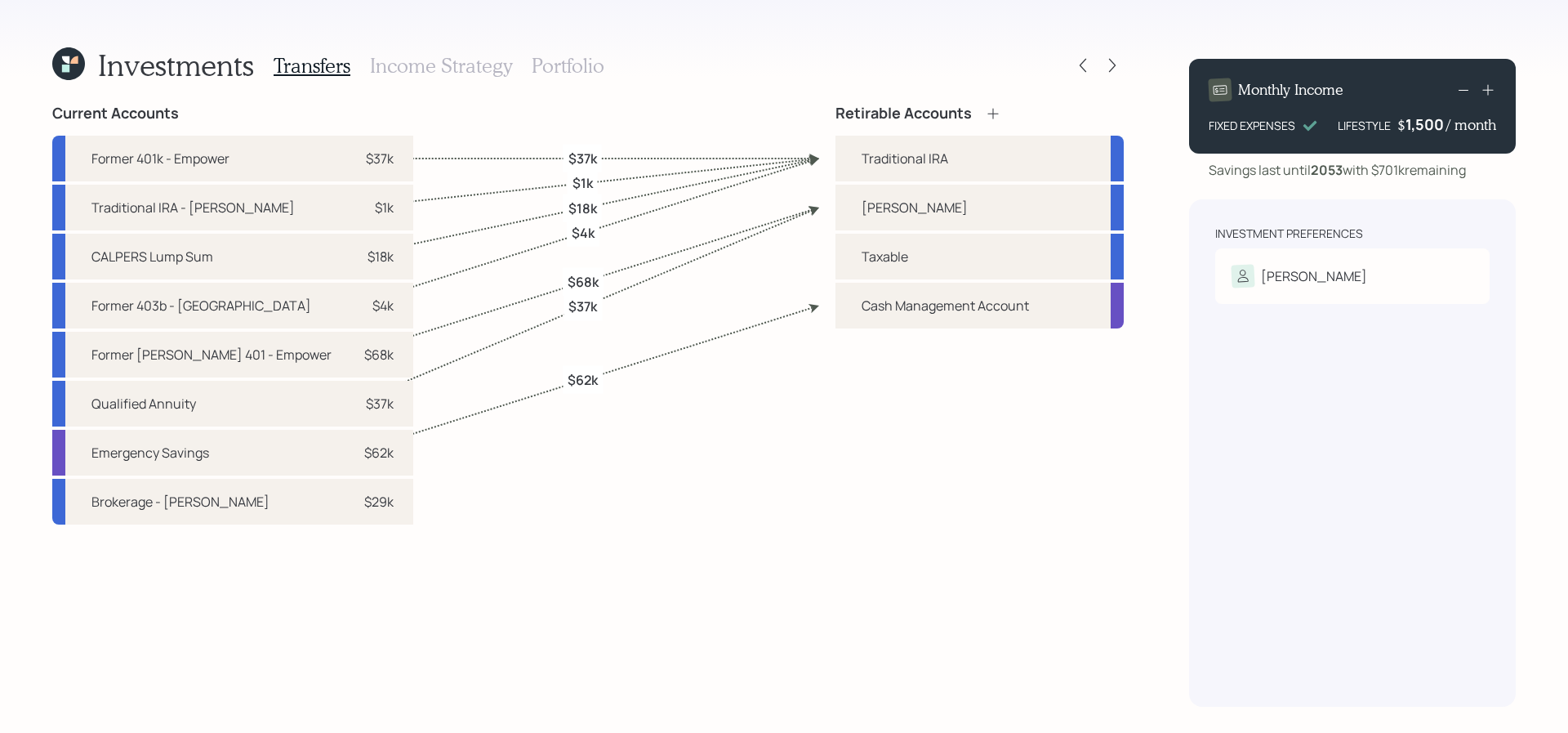
click at [590, 296] on div "$37k" at bounding box center [583, 306] width 39 height 28
select select "bad31bdd-27ec-4950-b3a5-11a143eb8aaf"
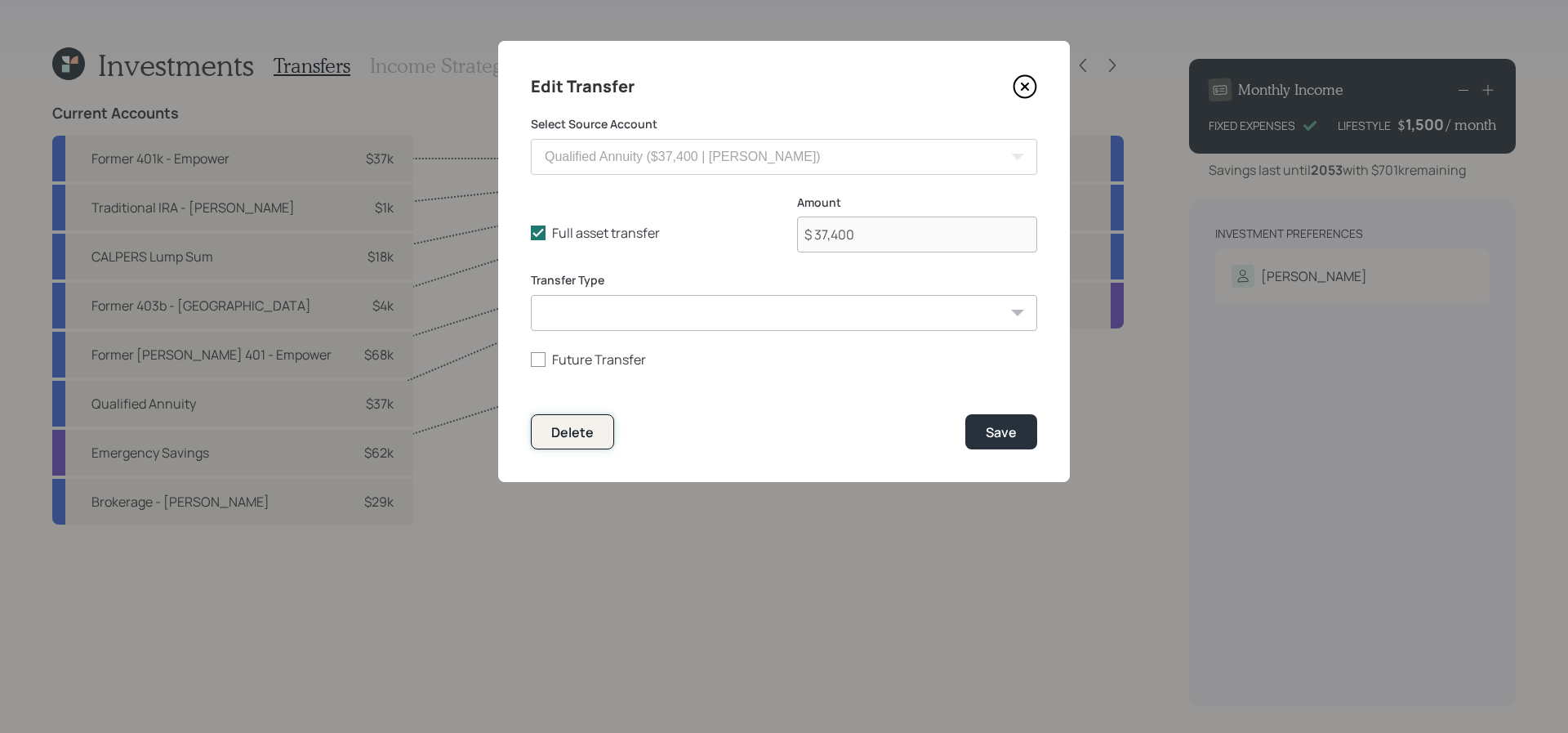
click at [600, 429] on button "Delete" at bounding box center [572, 432] width 83 height 35
click at [582, 428] on div "Delete" at bounding box center [572, 432] width 42 height 18
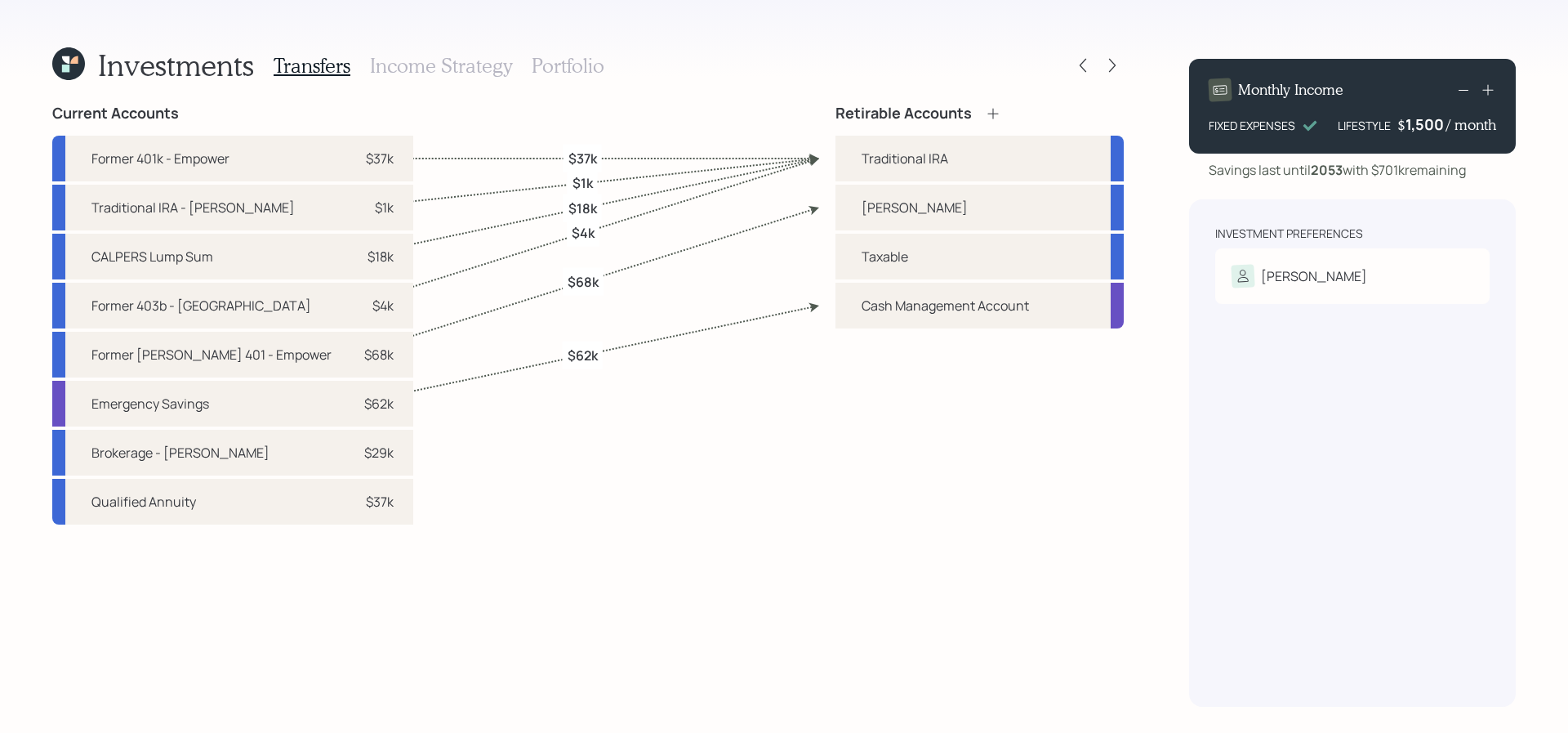
click at [585, 228] on label "$4k" at bounding box center [582, 233] width 23 height 18
select select "f1d2fe72-6e56-4129-bf13-f0010a490c1a"
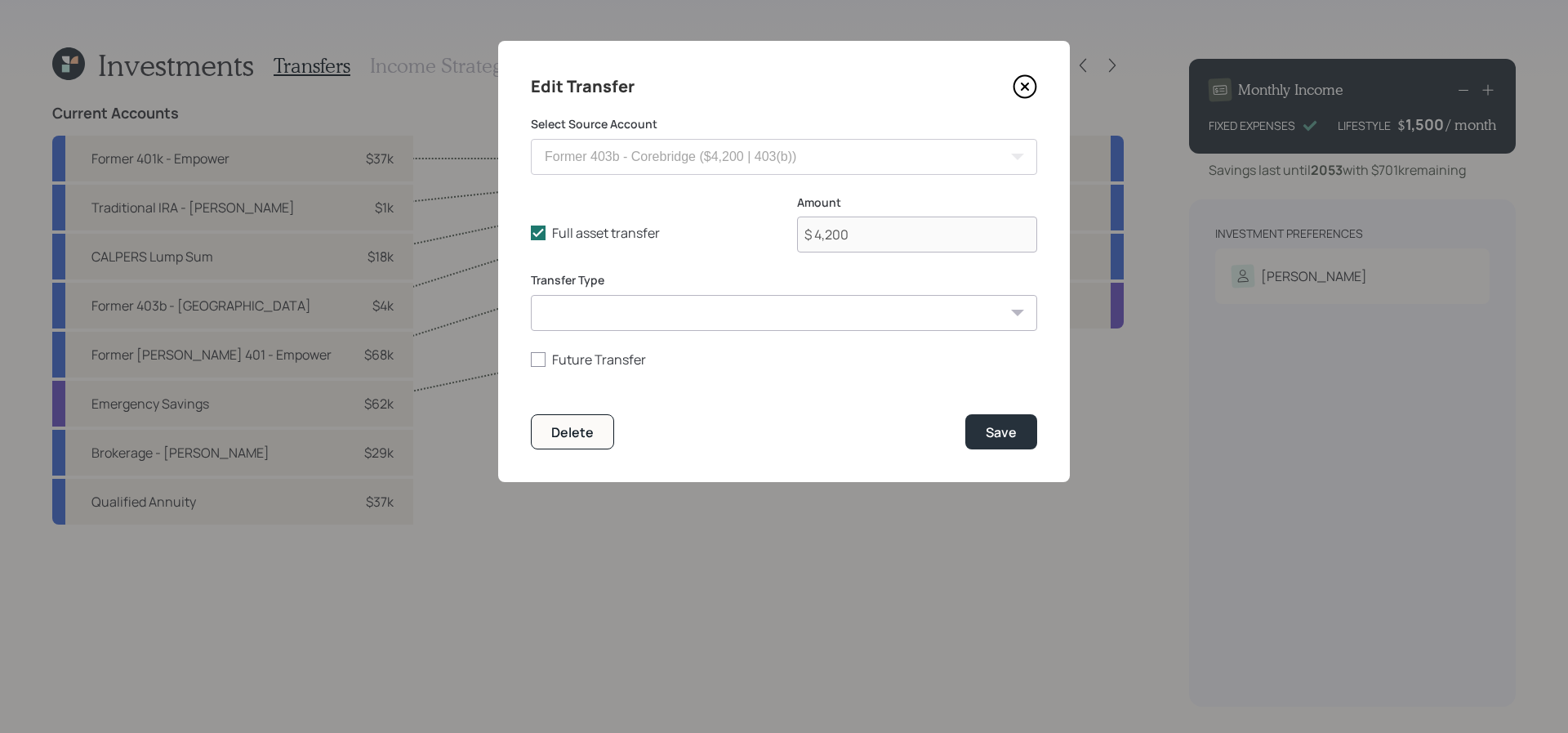
click at [1016, 83] on icon at bounding box center [1024, 86] width 25 height 25
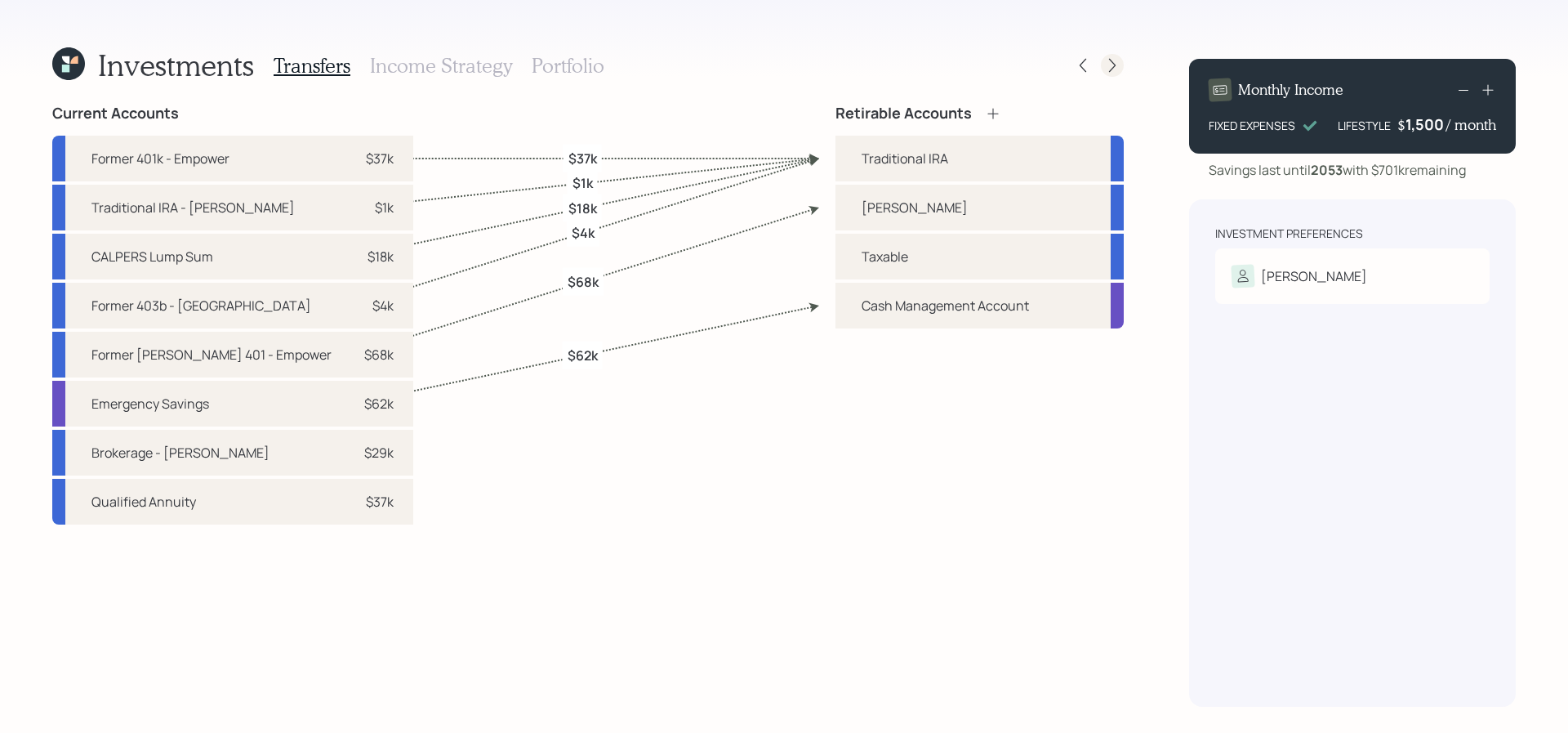
click at [1120, 65] on icon at bounding box center [1112, 65] width 17 height 17
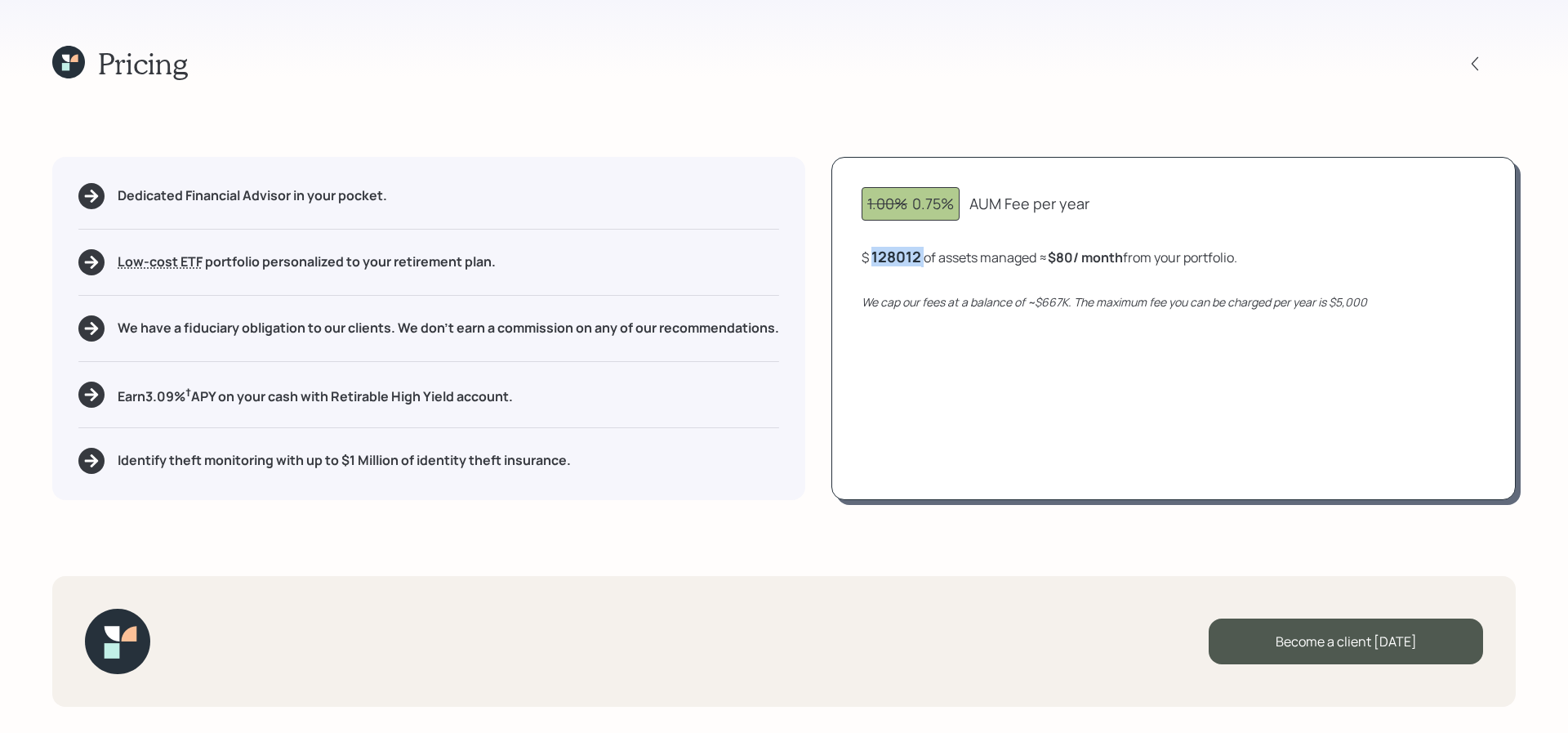
drag, startPoint x: 933, startPoint y: 251, endPoint x: 864, endPoint y: 254, distance: 69.1
click at [864, 254] on div "$ 128012 of assets managed ≈ $80 / month from your portfolio ." at bounding box center [1050, 257] width 376 height 20
click at [893, 264] on div "128012" at bounding box center [896, 256] width 50 height 19
drag, startPoint x: 868, startPoint y: 261, endPoint x: 953, endPoint y: 261, distance: 85.0
click at [954, 261] on div "$ 128,012 of assets managed ≈ $80 / month from your portfolio ." at bounding box center [1052, 257] width 380 height 20
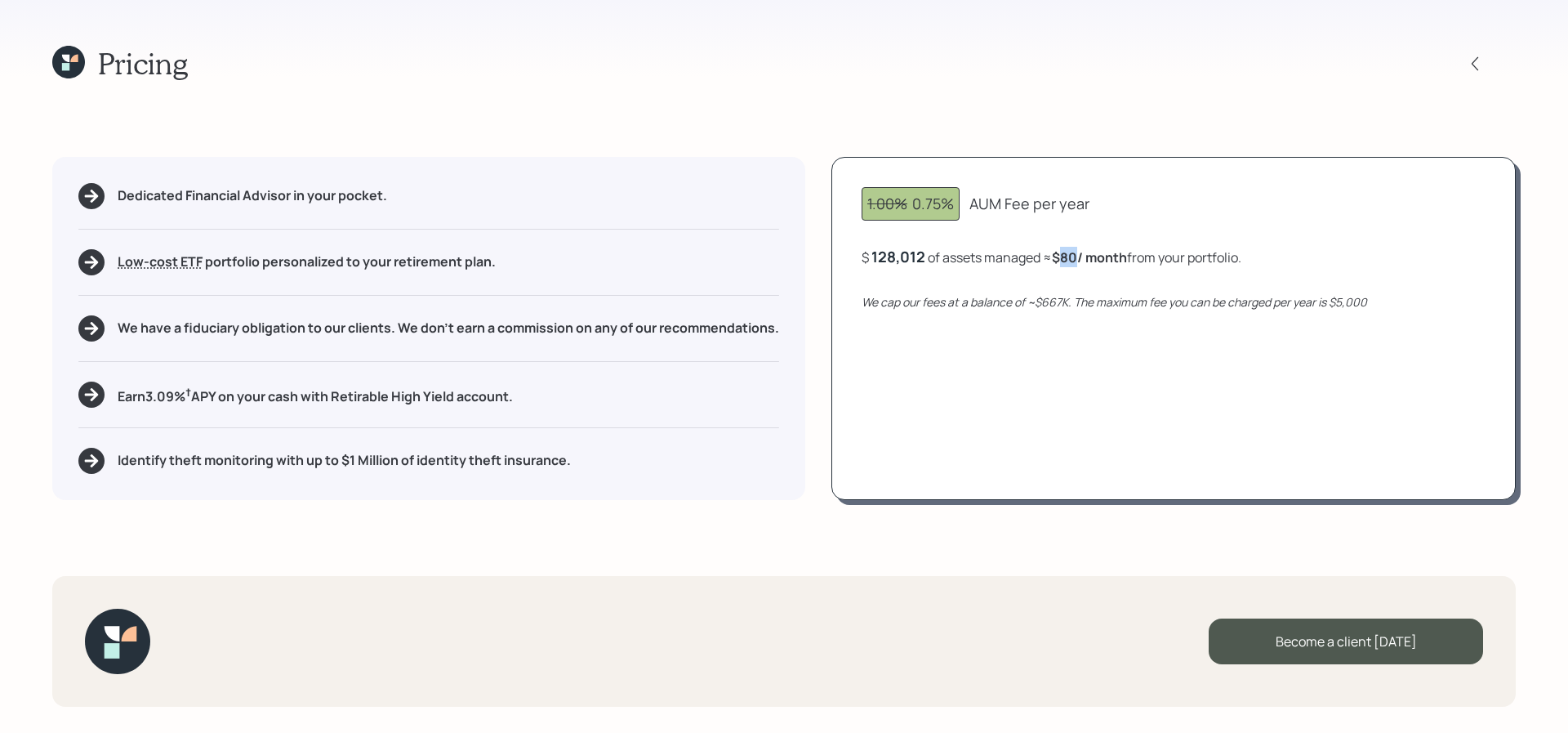
drag, startPoint x: 1081, startPoint y: 254, endPoint x: 1062, endPoint y: 255, distance: 19.0
click at [1062, 255] on b "$80 / month" at bounding box center [1089, 258] width 75 height 18
click at [1066, 272] on div "1.00% 0.75% AUM Fee per year $ 128,012 of assets managed ≈ $80 / month from you…" at bounding box center [1174, 328] width 684 height 343
click at [1468, 71] on icon at bounding box center [1475, 64] width 17 height 17
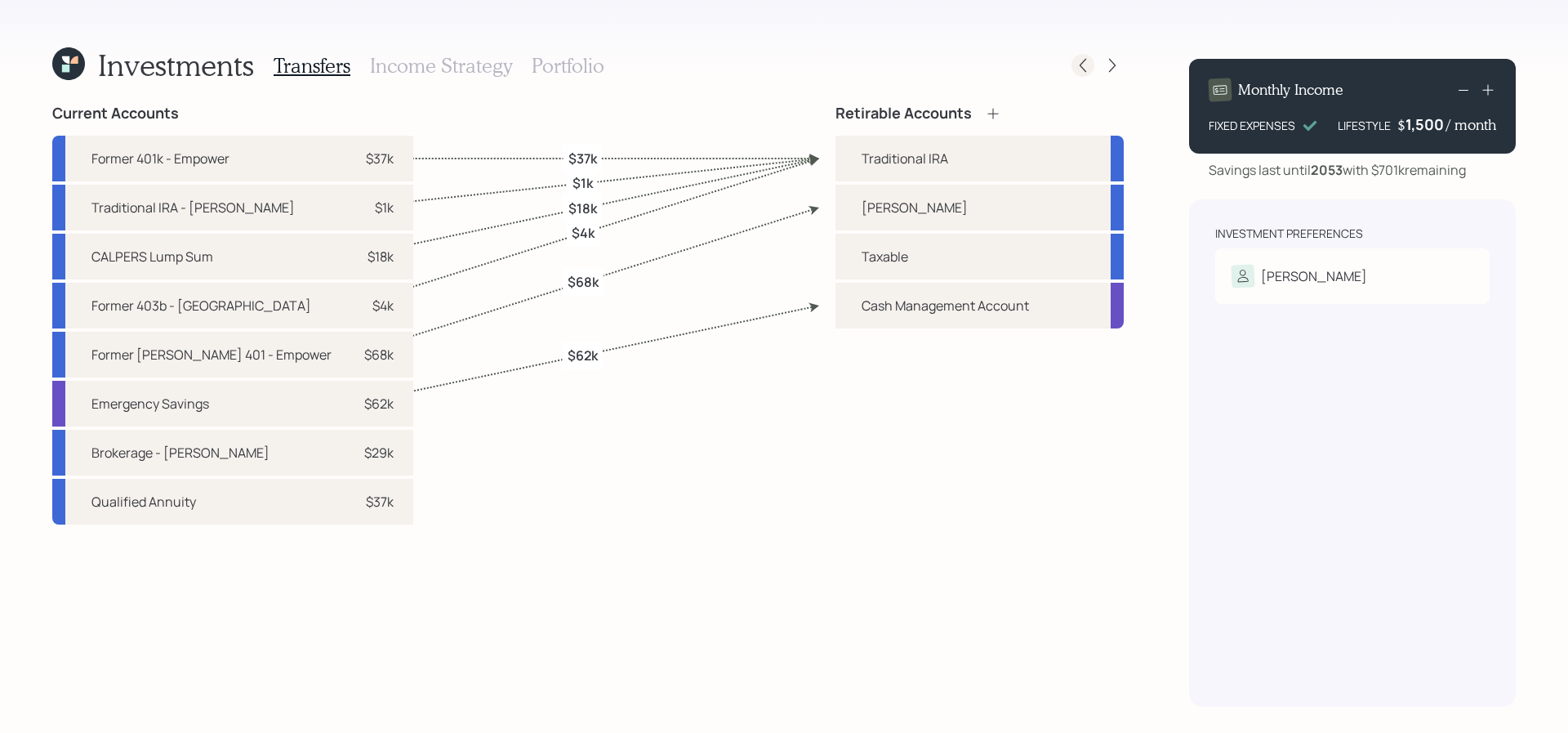
click at [1079, 63] on icon at bounding box center [1083, 65] width 17 height 17
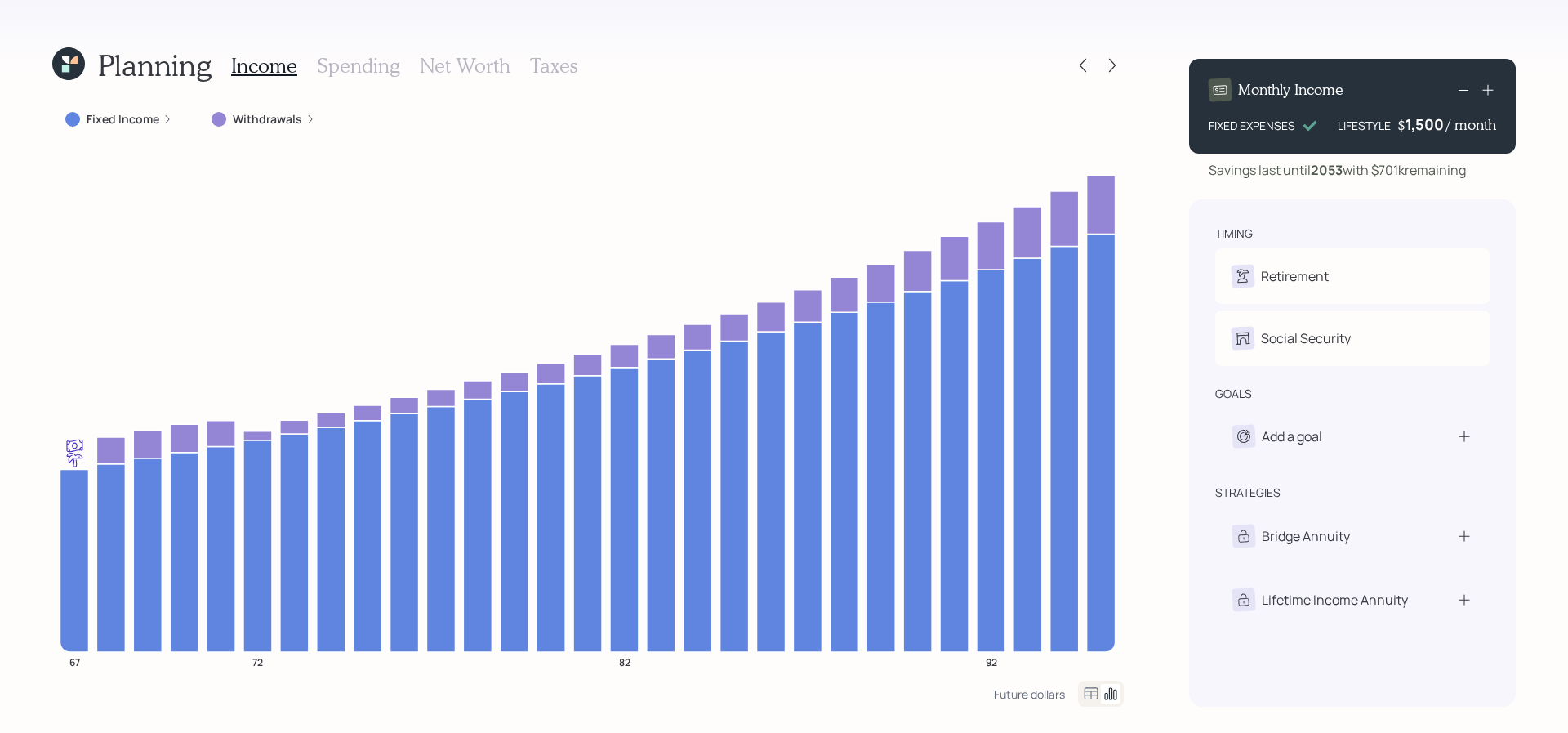
click at [340, 60] on h3 "Spending" at bounding box center [359, 66] width 83 height 24
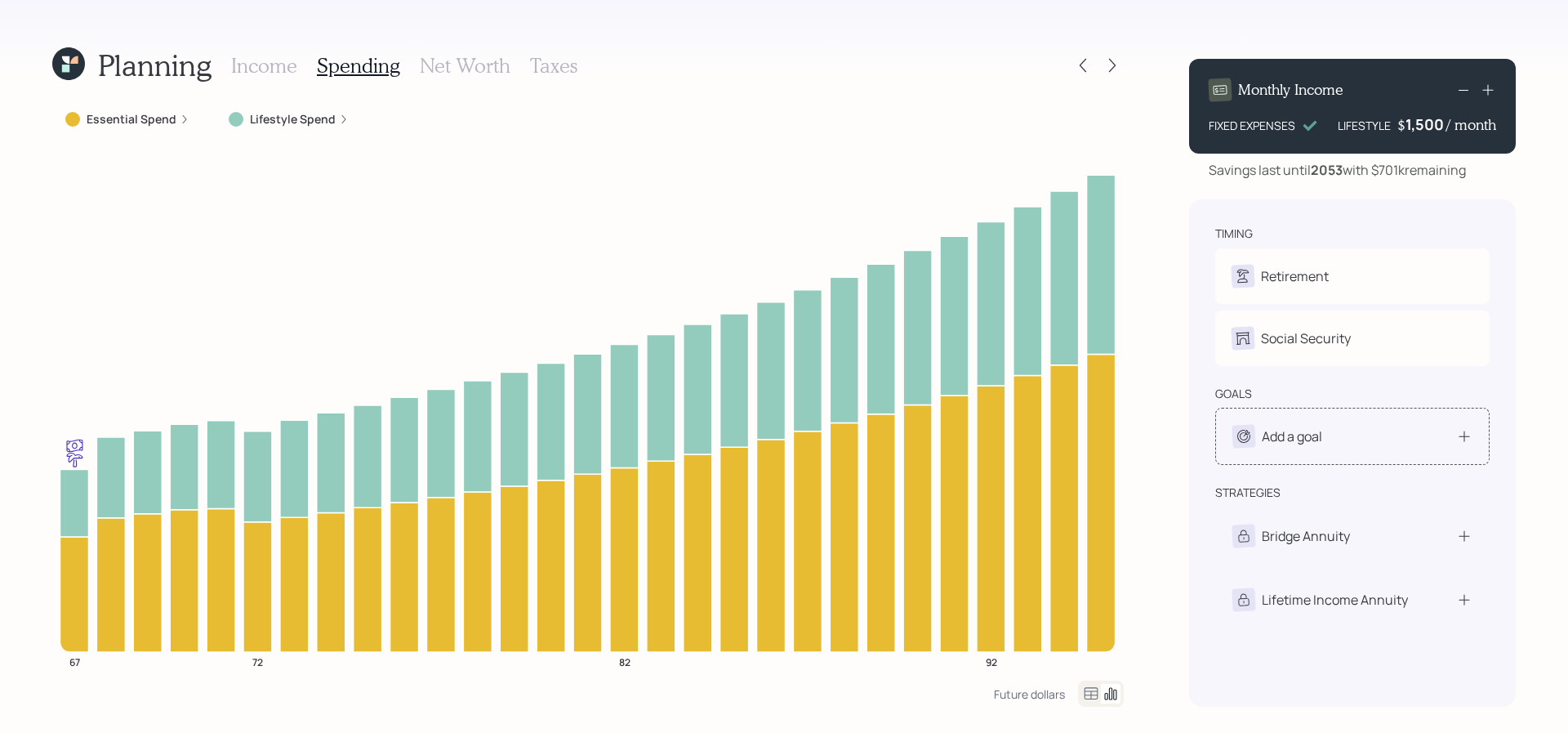
click at [1379, 443] on div "Add a goal" at bounding box center [1353, 436] width 240 height 23
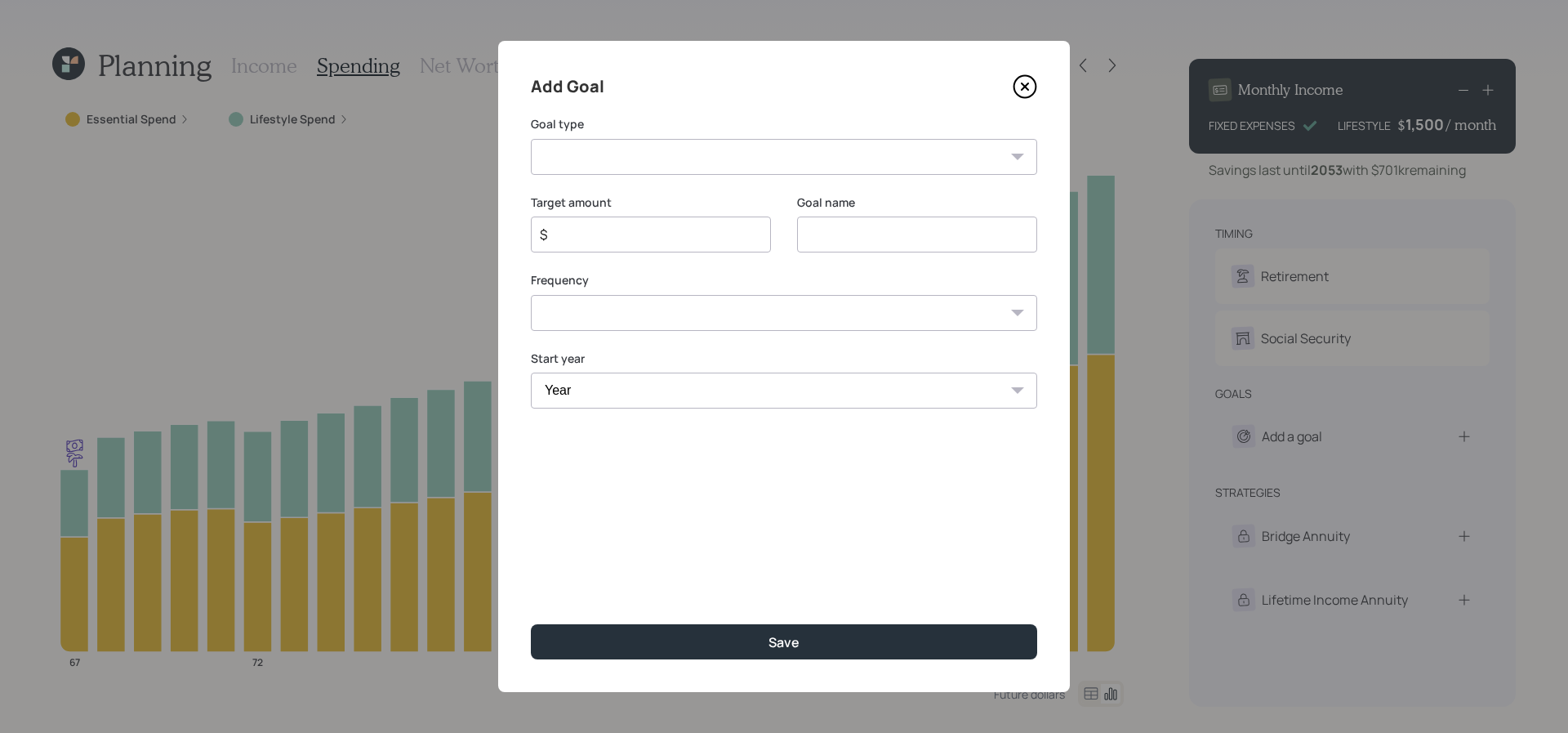
drag, startPoint x: 891, startPoint y: 248, endPoint x: 773, endPoint y: 247, distance: 118.0
click at [878, 248] on input at bounding box center [917, 234] width 240 height 36
click at [773, 247] on div "Target amount $ Goal name" at bounding box center [784, 234] width 506 height 79
click at [751, 236] on div "$" at bounding box center [651, 234] width 240 height 36
click at [638, 237] on input "$" at bounding box center [645, 234] width 213 height 19
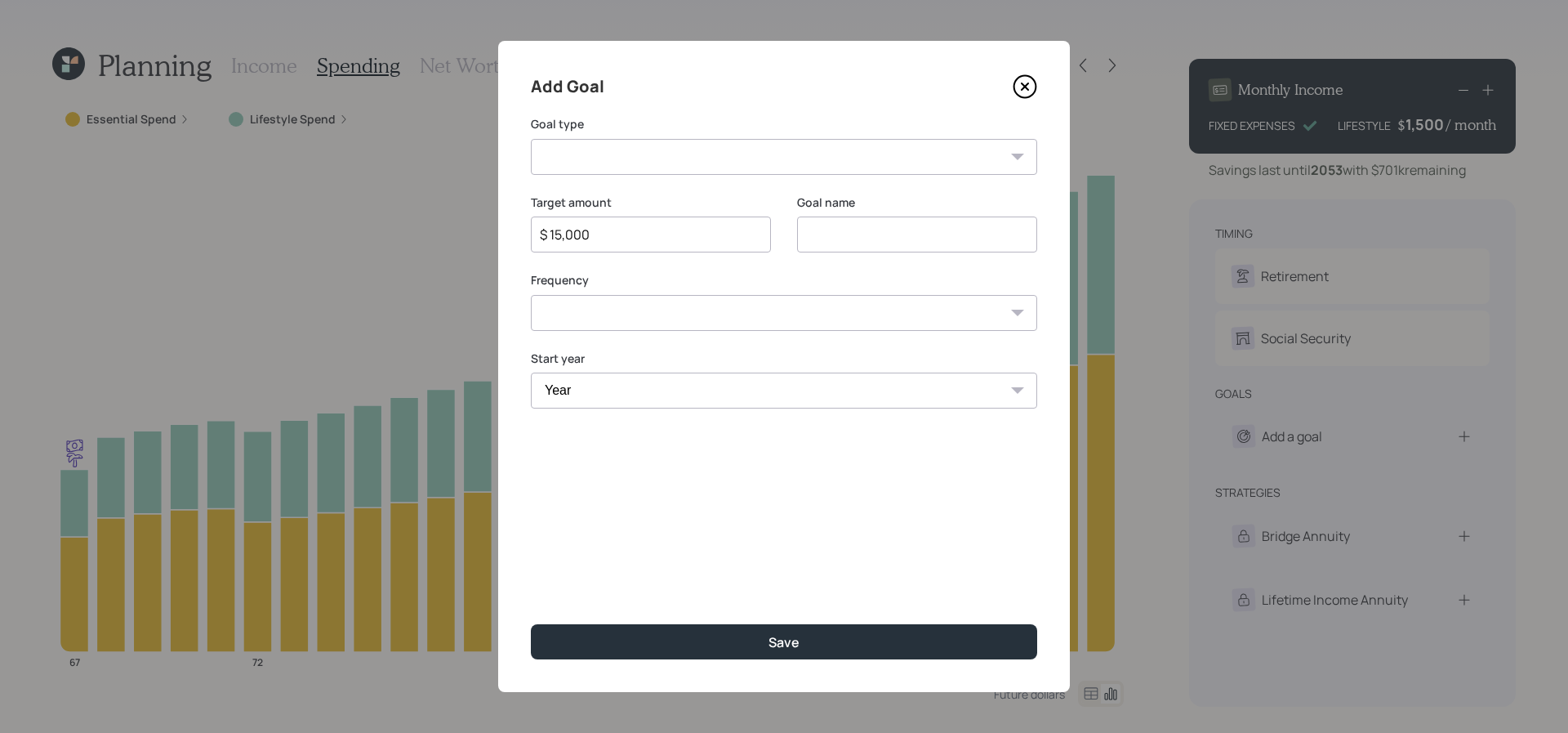
type input "$ 15,000"
click at [793, 165] on select "Create an emergency fund Donate to charity Purchase a home Make a purchase Supp…" at bounding box center [784, 156] width 506 height 36
select select "vacation"
click at [531, 139] on select "Create an emergency fund Donate to charity Purchase a home Make a purchase Supp…" at bounding box center [784, 156] width 506 height 36
type input "Plan for travel"
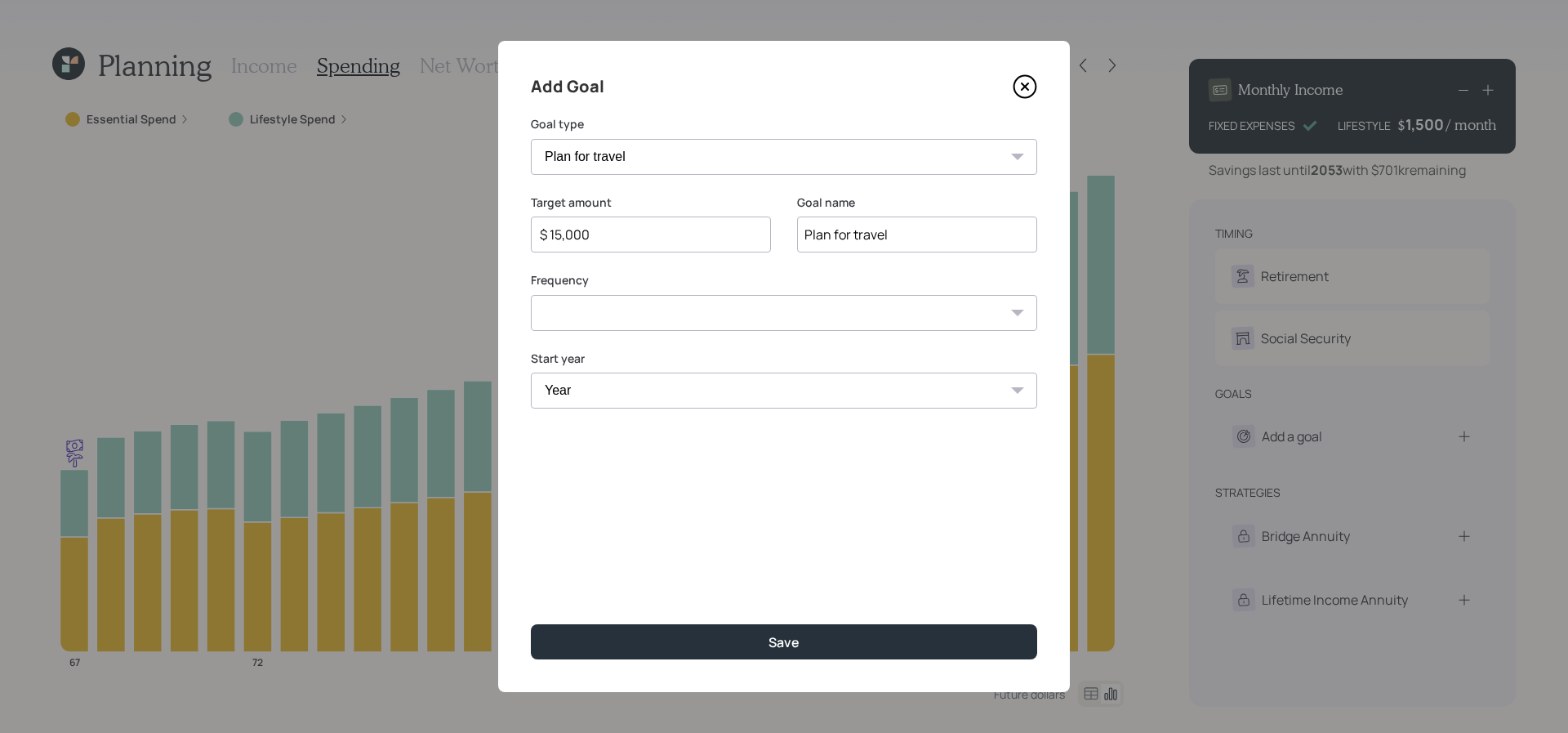
click at [612, 310] on select "One time Every 1 year Every 2 years Every 3 years Every 4 years Every 5 years E…" at bounding box center [784, 313] width 506 height 36
select select "1"
click at [531, 295] on select "One time Every 1 year Every 2 years Every 3 years Every 4 years Every 5 years E…" at bounding box center [784, 313] width 506 height 36
click at [613, 385] on select "Year 2025 2026 2027 2028 2029 2030 2031 2032 2033 2034 2035 2036 2037 2038 2039…" at bounding box center [784, 390] width 506 height 36
select select "2026"
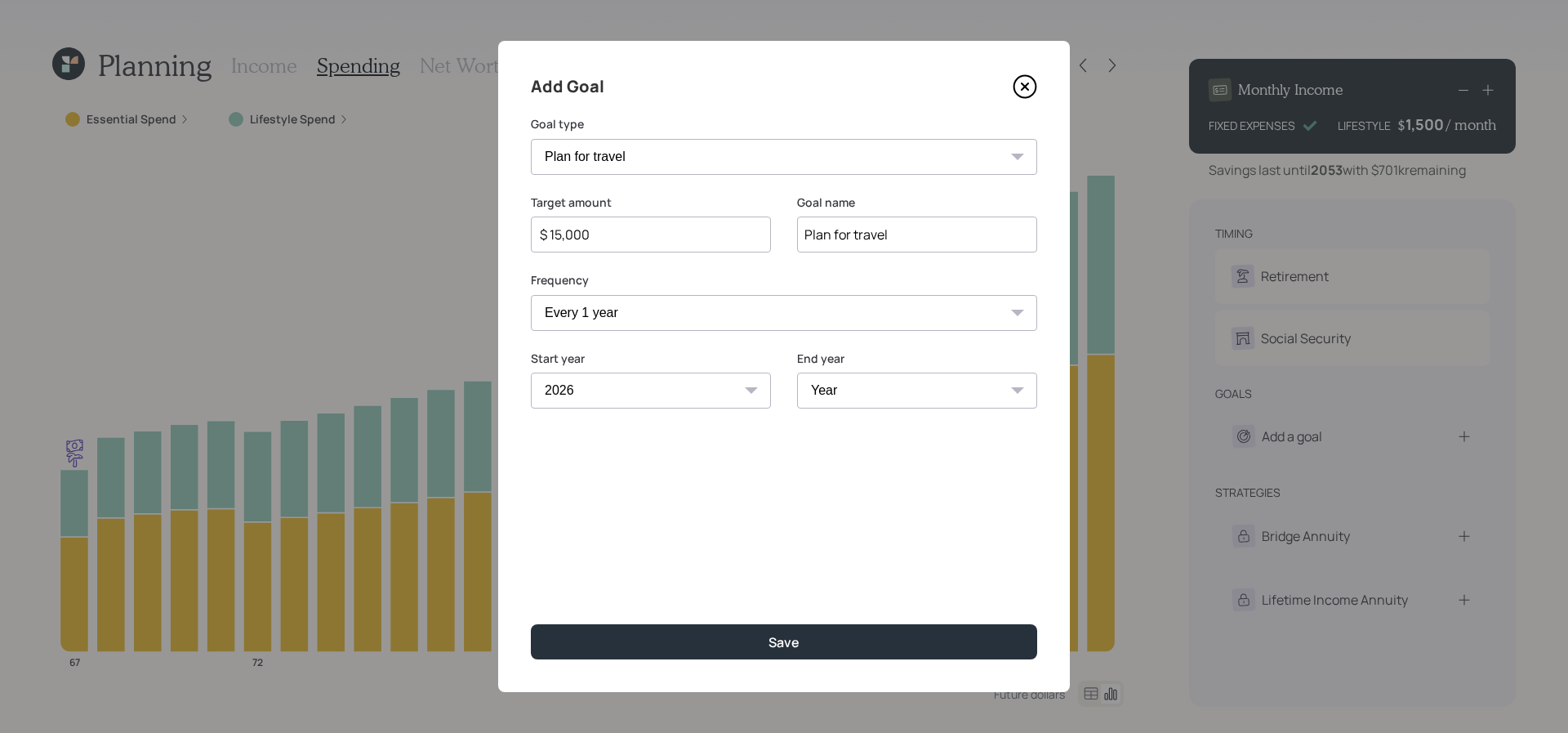
click at [531, 372] on select "Year 2025 2026 2027 2028 2029 2030 2031 2032 2033 2034 2035 2036 2037 2038 2039…" at bounding box center [651, 390] width 240 height 36
click at [912, 393] on select "Year 2026 2027 2028 2029 2030 2031 2032 2033 2034 2035 2036 2037 2038 2039 2040…" at bounding box center [917, 390] width 240 height 36
select select "2034"
click at [797, 372] on select "Year 2026 2027 2028 2029 2030 2031 2032 2033 2034 2035 2036 2037 2038 2039 2040…" at bounding box center [917, 390] width 240 height 36
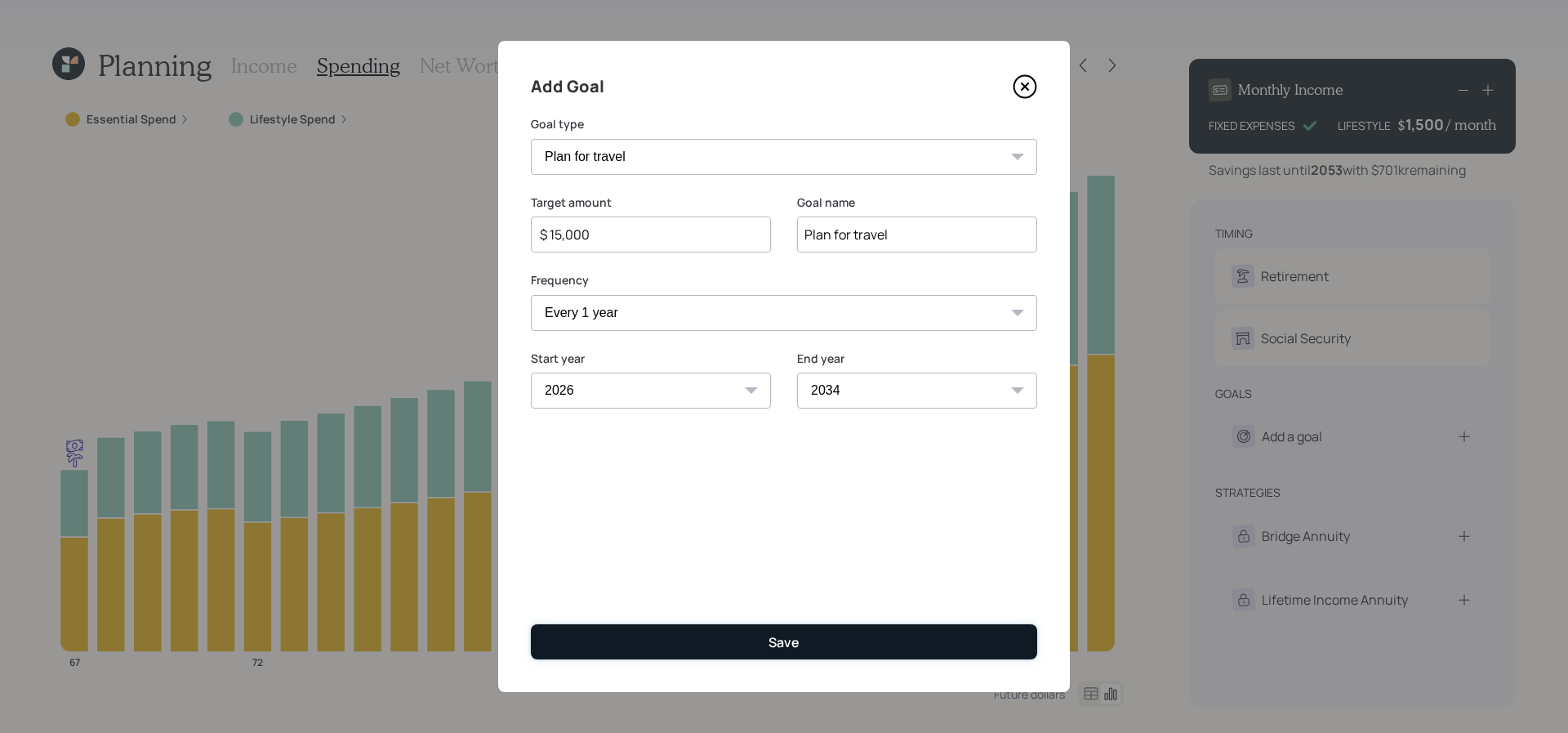
click at [790, 633] on div "Save" at bounding box center [784, 642] width 31 height 18
type input "$"
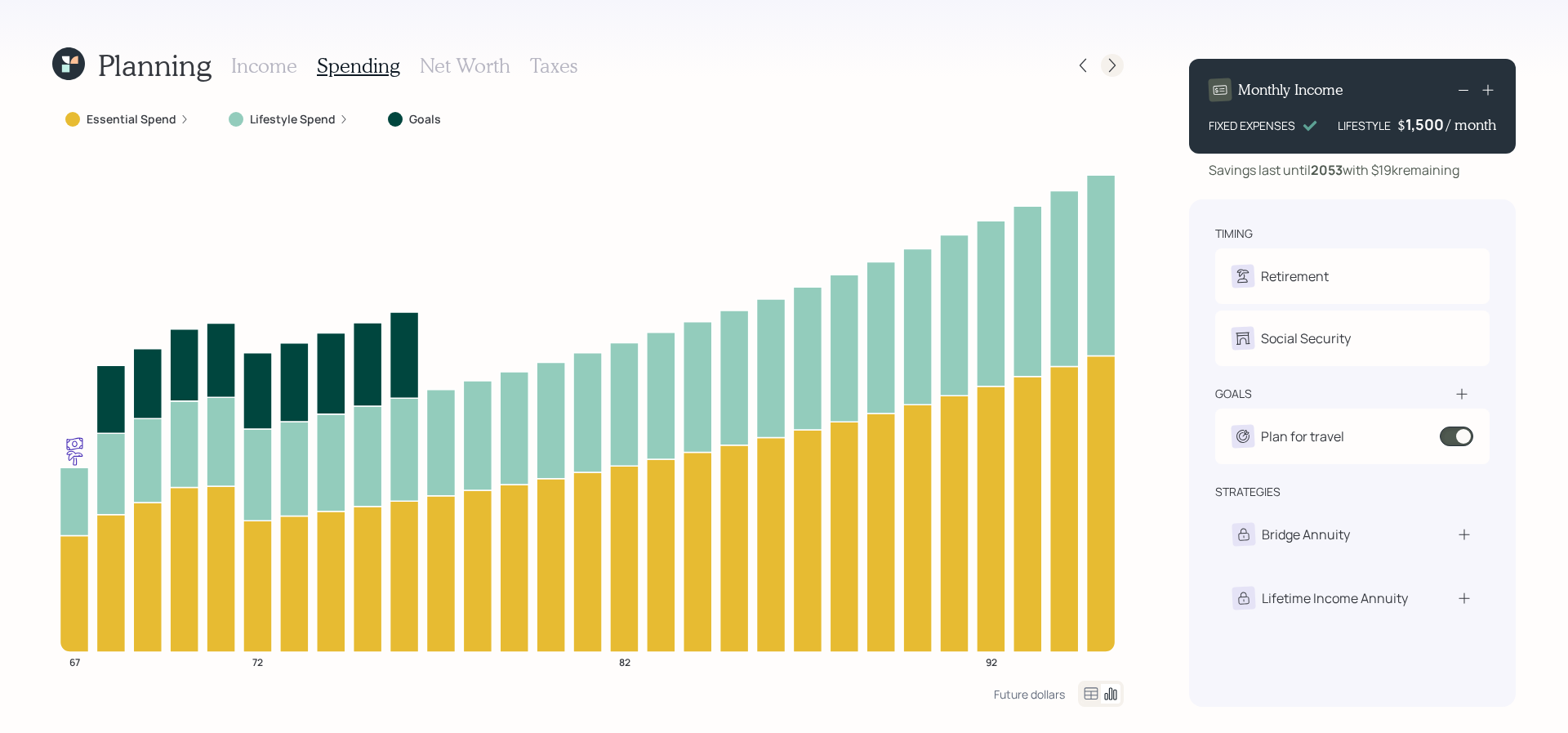
click at [1102, 63] on div at bounding box center [1112, 65] width 23 height 23
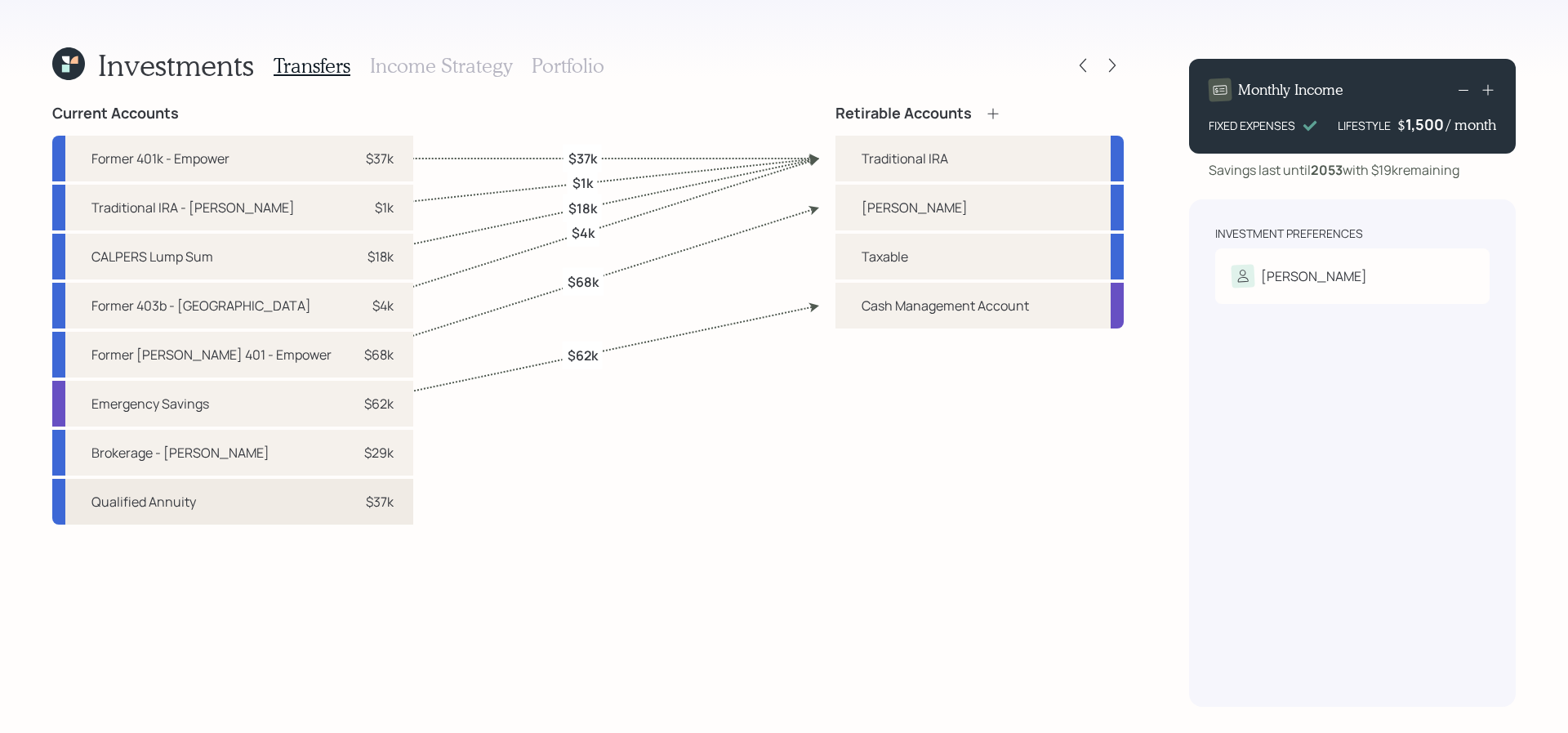
click at [226, 504] on div "Qualified Annuity $37k" at bounding box center [233, 502] width 361 height 46
click at [907, 200] on div "Roth IRA" at bounding box center [915, 207] width 106 height 19
select select "bad31bdd-27ec-4950-b3a5-11a143eb8aaf"
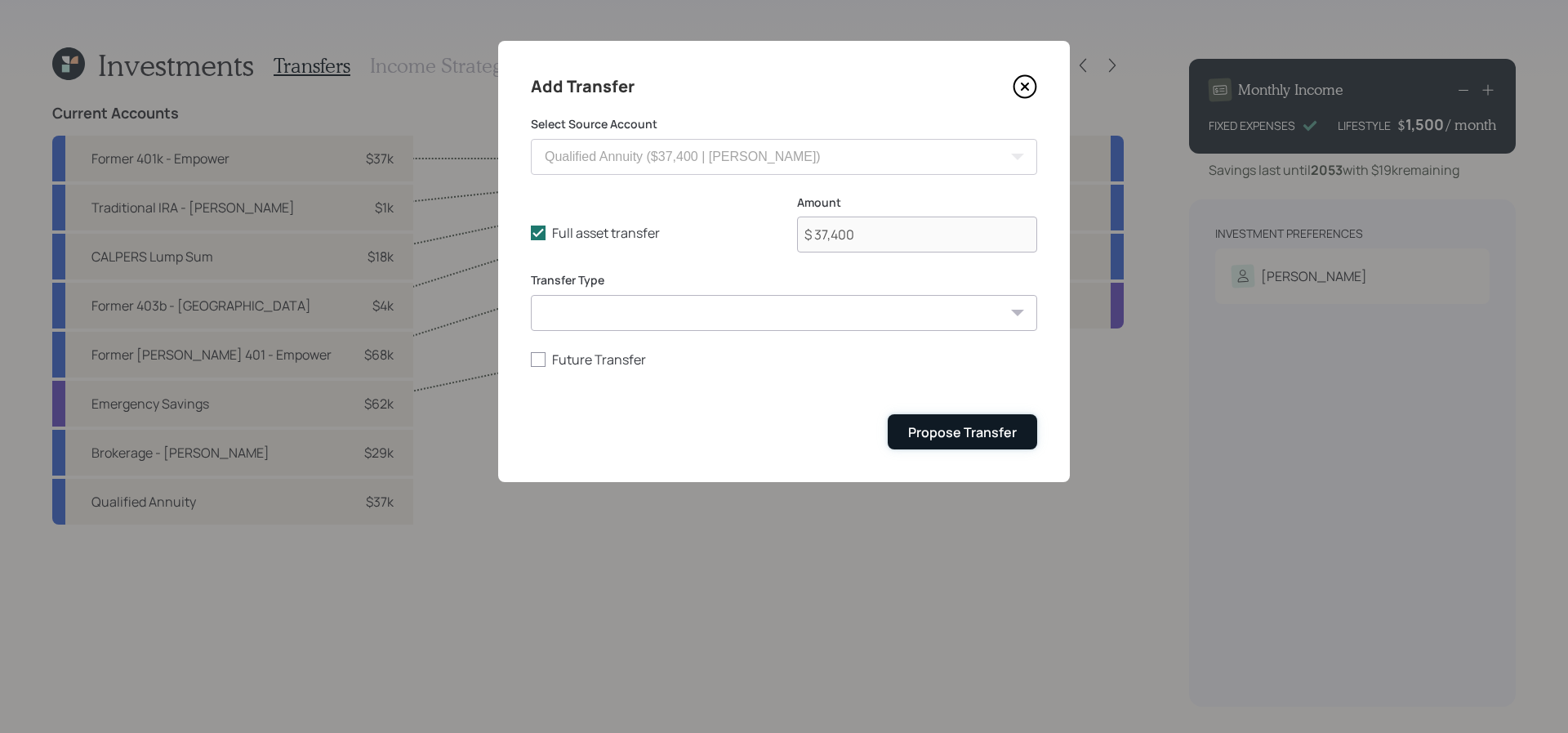
click at [908, 422] on button "Propose Transfer" at bounding box center [962, 432] width 149 height 35
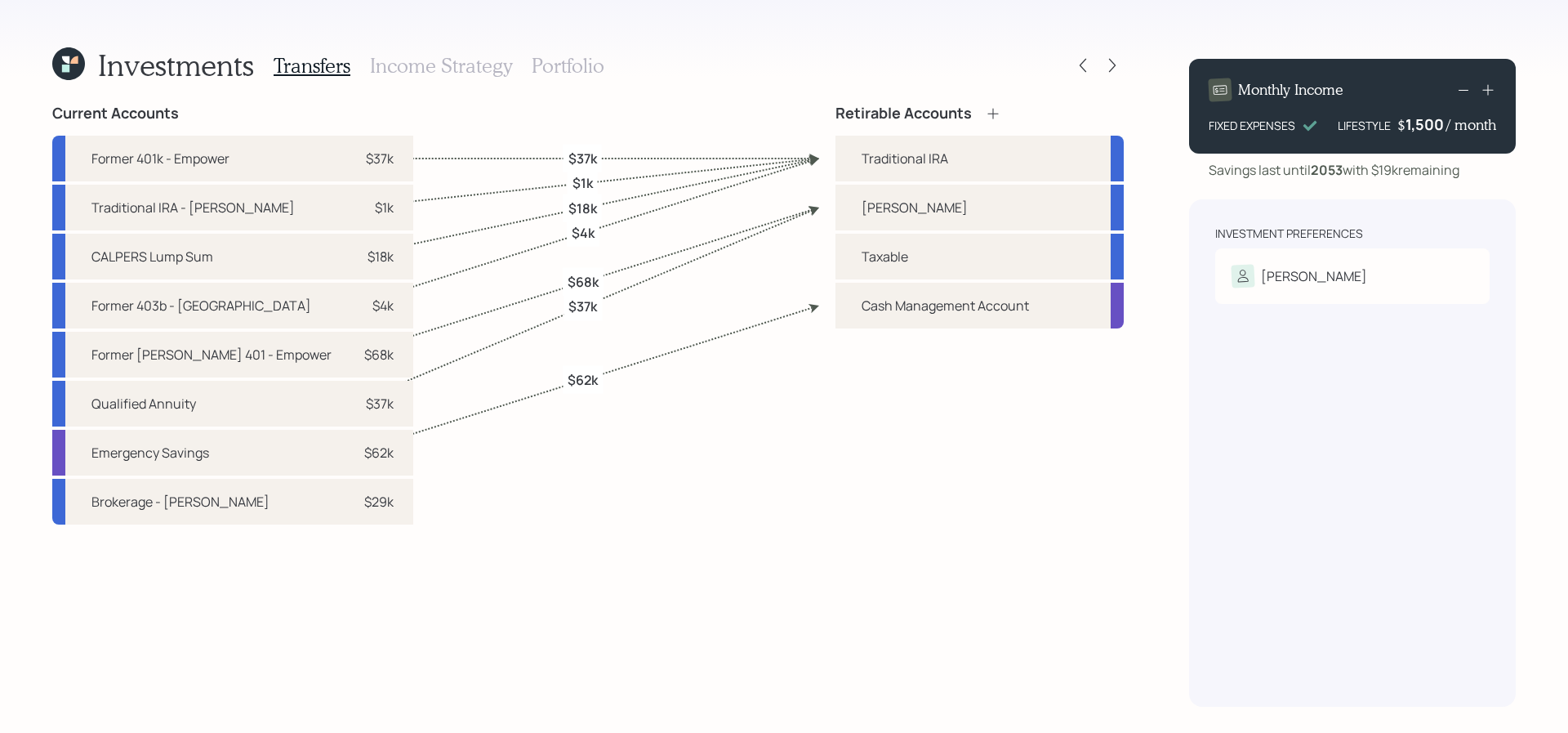
click at [153, 457] on div "Emergency Savings" at bounding box center [150, 452] width 117 height 19
click at [160, 505] on div "Brokerage - Schwab" at bounding box center [181, 501] width 178 height 19
click at [913, 256] on div "Taxable" at bounding box center [979, 257] width 288 height 46
select select "c3d0d288-976d-4b81-8559-339564c4f393"
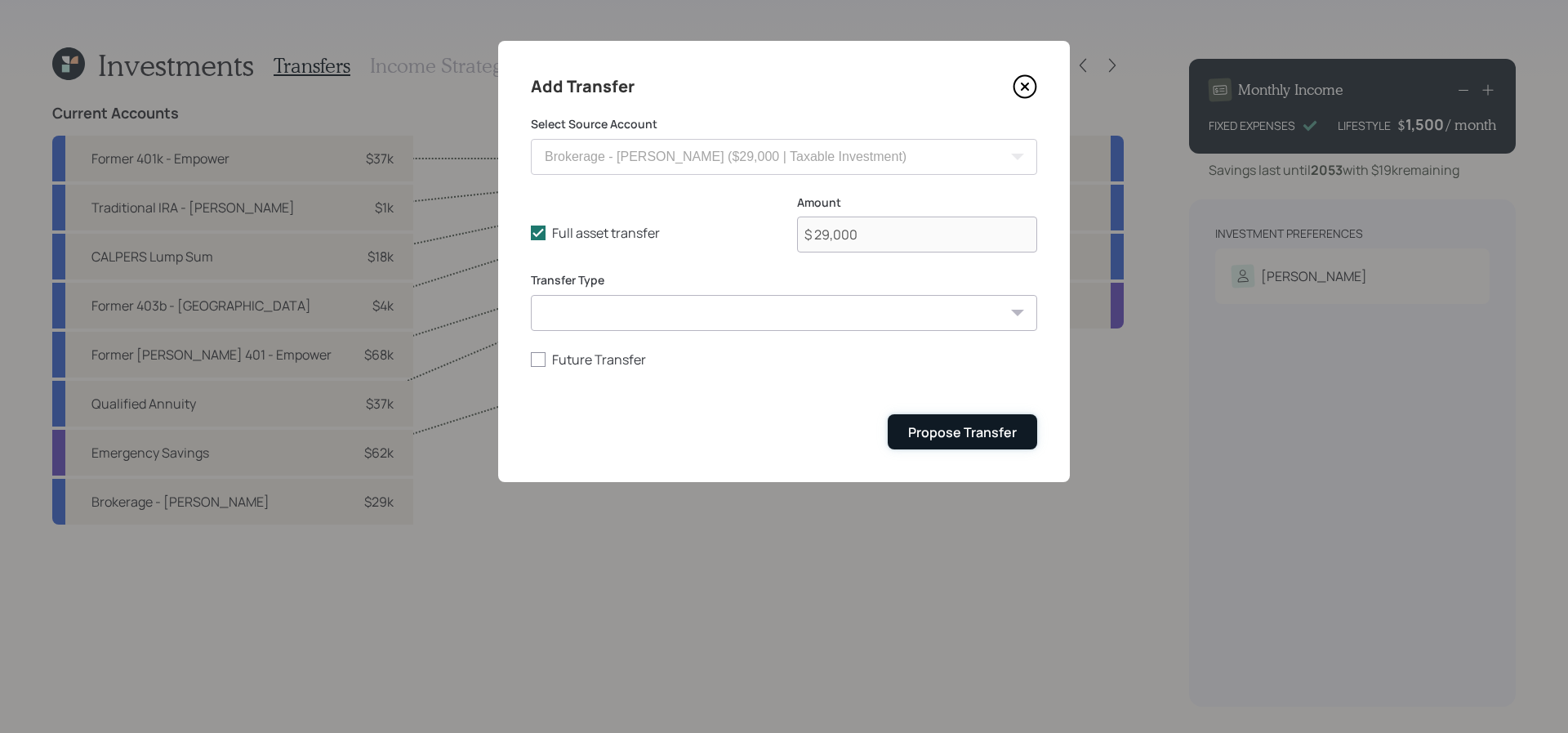
click at [974, 422] on button "Propose Transfer" at bounding box center [962, 432] width 149 height 35
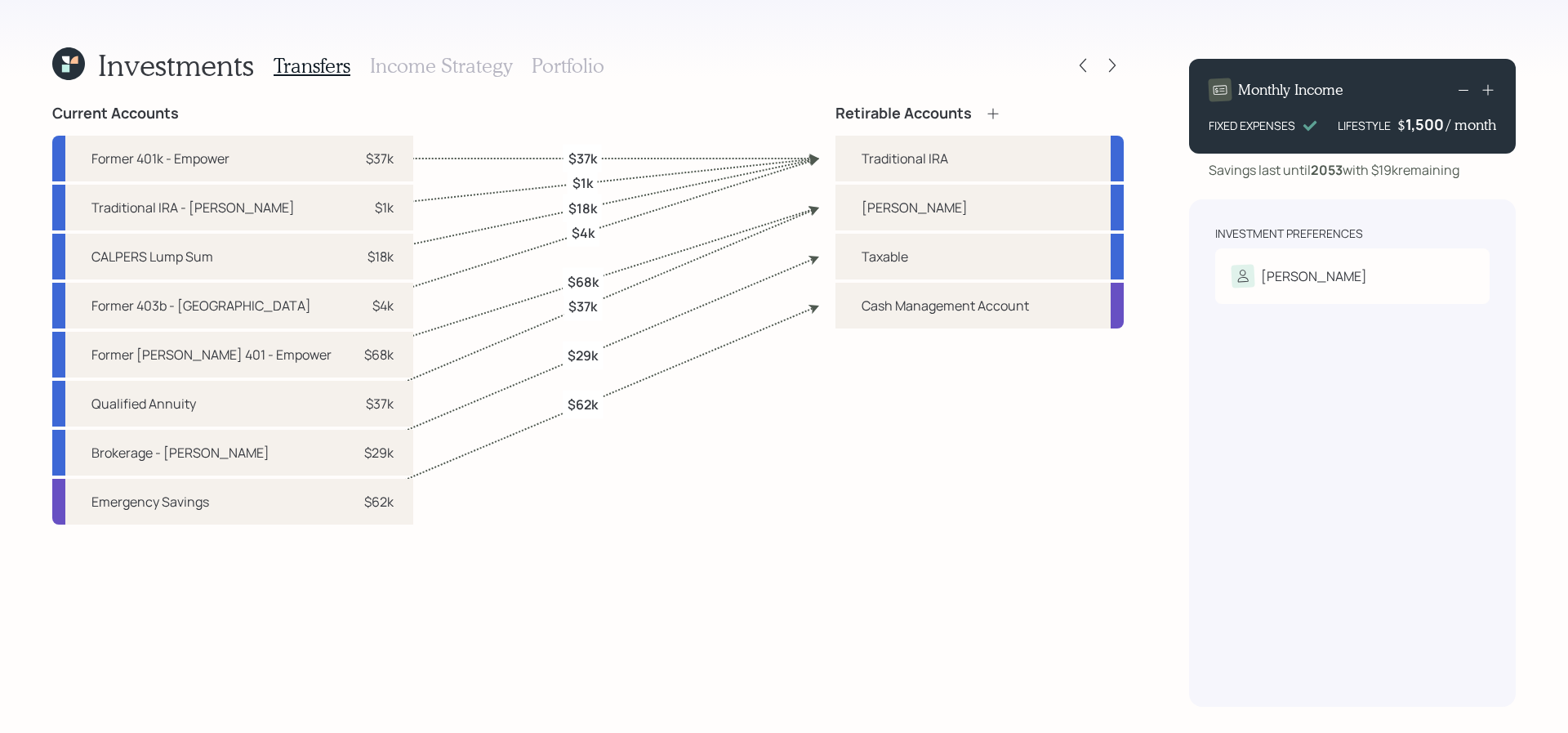
click at [1083, 60] on icon at bounding box center [1083, 65] width 17 height 17
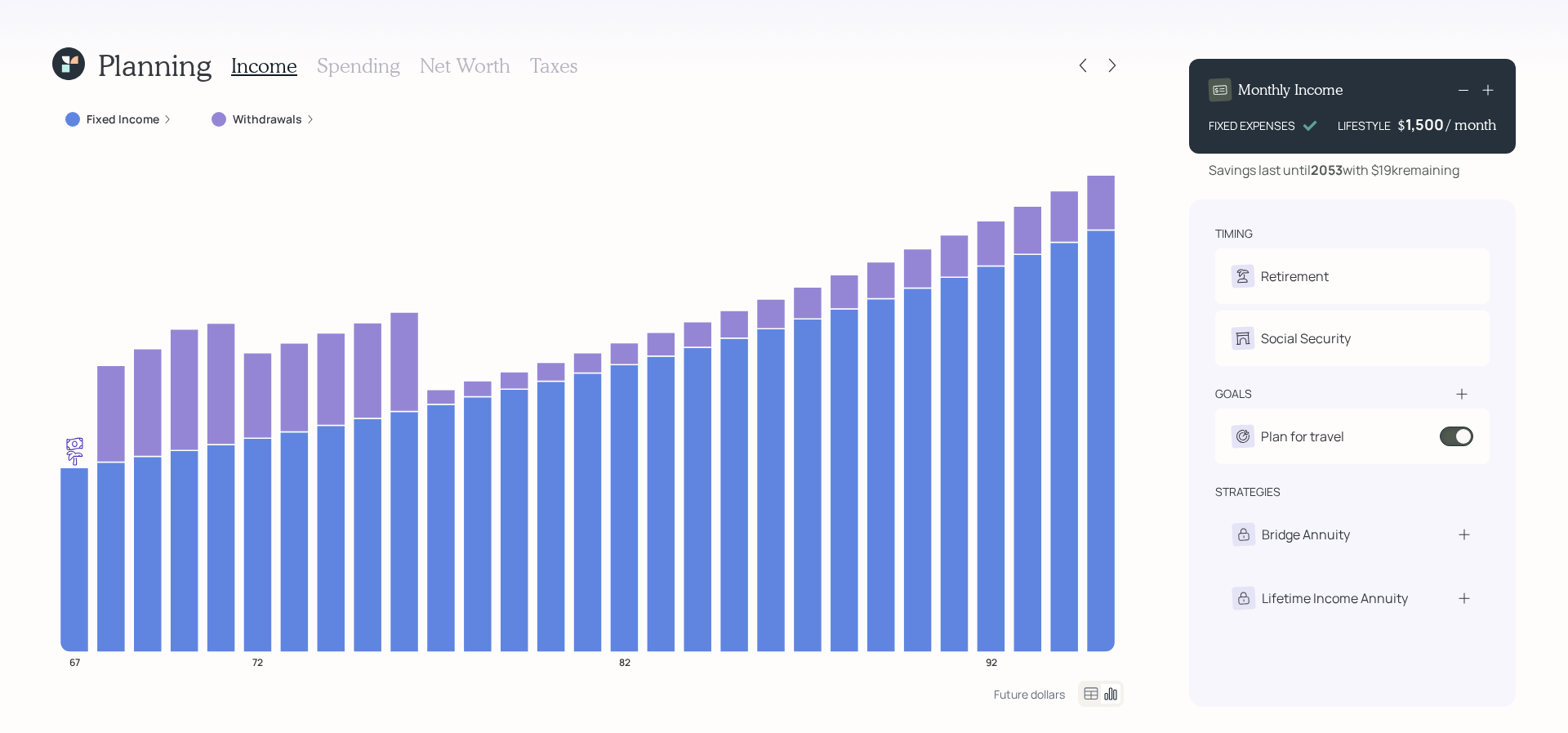
click at [1122, 59] on div at bounding box center [1098, 65] width 52 height 23
click at [1118, 59] on icon at bounding box center [1112, 65] width 17 height 17
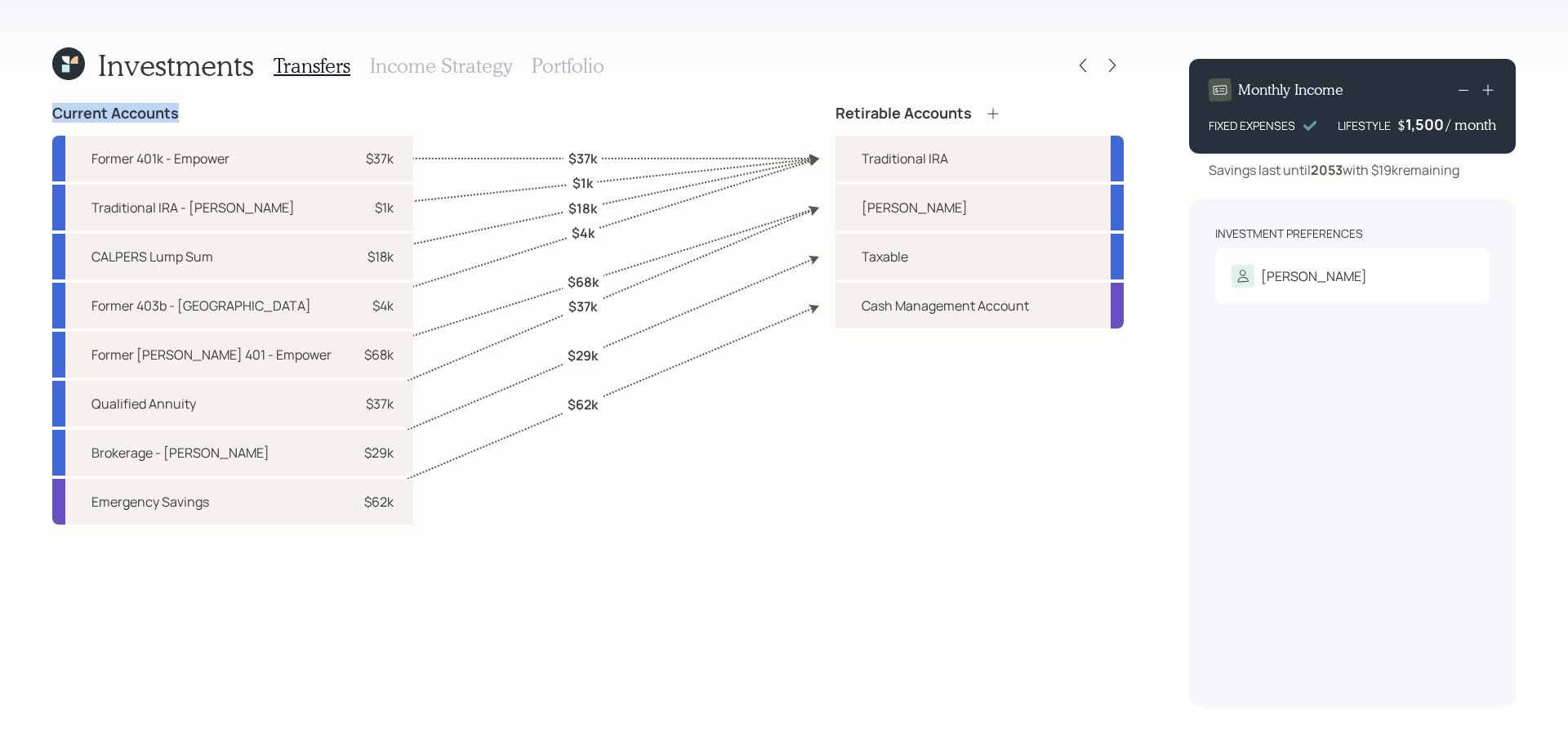
drag, startPoint x: 1116, startPoint y: 59, endPoint x: 316, endPoint y: 106, distance: 801.4
click at [316, 106] on div "Investments Transfers Income Strategy Portfolio Current Accounts Former 401k - …" at bounding box center [588, 376] width 1072 height 661
click at [538, 71] on h3 "Portfolio" at bounding box center [568, 66] width 72 height 24
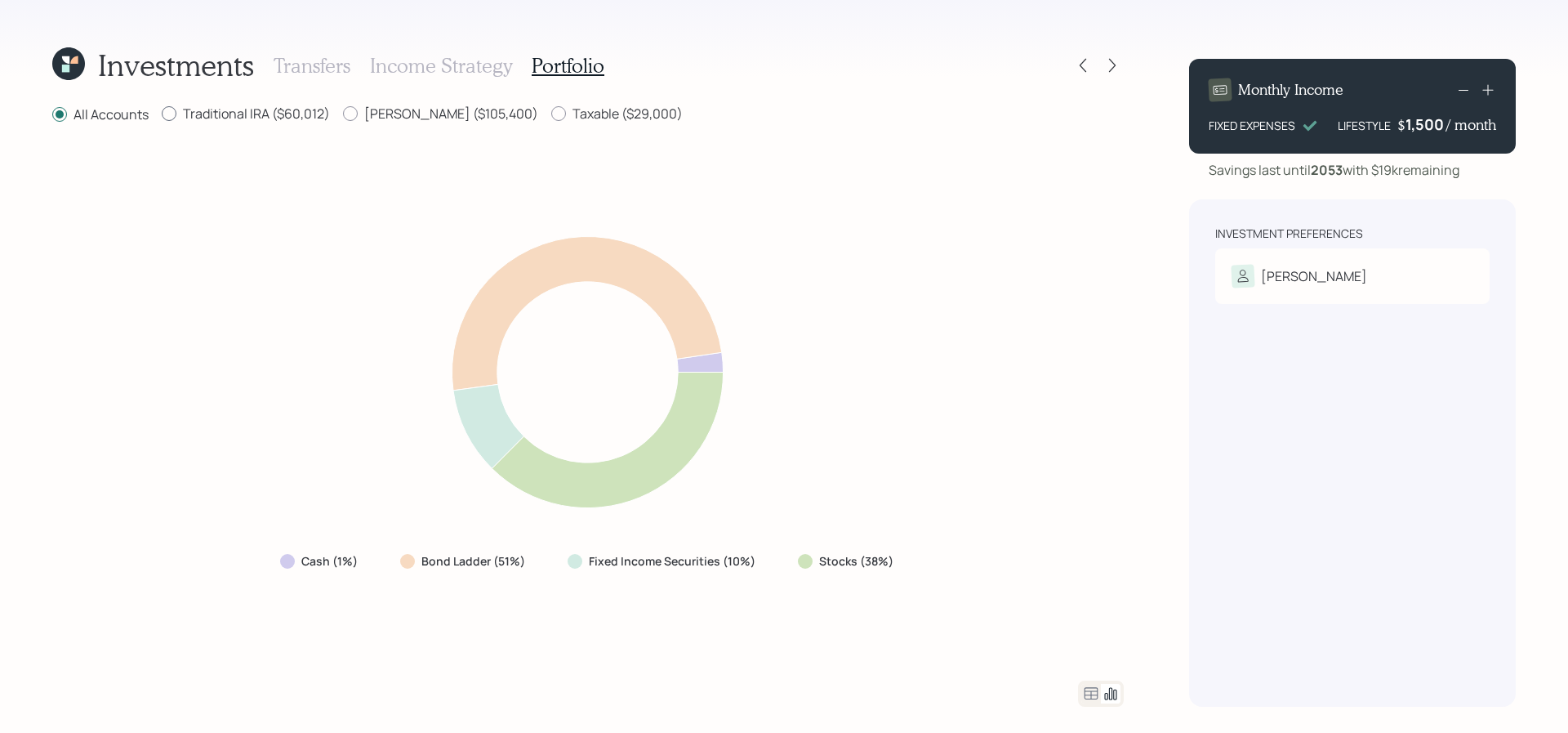
click at [210, 113] on label "Traditional IRA ($60,012)" at bounding box center [245, 114] width 168 height 18
click at [161, 114] on input "Traditional IRA ($60,012)" at bounding box center [160, 114] width 1 height 1
radio input "true"
radio input "false"
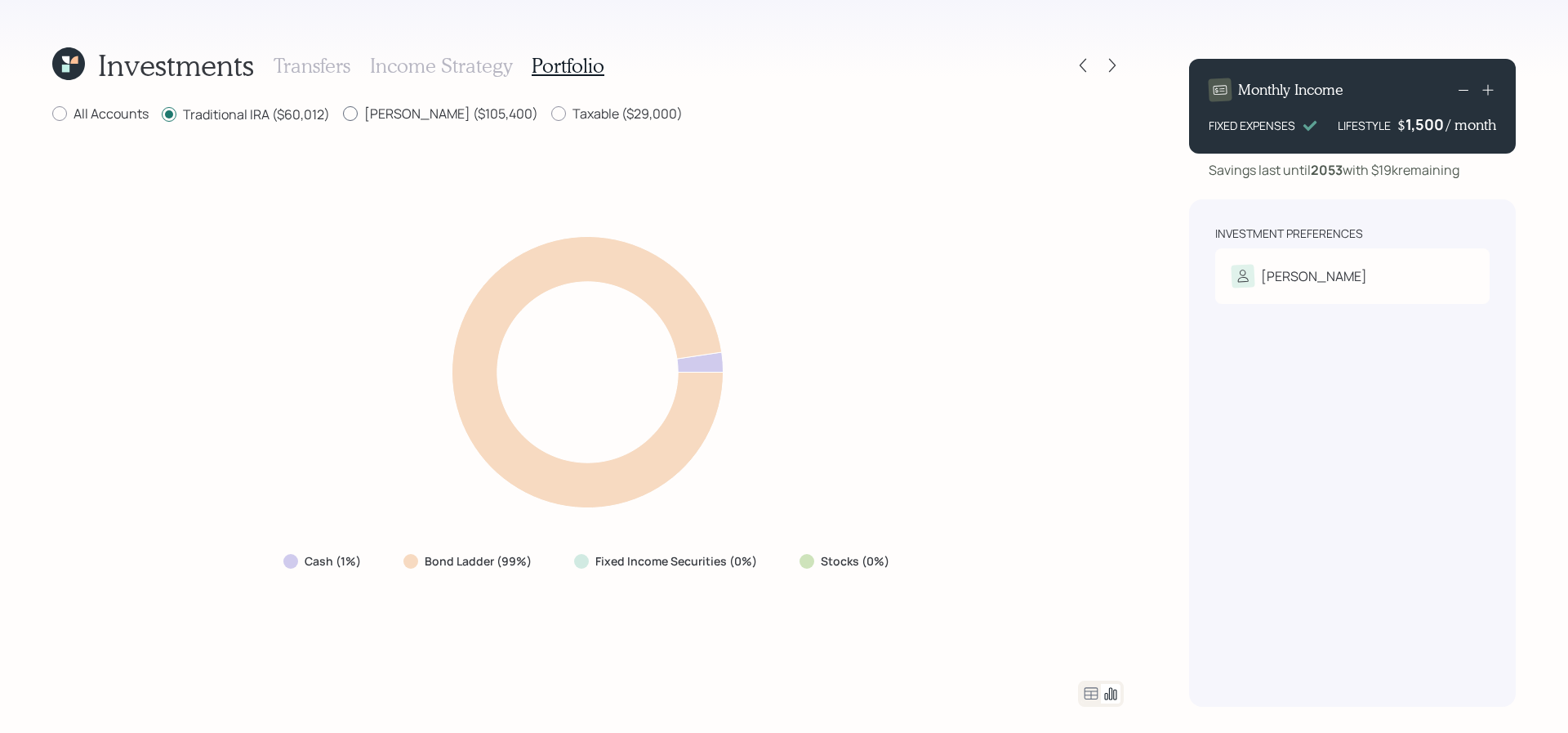
click at [447, 111] on label "Roth IRA ($105,400)" at bounding box center [440, 114] width 195 height 18
click at [343, 114] on input "Roth IRA ($105,400)" at bounding box center [342, 114] width 1 height 1
radio input "true"
radio input "false"
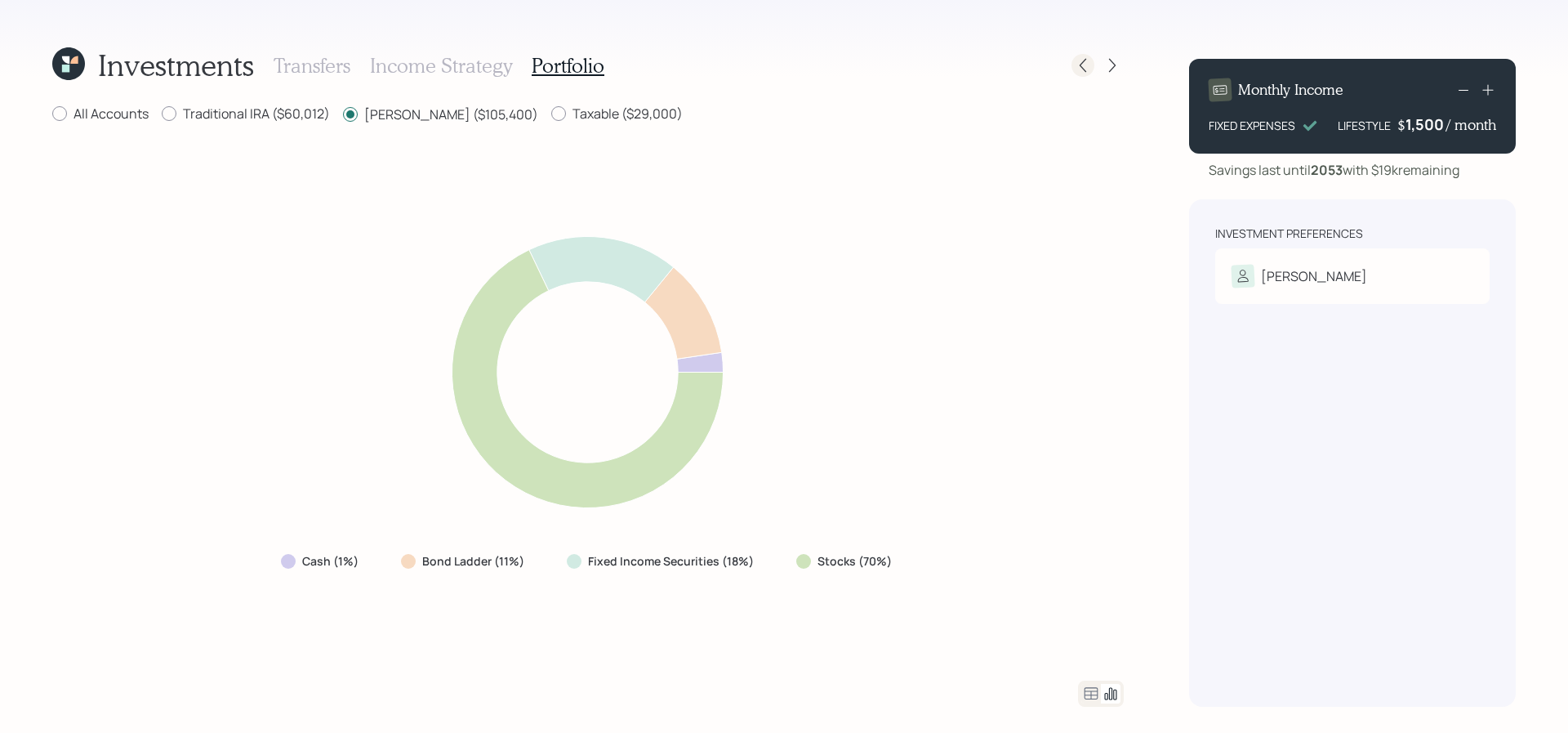
click at [1086, 62] on icon at bounding box center [1083, 65] width 17 height 17
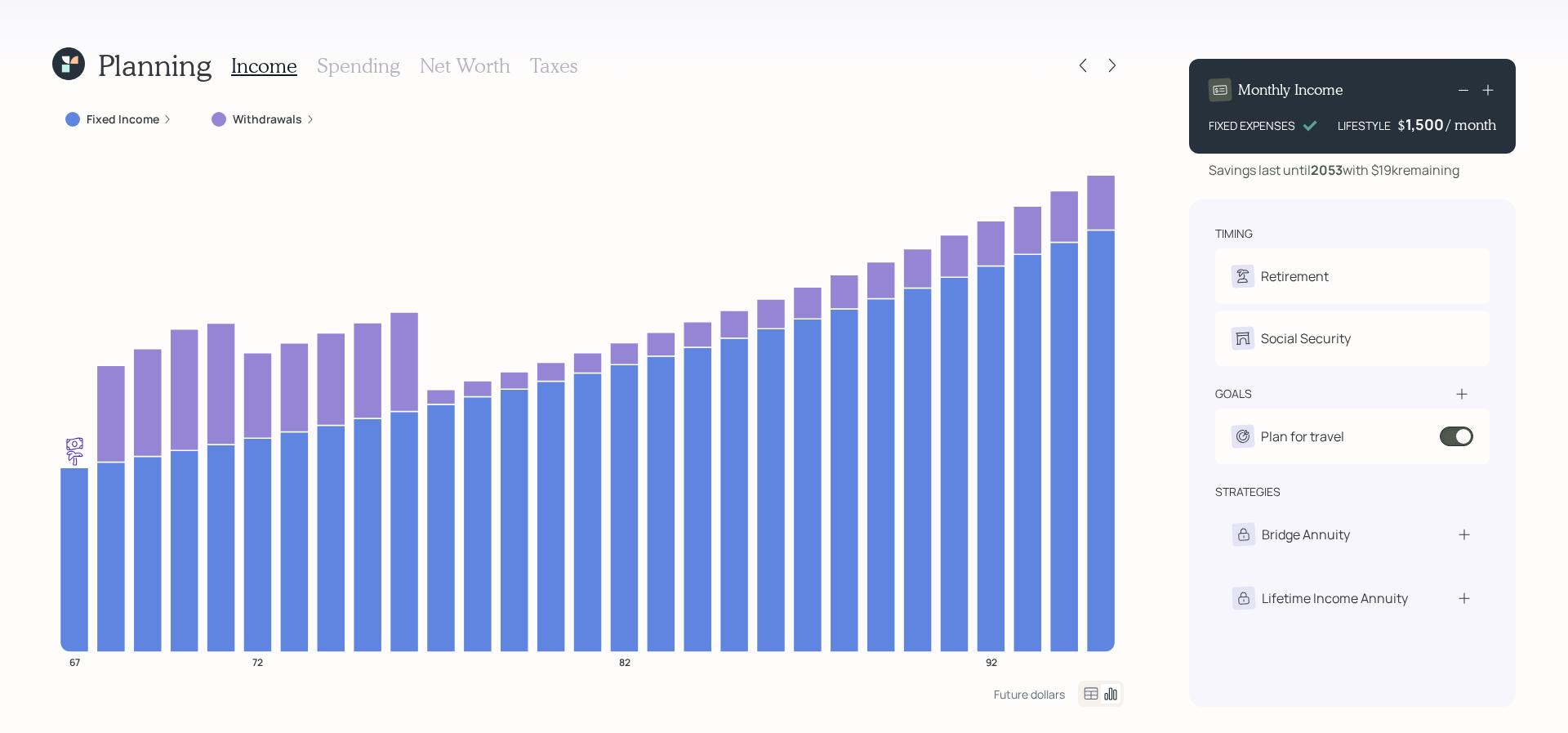
click at [369, 57] on h3 "Spending" at bounding box center [359, 66] width 83 height 24
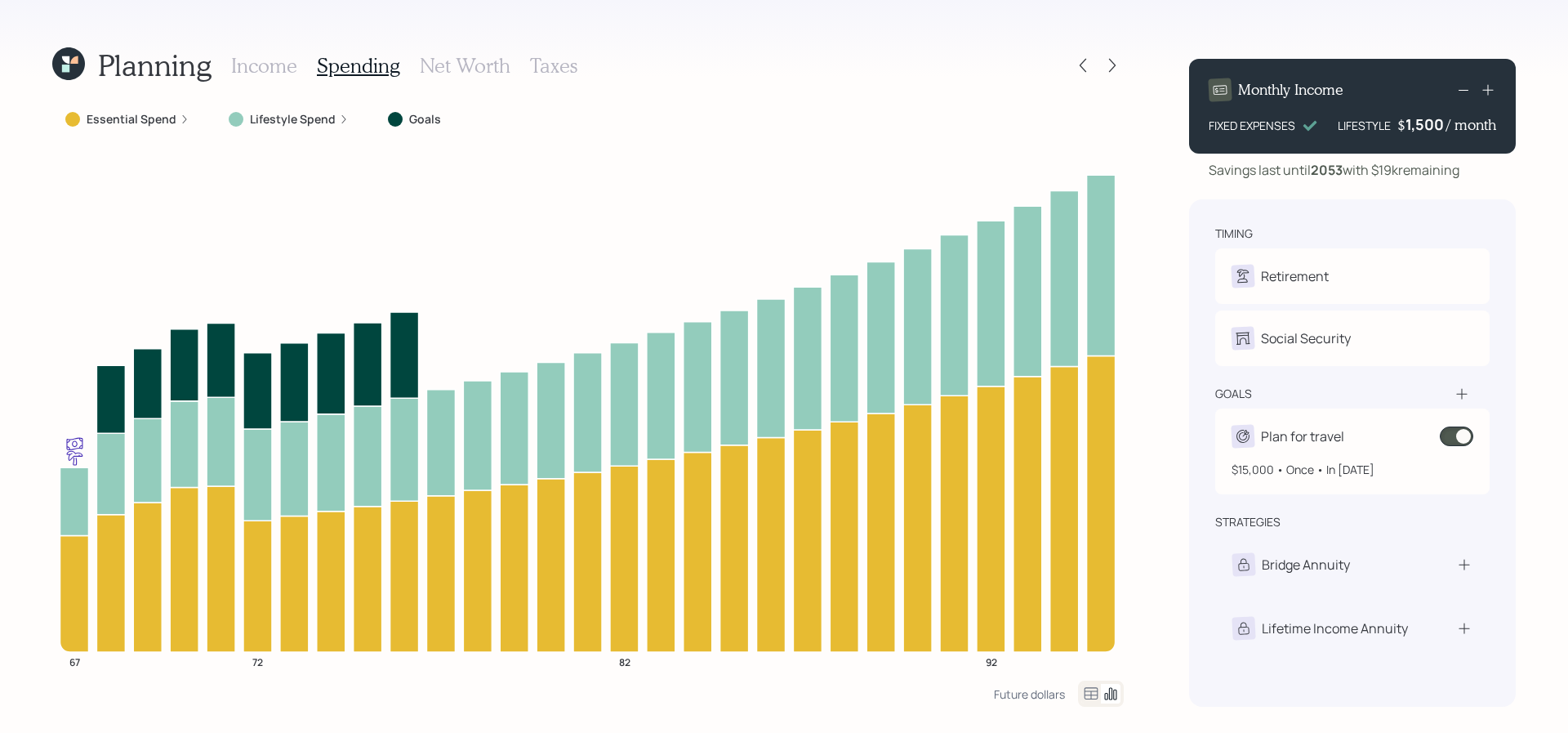
click at [1398, 450] on div "$15,000 • Once • In 2026" at bounding box center [1353, 462] width 242 height 30
select select "1"
select select "2026"
select select "2034"
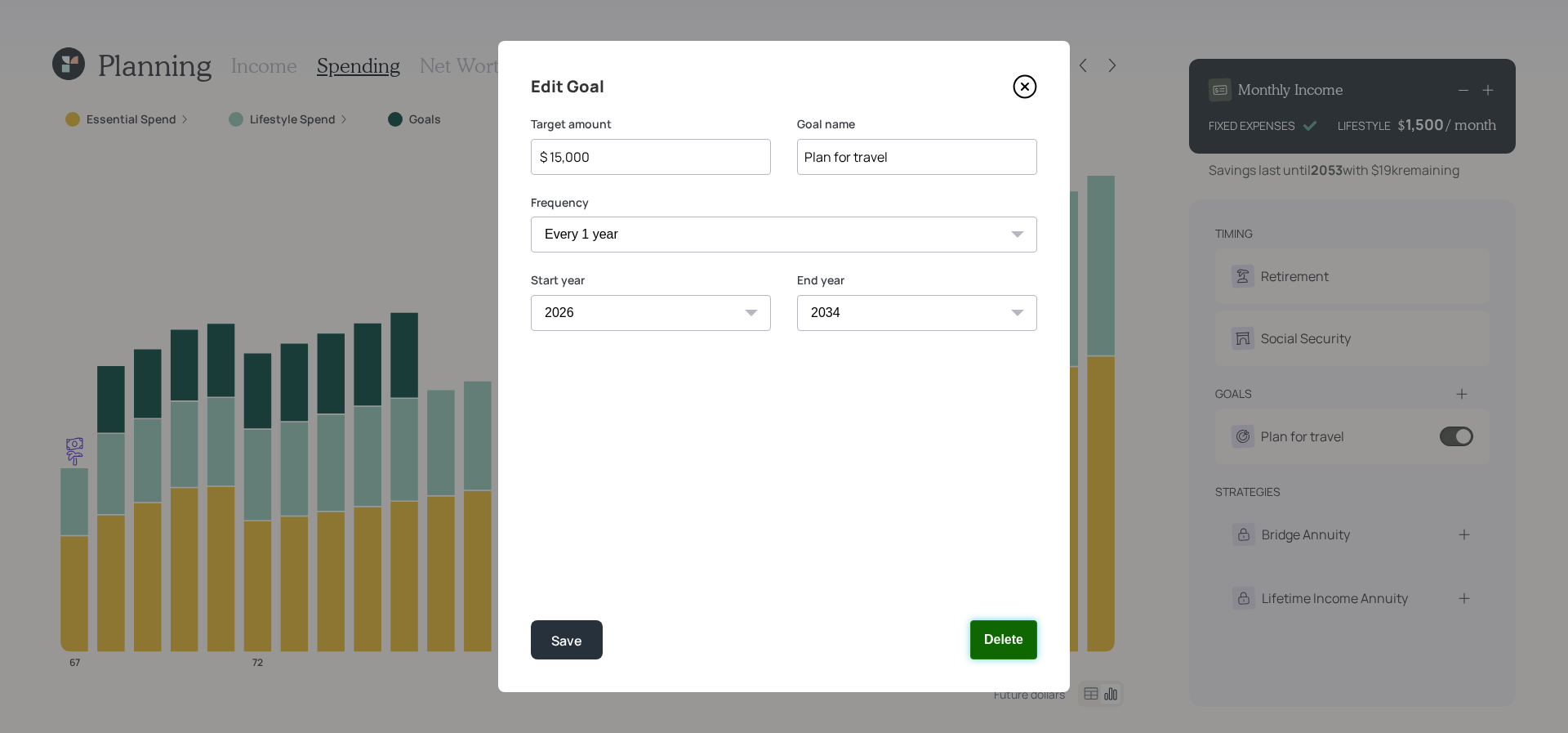
click at [1029, 650] on button "Delete" at bounding box center [1003, 639] width 67 height 39
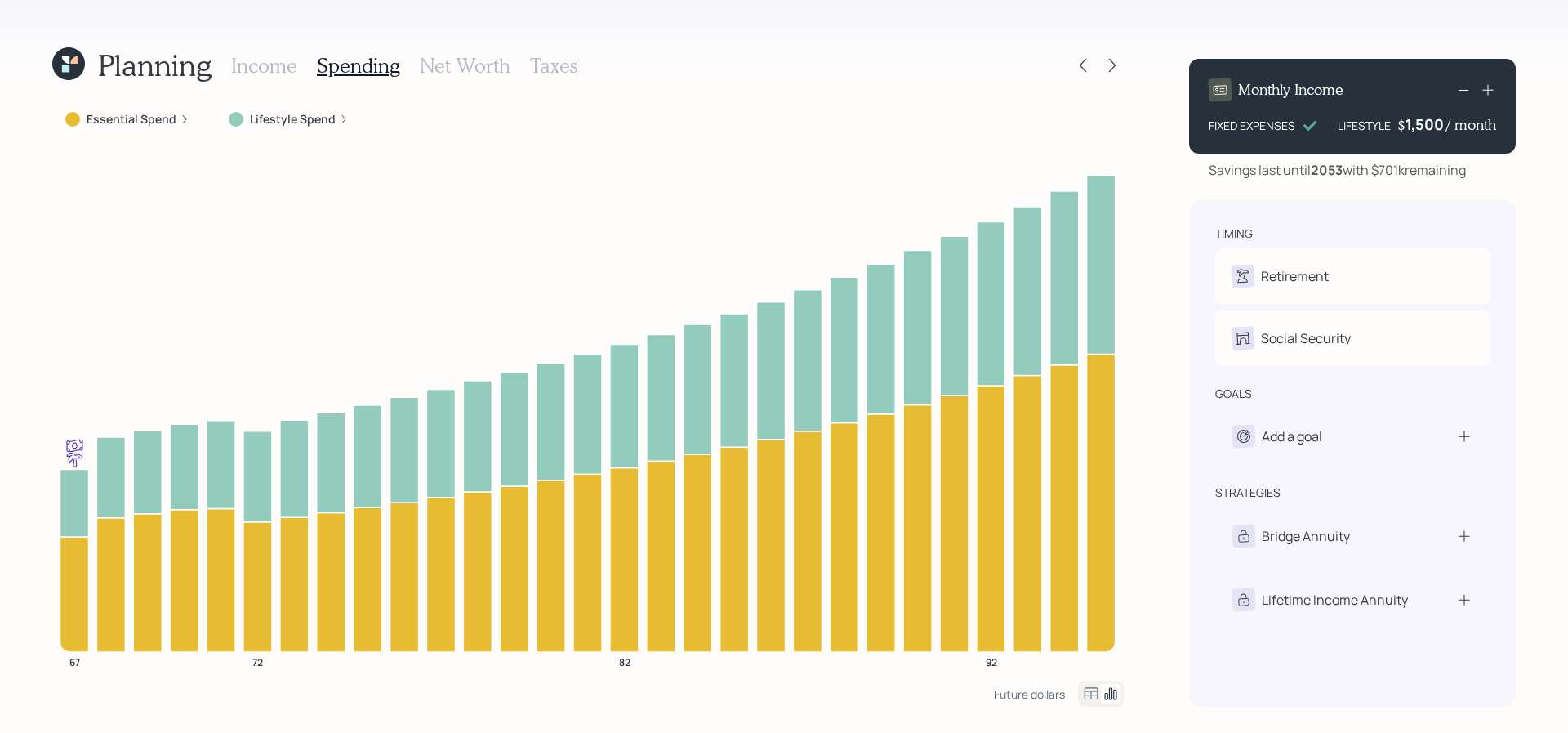
click at [74, 73] on icon at bounding box center [69, 64] width 33 height 33
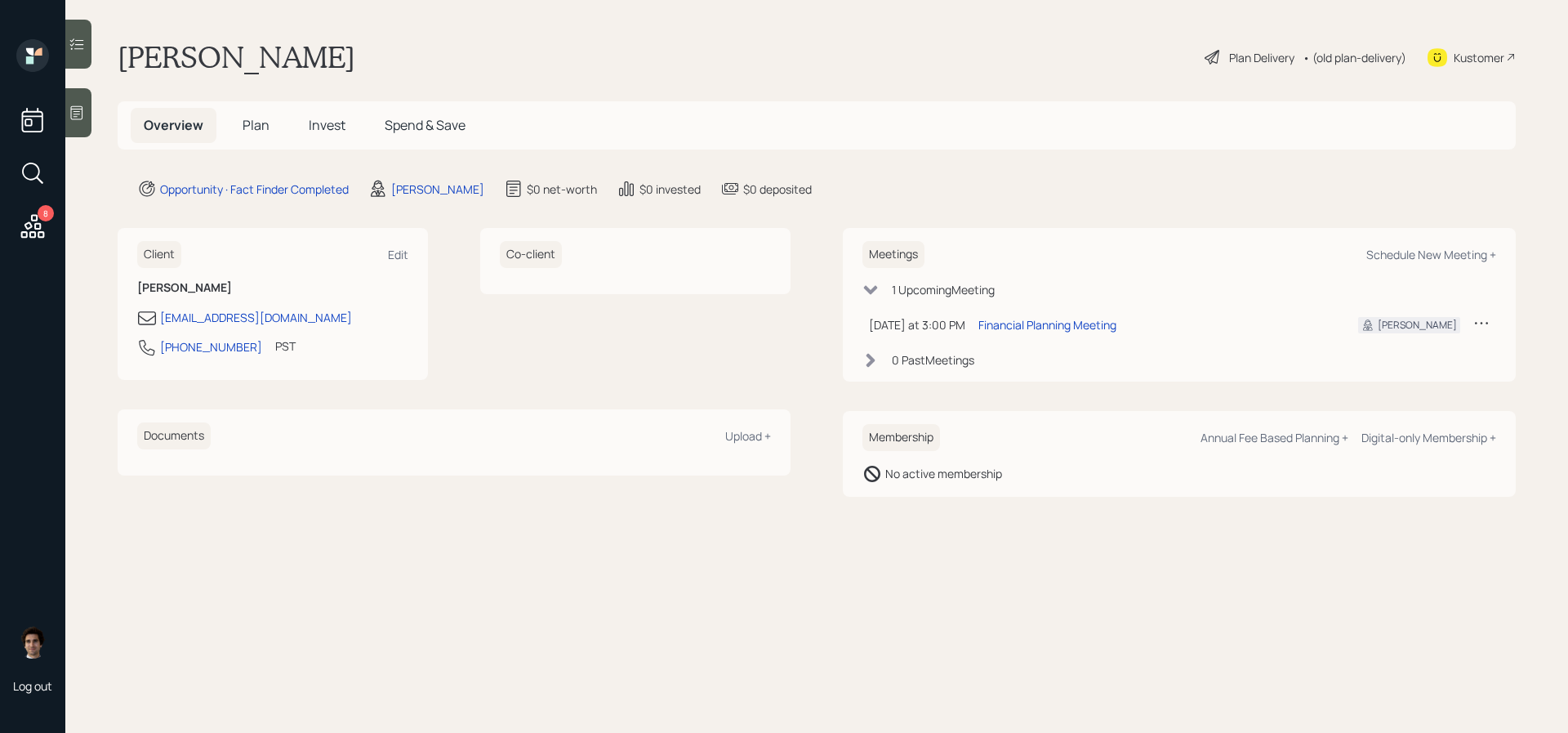
click at [259, 141] on h5 "Plan" at bounding box center [256, 126] width 53 height 35
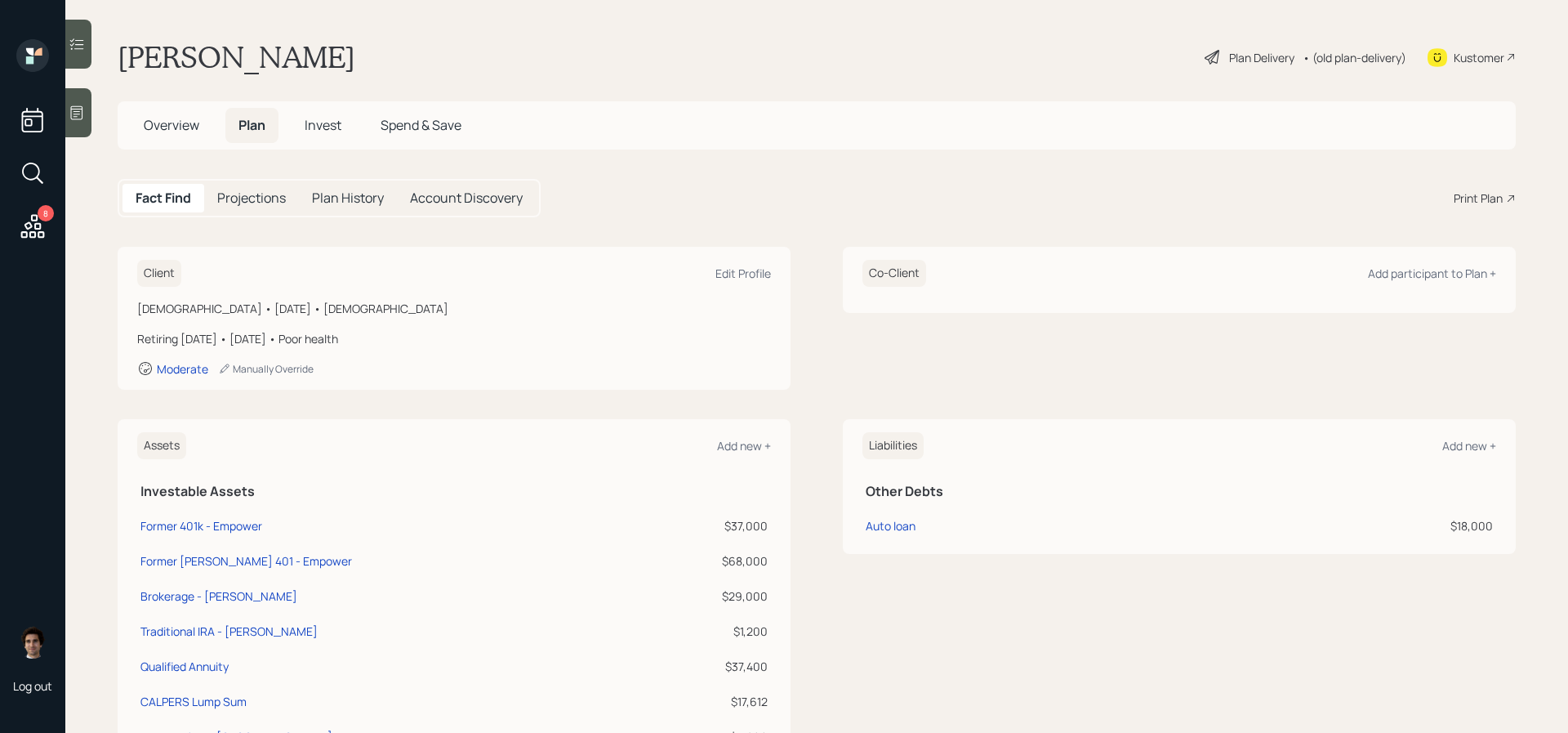
click at [1259, 67] on div "Plan Delivery • (old plan-delivery)" at bounding box center [1306, 57] width 205 height 36
click at [1253, 51] on div "Plan Delivery" at bounding box center [1261, 57] width 65 height 17
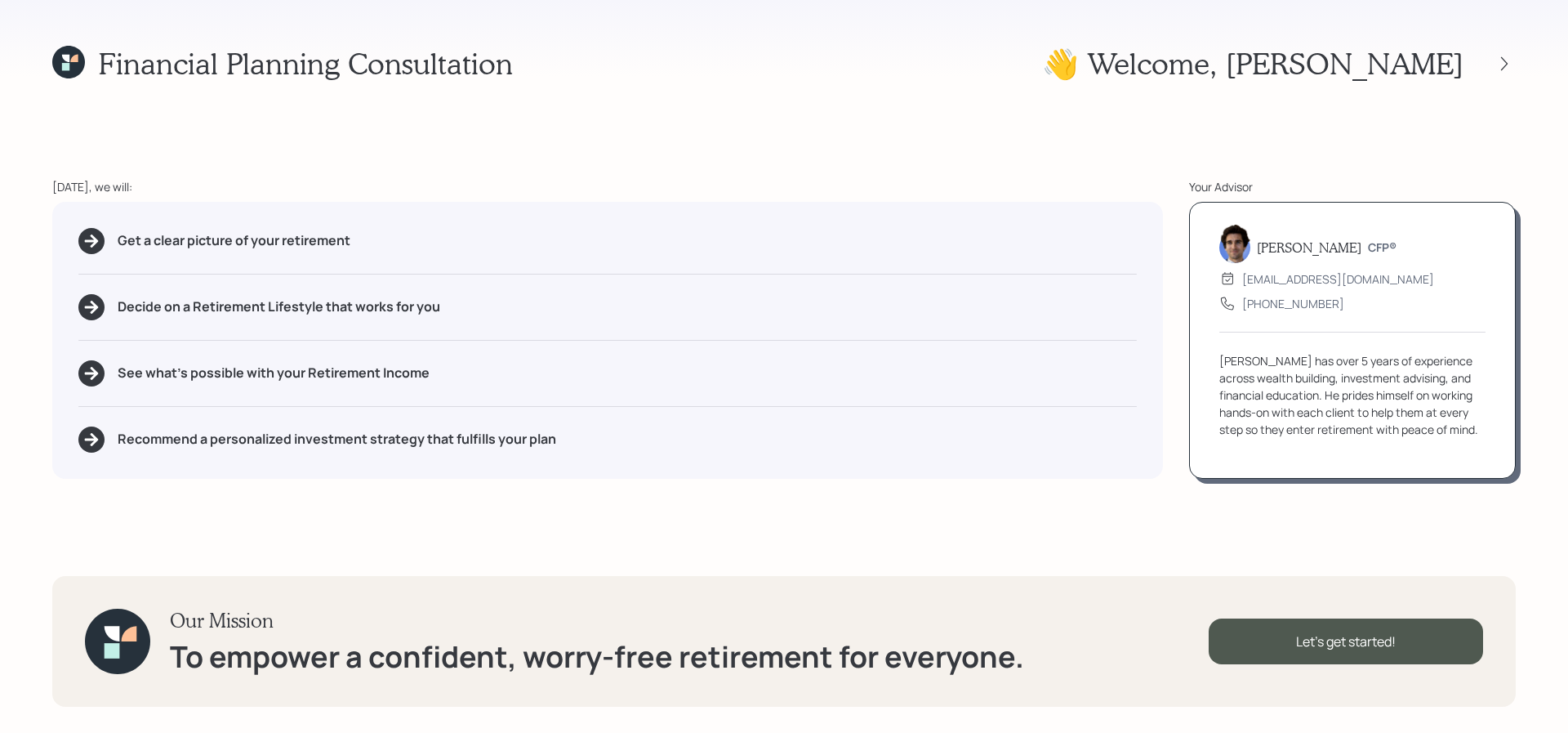
click at [1521, 69] on div "Financial Planning Consultation 👋 Welcome , Michael Today, we will: Get a clear…" at bounding box center [784, 366] width 1568 height 733
click at [1507, 69] on icon at bounding box center [1505, 64] width 17 height 17
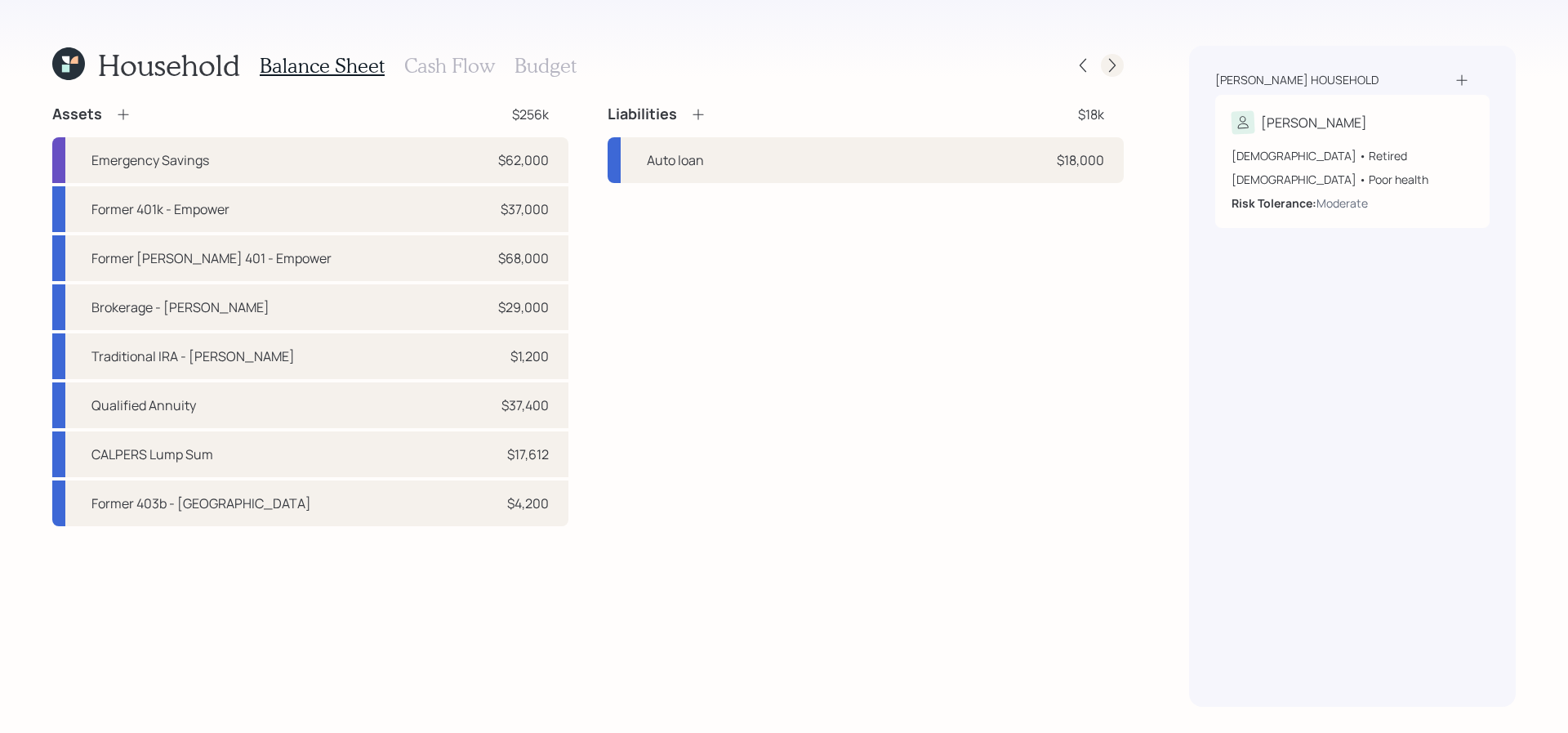
click at [1105, 67] on icon at bounding box center [1112, 65] width 17 height 17
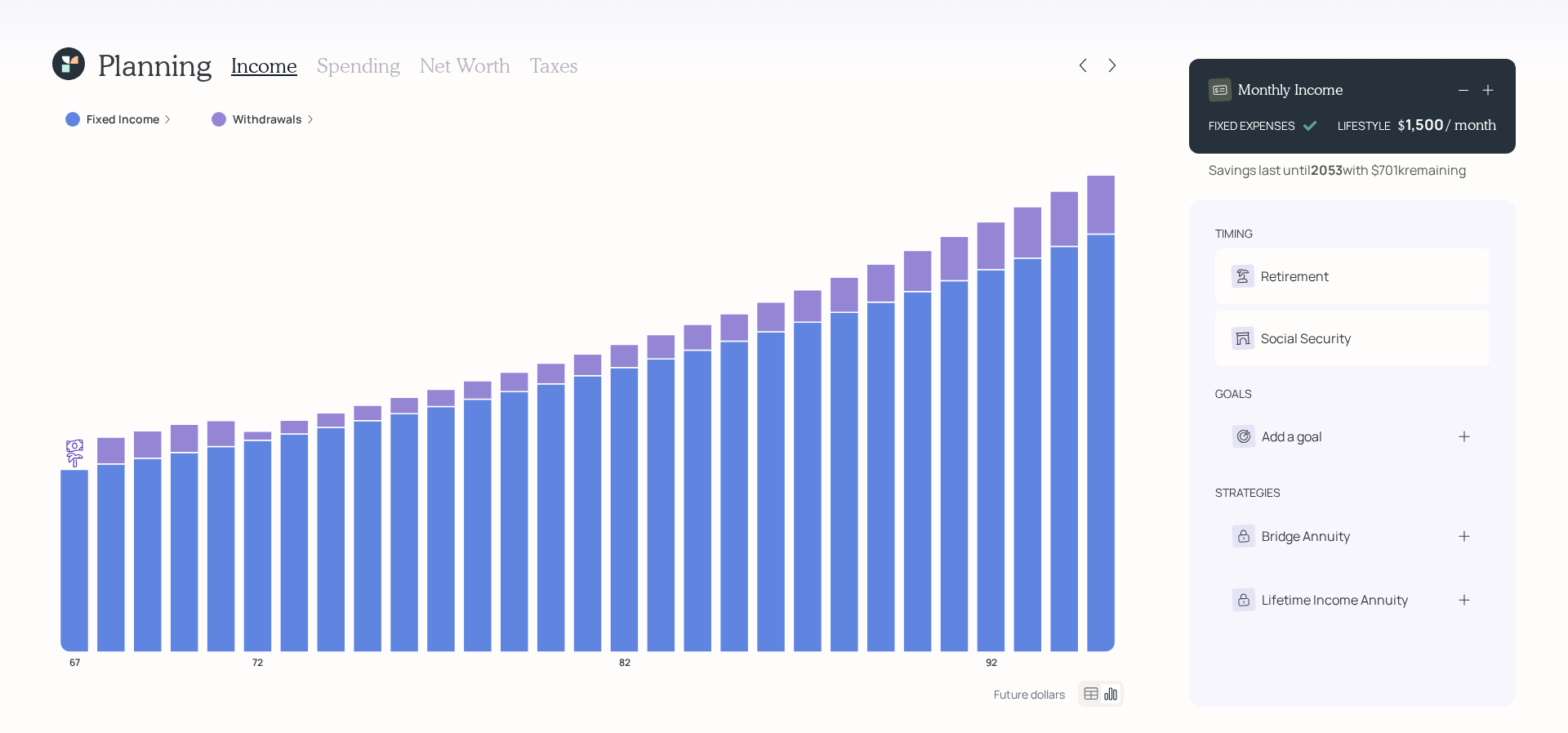
click at [55, 80] on icon at bounding box center [69, 64] width 33 height 33
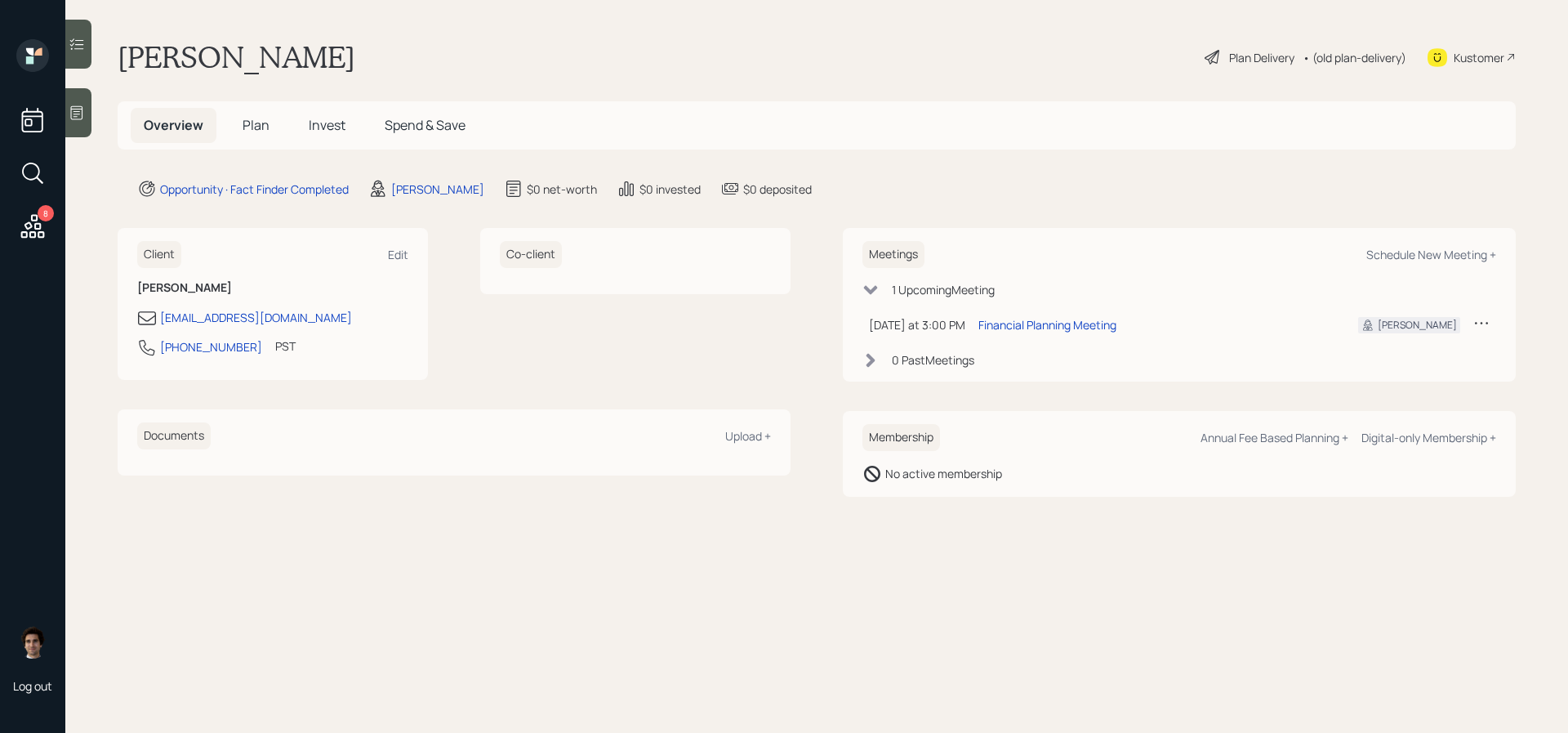
click at [58, 76] on div "8 Log out" at bounding box center [32, 366] width 65 height 733
click at [252, 131] on span "Plan" at bounding box center [256, 125] width 27 height 18
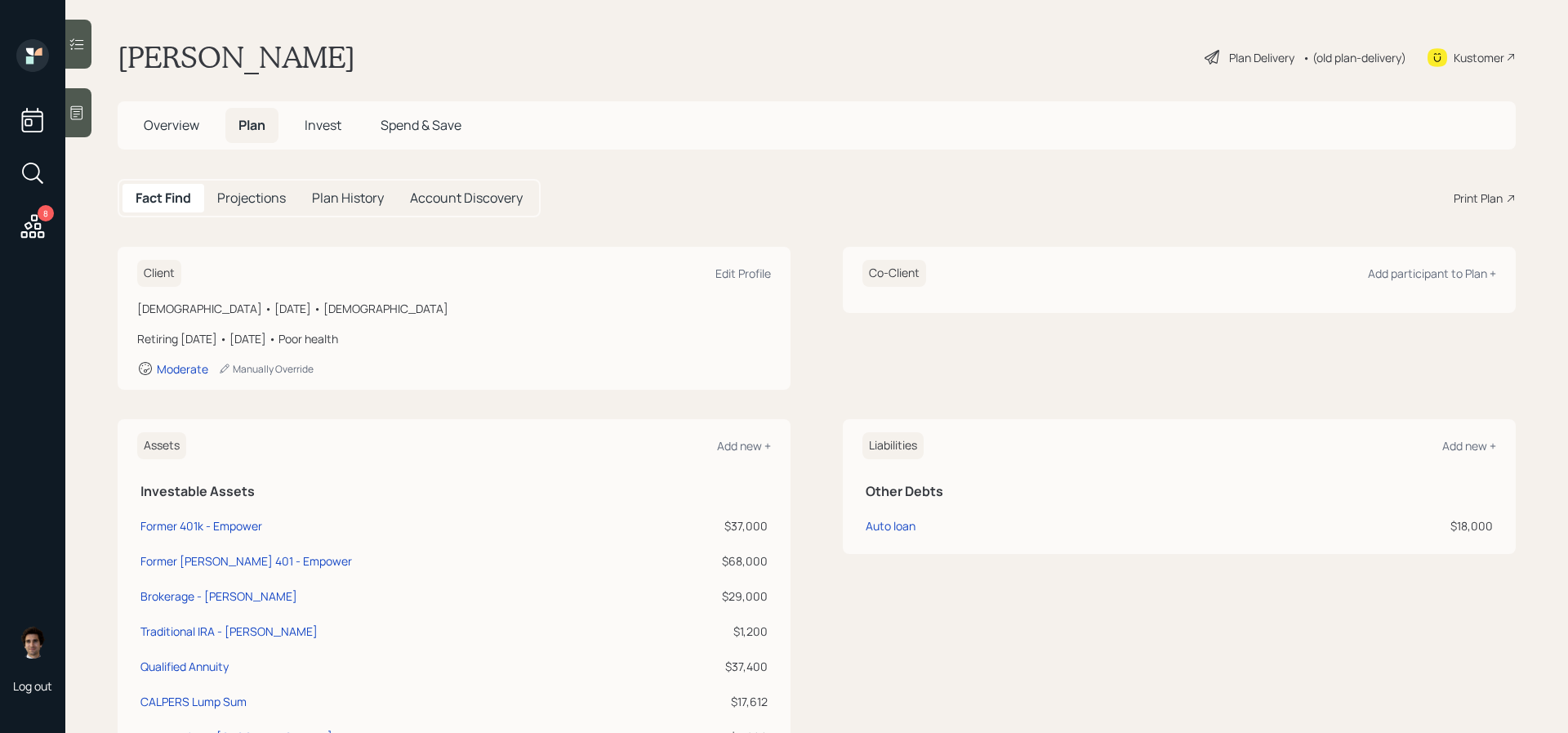
click at [1489, 199] on div "Print Plan" at bounding box center [1477, 198] width 49 height 17
click at [1468, 64] on div "Kustomer" at bounding box center [1478, 57] width 50 height 17
click at [162, 132] on span "Overview" at bounding box center [171, 125] width 56 height 18
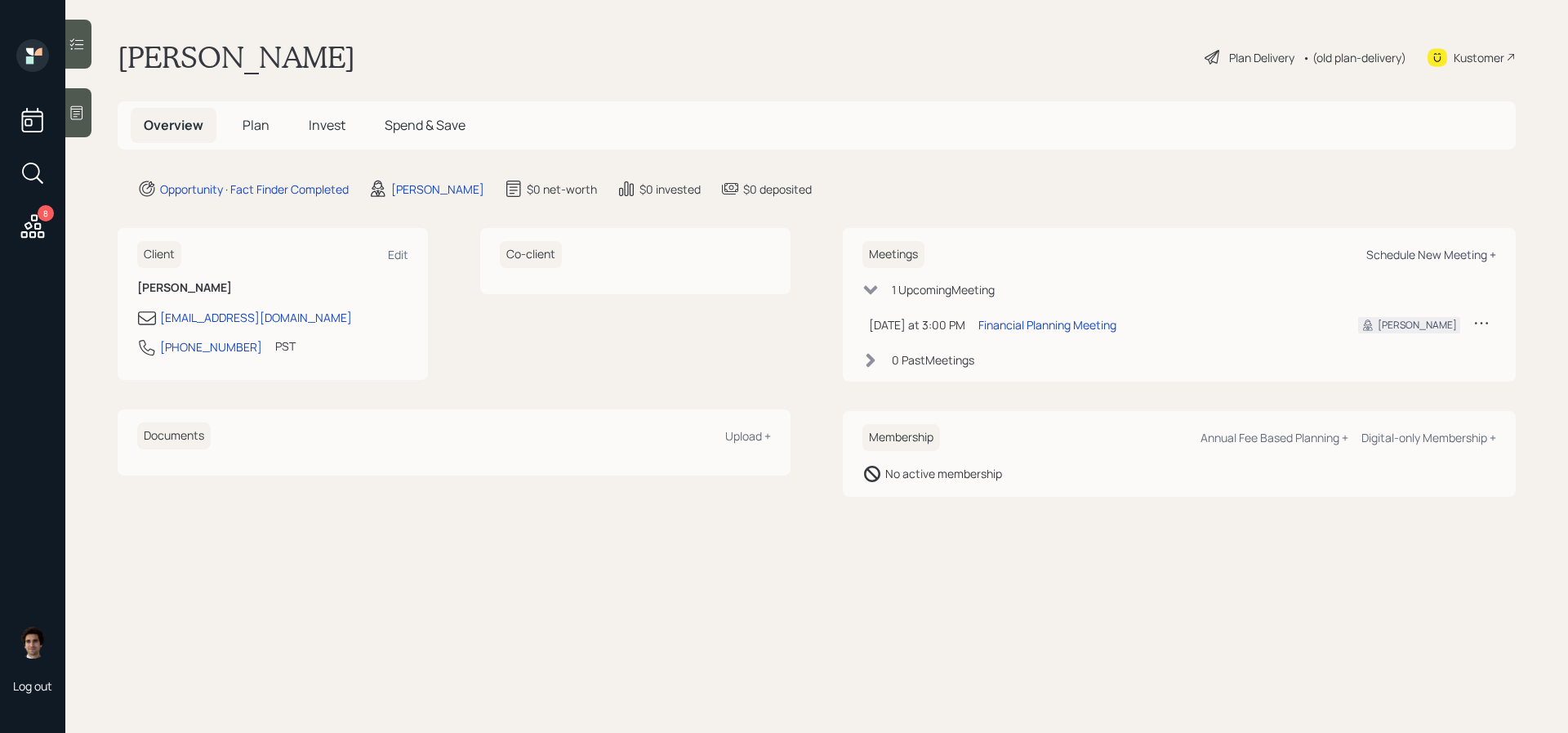
click at [1451, 252] on div "Schedule New Meeting +" at bounding box center [1431, 254] width 130 height 16
select select "59554aeb-d739-4552-90b9-0d27d70b4bf7"
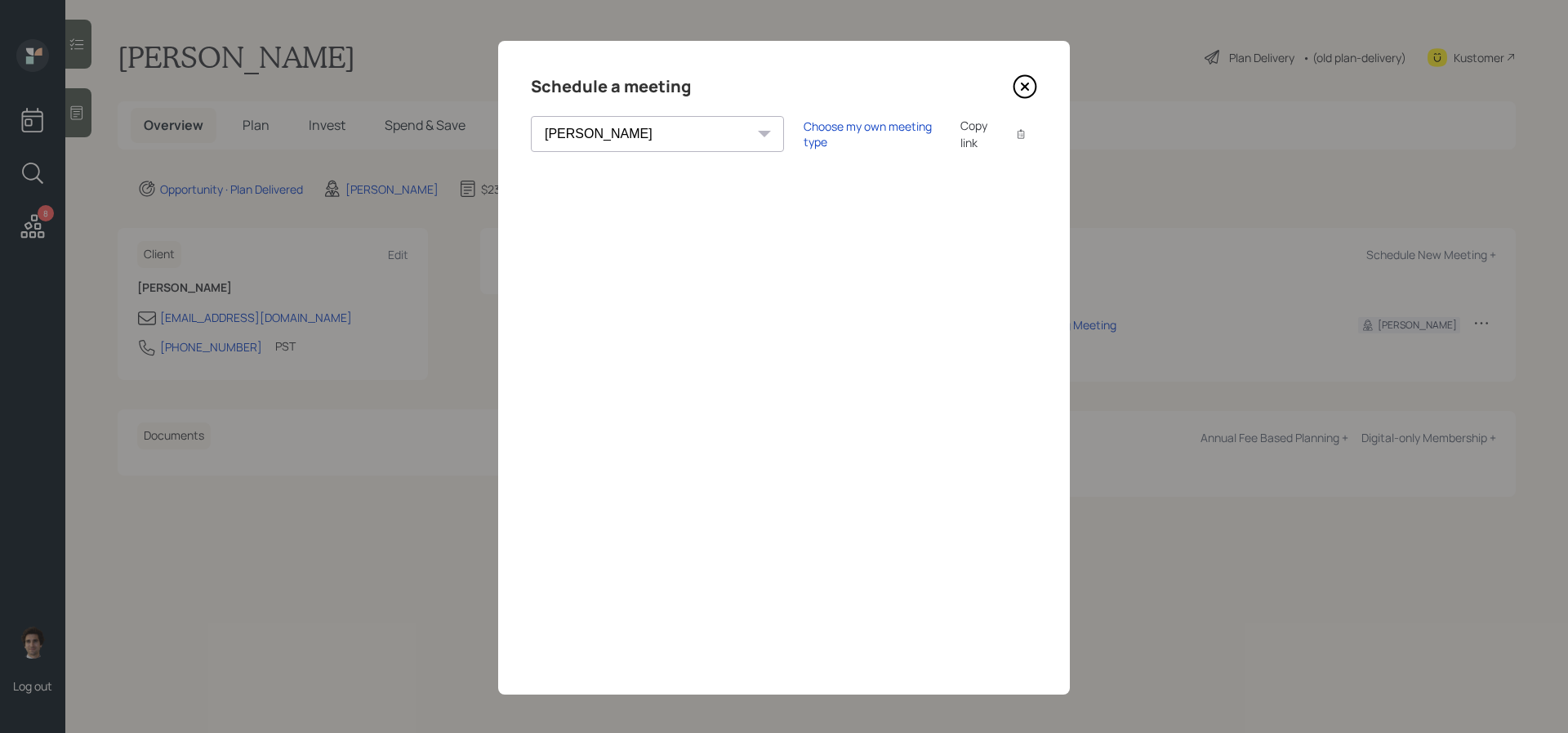
click at [1029, 75] on icon at bounding box center [1024, 86] width 25 height 25
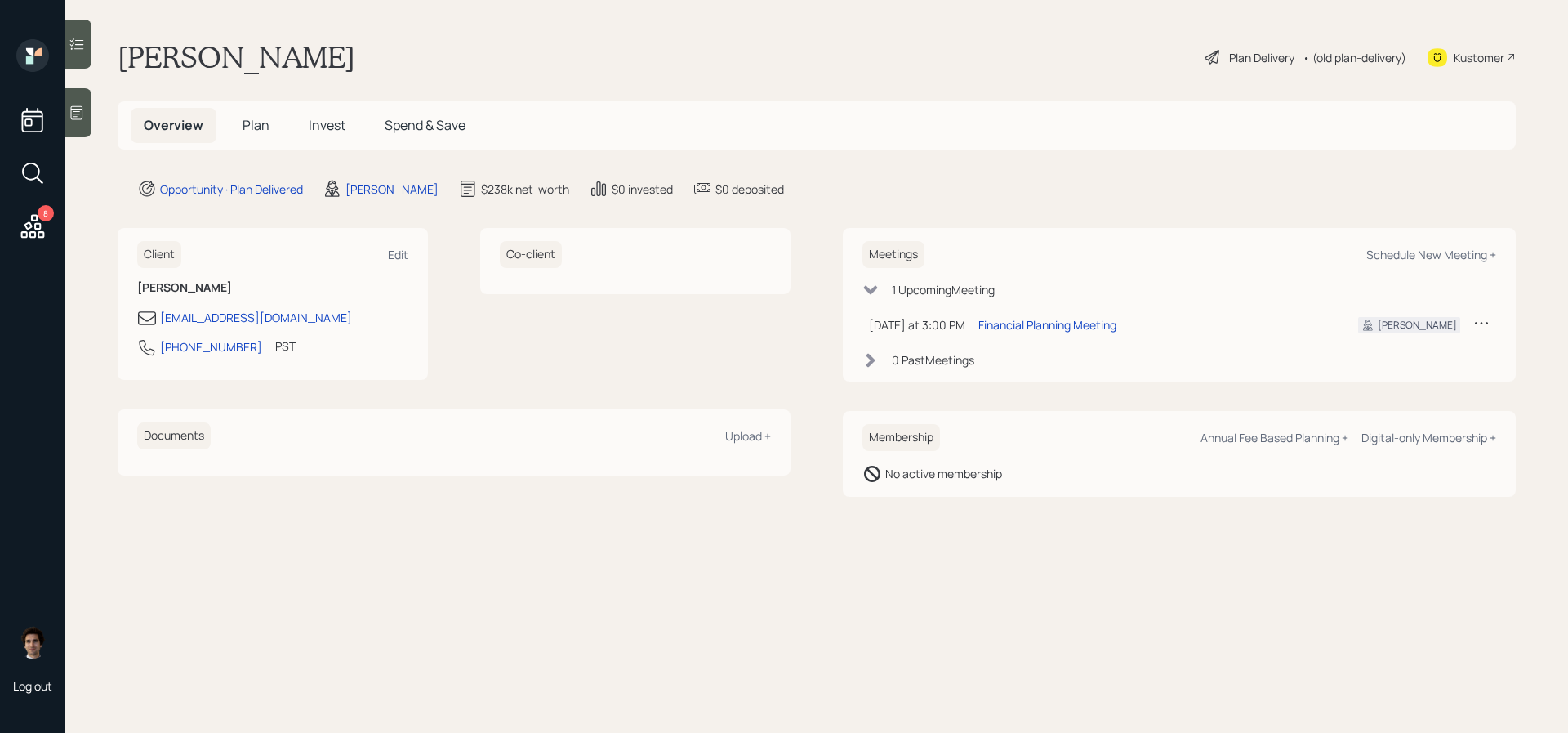
click at [1484, 59] on div "Kustomer" at bounding box center [1478, 57] width 50 height 17
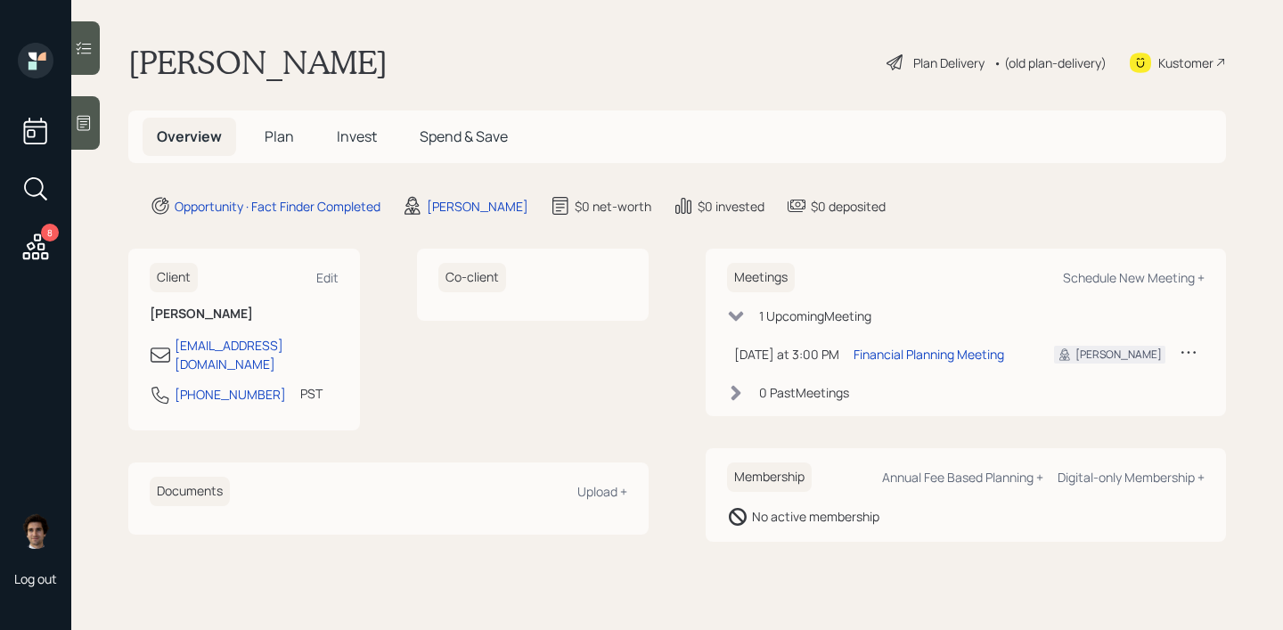
click at [77, 120] on icon at bounding box center [84, 123] width 18 height 18
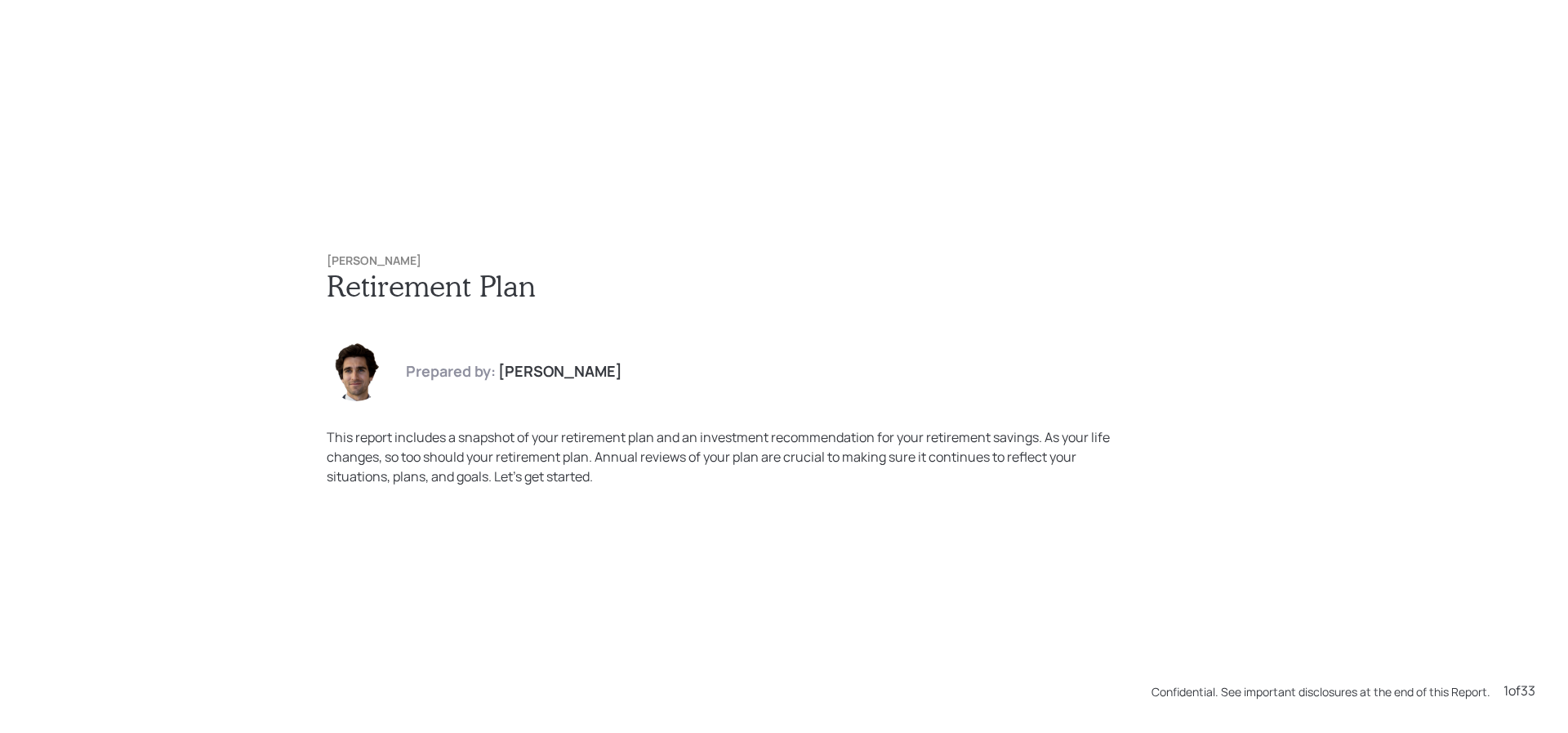
drag, startPoint x: 453, startPoint y: 261, endPoint x: 240, endPoint y: 268, distance: 213.1
click at [240, 268] on div "Michael Hedtke Retirement Plan Prepared by: Harrison Schaefer This report inclu…" at bounding box center [784, 366] width 1568 height 733
drag, startPoint x: 421, startPoint y: 265, endPoint x: 304, endPoint y: 264, distance: 117.0
click at [304, 264] on div "Michael Hedtke Retirement Plan Prepared by: Harrison Schaefer This report inclu…" at bounding box center [784, 370] width 980 height 297
copy h6 "[PERSON_NAME]"
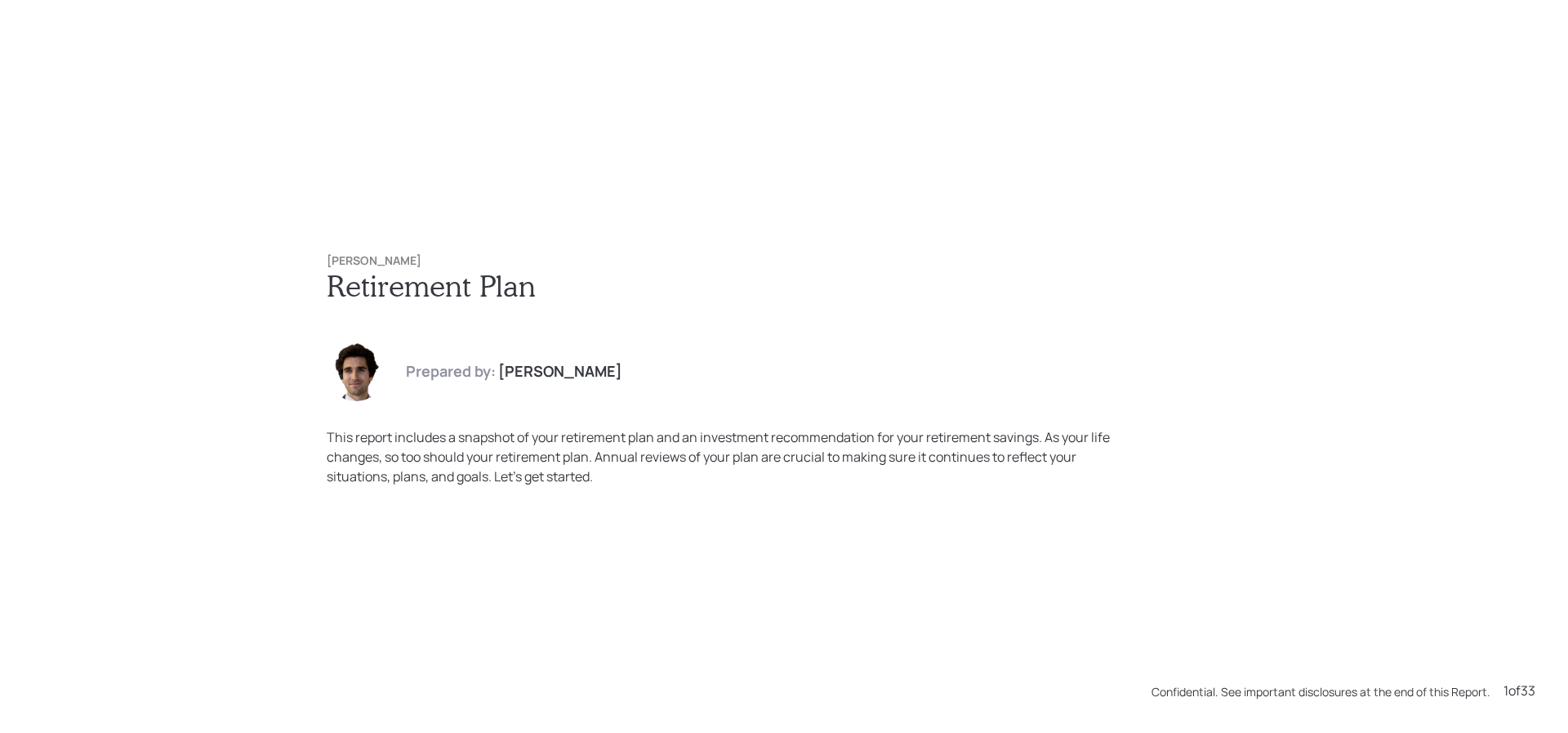
click at [544, 222] on div "Michael Hedtke Retirement Plan Prepared by: Harrison Schaefer This report inclu…" at bounding box center [784, 370] width 980 height 297
